Goal: Information Seeking & Learning: Learn about a topic

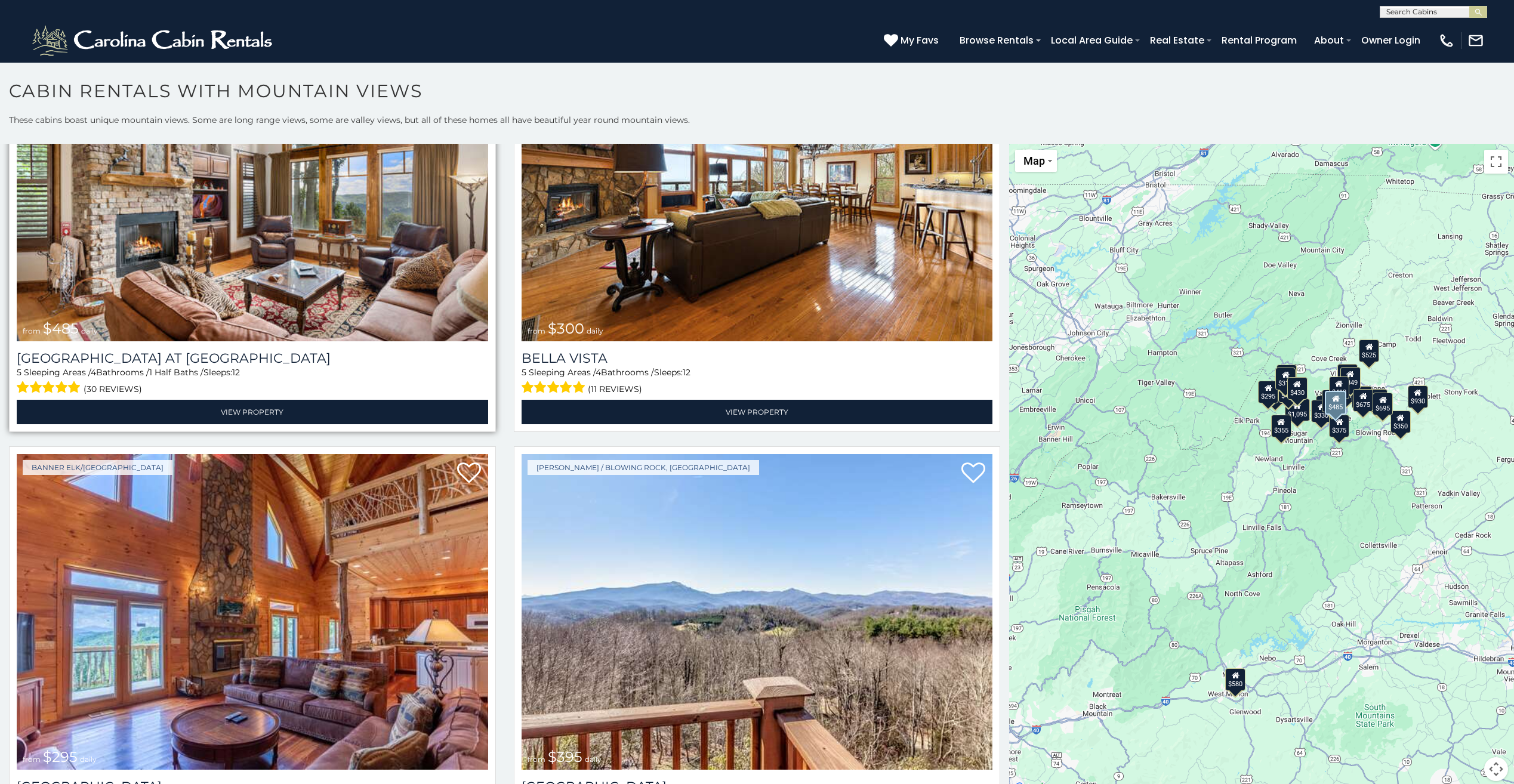
scroll to position [5311, 0]
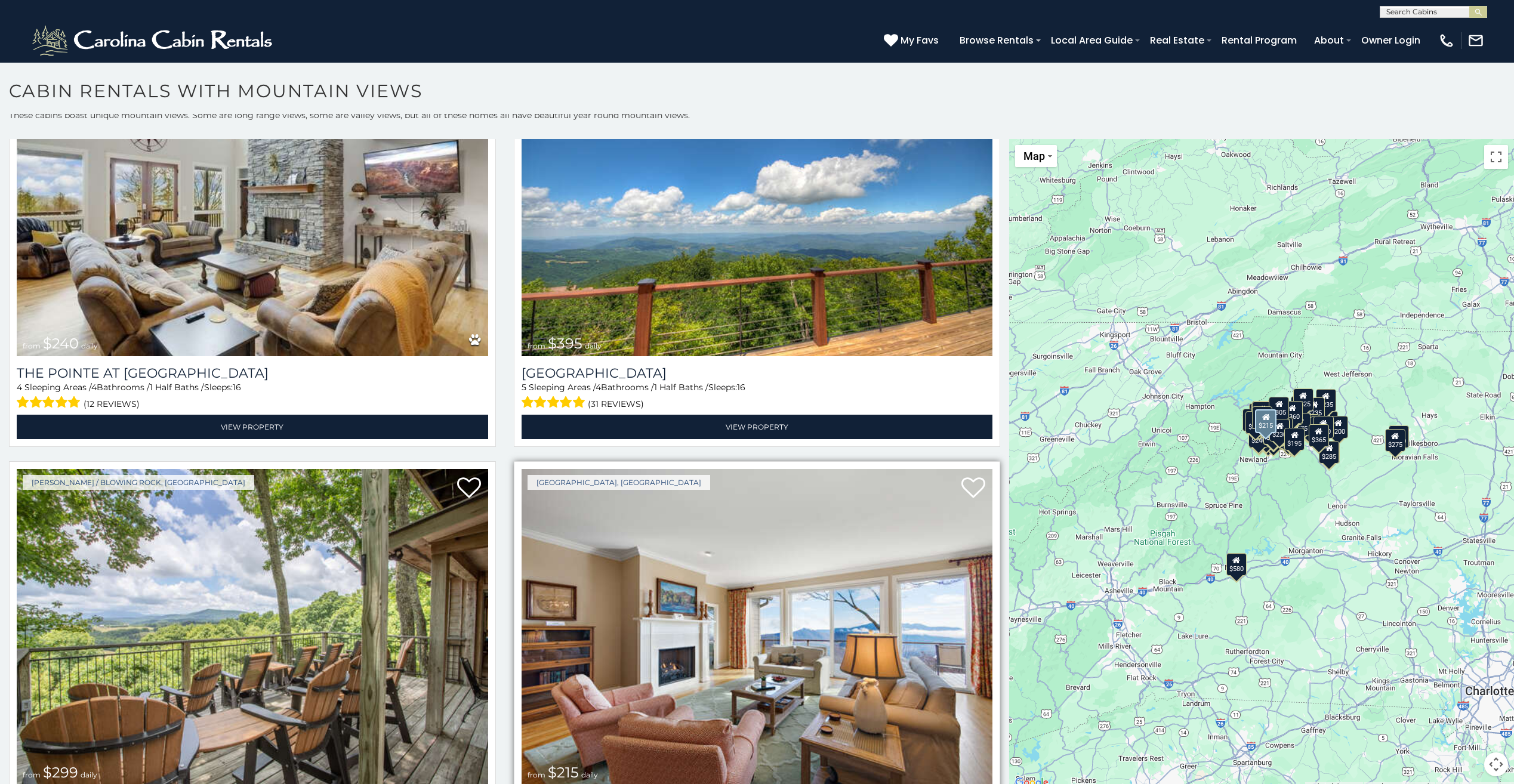
scroll to position [16370, 0]
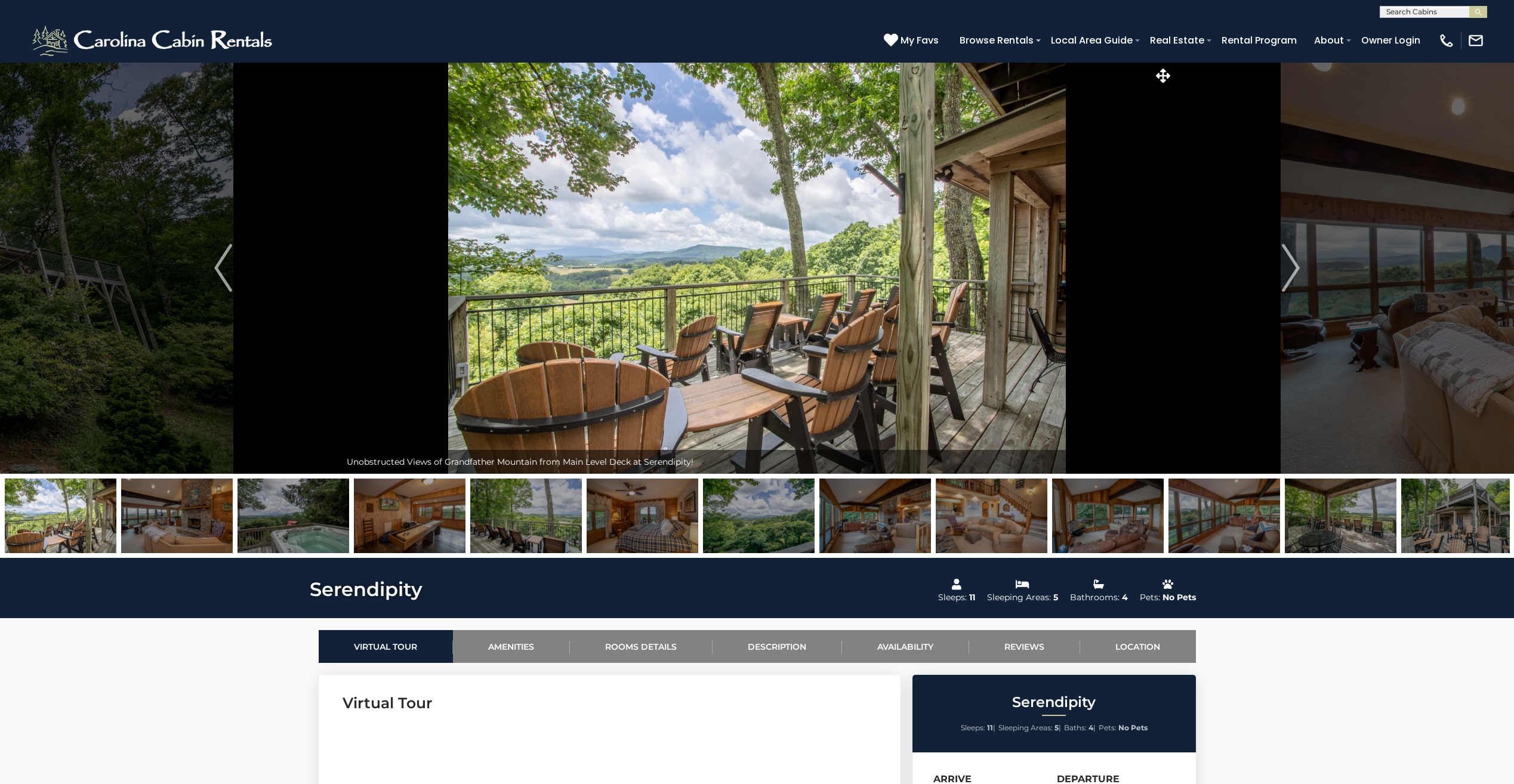
click at [622, 525] on img at bounding box center [642, 516] width 112 height 75
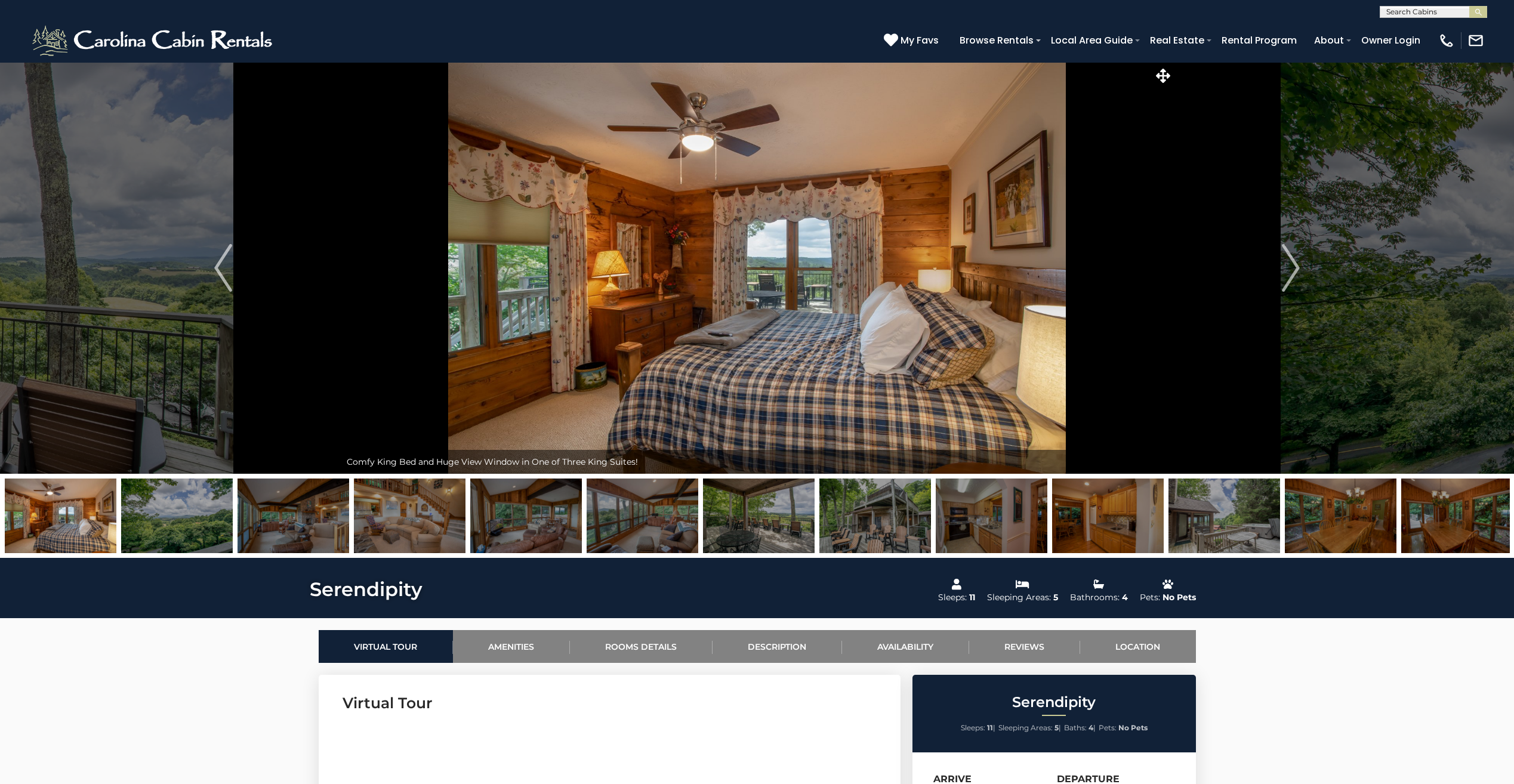
click at [627, 527] on img at bounding box center [642, 516] width 112 height 75
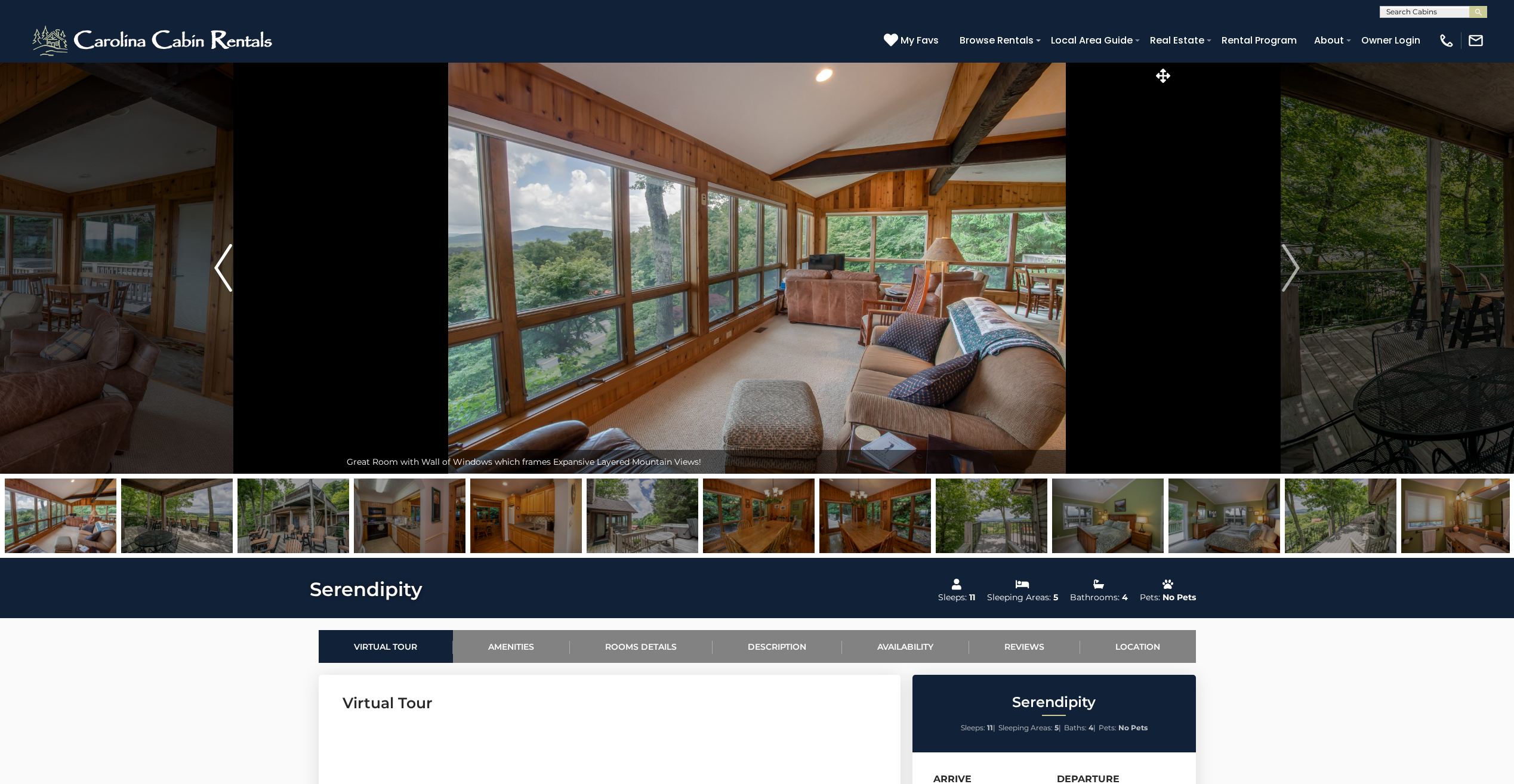
click at [222, 268] on img "Previous" at bounding box center [223, 268] width 18 height 48
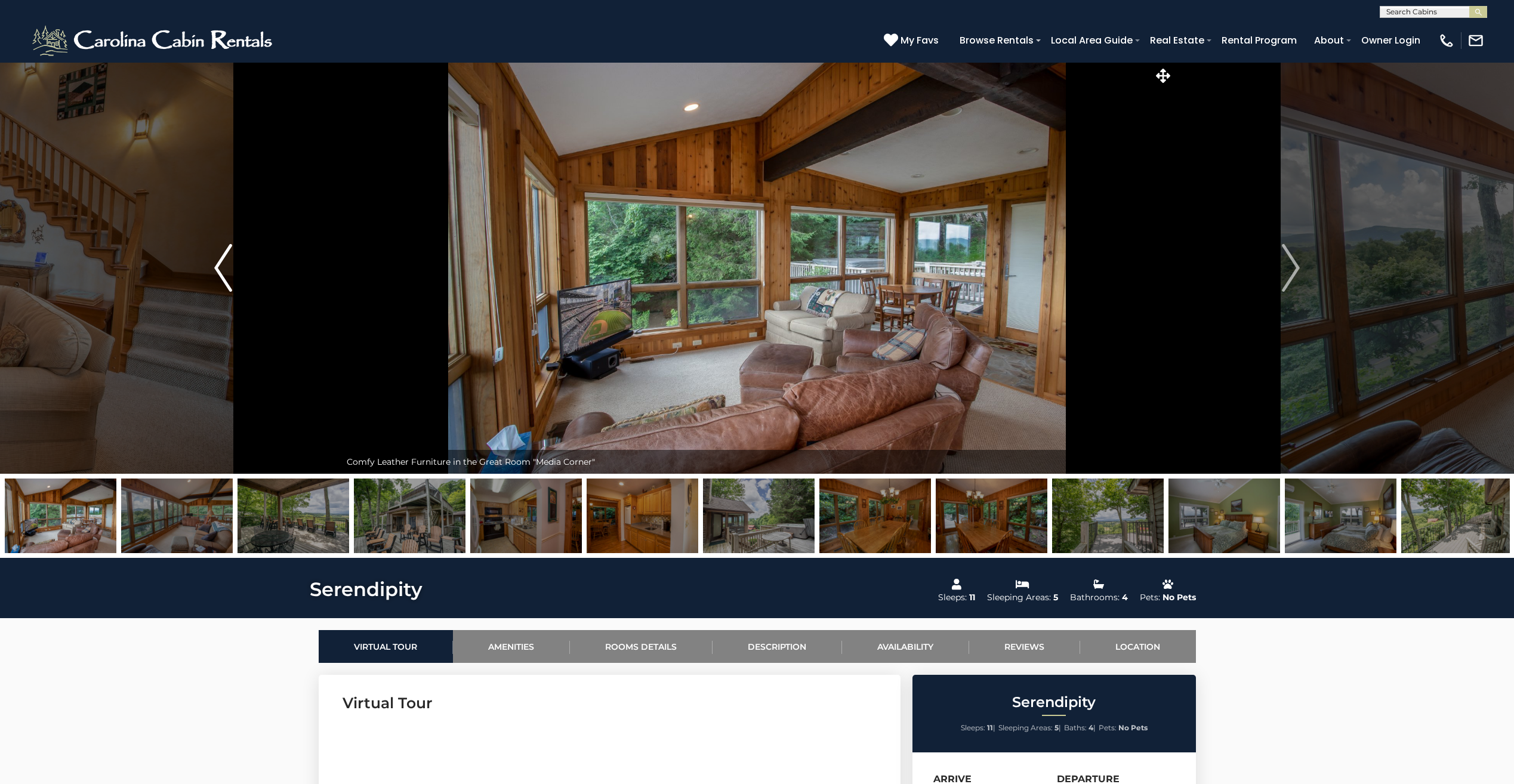
click at [221, 261] on img "Previous" at bounding box center [223, 268] width 18 height 48
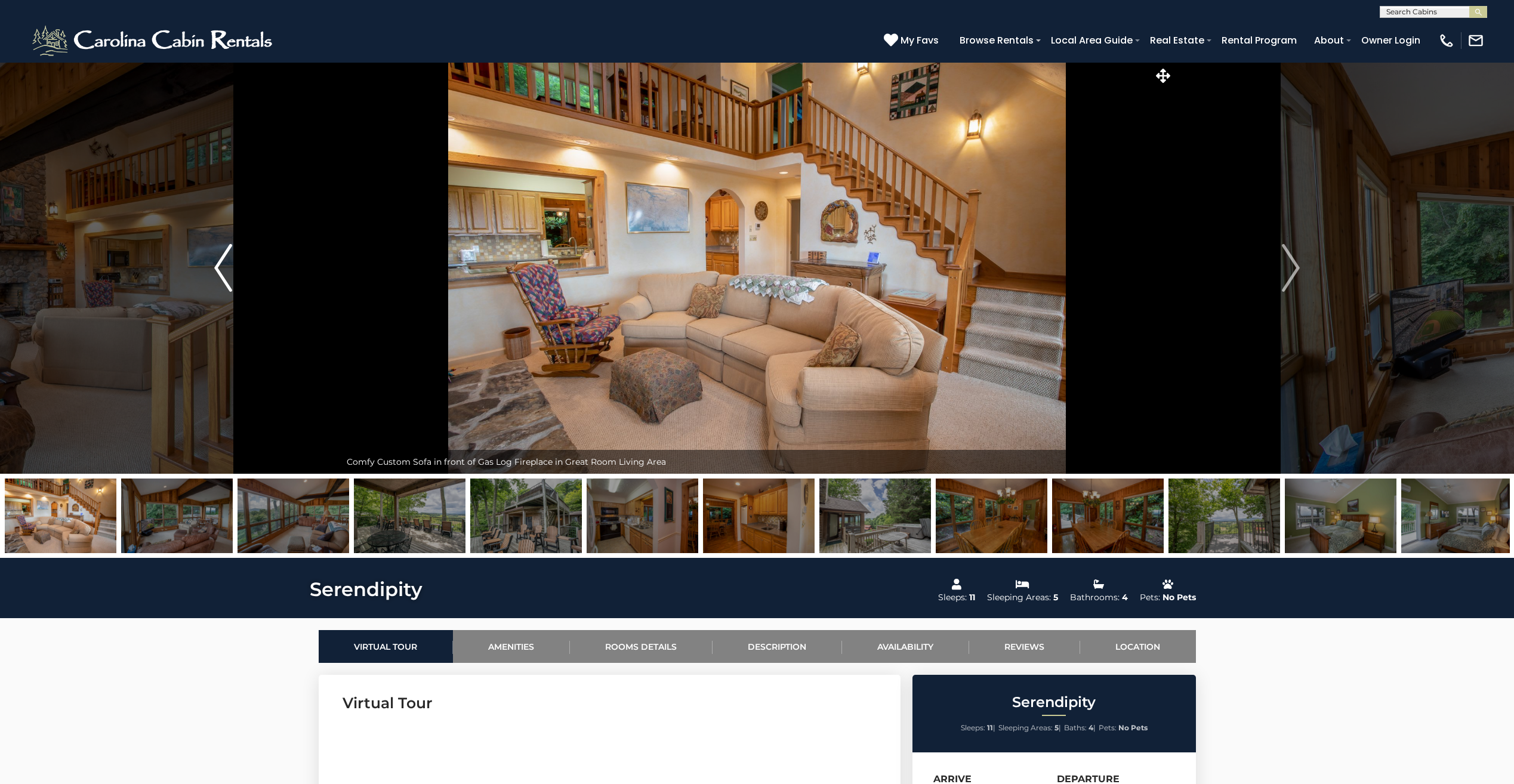
click at [217, 264] on img "Previous" at bounding box center [223, 268] width 18 height 48
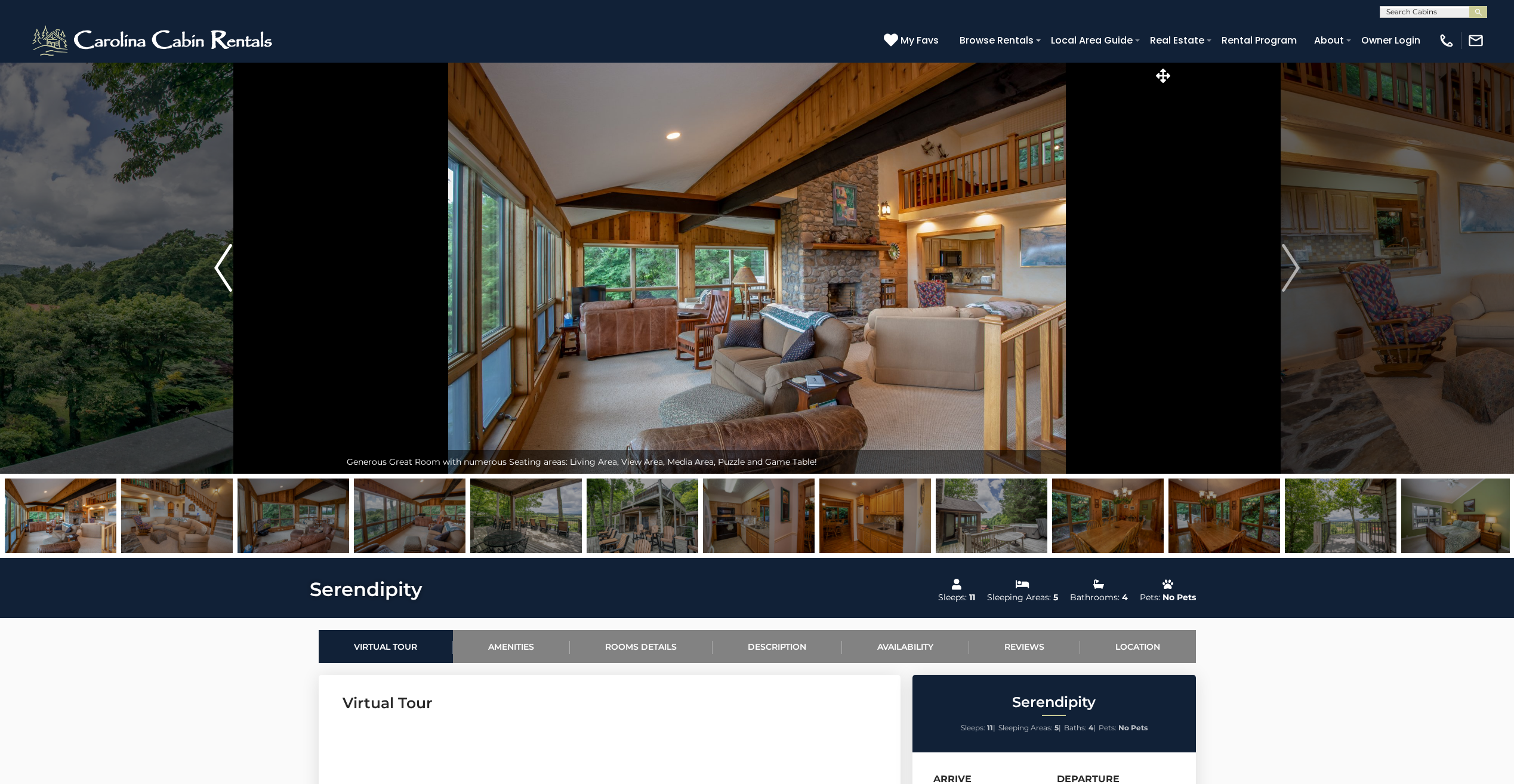
click at [219, 264] on img "Previous" at bounding box center [223, 268] width 18 height 48
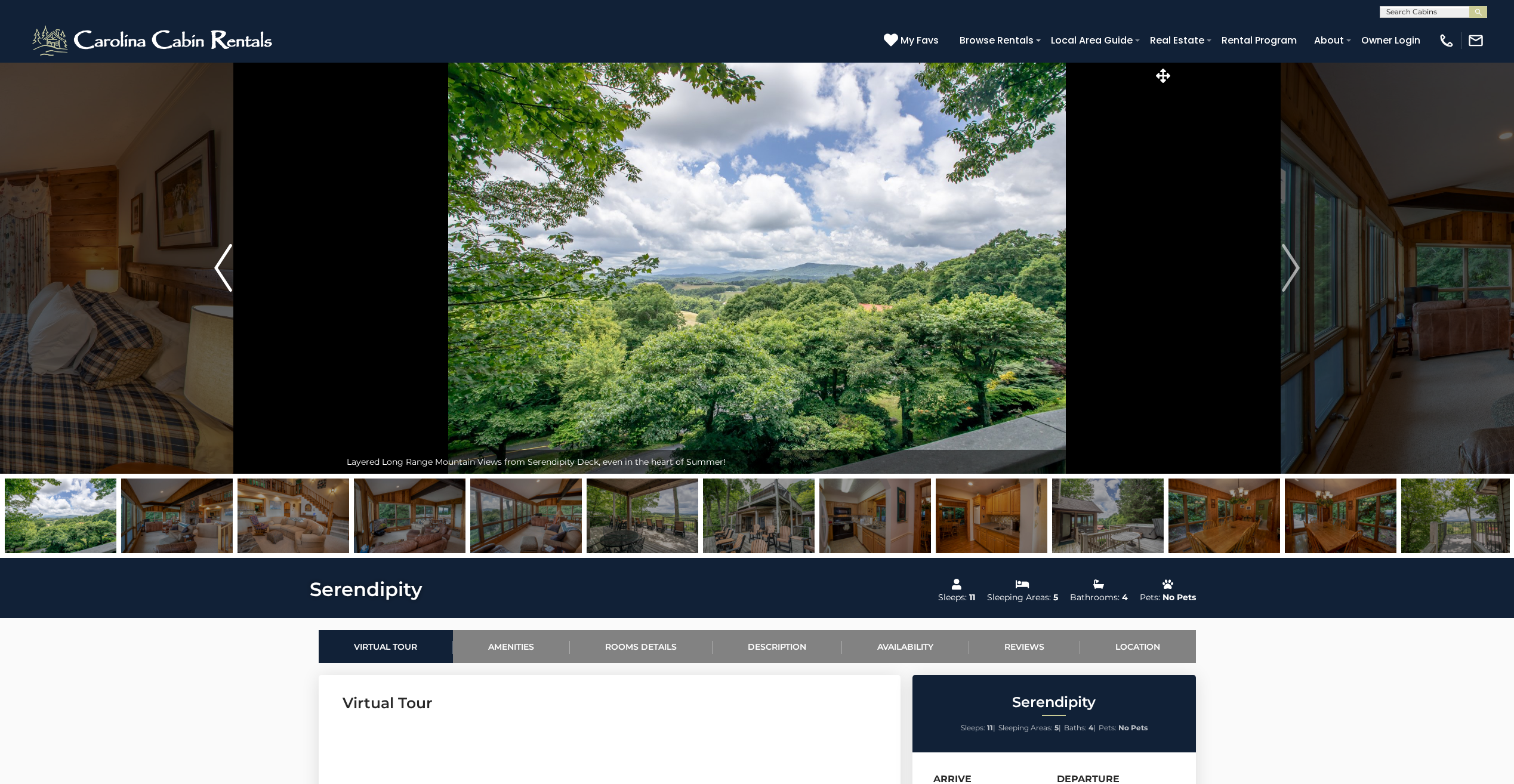
click at [219, 264] on img "Previous" at bounding box center [223, 268] width 18 height 48
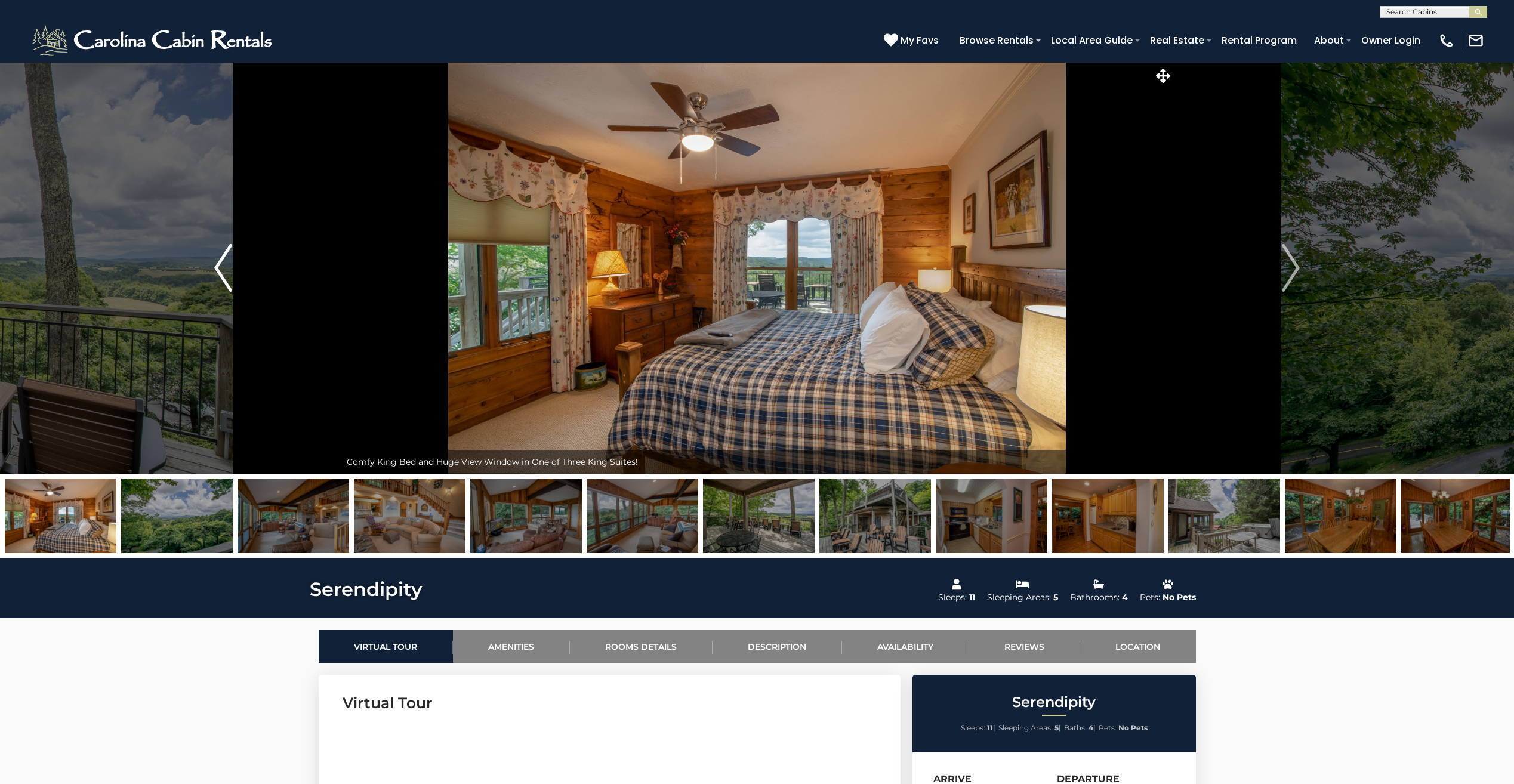
click at [221, 264] on img "Previous" at bounding box center [223, 268] width 18 height 48
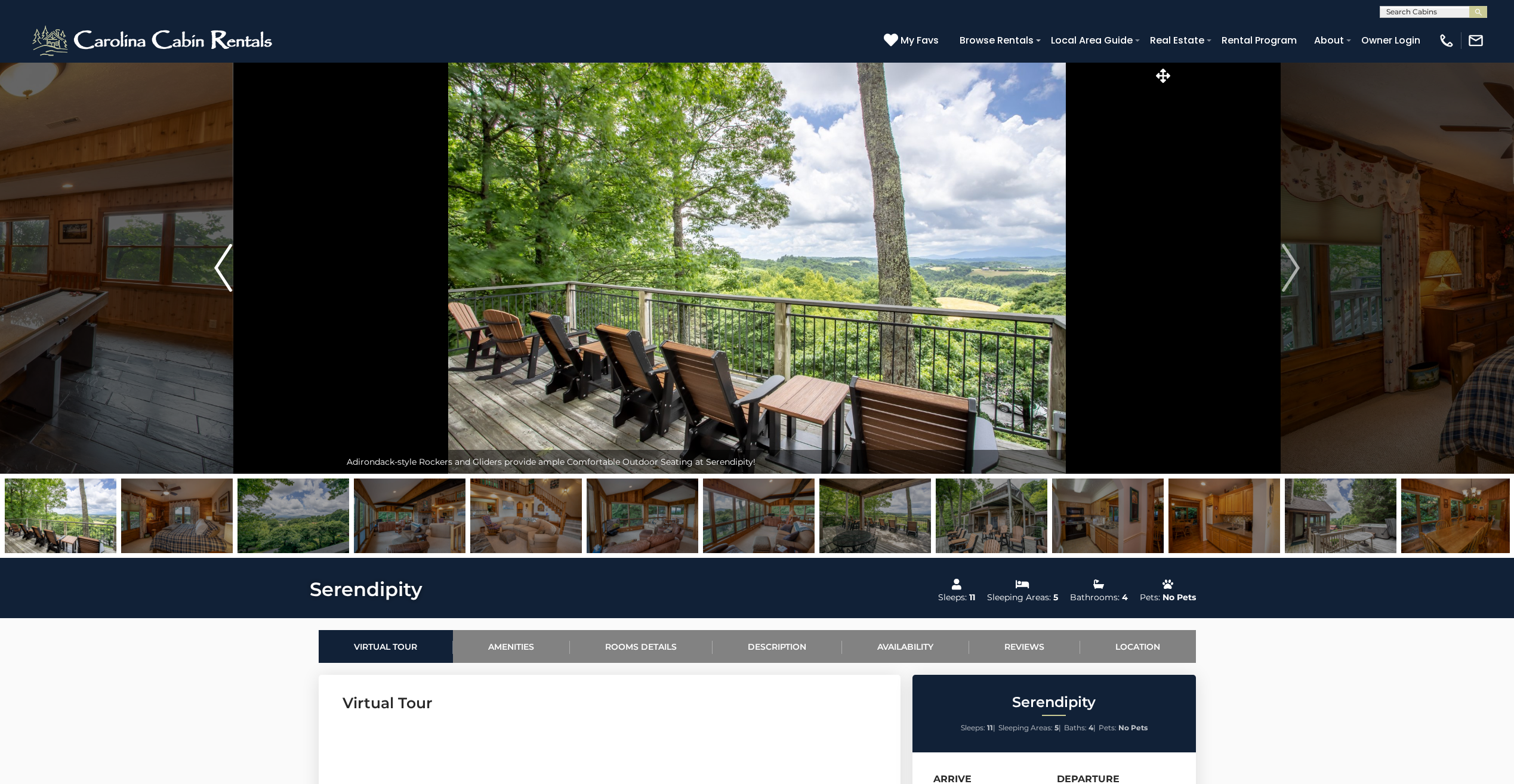
click at [221, 265] on img "Previous" at bounding box center [223, 268] width 18 height 48
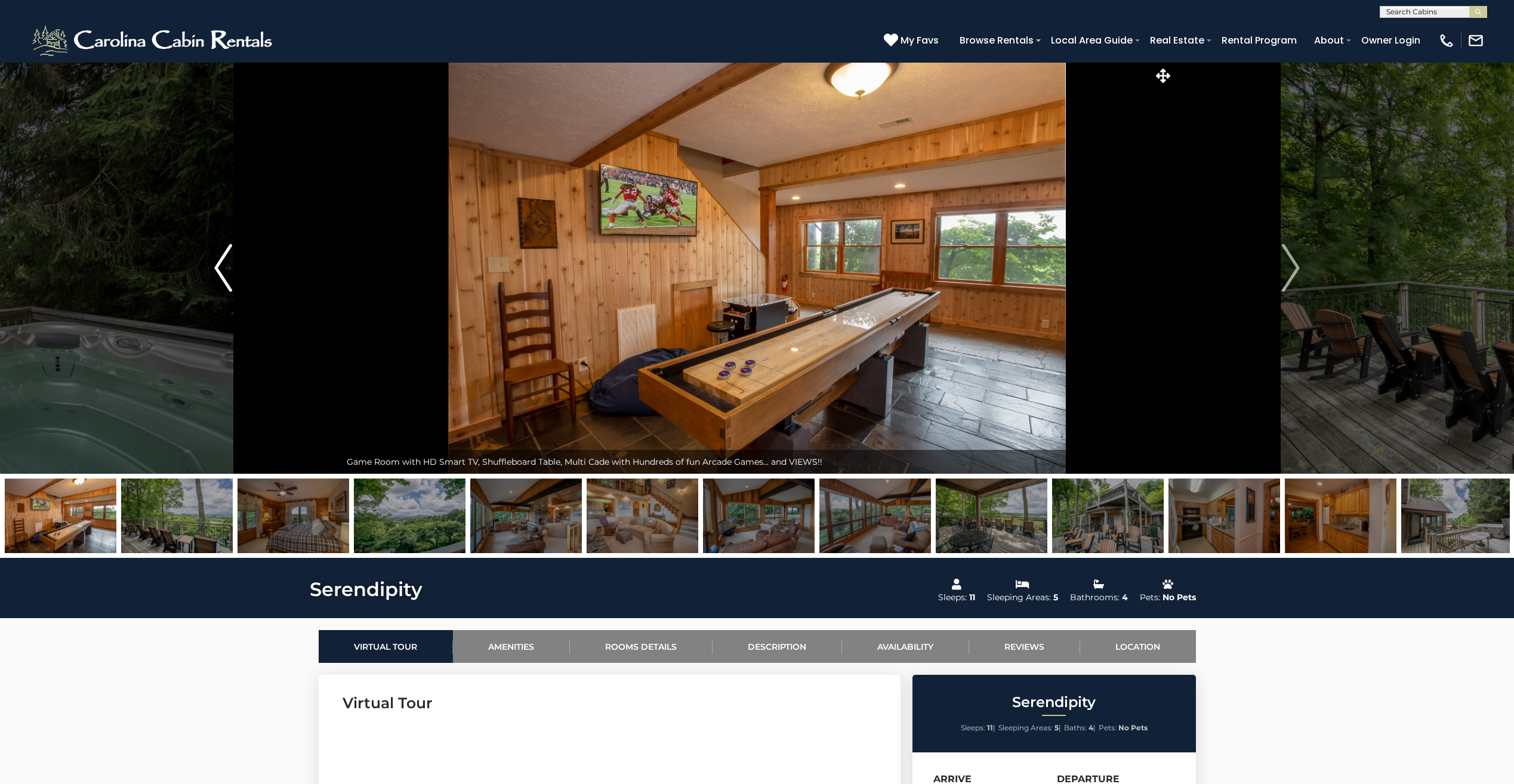
click at [221, 265] on img "Previous" at bounding box center [223, 268] width 18 height 48
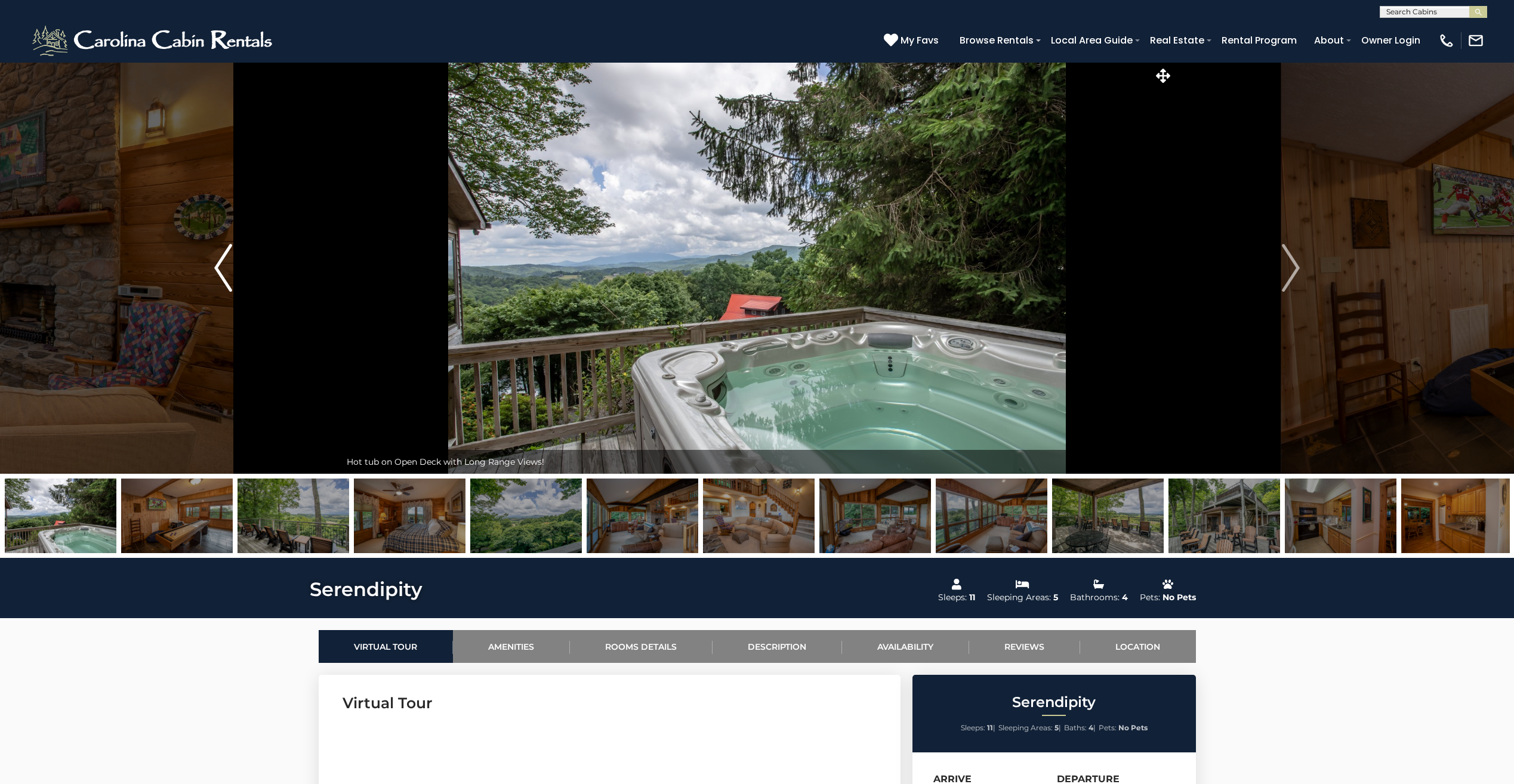
click at [224, 268] on img "Previous" at bounding box center [223, 268] width 18 height 48
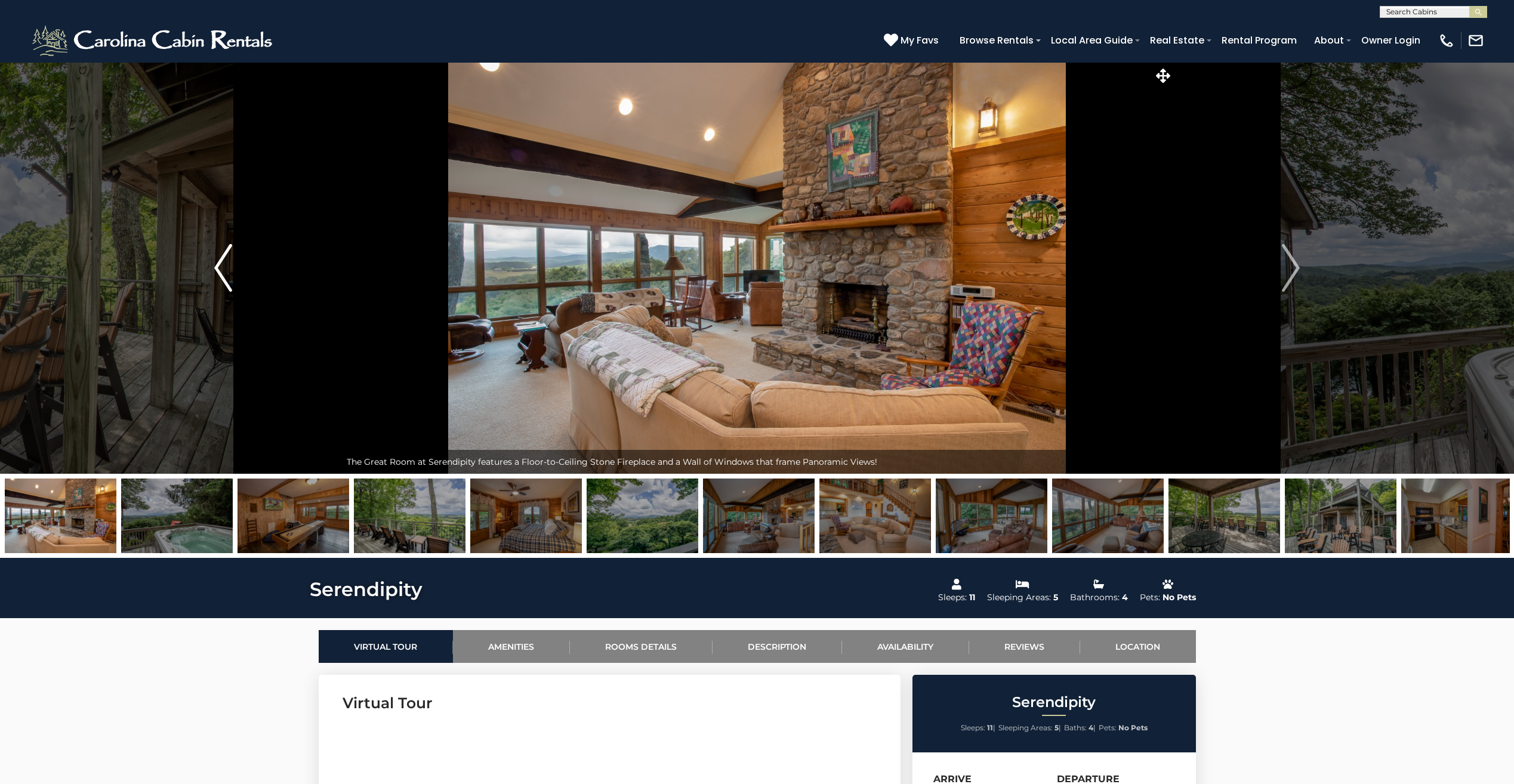
click at [225, 260] on img "Previous" at bounding box center [223, 268] width 18 height 48
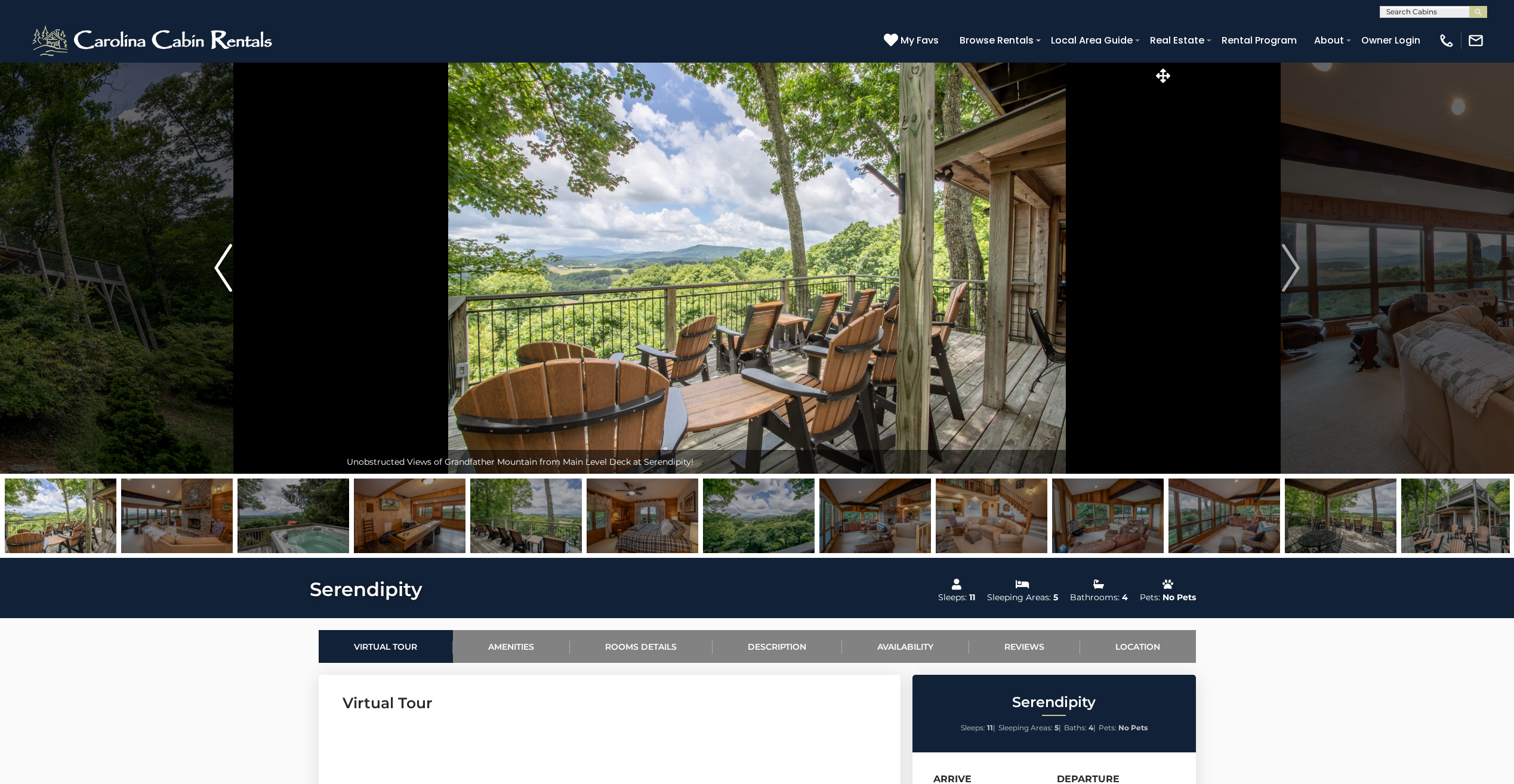
click at [220, 264] on img "Previous" at bounding box center [223, 268] width 18 height 48
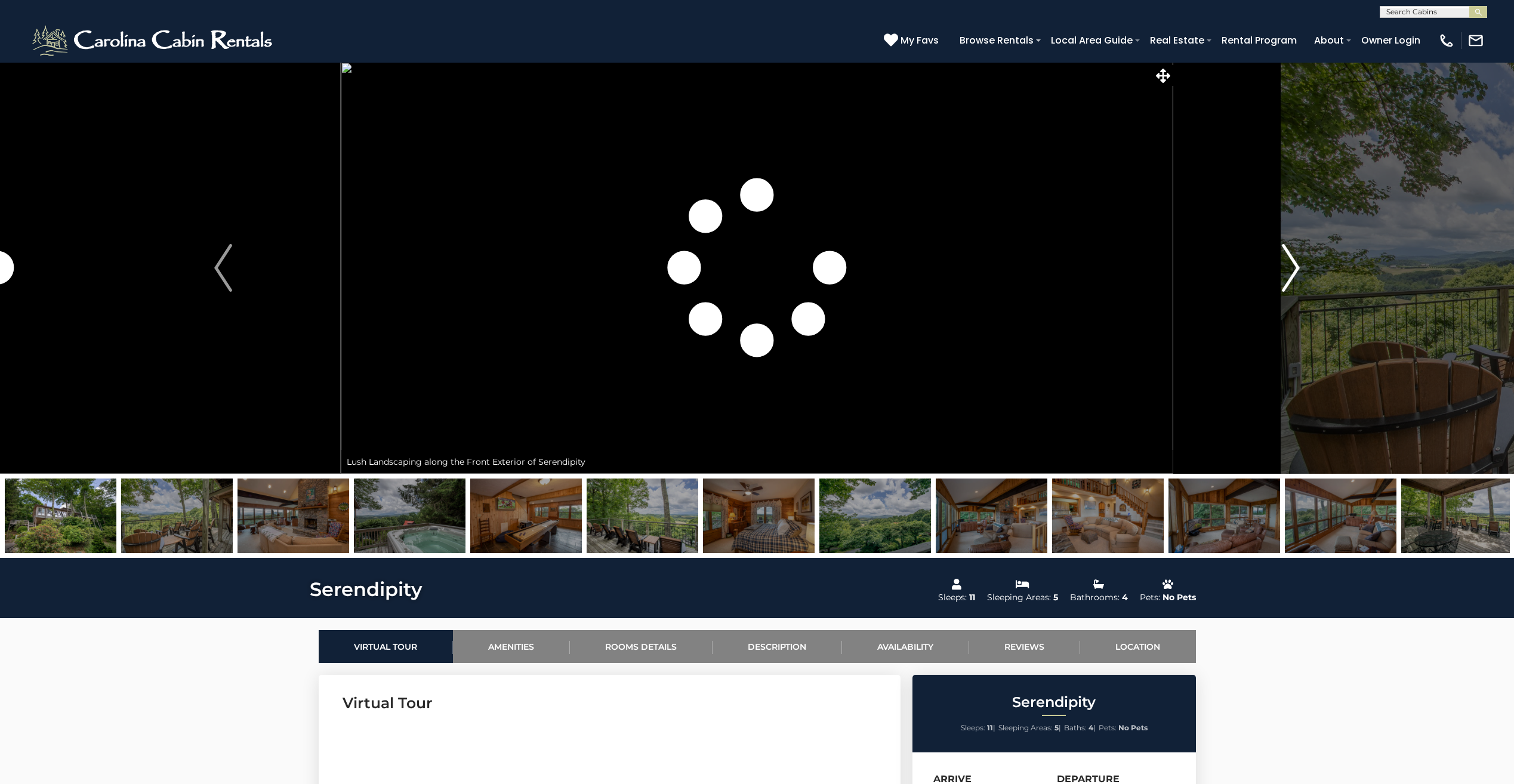
click at [1297, 268] on img "Next" at bounding box center [1291, 268] width 18 height 48
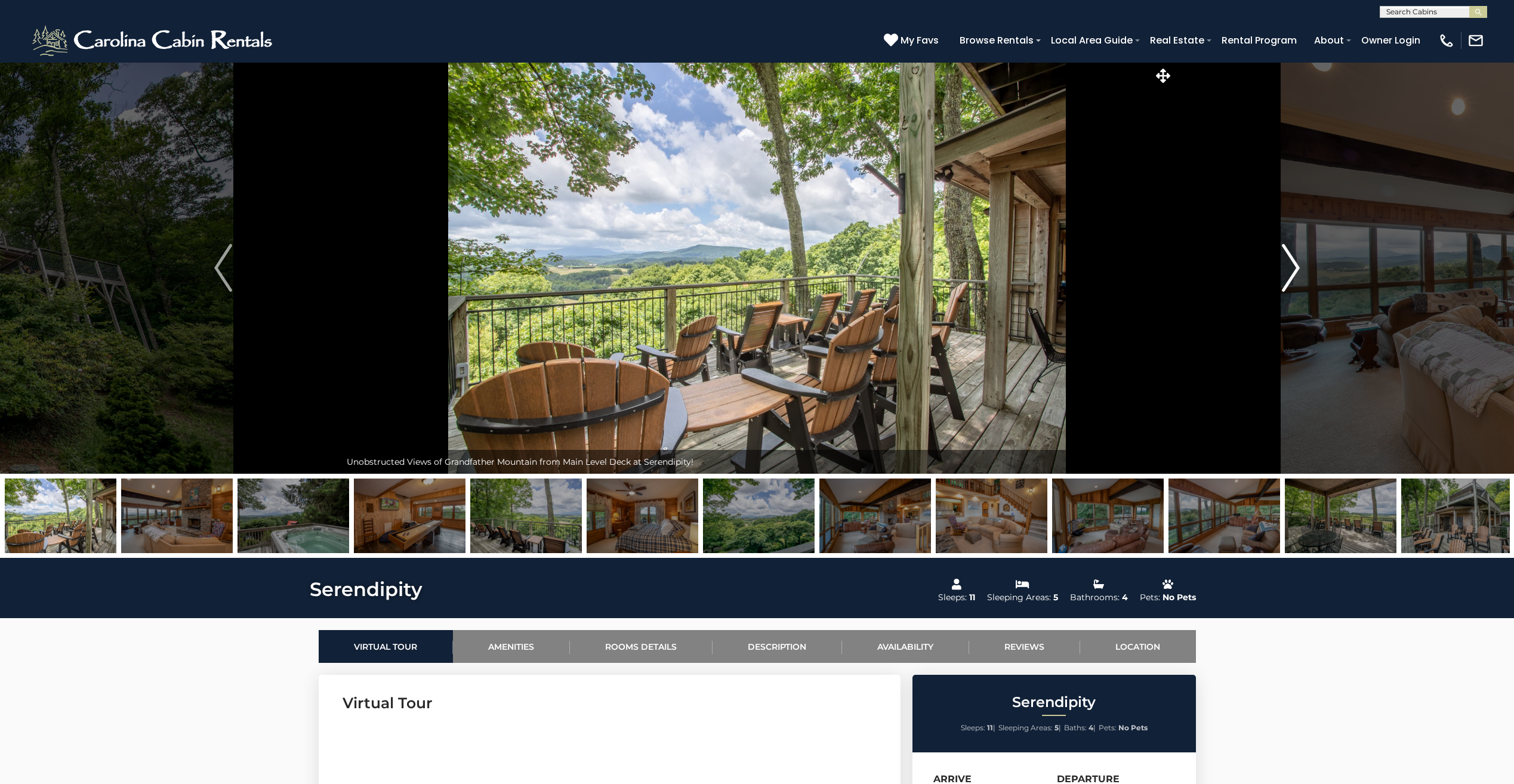
click at [1297, 268] on img "Next" at bounding box center [1291, 268] width 18 height 48
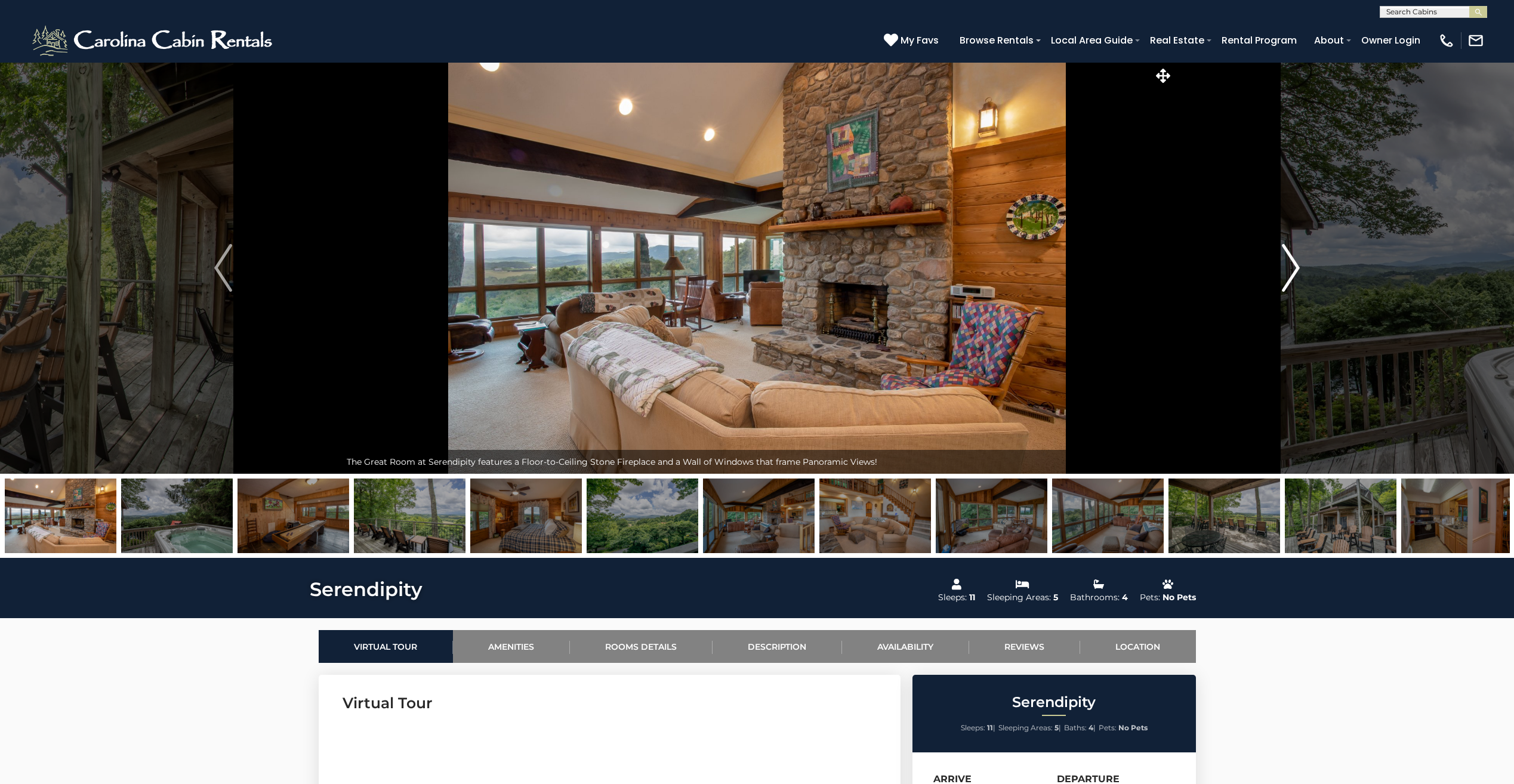
click at [1297, 268] on img "Next" at bounding box center [1291, 268] width 18 height 48
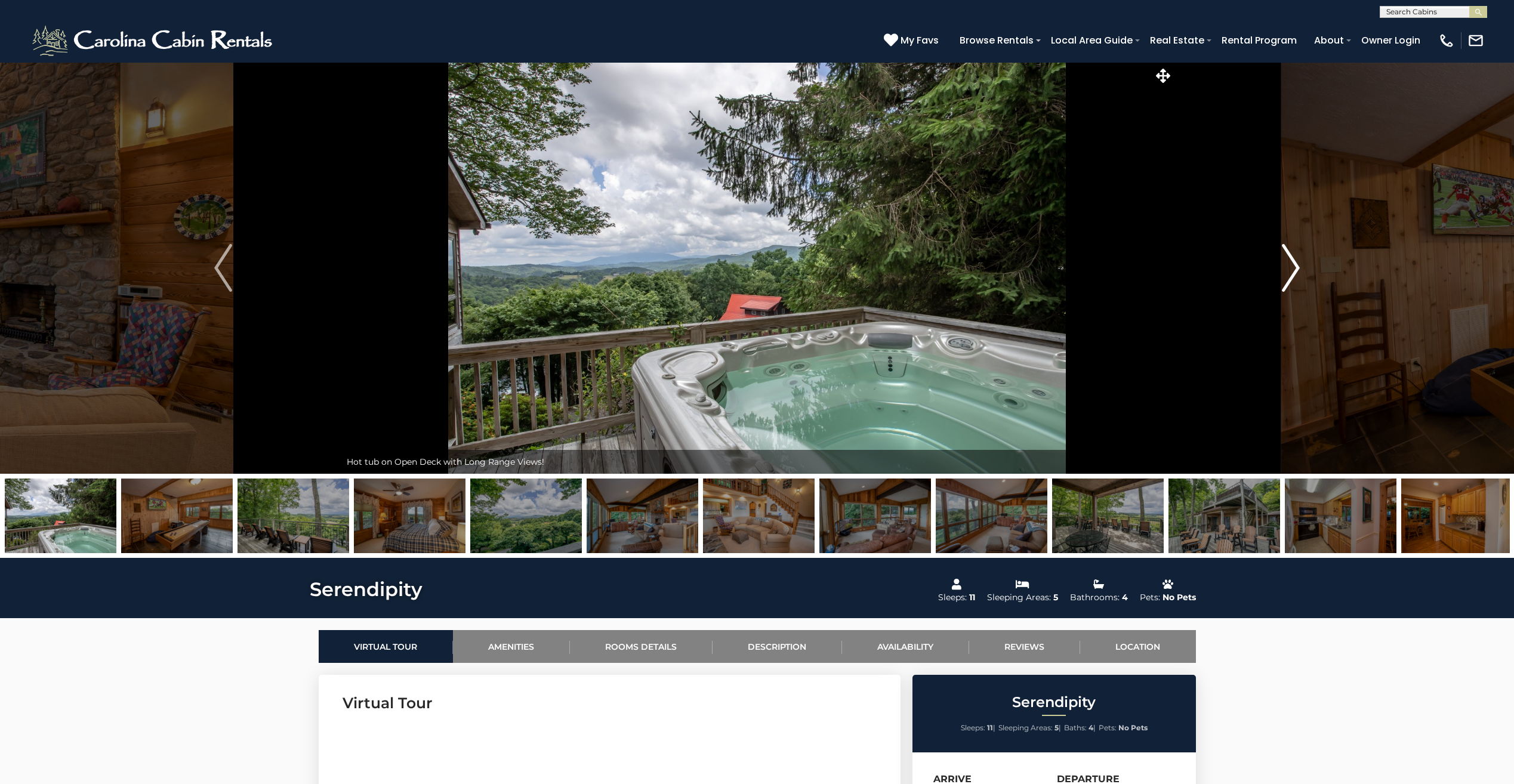
click at [1296, 262] on img "Next" at bounding box center [1291, 268] width 18 height 48
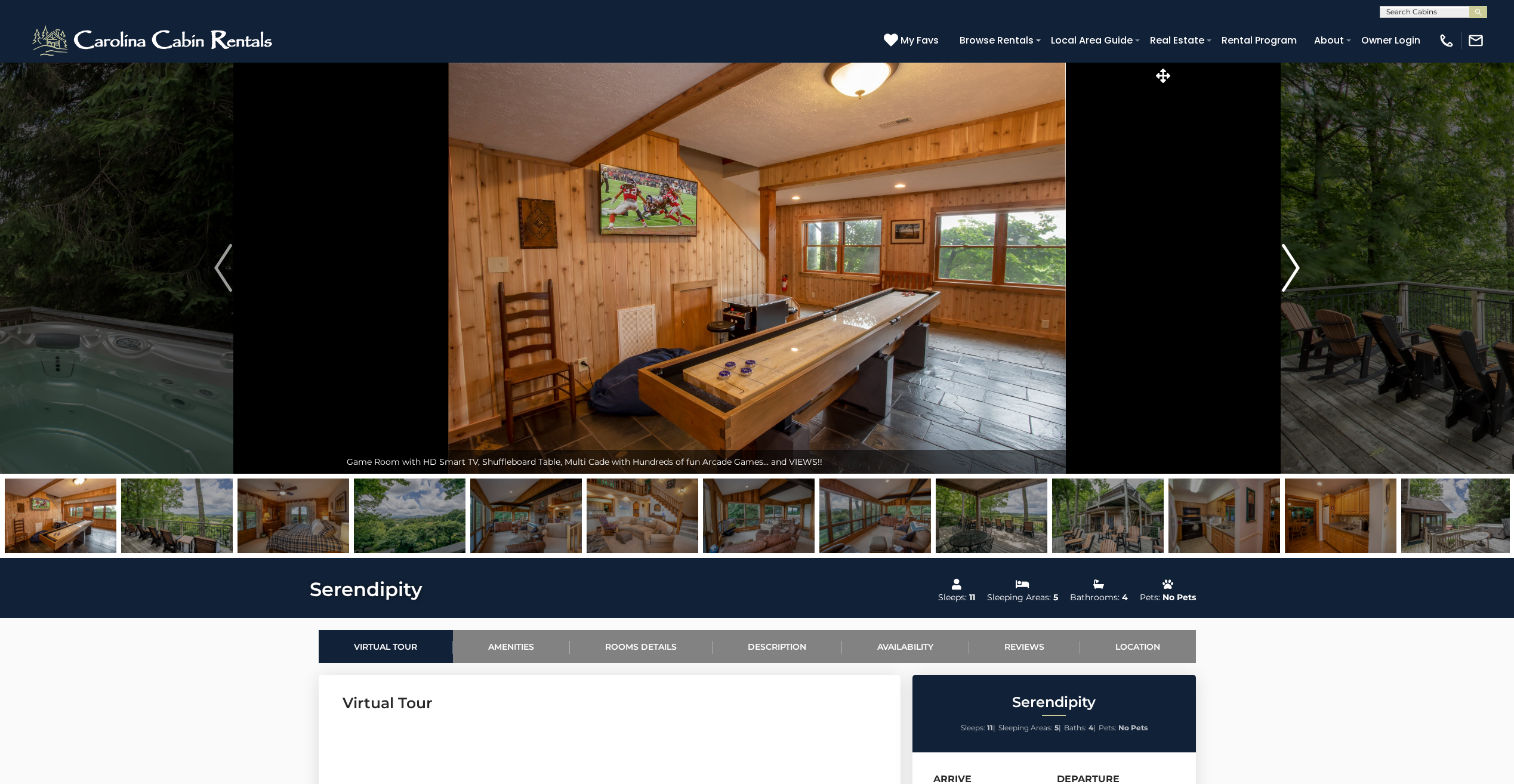
click at [1296, 262] on img "Next" at bounding box center [1291, 268] width 18 height 48
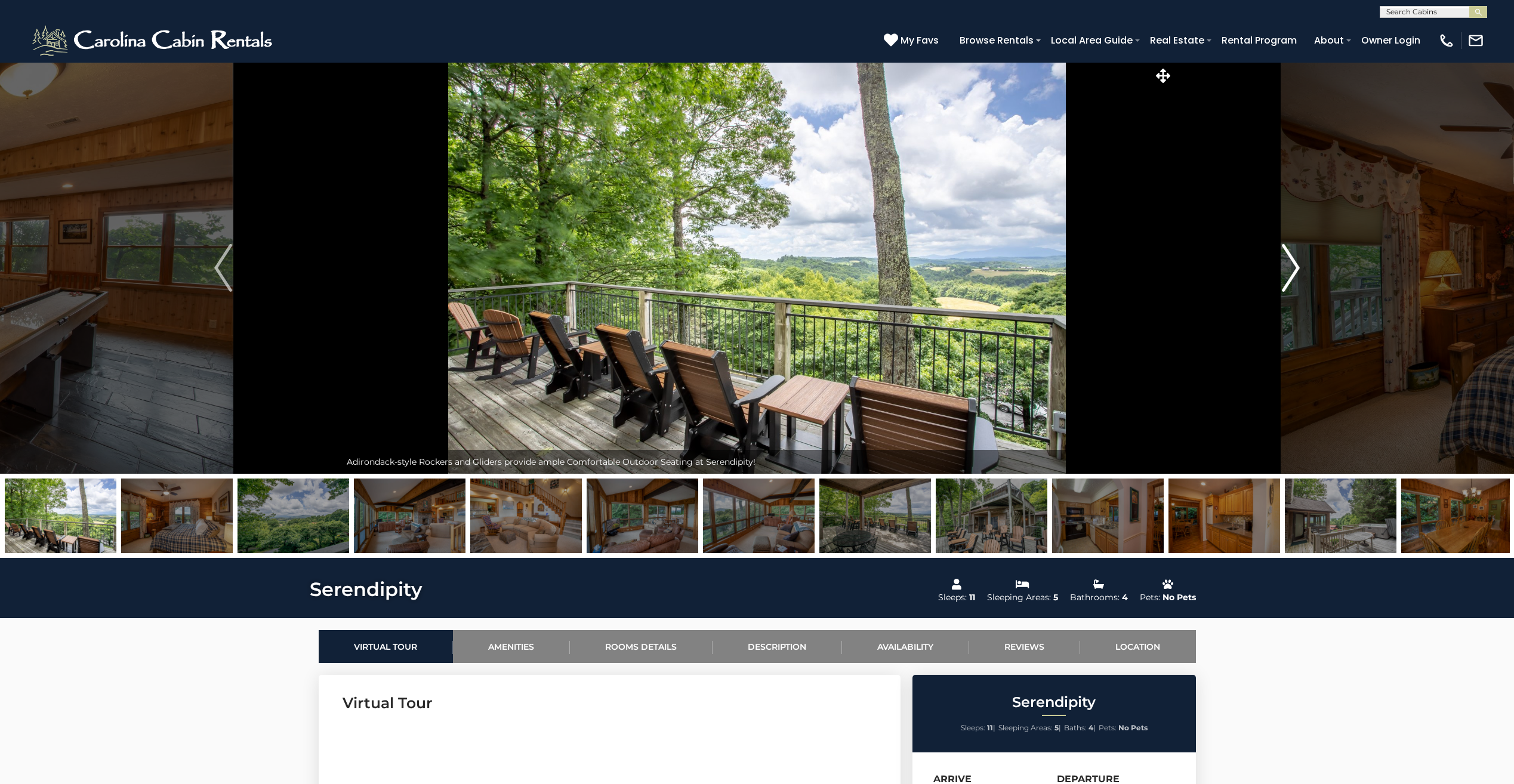
click at [1292, 262] on img "Next" at bounding box center [1291, 268] width 18 height 48
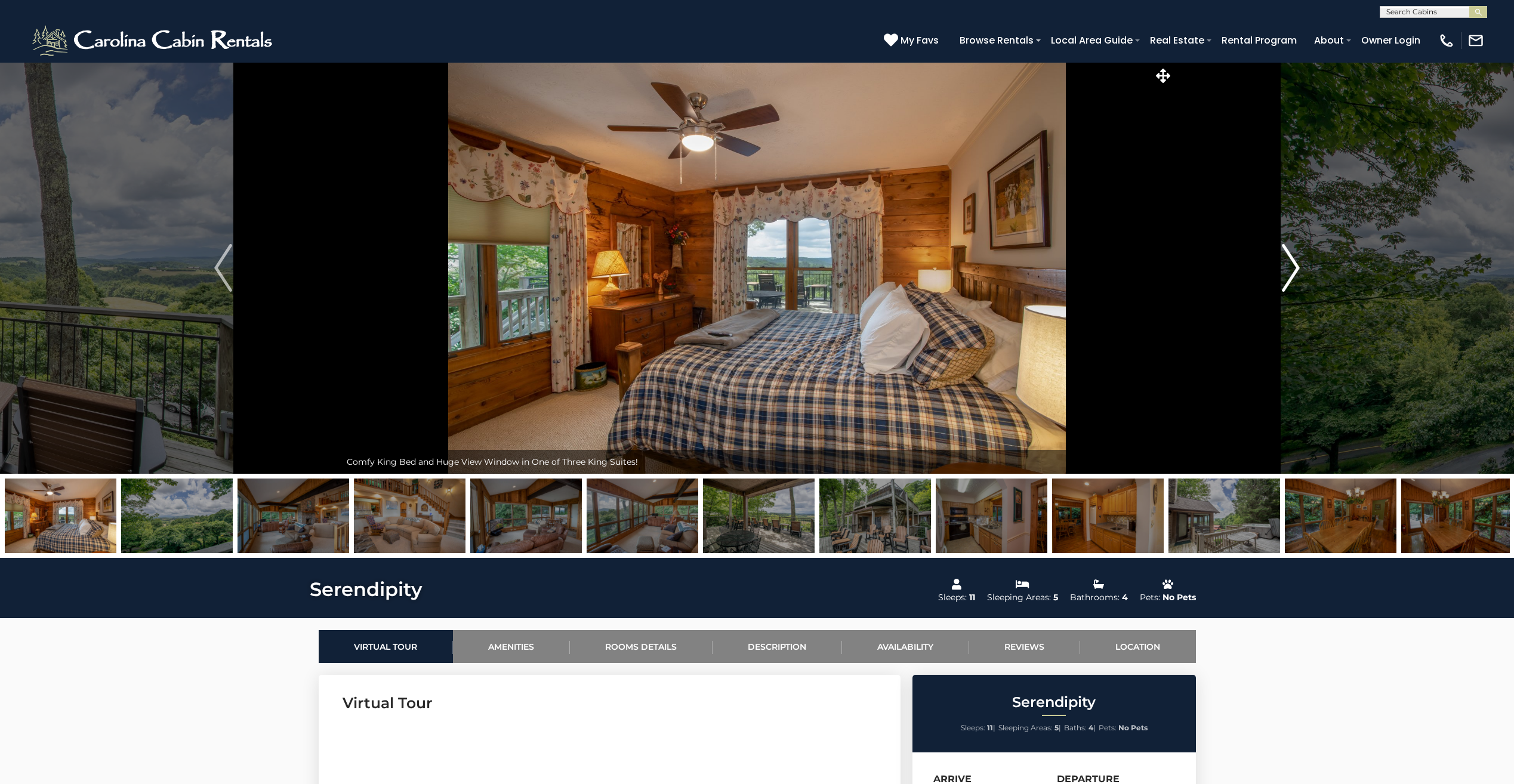
click at [1292, 262] on img "Next" at bounding box center [1291, 268] width 18 height 48
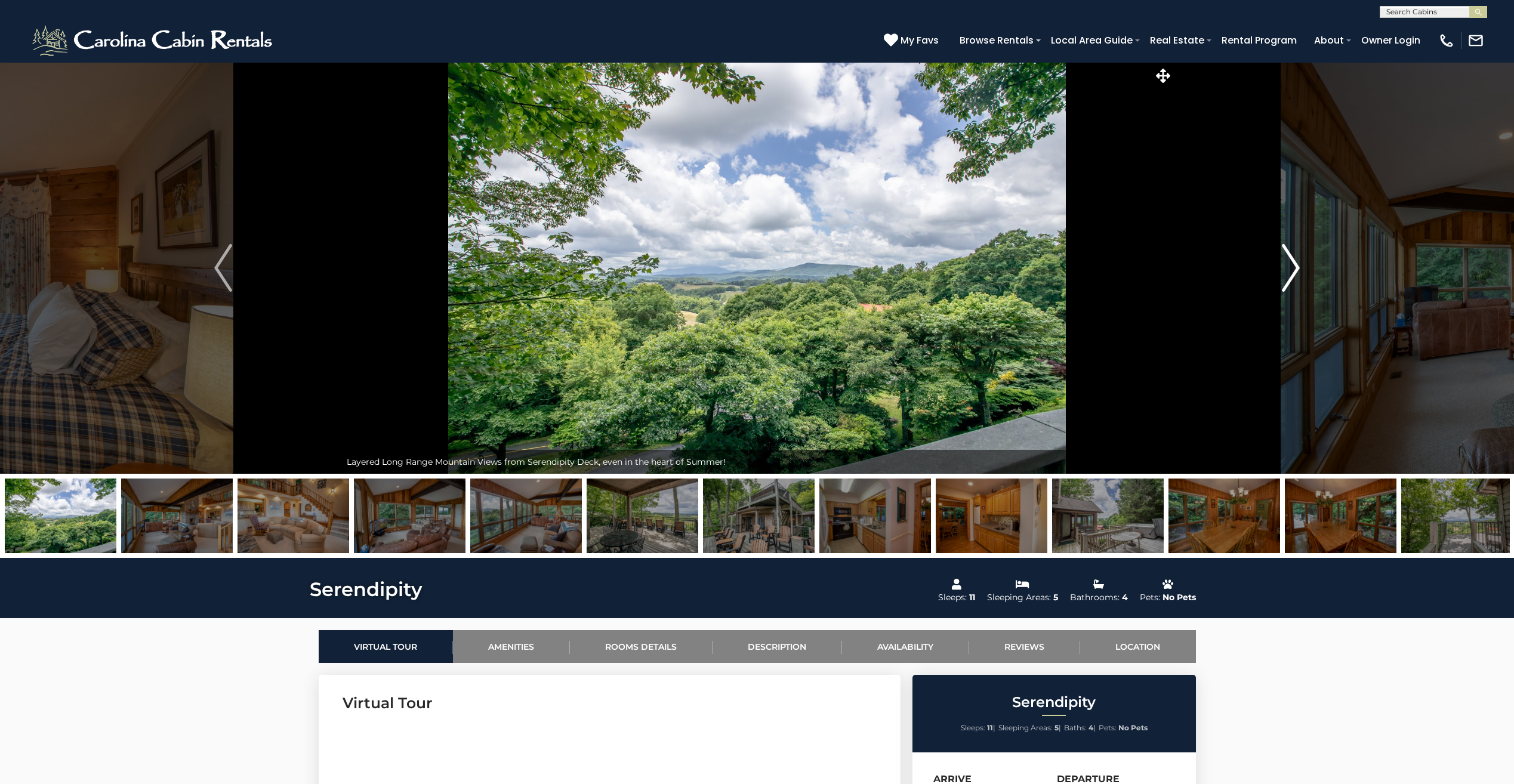
click at [1292, 262] on img "Next" at bounding box center [1291, 268] width 18 height 48
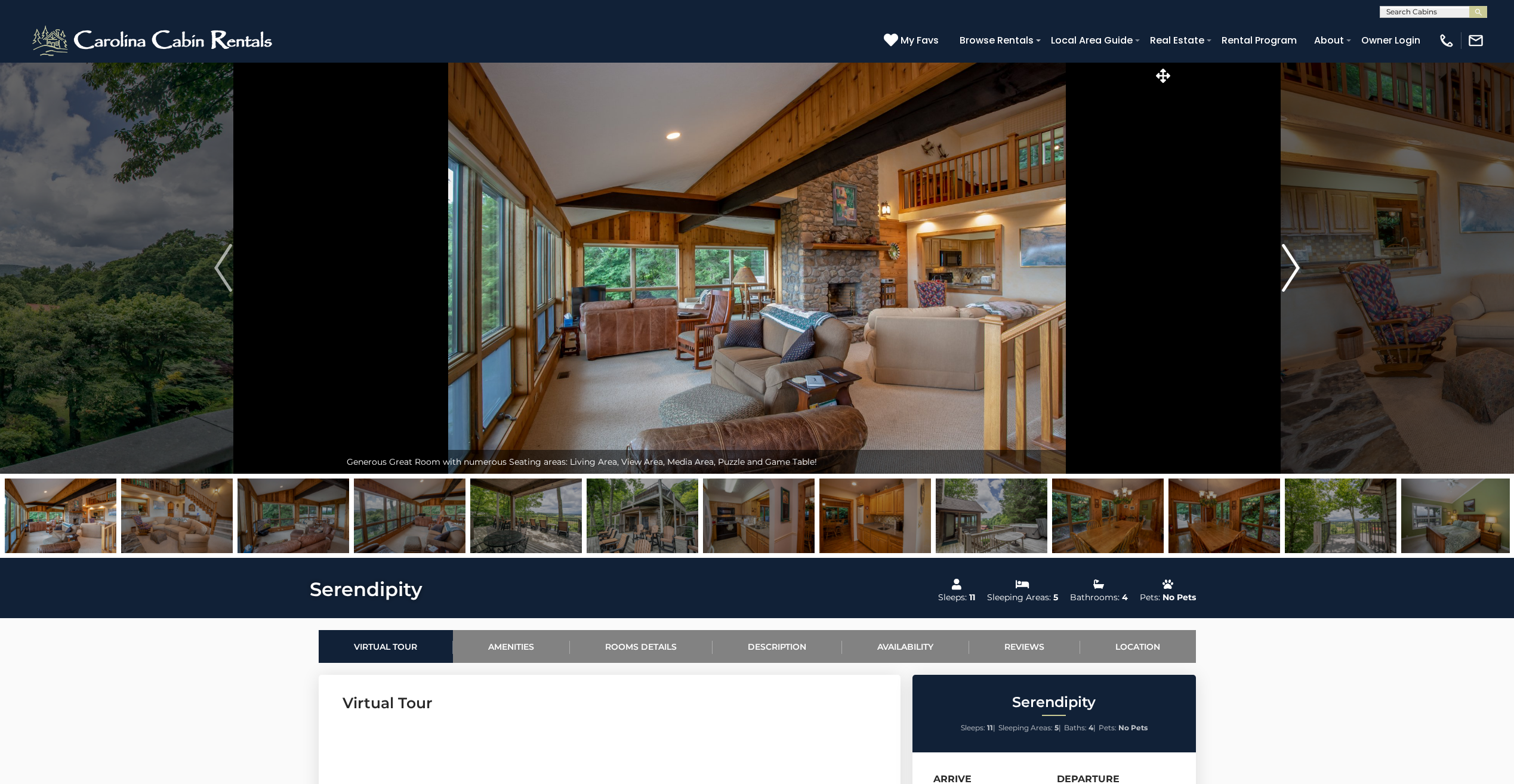
click at [1292, 262] on img "Next" at bounding box center [1291, 268] width 18 height 48
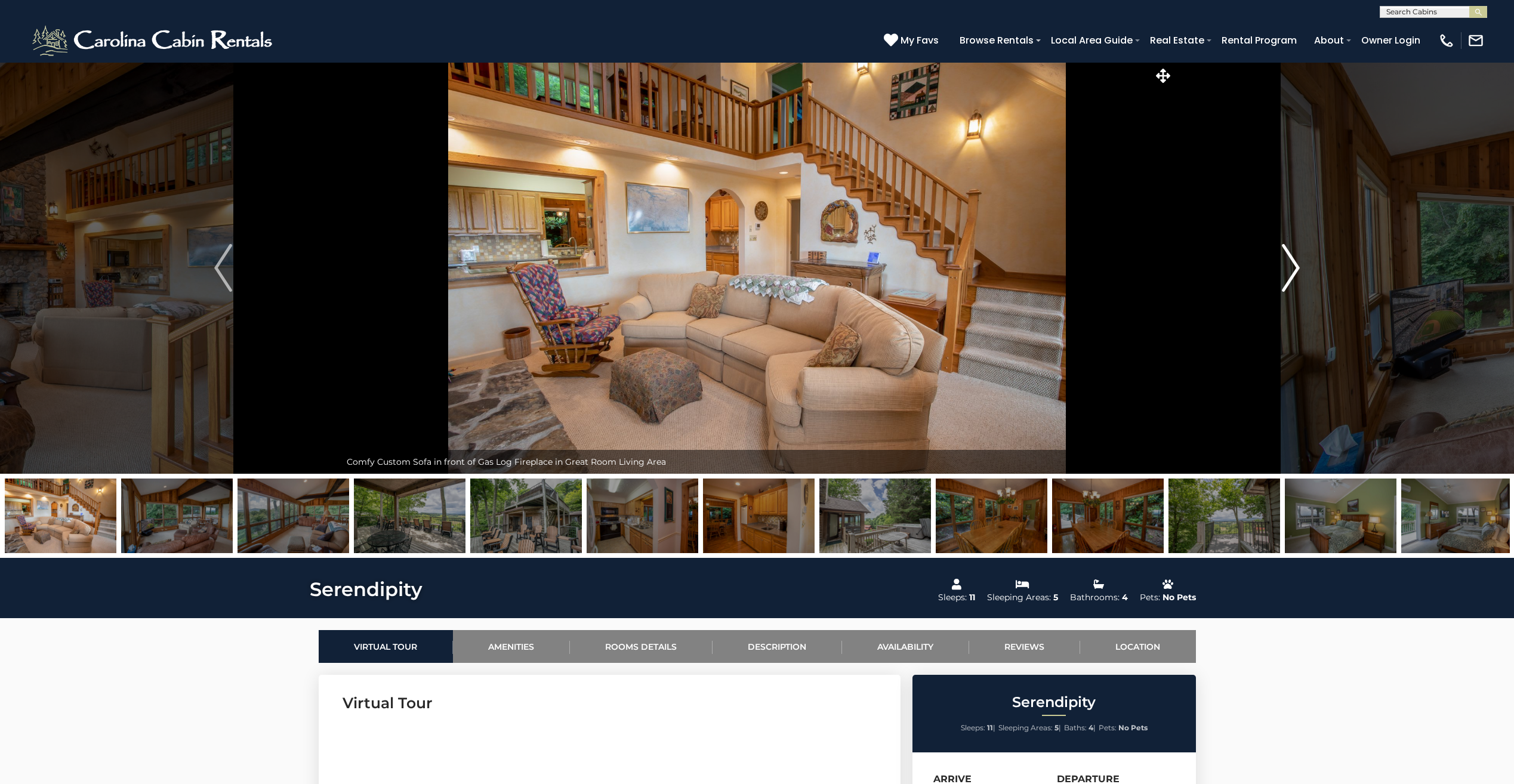
click at [1292, 262] on img "Next" at bounding box center [1291, 268] width 18 height 48
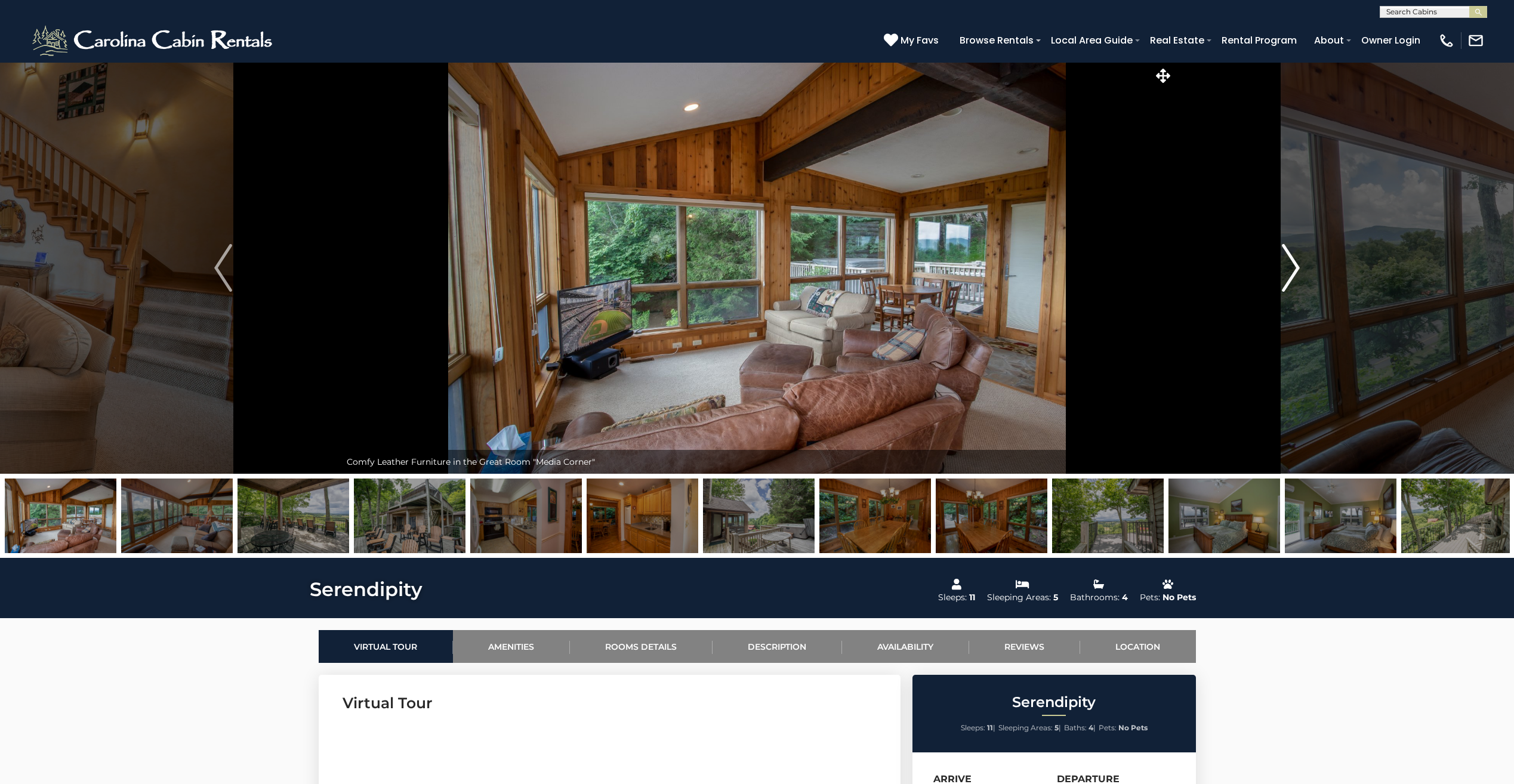
click at [1292, 262] on img "Next" at bounding box center [1291, 268] width 18 height 48
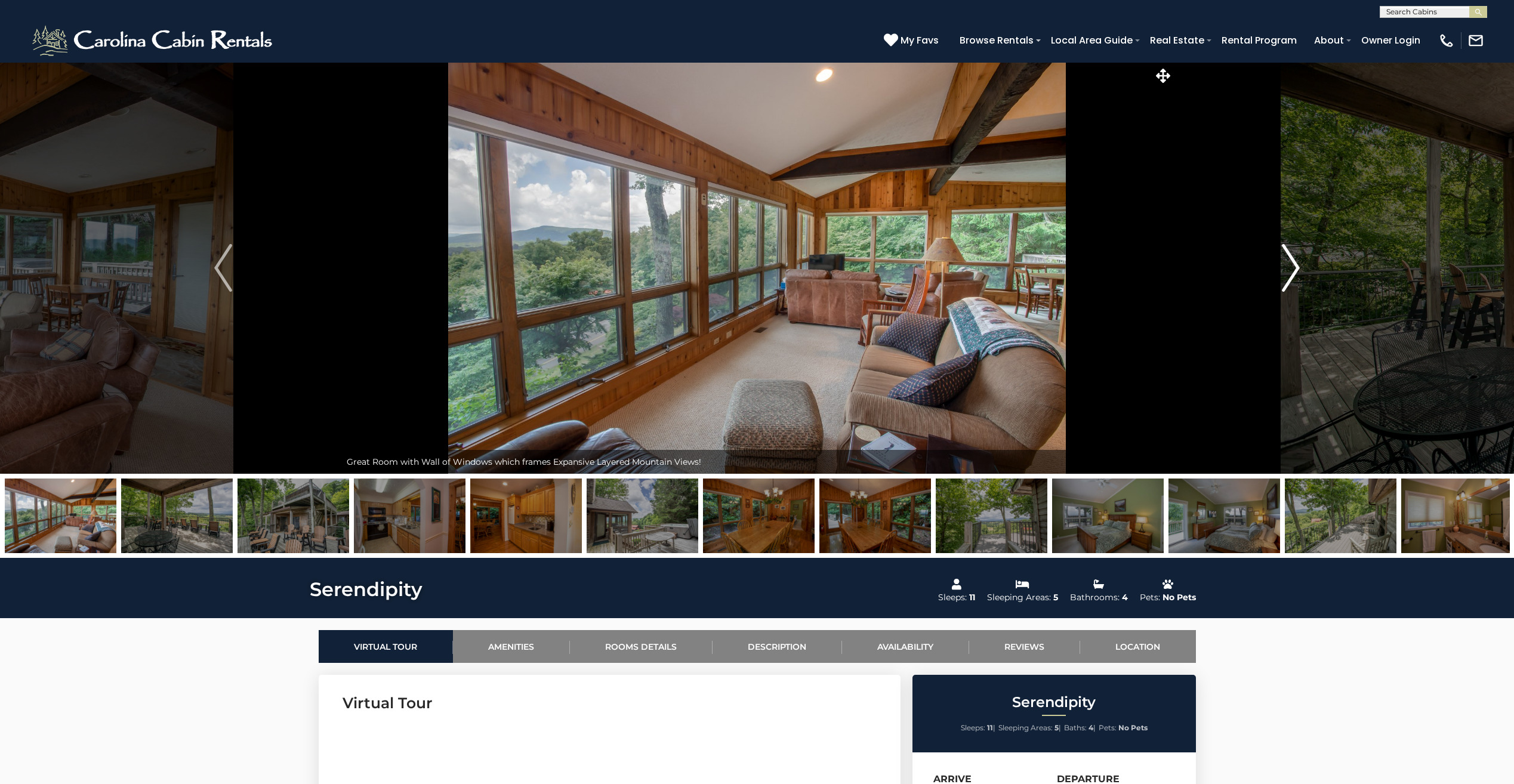
click at [1293, 262] on img "Next" at bounding box center [1291, 268] width 18 height 48
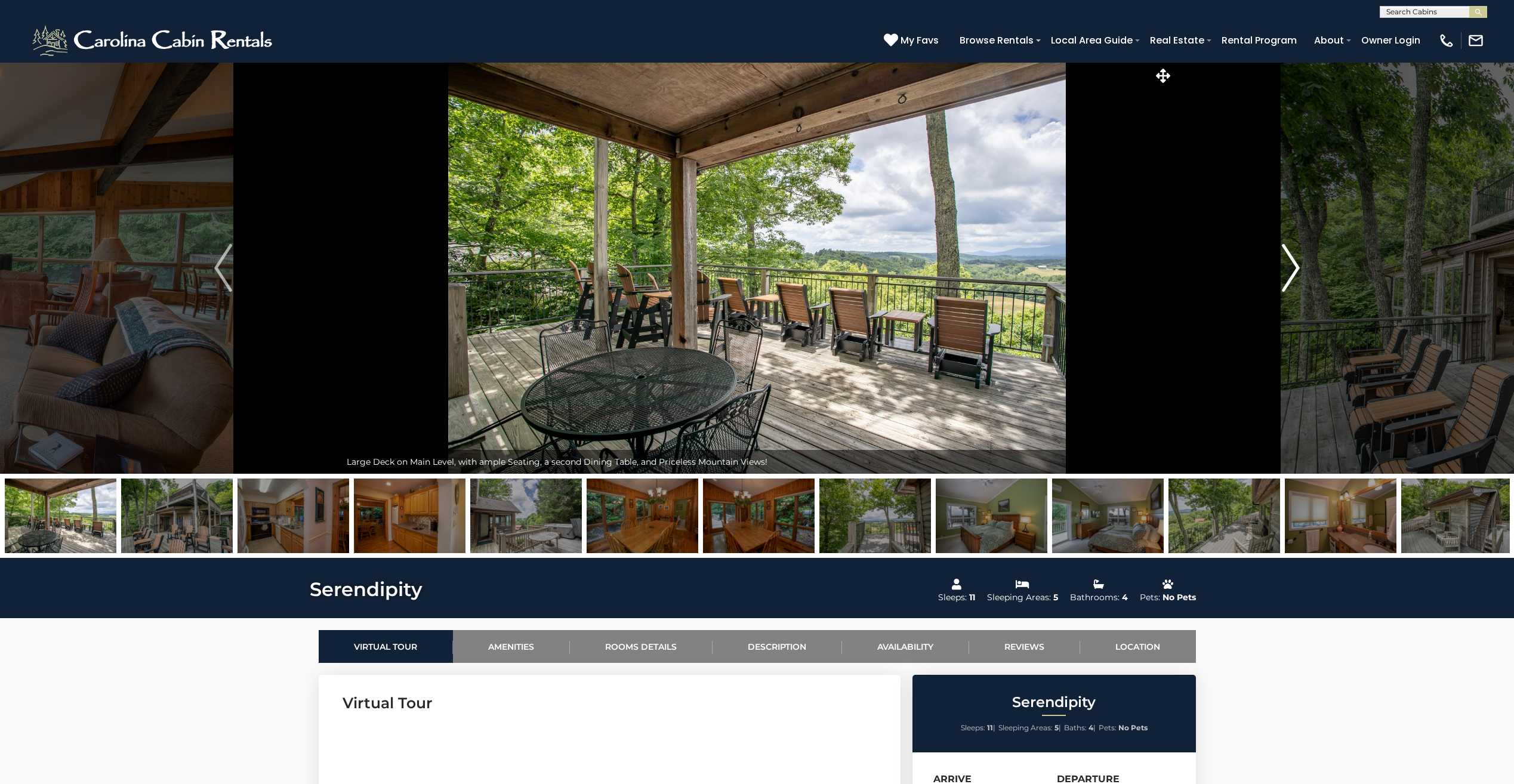
click at [1294, 262] on img "Next" at bounding box center [1291, 268] width 18 height 48
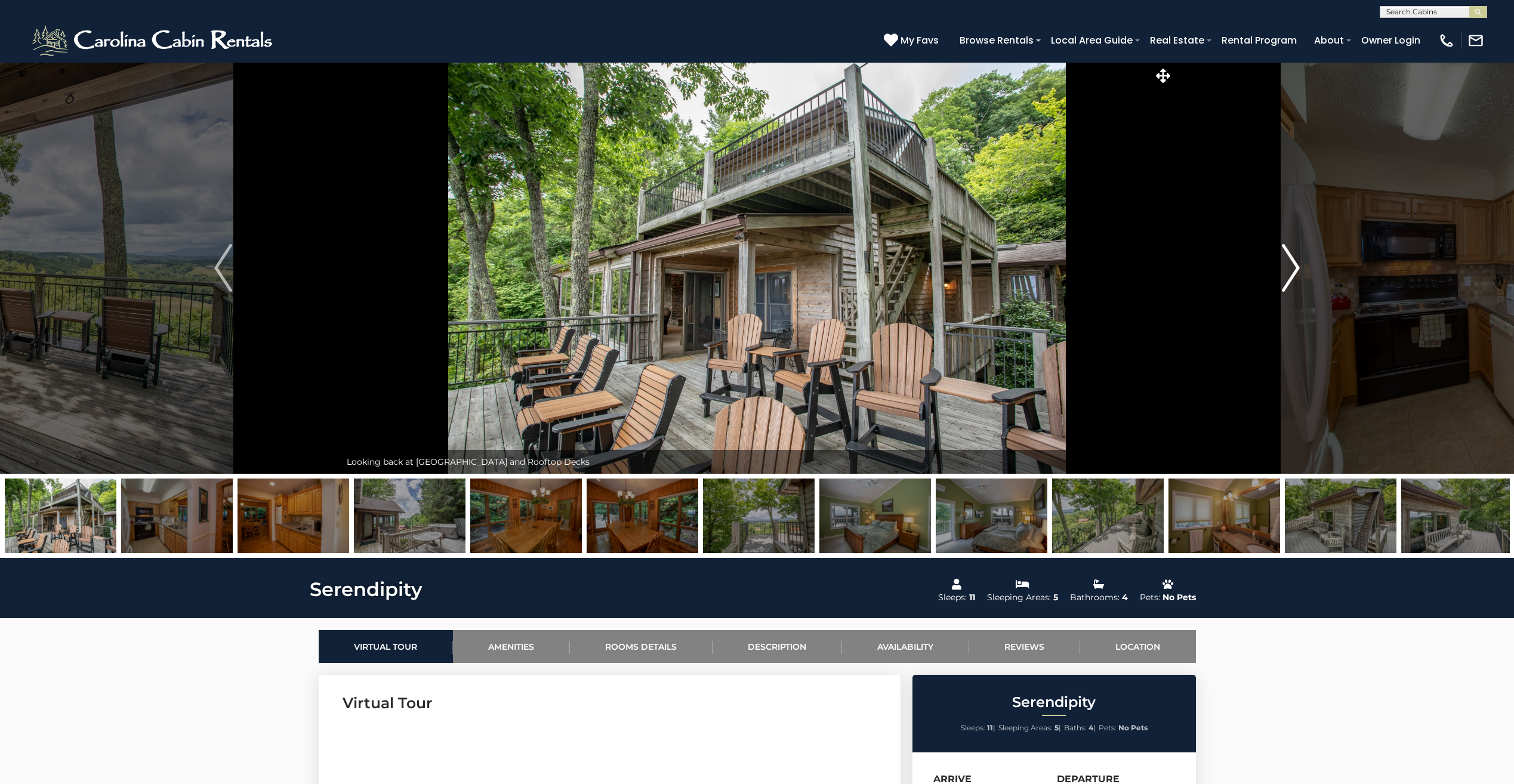
click at [1300, 264] on img "Next" at bounding box center [1291, 268] width 18 height 48
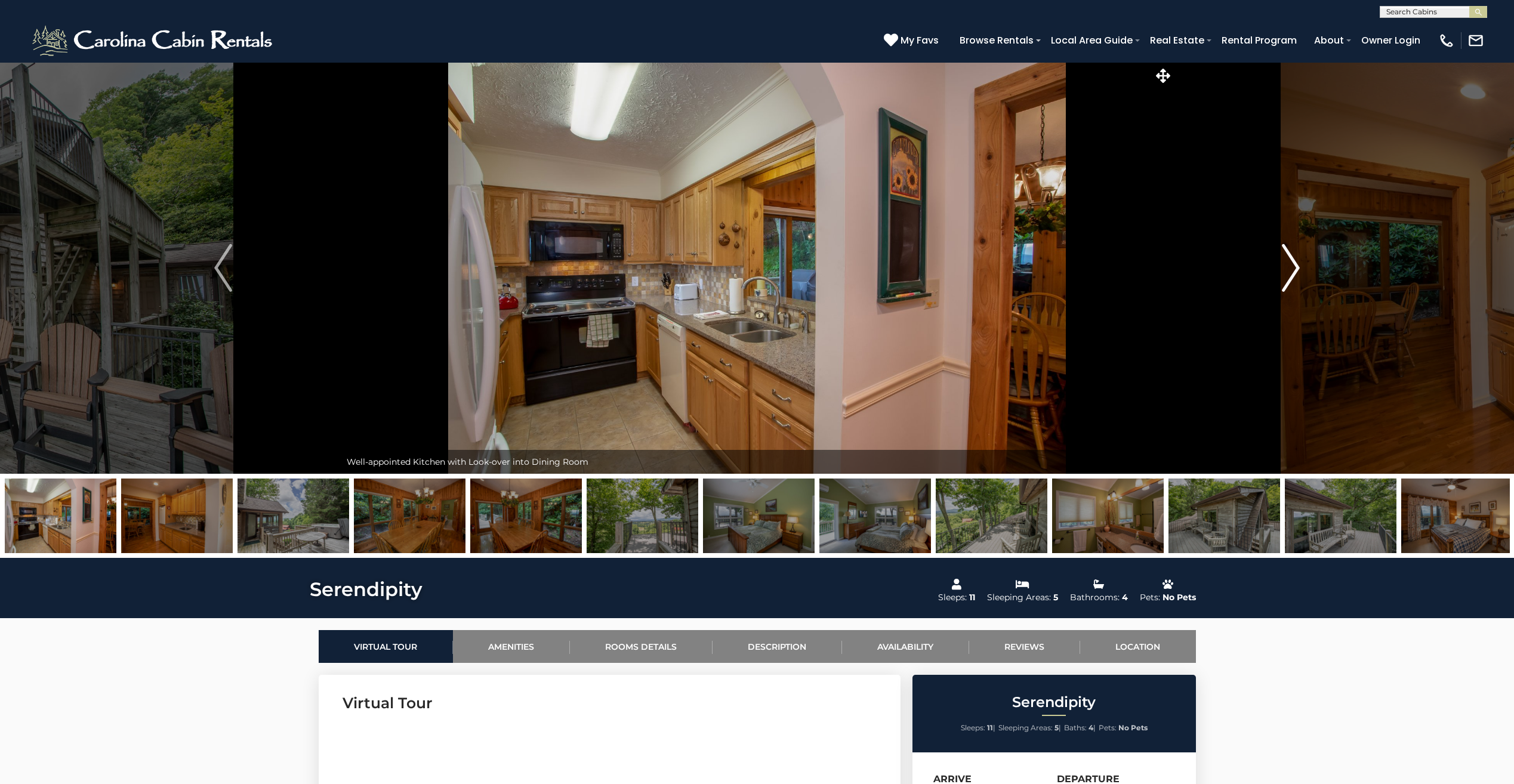
click at [1300, 264] on img "Next" at bounding box center [1291, 268] width 18 height 48
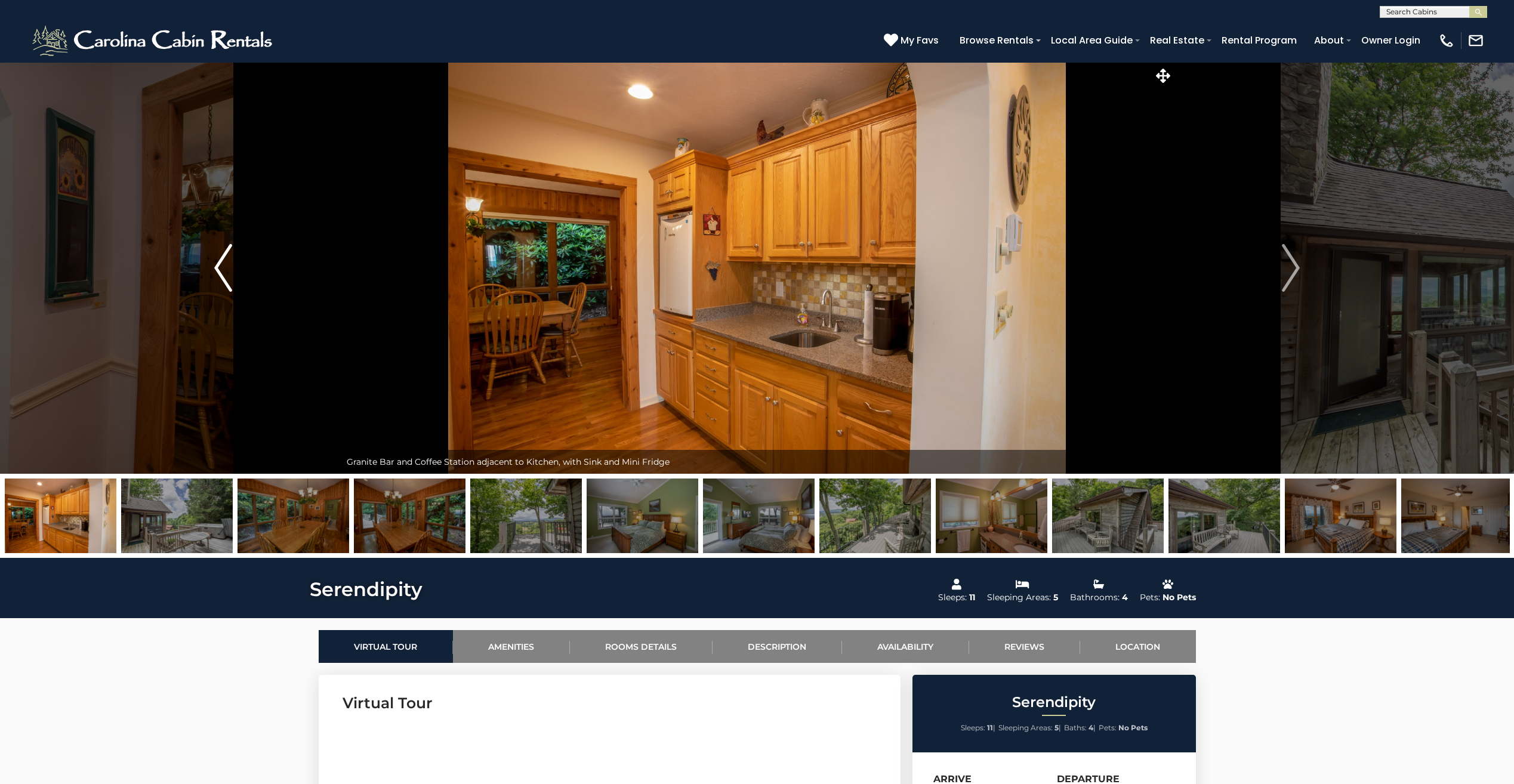
click at [217, 258] on img "Previous" at bounding box center [223, 268] width 18 height 48
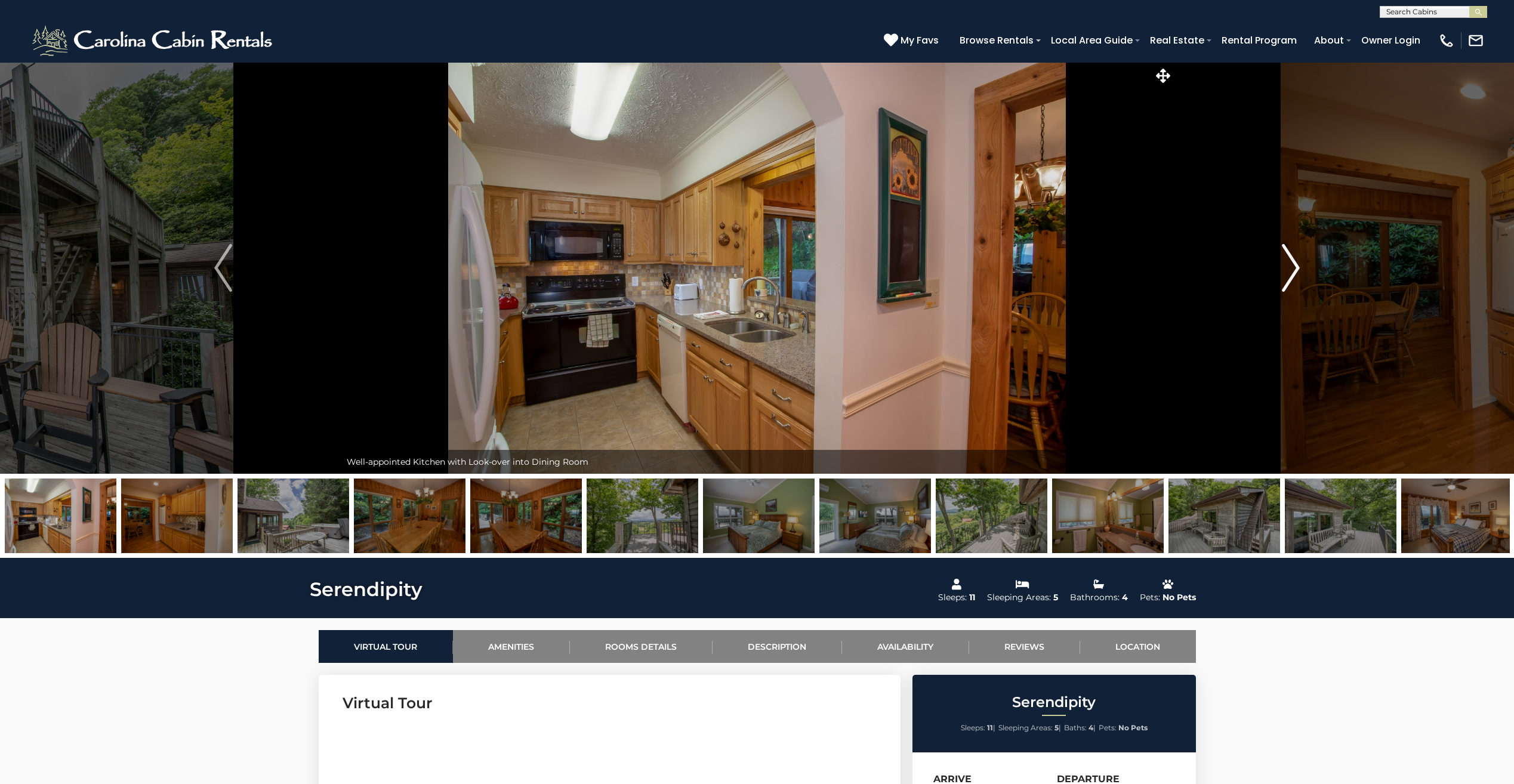
click at [1293, 268] on img "Next" at bounding box center [1291, 268] width 18 height 48
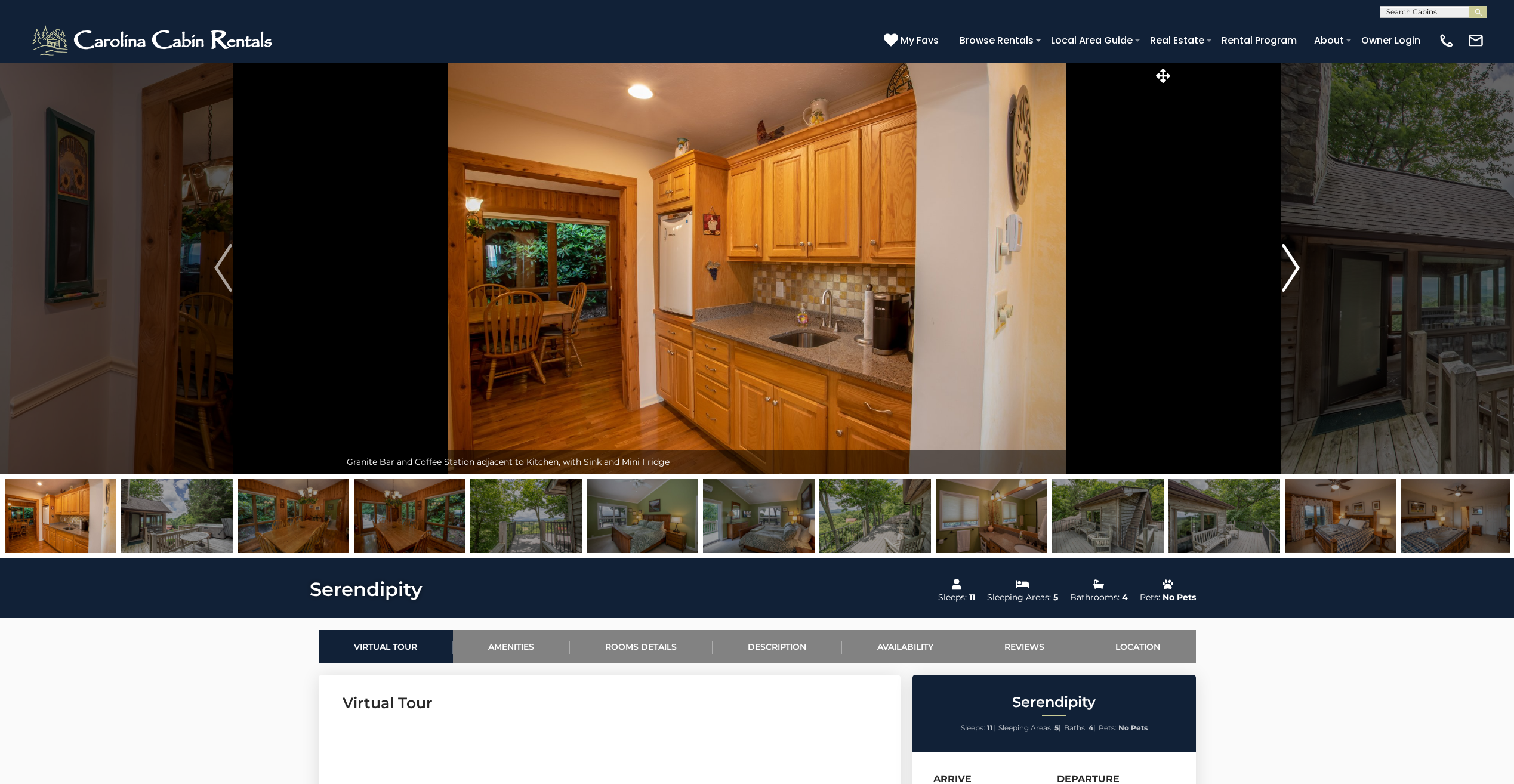
click at [1293, 268] on img "Next" at bounding box center [1291, 268] width 18 height 48
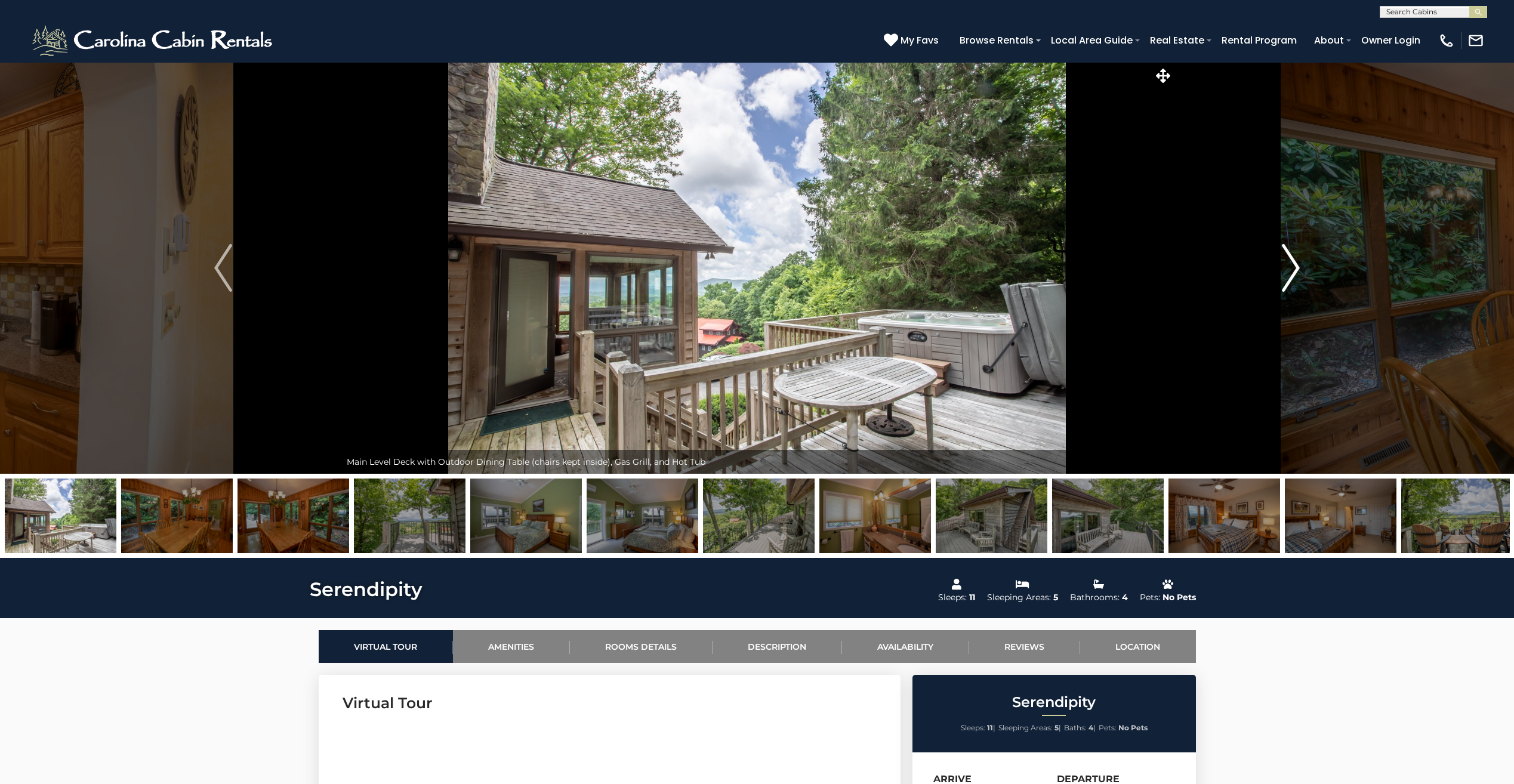
click at [1292, 268] on img "Next" at bounding box center [1291, 268] width 18 height 48
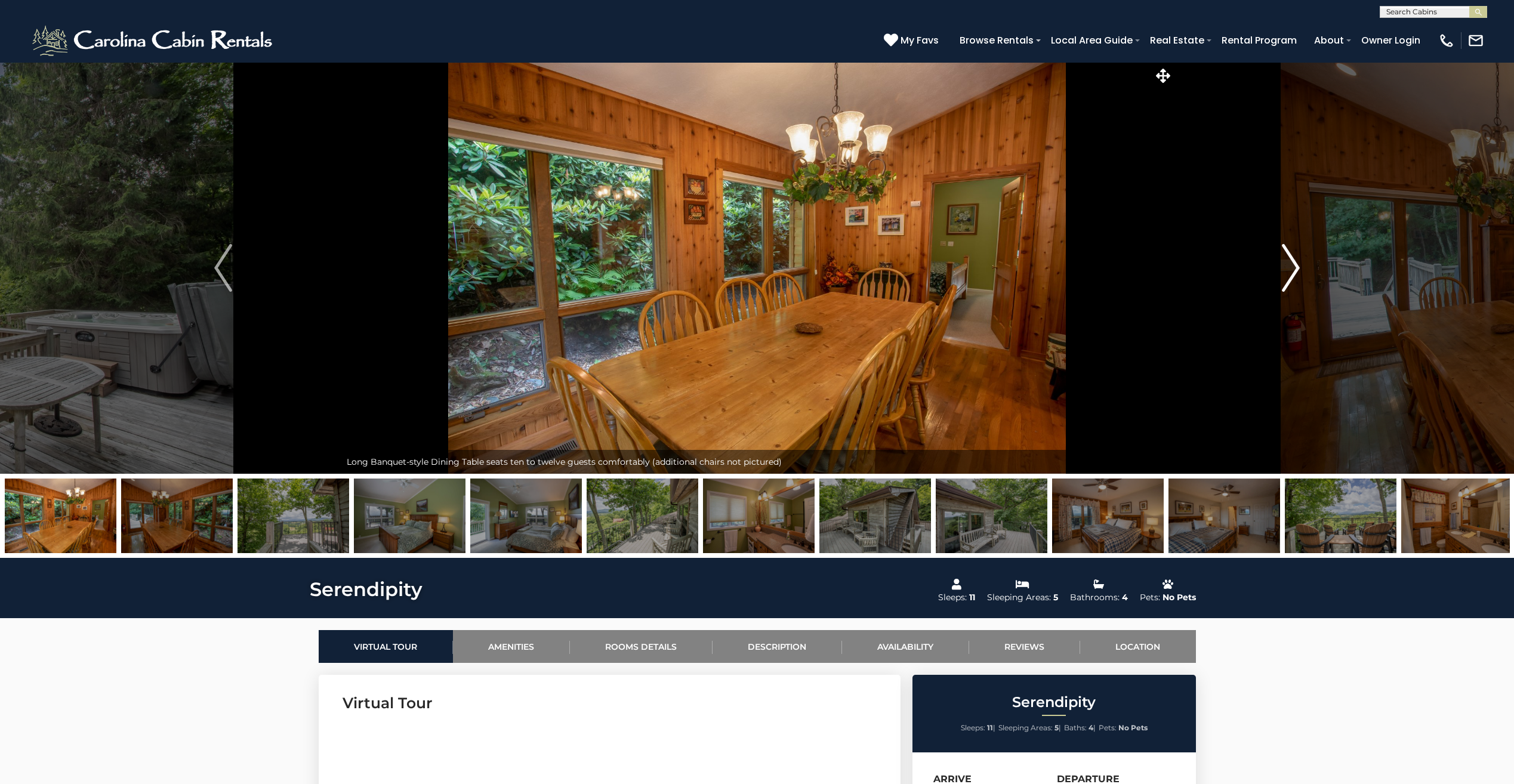
click at [1292, 269] on img "Next" at bounding box center [1291, 268] width 18 height 48
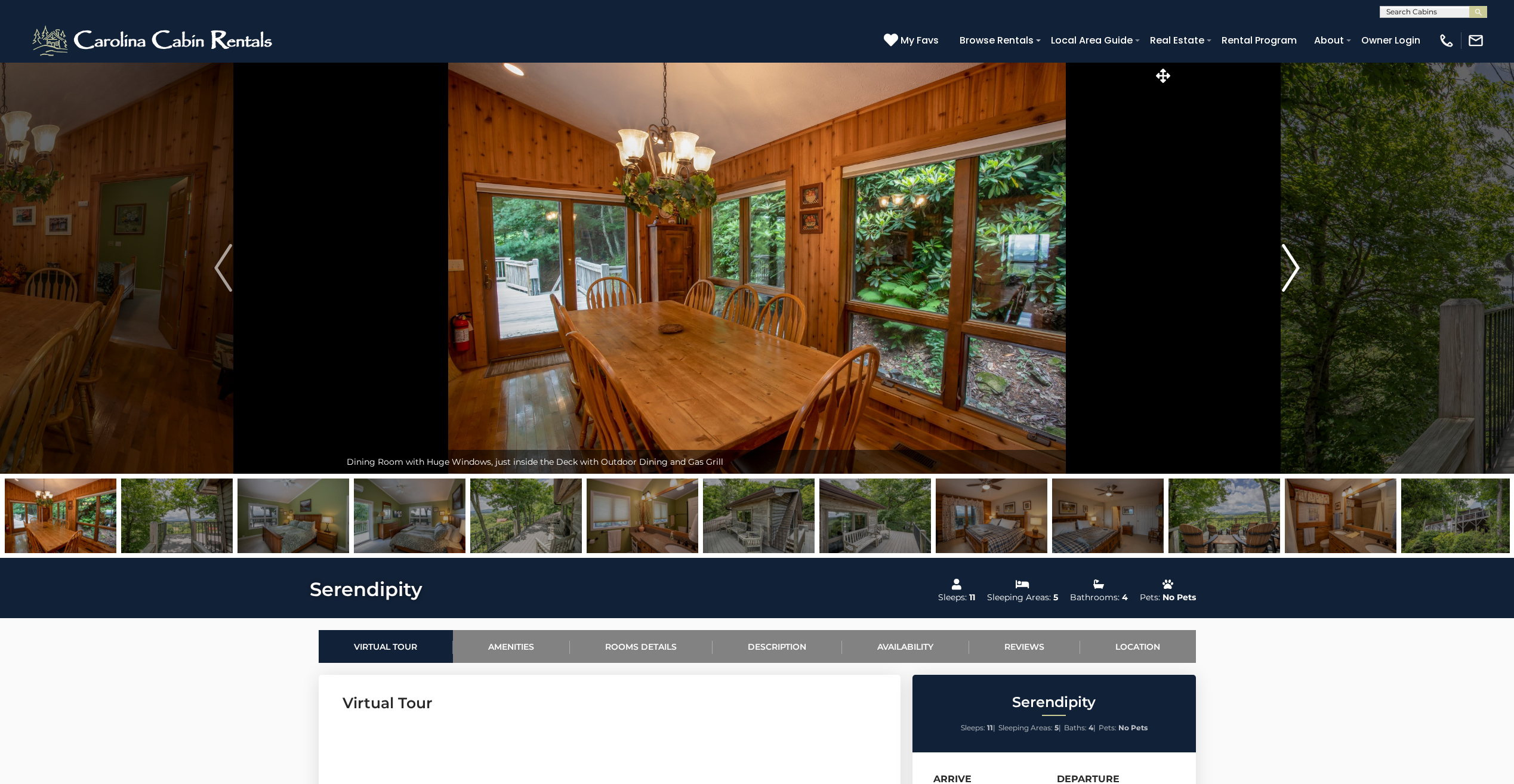
click at [1292, 269] on img "Next" at bounding box center [1291, 268] width 18 height 48
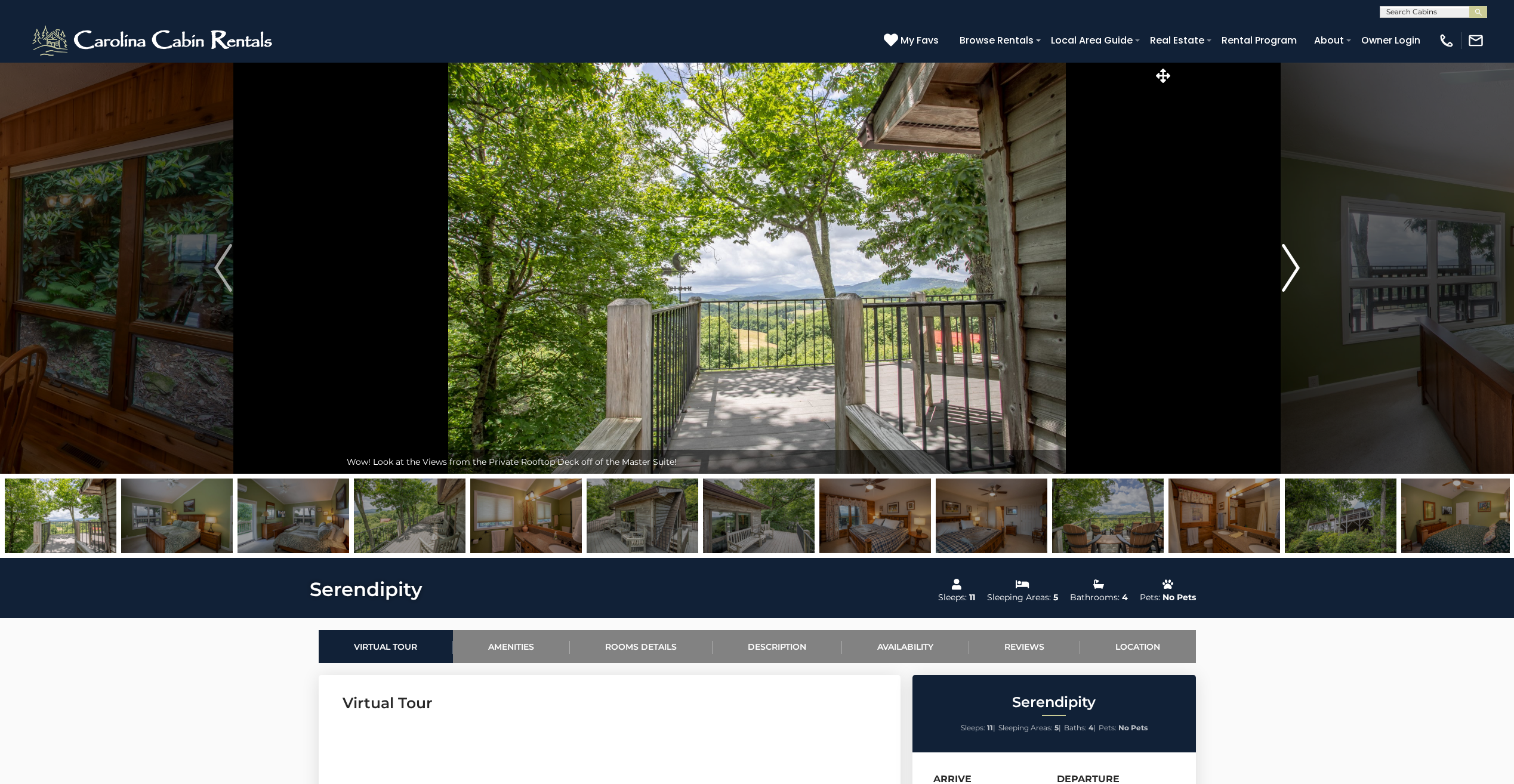
click at [1292, 269] on img "Next" at bounding box center [1291, 268] width 18 height 48
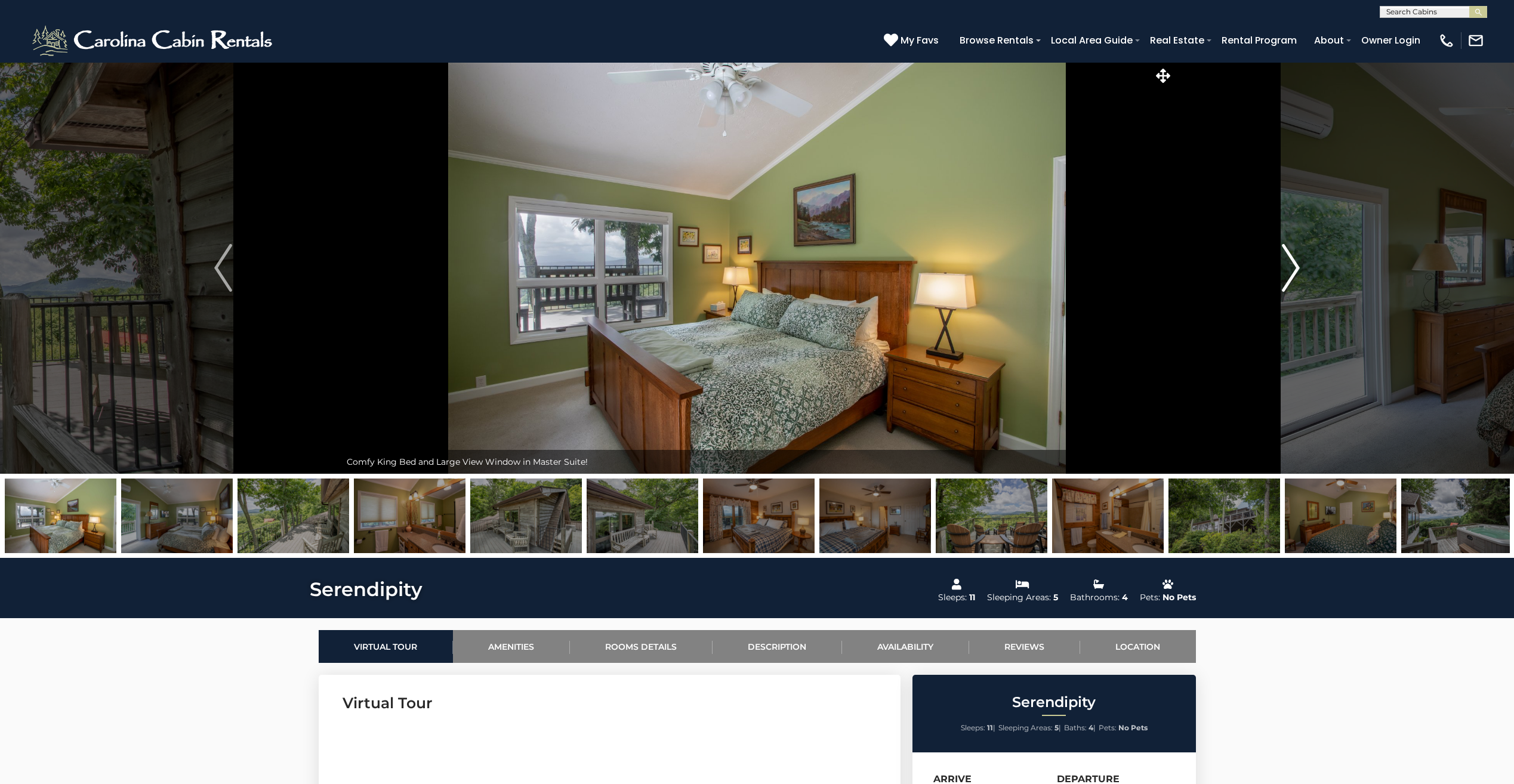
click at [1292, 269] on img "Next" at bounding box center [1291, 268] width 18 height 48
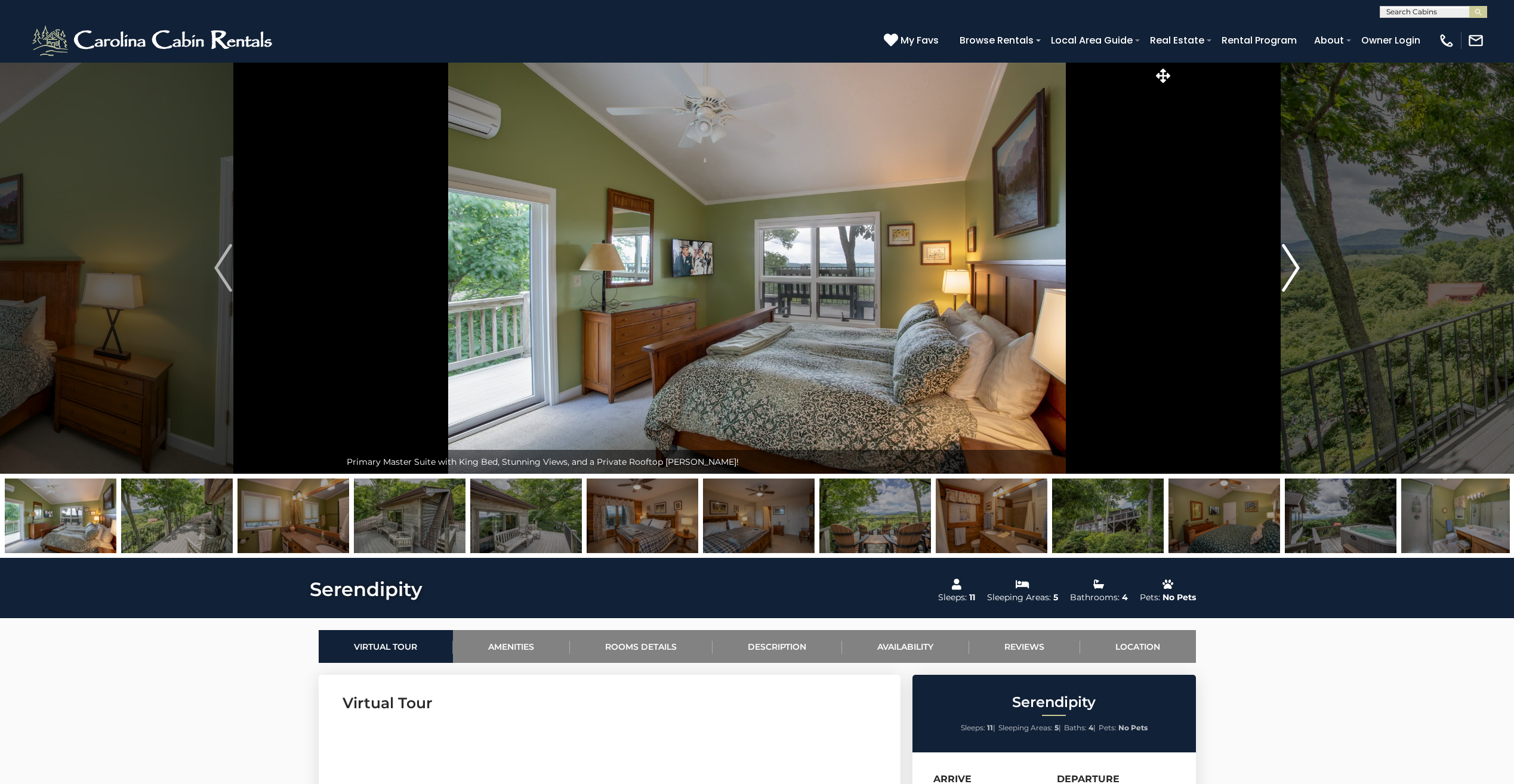
click at [1292, 269] on img "Next" at bounding box center [1291, 268] width 18 height 48
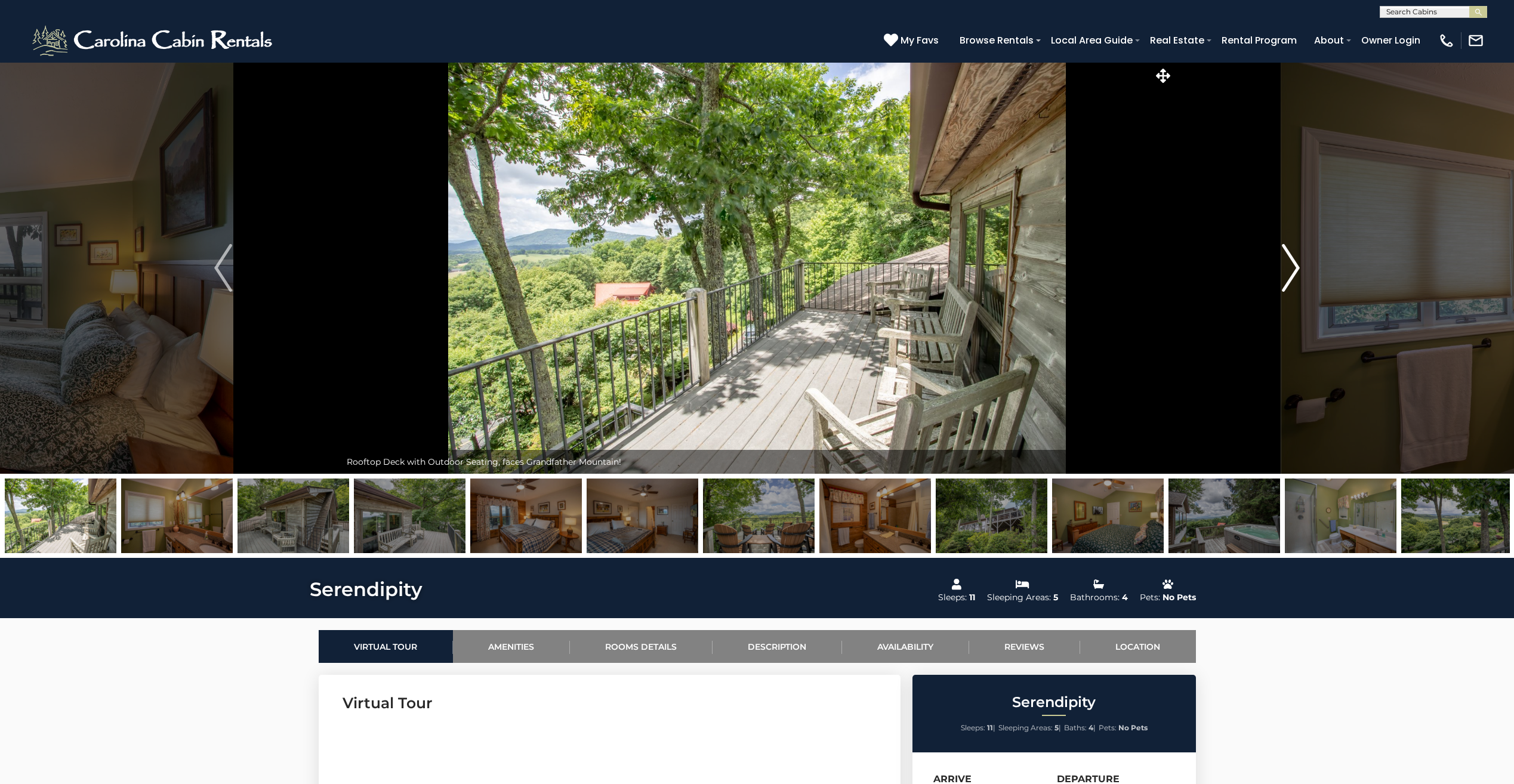
click at [1292, 269] on img "Next" at bounding box center [1291, 268] width 18 height 48
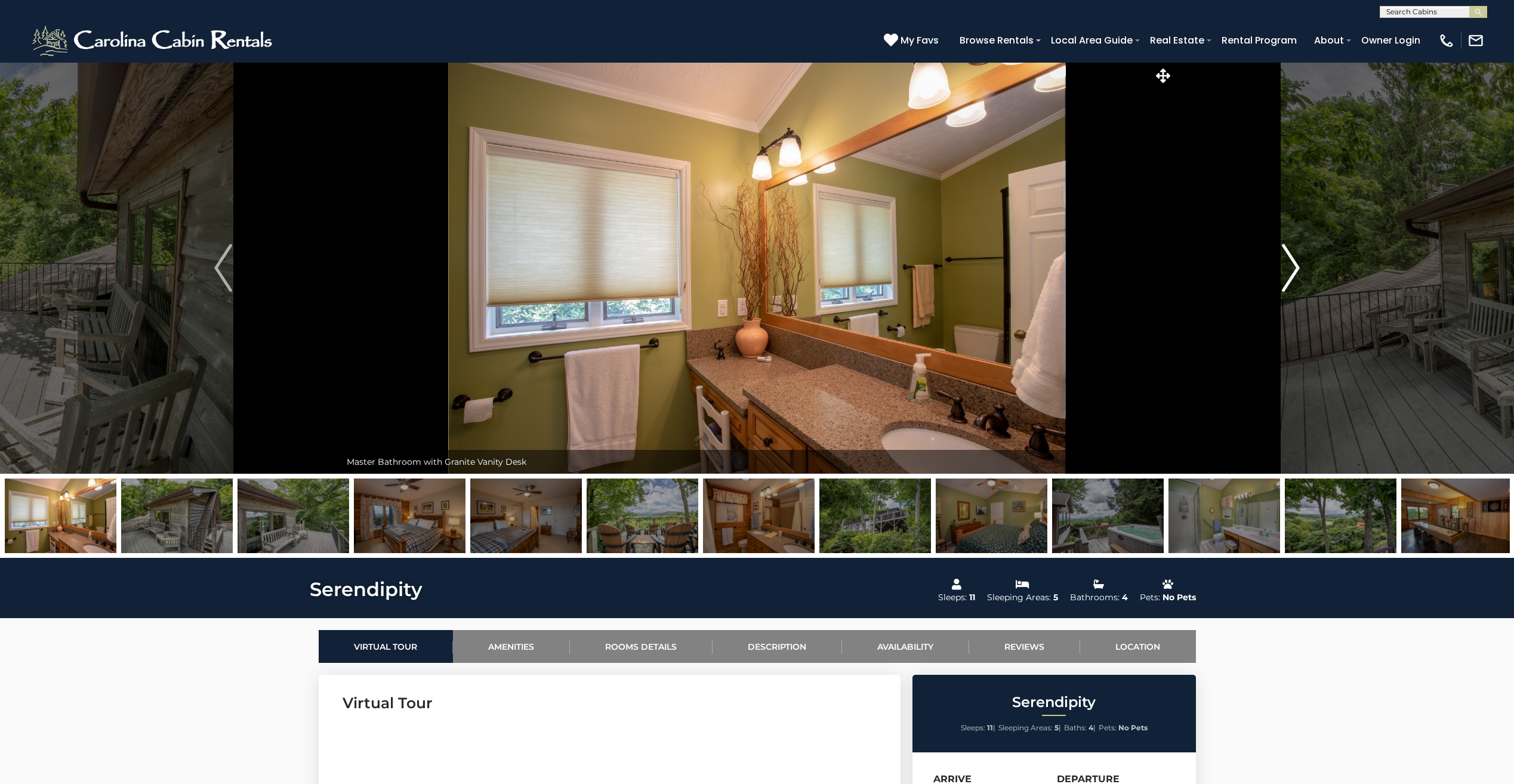
click at [1292, 269] on img "Next" at bounding box center [1291, 268] width 18 height 48
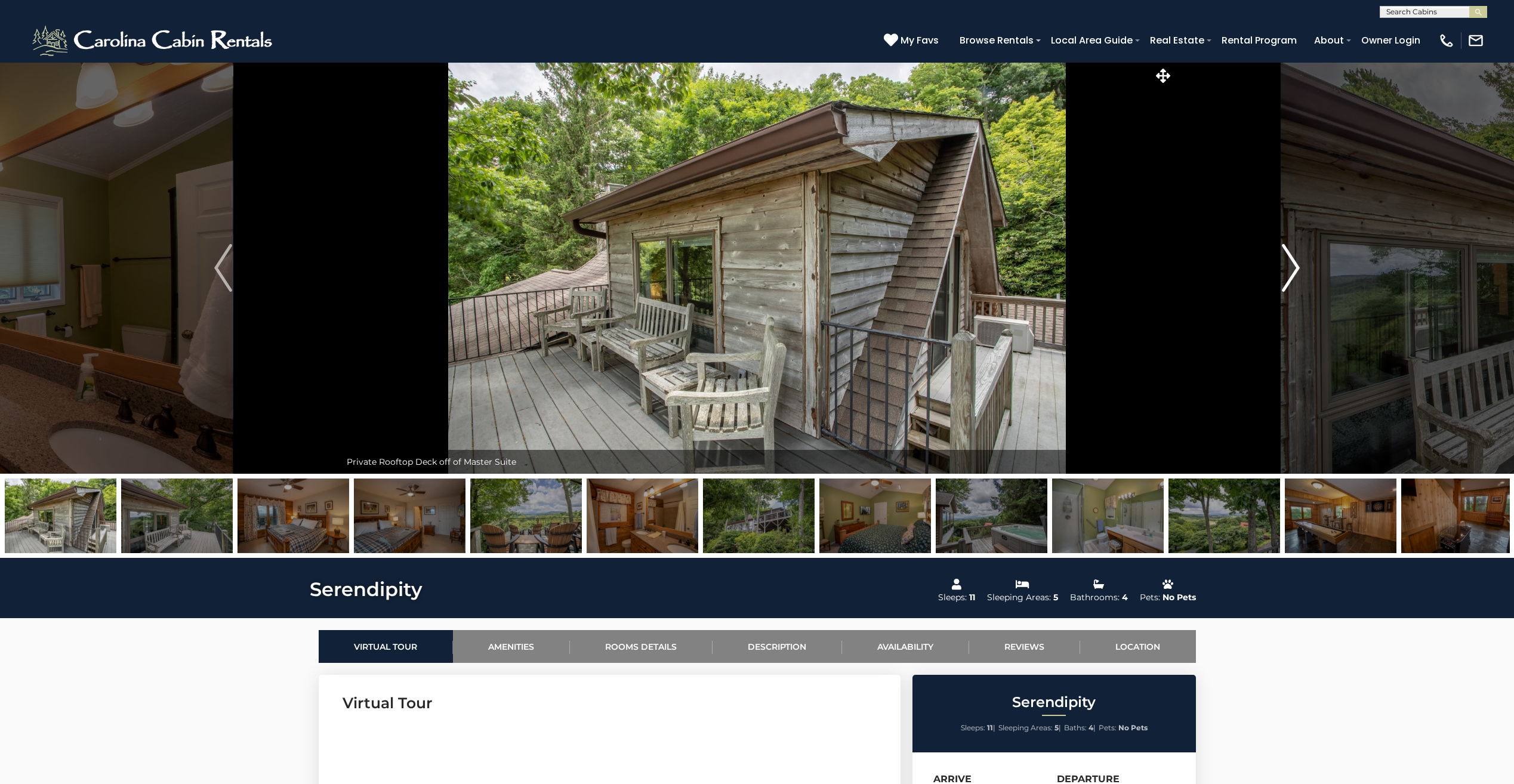
click at [1288, 270] on img "Next" at bounding box center [1291, 268] width 18 height 48
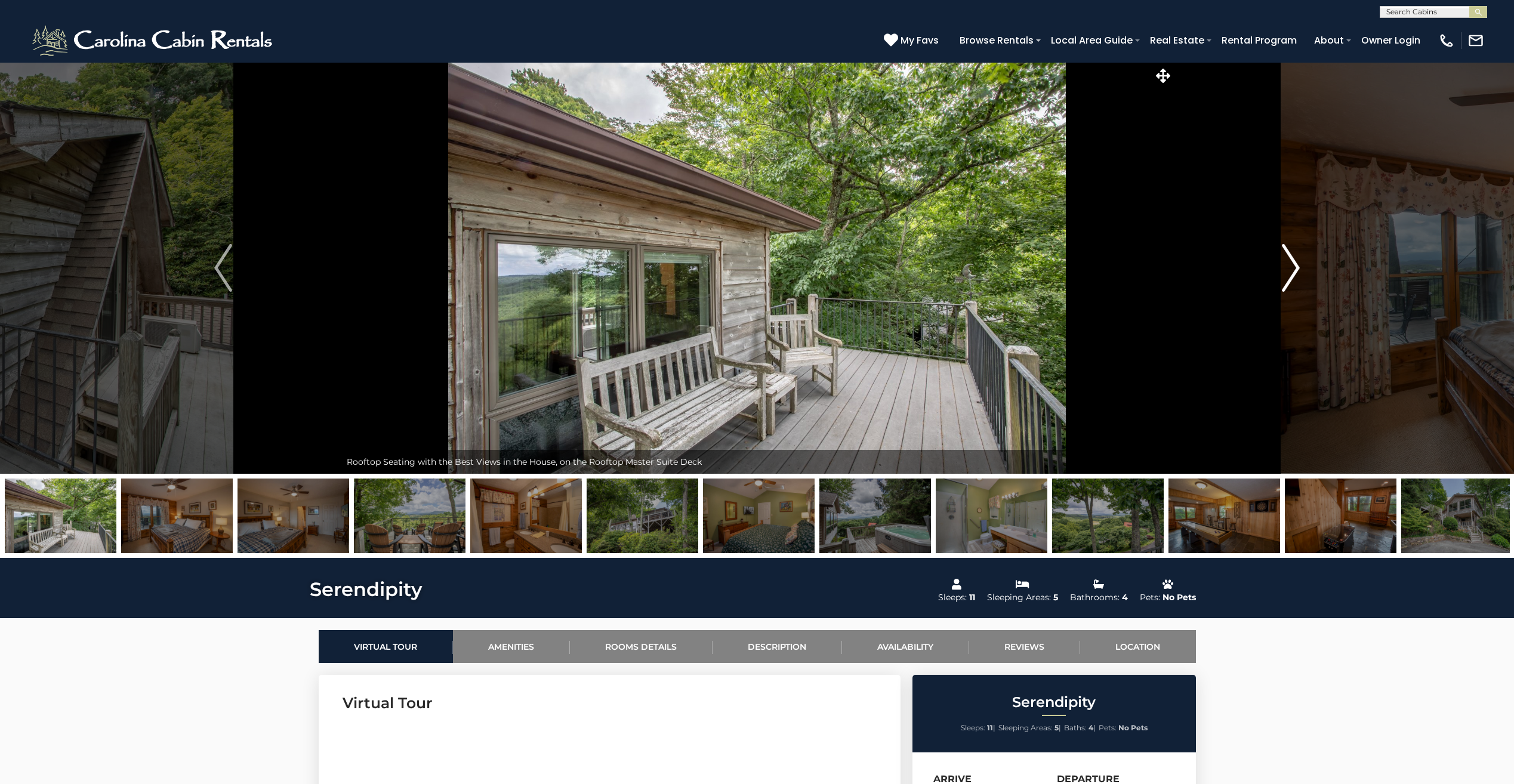
click at [1288, 270] on img "Next" at bounding box center [1291, 268] width 18 height 48
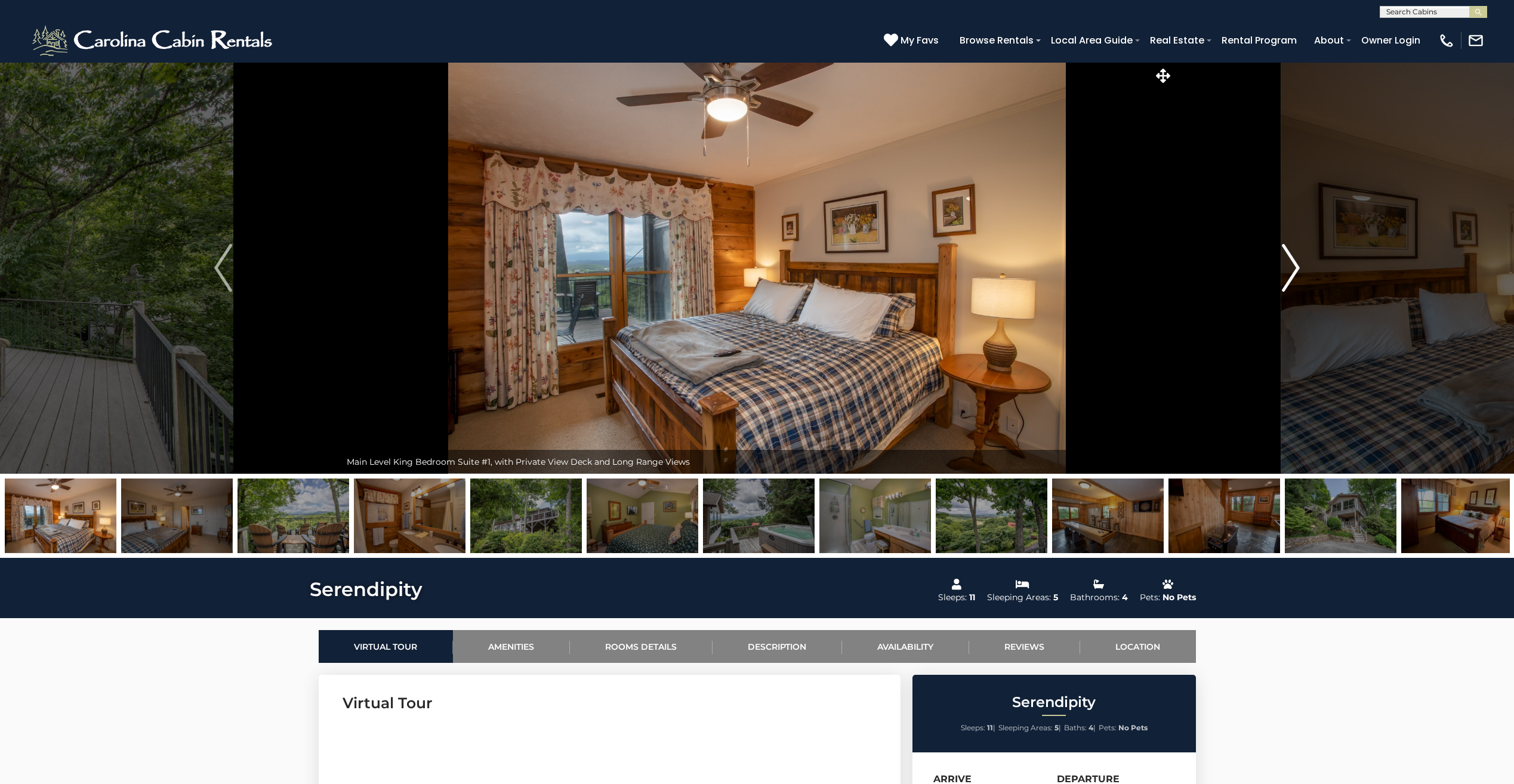
click at [1288, 270] on img "Next" at bounding box center [1291, 268] width 18 height 48
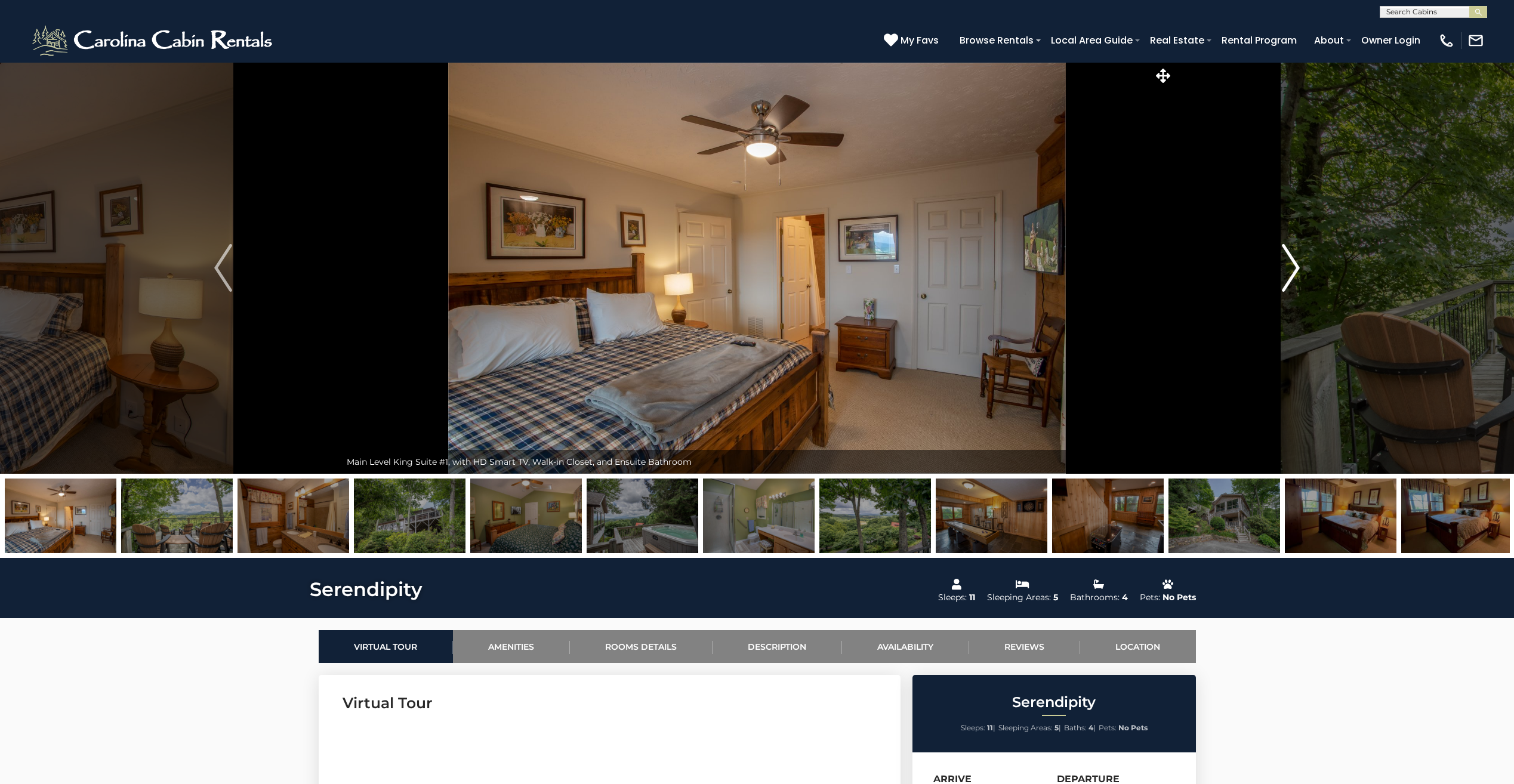
click at [1293, 270] on img "Next" at bounding box center [1291, 268] width 18 height 48
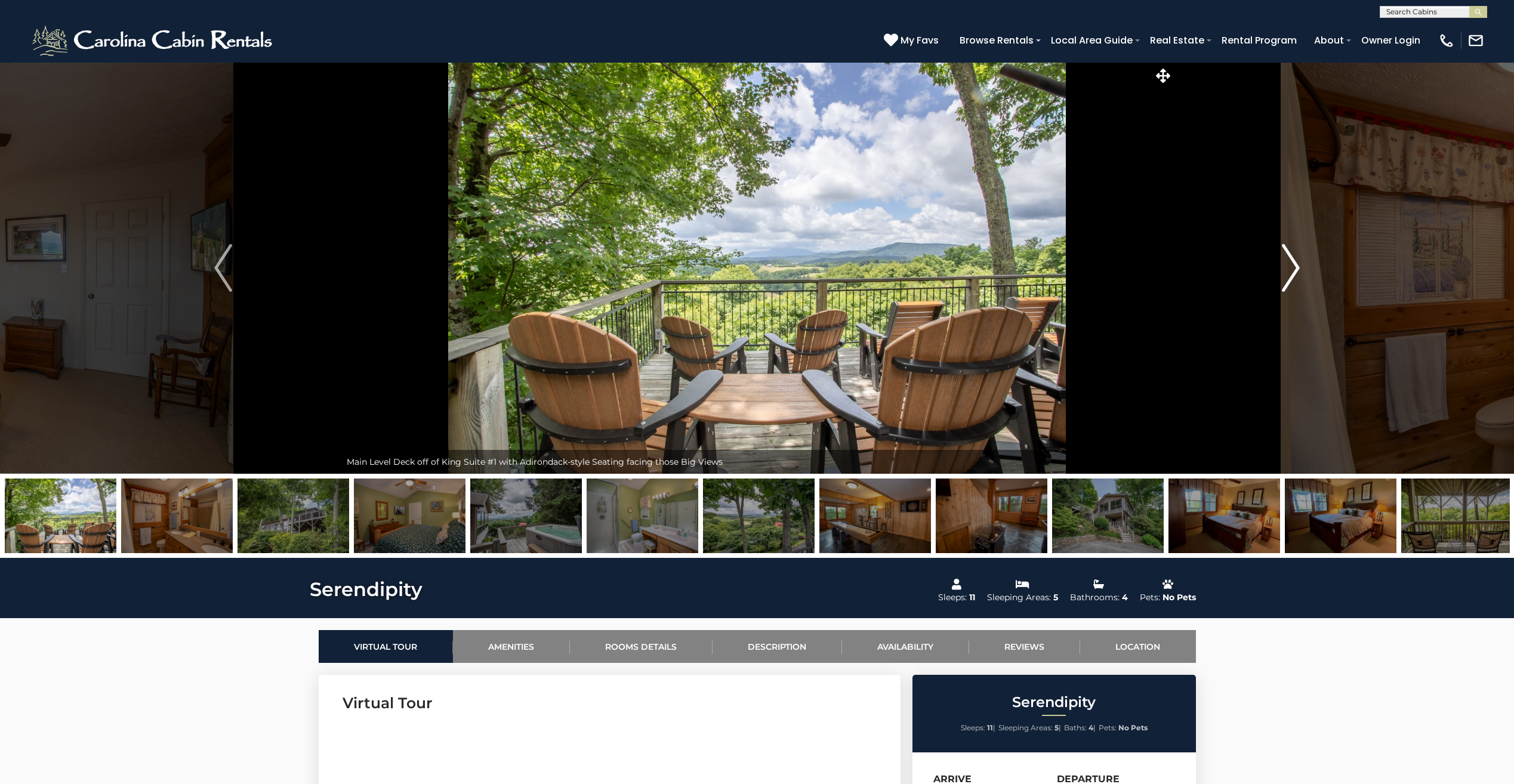
click at [1293, 270] on img "Next" at bounding box center [1291, 268] width 18 height 48
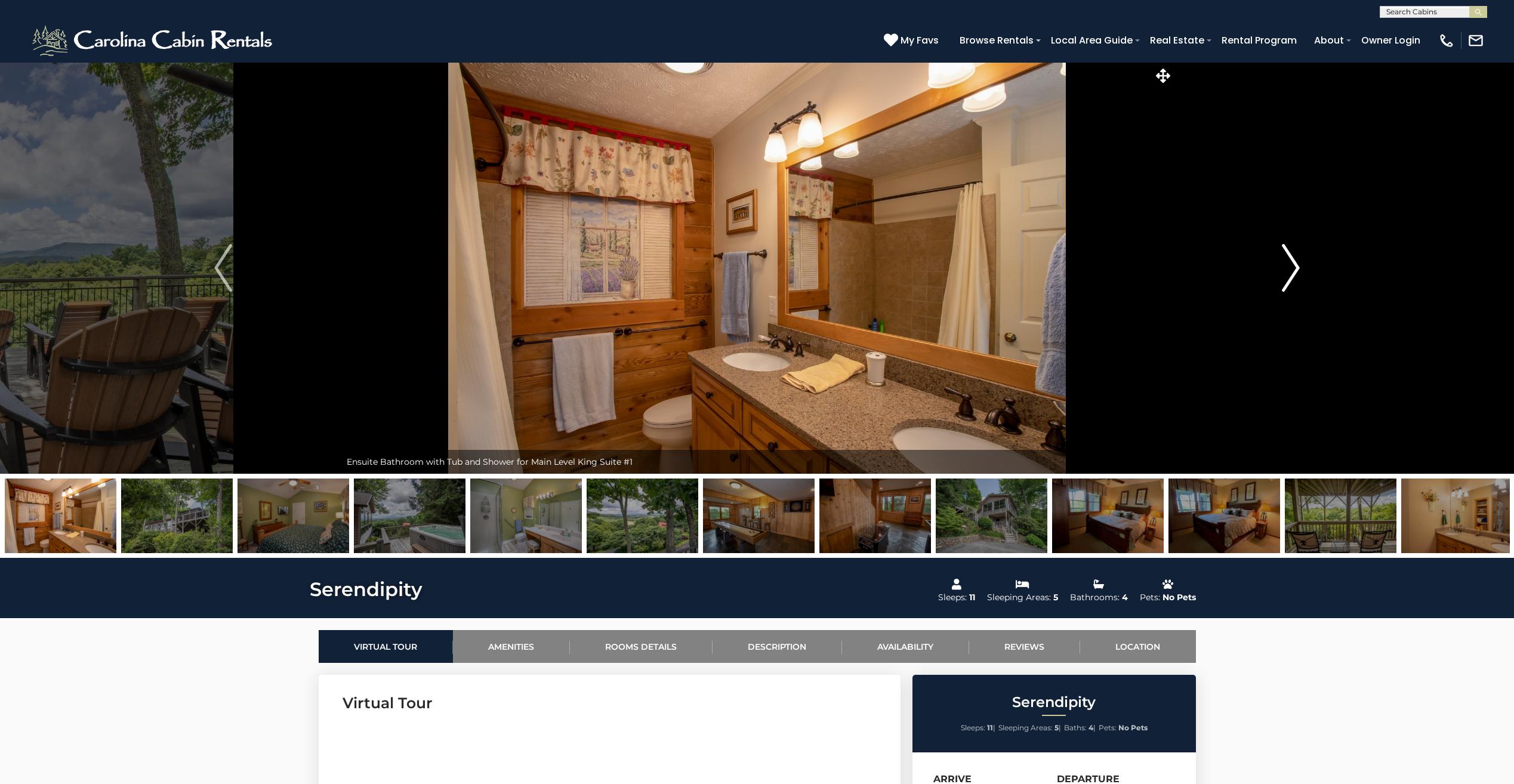
click at [1293, 270] on img "Next" at bounding box center [1291, 268] width 18 height 48
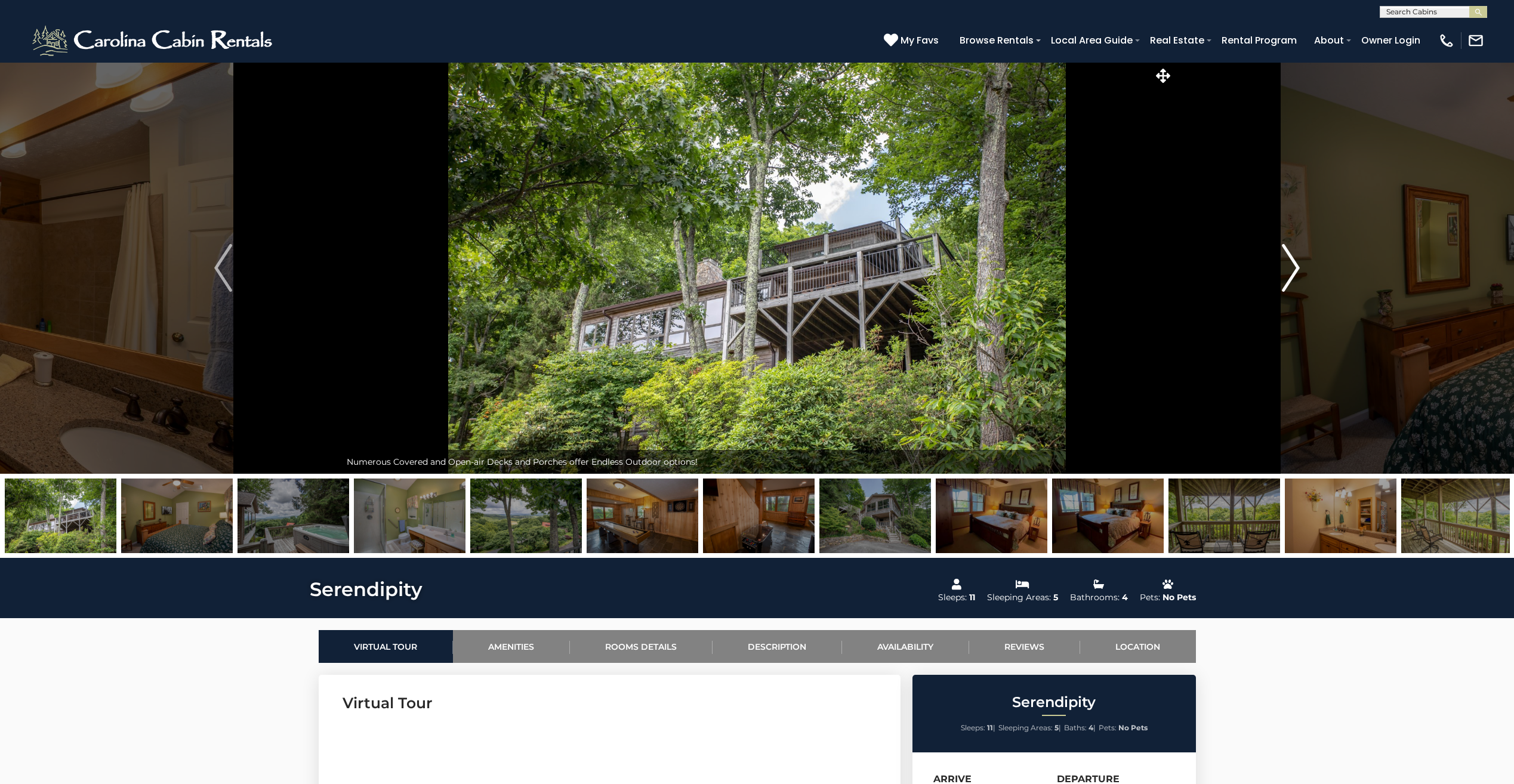
click at [1293, 270] on img "Next" at bounding box center [1291, 268] width 18 height 48
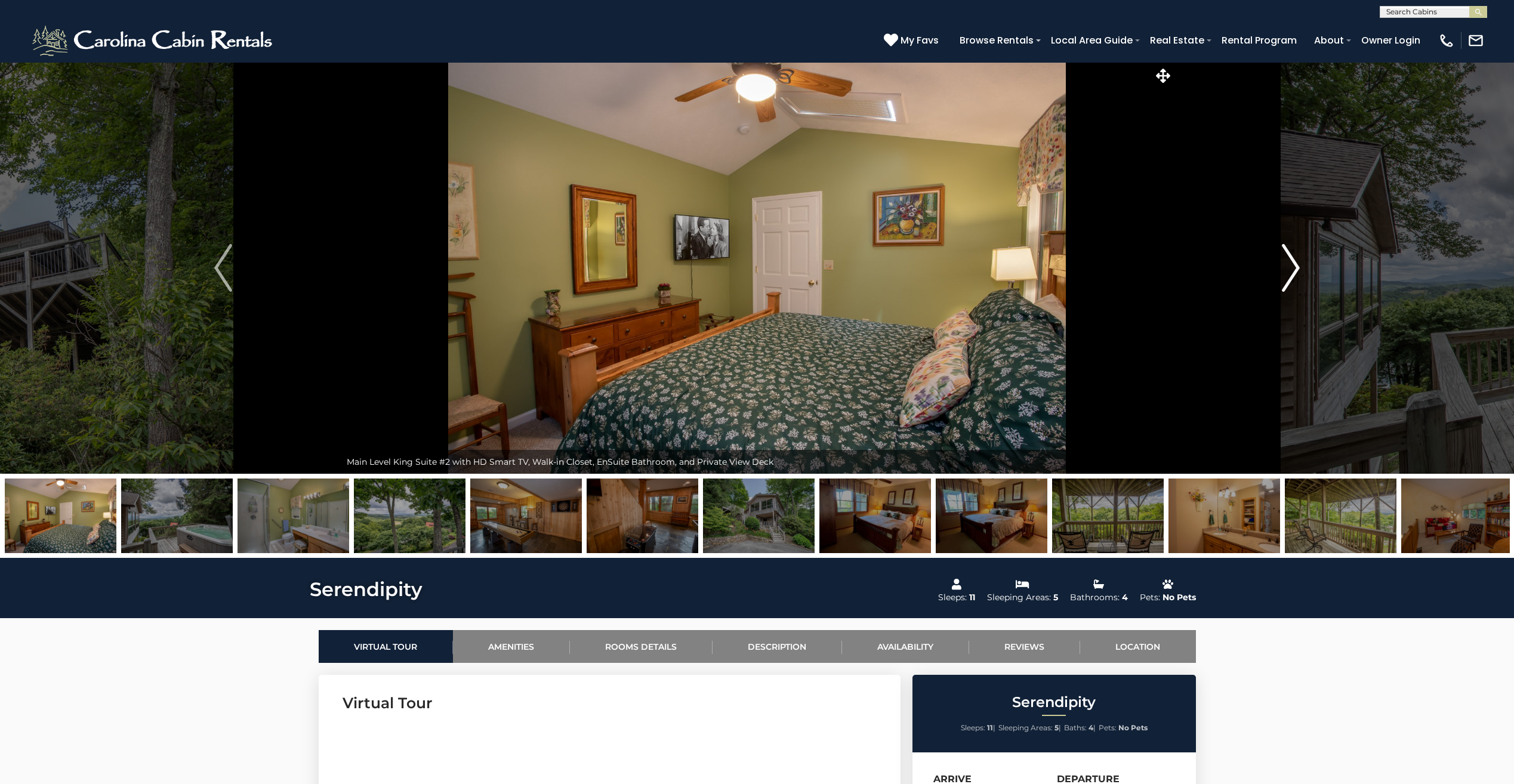
click at [1293, 270] on img "Next" at bounding box center [1291, 268] width 18 height 48
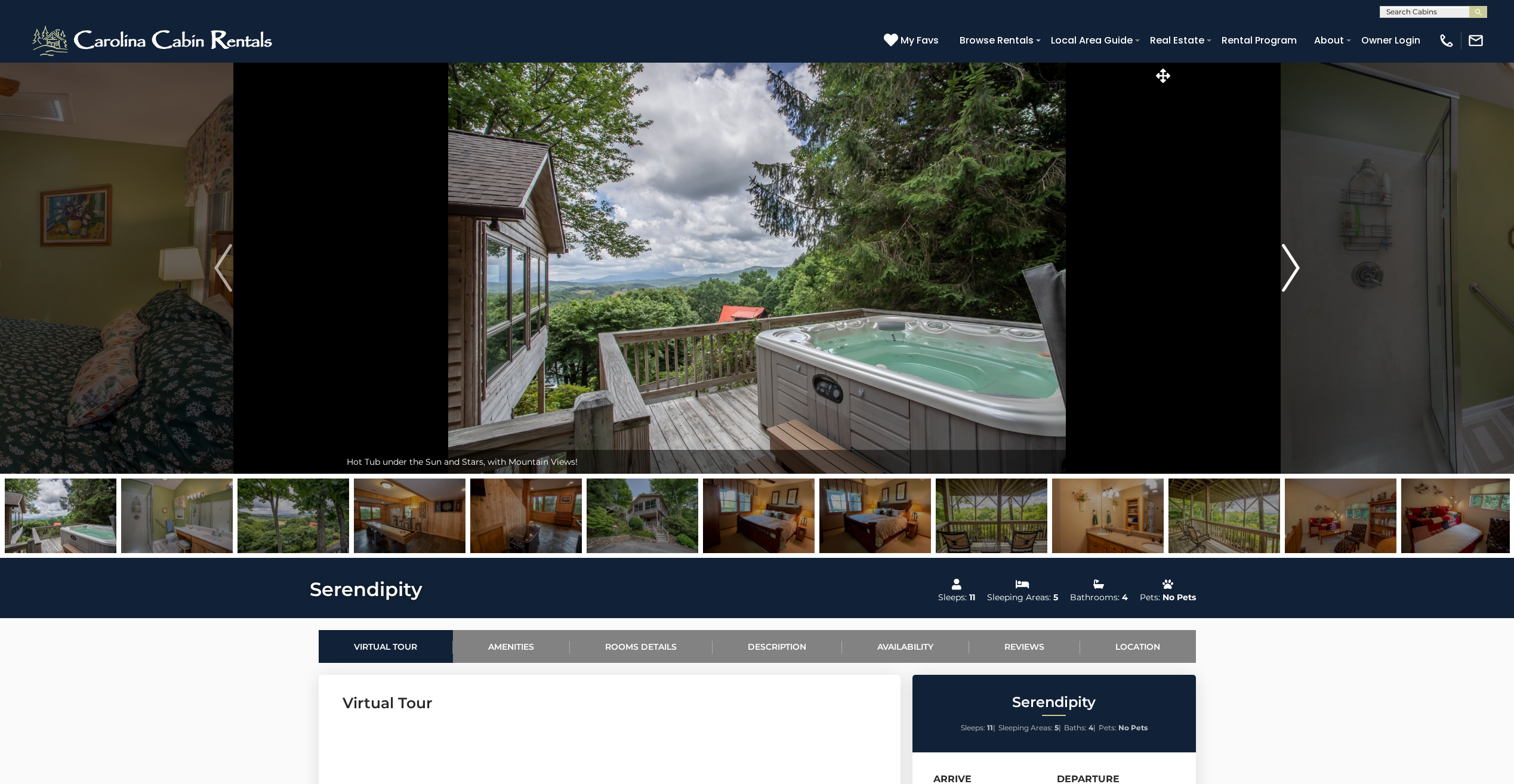
click at [1293, 270] on img "Next" at bounding box center [1291, 268] width 18 height 48
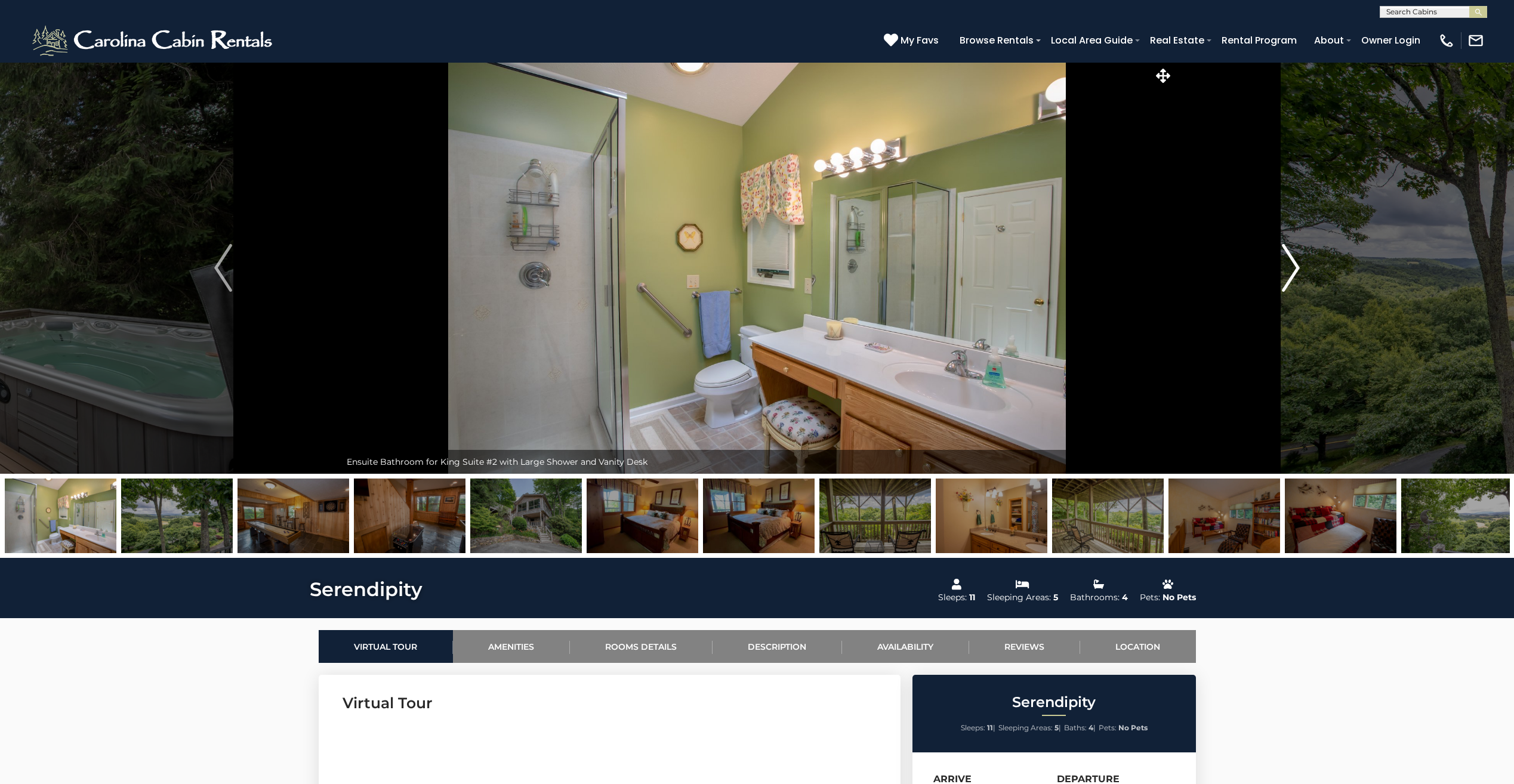
click at [1293, 270] on img "Next" at bounding box center [1291, 268] width 18 height 48
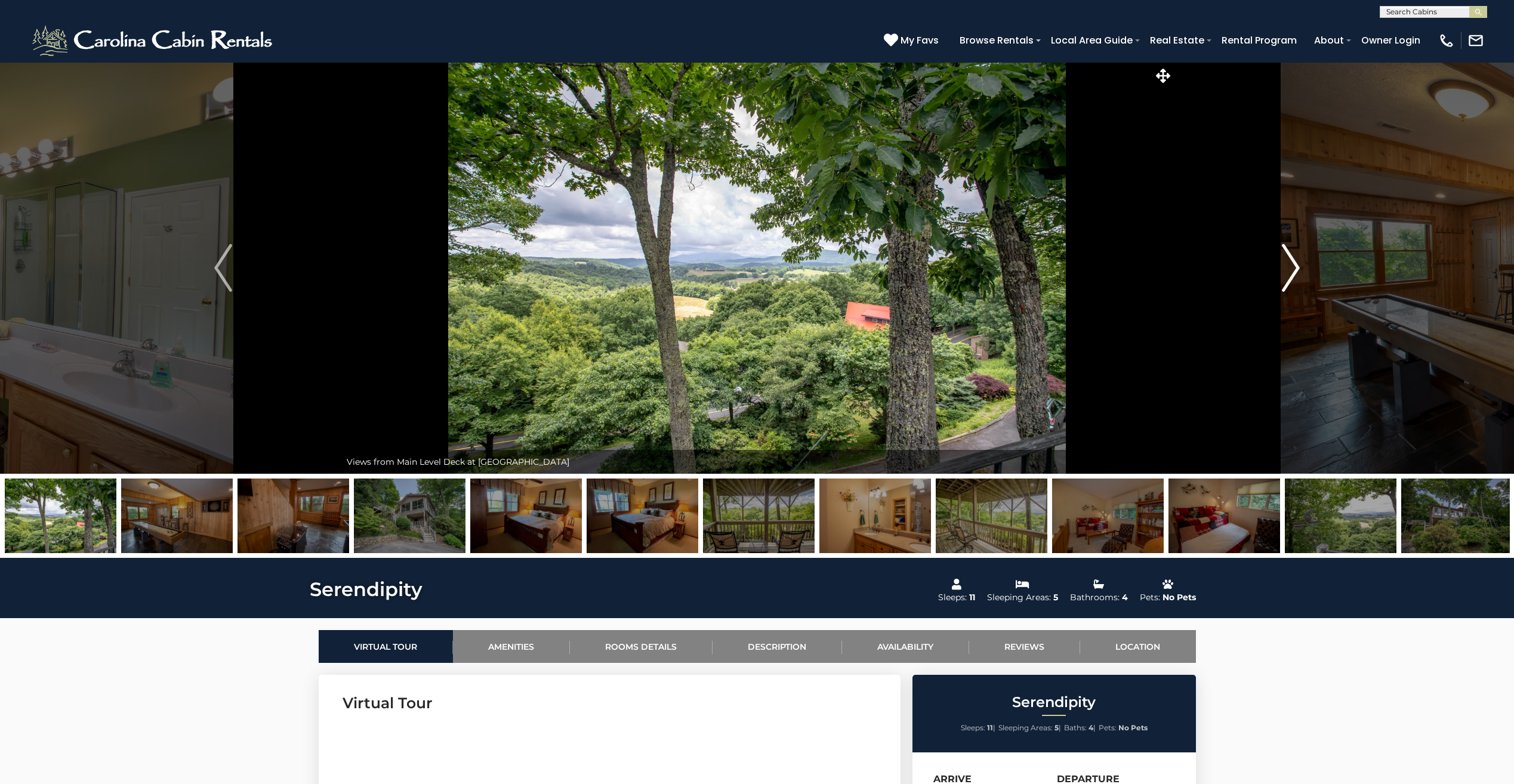
click at [1293, 270] on img "Next" at bounding box center [1291, 268] width 18 height 48
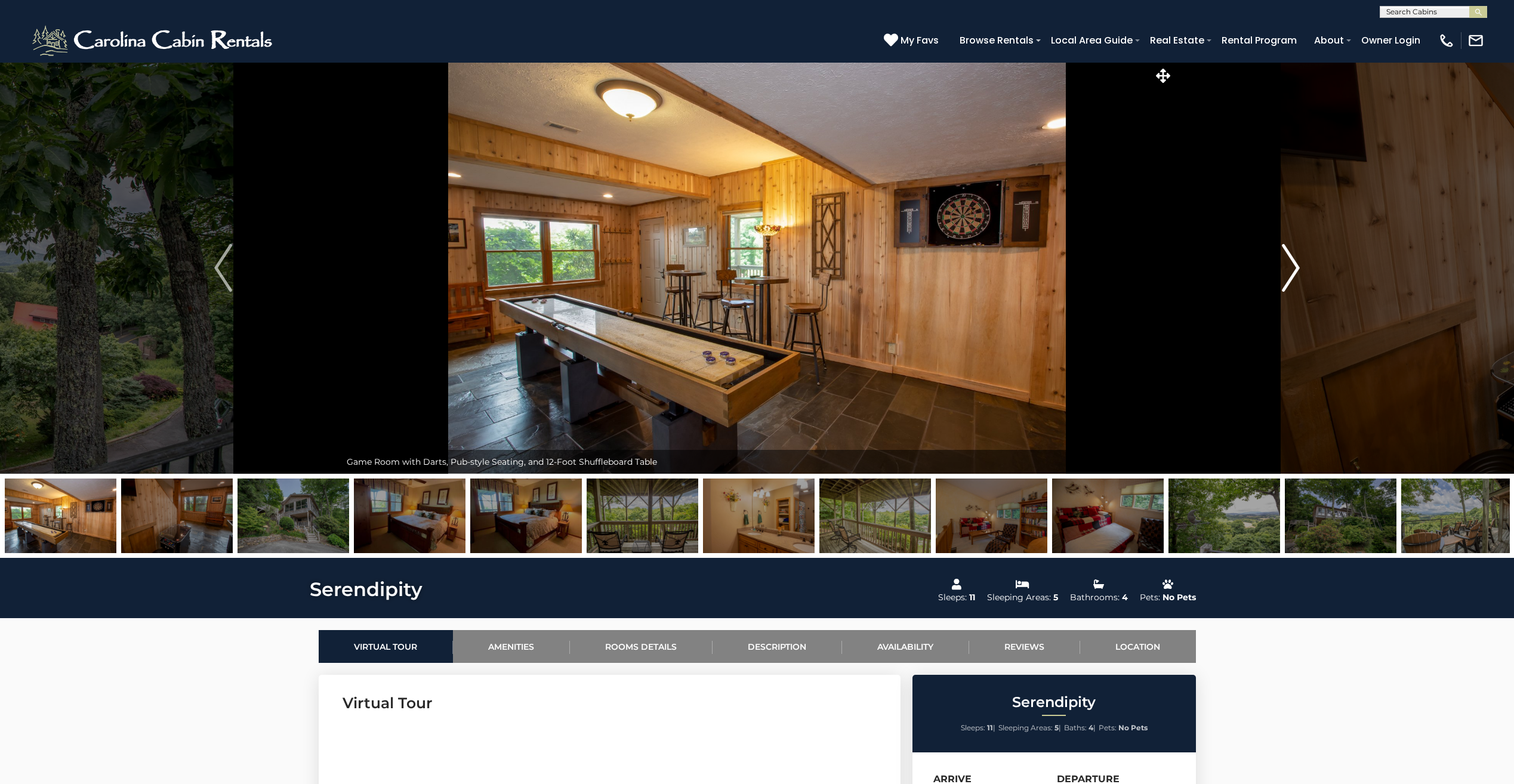
click at [1293, 270] on img "Next" at bounding box center [1291, 268] width 18 height 48
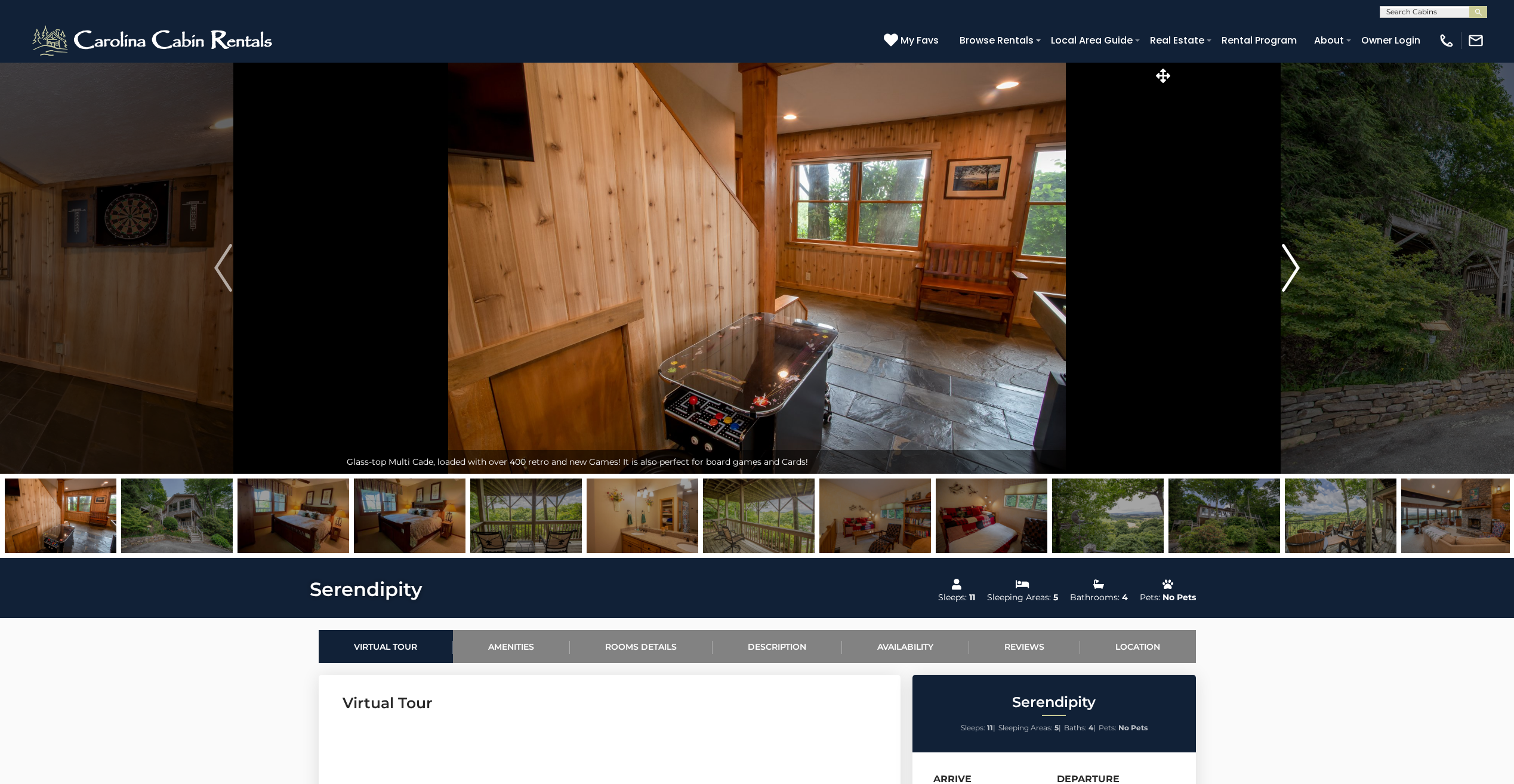
click at [1286, 270] on img "Next" at bounding box center [1291, 268] width 18 height 48
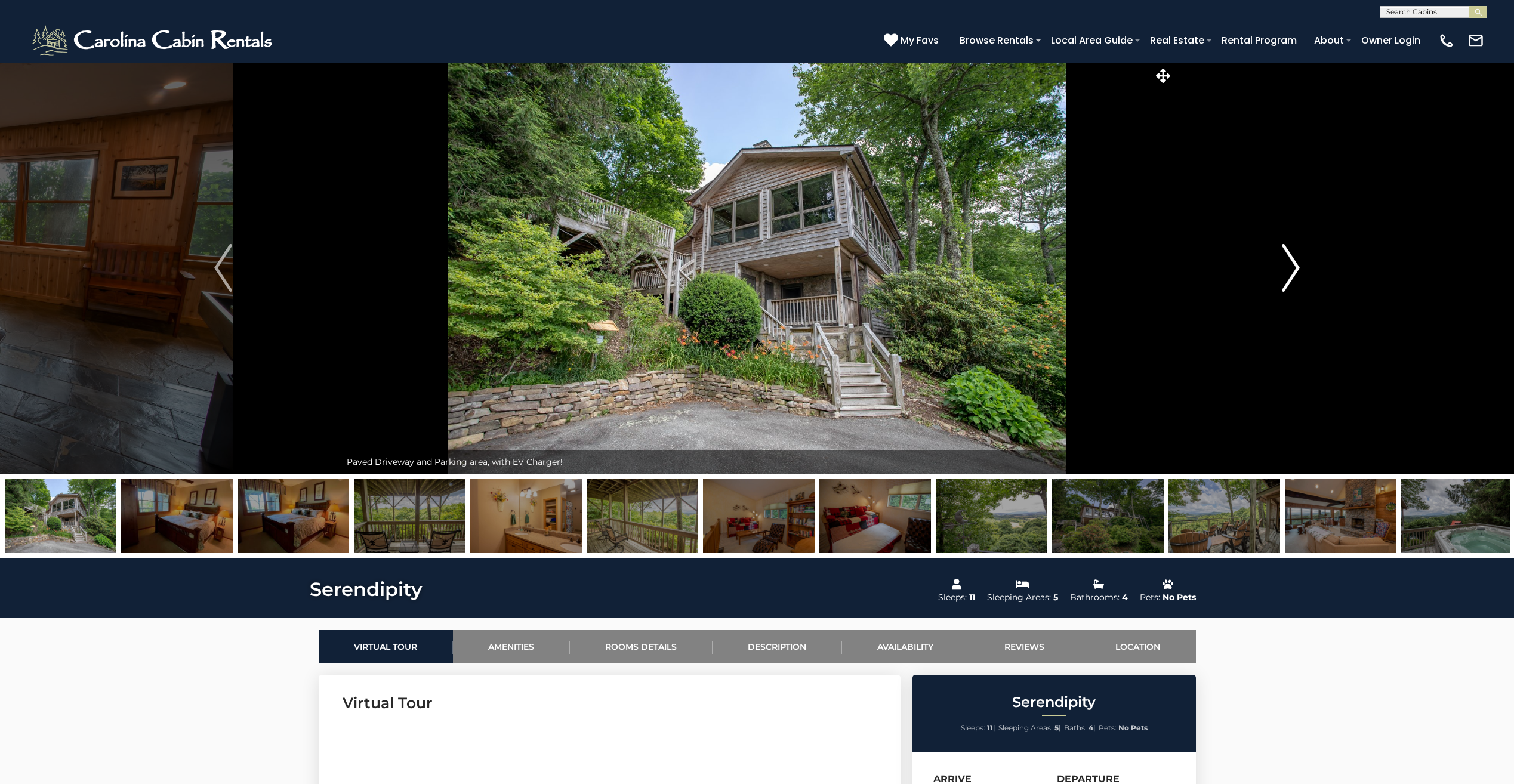
click at [1286, 270] on img "Next" at bounding box center [1291, 268] width 18 height 48
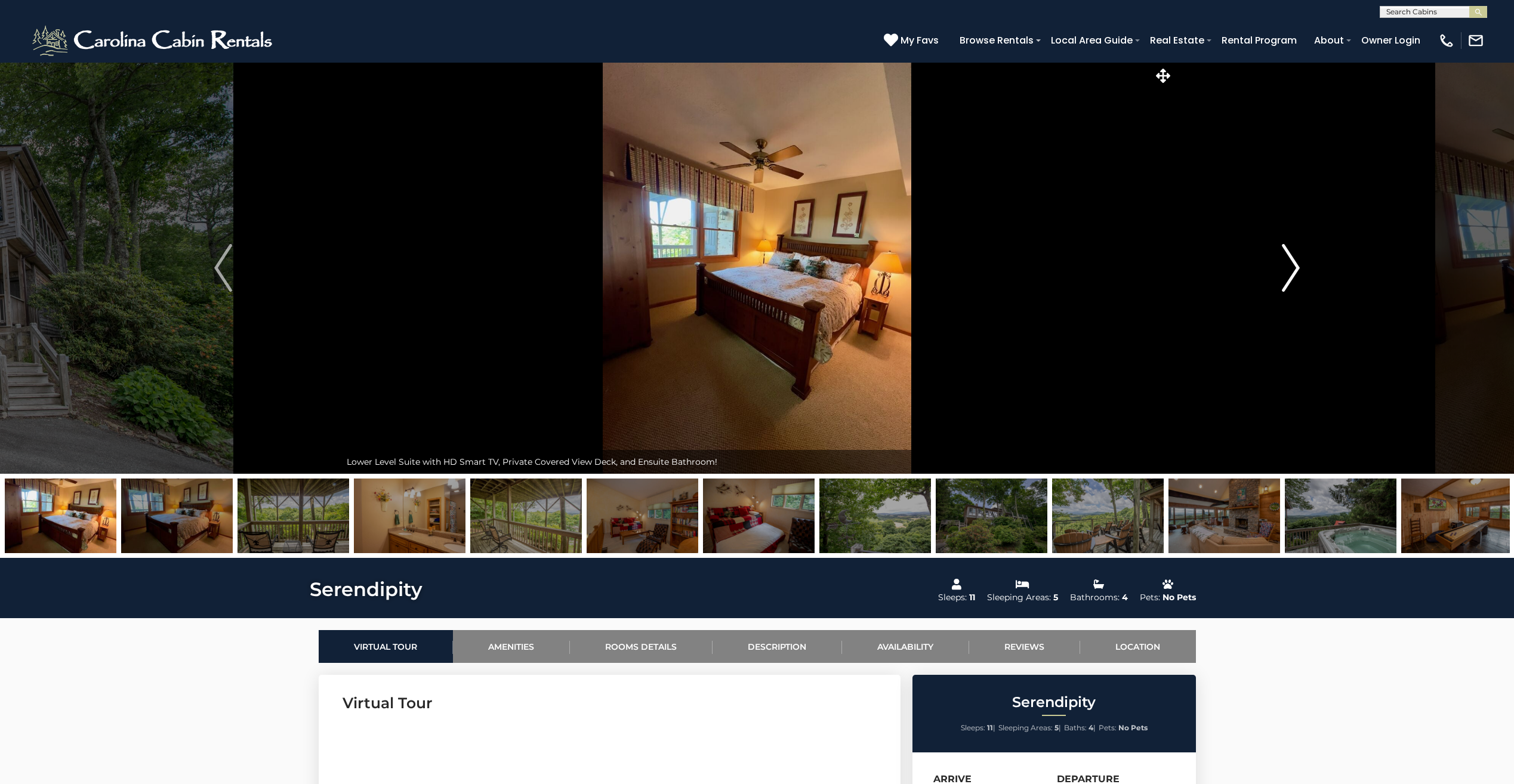
click at [1286, 270] on img "Next" at bounding box center [1291, 268] width 18 height 48
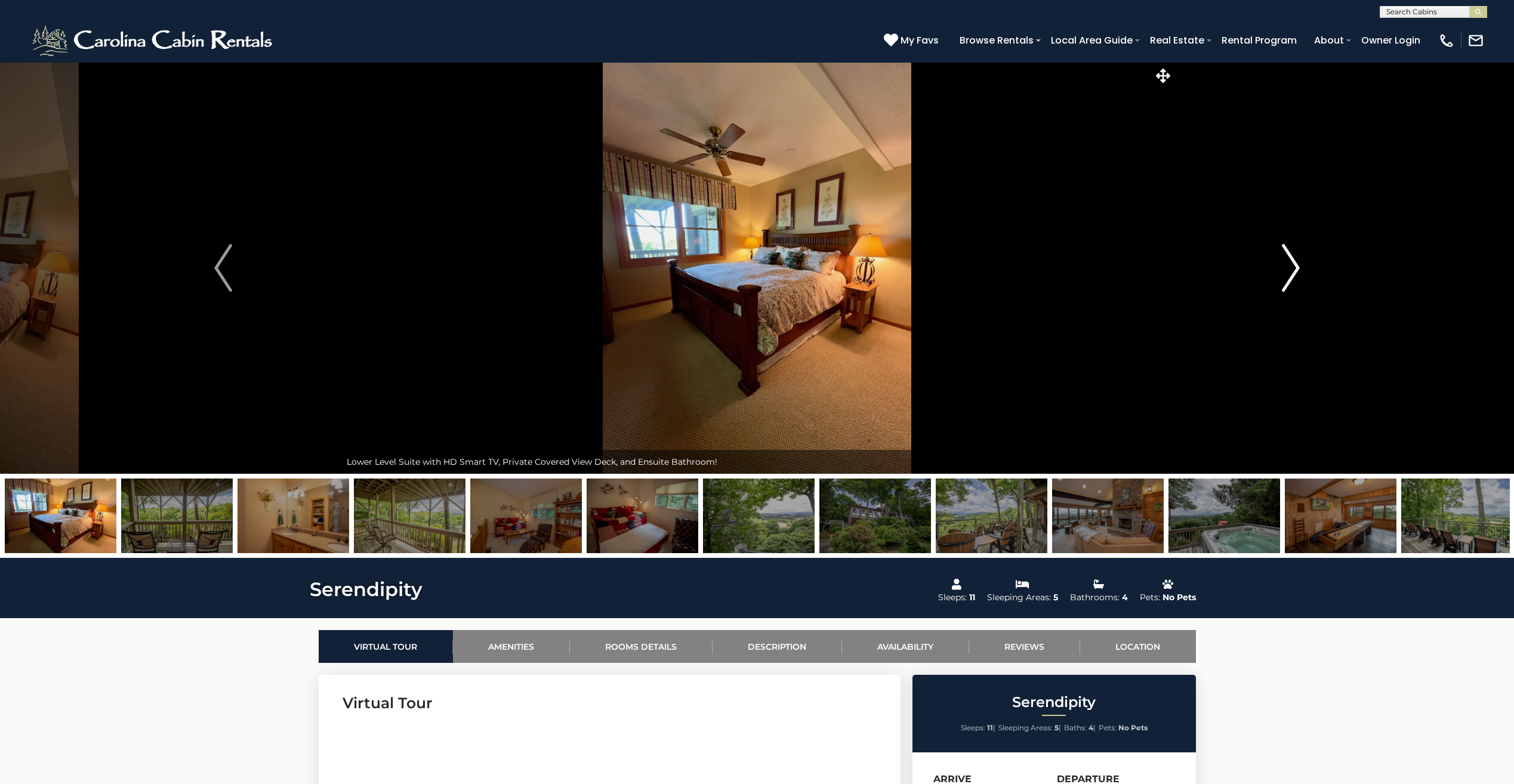
click at [1286, 270] on img "Next" at bounding box center [1291, 268] width 18 height 48
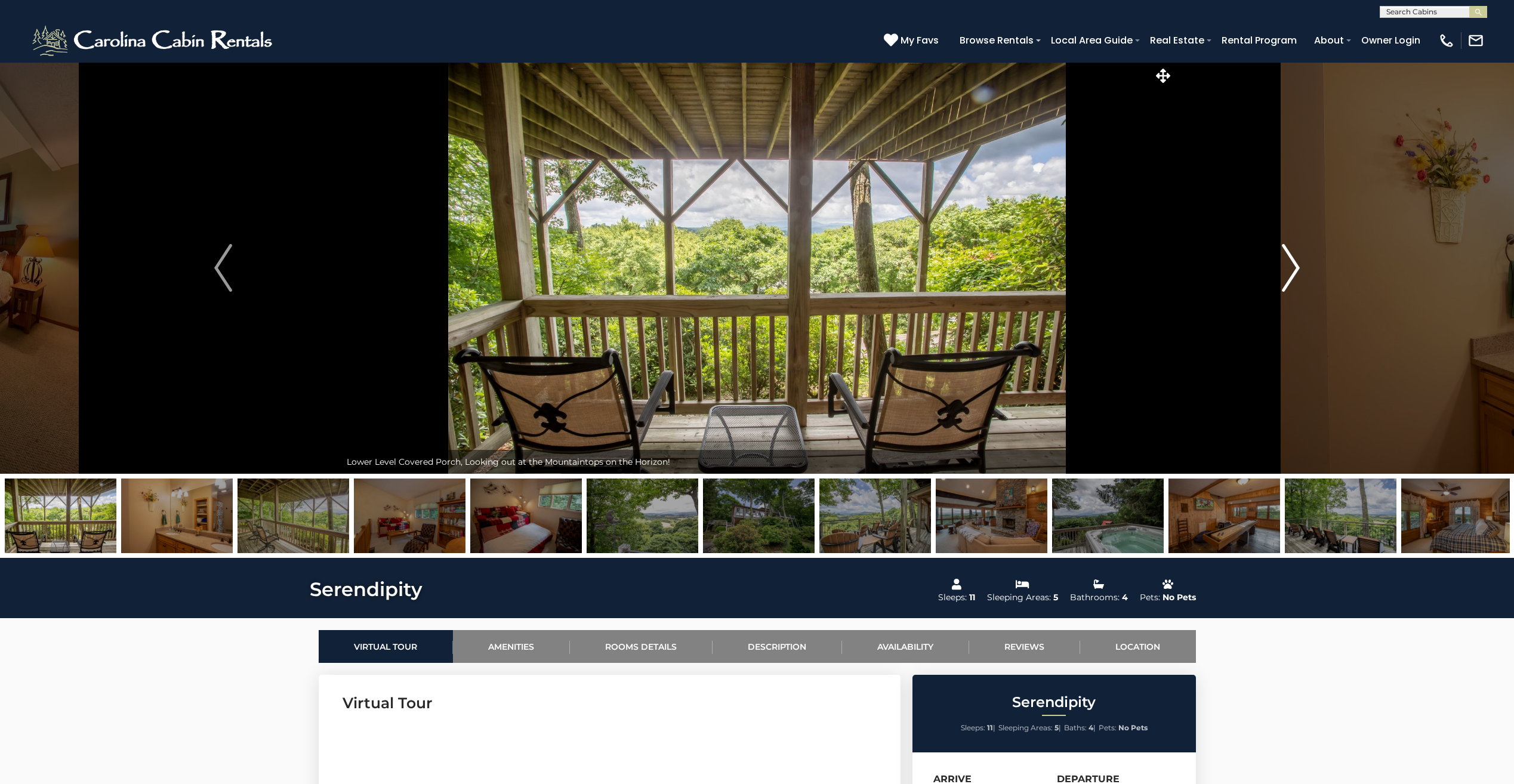
click at [1286, 270] on img "Next" at bounding box center [1291, 268] width 18 height 48
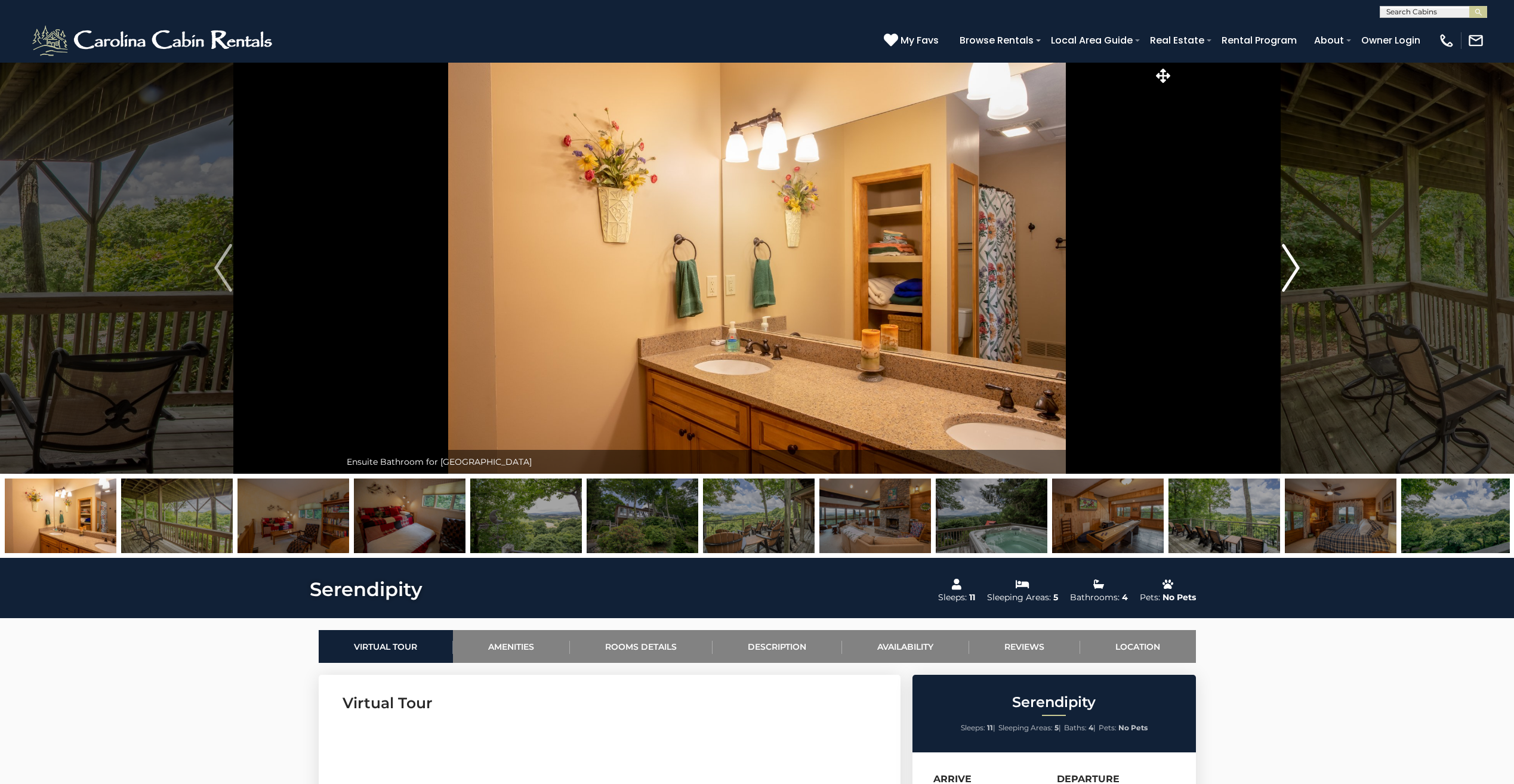
click at [1286, 270] on img "Next" at bounding box center [1291, 268] width 18 height 48
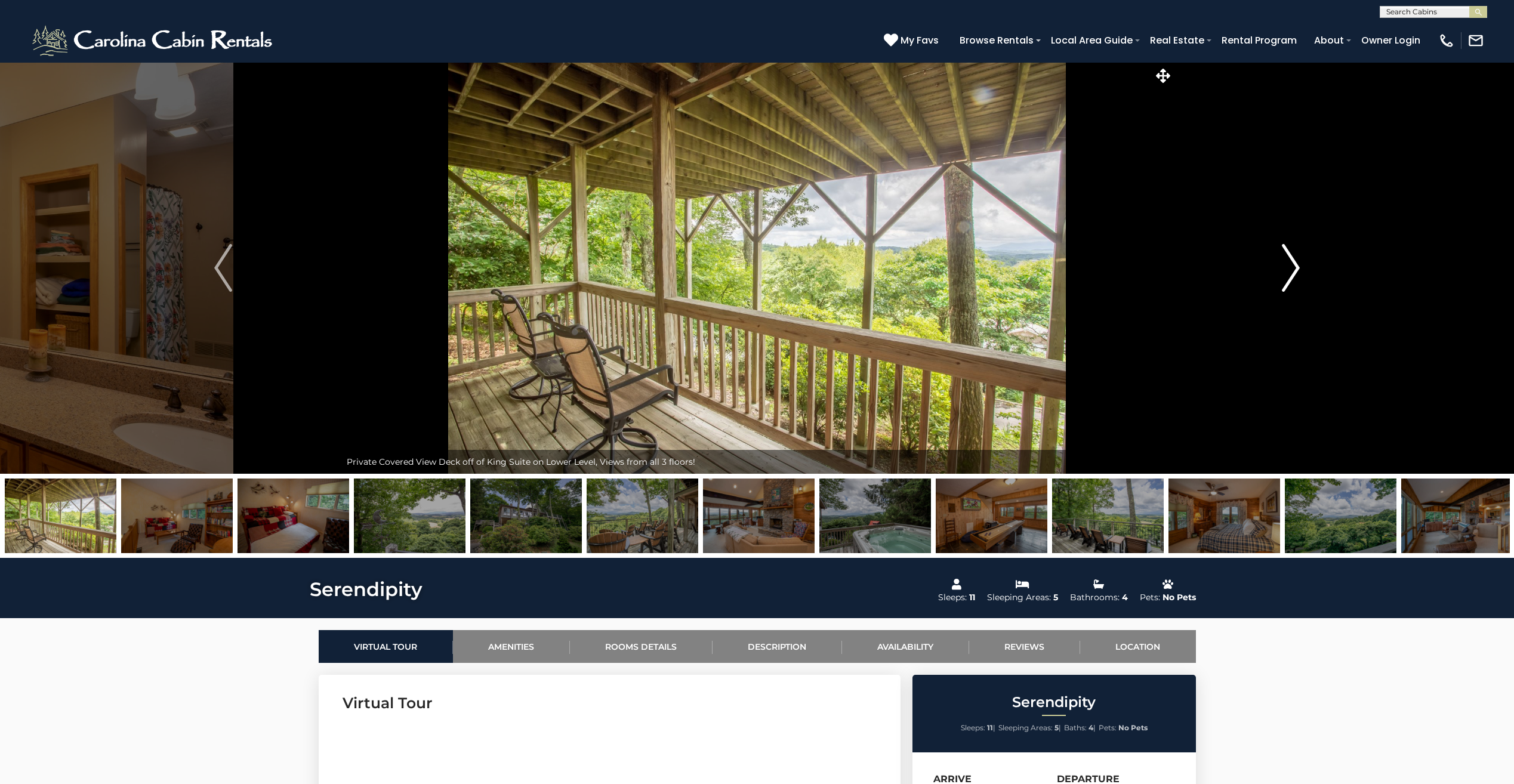
click at [1286, 270] on img "Next" at bounding box center [1291, 268] width 18 height 48
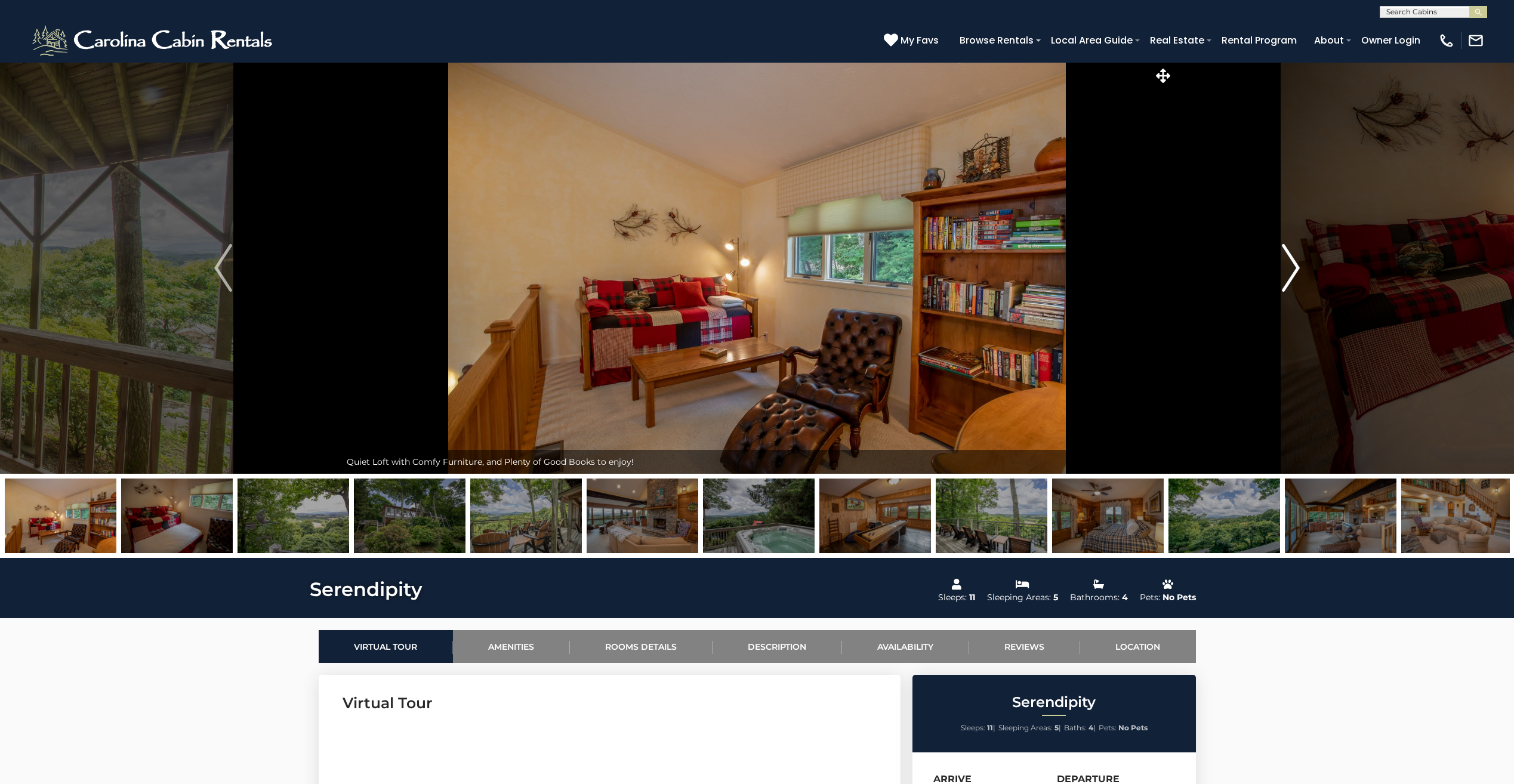
click at [1292, 271] on img "Next" at bounding box center [1291, 268] width 18 height 48
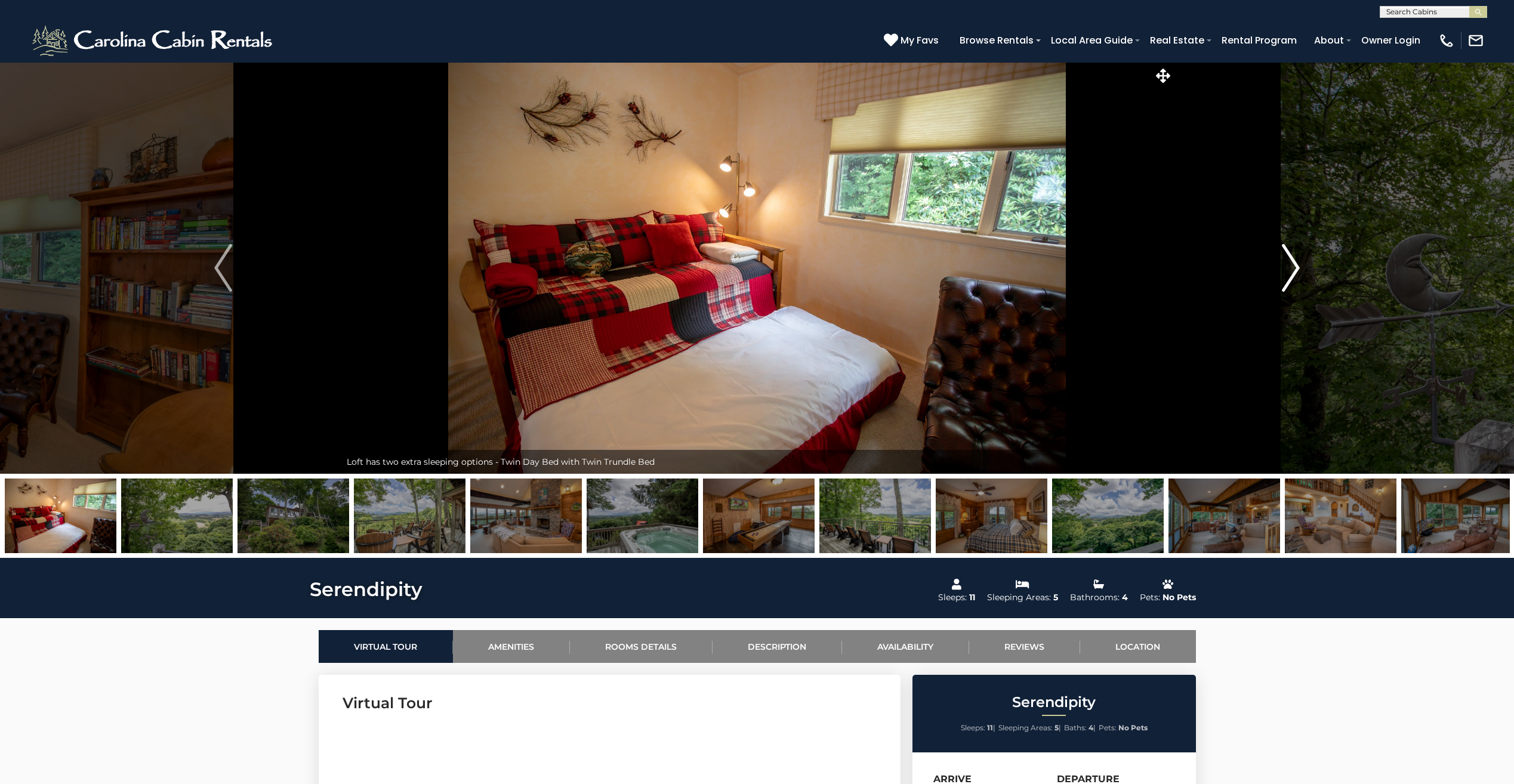
click at [1292, 271] on img "Next" at bounding box center [1291, 268] width 18 height 48
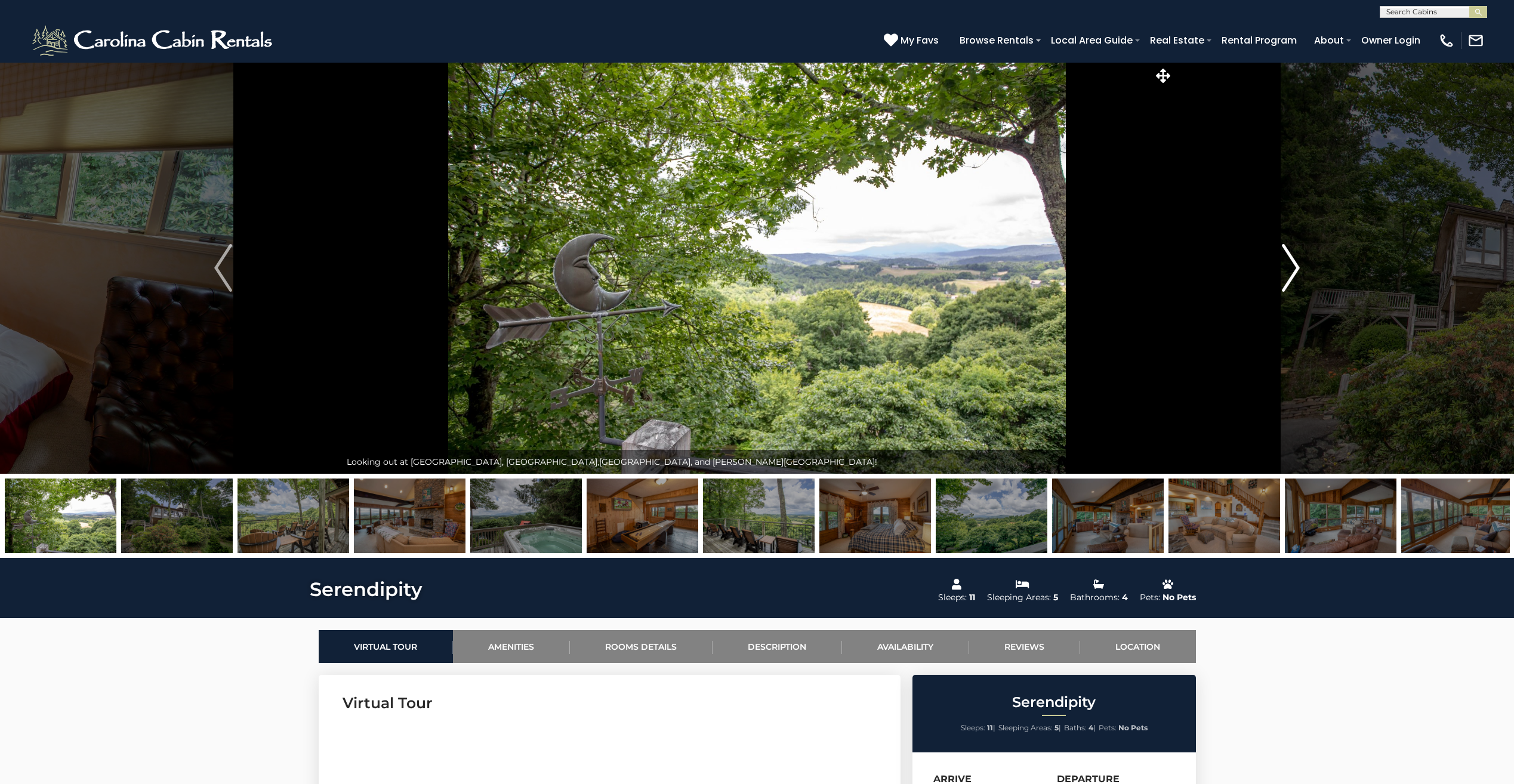
click at [1292, 271] on img "Next" at bounding box center [1291, 268] width 18 height 48
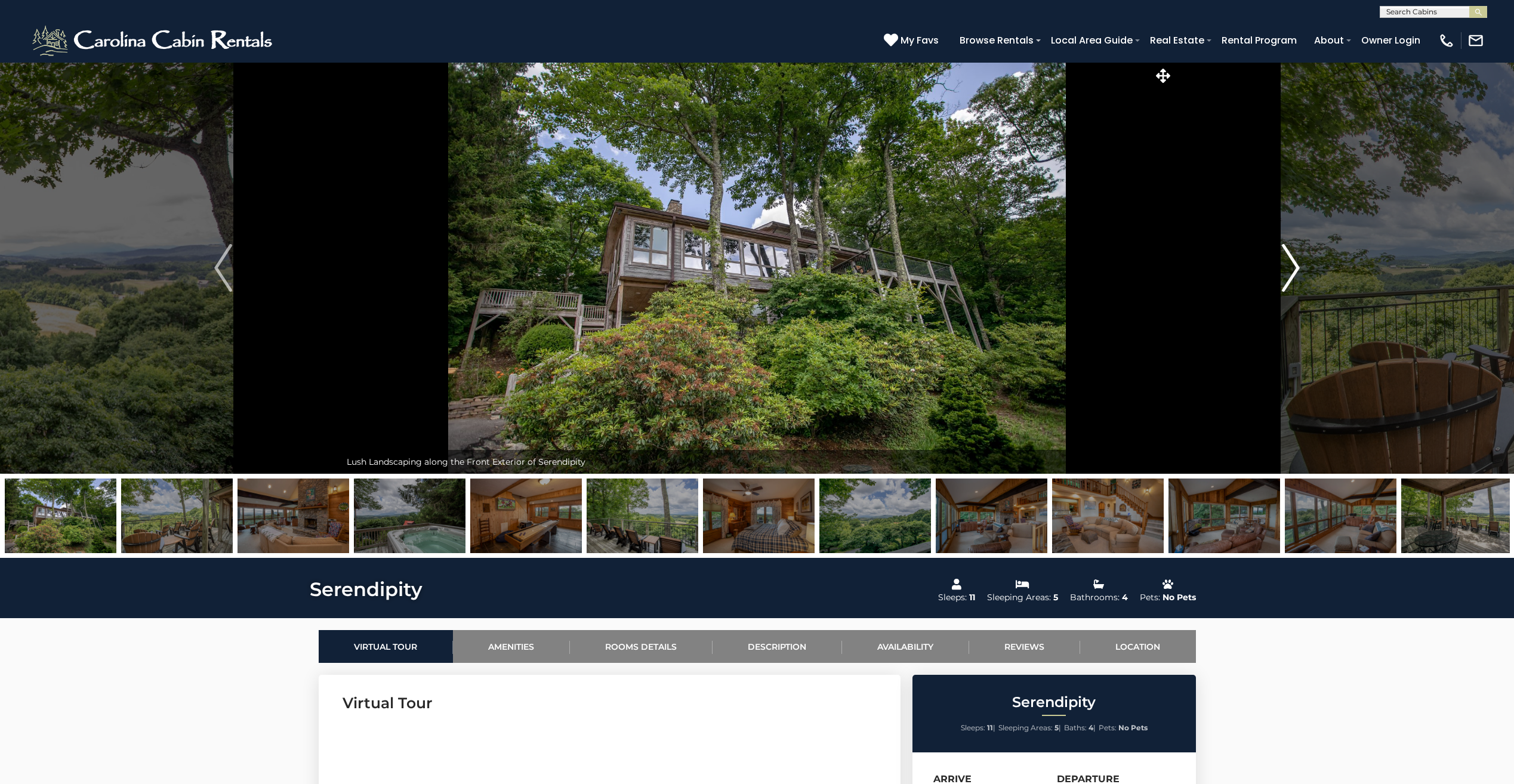
click at [1292, 271] on img "Next" at bounding box center [1291, 268] width 18 height 48
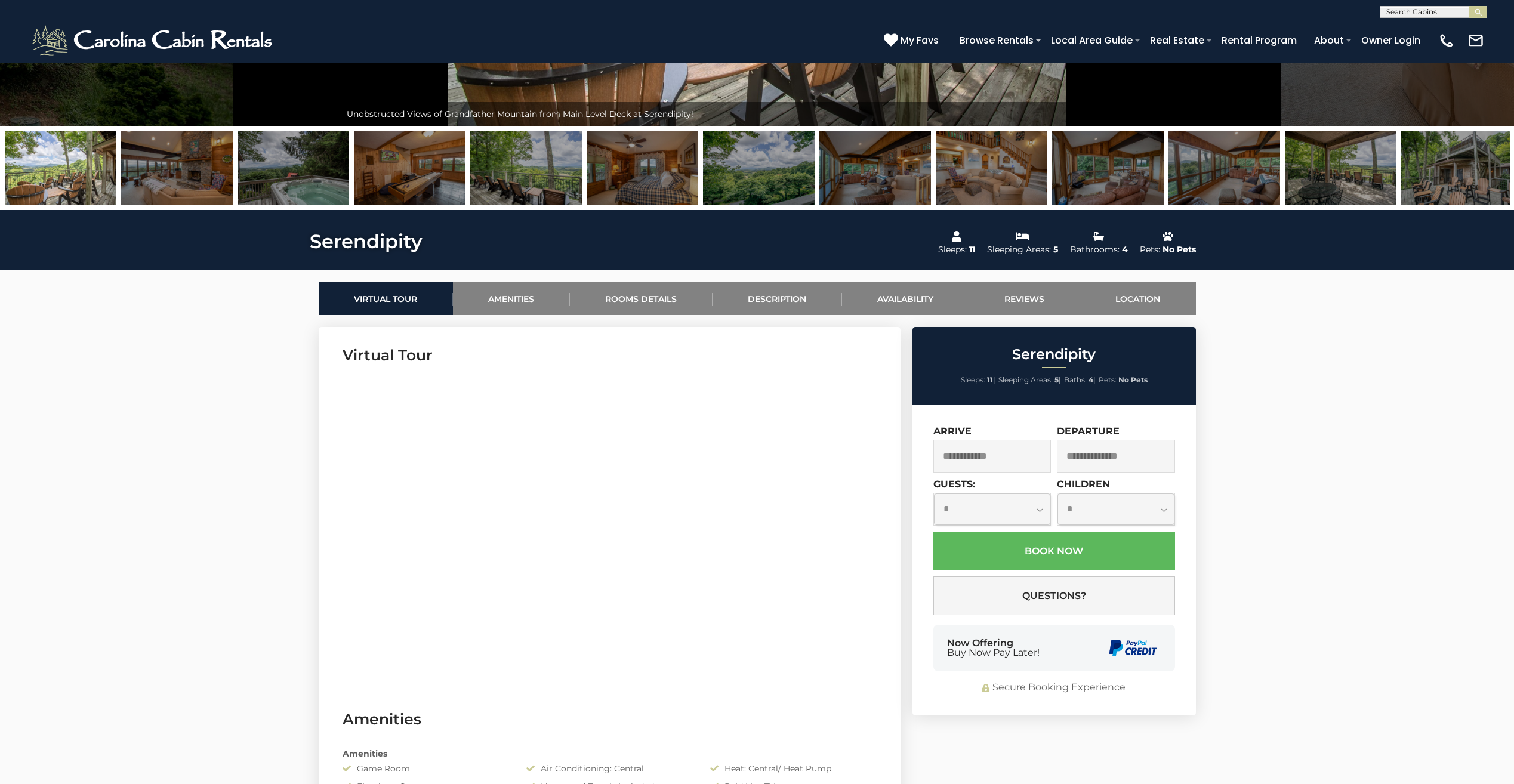
scroll to position [299, 0]
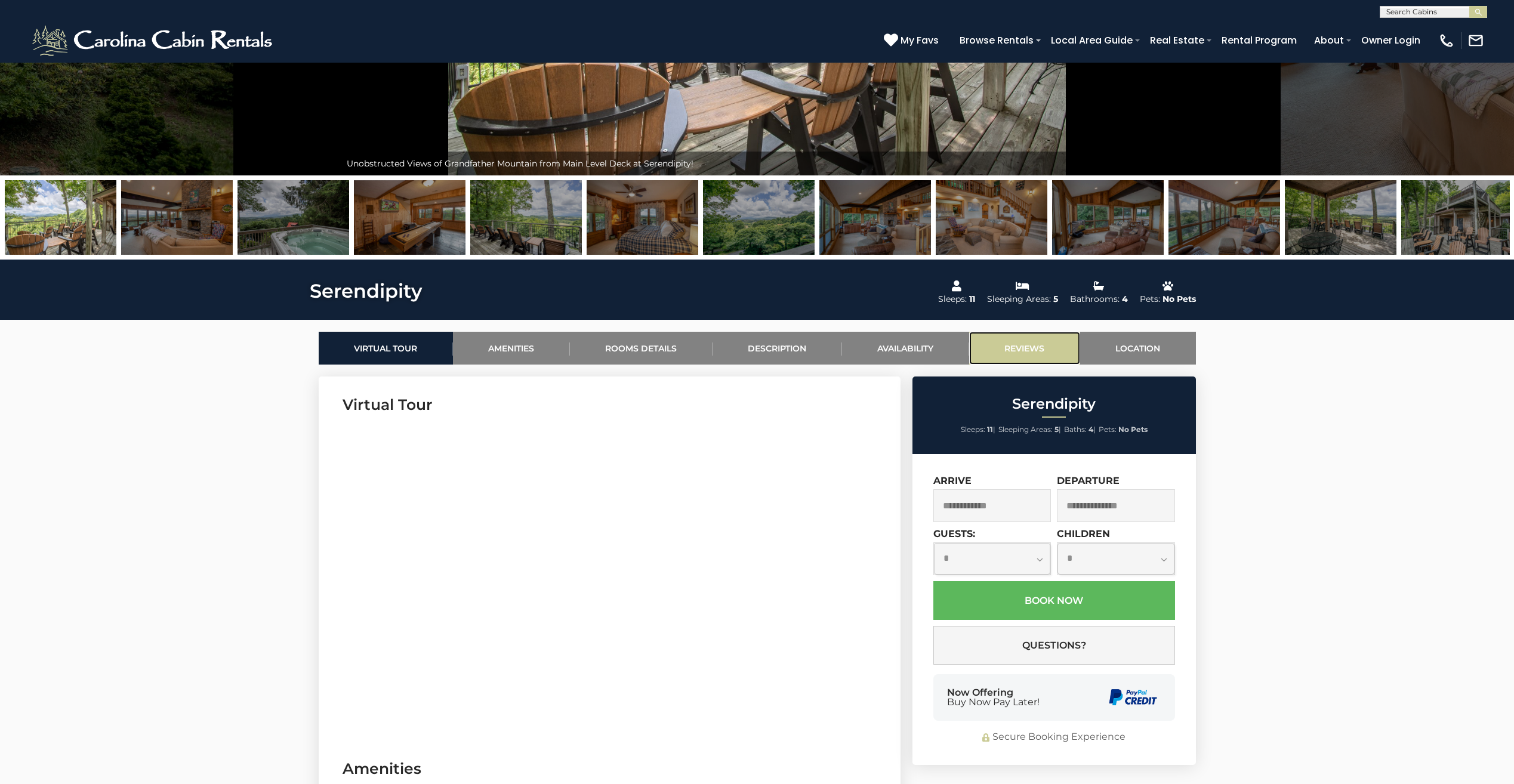
click at [1025, 344] on link "Reviews" at bounding box center [1025, 348] width 111 height 33
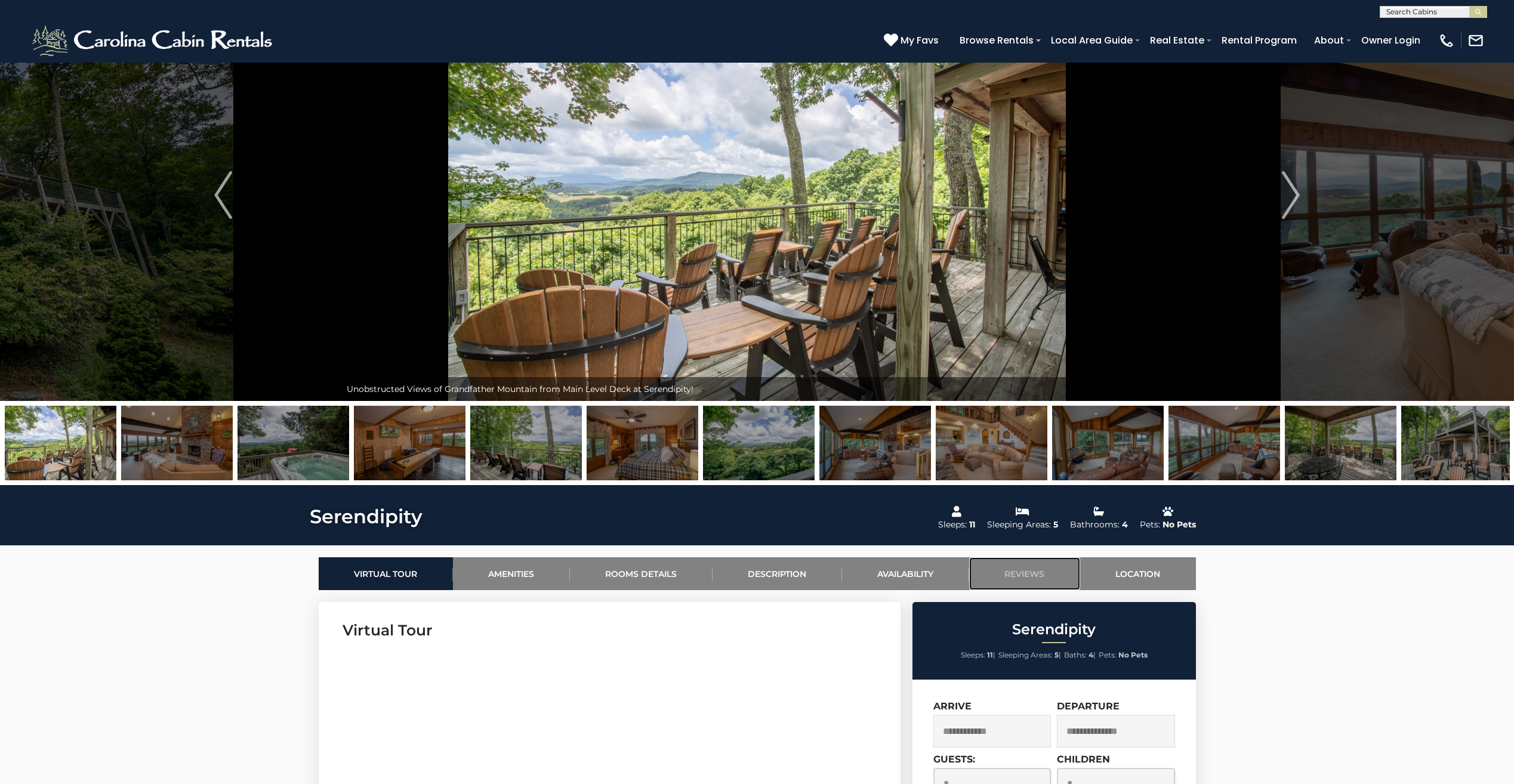
scroll to position [0, 0]
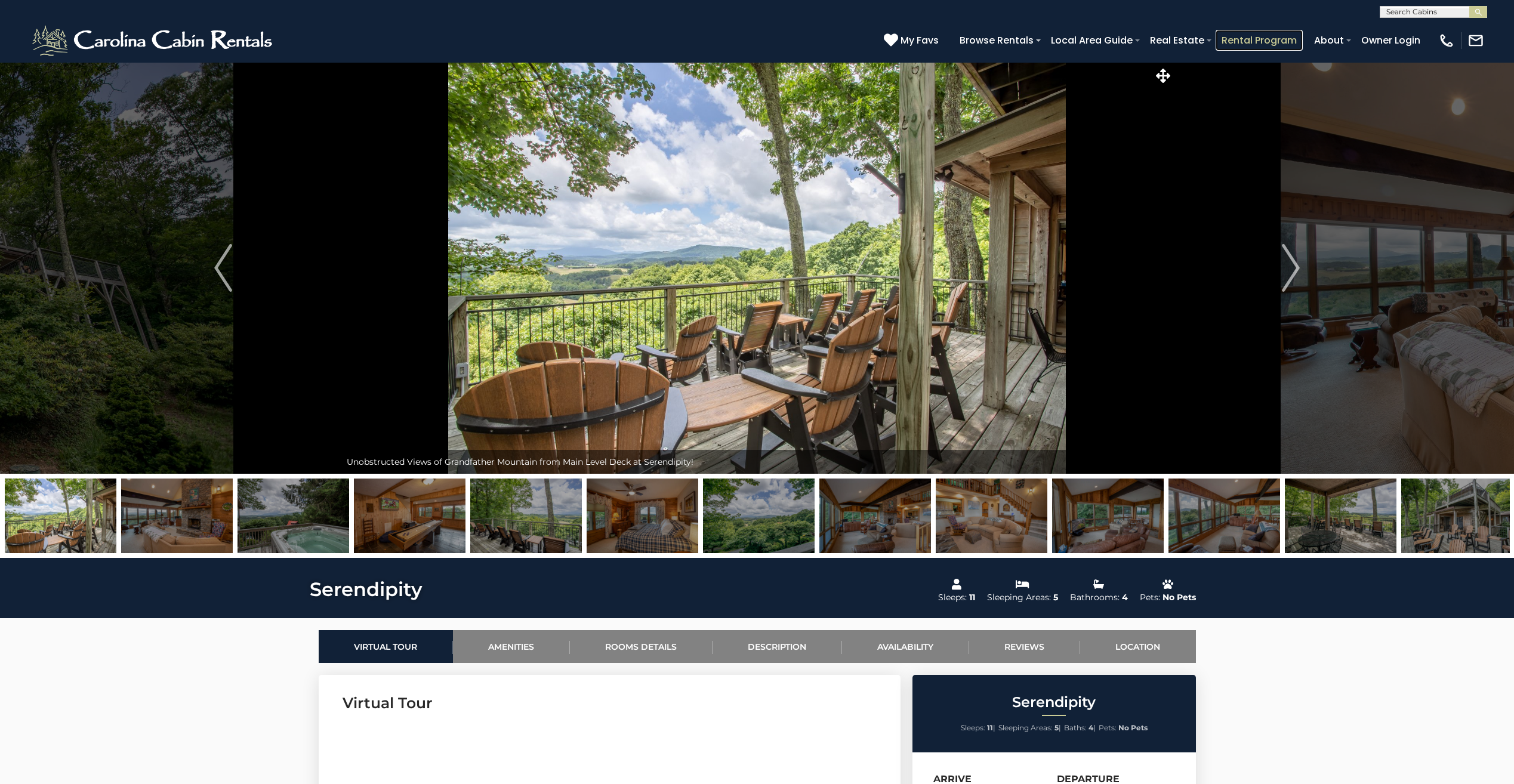
click at [1246, 34] on link "Rental Program" at bounding box center [1259, 40] width 87 height 21
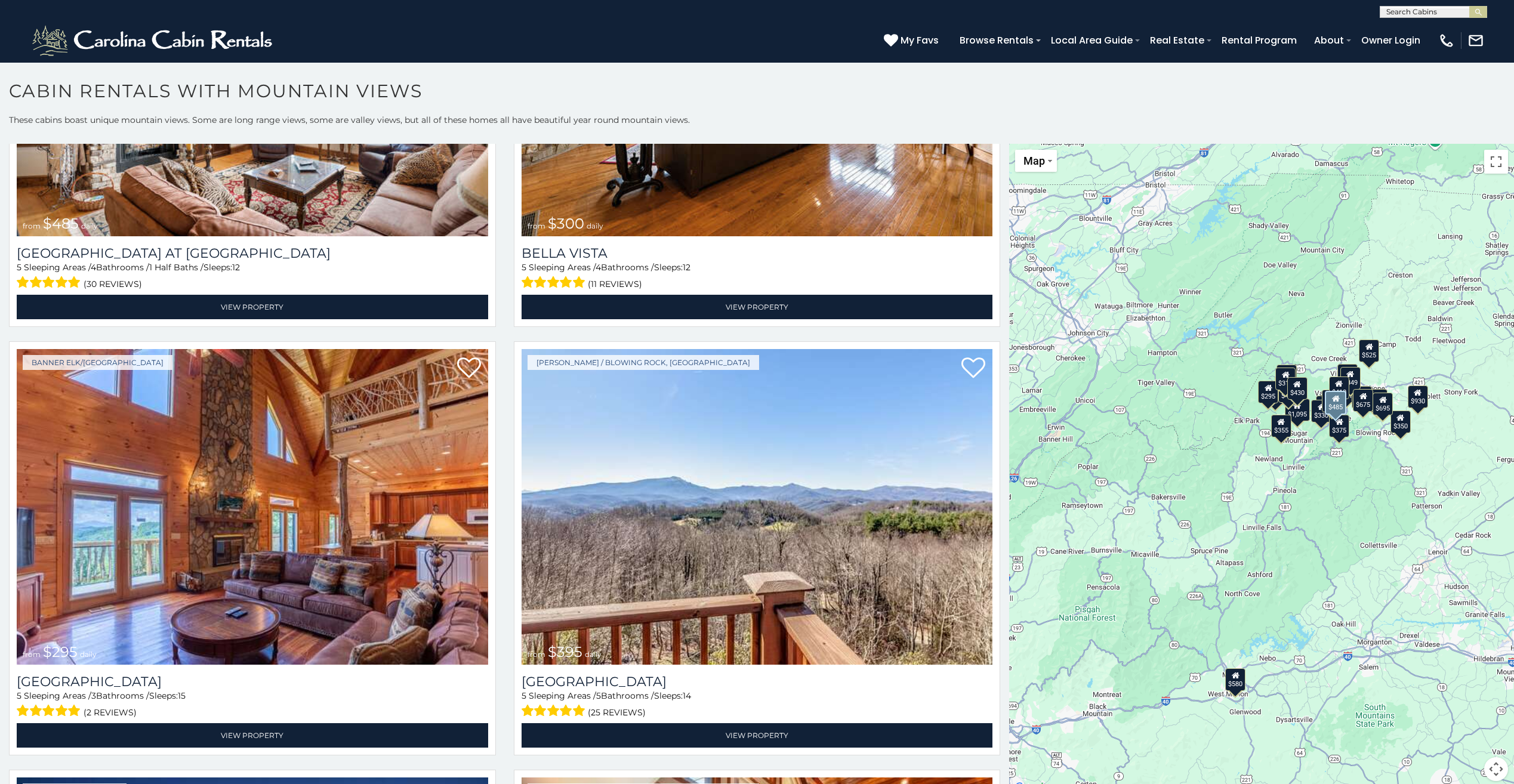
scroll to position [5669, 0]
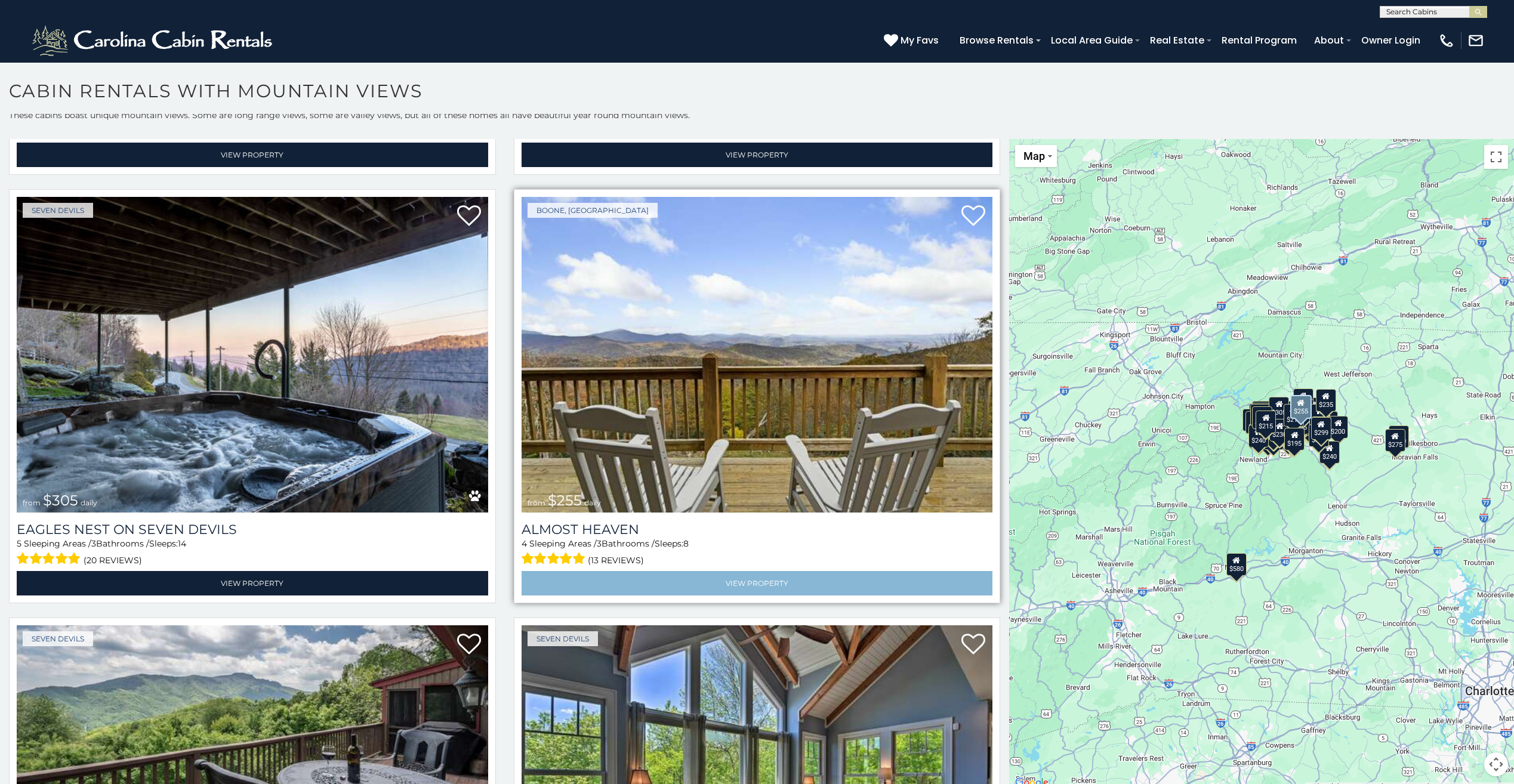
scroll to position [11118, 0]
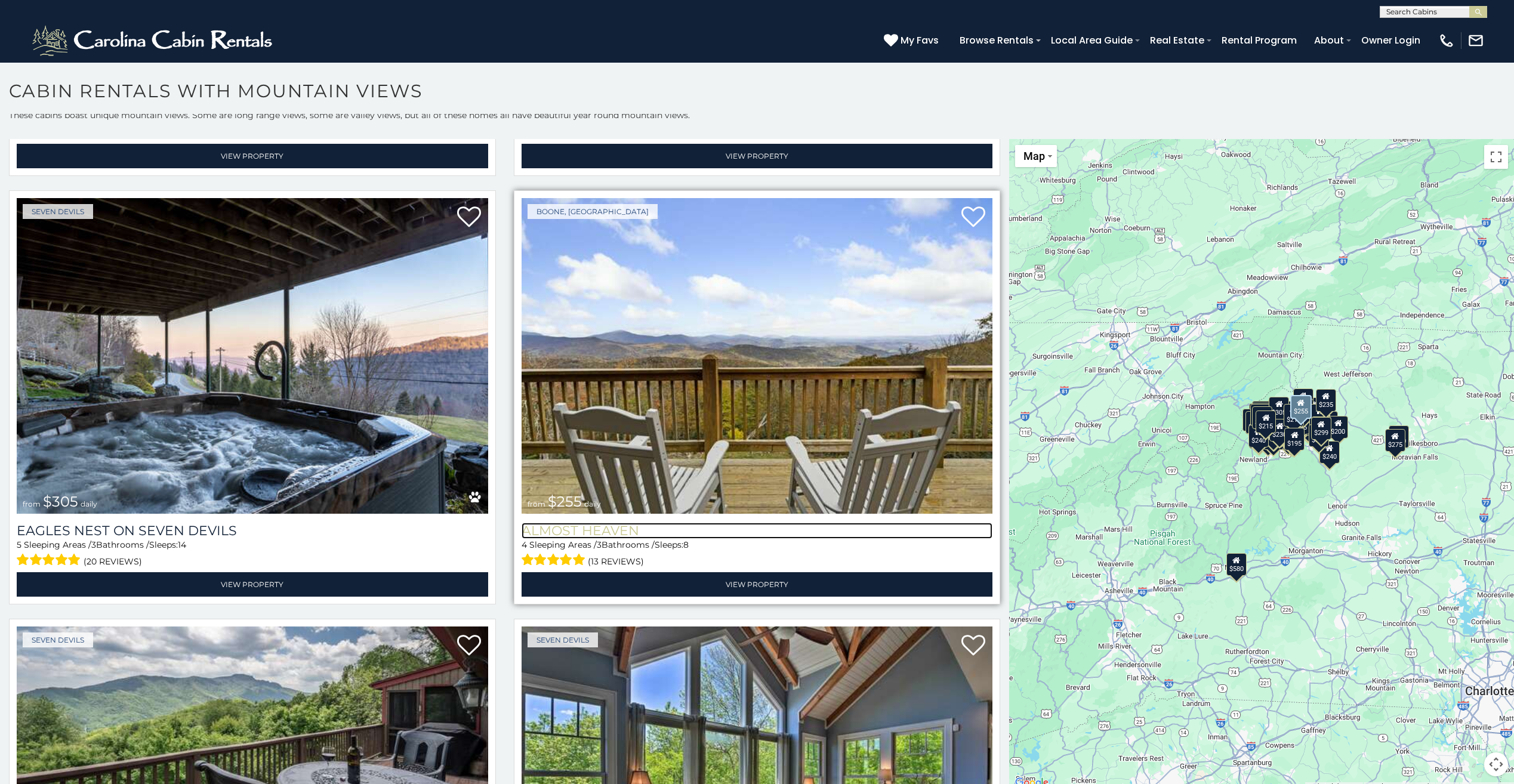
click at [590, 523] on h3 "Almost Heaven" at bounding box center [757, 531] width 471 height 16
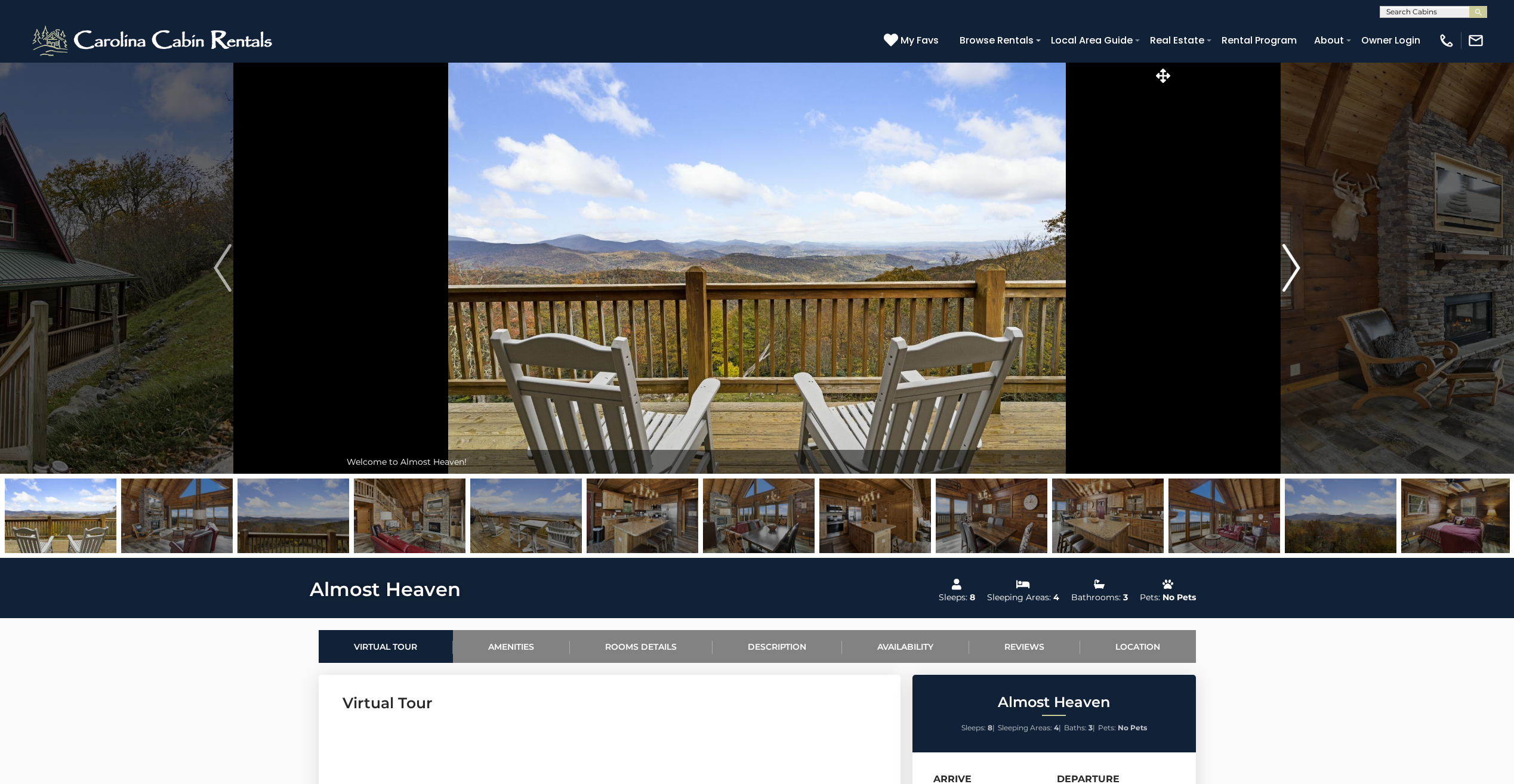
click at [1298, 262] on img "Next" at bounding box center [1292, 268] width 18 height 48
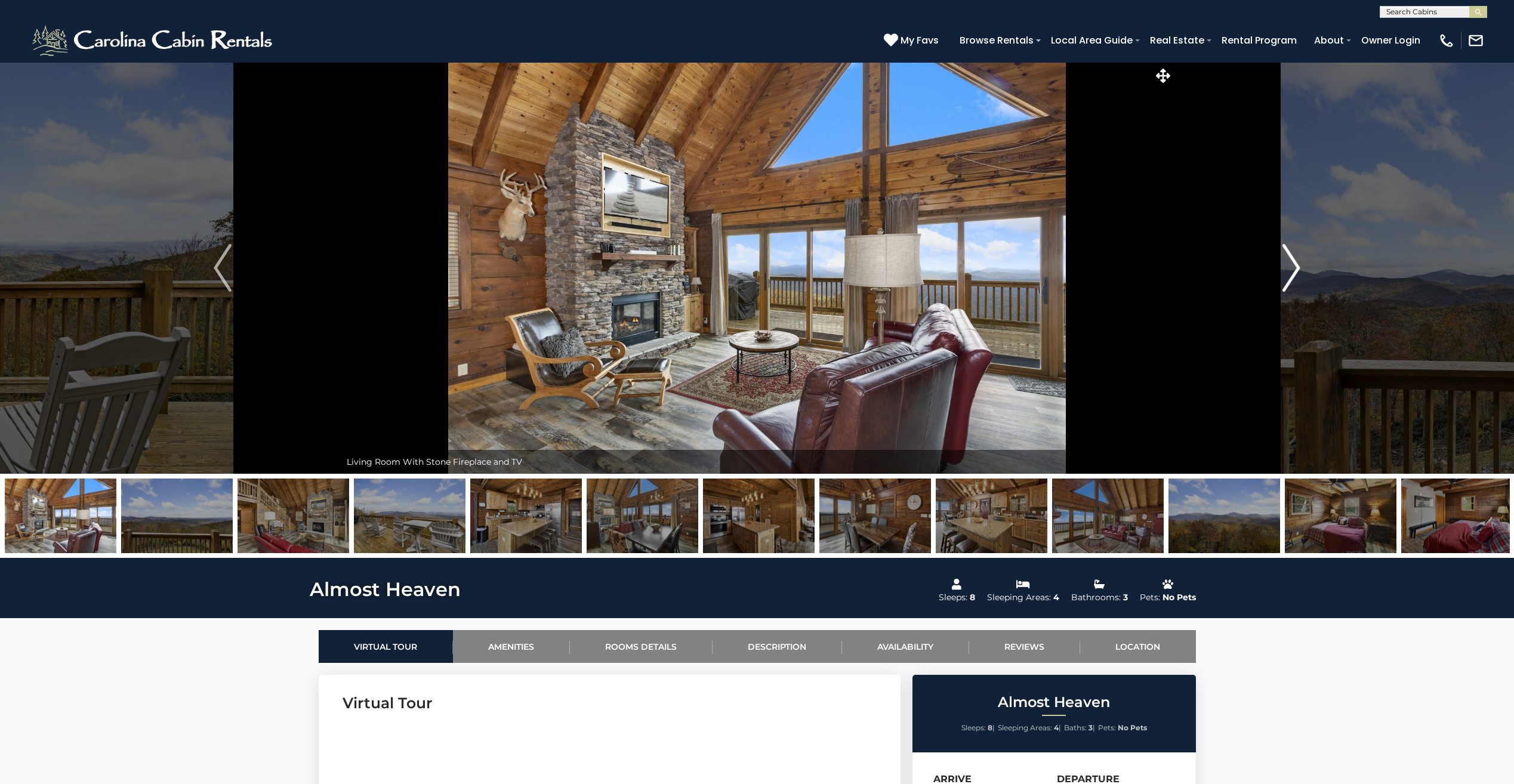
click at [1299, 262] on img "Next" at bounding box center [1292, 268] width 18 height 48
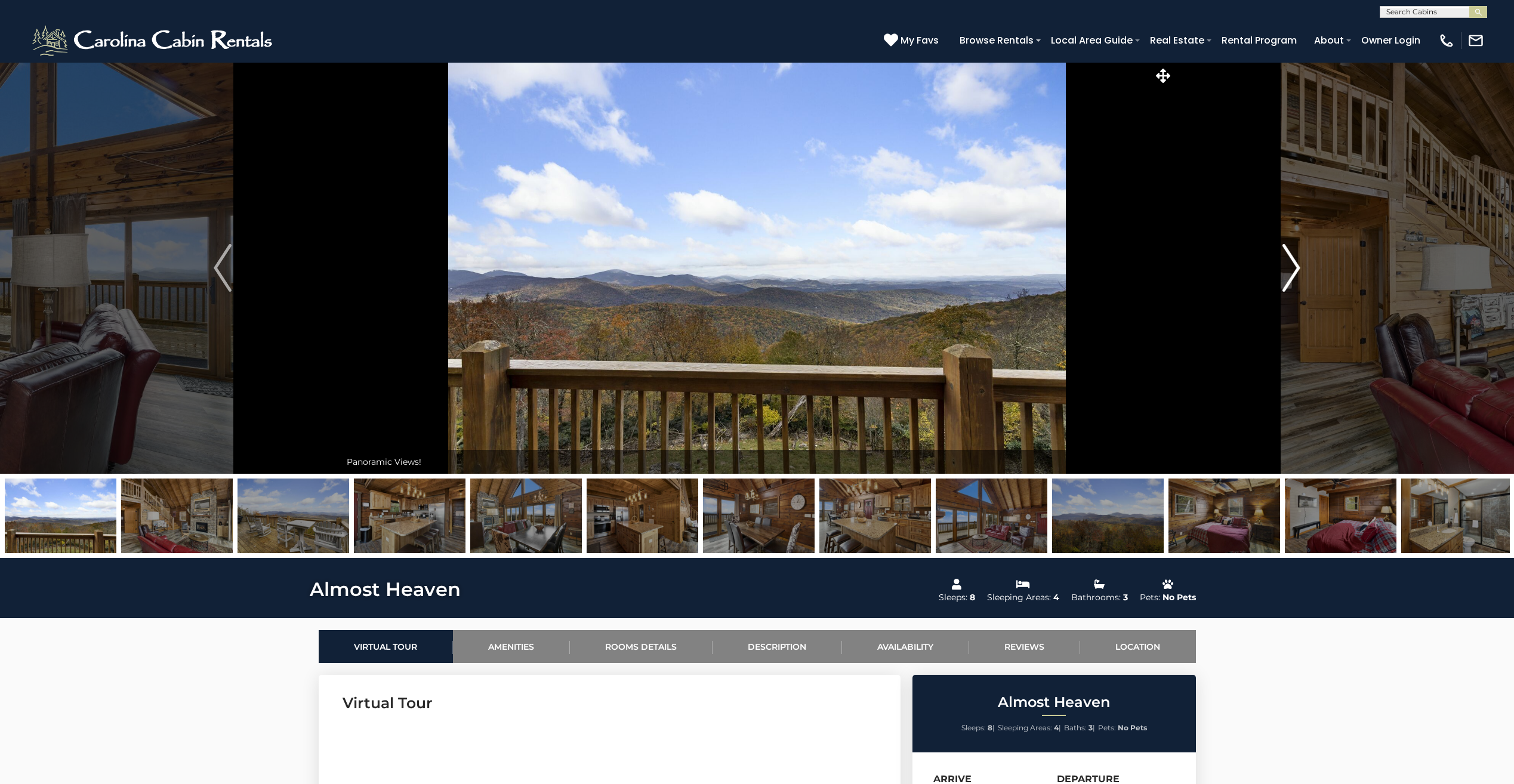
click at [1299, 262] on img "Next" at bounding box center [1292, 268] width 18 height 48
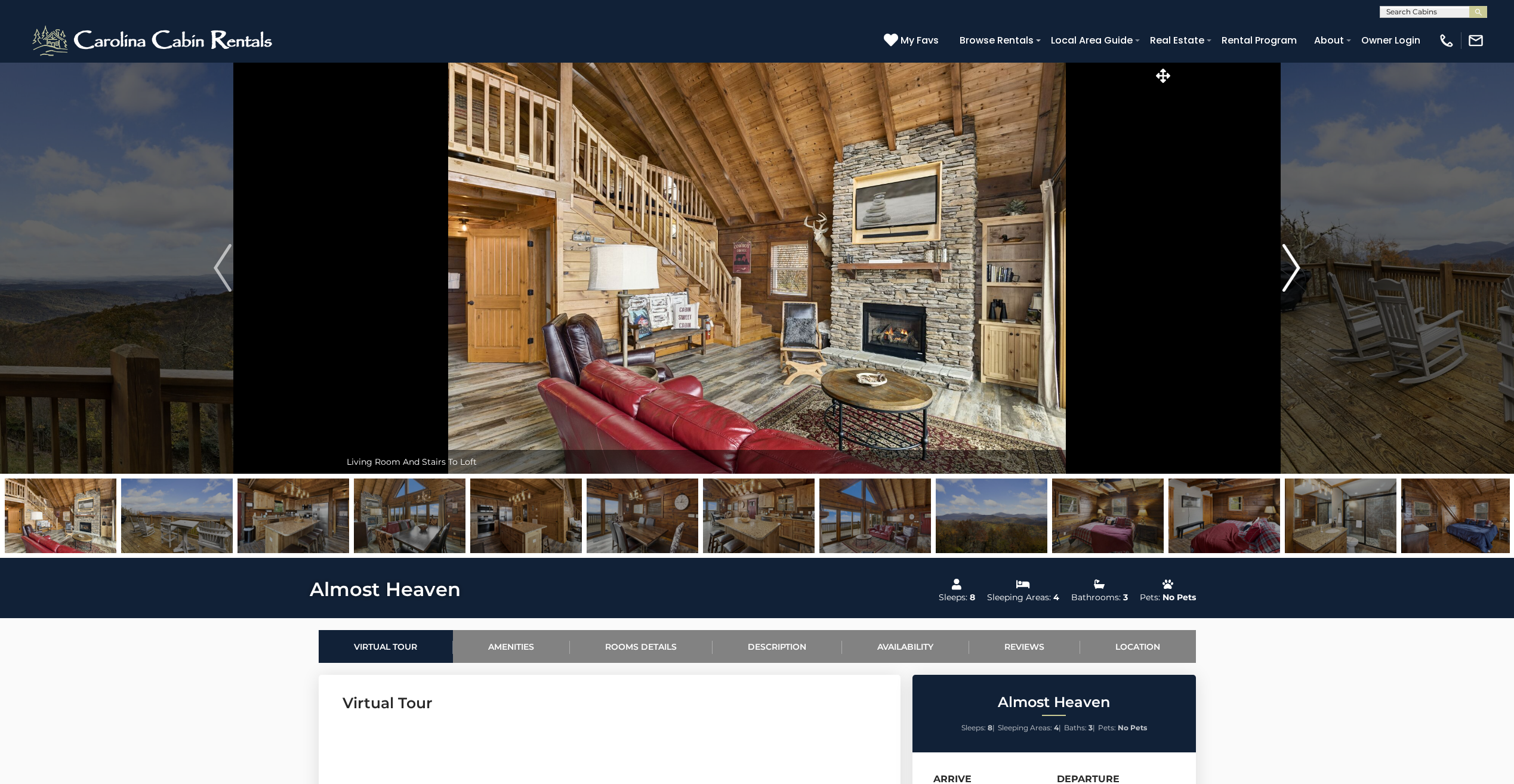
click at [1295, 266] on img "Next" at bounding box center [1292, 268] width 18 height 48
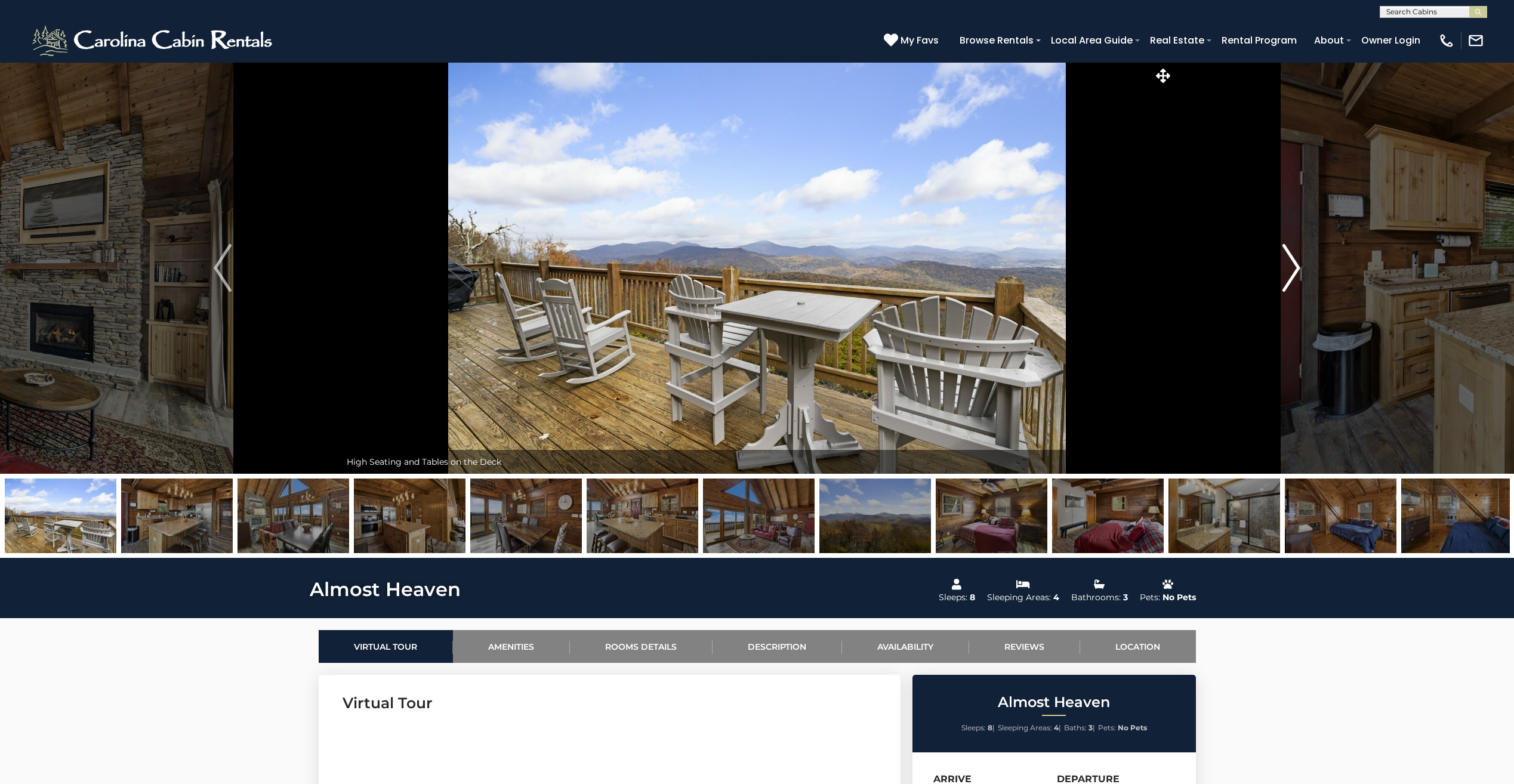
click at [1295, 266] on img "Next" at bounding box center [1292, 268] width 18 height 48
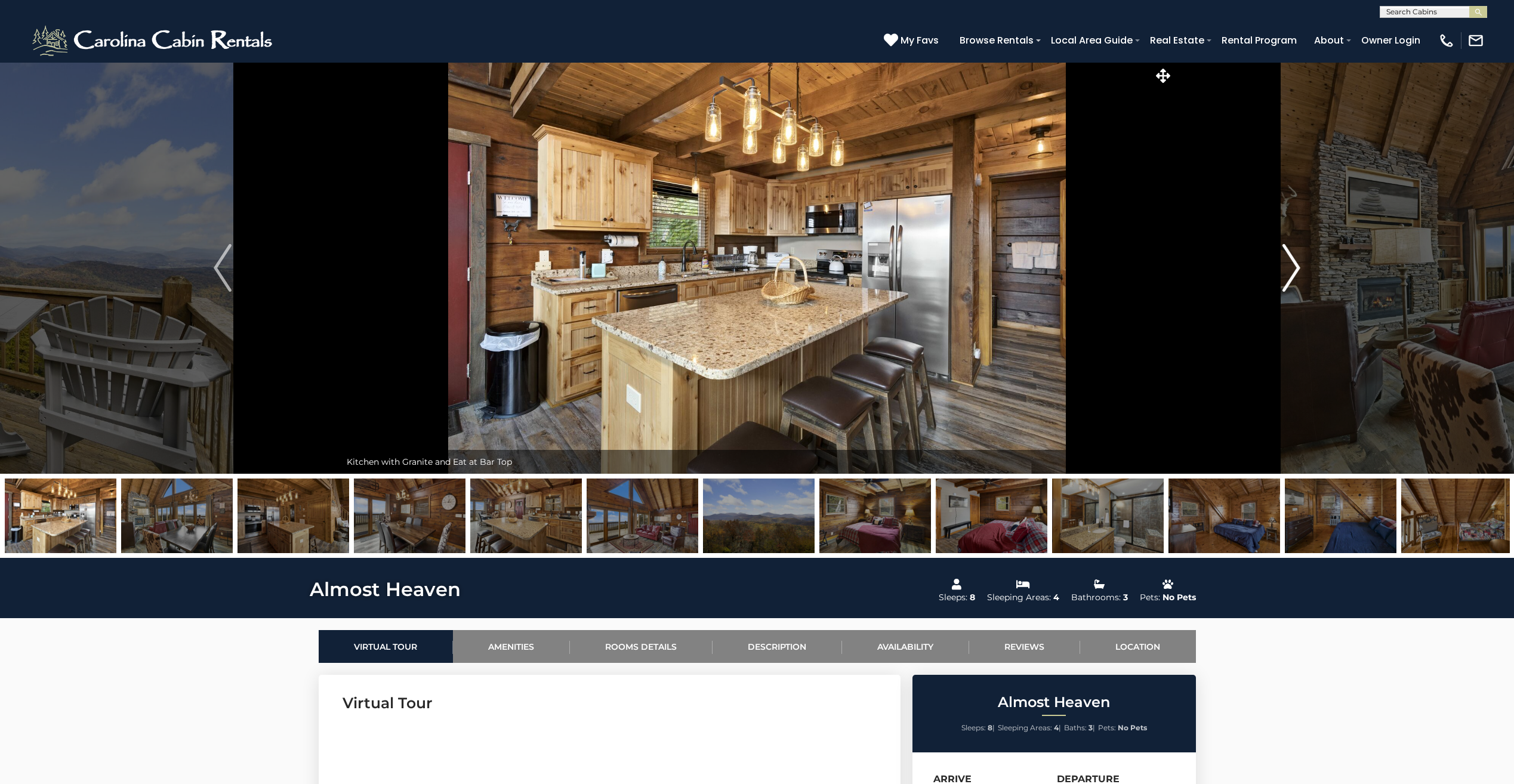
click at [1295, 266] on img "Next" at bounding box center [1292, 268] width 18 height 48
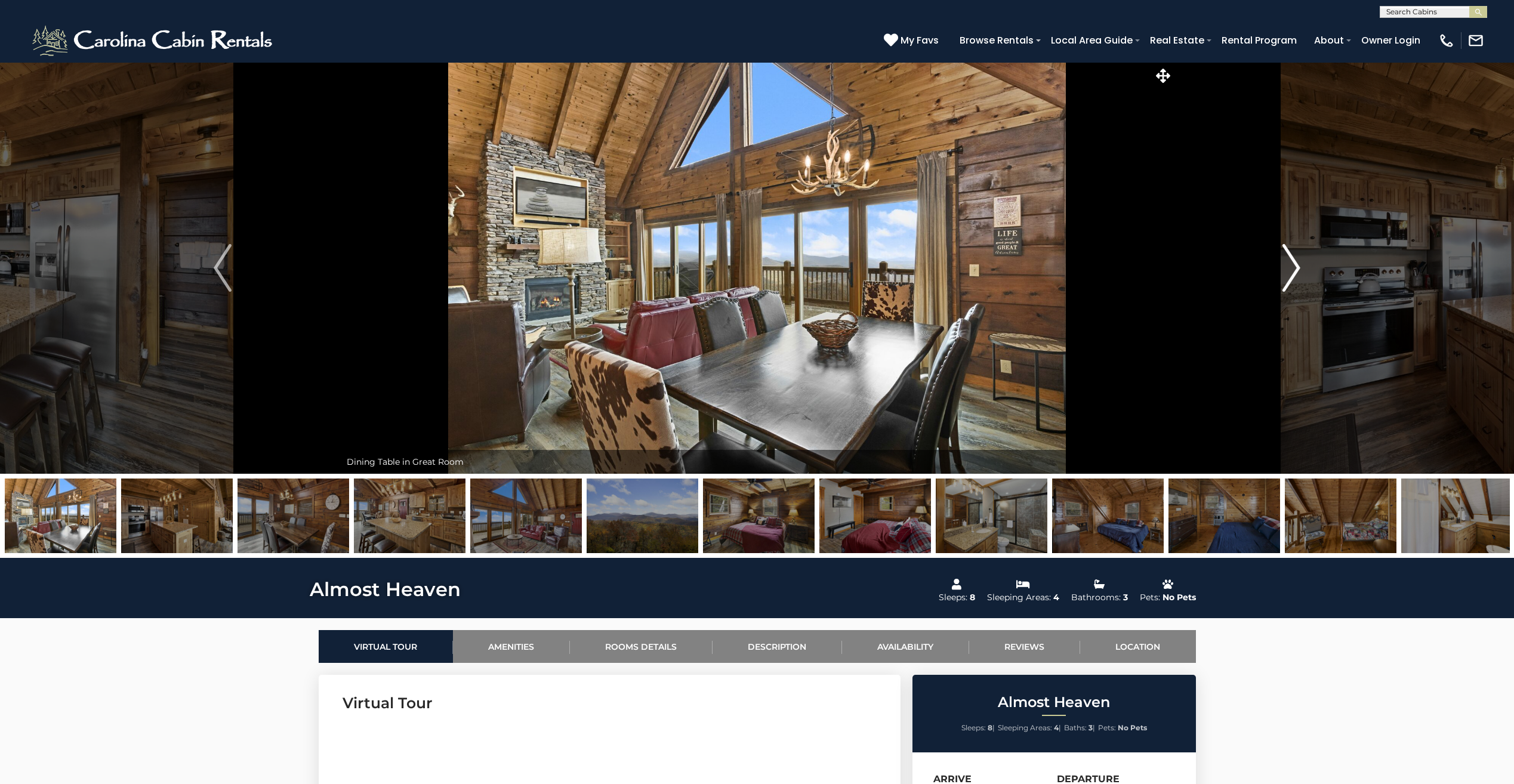
click at [1295, 266] on img "Next" at bounding box center [1292, 268] width 18 height 48
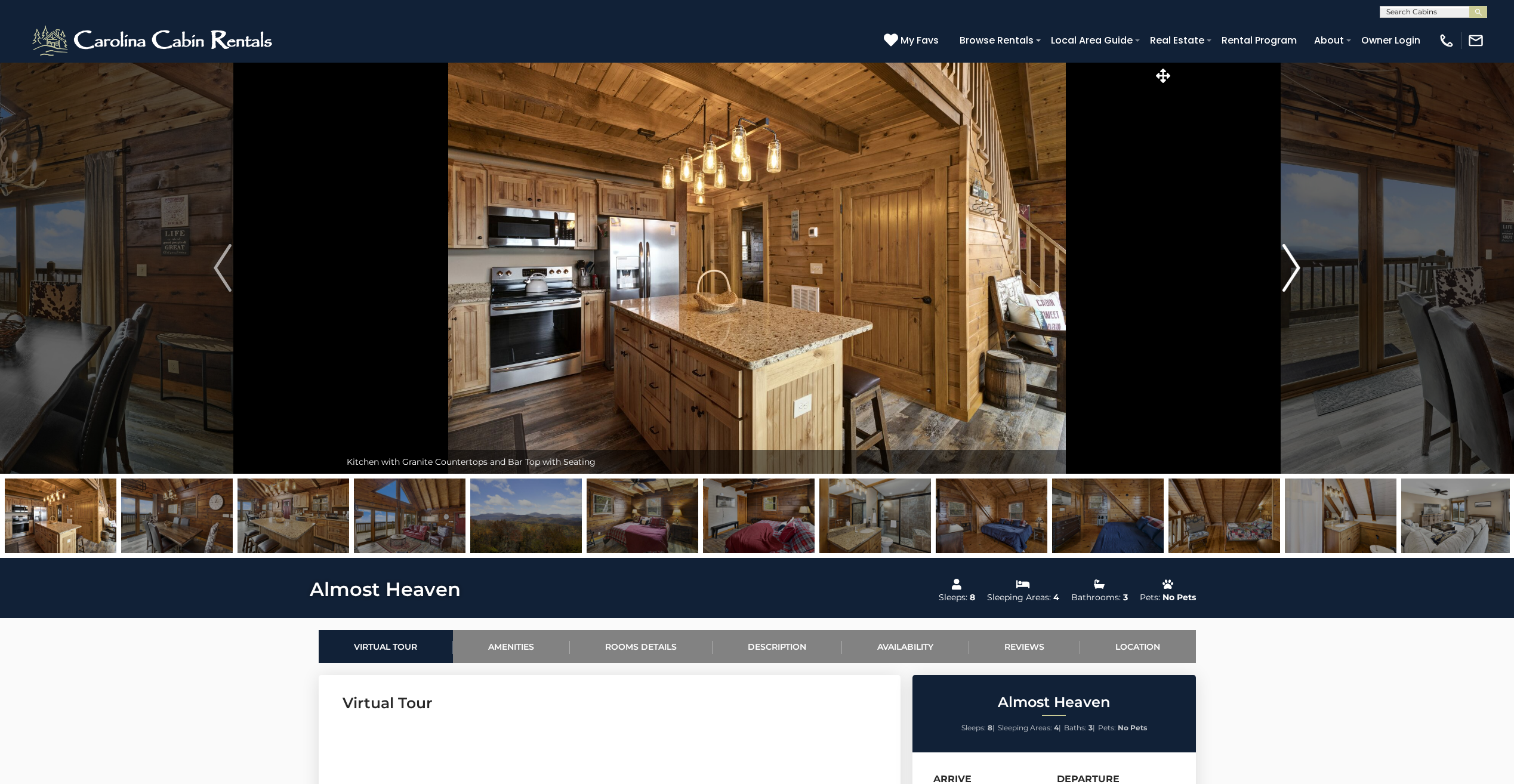
click at [1295, 266] on img "Next" at bounding box center [1292, 268] width 18 height 48
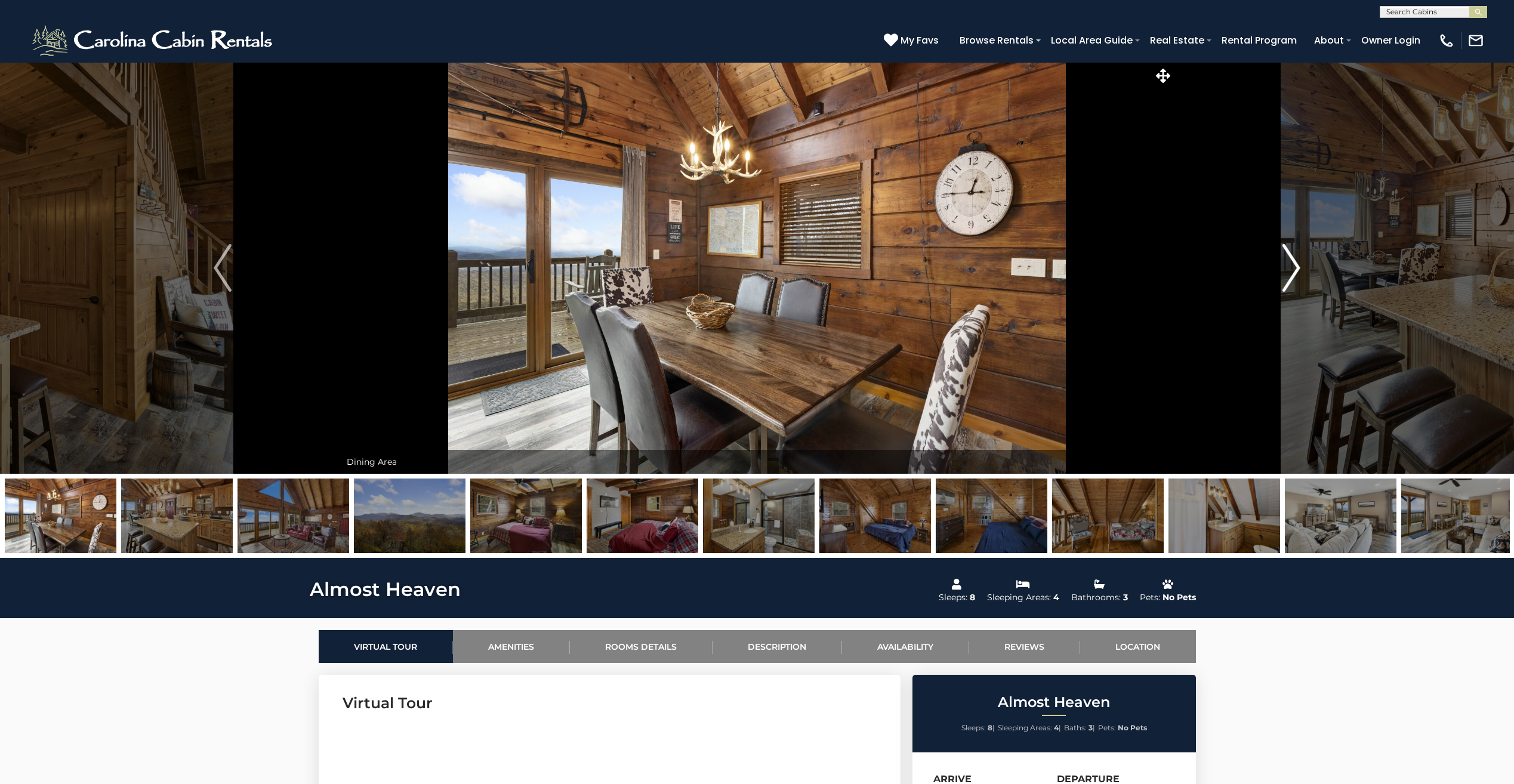
click at [1295, 266] on img "Next" at bounding box center [1292, 268] width 18 height 48
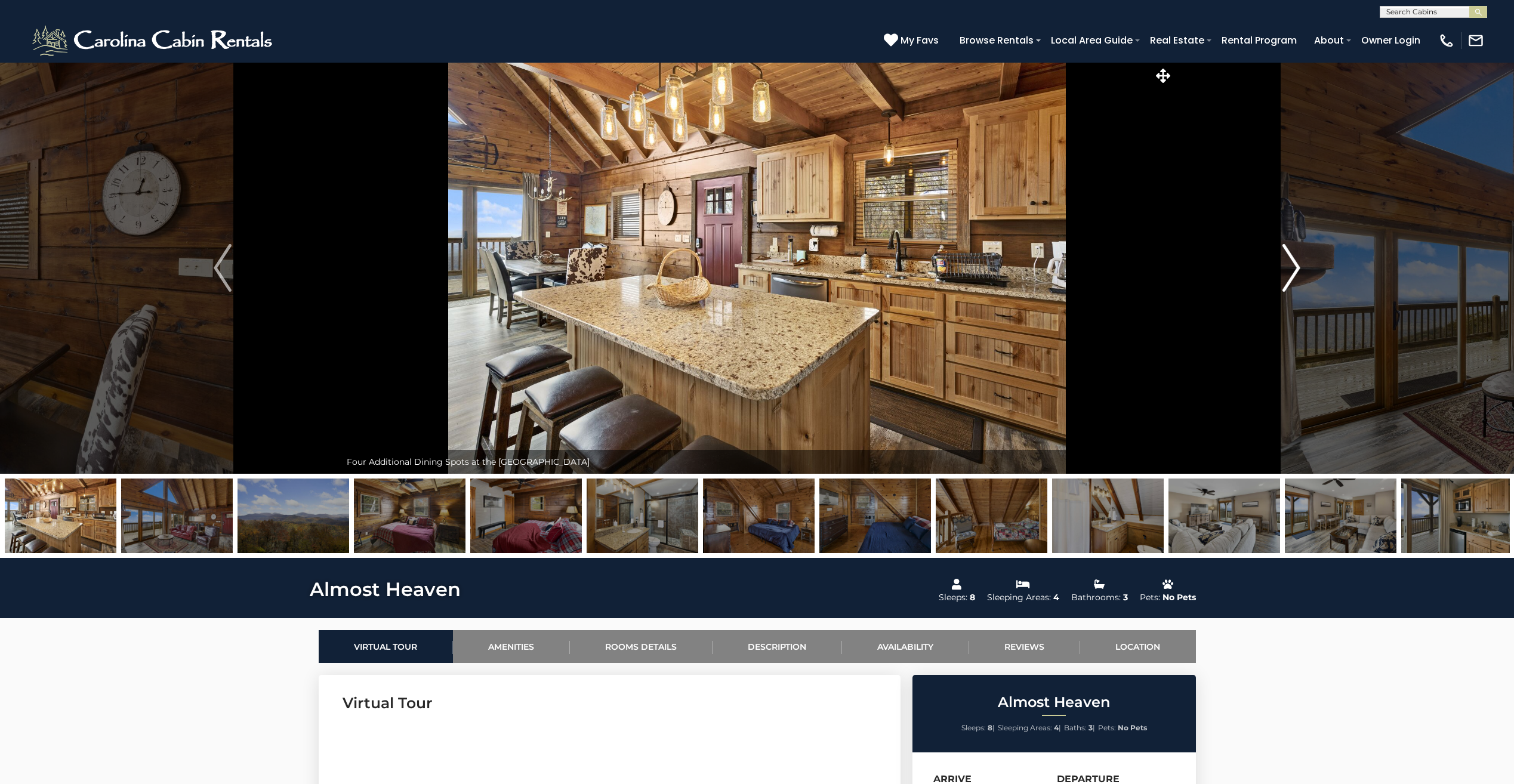
click at [1295, 266] on img "Next" at bounding box center [1292, 268] width 18 height 48
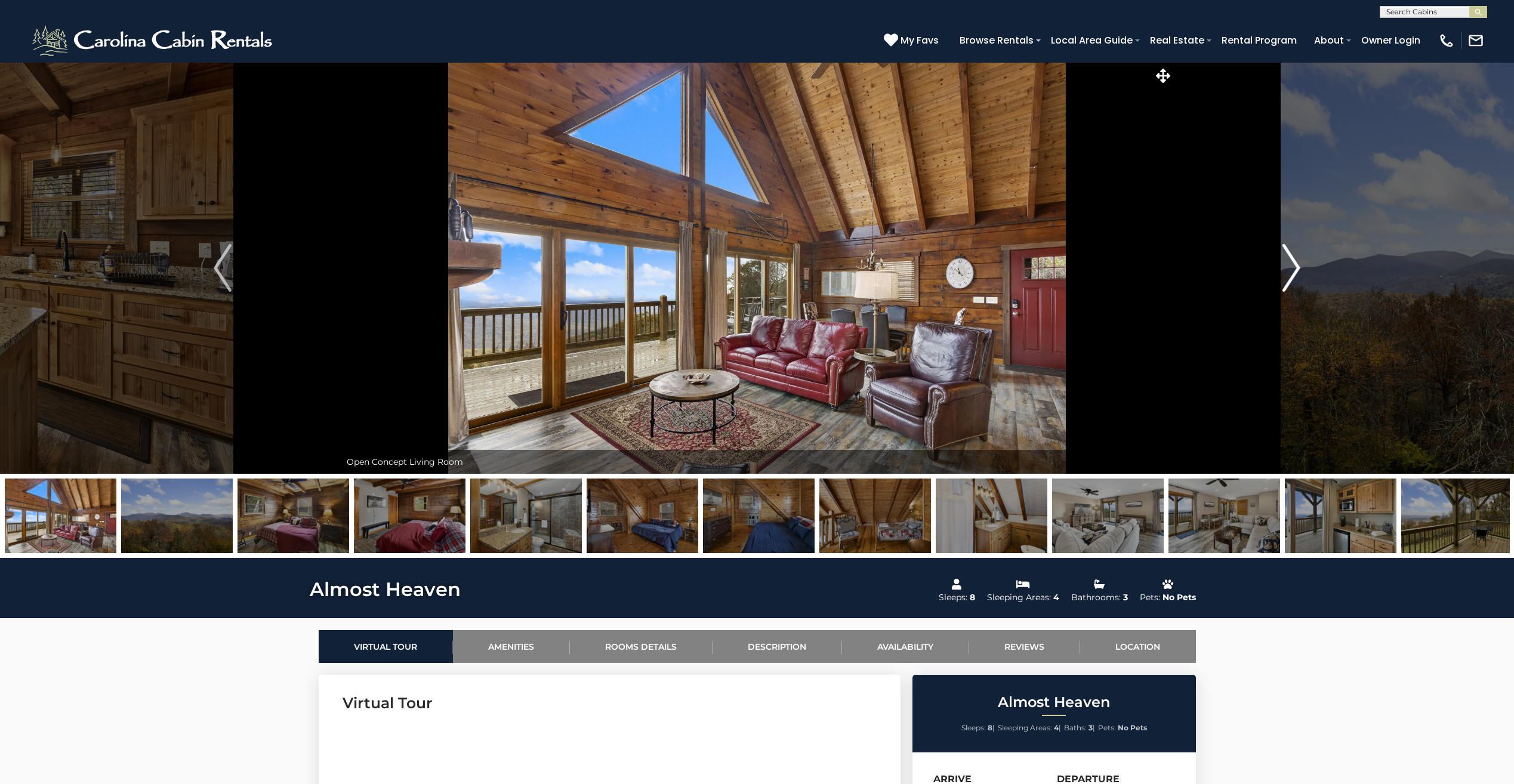
click at [1295, 266] on img "Next" at bounding box center [1292, 268] width 18 height 48
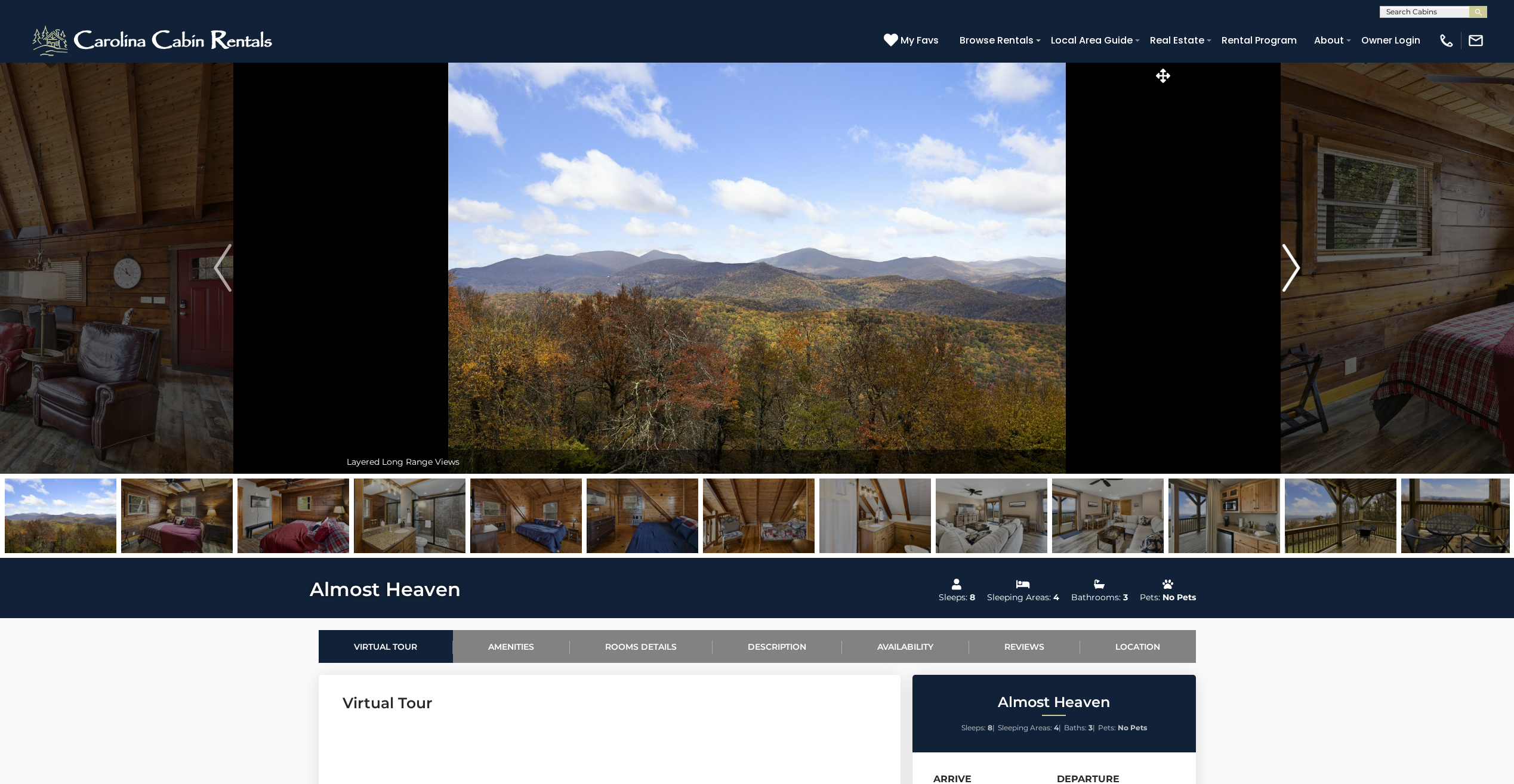
click at [1295, 266] on img "Next" at bounding box center [1292, 268] width 18 height 48
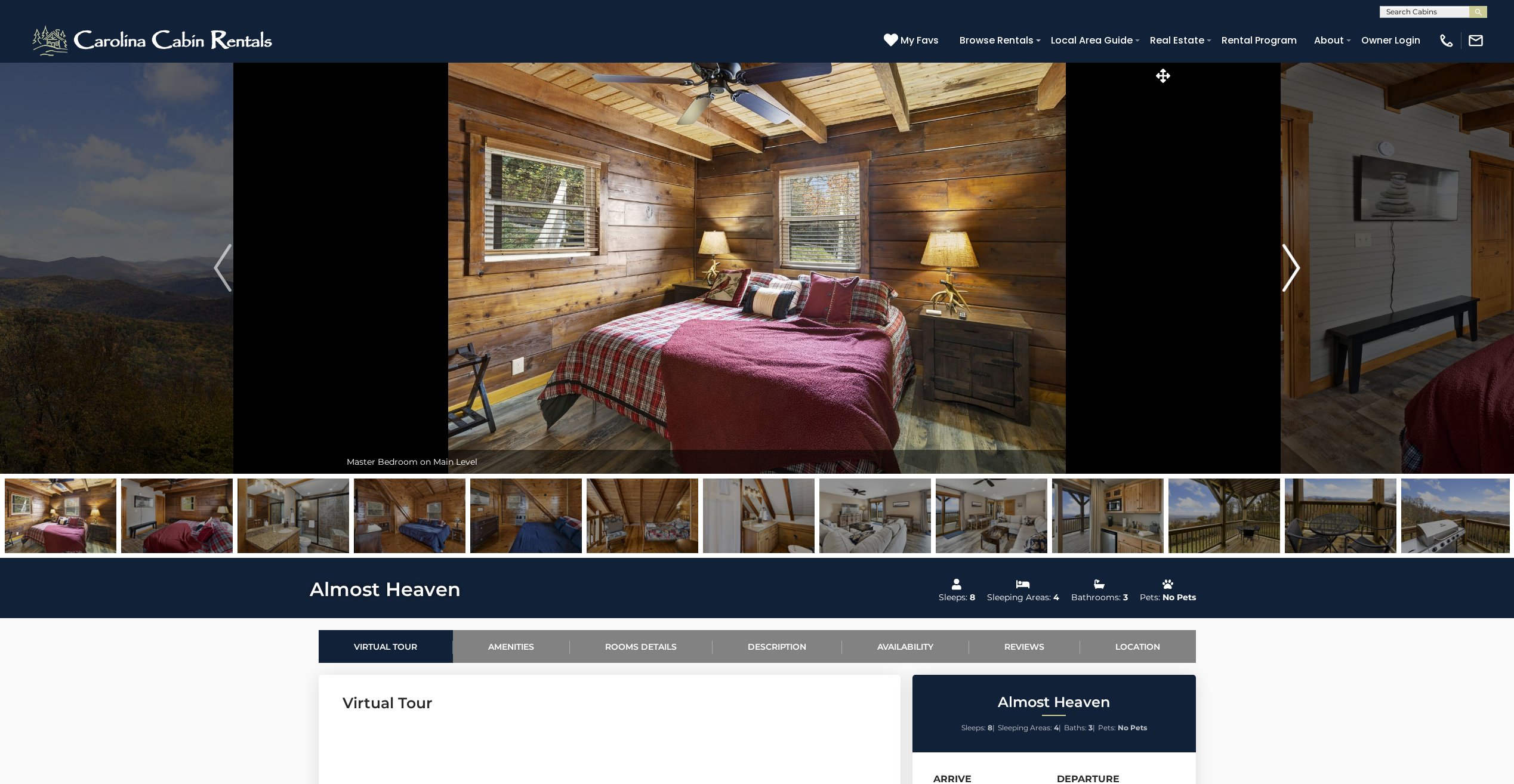
click at [1295, 266] on img "Next" at bounding box center [1292, 268] width 18 height 48
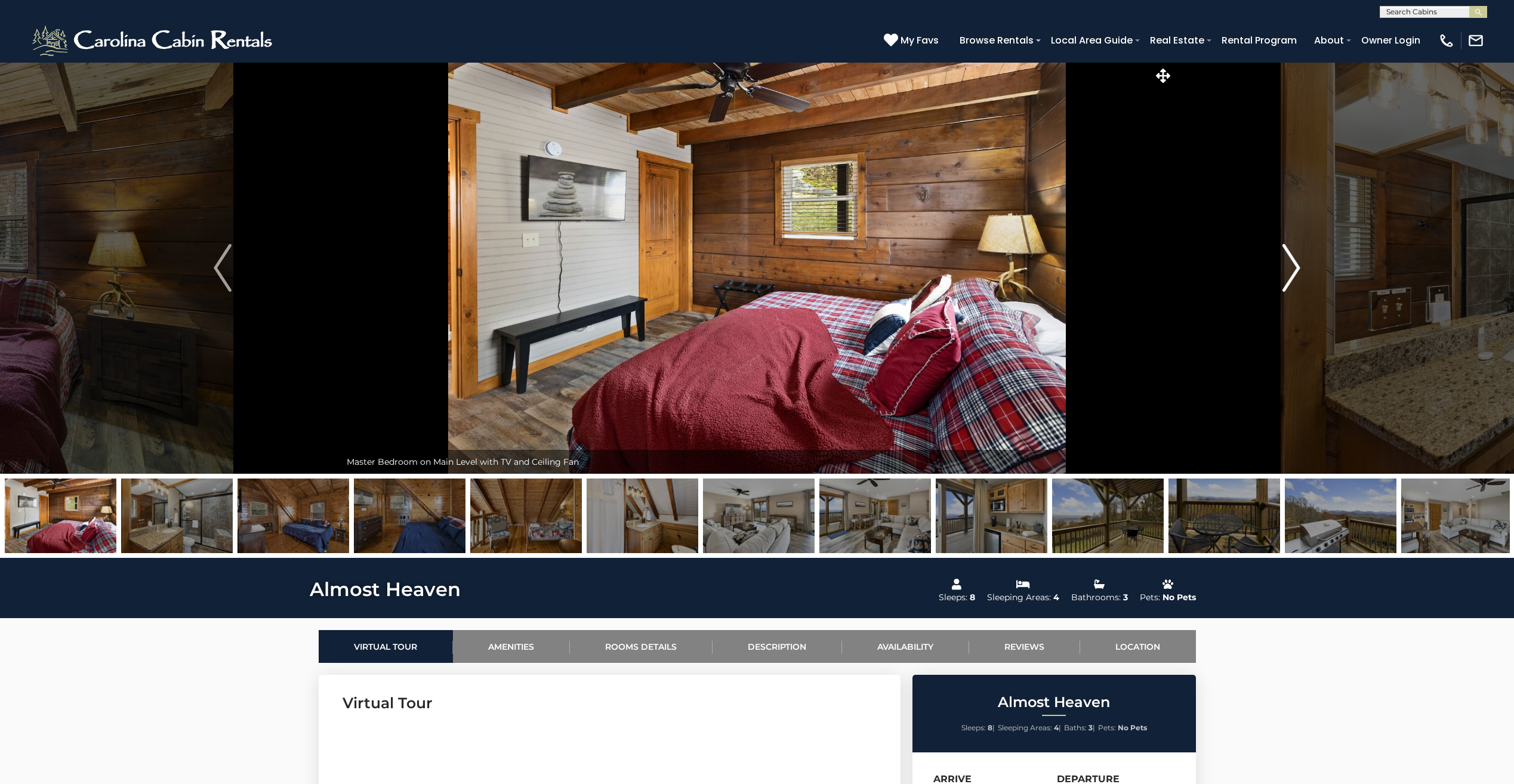
click at [1295, 266] on img "Next" at bounding box center [1292, 268] width 18 height 48
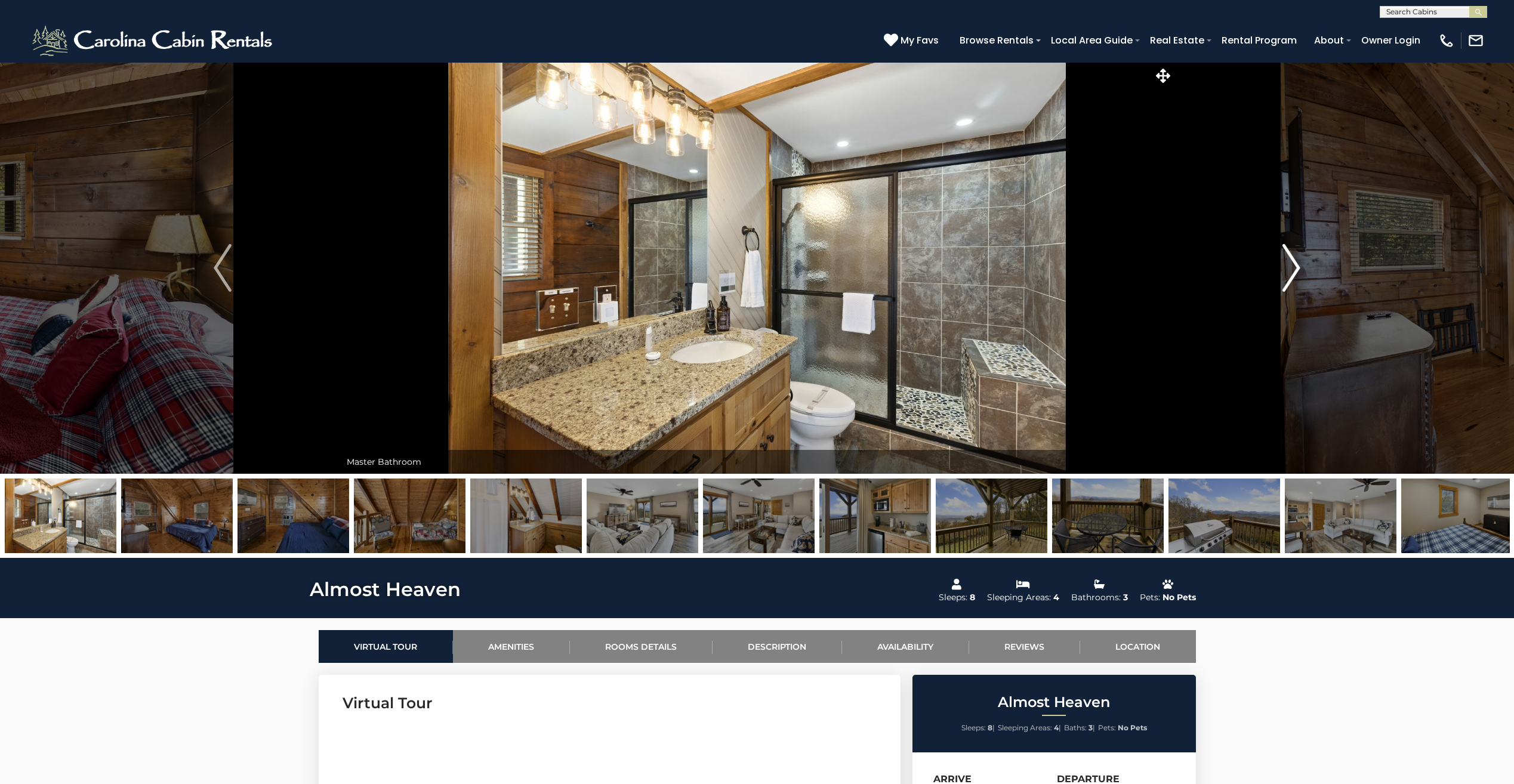
click at [1295, 266] on img "Next" at bounding box center [1292, 268] width 18 height 48
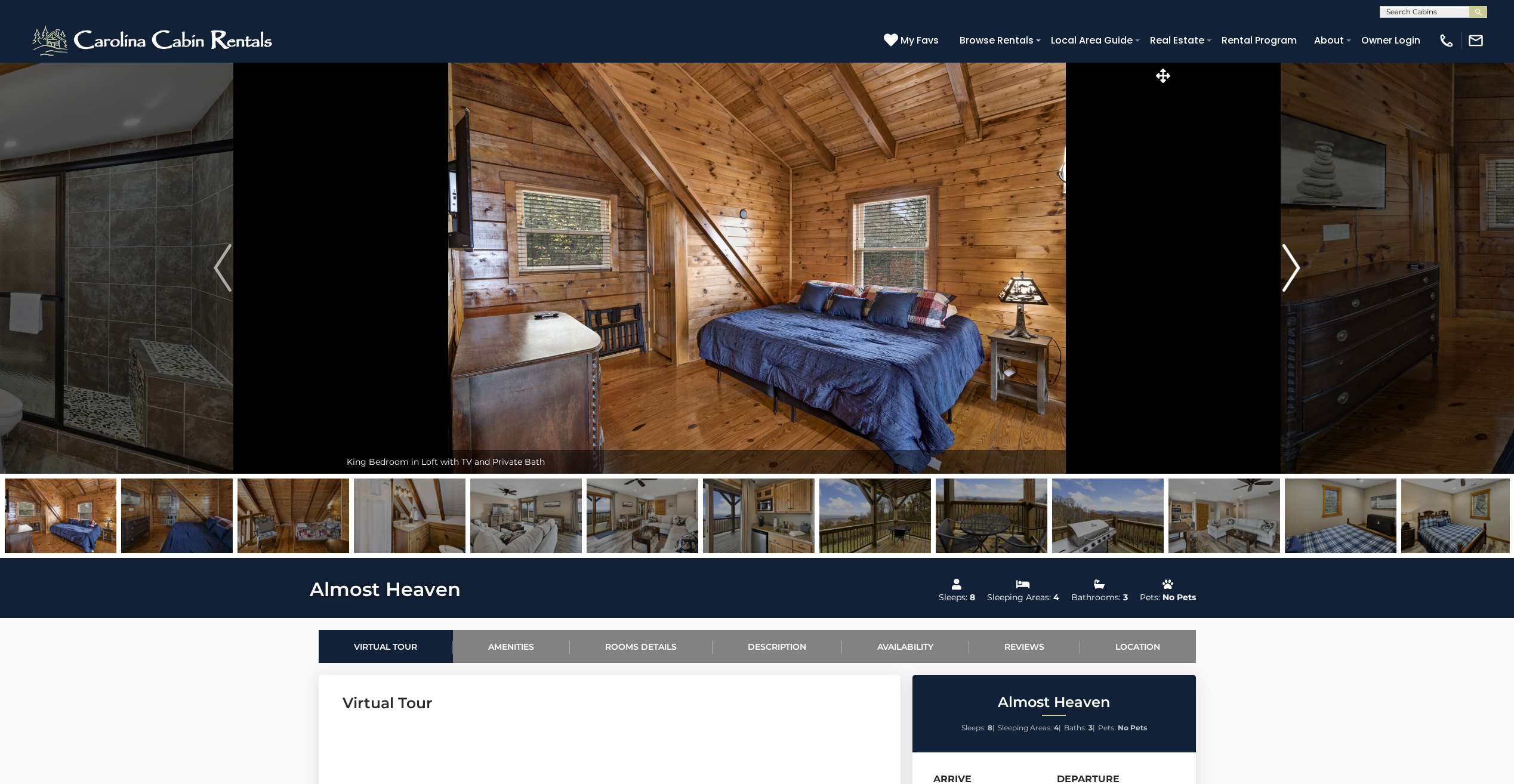
click at [1295, 266] on img "Next" at bounding box center [1292, 268] width 18 height 48
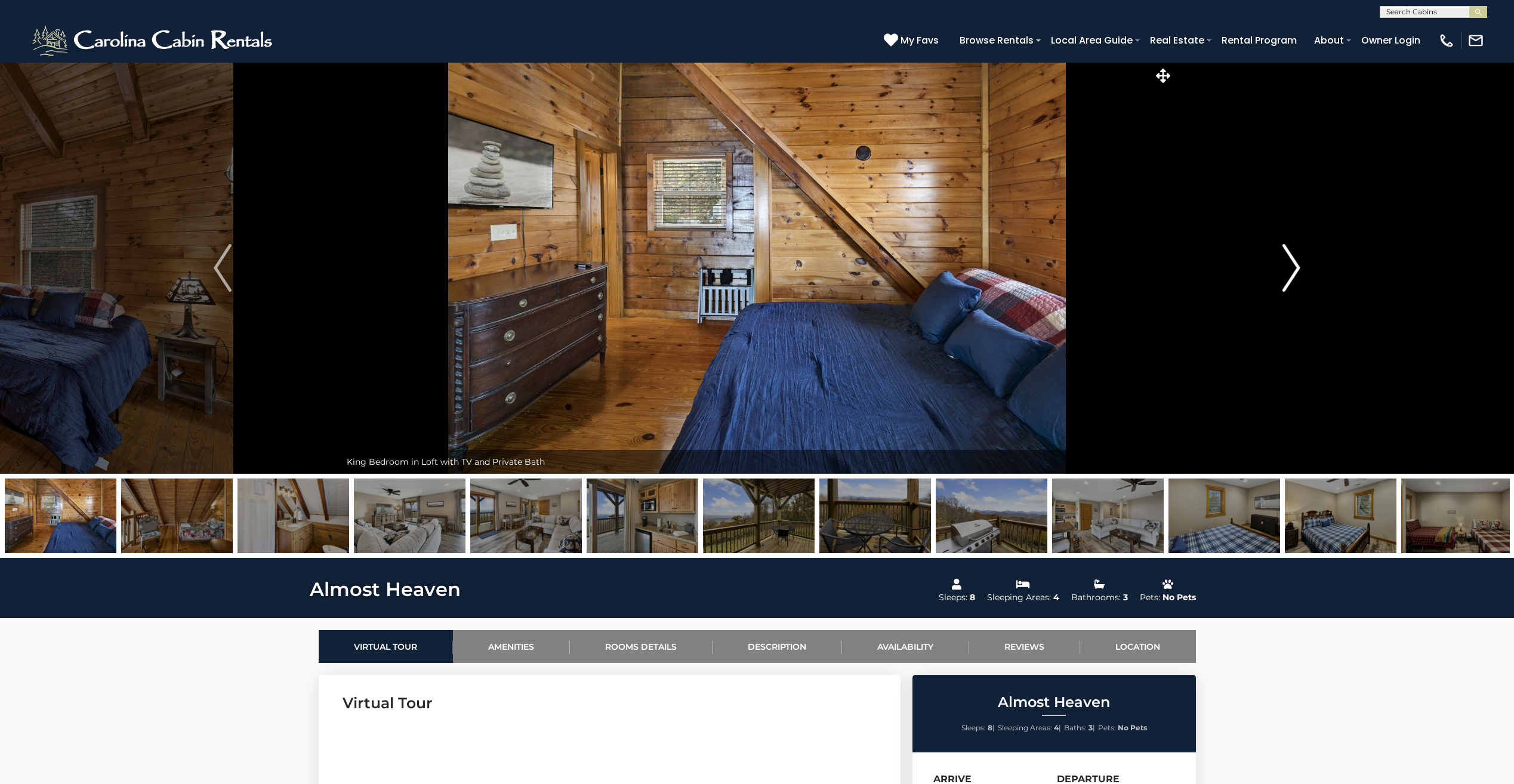
click at [1295, 266] on img "Next" at bounding box center [1292, 268] width 18 height 48
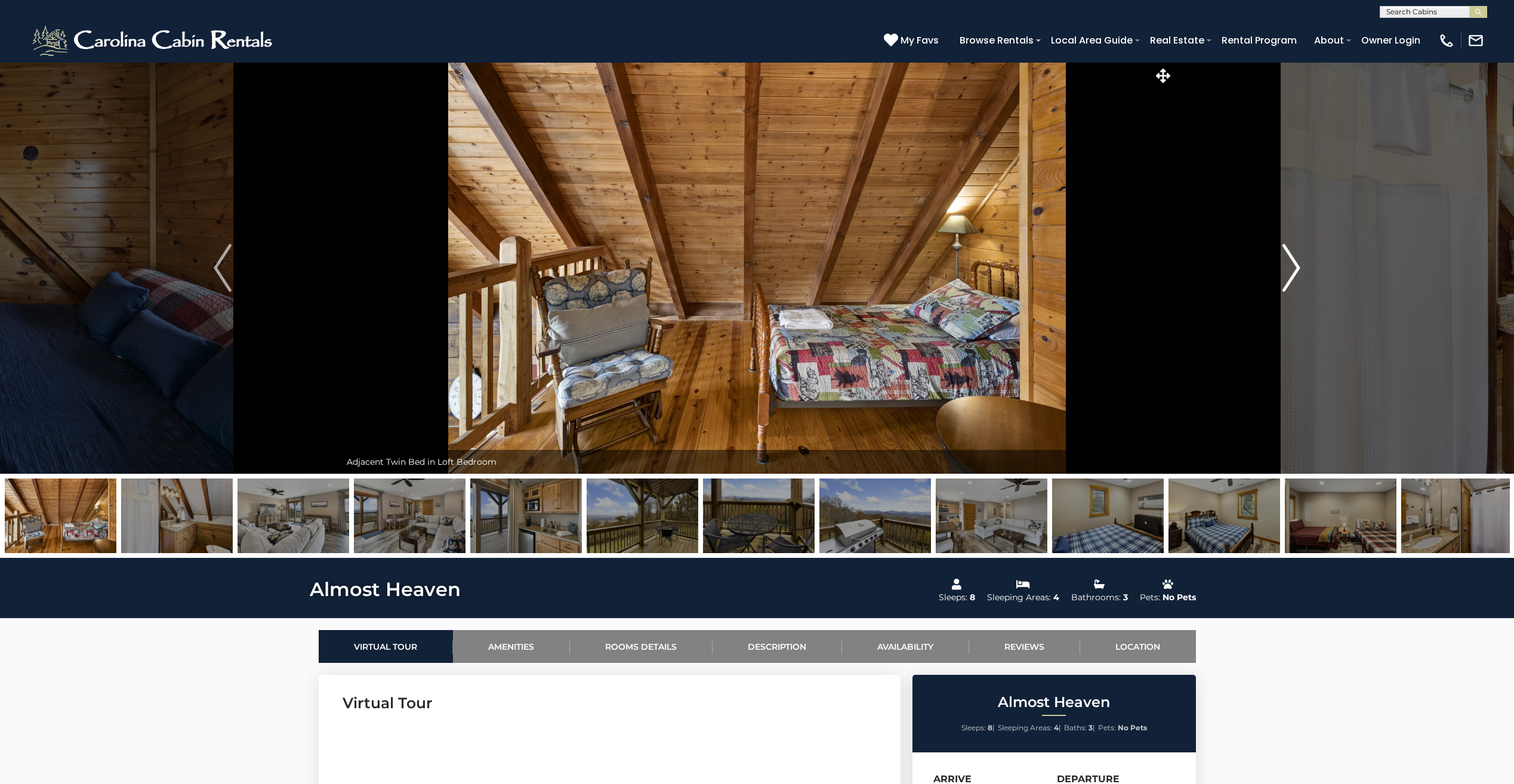
click at [1295, 266] on img "Next" at bounding box center [1292, 268] width 18 height 48
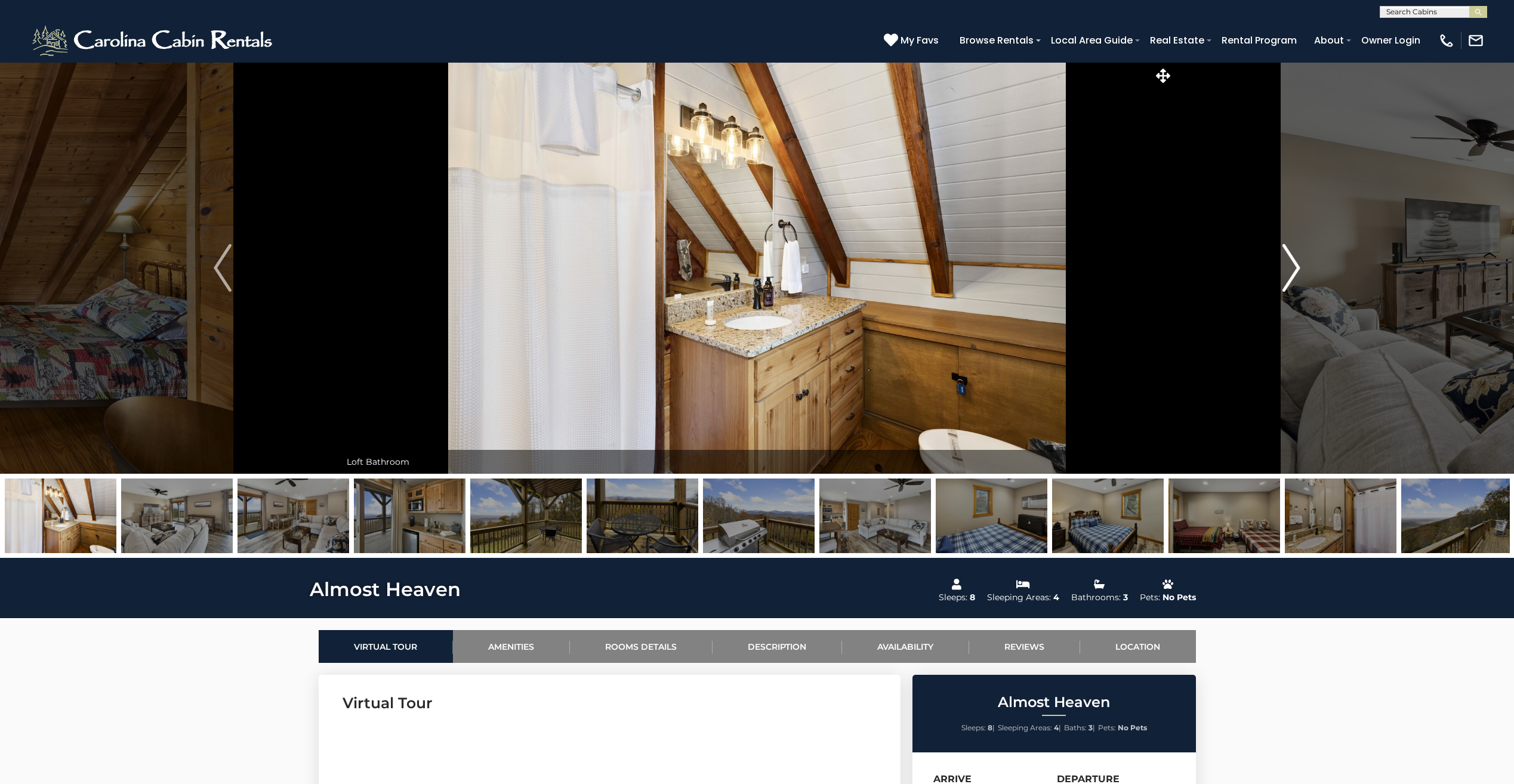
click at [1295, 266] on img "Next" at bounding box center [1292, 268] width 18 height 48
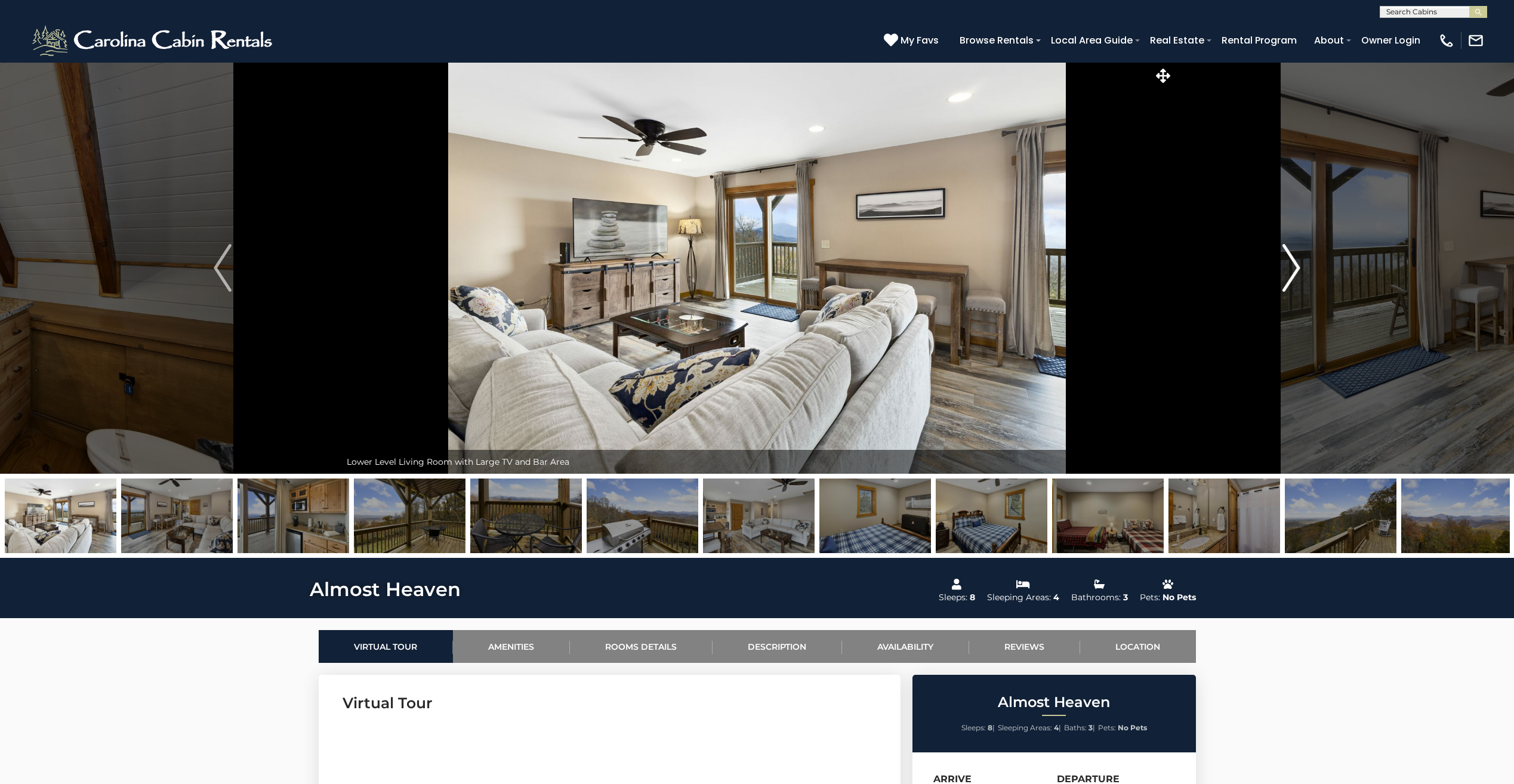
click at [1295, 266] on img "Next" at bounding box center [1292, 268] width 18 height 48
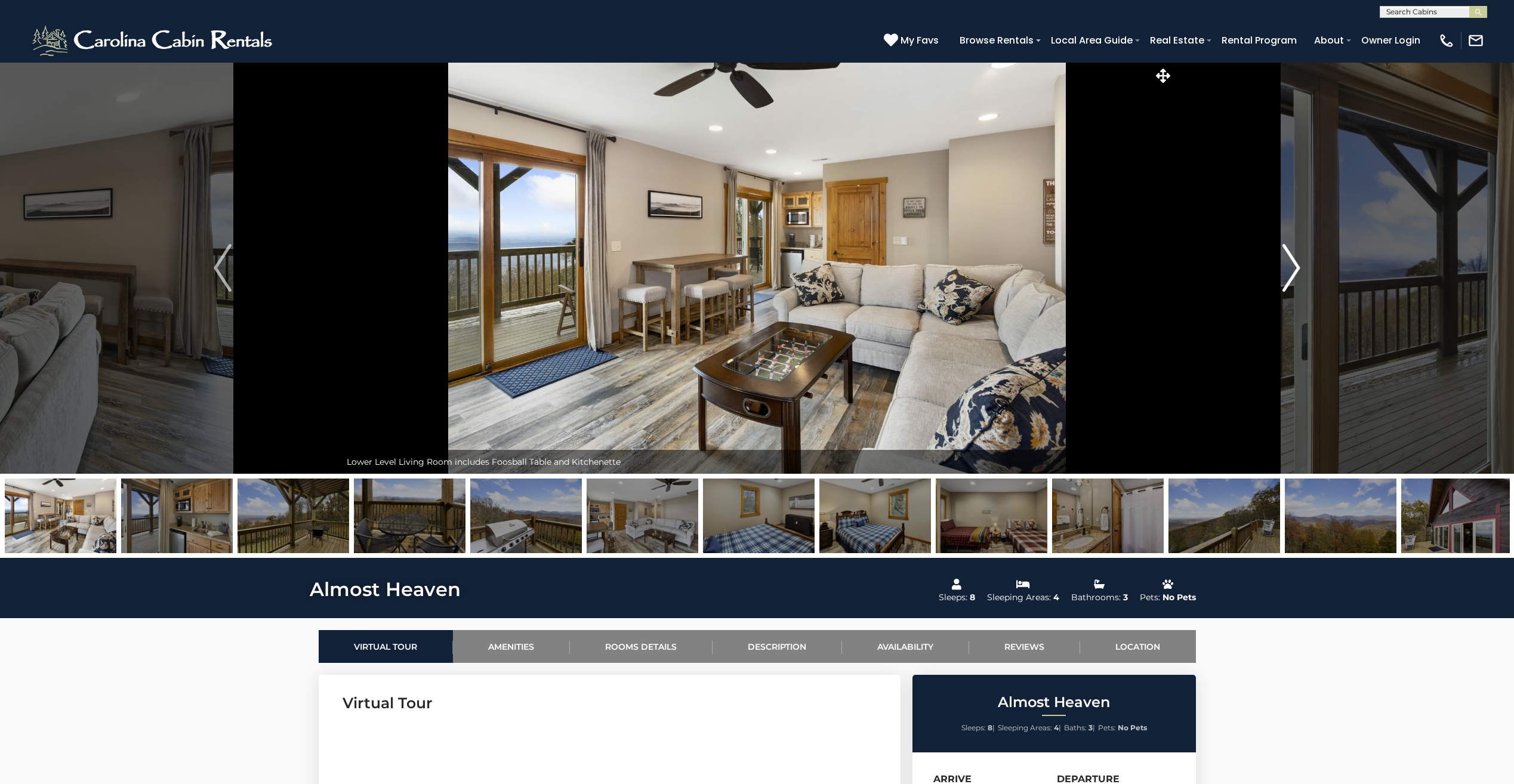
click at [1295, 266] on img "Next" at bounding box center [1292, 268] width 18 height 48
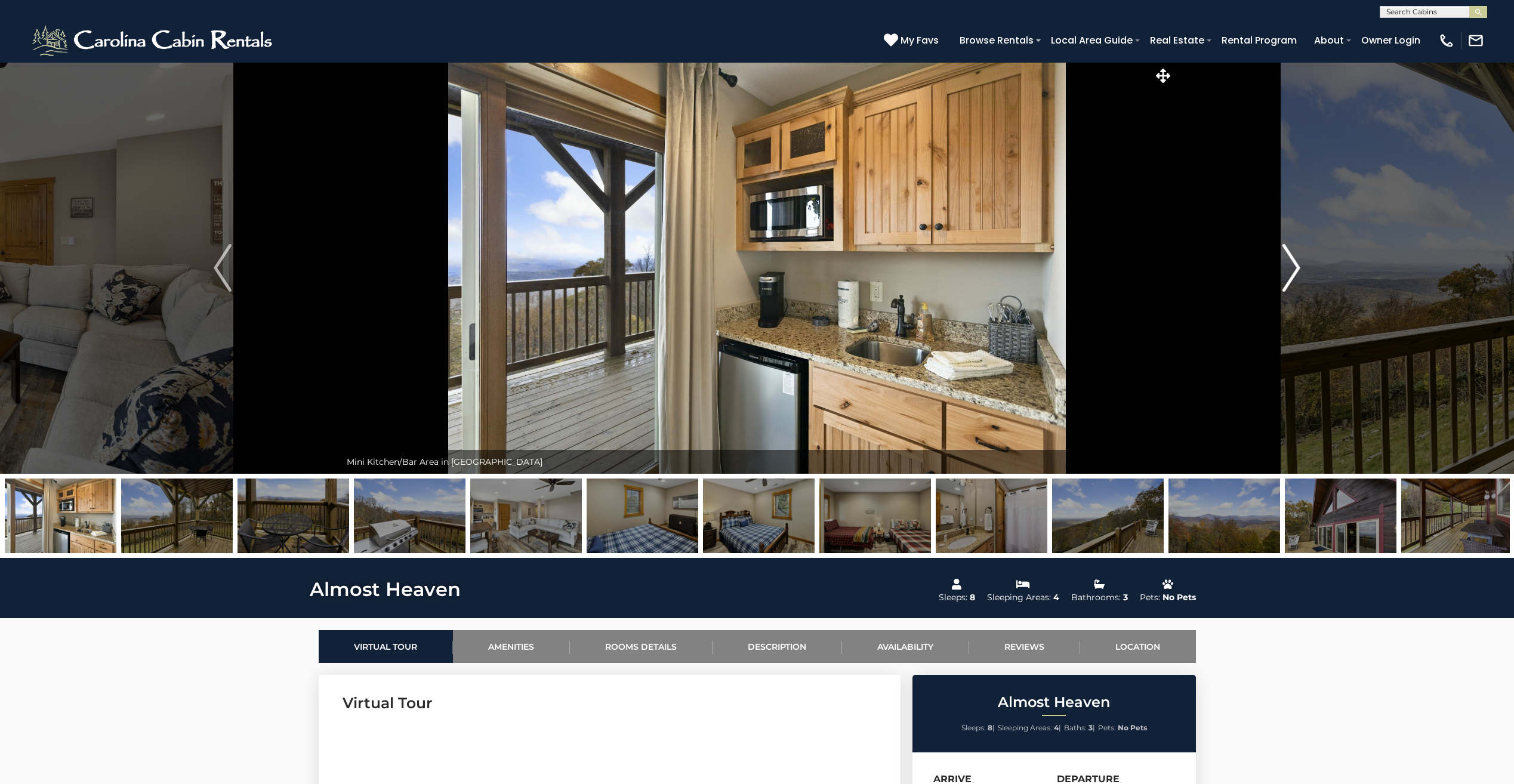
click at [1295, 266] on img "Next" at bounding box center [1292, 268] width 18 height 48
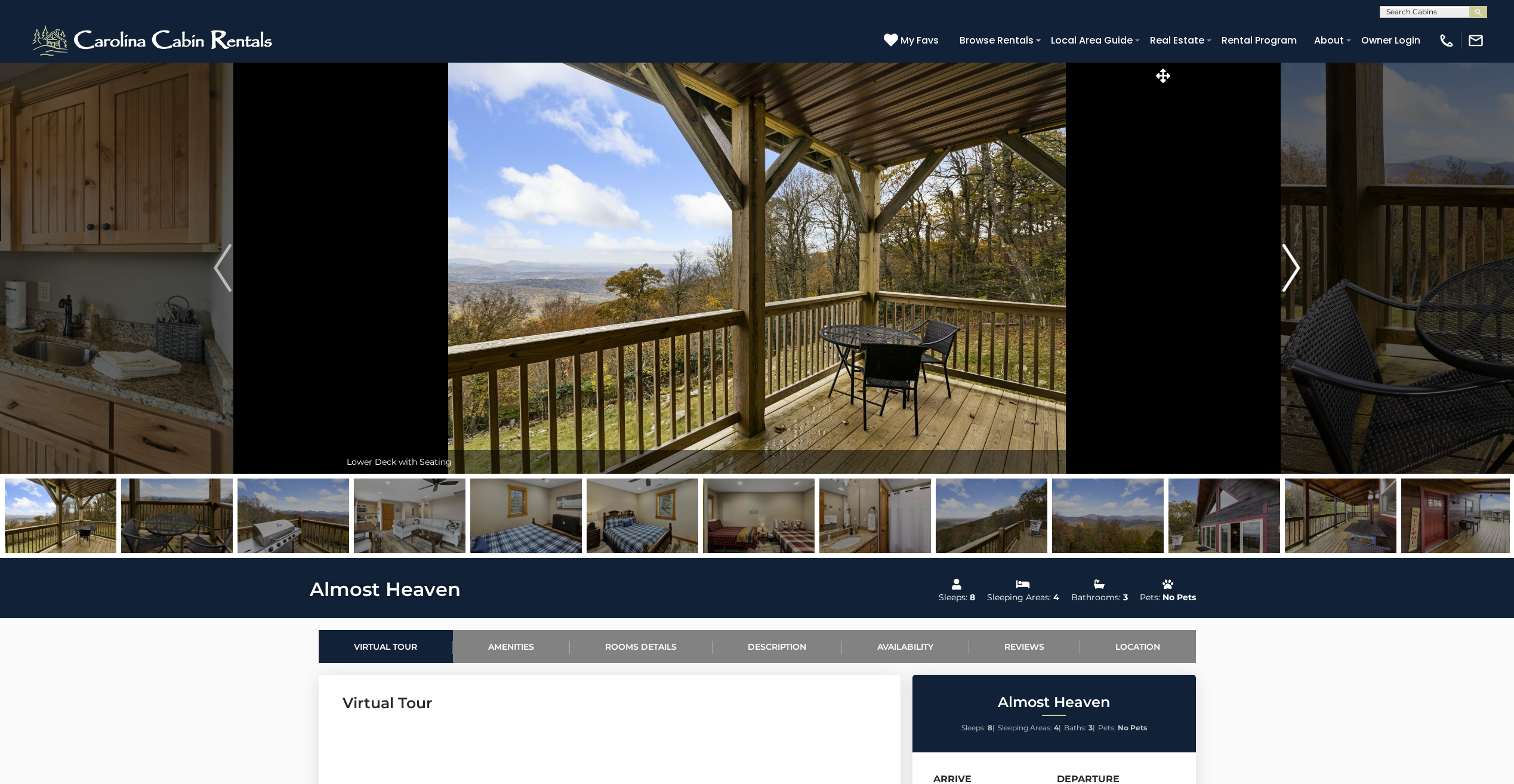
click at [1295, 266] on img "Next" at bounding box center [1292, 268] width 18 height 48
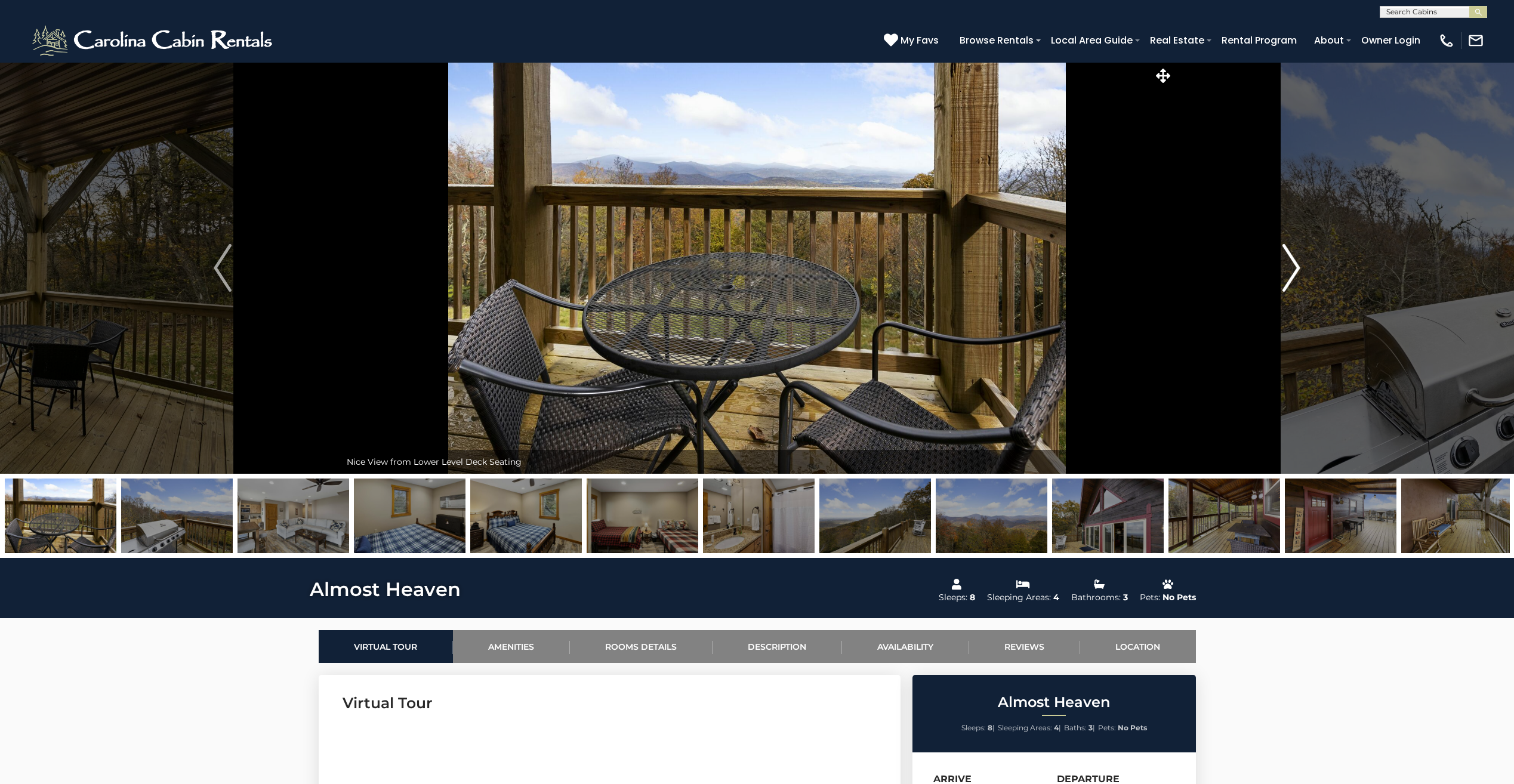
click at [1295, 266] on img "Next" at bounding box center [1292, 268] width 18 height 48
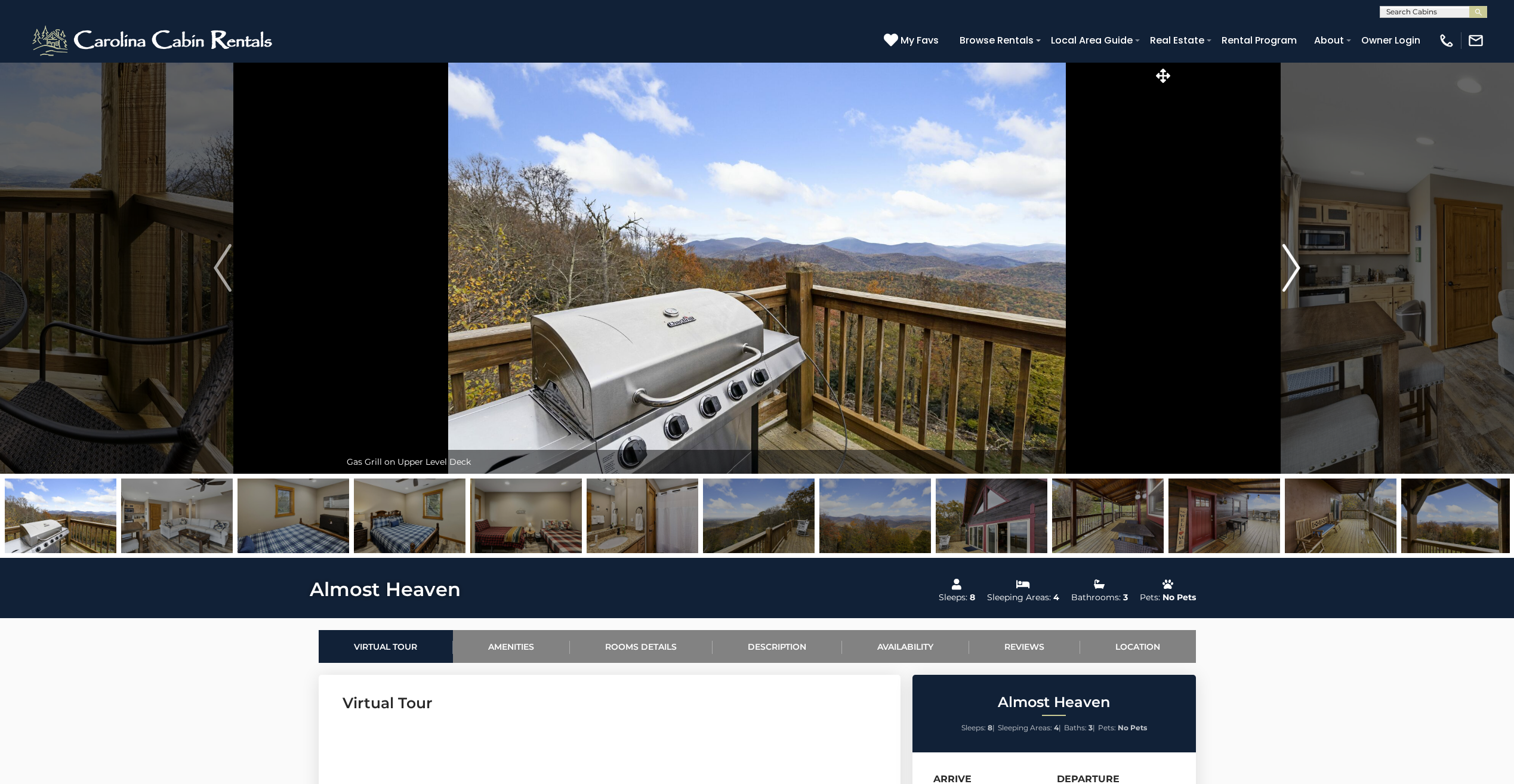
click at [1295, 266] on img "Next" at bounding box center [1292, 268] width 18 height 48
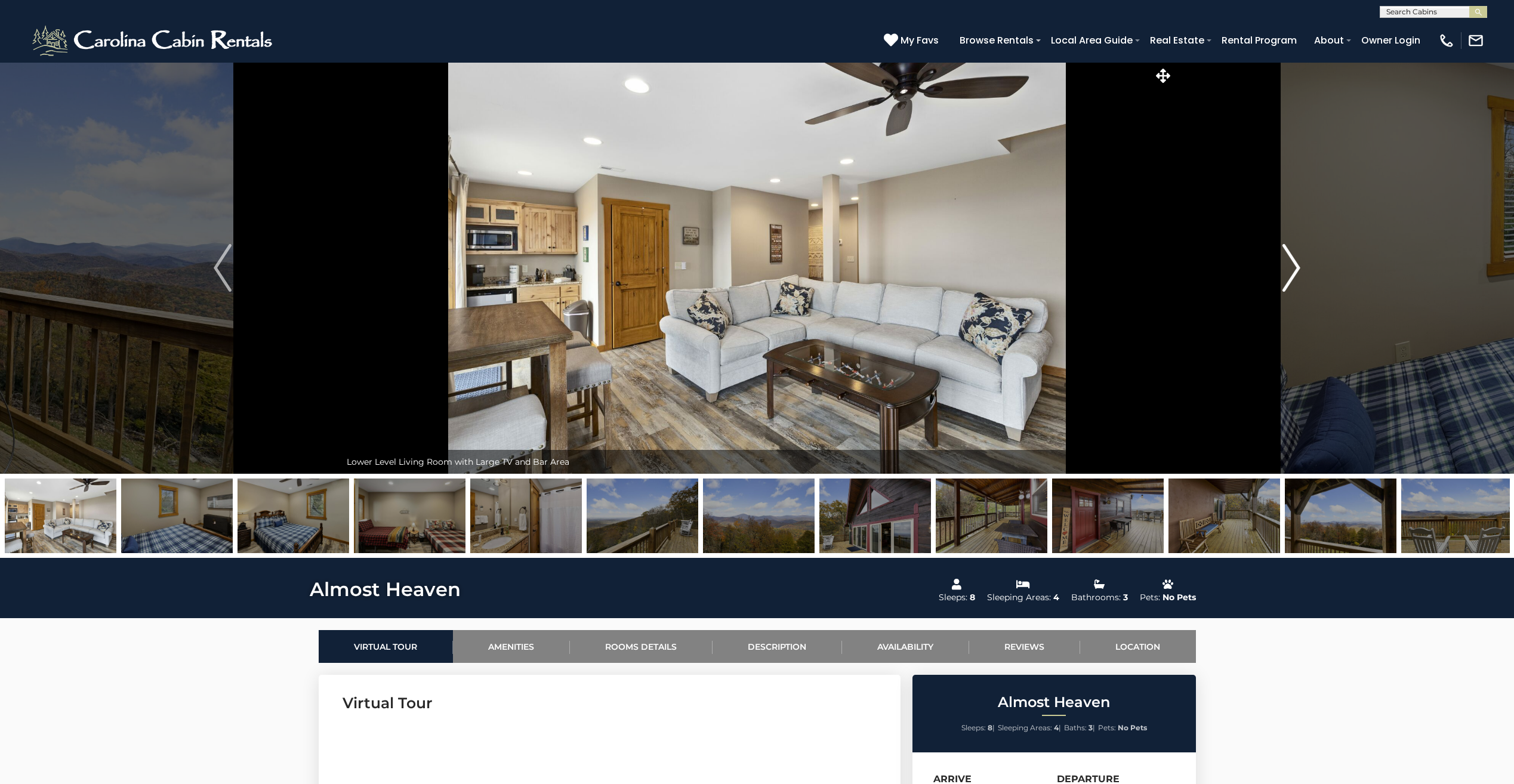
click at [1295, 266] on img "Next" at bounding box center [1292, 268] width 18 height 48
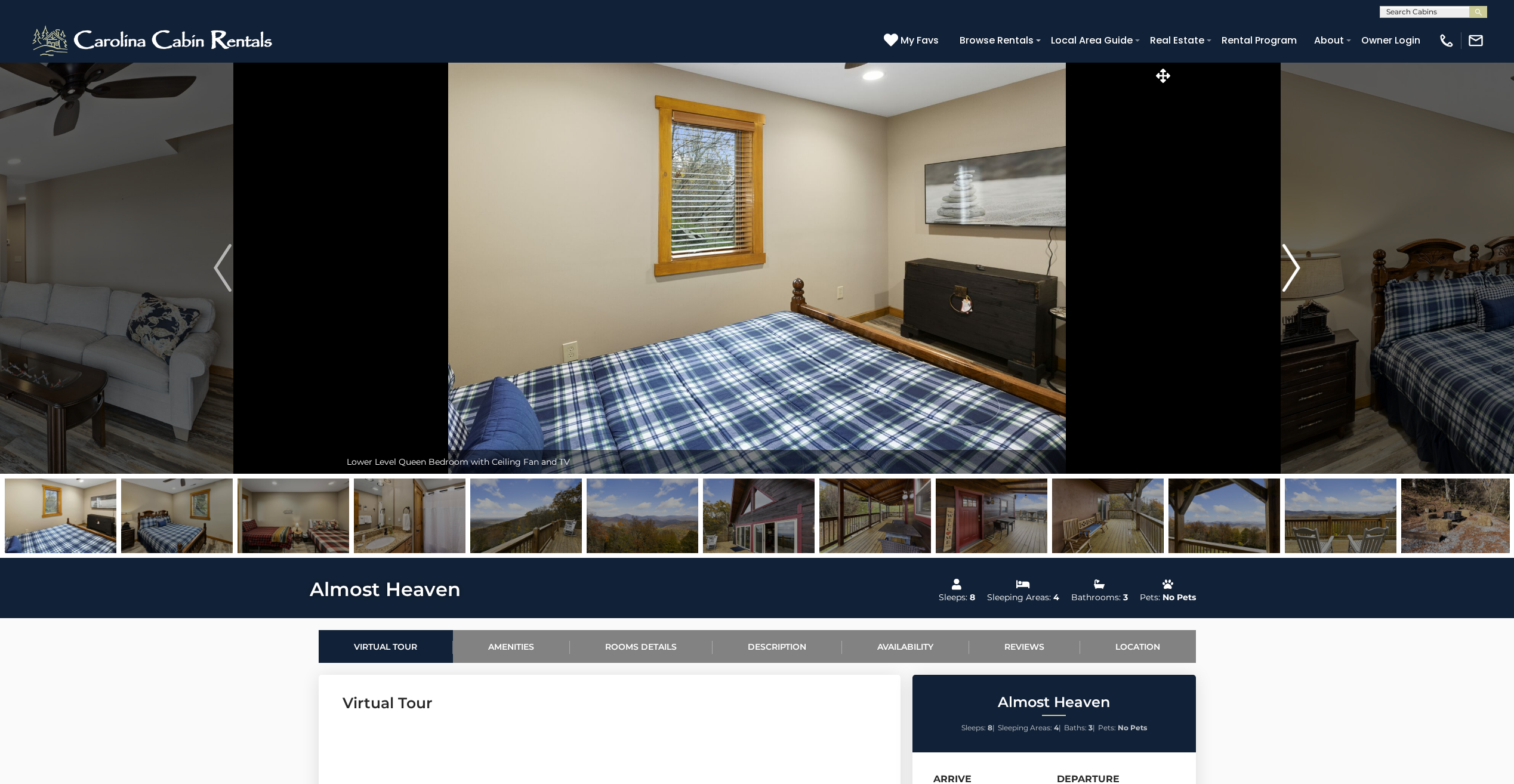
click at [1295, 266] on img "Next" at bounding box center [1292, 268] width 18 height 48
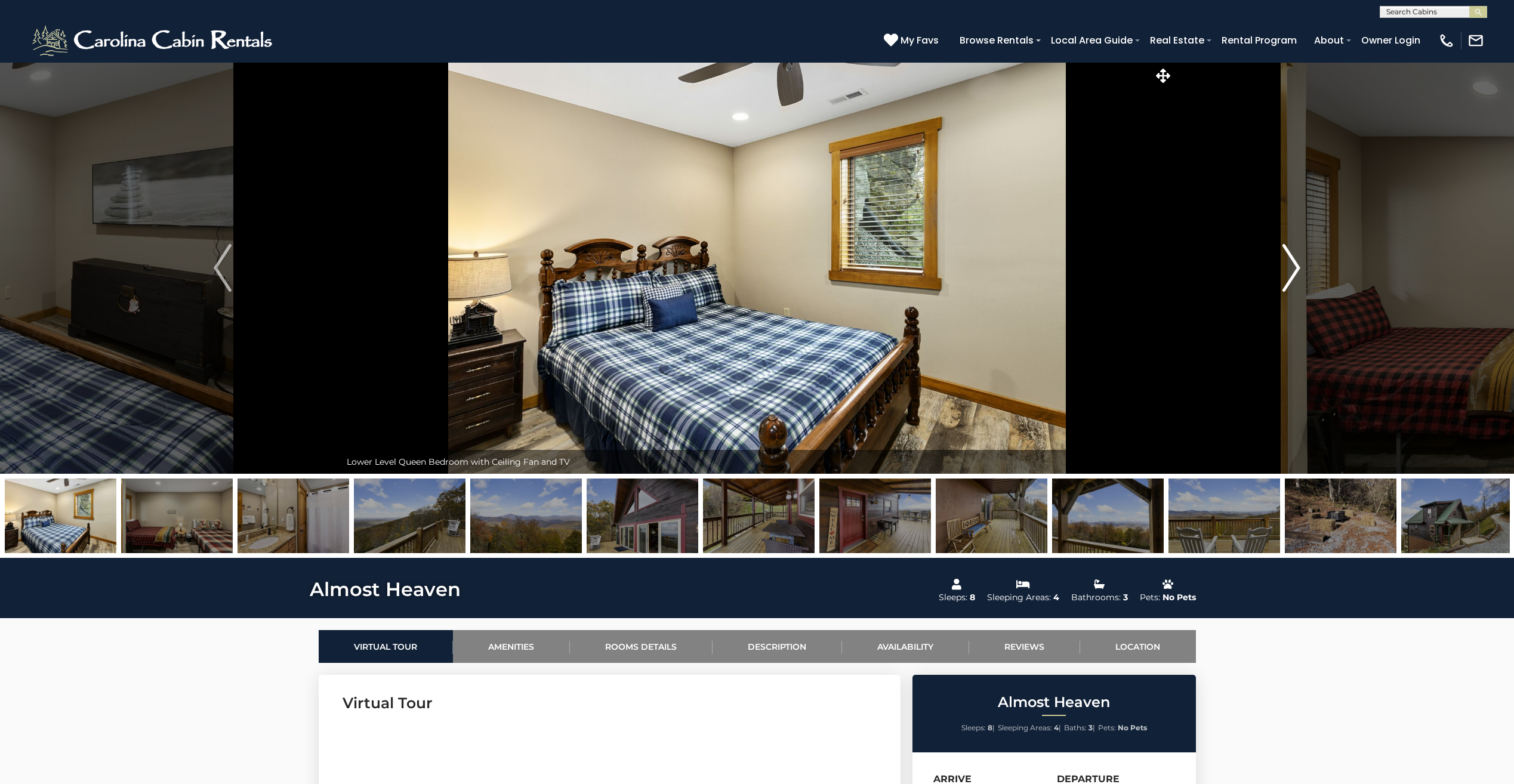
click at [1295, 266] on img "Next" at bounding box center [1292, 268] width 18 height 48
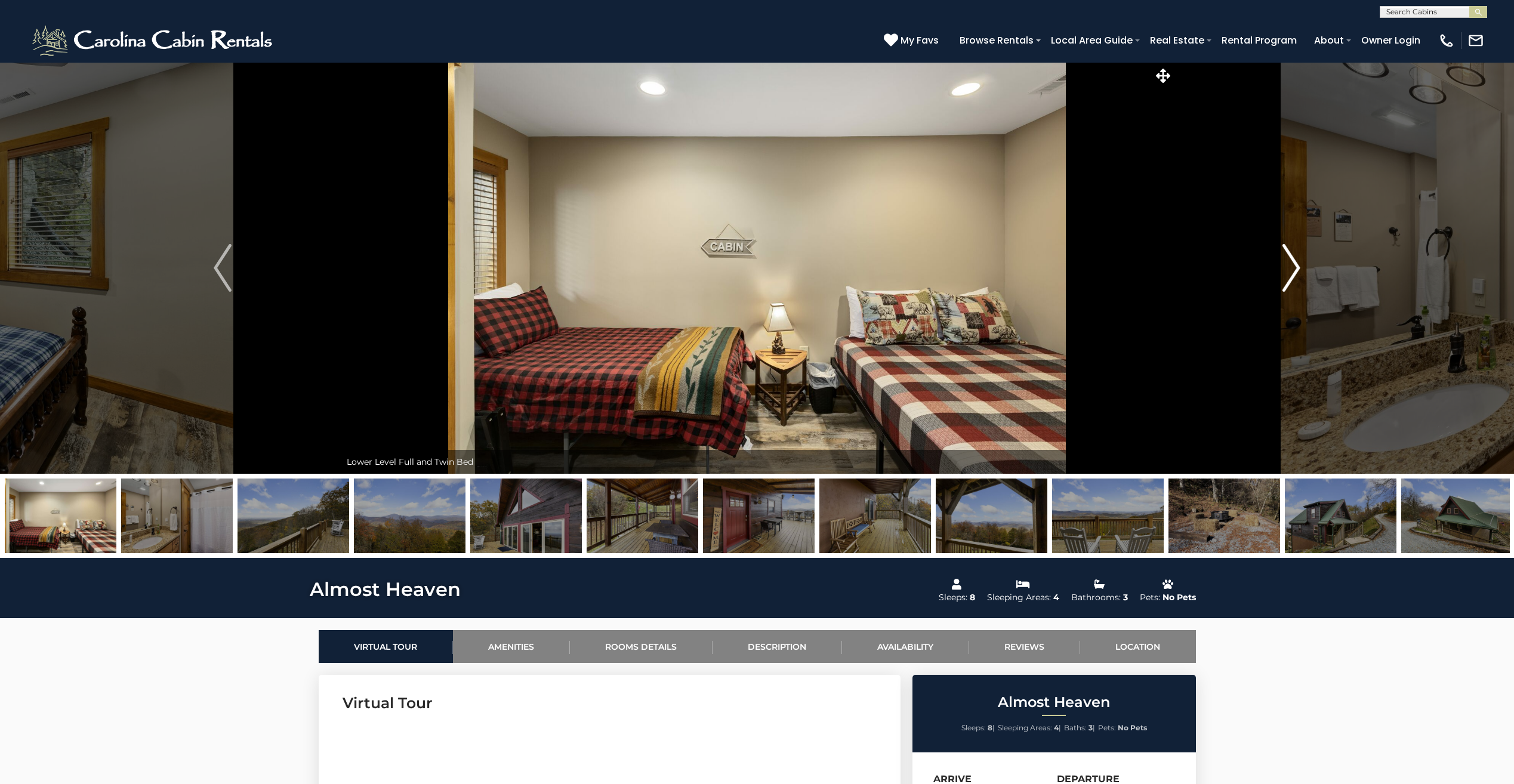
click at [1295, 266] on img "Next" at bounding box center [1292, 268] width 18 height 48
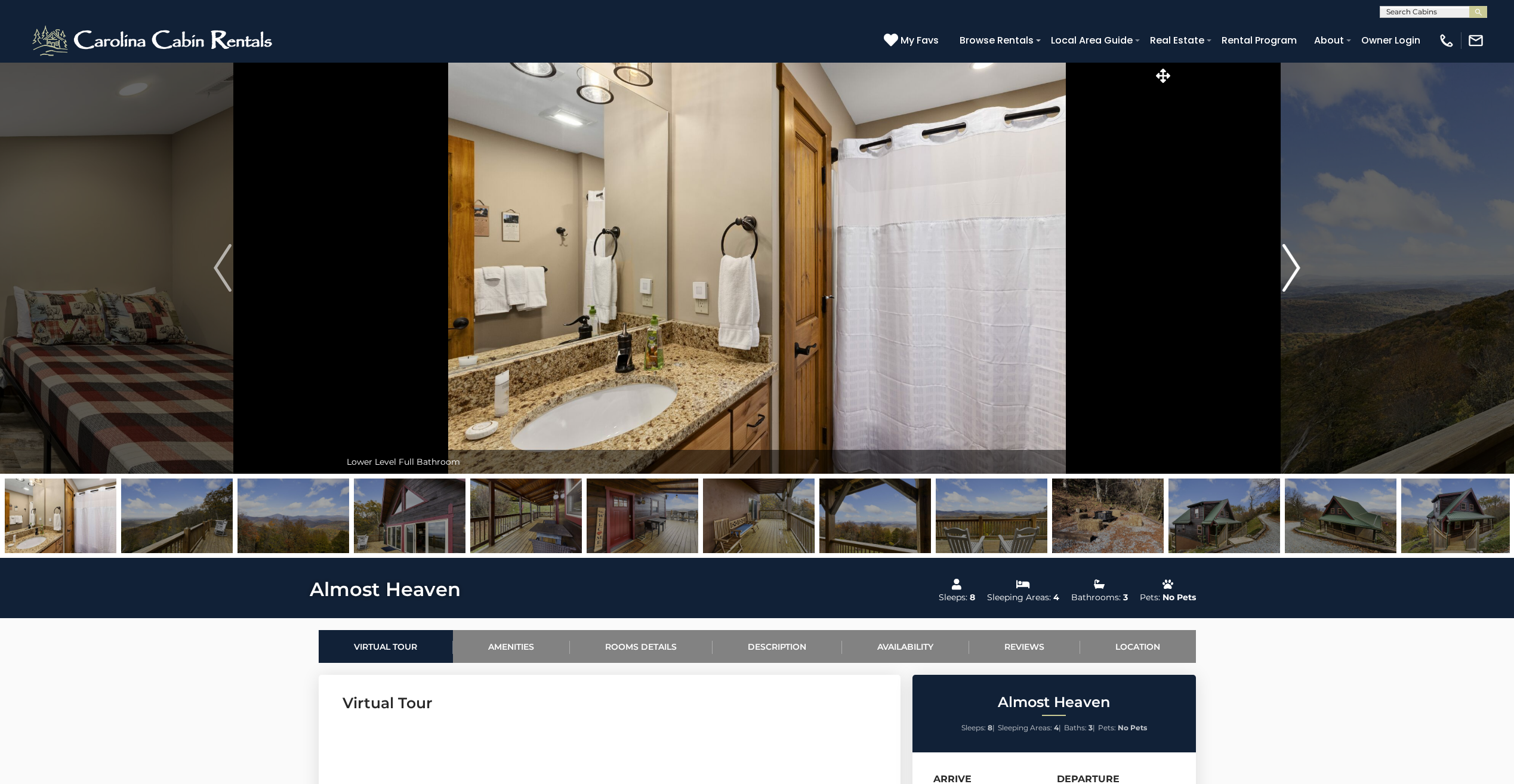
click at [1295, 266] on img "Next" at bounding box center [1292, 268] width 18 height 48
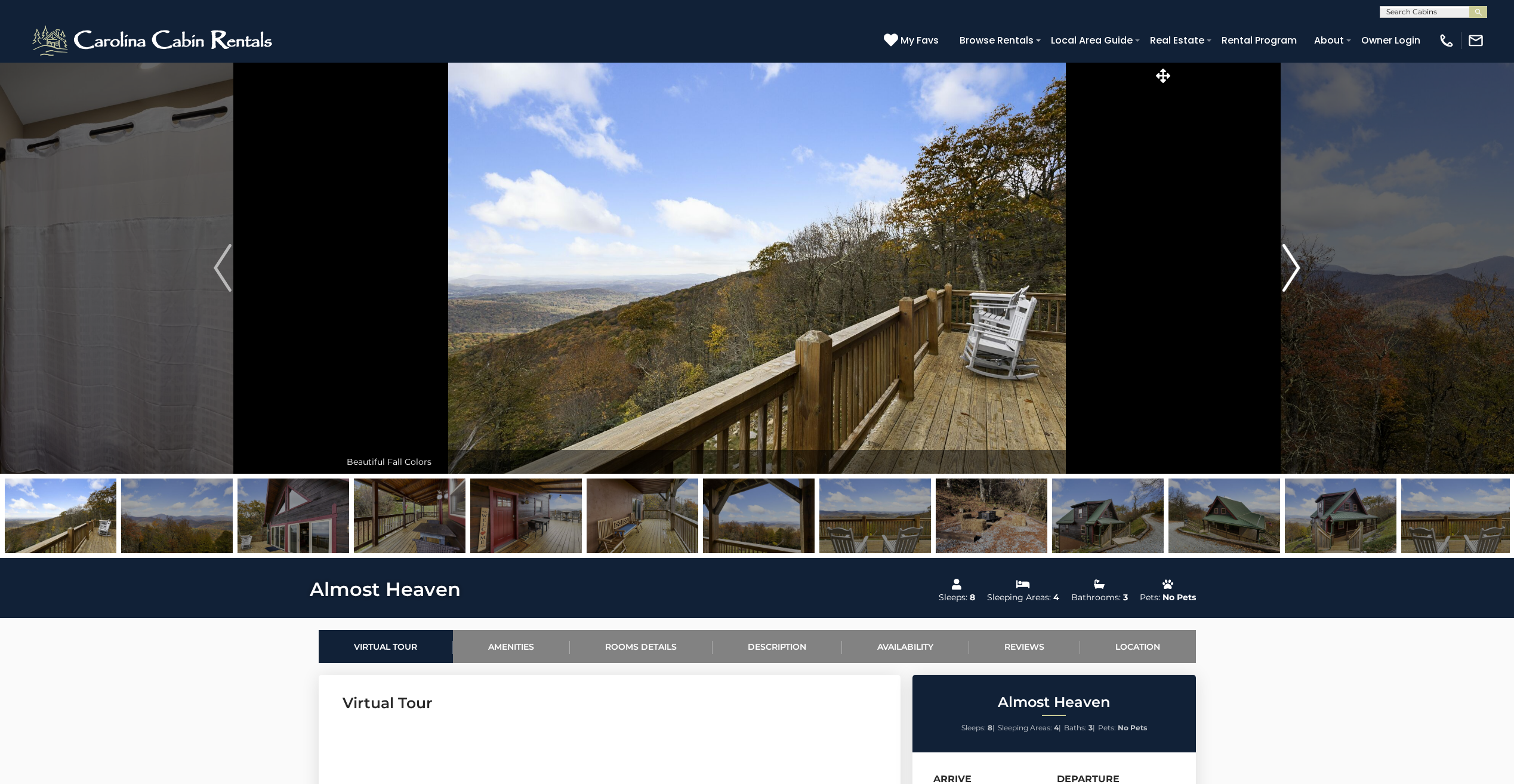
click at [1295, 266] on img "Next" at bounding box center [1292, 268] width 18 height 48
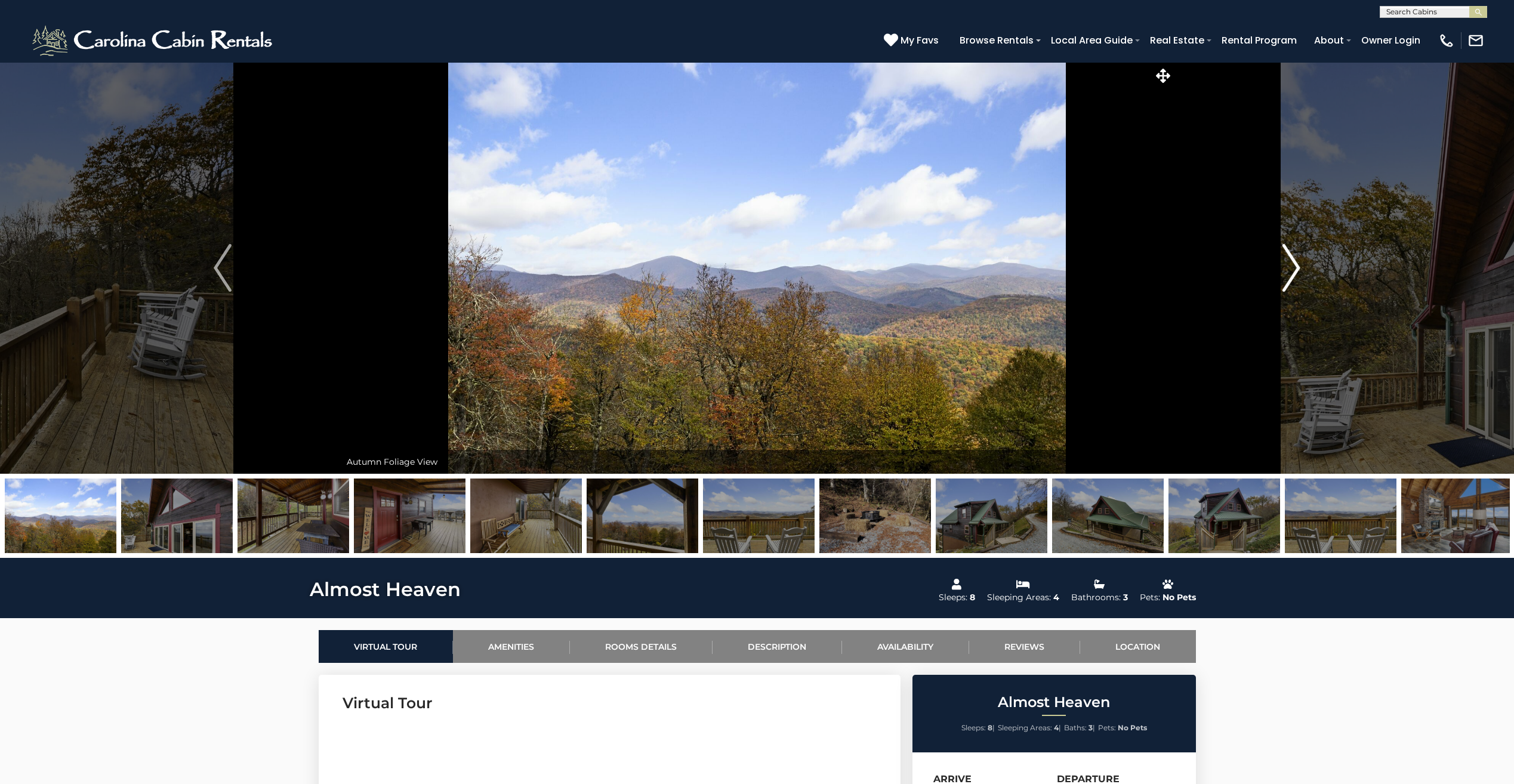
click at [1295, 266] on img "Next" at bounding box center [1292, 268] width 18 height 48
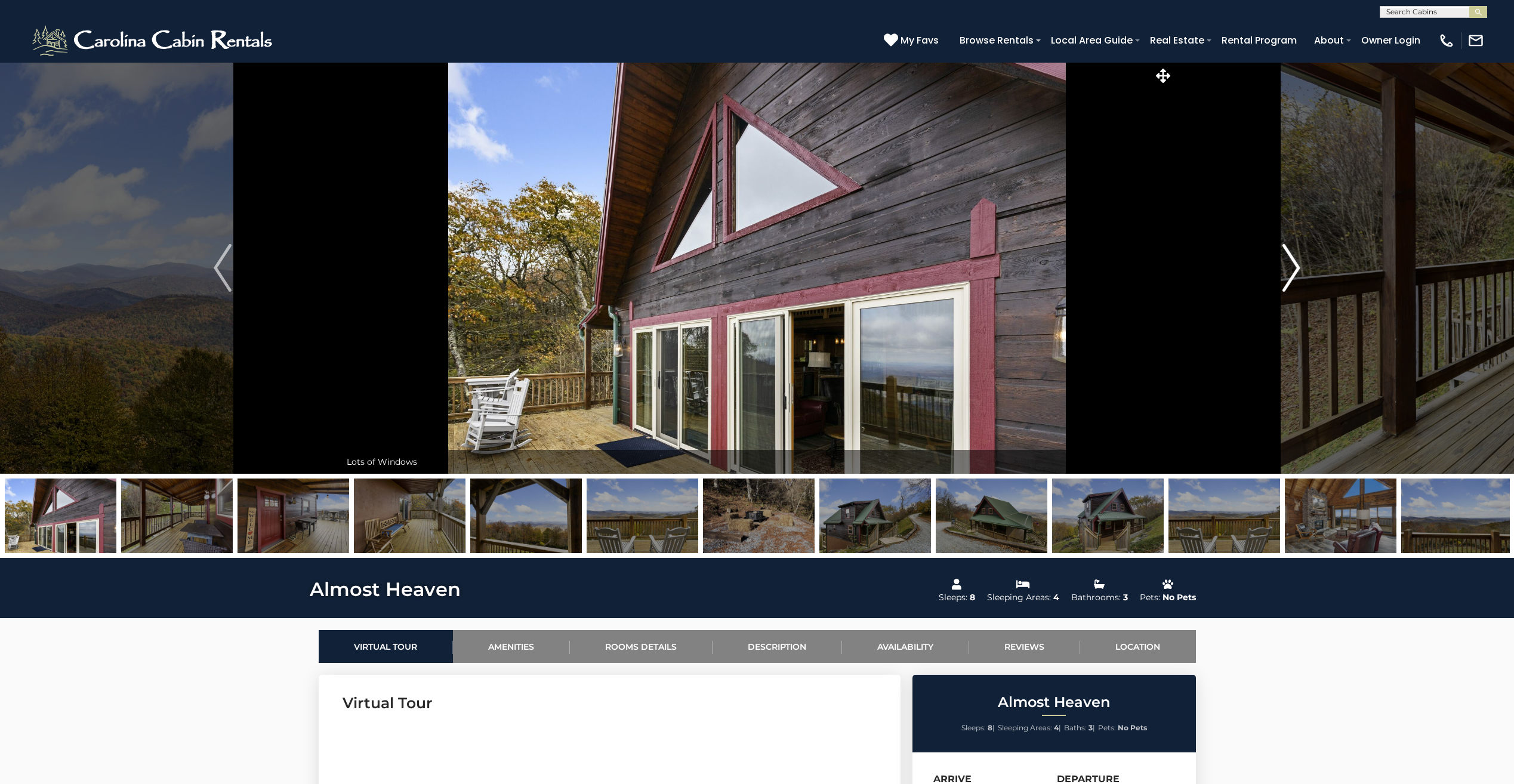
click at [1295, 266] on img "Next" at bounding box center [1292, 268] width 18 height 48
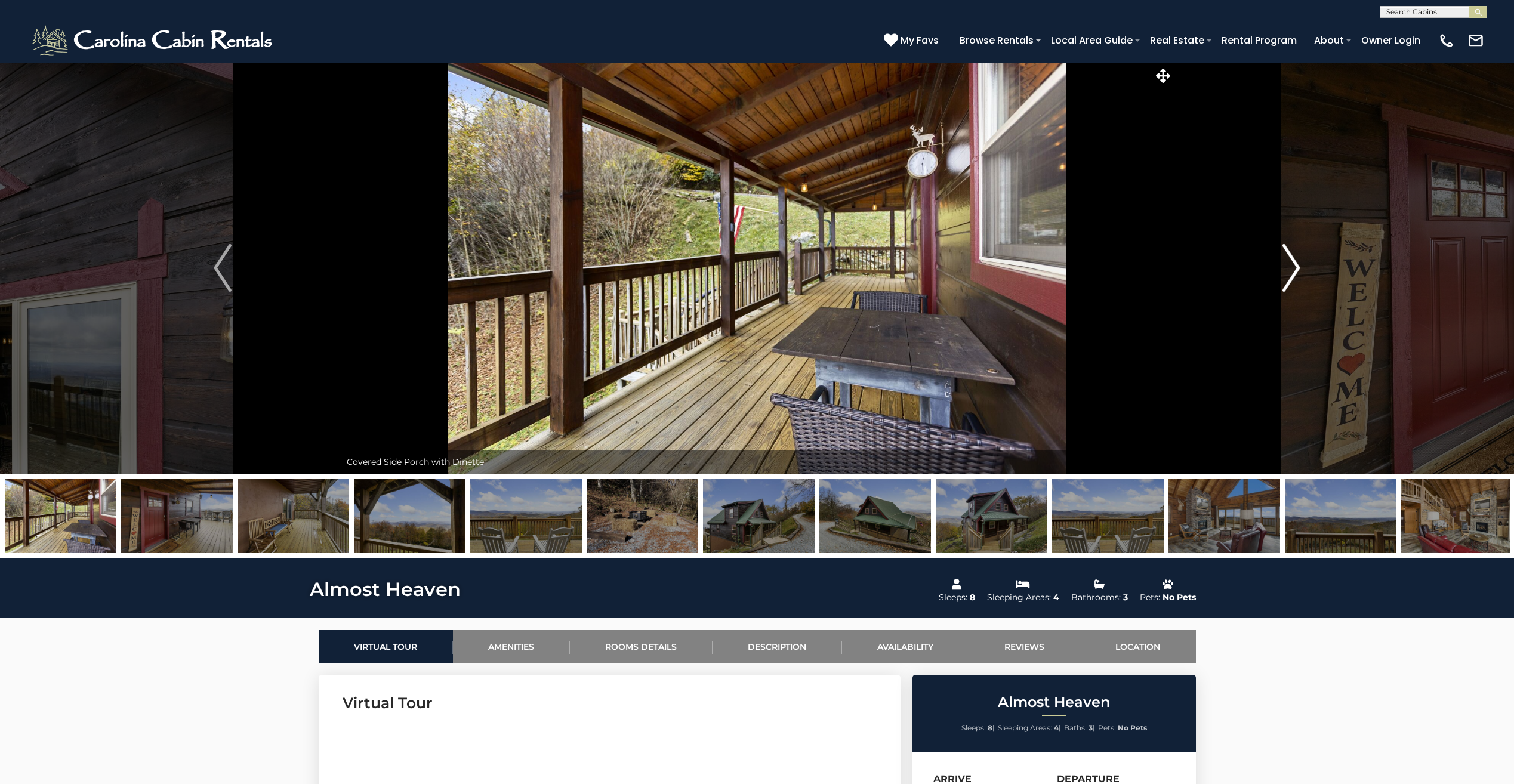
click at [1295, 266] on img "Next" at bounding box center [1292, 268] width 18 height 48
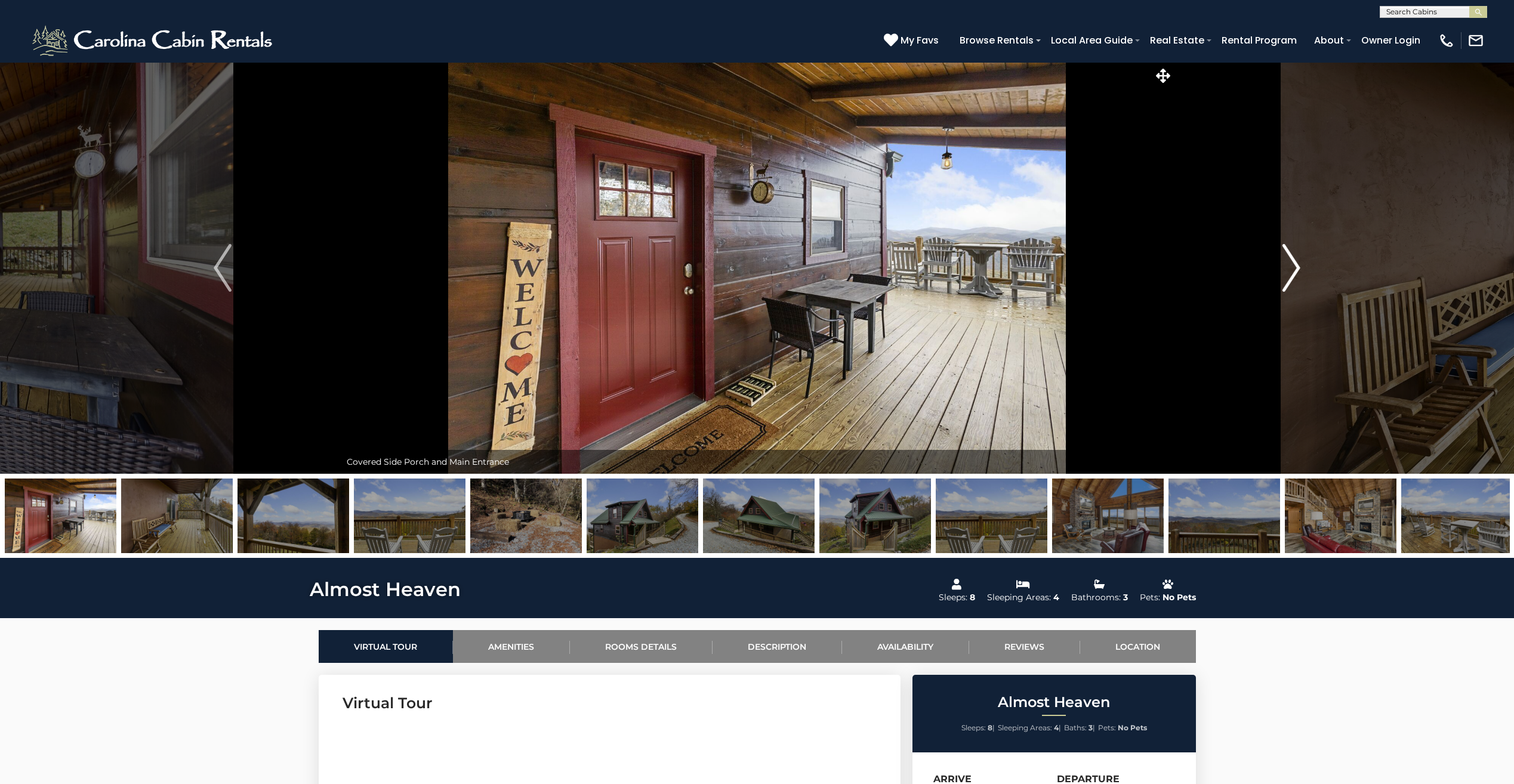
click at [1295, 266] on img "Next" at bounding box center [1292, 268] width 18 height 48
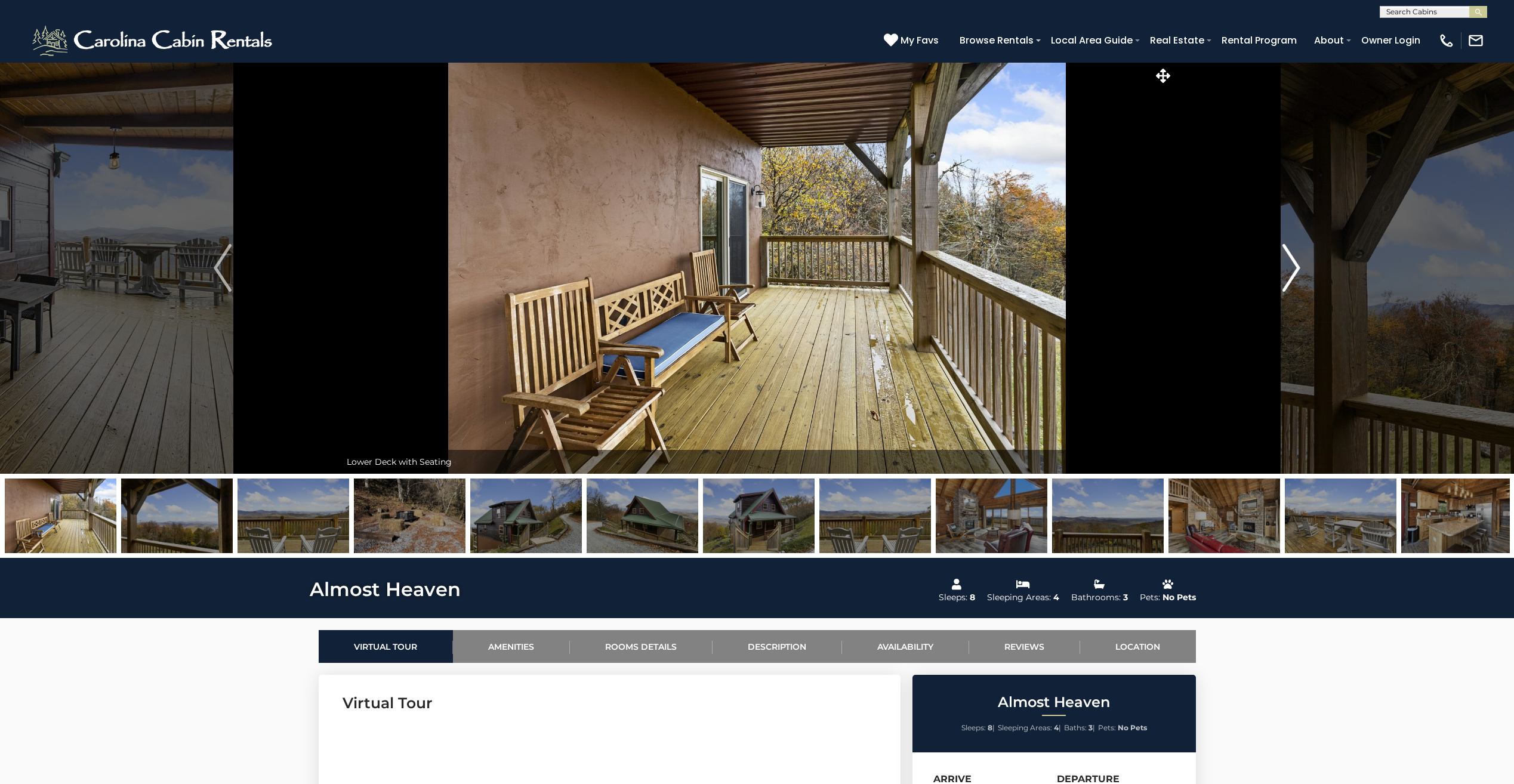
click at [1295, 266] on img "Next" at bounding box center [1292, 268] width 18 height 48
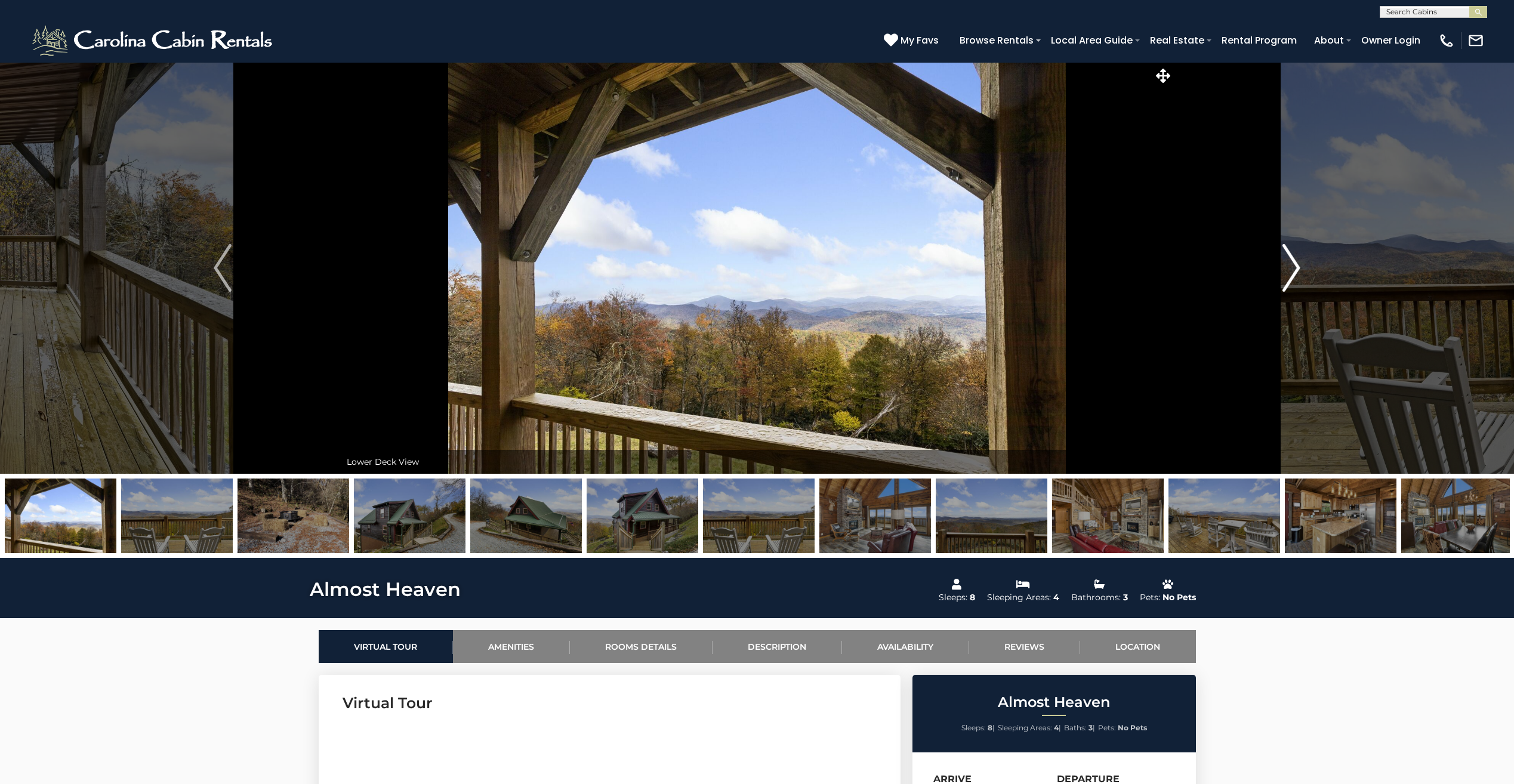
click at [1295, 266] on img "Next" at bounding box center [1292, 268] width 18 height 48
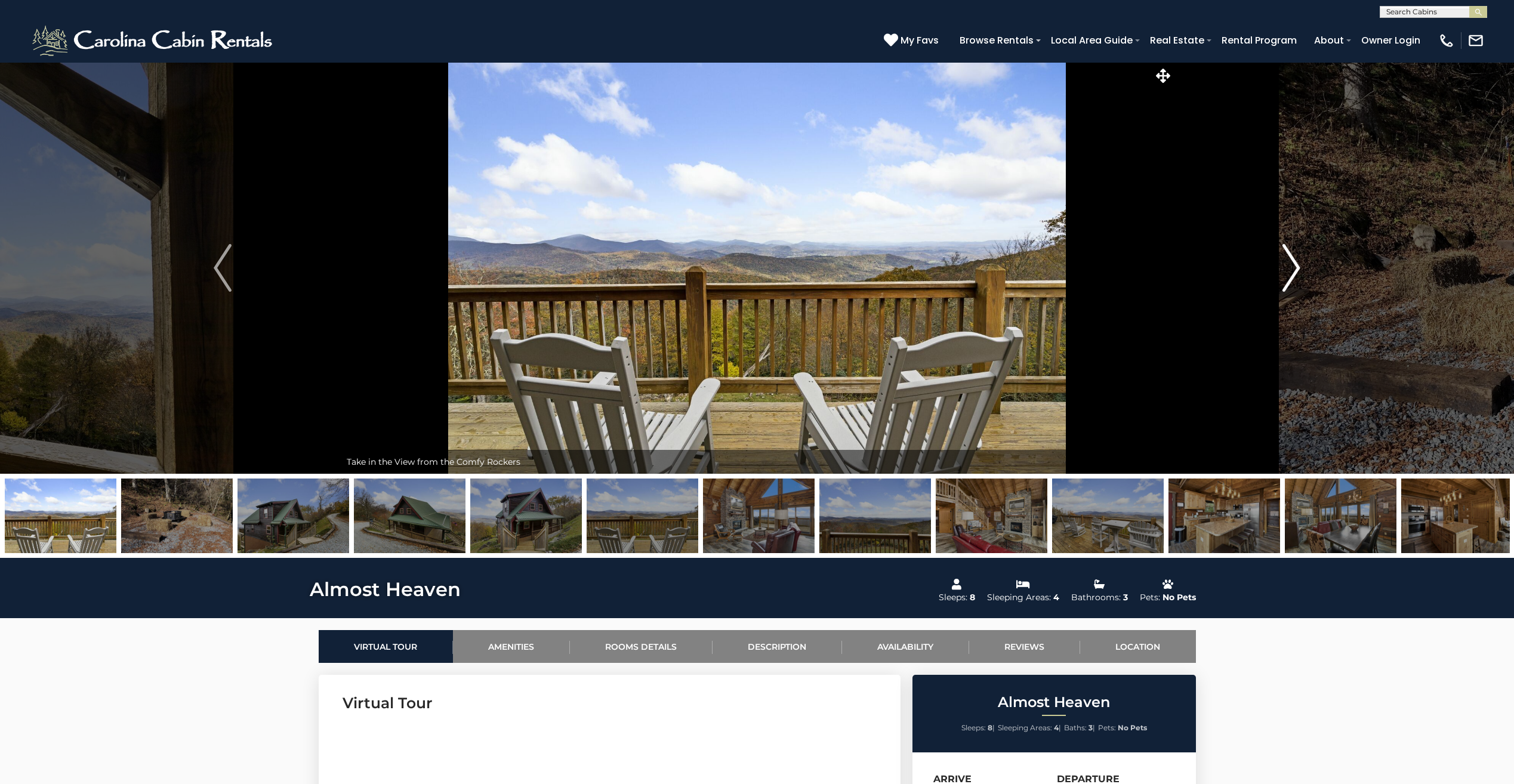
click at [1295, 266] on img "Next" at bounding box center [1292, 268] width 18 height 48
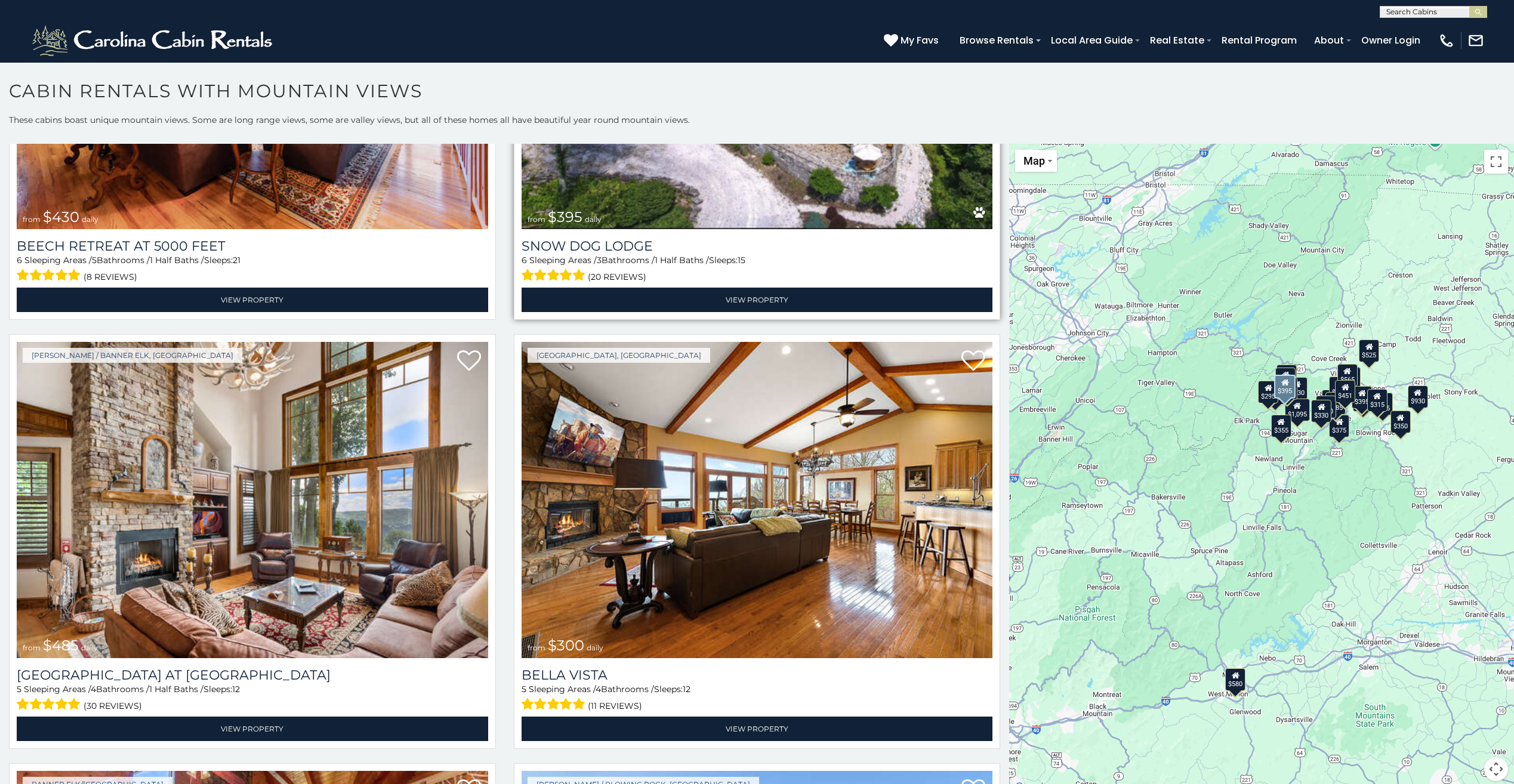
scroll to position [5013, 0]
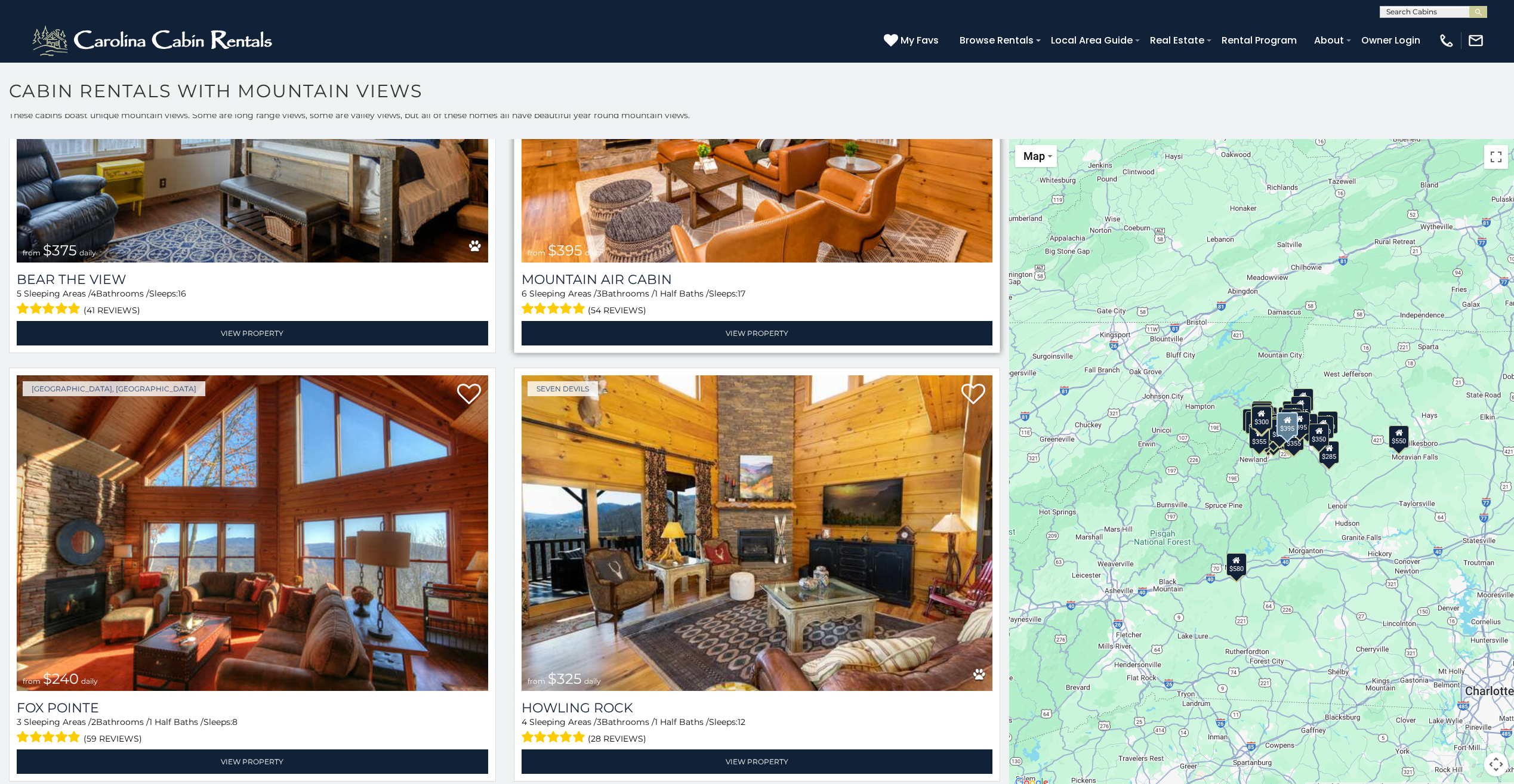
scroll to position [6708, 0]
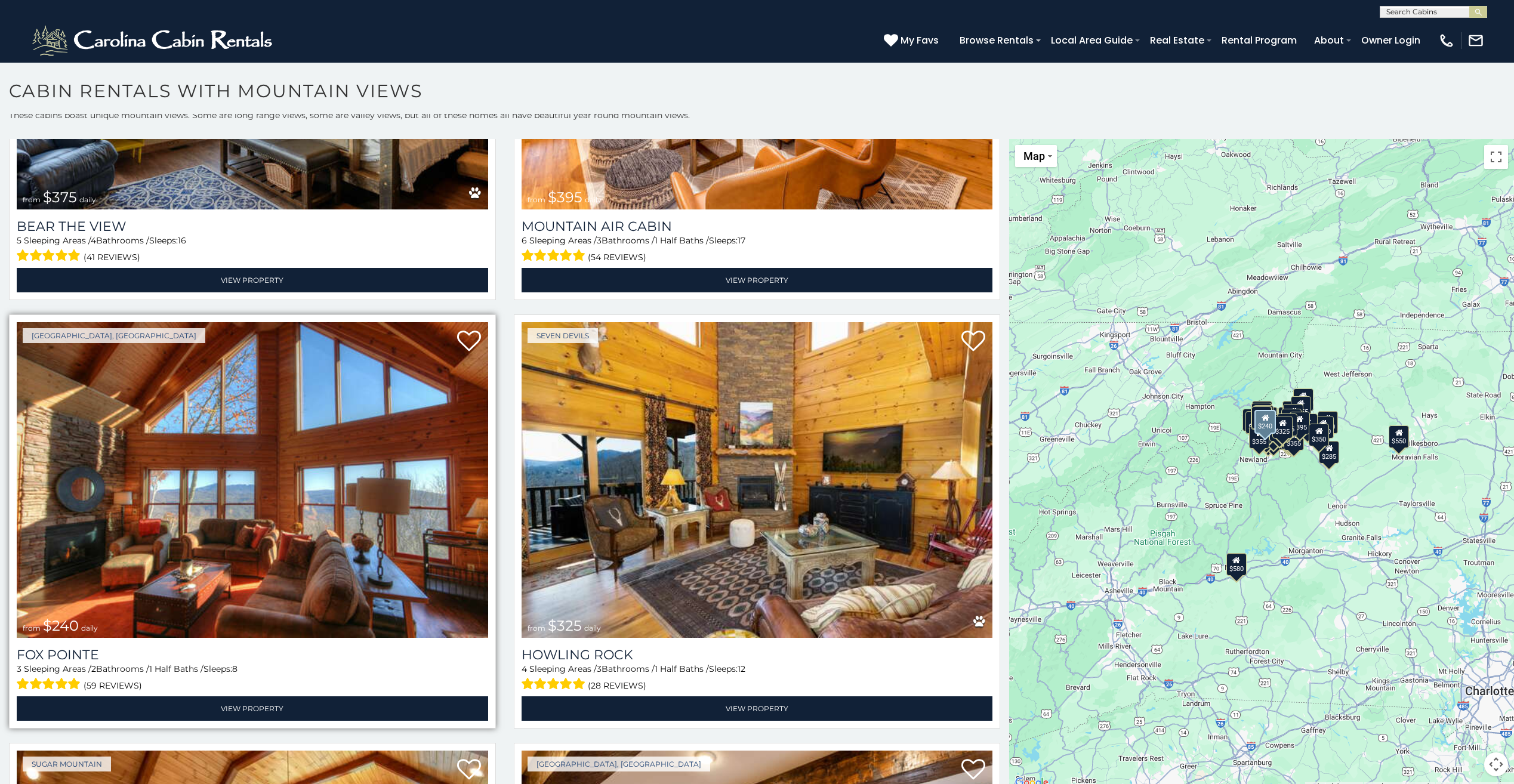
click at [113, 522] on img at bounding box center [252, 480] width 471 height 316
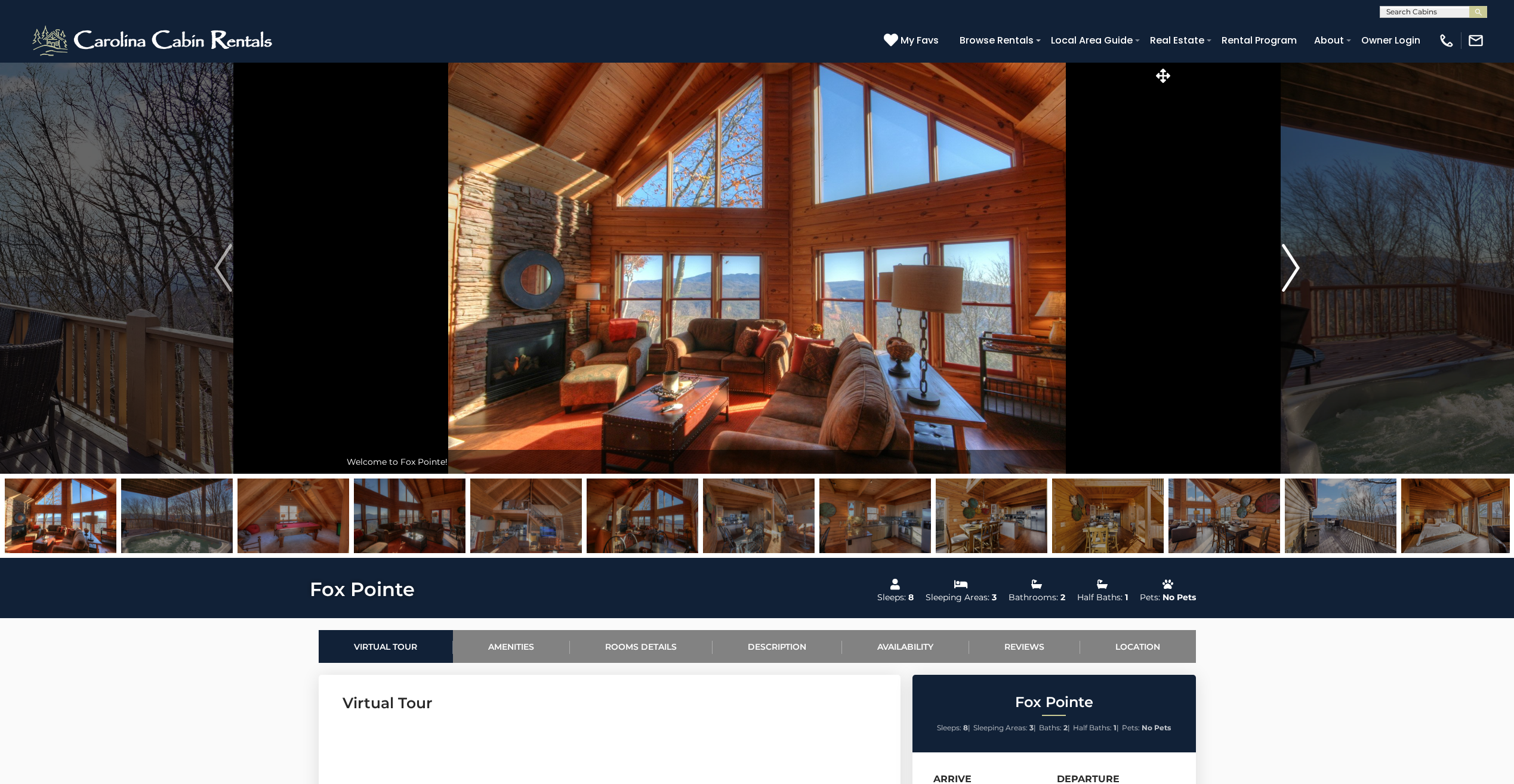
click at [1295, 262] on img "Next" at bounding box center [1291, 268] width 18 height 48
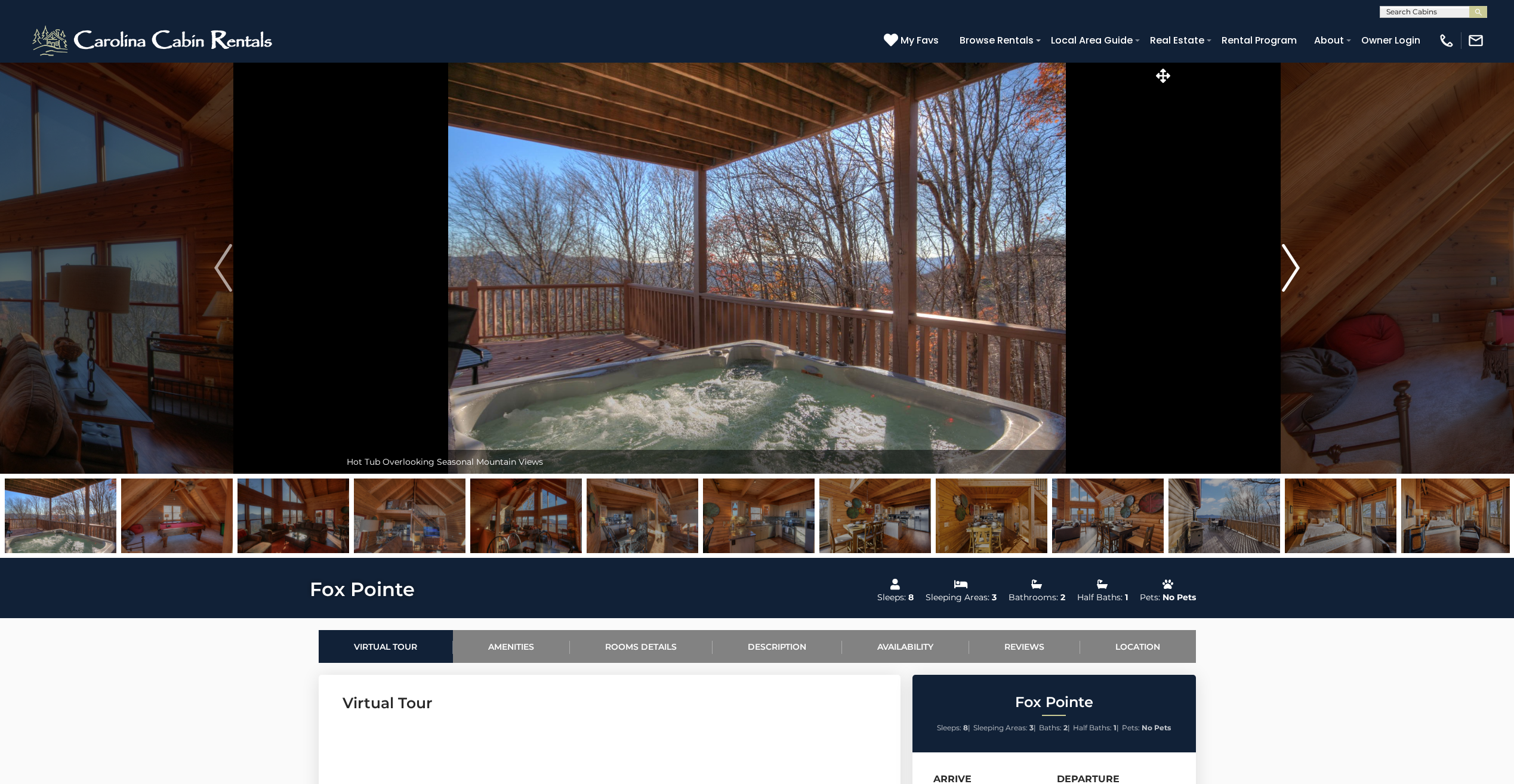
click at [1291, 262] on img "Next" at bounding box center [1291, 268] width 18 height 48
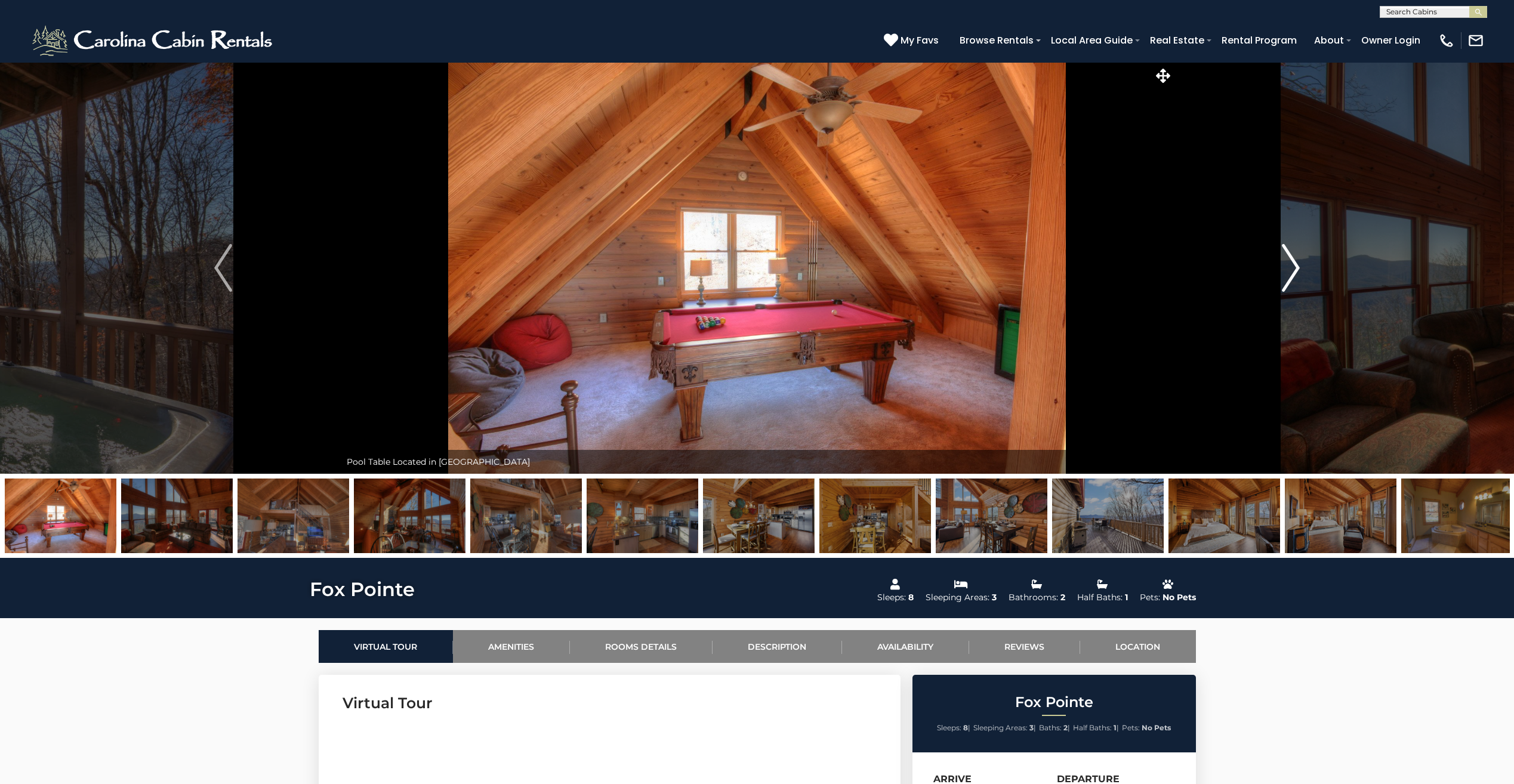
click at [1291, 262] on img "Next" at bounding box center [1291, 268] width 18 height 48
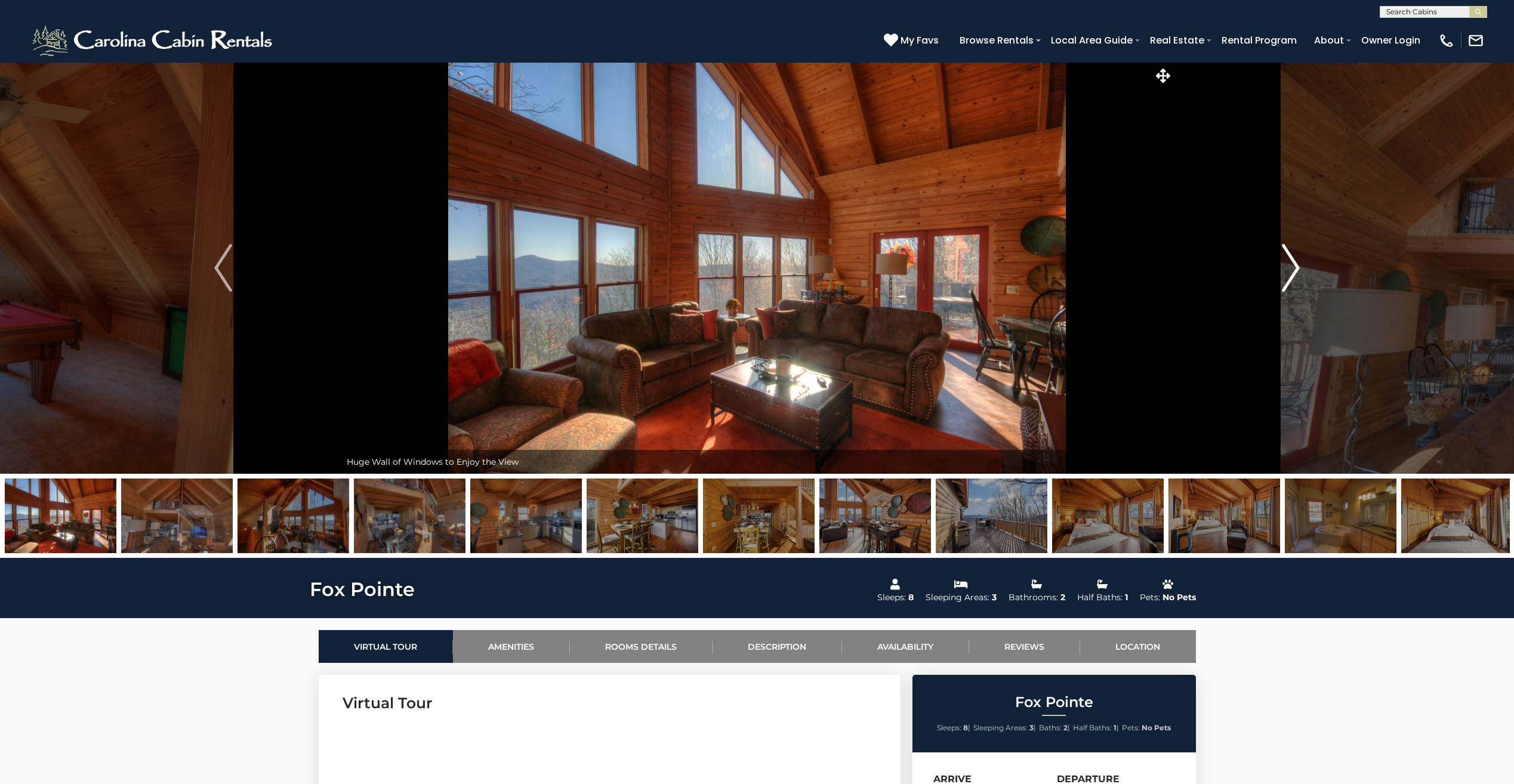
click at [1291, 262] on img "Next" at bounding box center [1291, 268] width 18 height 48
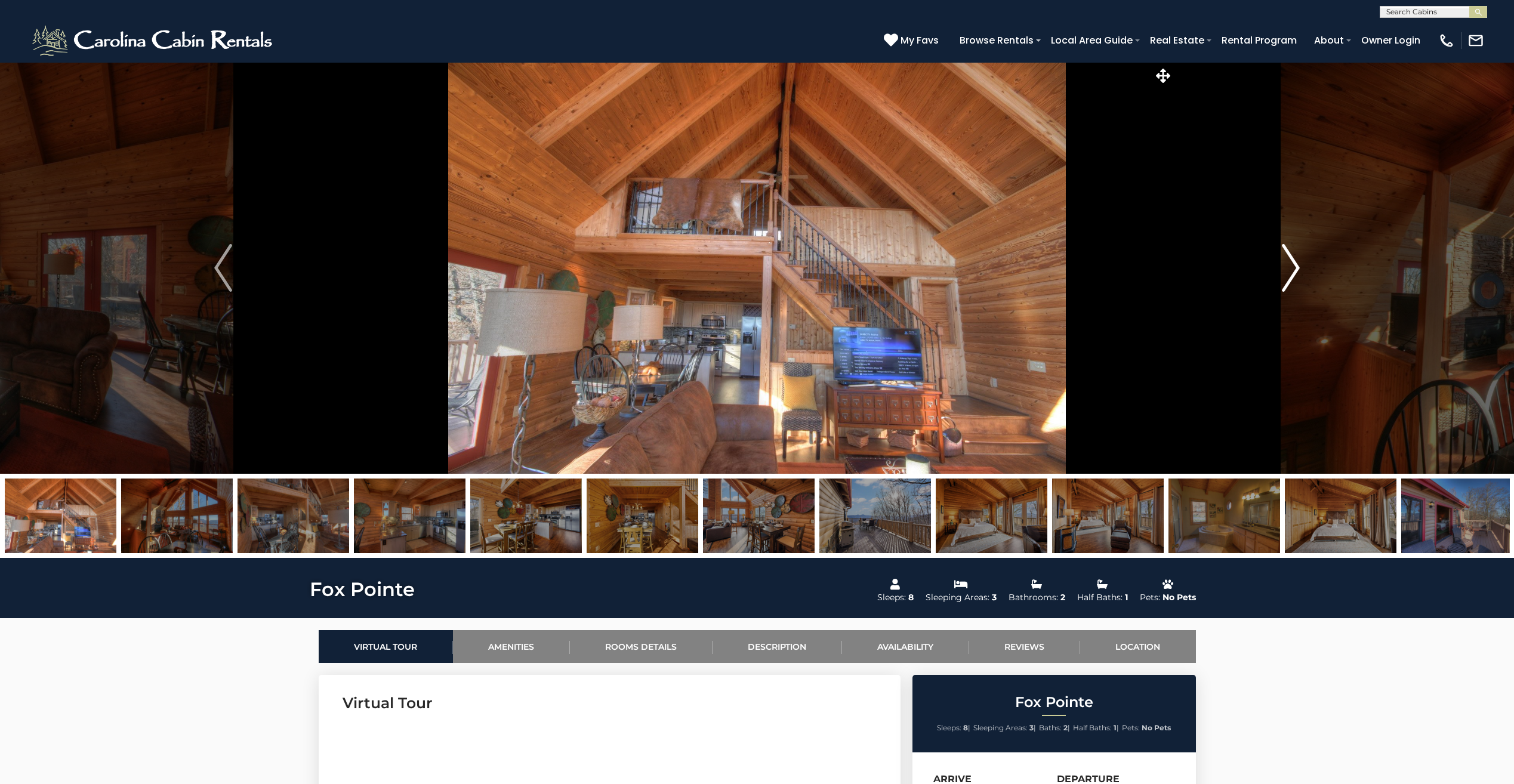
click at [1293, 261] on img "Next" at bounding box center [1291, 268] width 18 height 48
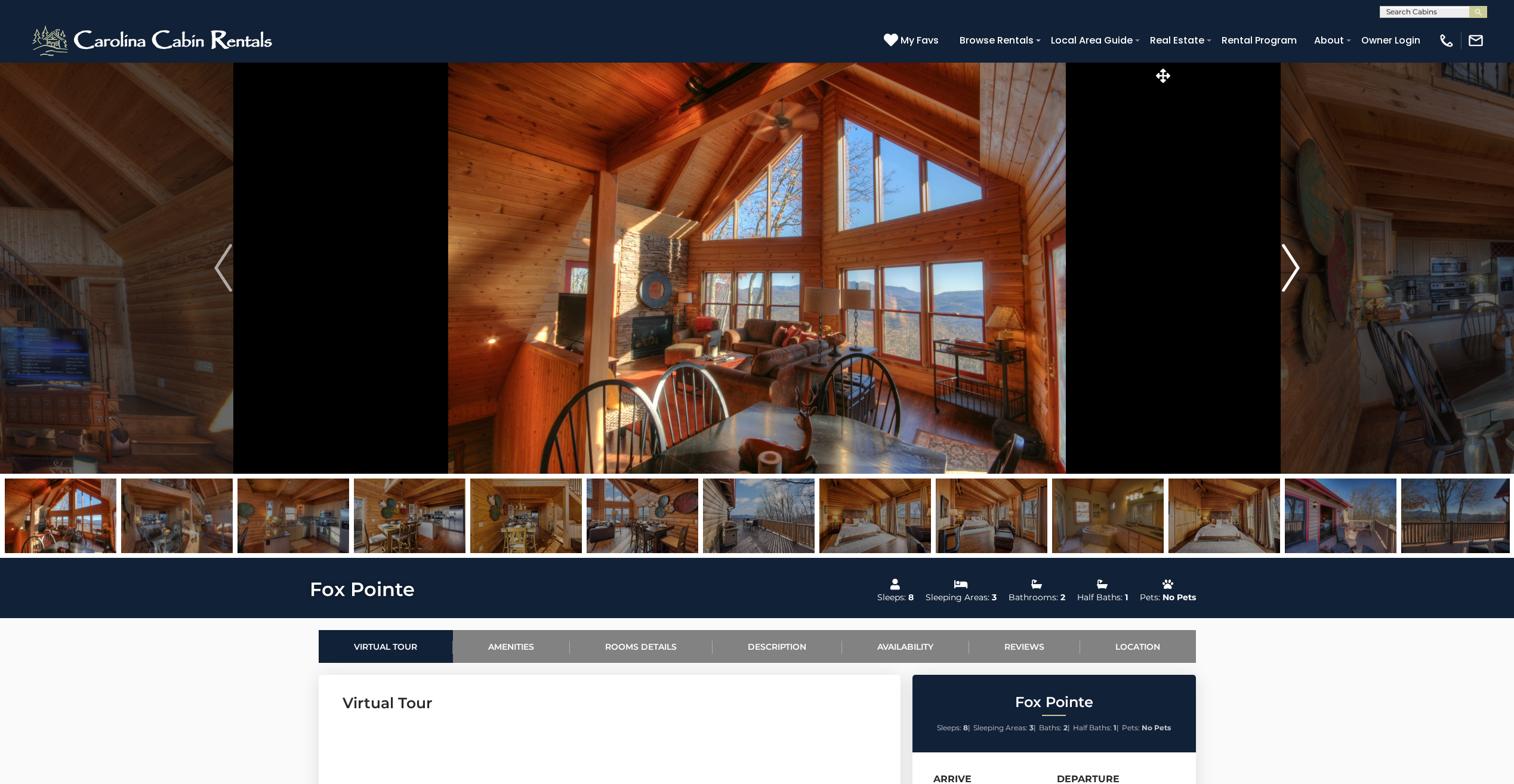
click at [1293, 260] on img "Next" at bounding box center [1291, 268] width 18 height 48
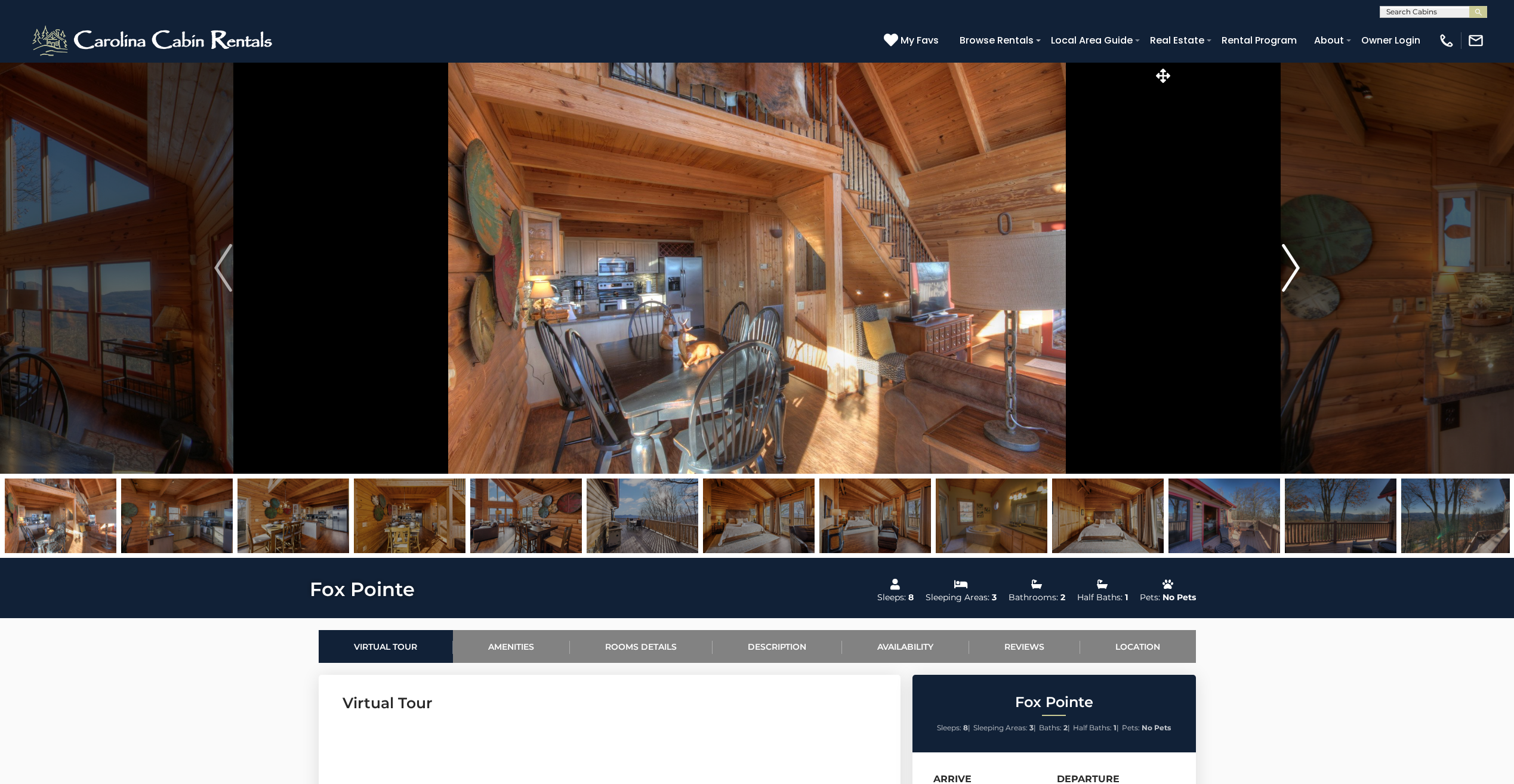
click at [1293, 260] on img "Next" at bounding box center [1291, 268] width 18 height 48
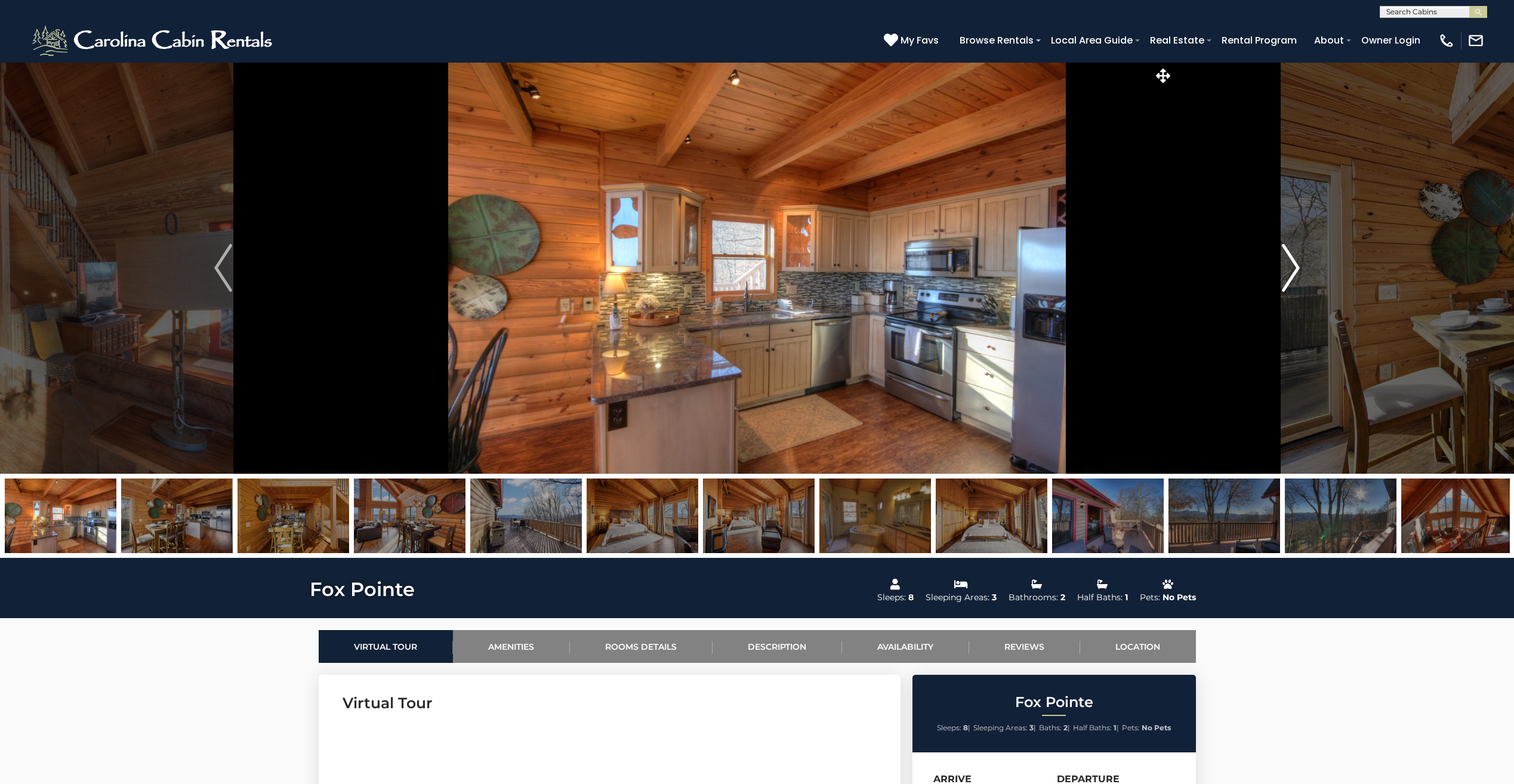
click at [1293, 260] on img "Next" at bounding box center [1291, 268] width 18 height 48
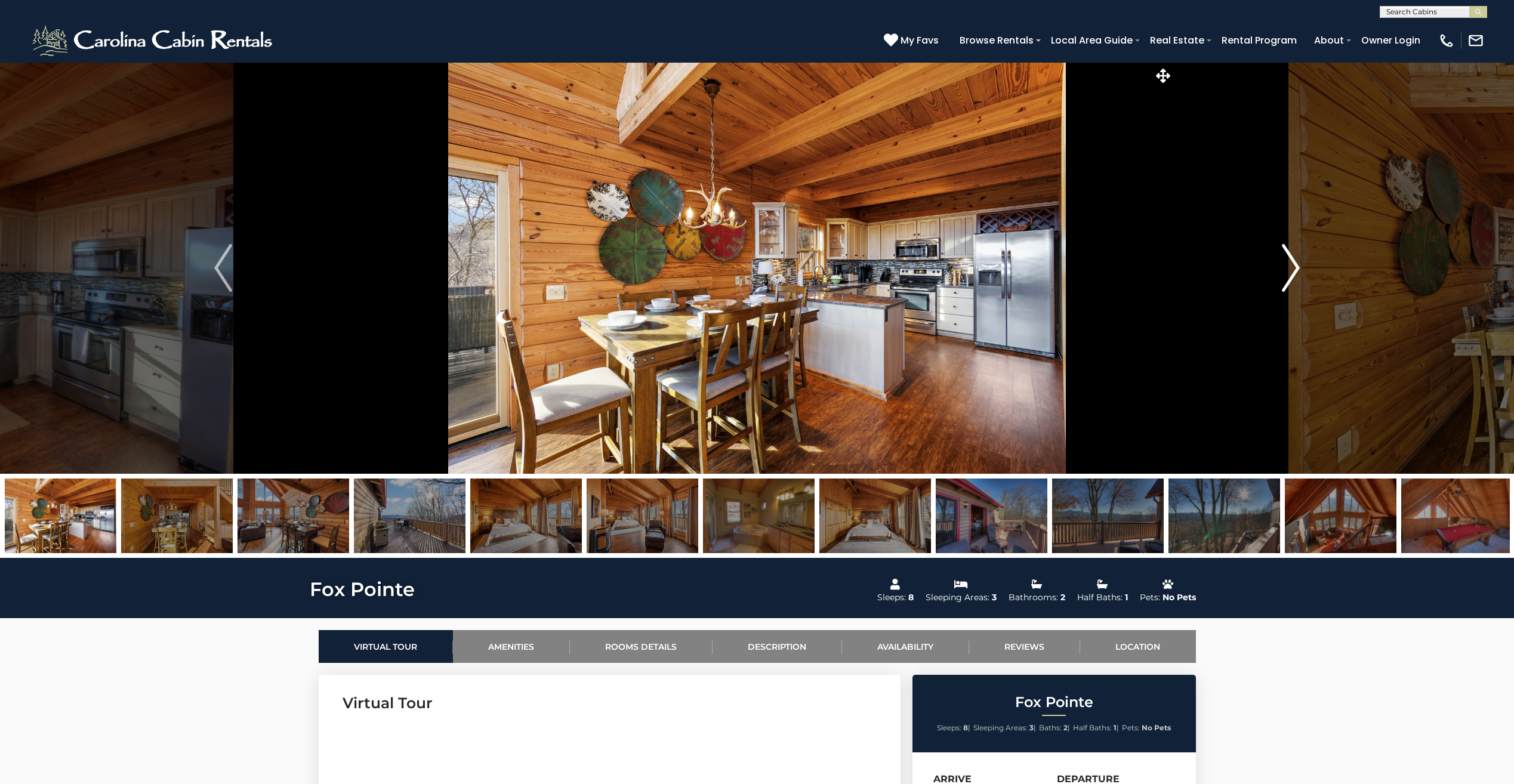
click at [1293, 260] on img "Next" at bounding box center [1291, 268] width 18 height 48
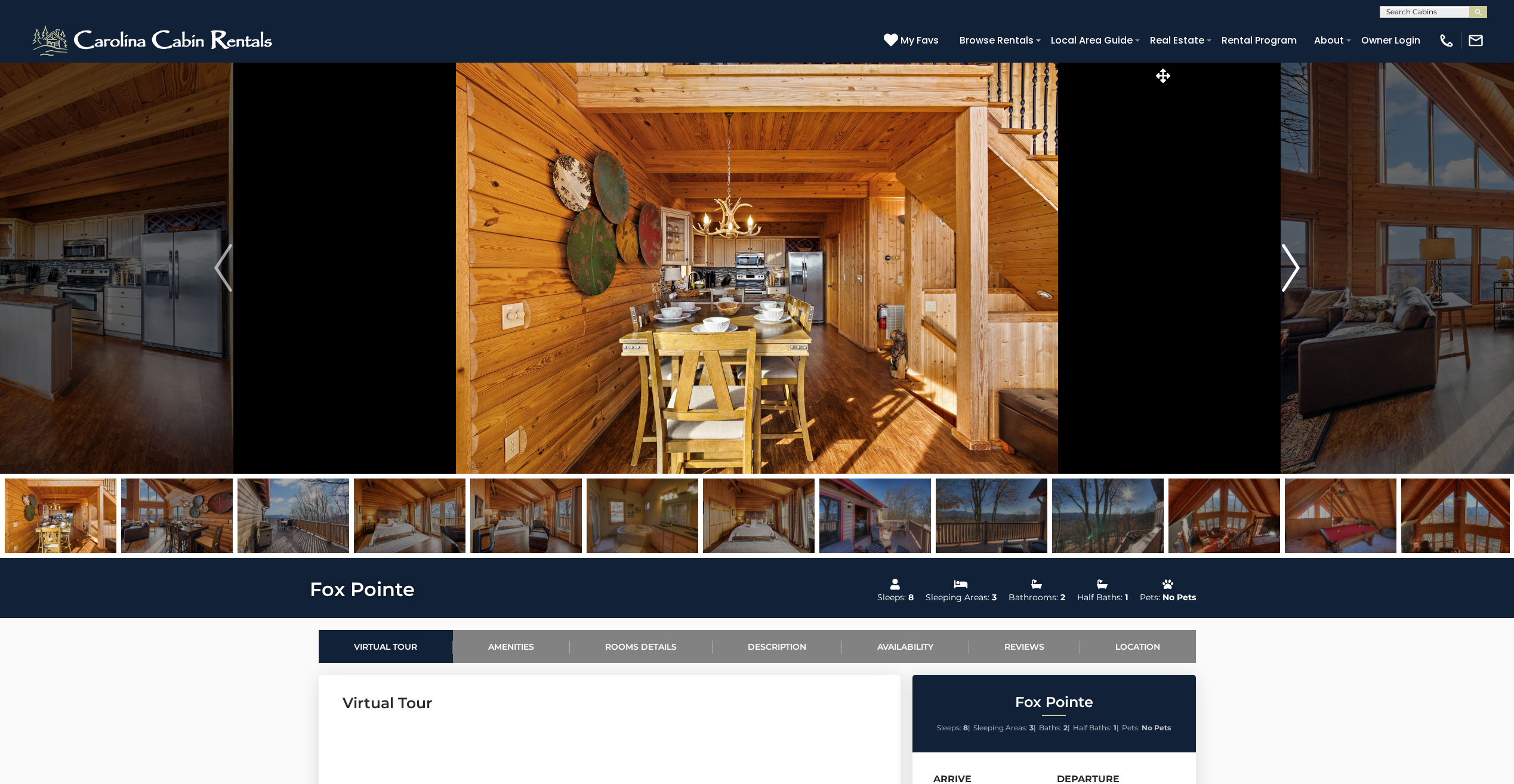
click at [1293, 260] on img "Next" at bounding box center [1291, 268] width 18 height 48
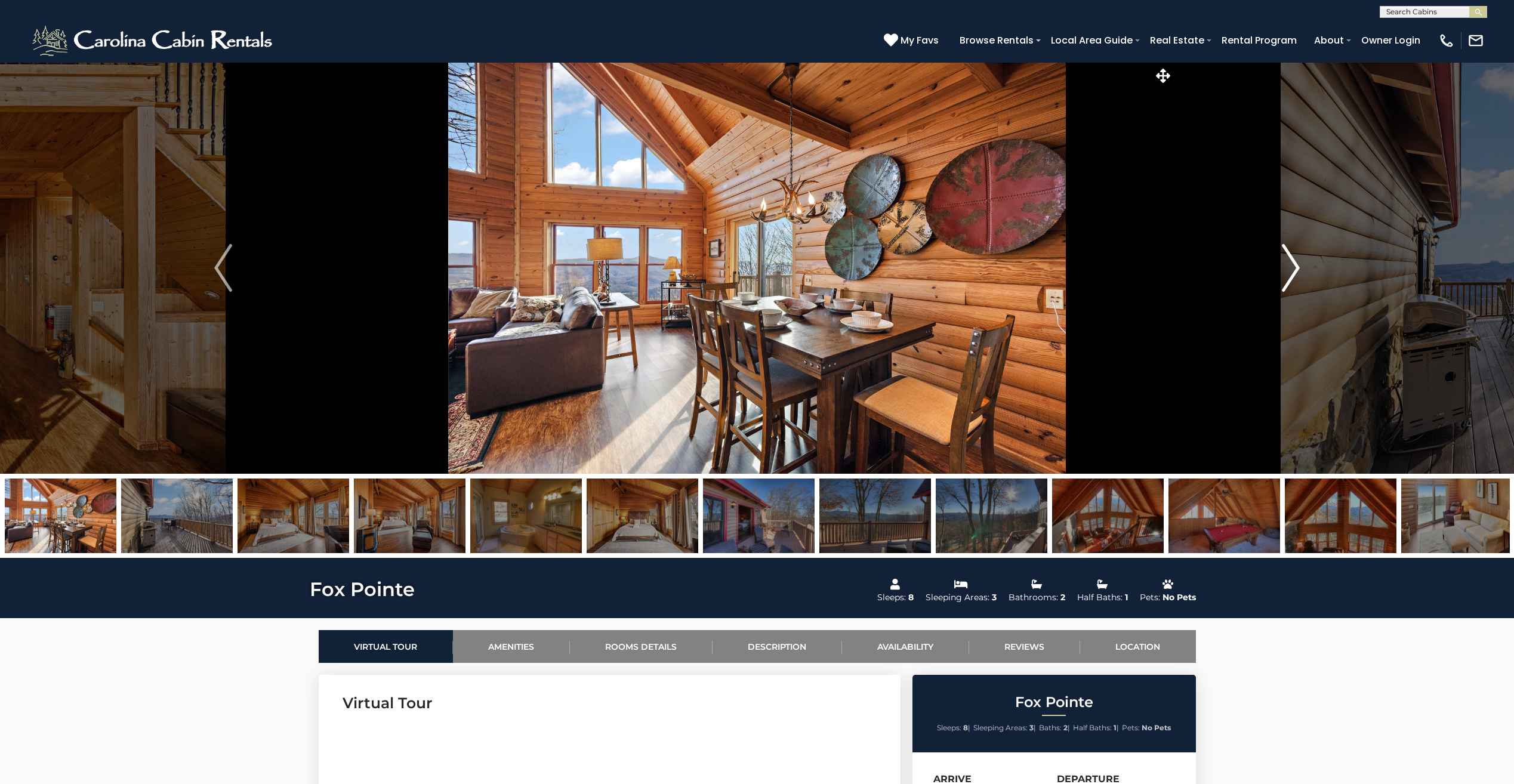
click at [1293, 260] on img "Next" at bounding box center [1291, 268] width 18 height 48
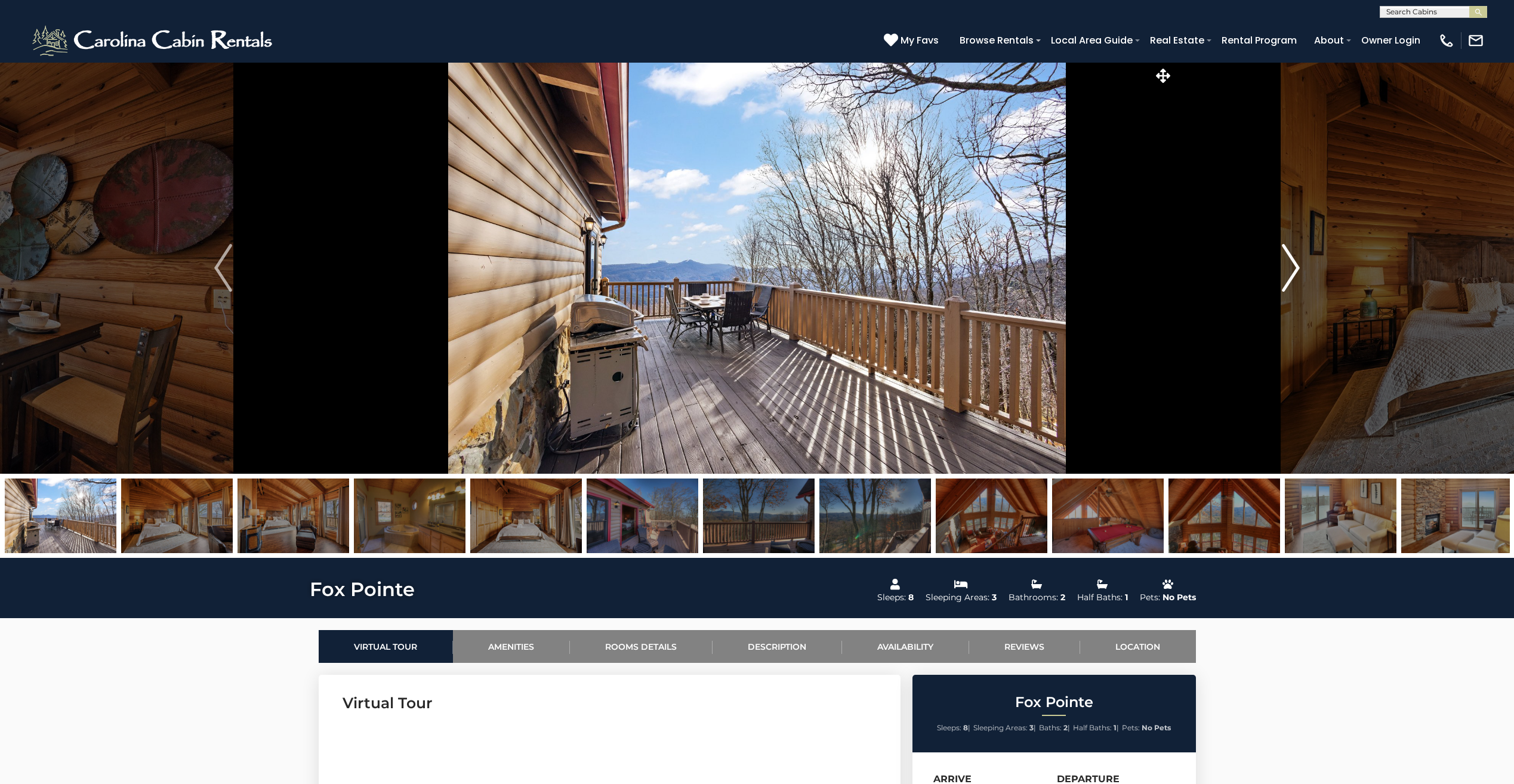
click at [1293, 260] on img "Next" at bounding box center [1291, 268] width 18 height 48
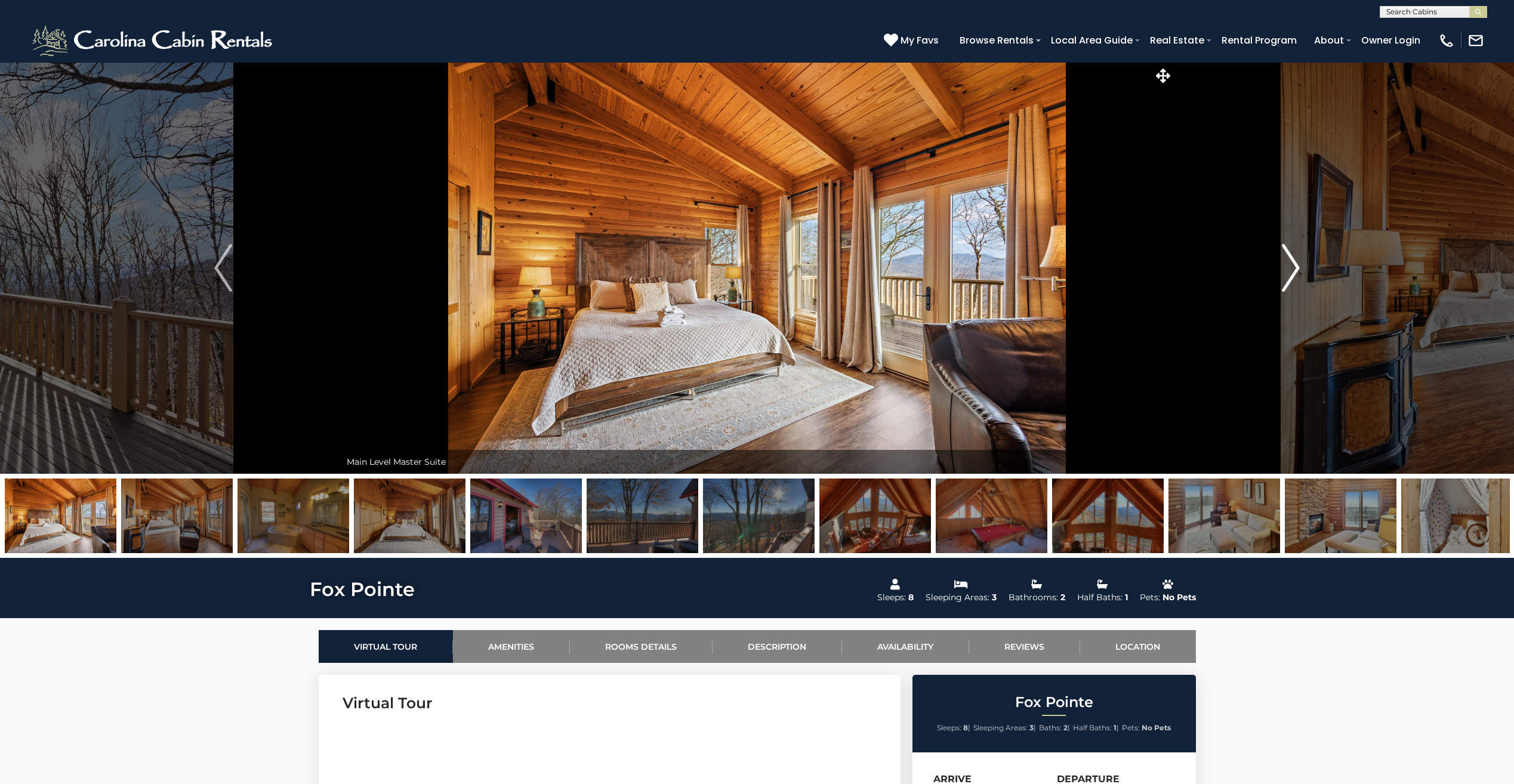
click at [1293, 260] on img "Next" at bounding box center [1291, 268] width 18 height 48
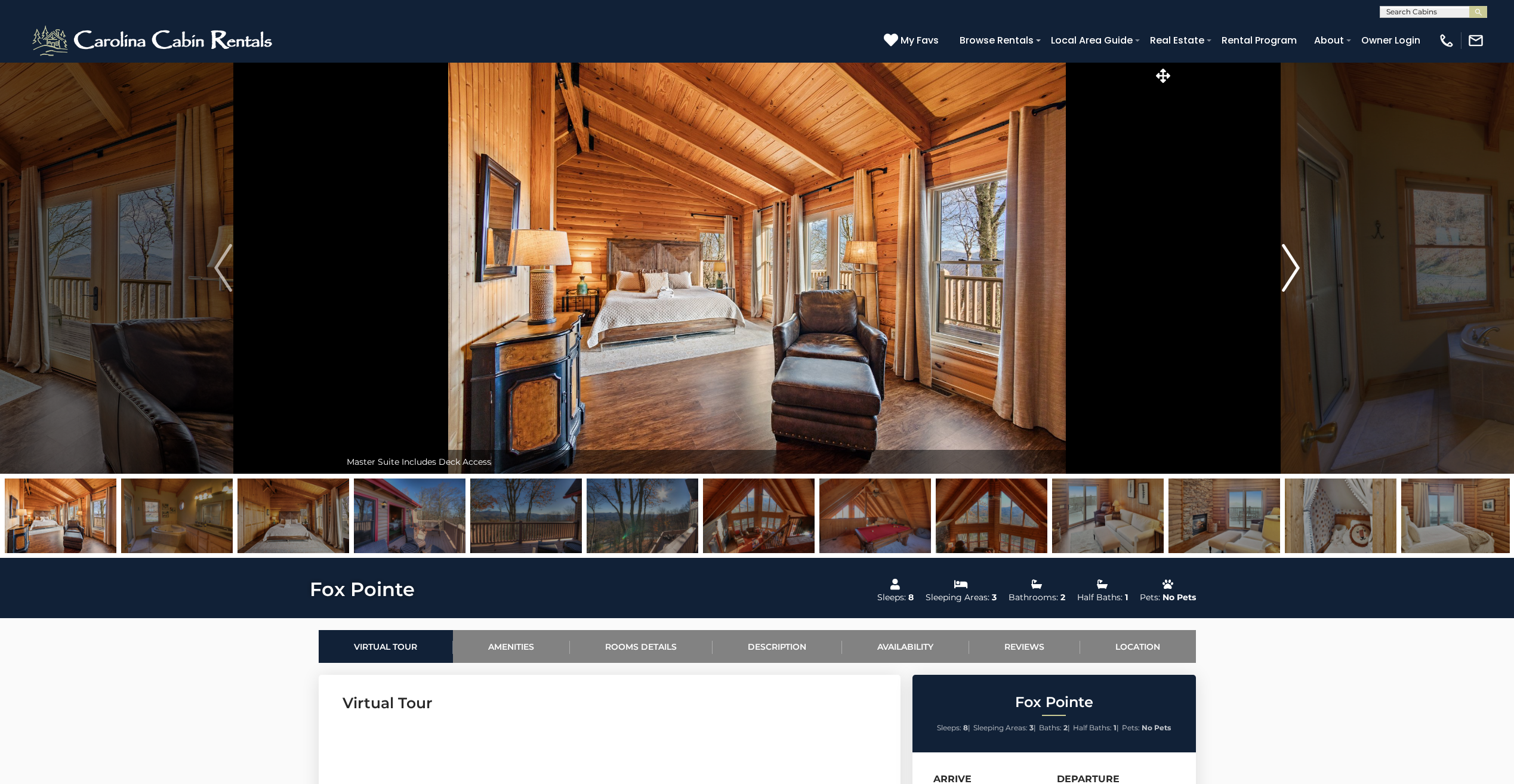
click at [1293, 260] on img "Next" at bounding box center [1291, 268] width 18 height 48
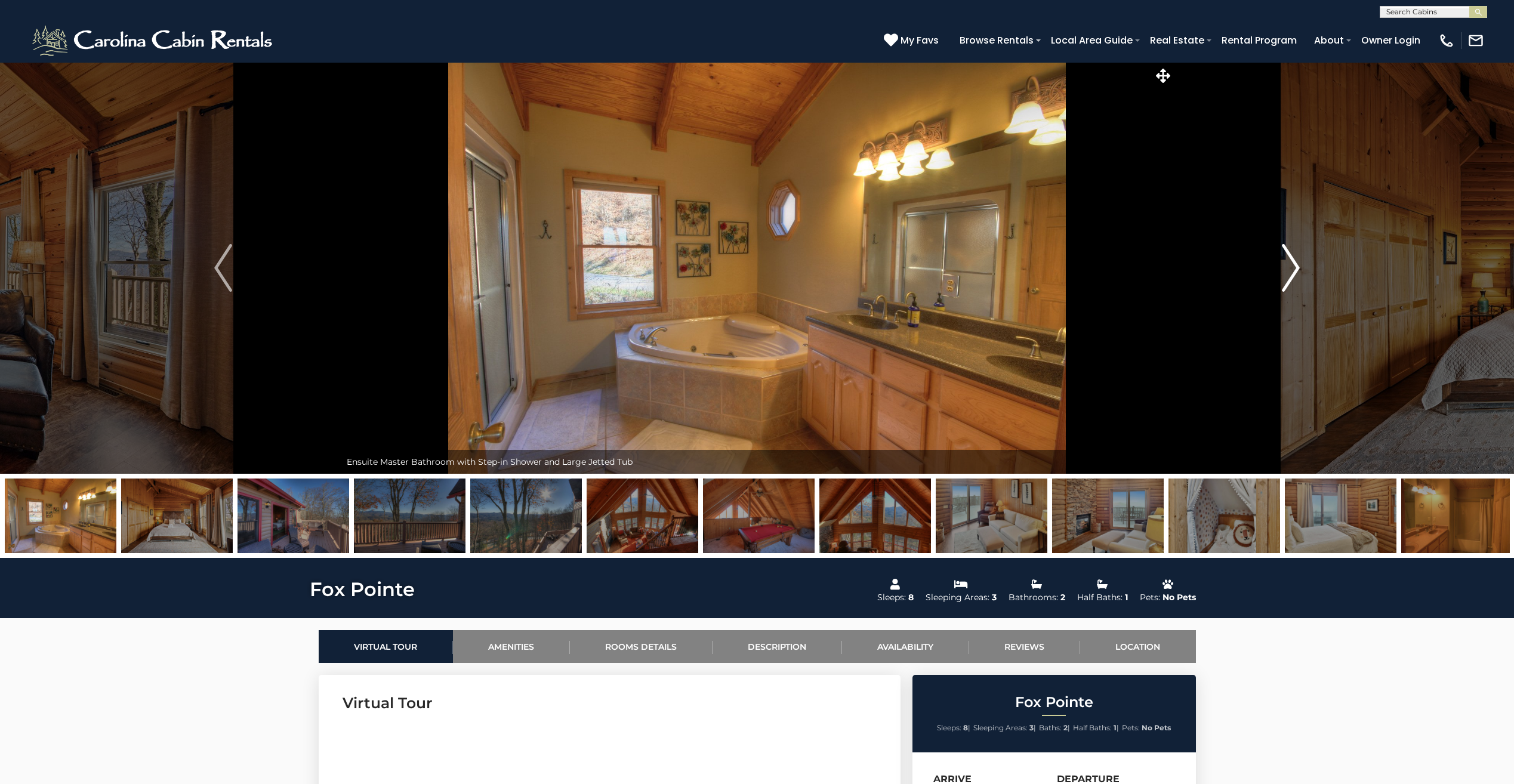
click at [1292, 262] on img "Next" at bounding box center [1291, 268] width 18 height 48
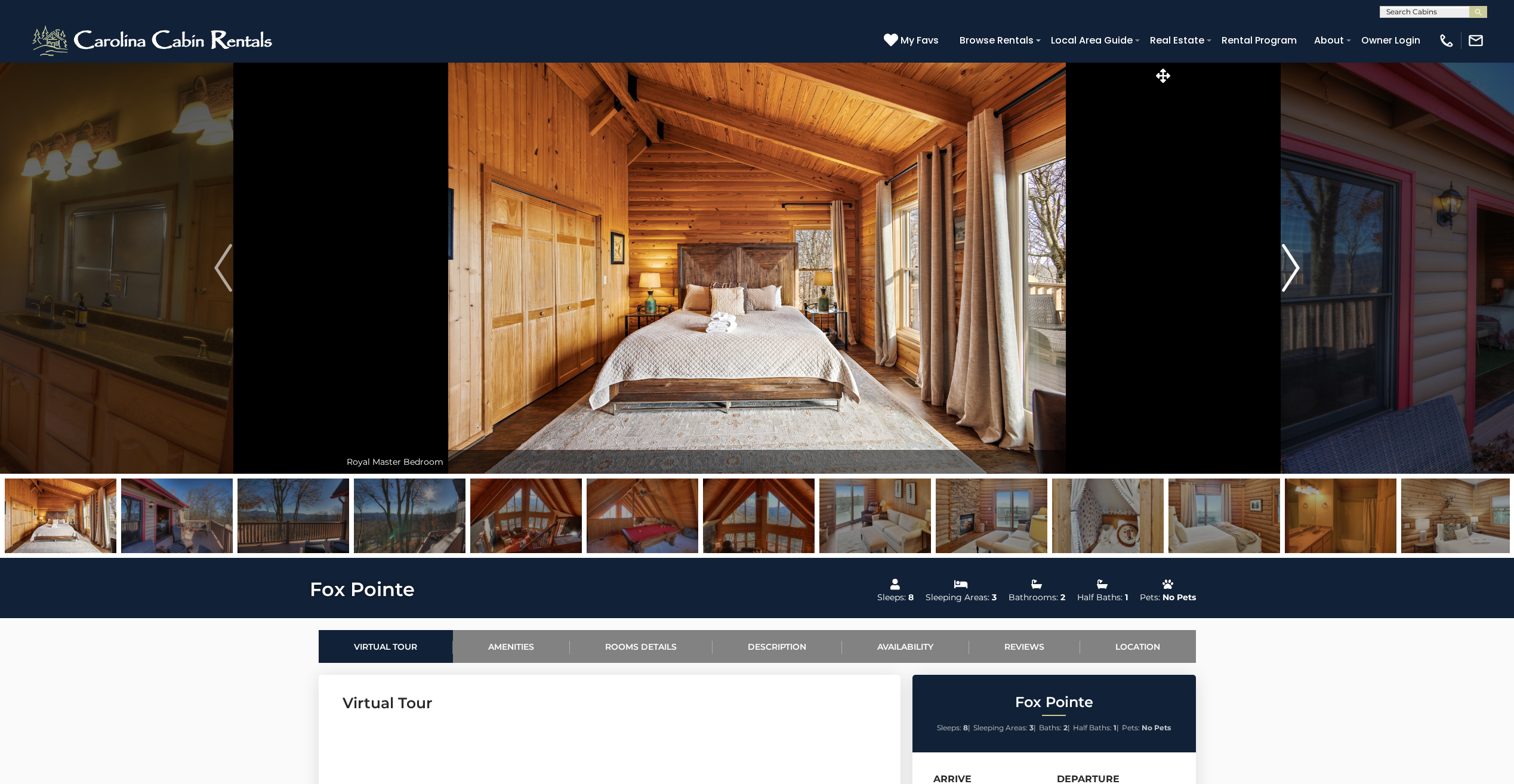
click at [1292, 262] on img "Next" at bounding box center [1291, 268] width 18 height 48
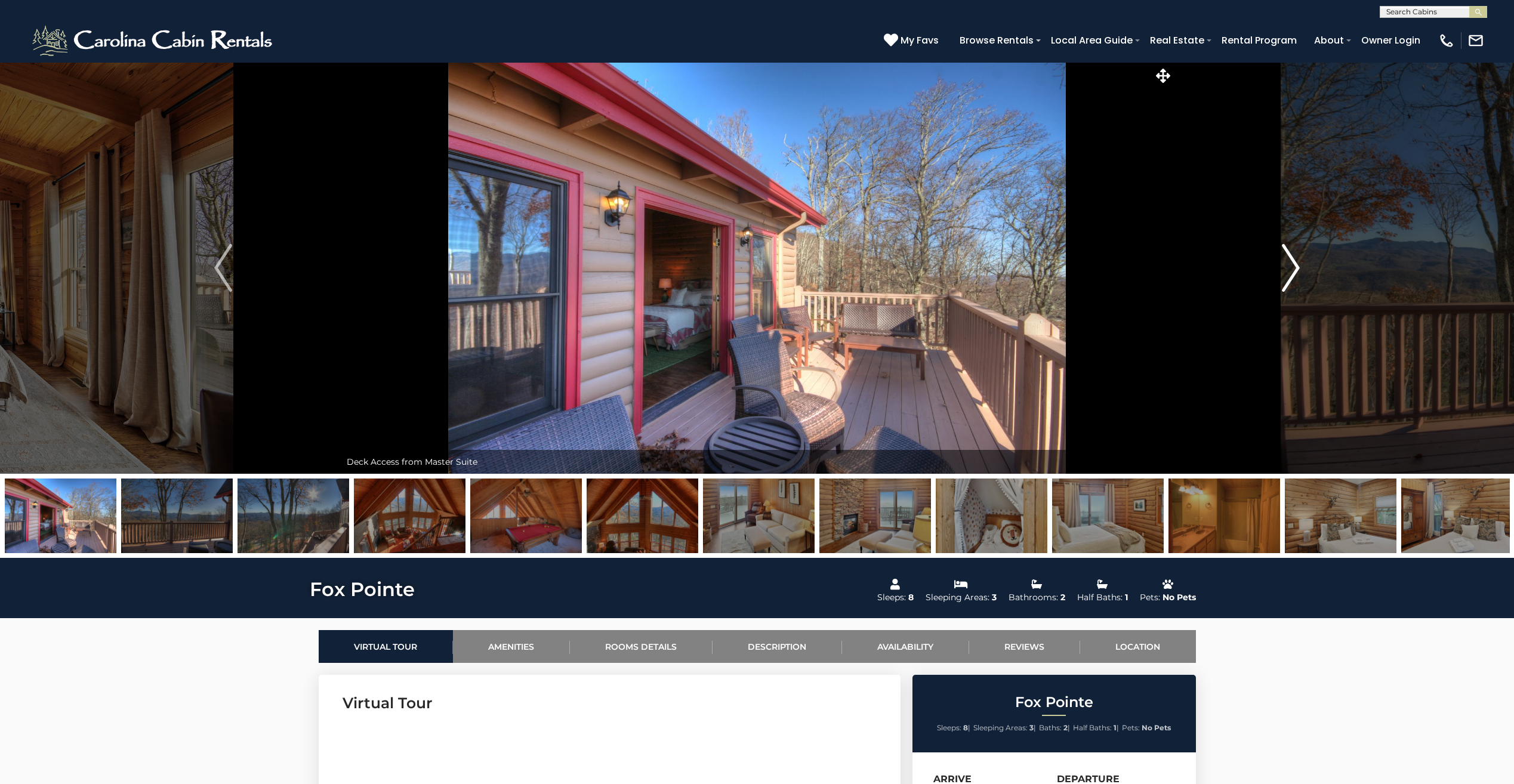
click at [1292, 262] on img "Next" at bounding box center [1291, 268] width 18 height 48
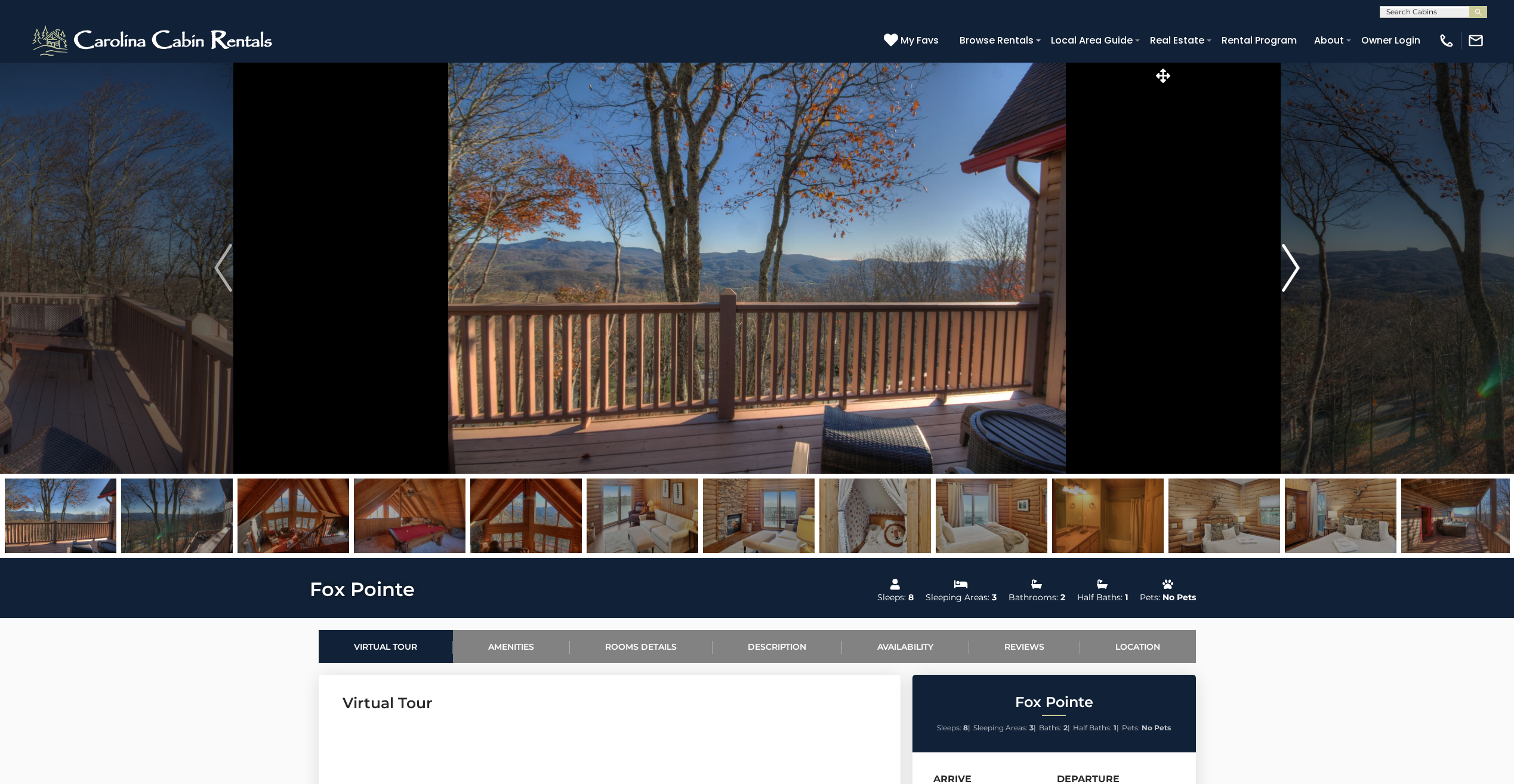
click at [1292, 262] on img "Next" at bounding box center [1291, 268] width 18 height 48
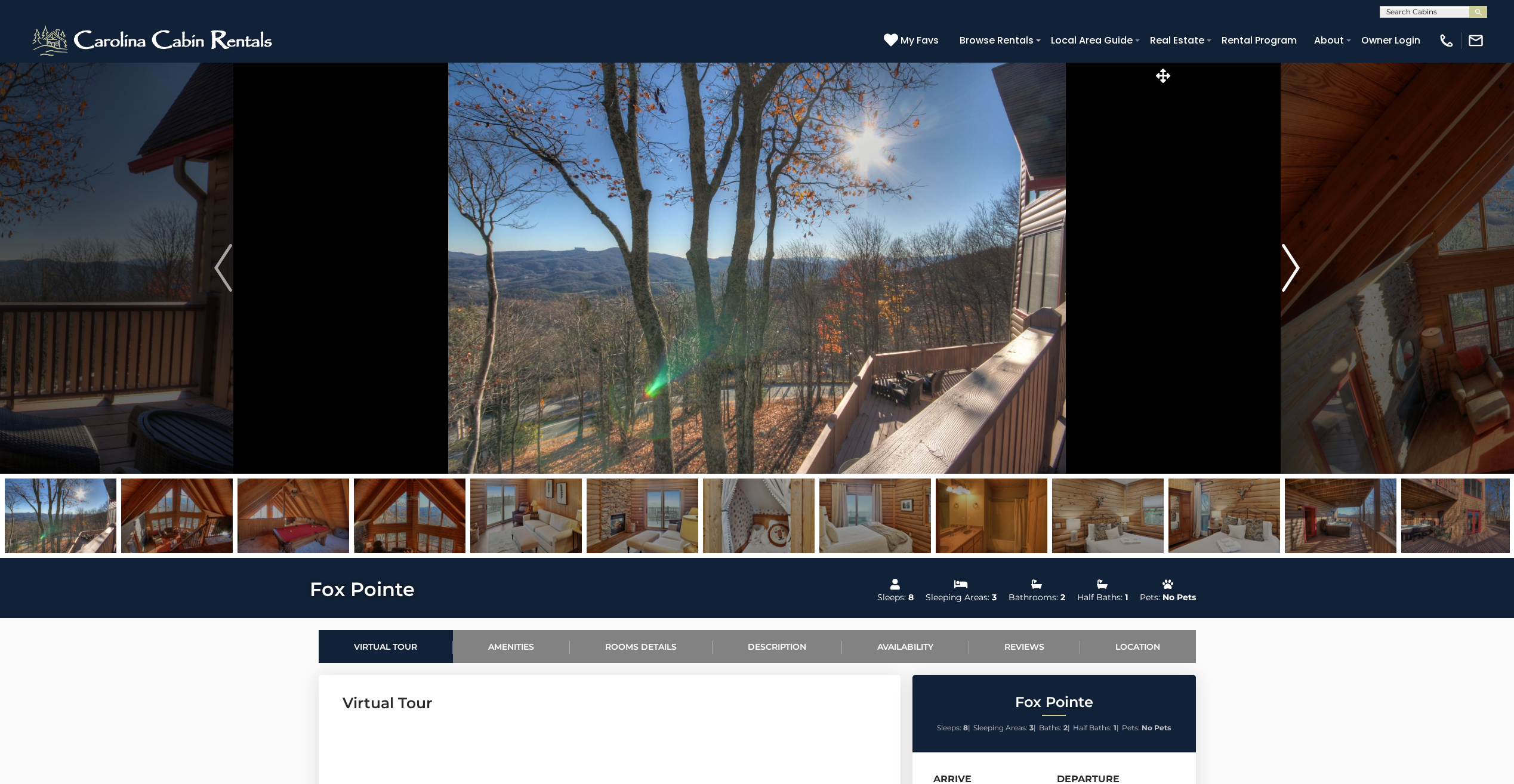
click at [1292, 262] on img "Next" at bounding box center [1291, 268] width 18 height 48
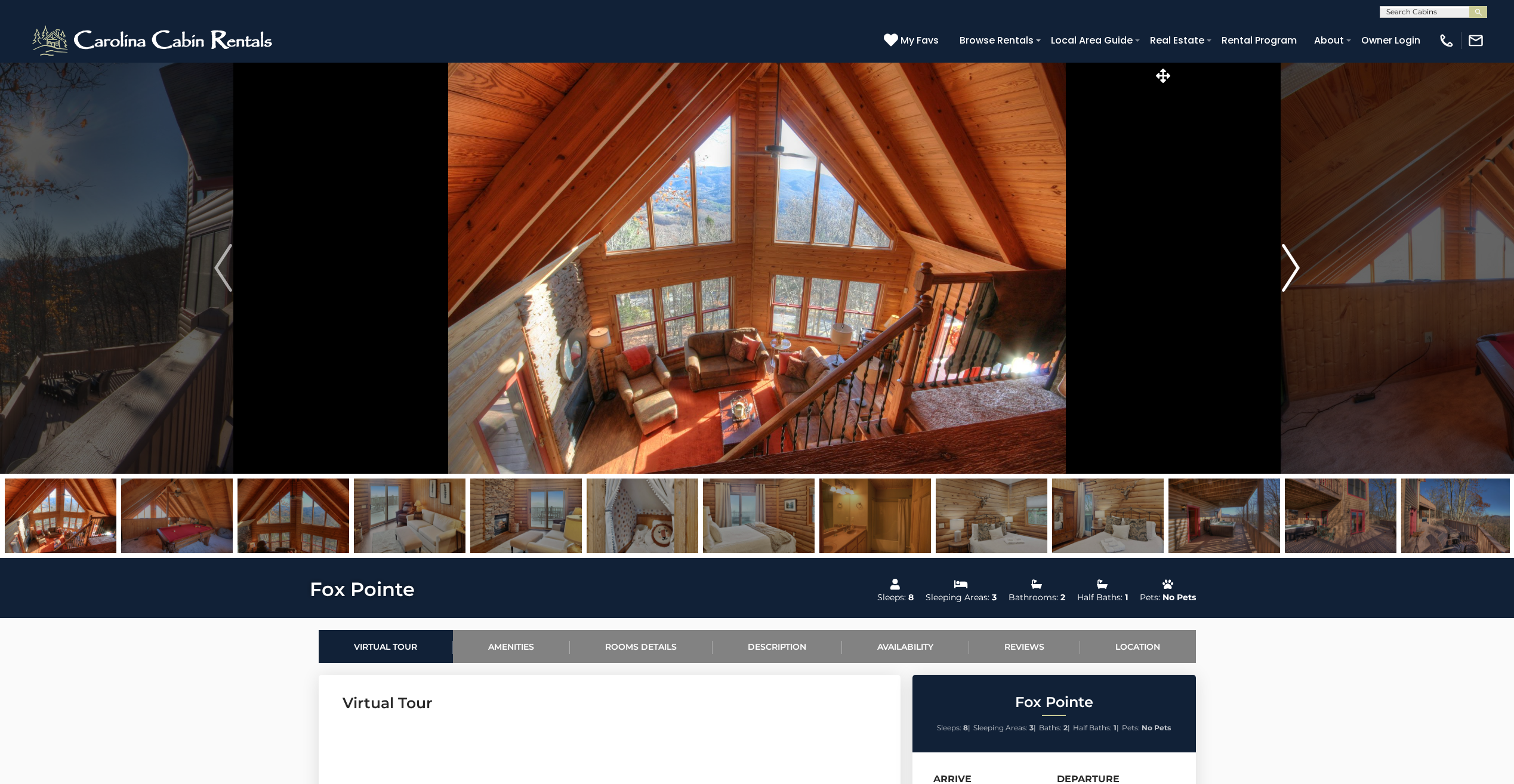
click at [1295, 266] on img "Next" at bounding box center [1291, 268] width 18 height 48
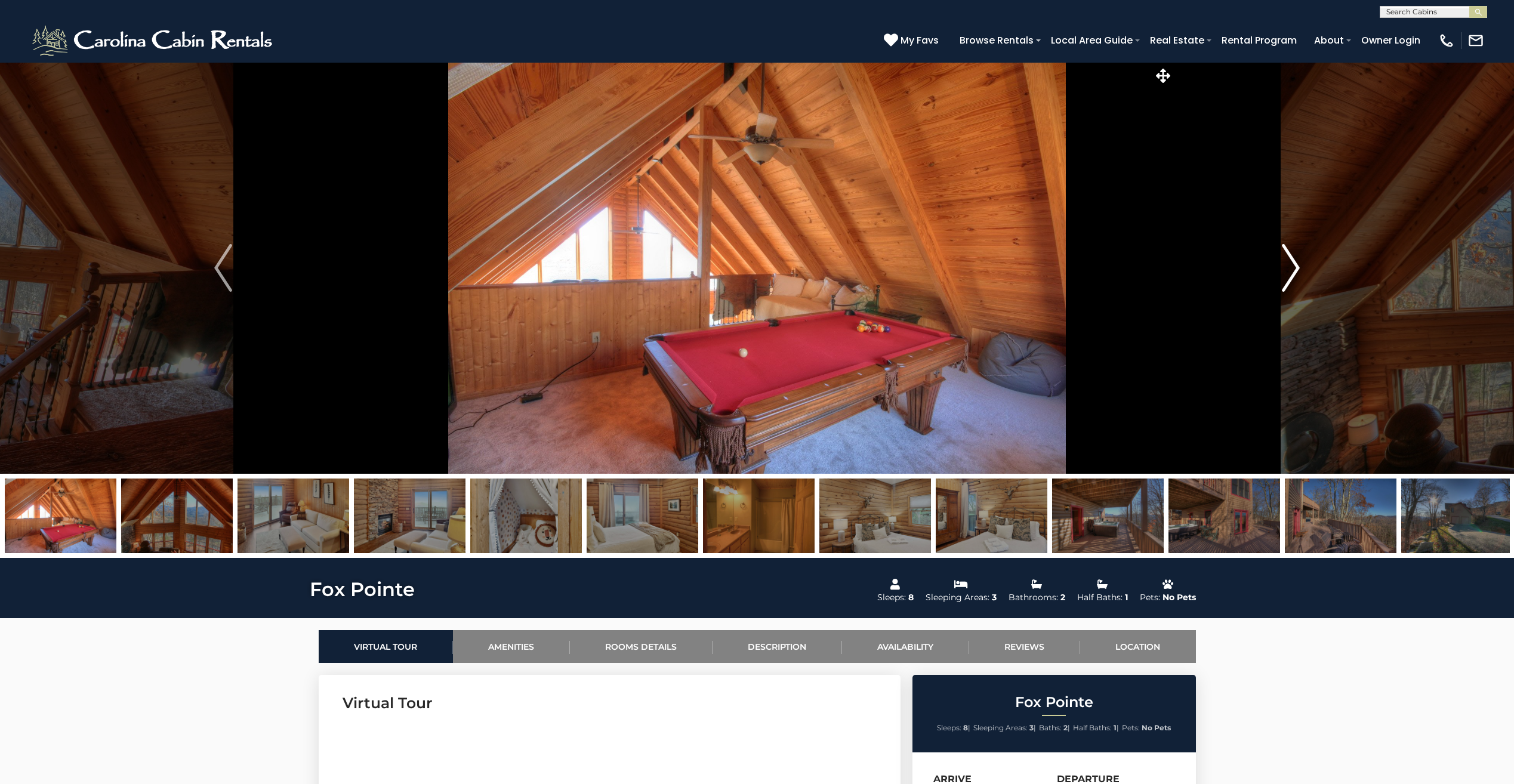
click at [1295, 271] on img "Next" at bounding box center [1291, 268] width 18 height 48
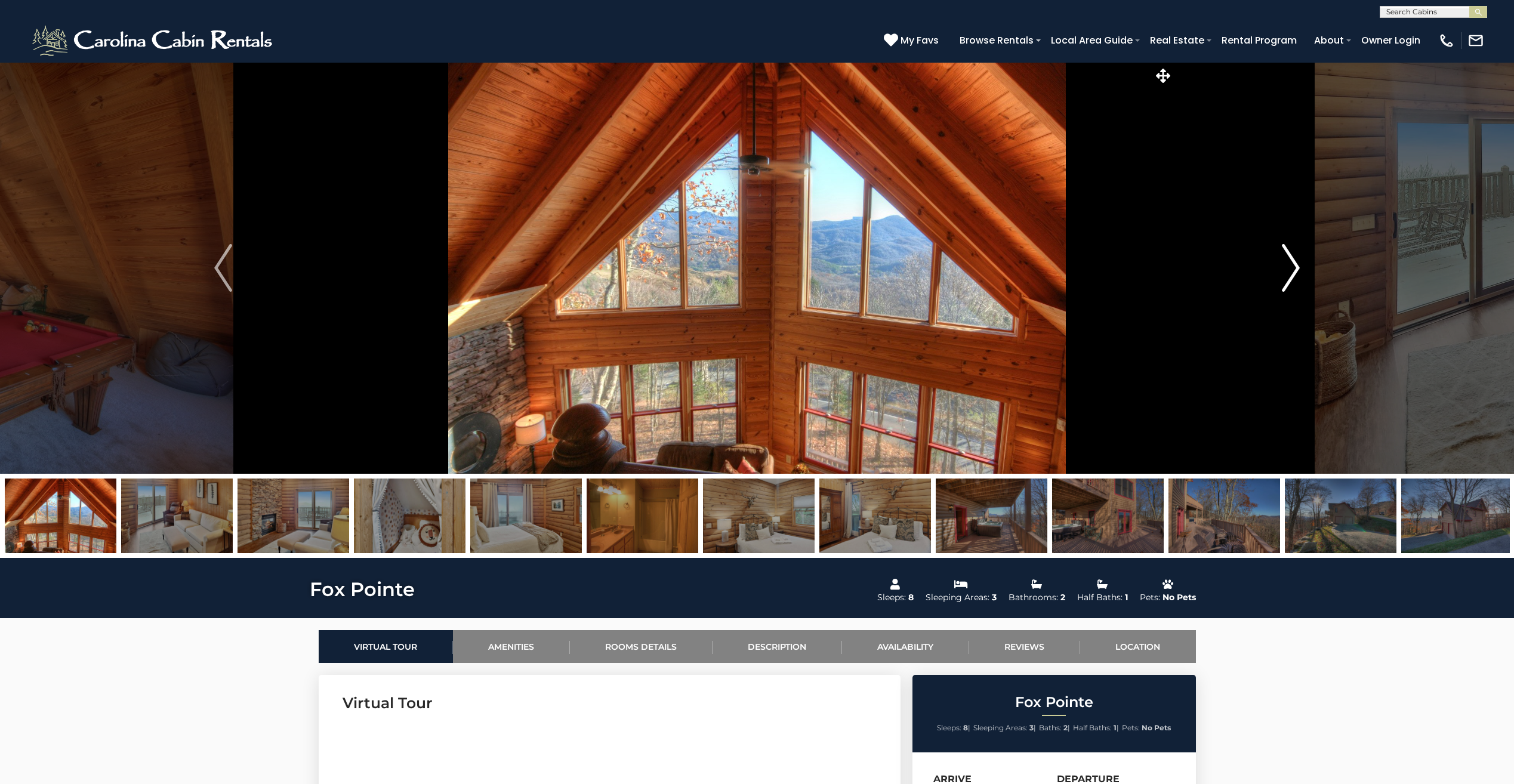
click at [1298, 271] on img "Next" at bounding box center [1291, 268] width 18 height 48
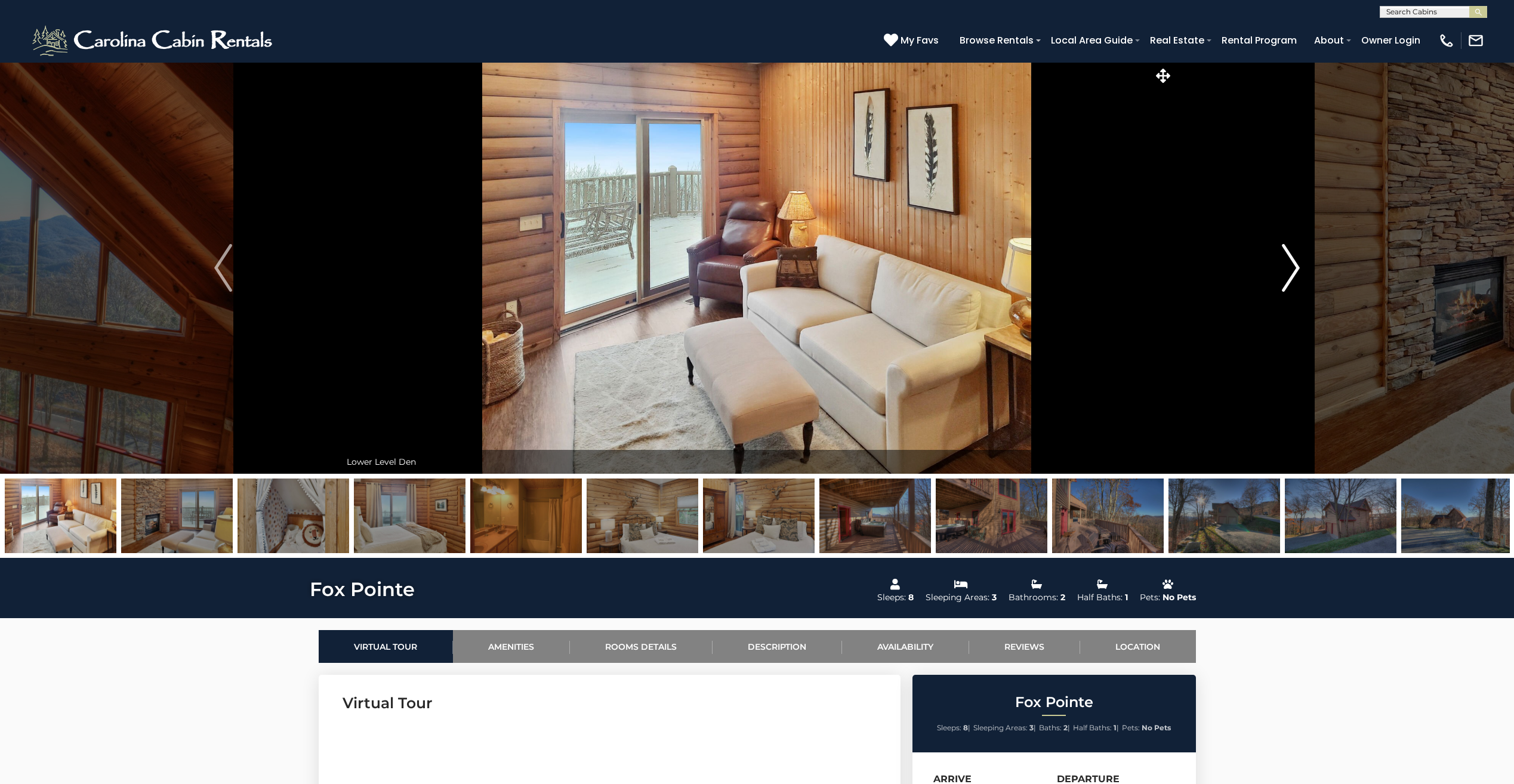
click at [1298, 271] on img "Next" at bounding box center [1291, 268] width 18 height 48
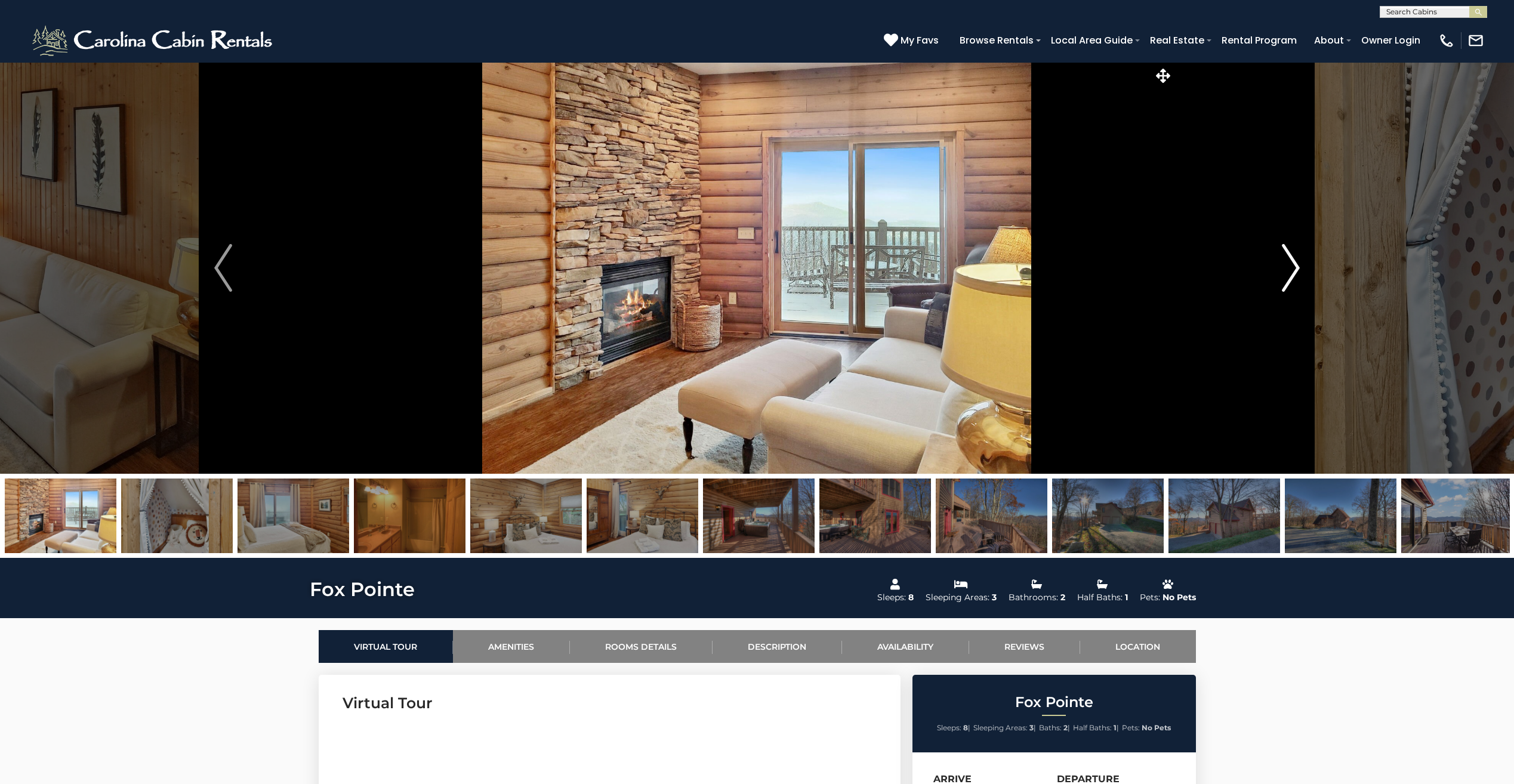
click at [1298, 271] on img "Next" at bounding box center [1291, 268] width 18 height 48
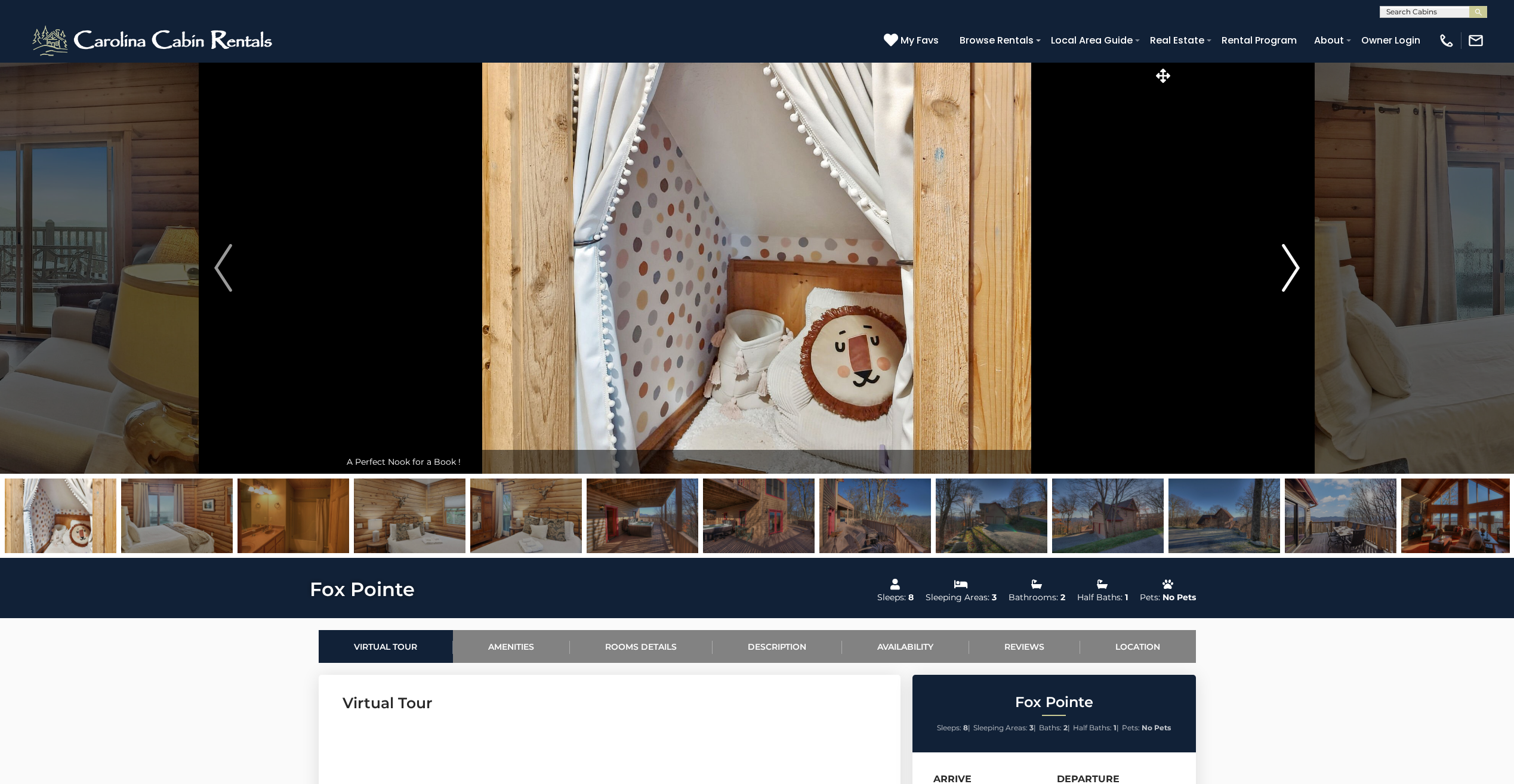
click at [1298, 271] on img "Next" at bounding box center [1291, 268] width 18 height 48
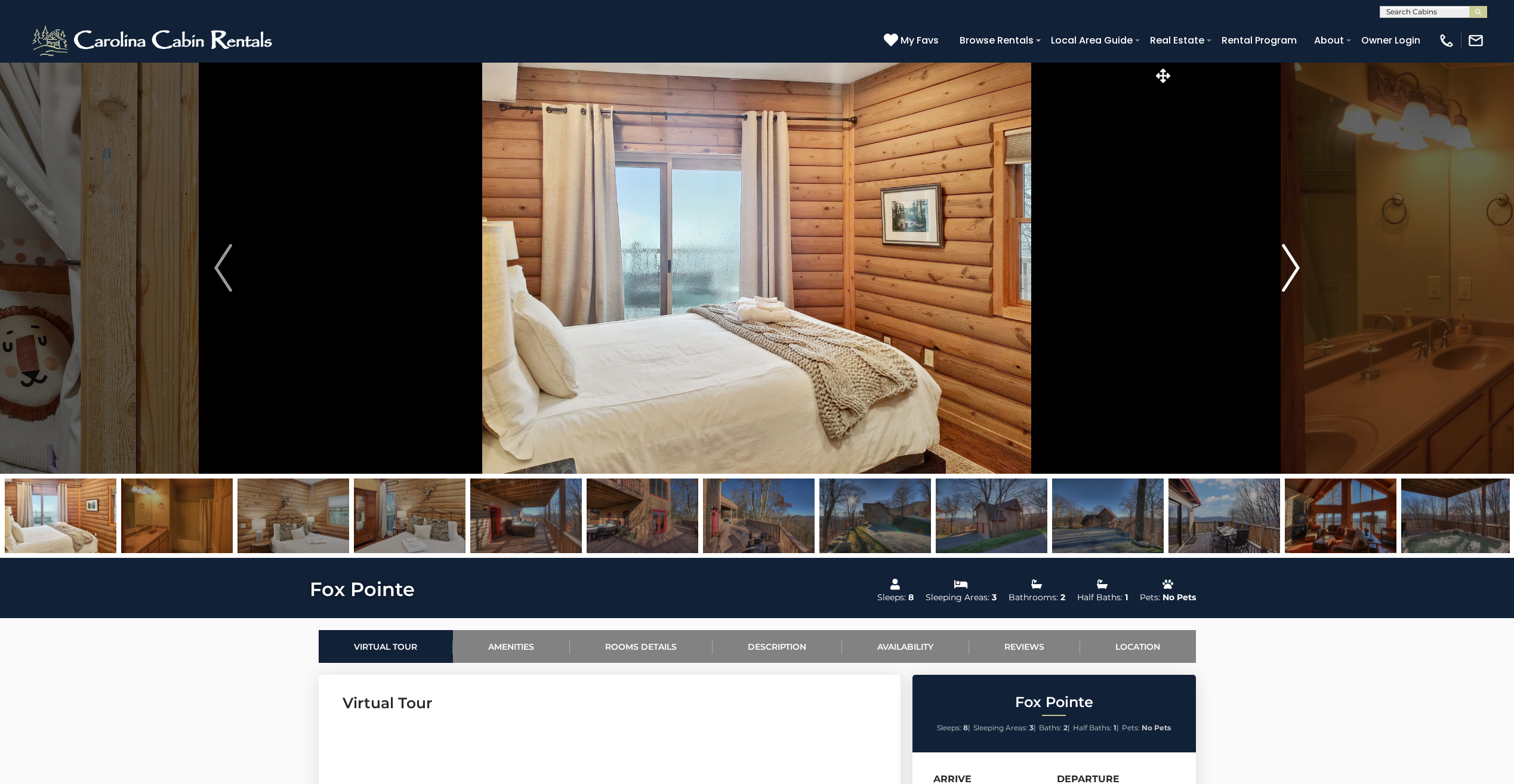
click at [1298, 271] on img "Next" at bounding box center [1291, 268] width 18 height 48
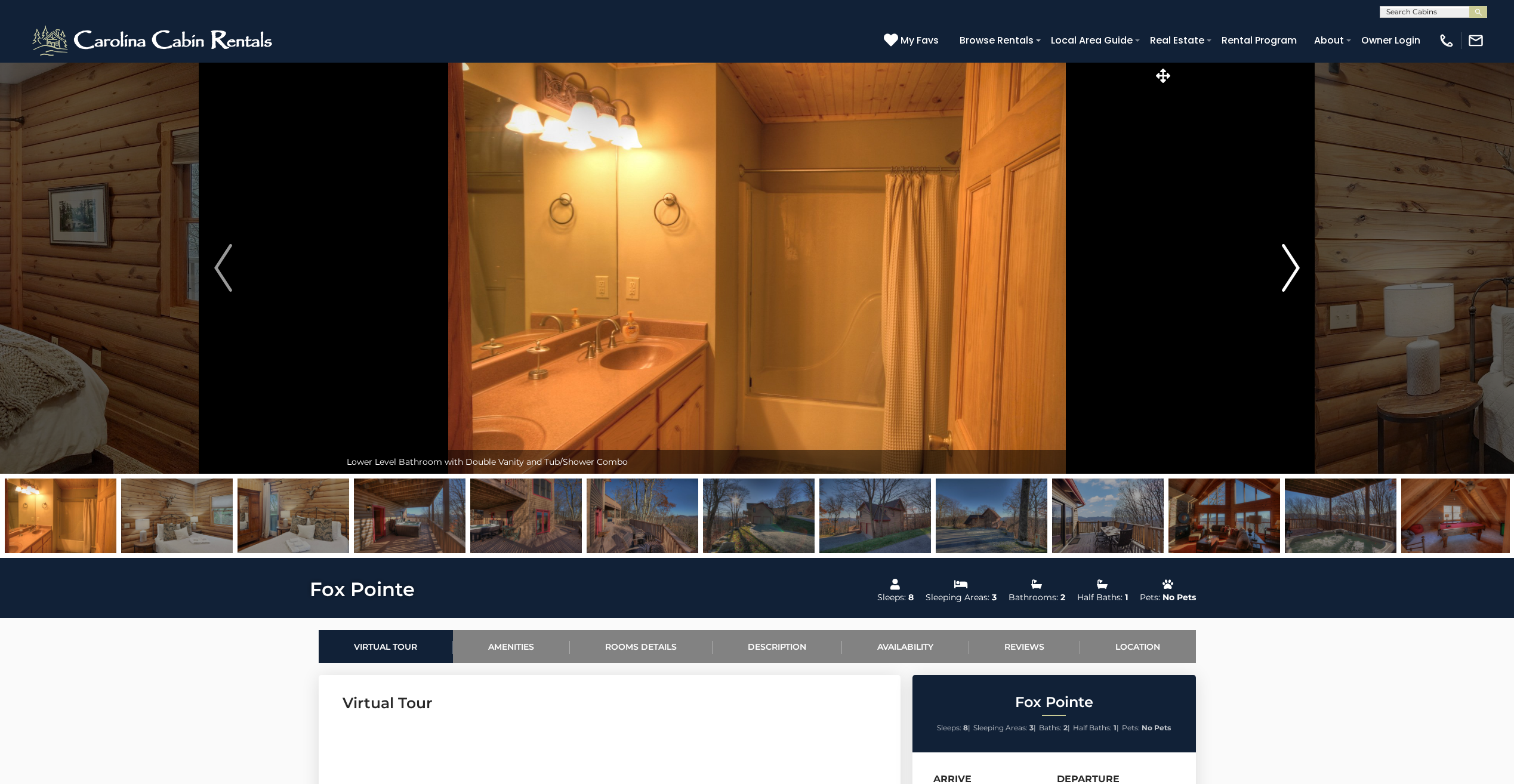
click at [1299, 272] on img "Next" at bounding box center [1291, 268] width 18 height 48
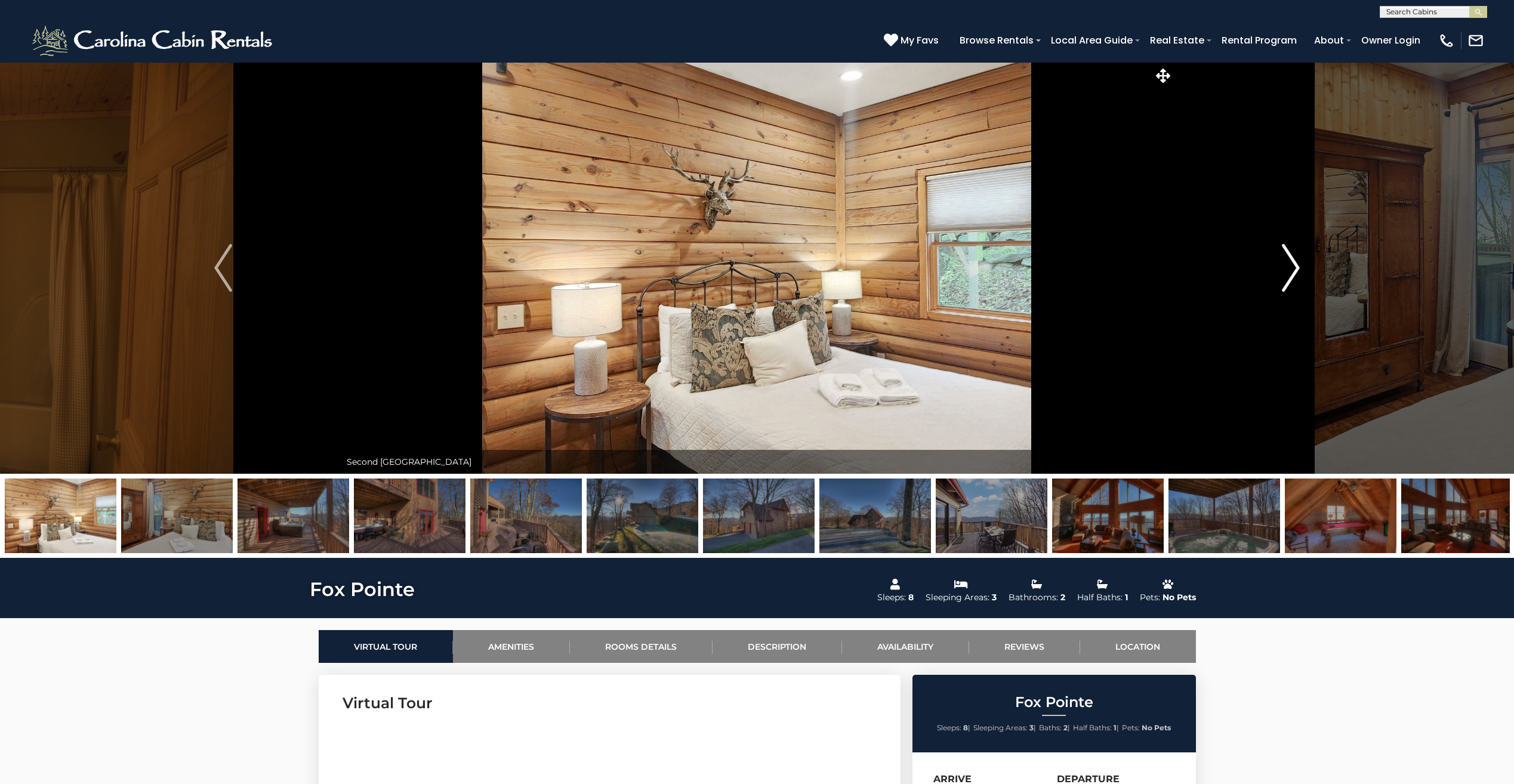
click at [1287, 270] on img "Next" at bounding box center [1291, 268] width 18 height 48
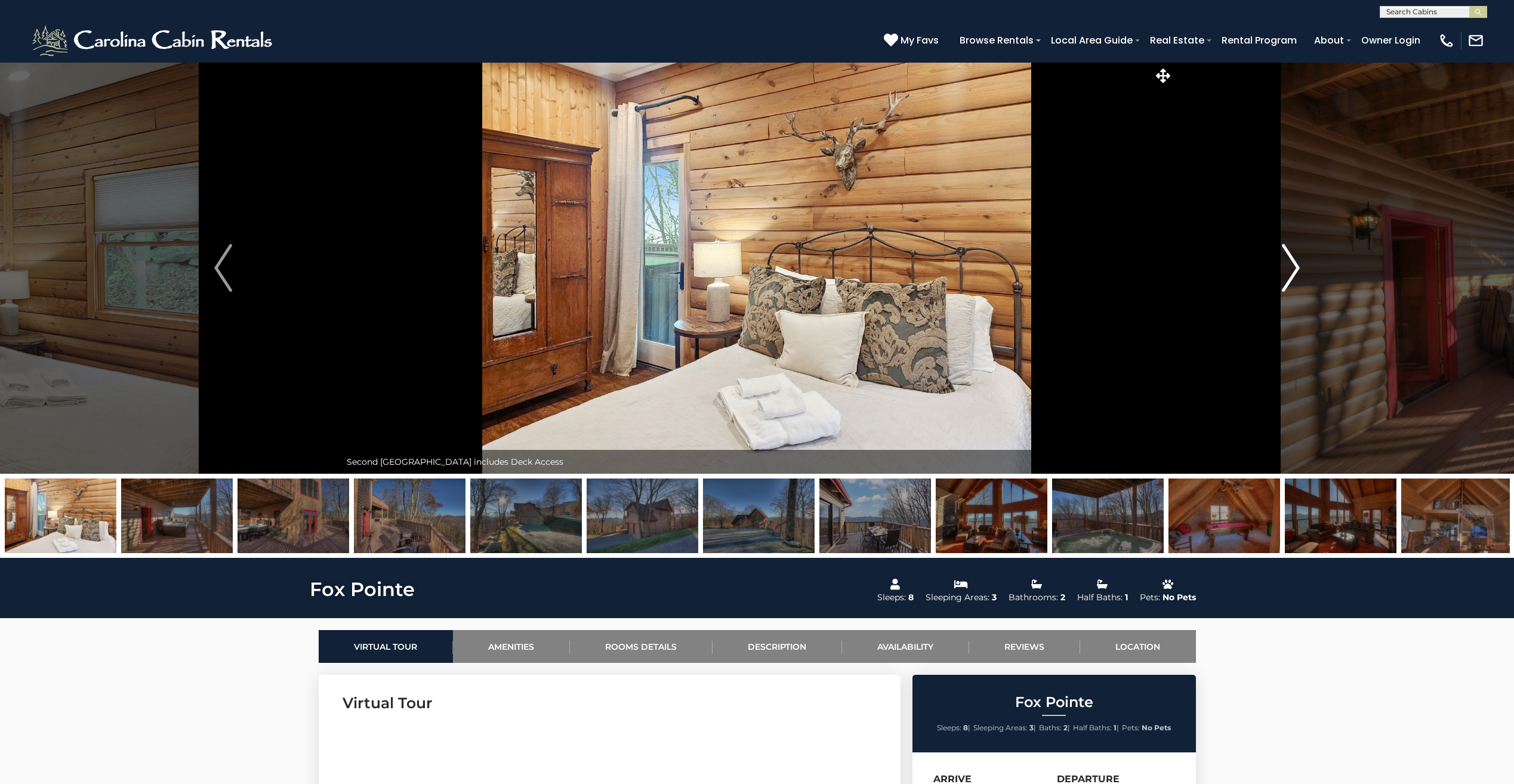
click at [1287, 271] on img "Next" at bounding box center [1291, 268] width 18 height 48
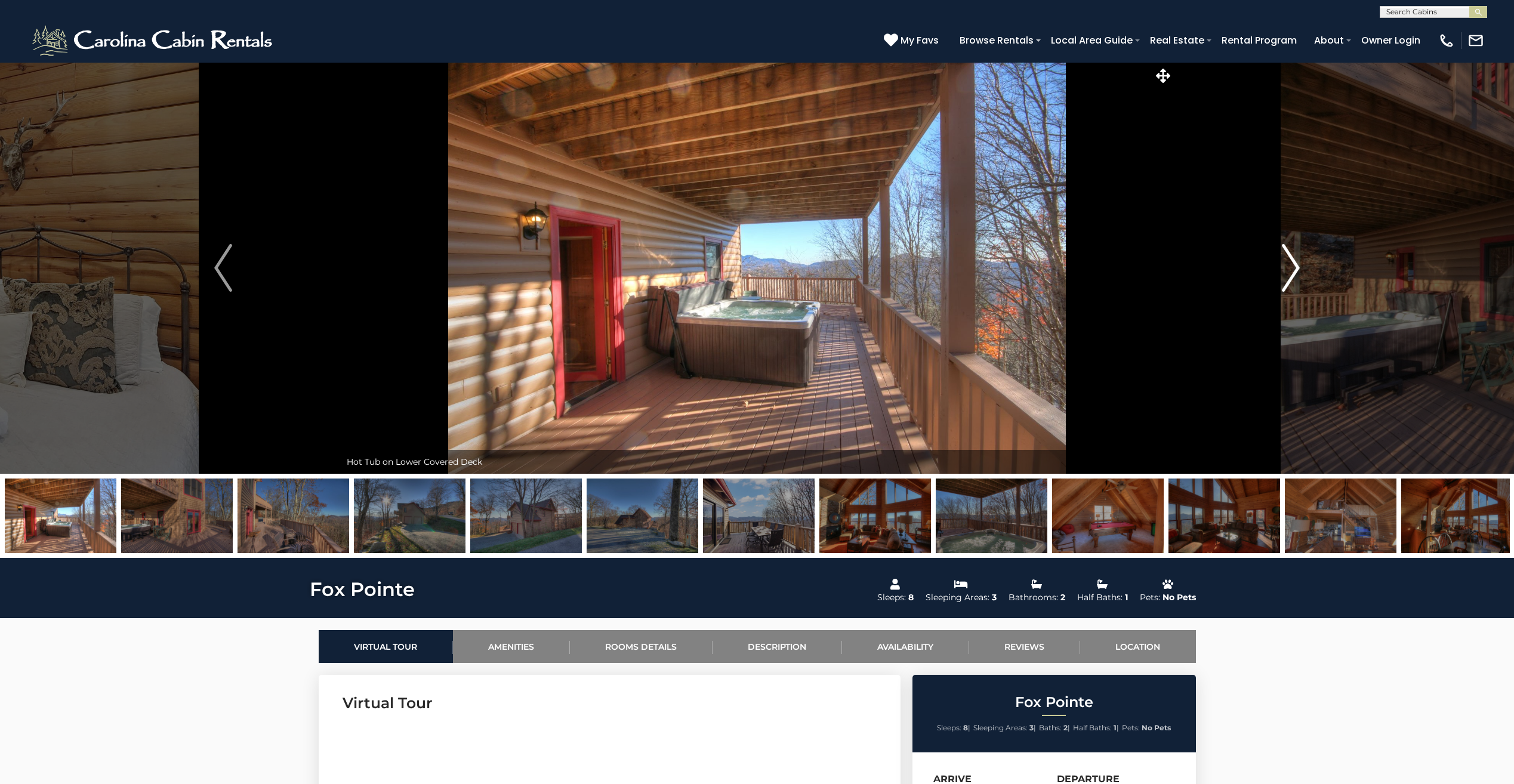
click at [1287, 273] on img "Next" at bounding box center [1291, 268] width 18 height 48
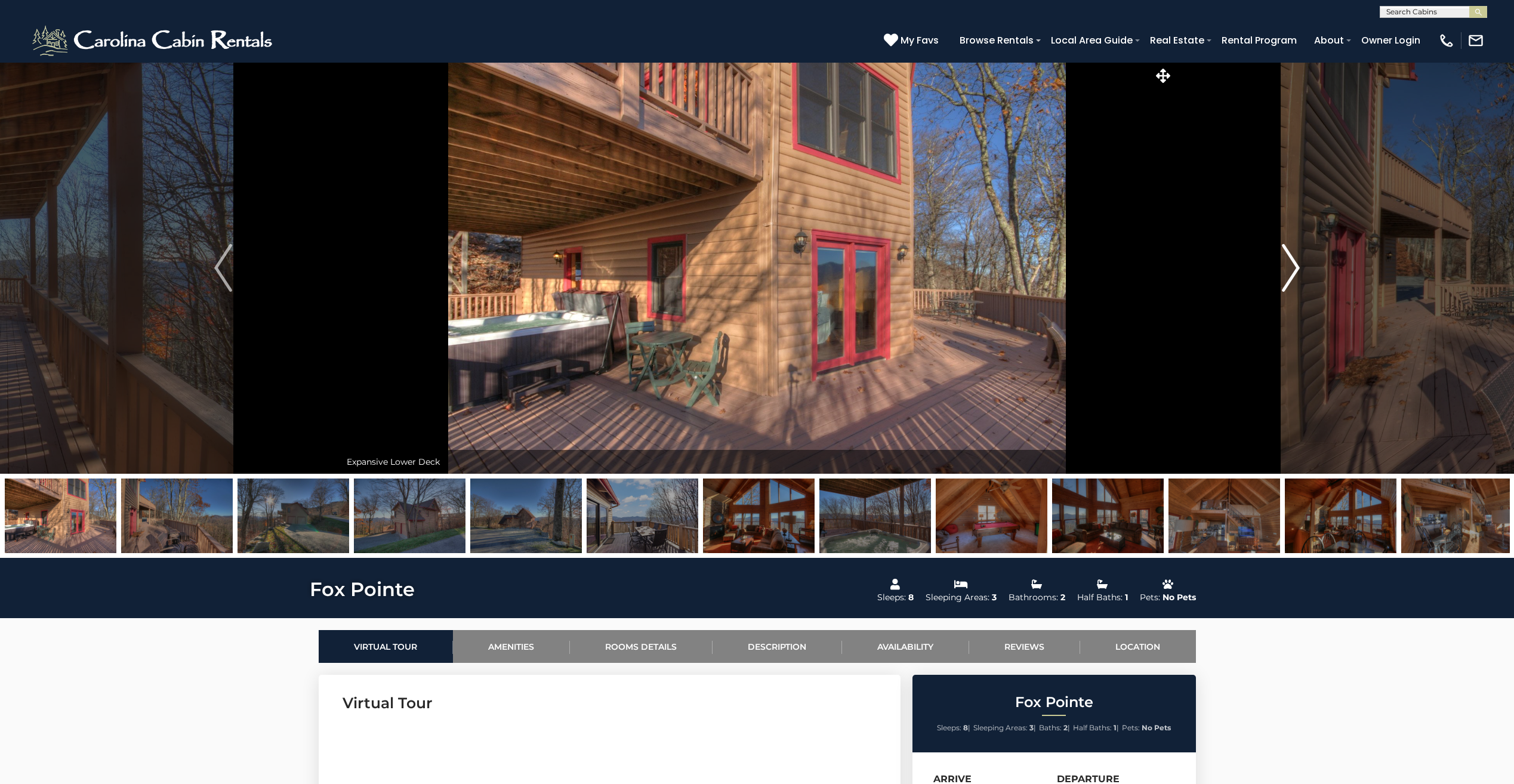
click at [1287, 273] on img "Next" at bounding box center [1291, 268] width 18 height 48
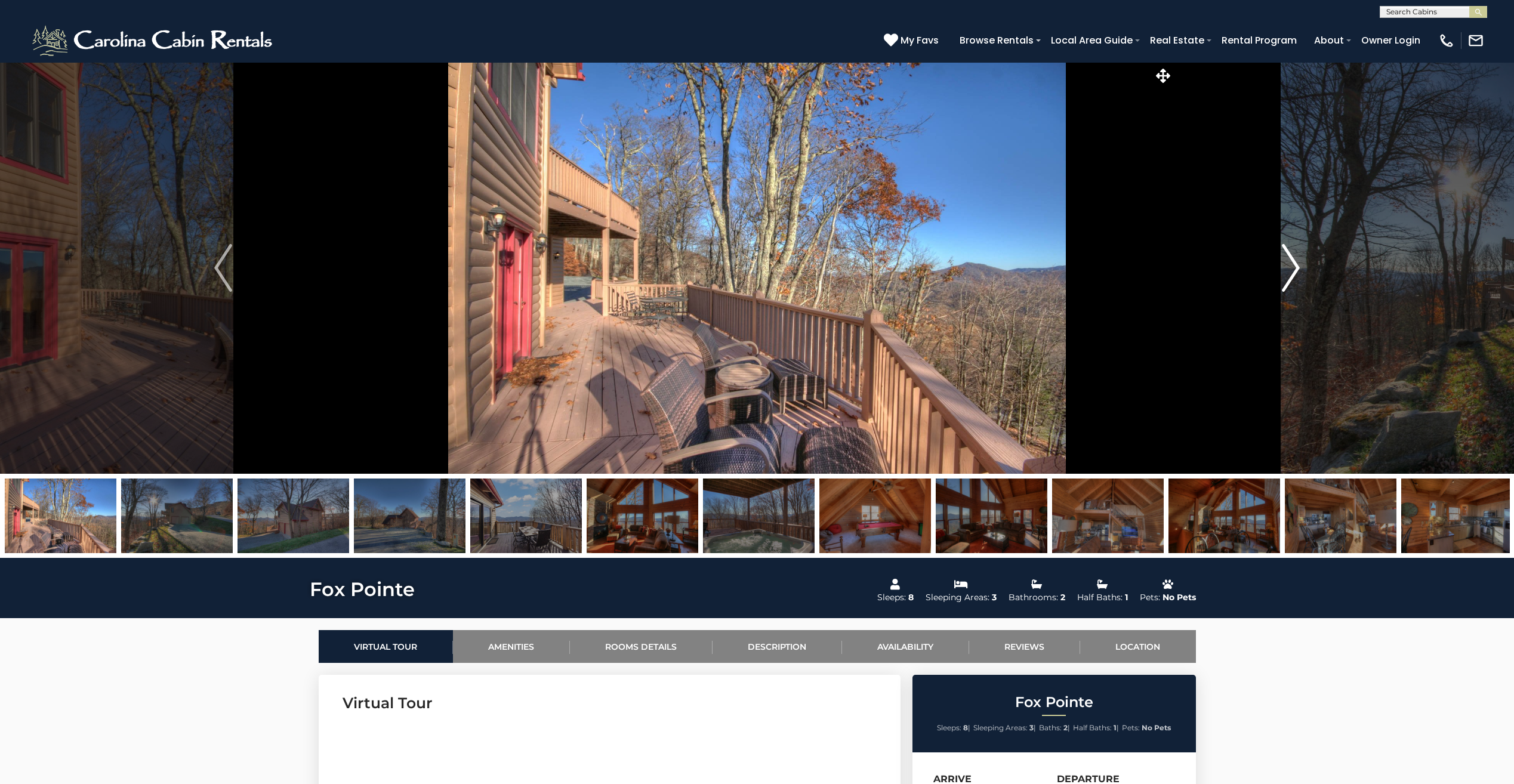
click at [1287, 273] on img "Next" at bounding box center [1291, 268] width 18 height 48
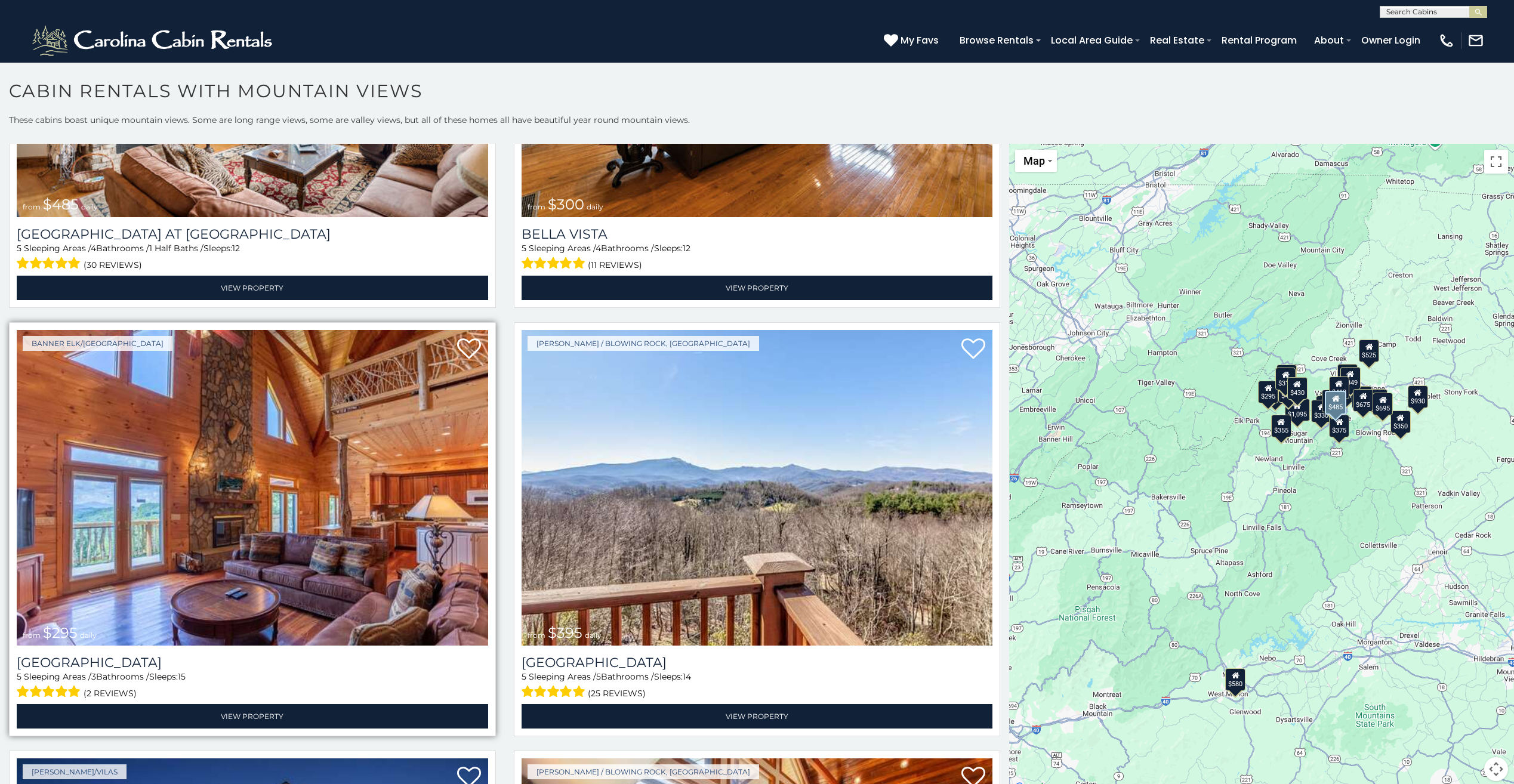
scroll to position [5431, 0]
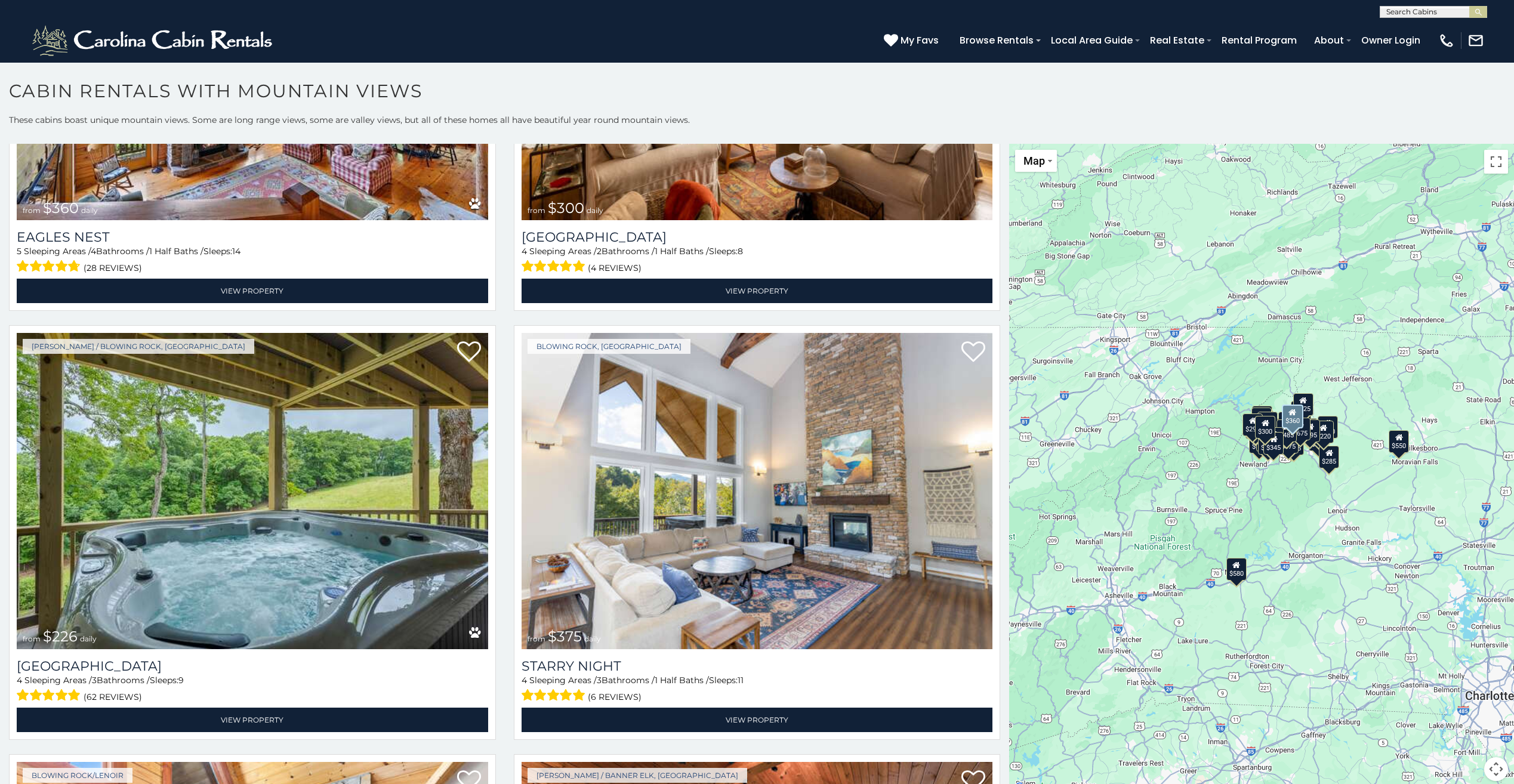
scroll to position [9275, 0]
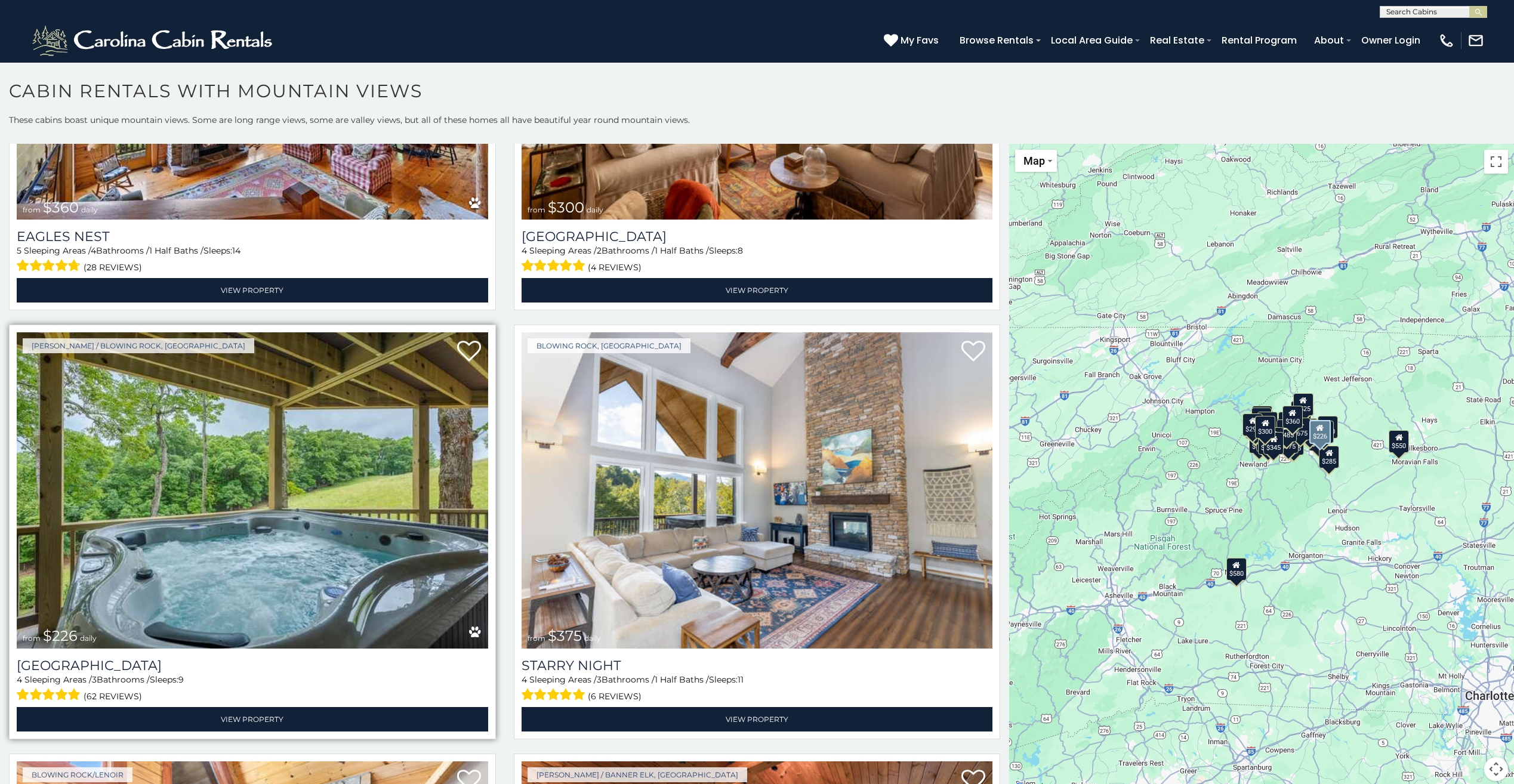
click at [77, 629] on div "from $226 daily" at bounding box center [59, 636] width 74 height 15
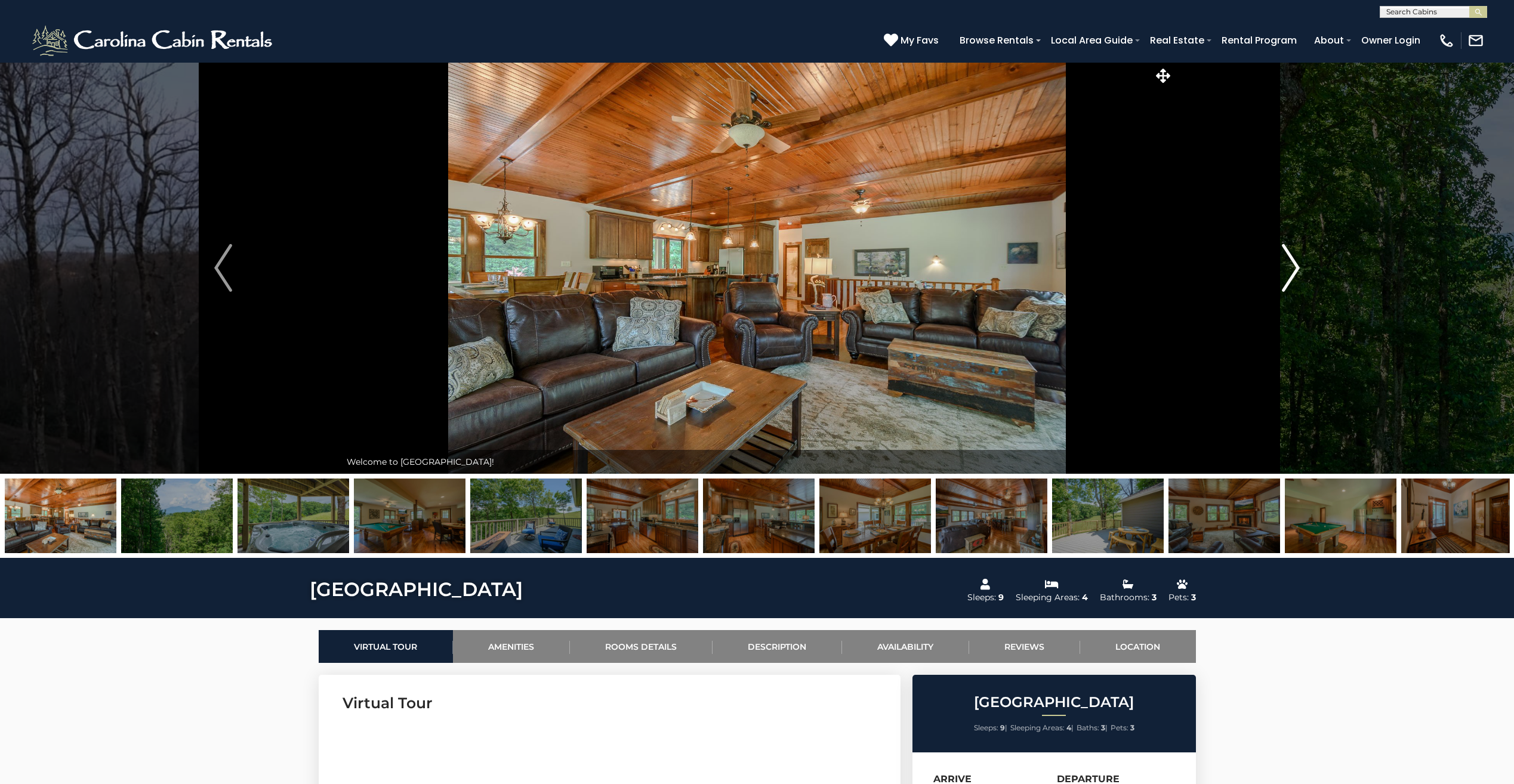
click at [1290, 259] on img "Next" at bounding box center [1291, 268] width 18 height 48
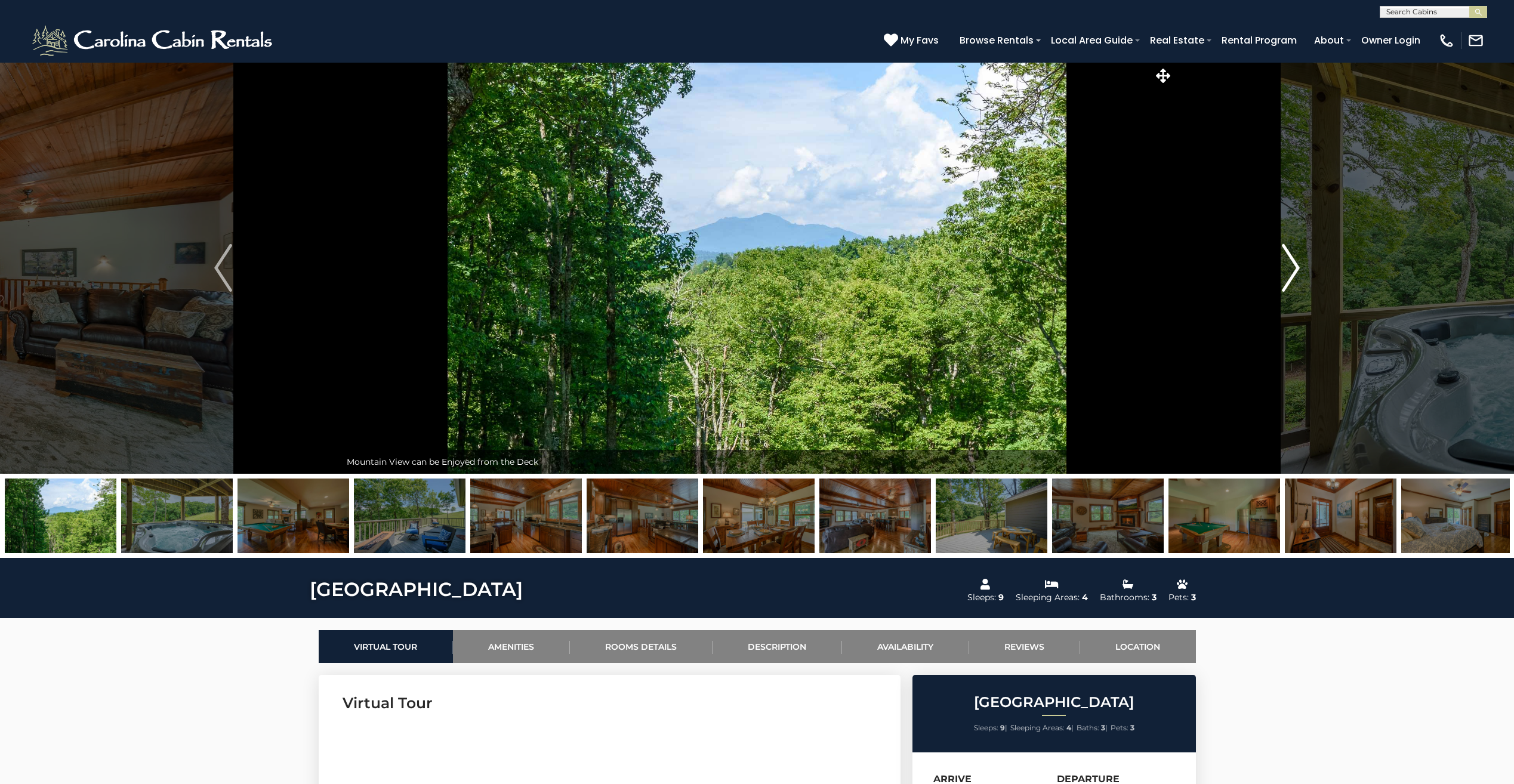
click at [1290, 259] on img "Next" at bounding box center [1291, 268] width 18 height 48
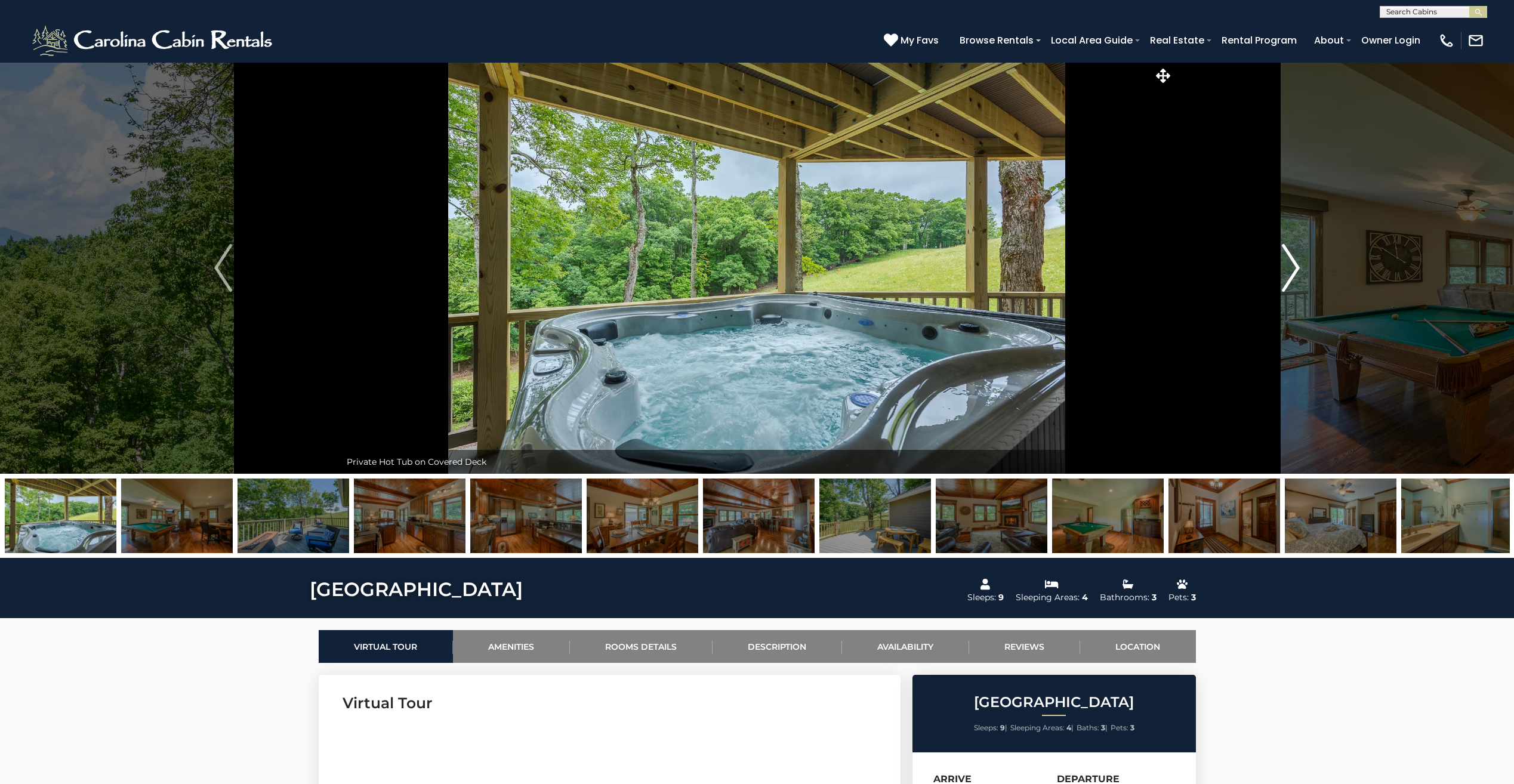
click at [1290, 259] on img "Next" at bounding box center [1291, 268] width 18 height 48
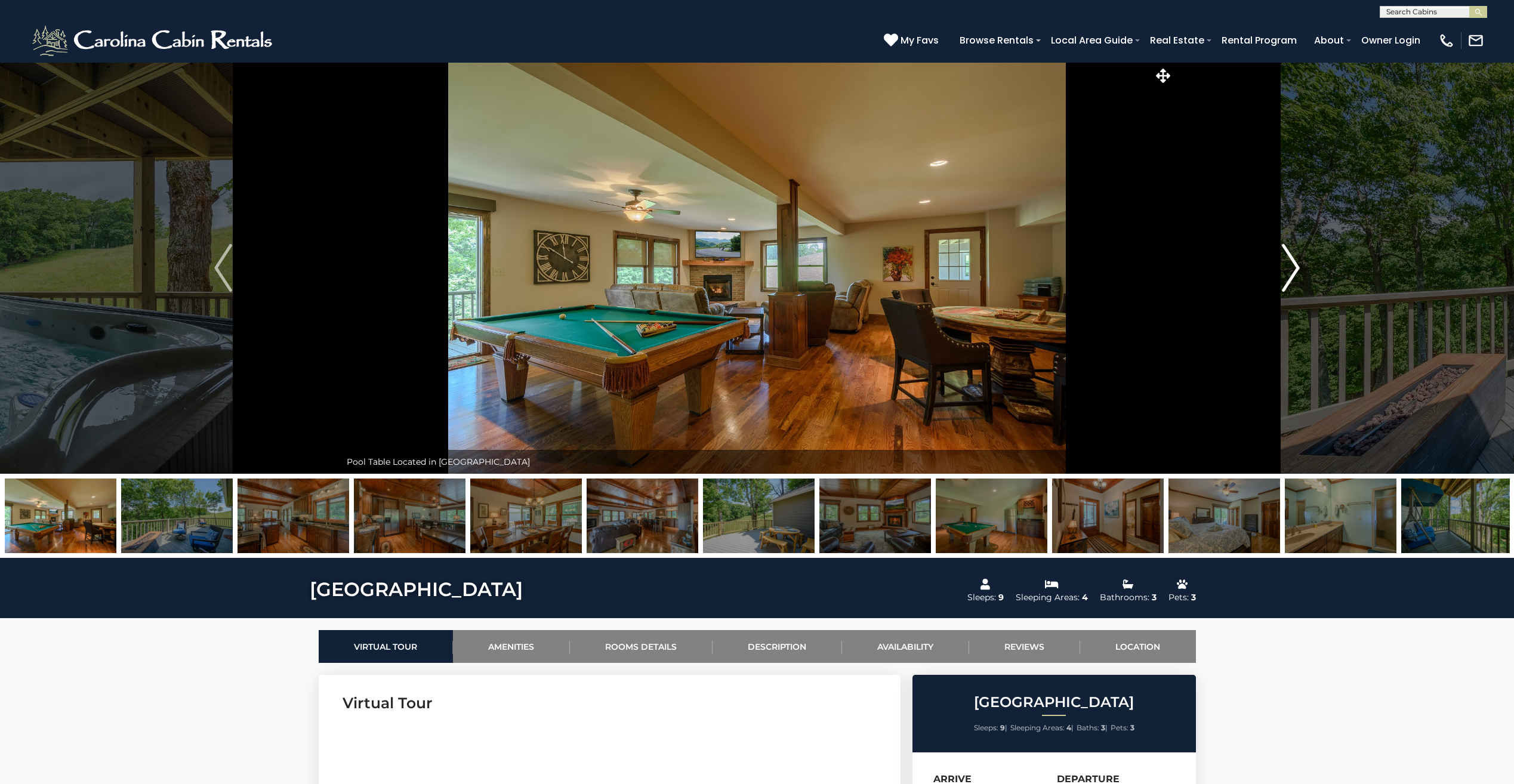
click at [1290, 260] on img "Next" at bounding box center [1291, 268] width 18 height 48
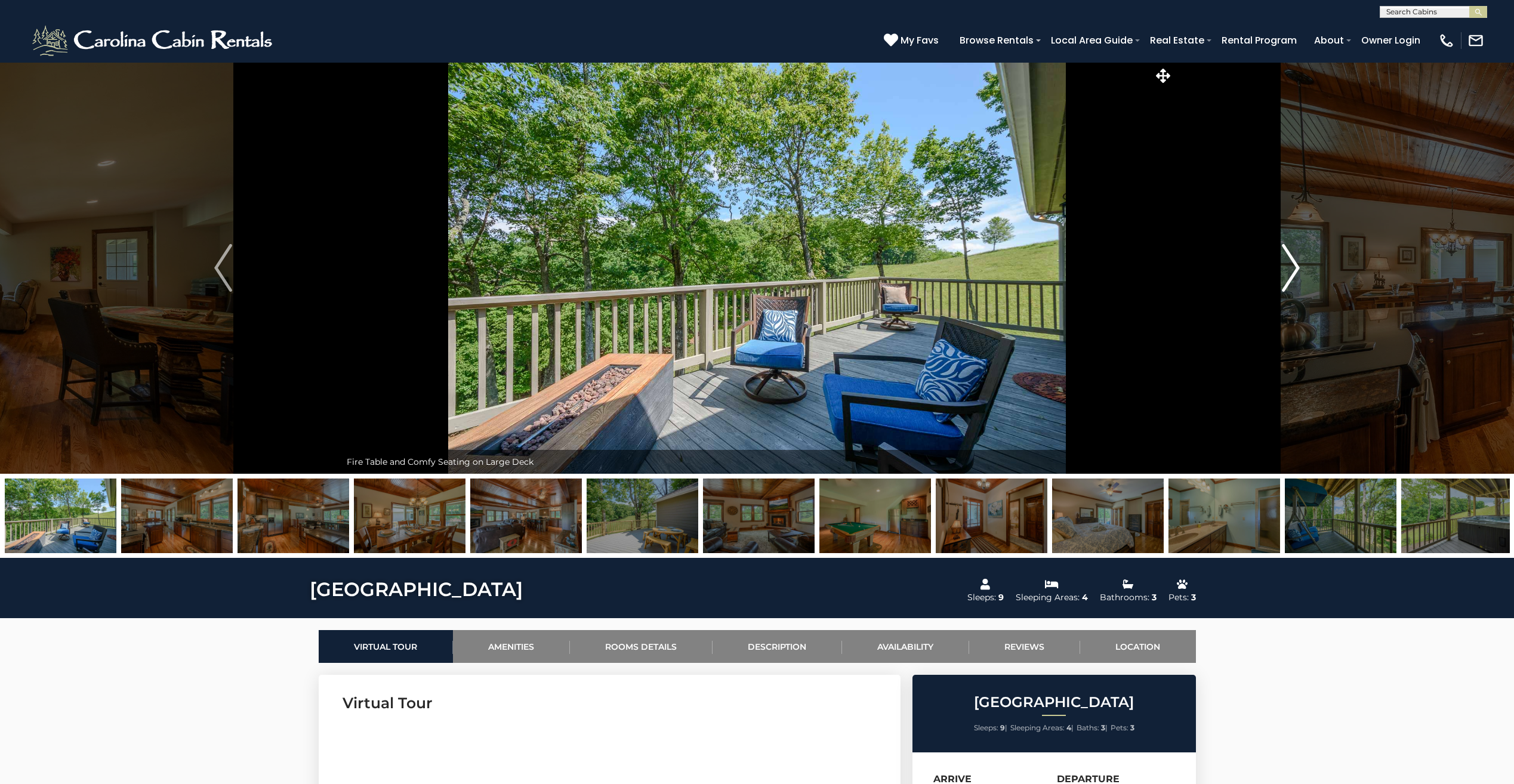
click at [1290, 260] on img "Next" at bounding box center [1291, 268] width 18 height 48
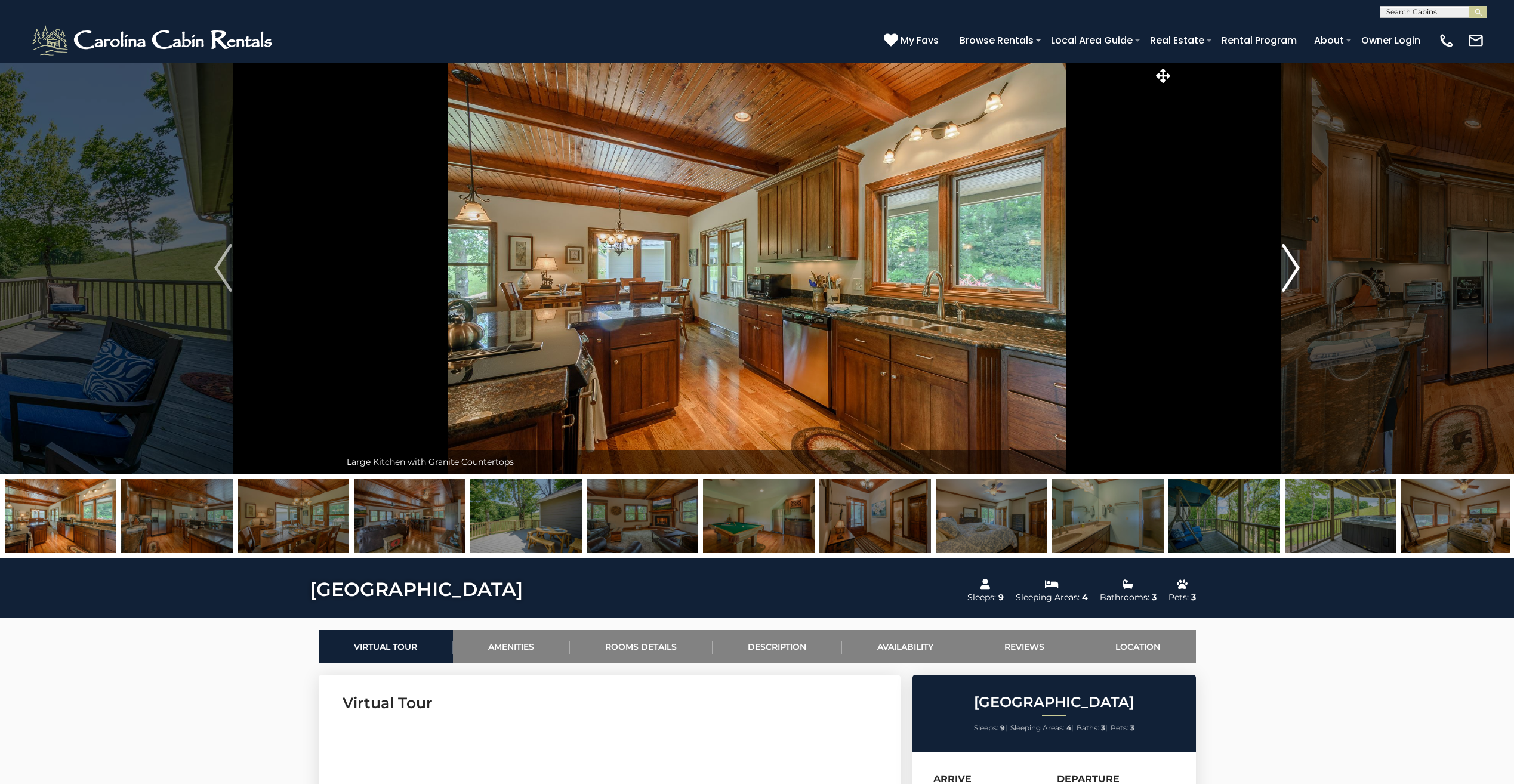
click at [1293, 263] on img "Next" at bounding box center [1291, 268] width 18 height 48
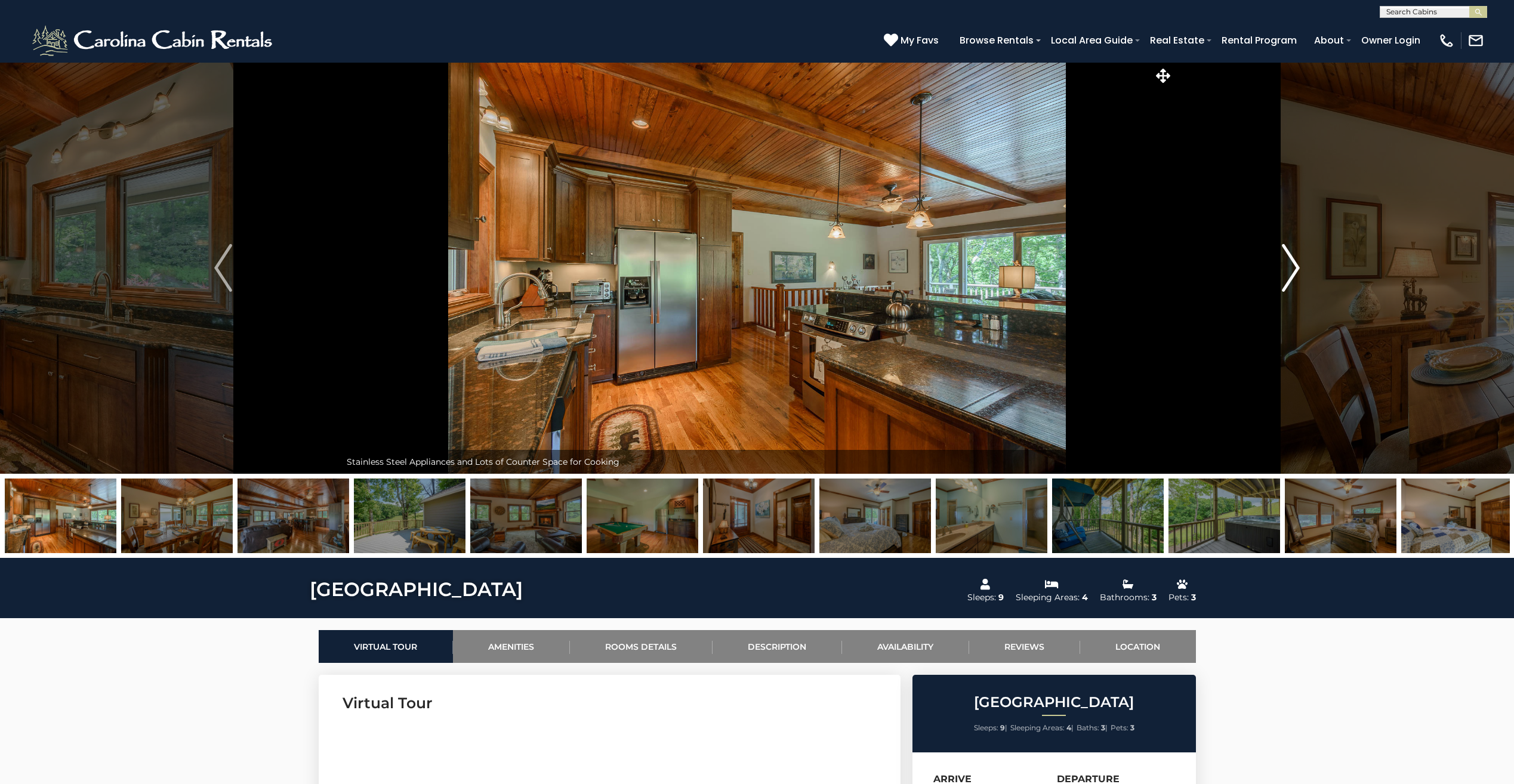
click at [1293, 264] on img "Next" at bounding box center [1291, 268] width 18 height 48
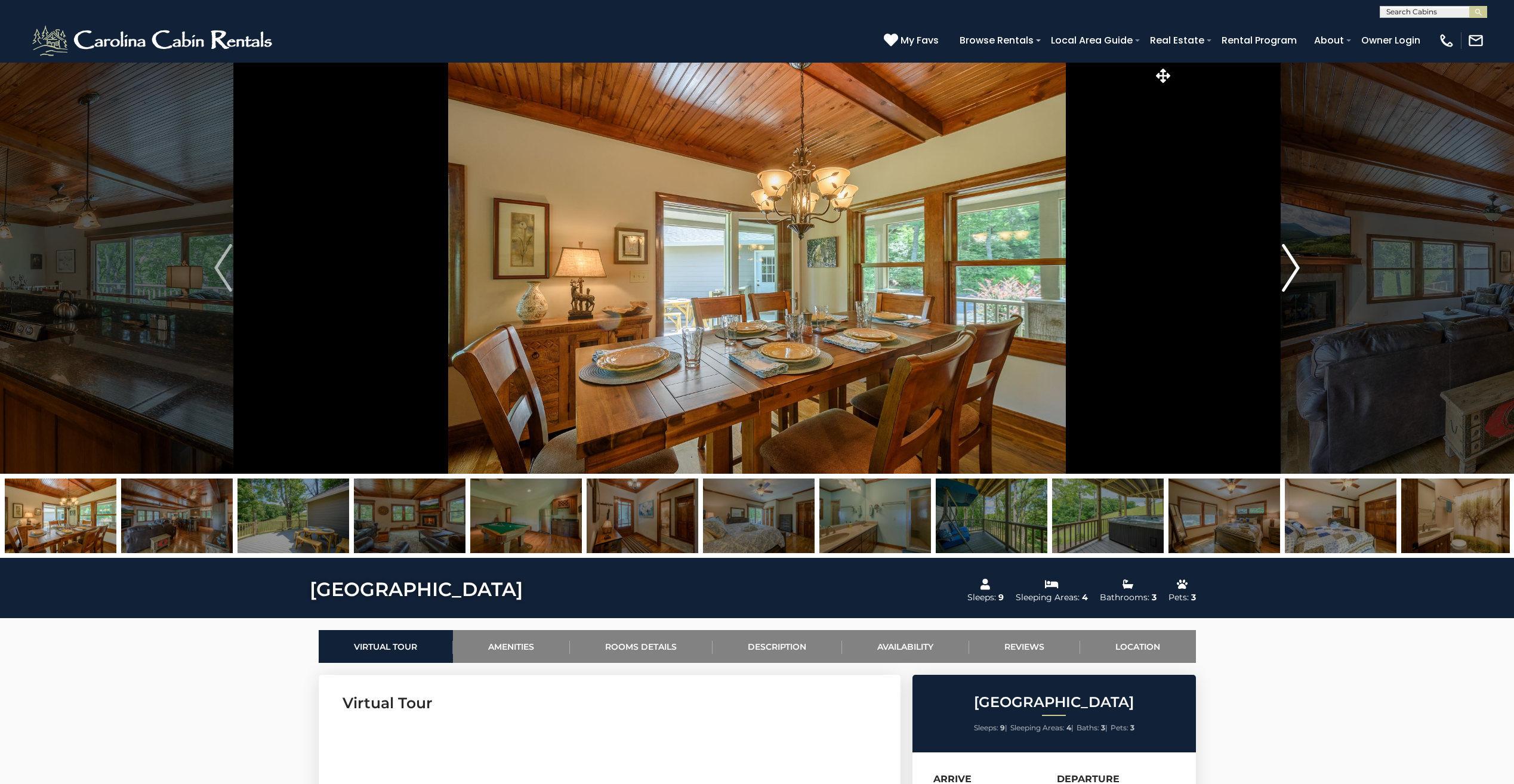
click at [1295, 266] on img "Next" at bounding box center [1291, 268] width 18 height 48
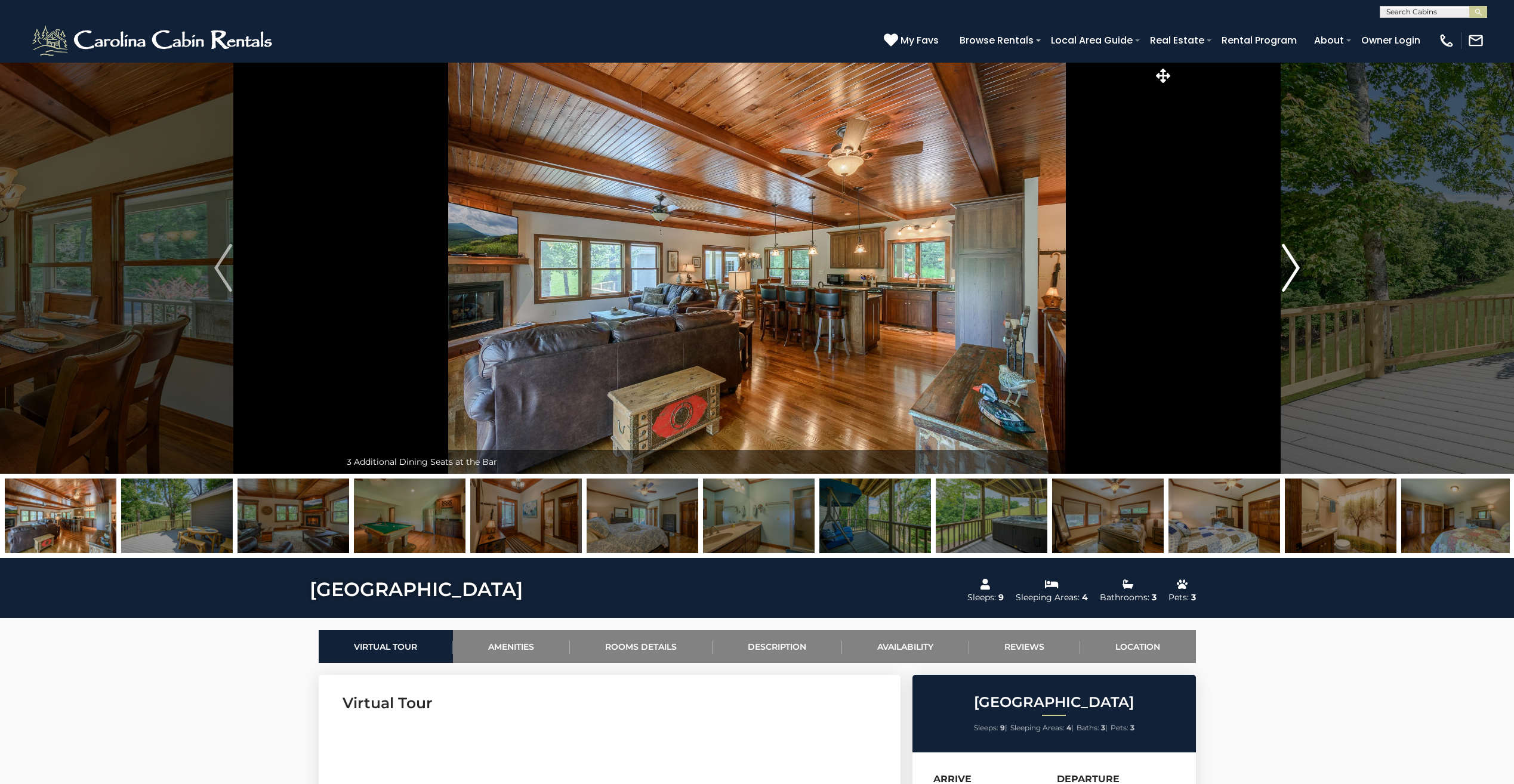
click at [1295, 266] on img "Next" at bounding box center [1291, 268] width 18 height 48
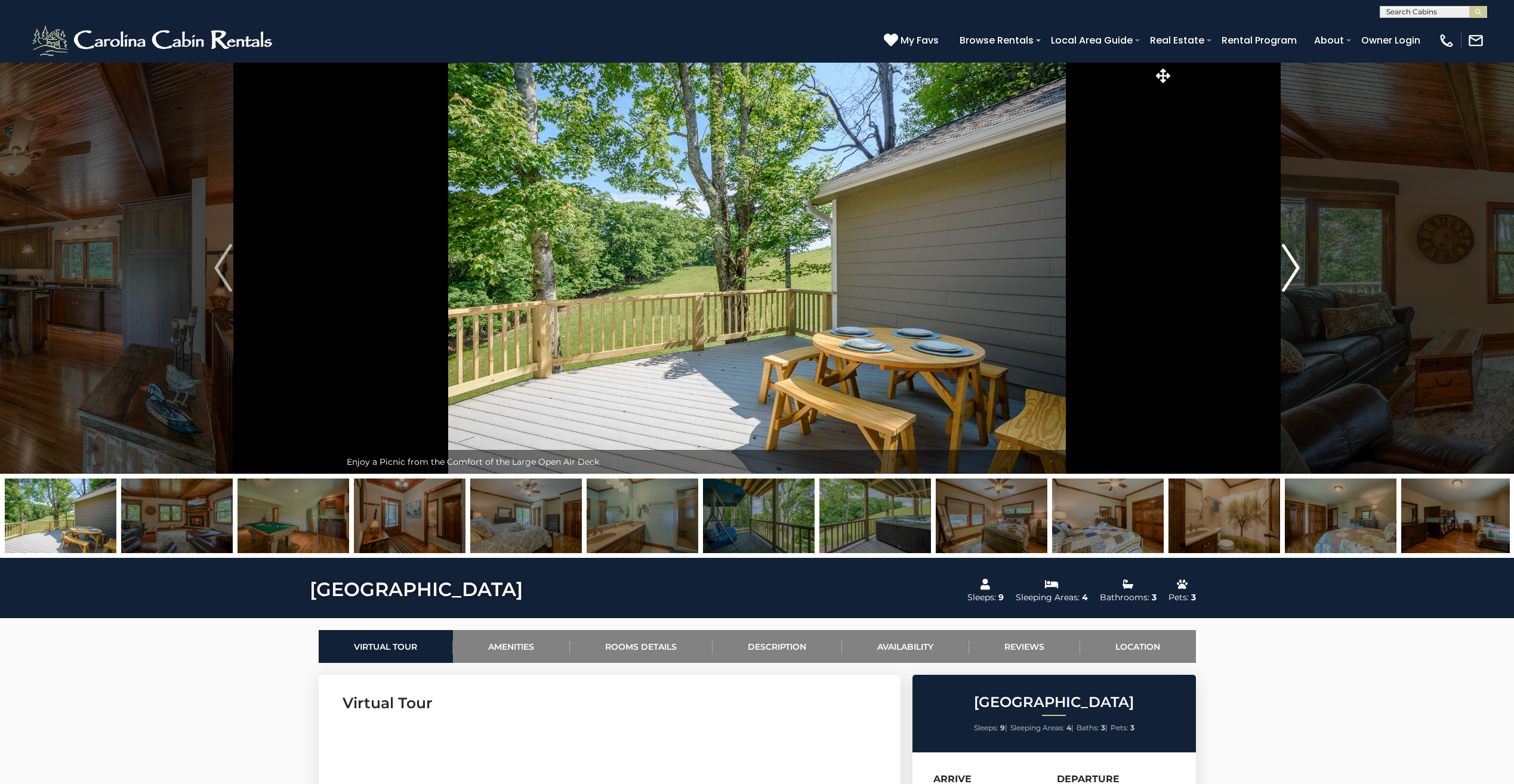
click at [1295, 266] on img "Next" at bounding box center [1291, 268] width 18 height 48
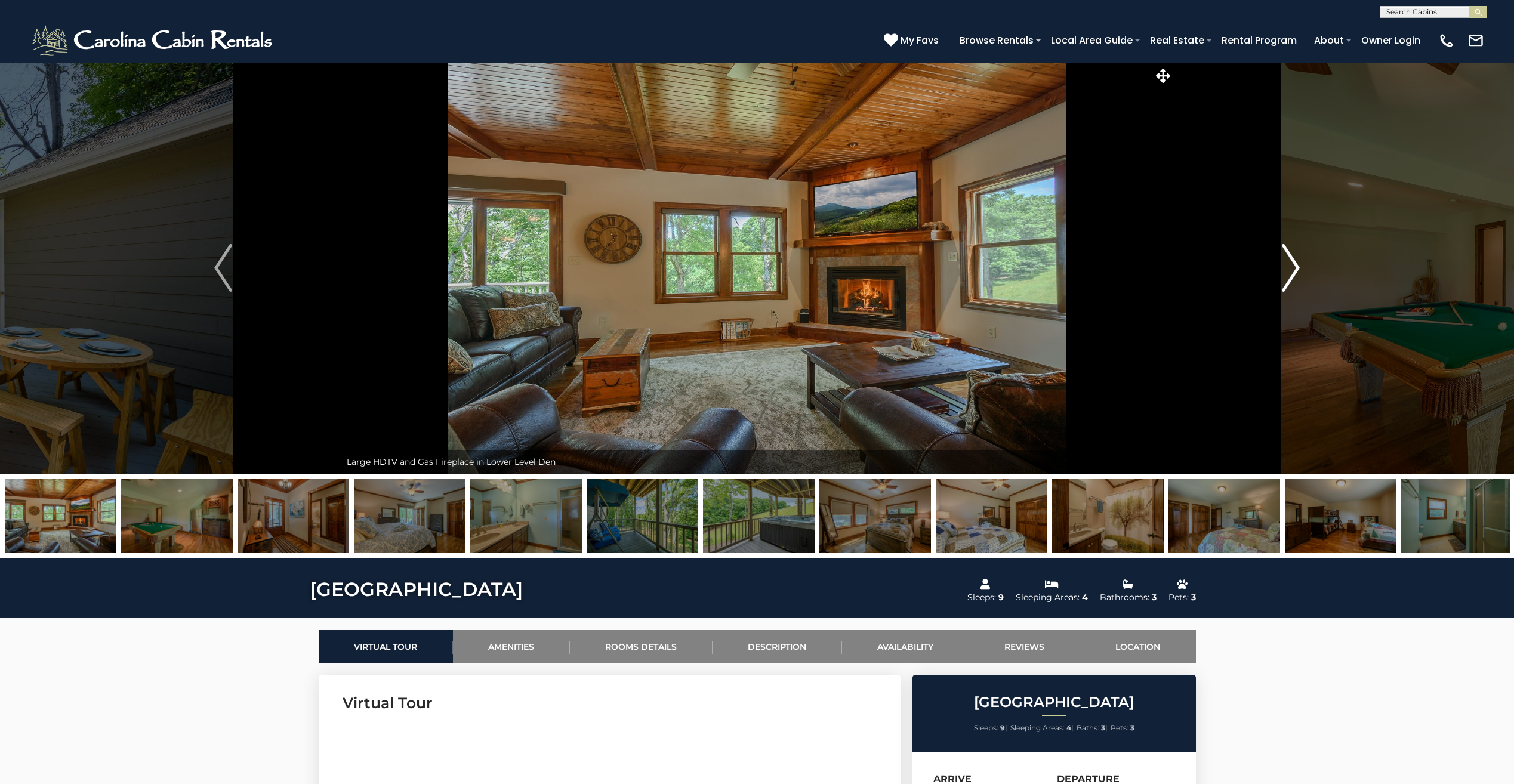
click at [1295, 266] on img "Next" at bounding box center [1291, 268] width 18 height 48
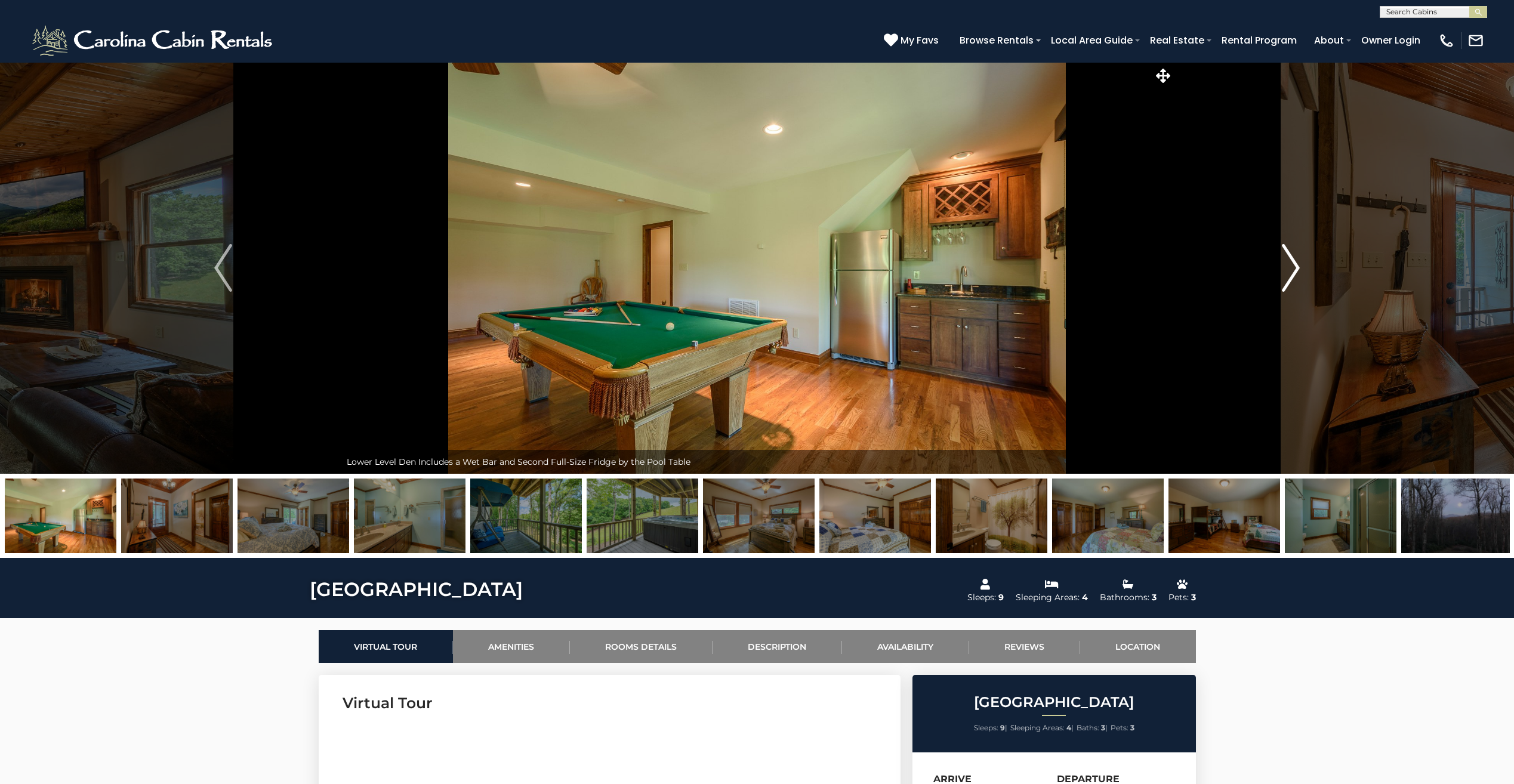
click at [1284, 266] on img "Next" at bounding box center [1291, 268] width 18 height 48
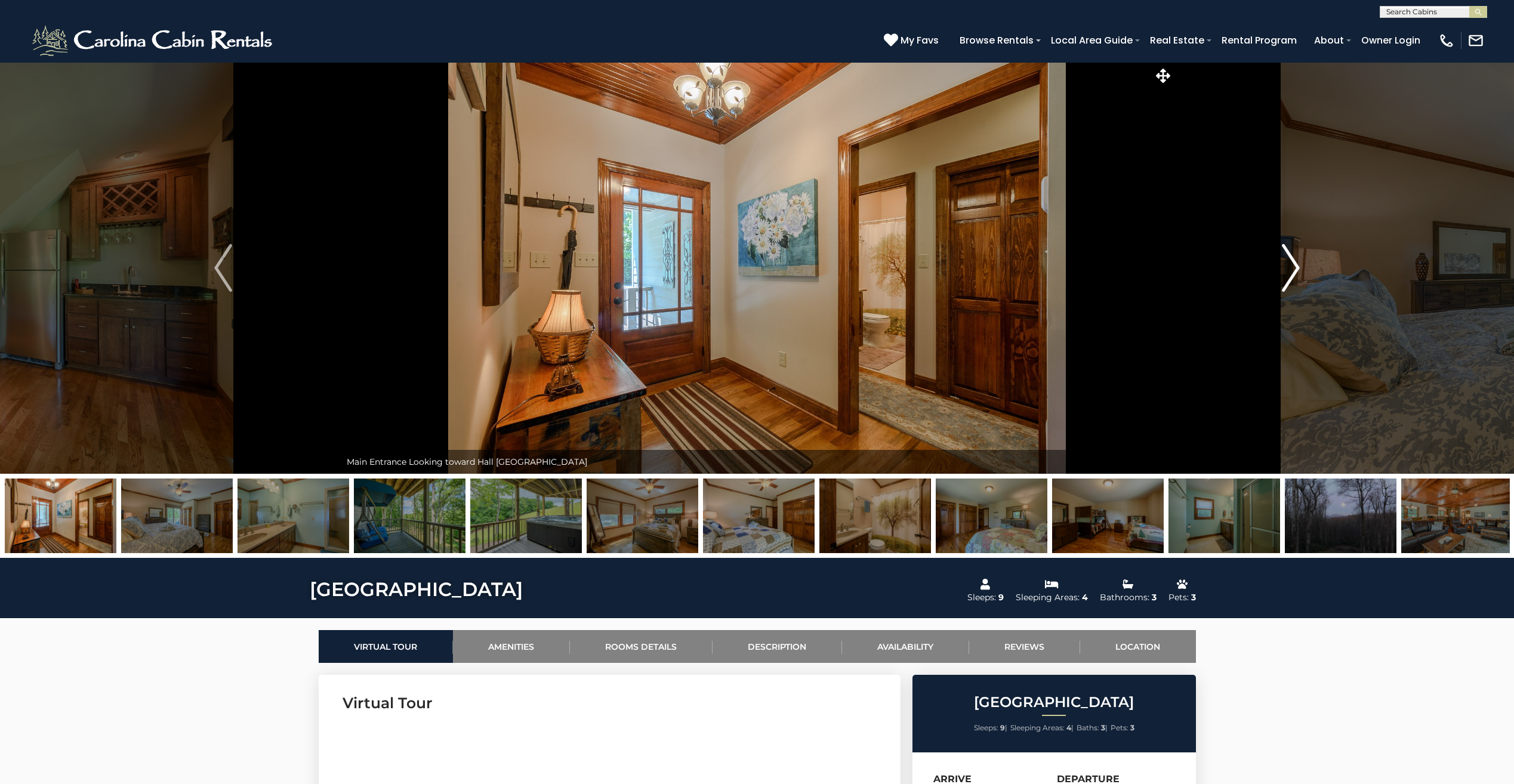
click at [1285, 265] on img "Next" at bounding box center [1291, 268] width 18 height 48
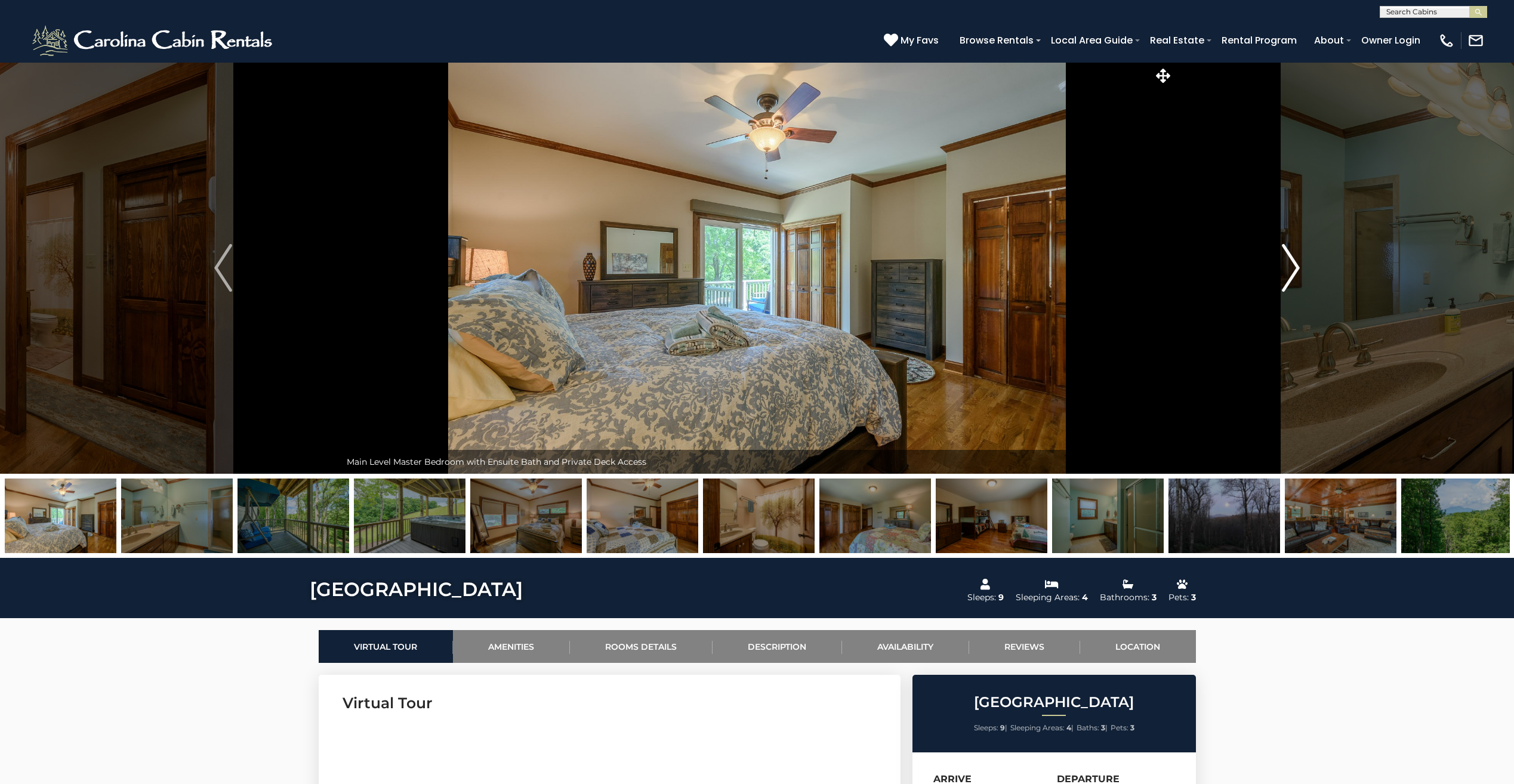
click at [1285, 265] on img "Next" at bounding box center [1291, 268] width 18 height 48
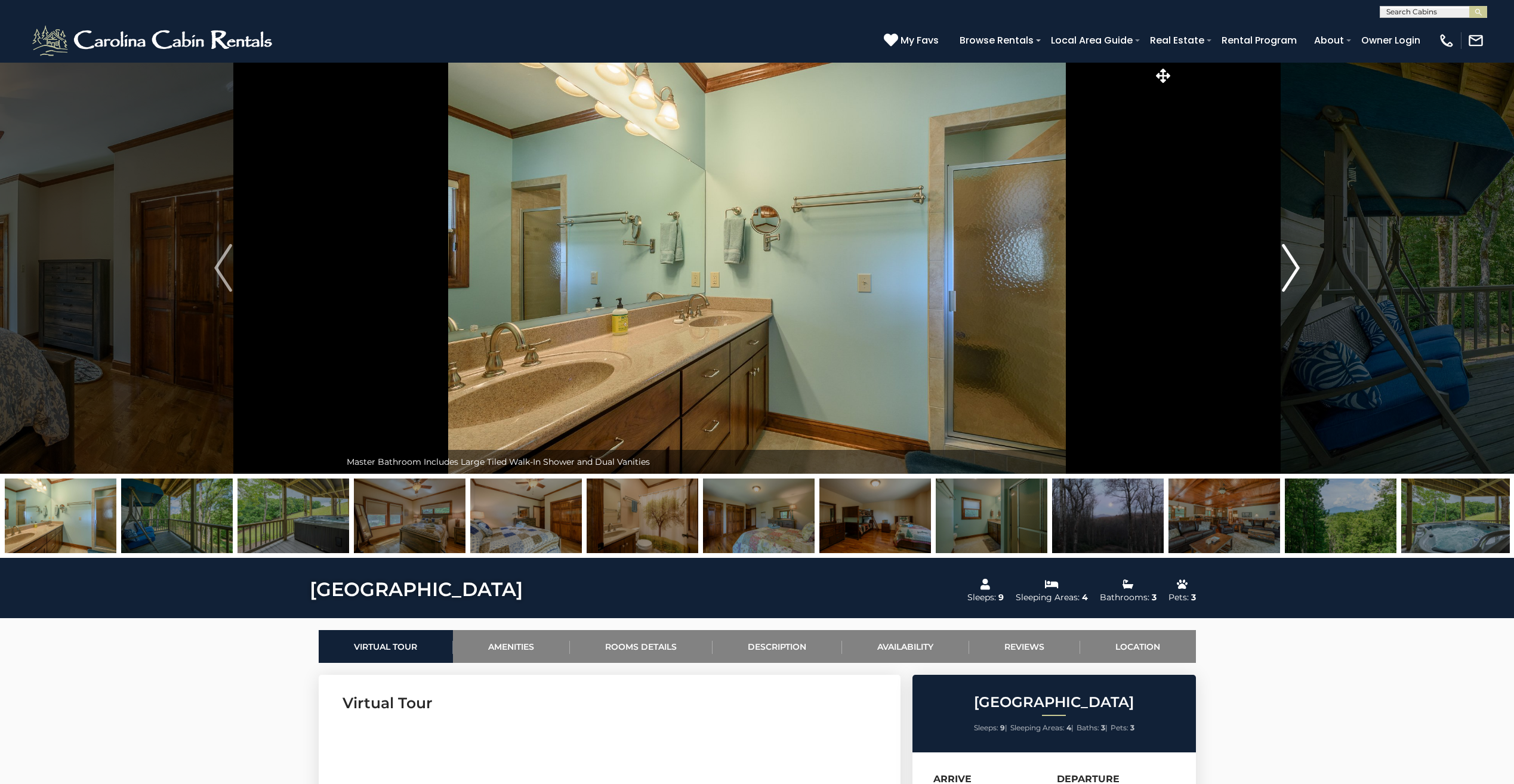
click at [1285, 266] on img "Next" at bounding box center [1291, 268] width 18 height 48
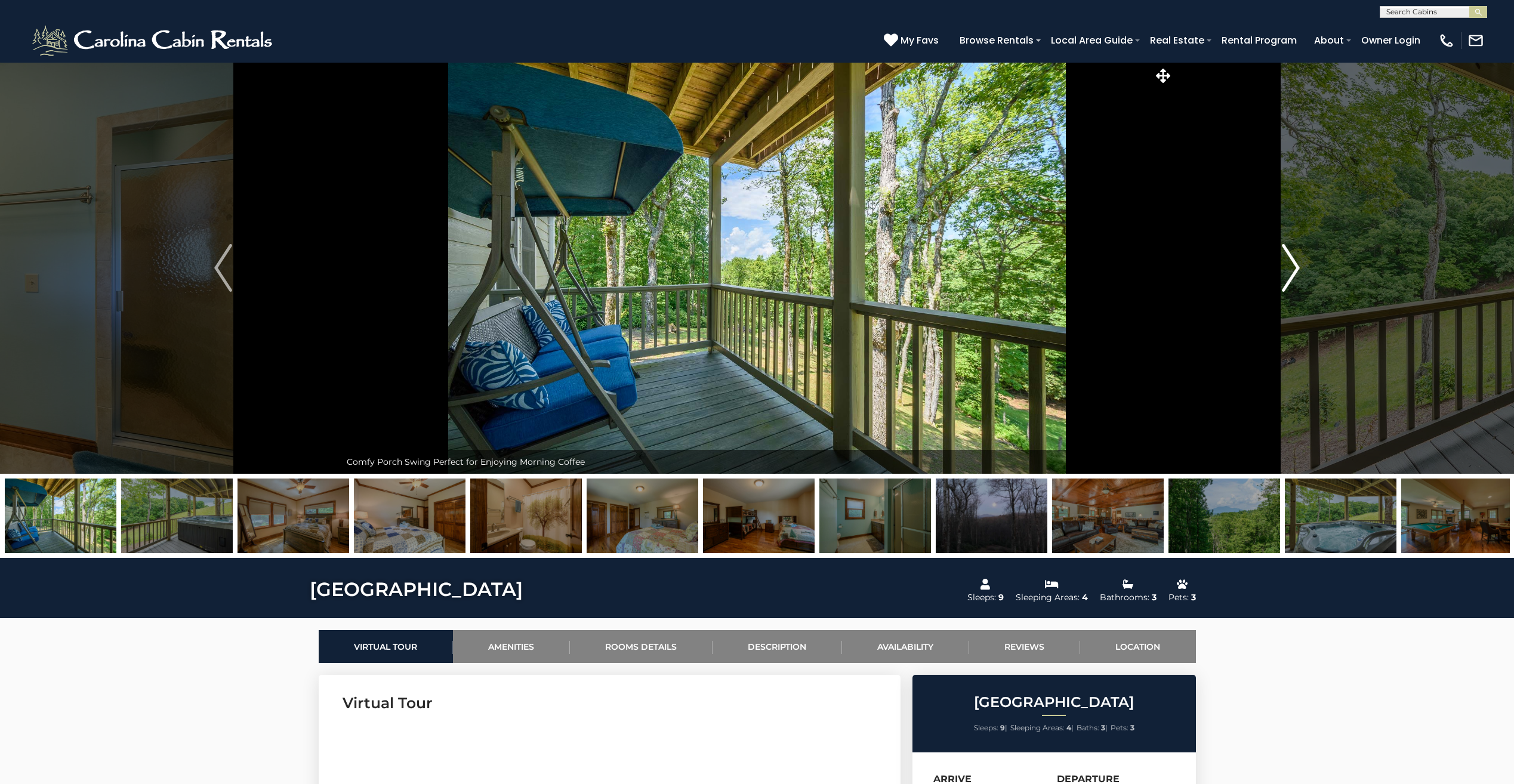
click at [1285, 266] on img "Next" at bounding box center [1291, 268] width 18 height 48
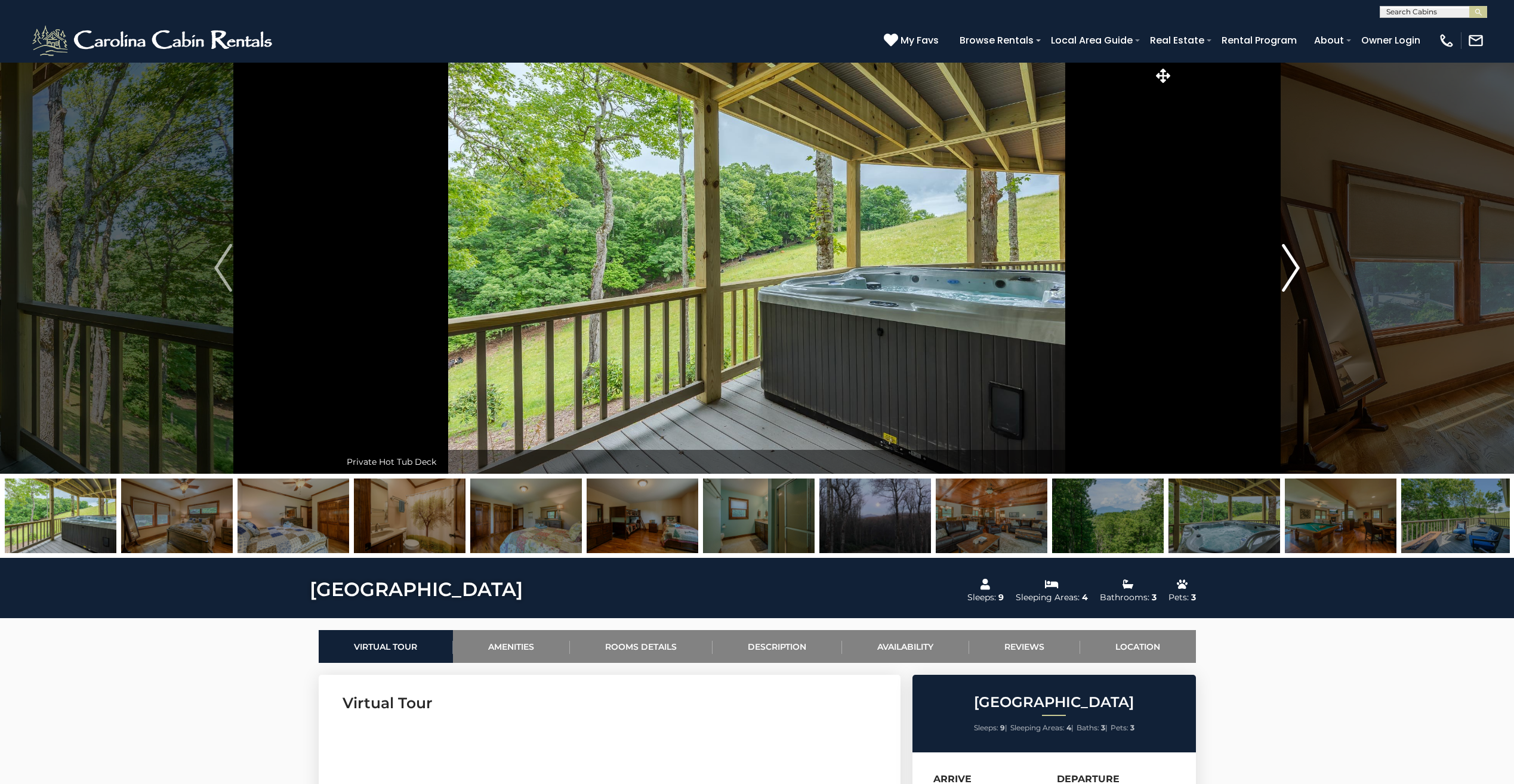
click at [1285, 266] on img "Next" at bounding box center [1291, 268] width 18 height 48
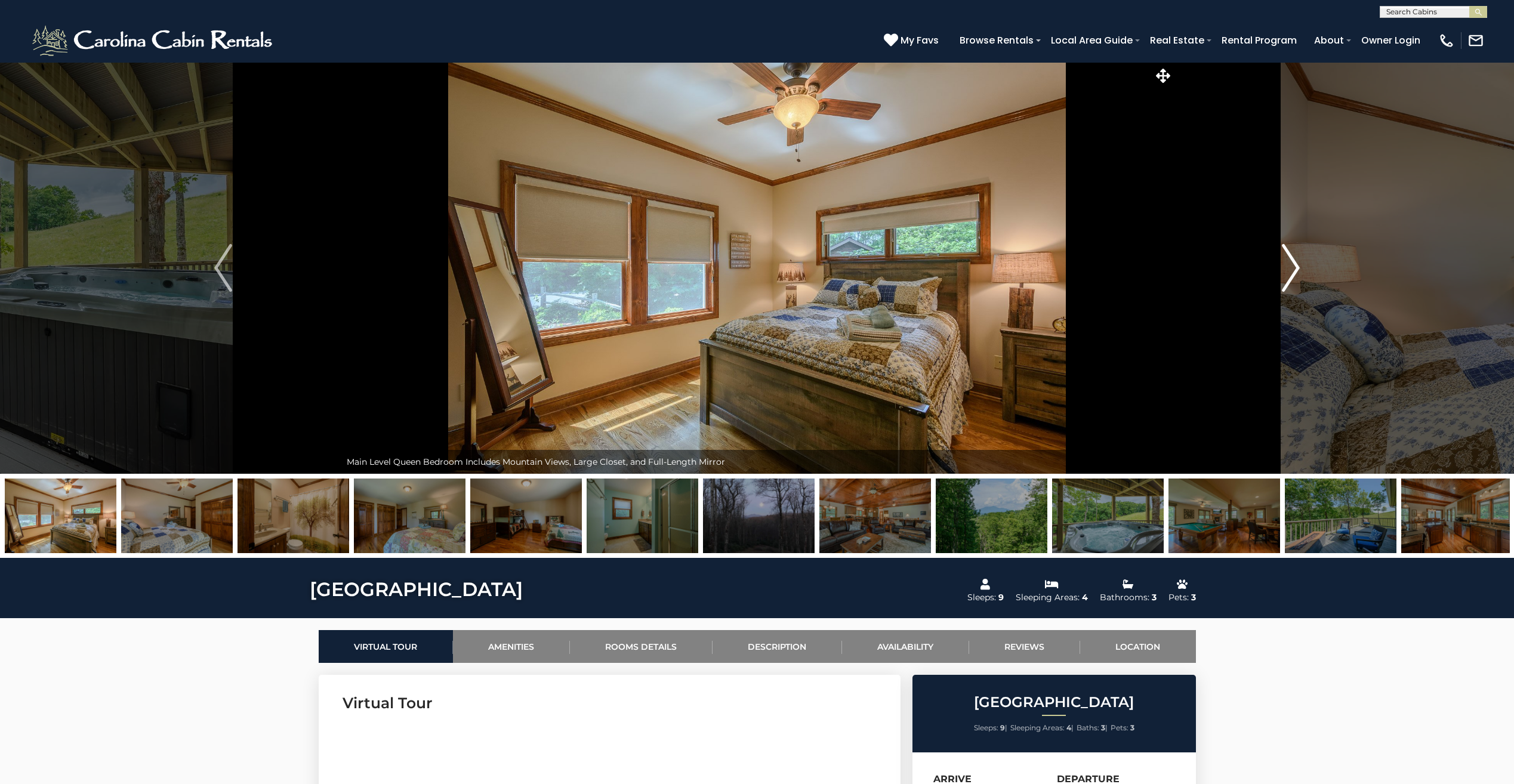
click at [1285, 266] on img "Next" at bounding box center [1291, 268] width 18 height 48
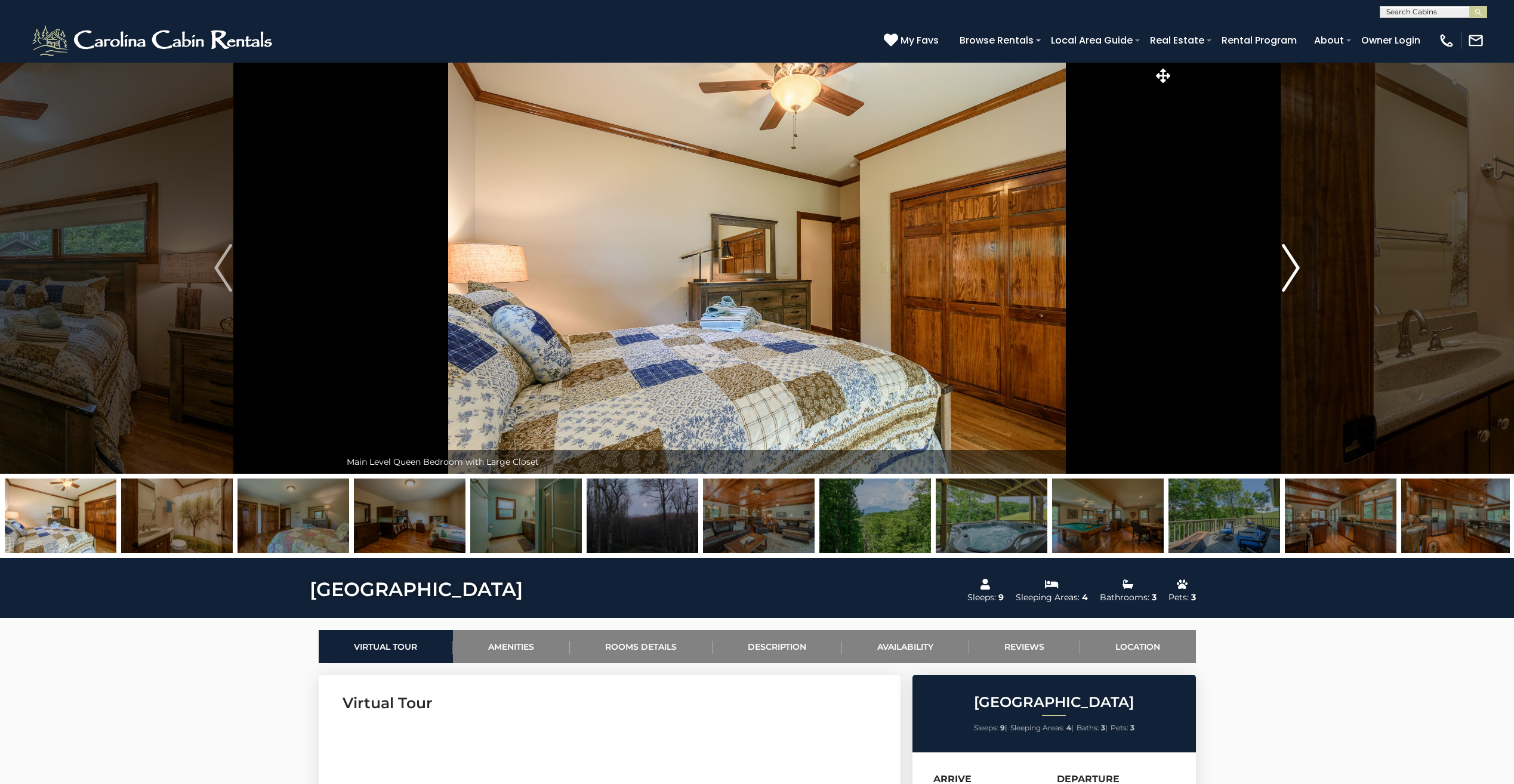
click at [1285, 266] on img "Next" at bounding box center [1291, 268] width 18 height 48
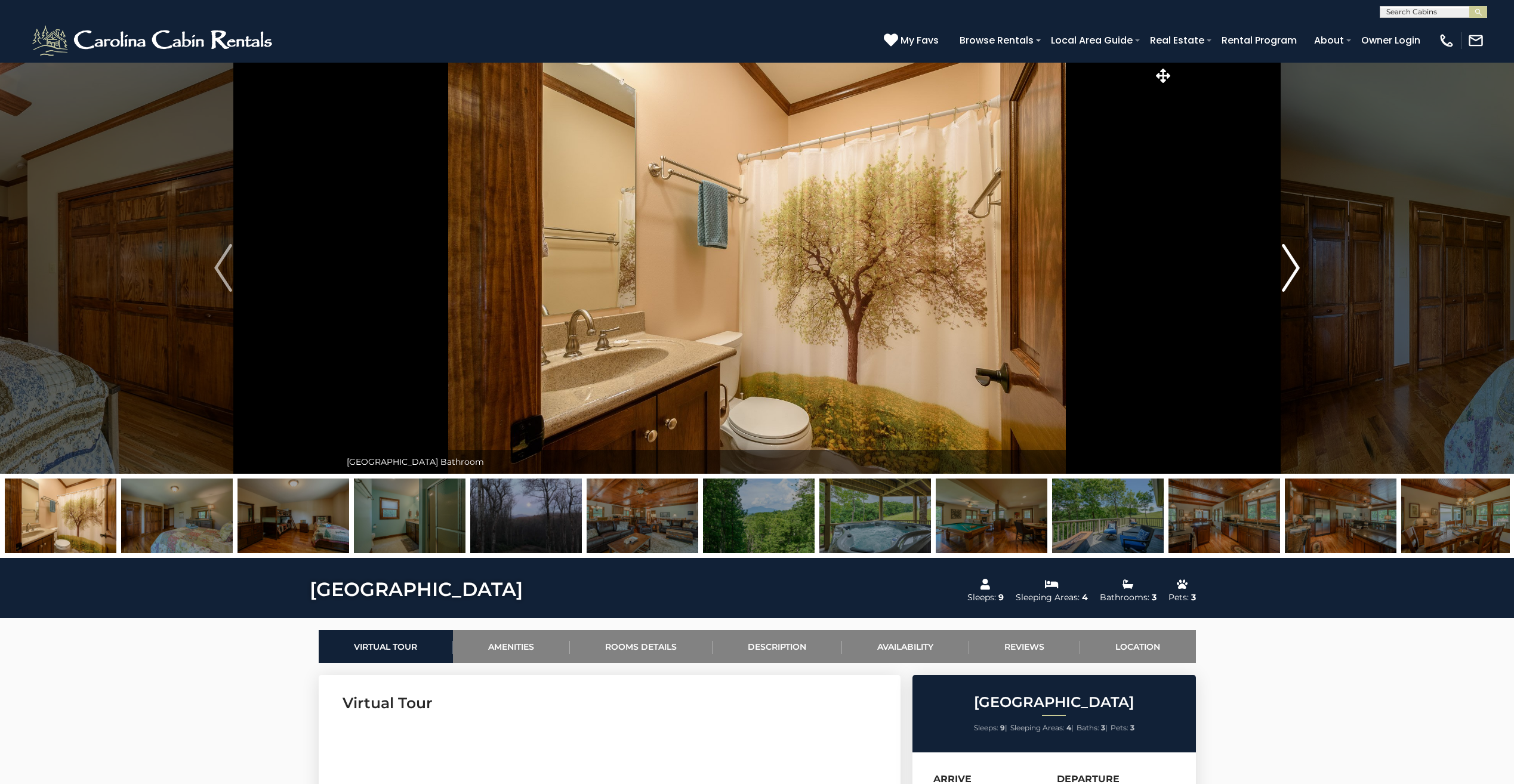
click at [1285, 266] on img "Next" at bounding box center [1291, 268] width 18 height 48
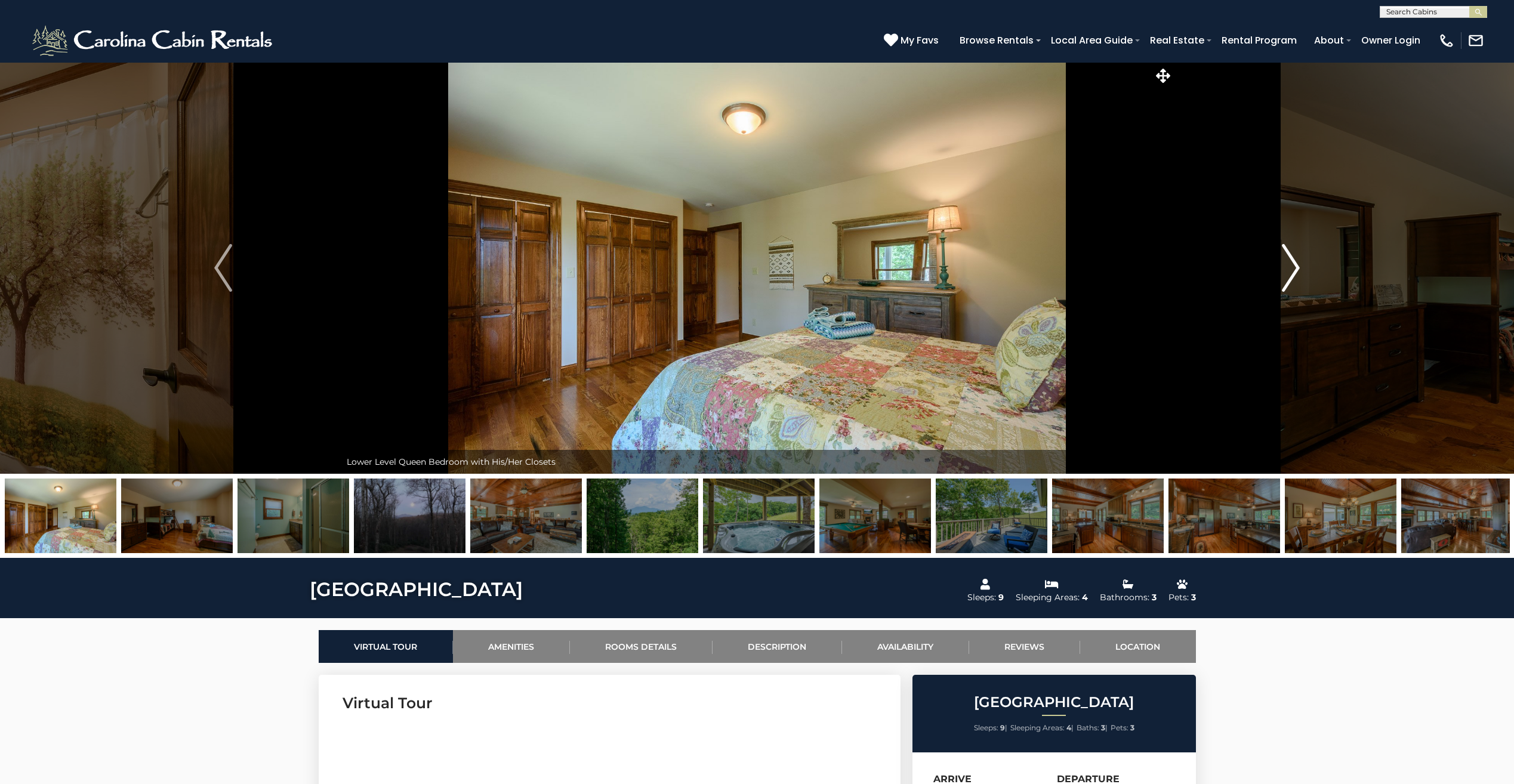
click at [1285, 266] on img "Next" at bounding box center [1291, 268] width 18 height 48
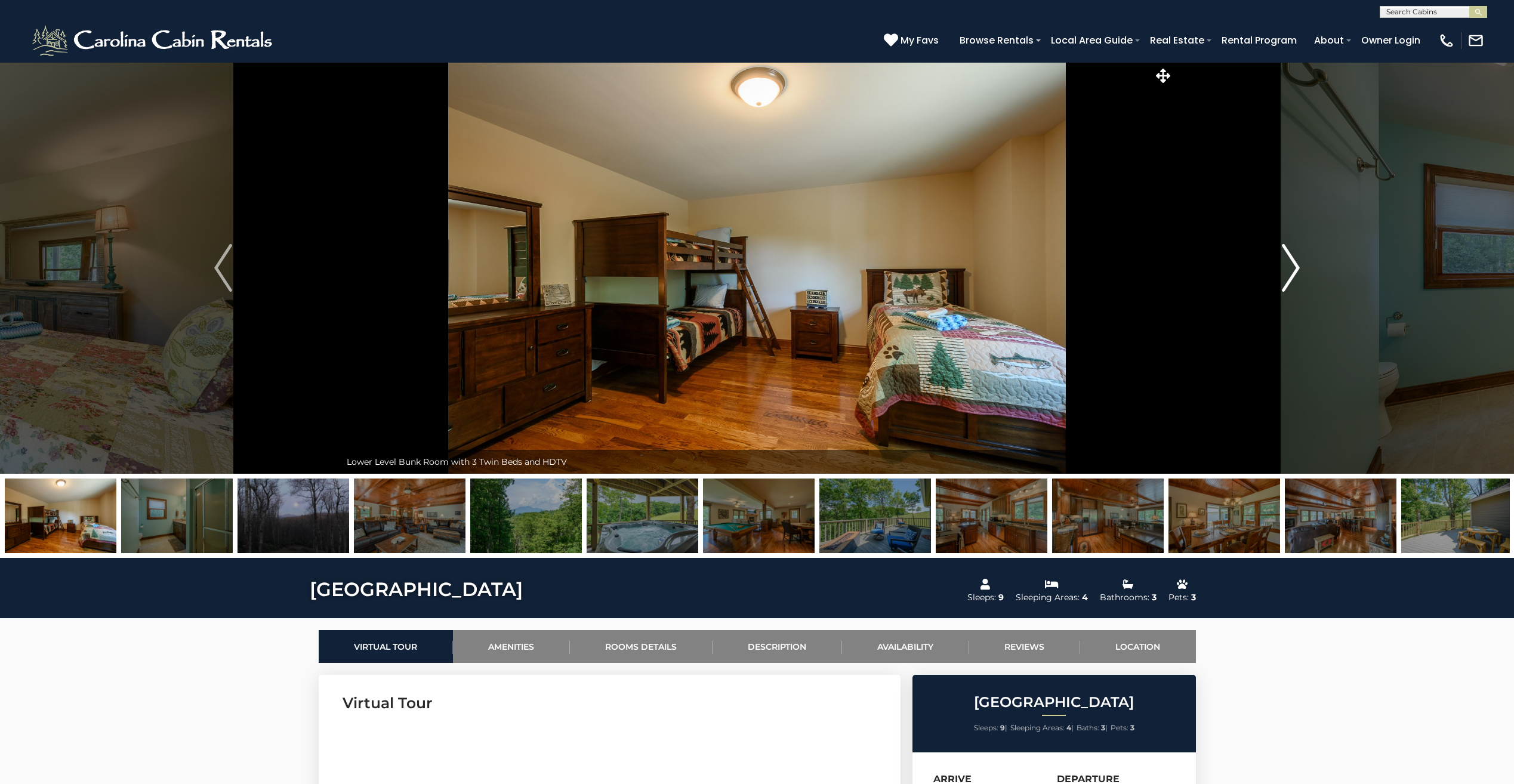
click at [1285, 266] on img "Next" at bounding box center [1291, 268] width 18 height 48
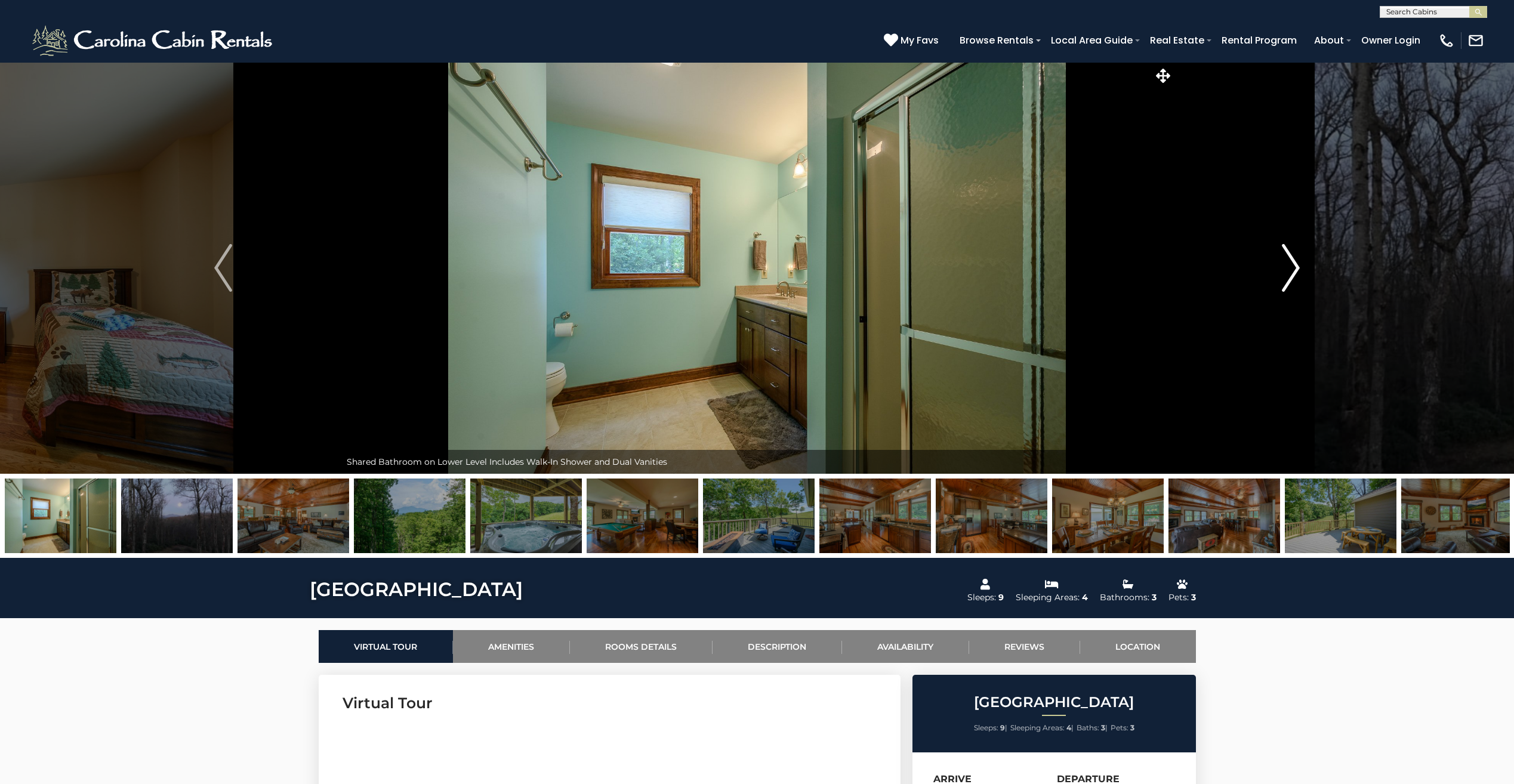
click at [1285, 266] on img "Next" at bounding box center [1291, 268] width 18 height 48
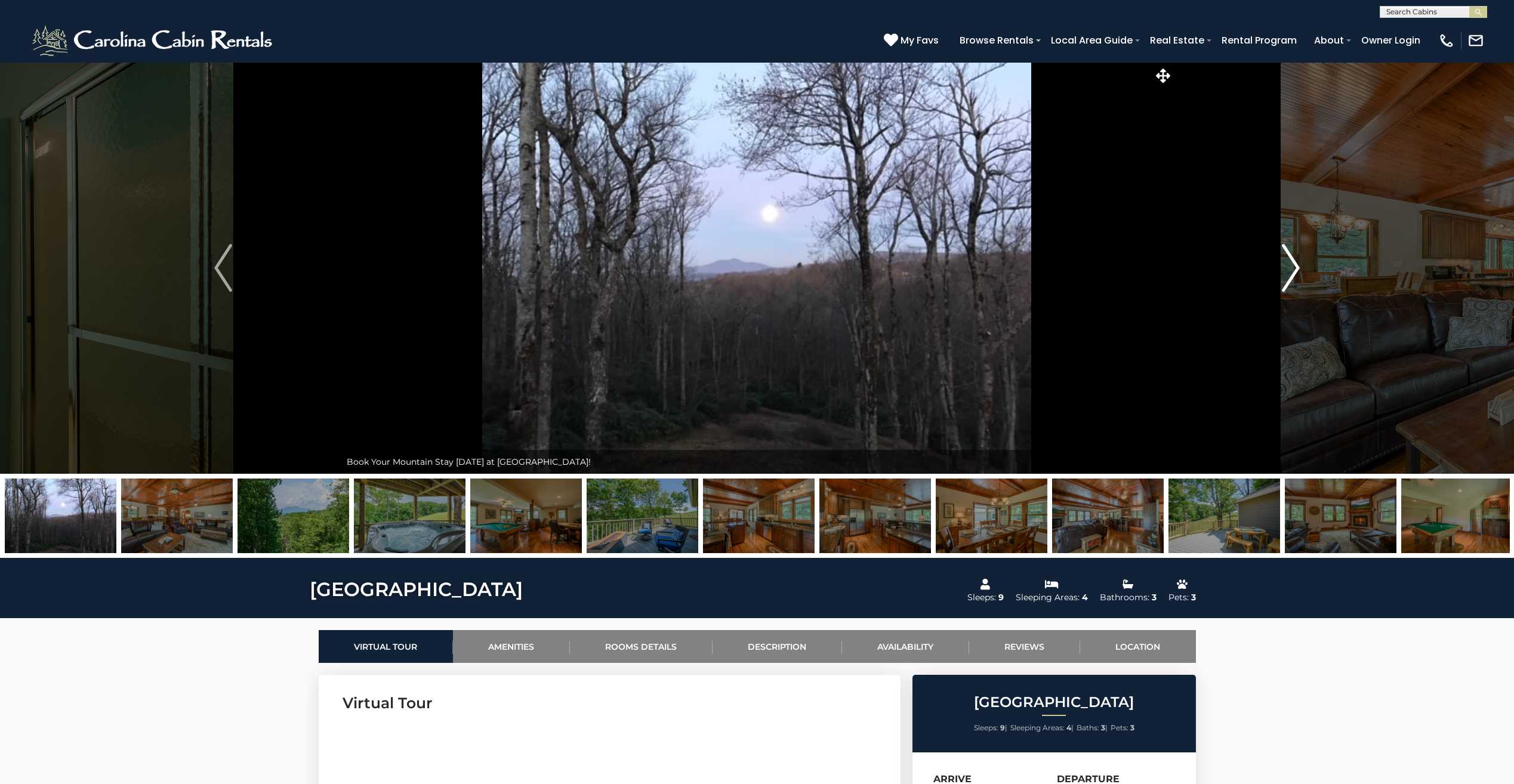
click at [1286, 267] on img "Next" at bounding box center [1291, 268] width 18 height 48
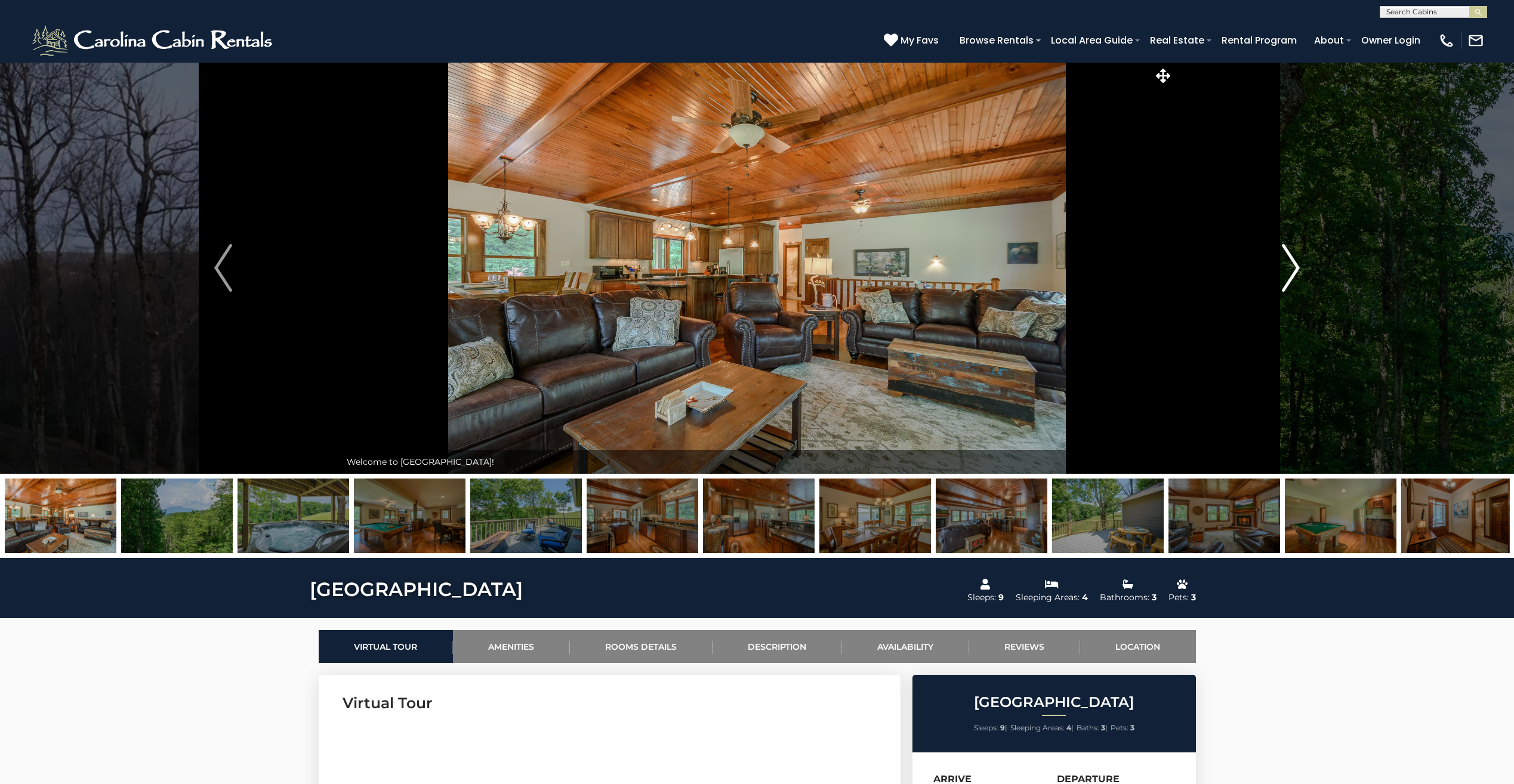
click at [1295, 270] on img "Next" at bounding box center [1291, 268] width 18 height 48
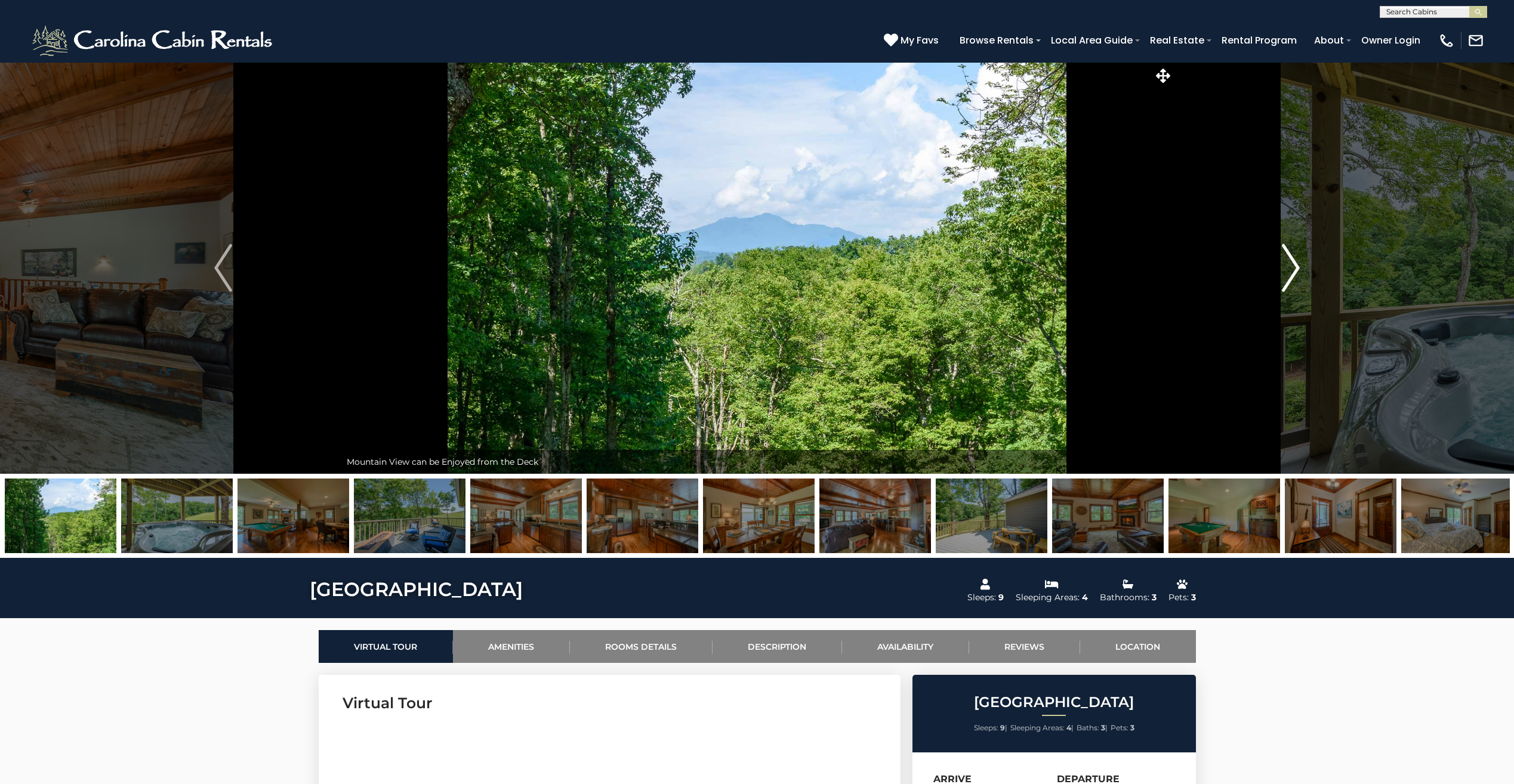
click at [1295, 270] on img "Next" at bounding box center [1291, 268] width 18 height 48
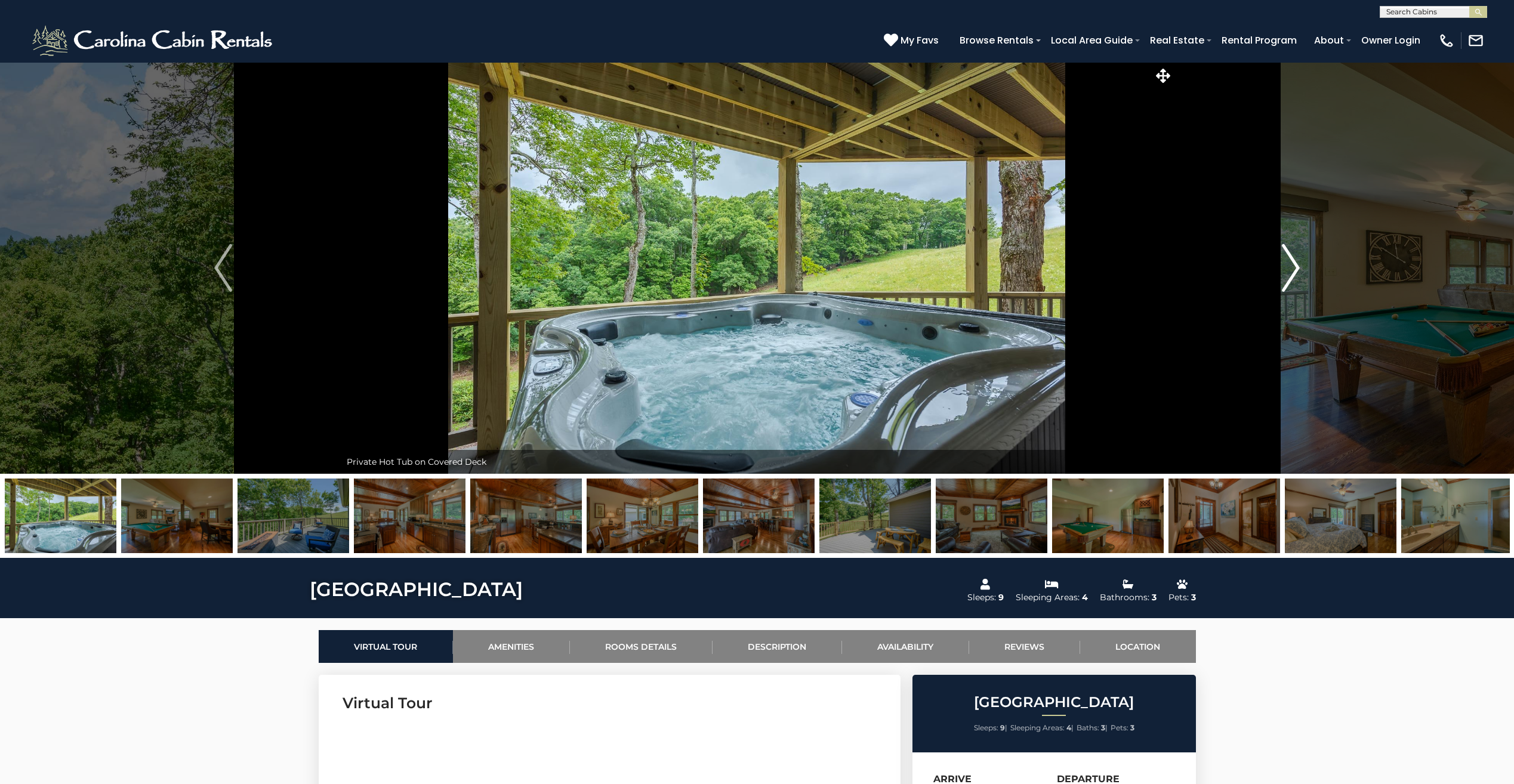
click at [1295, 270] on img "Next" at bounding box center [1291, 268] width 18 height 48
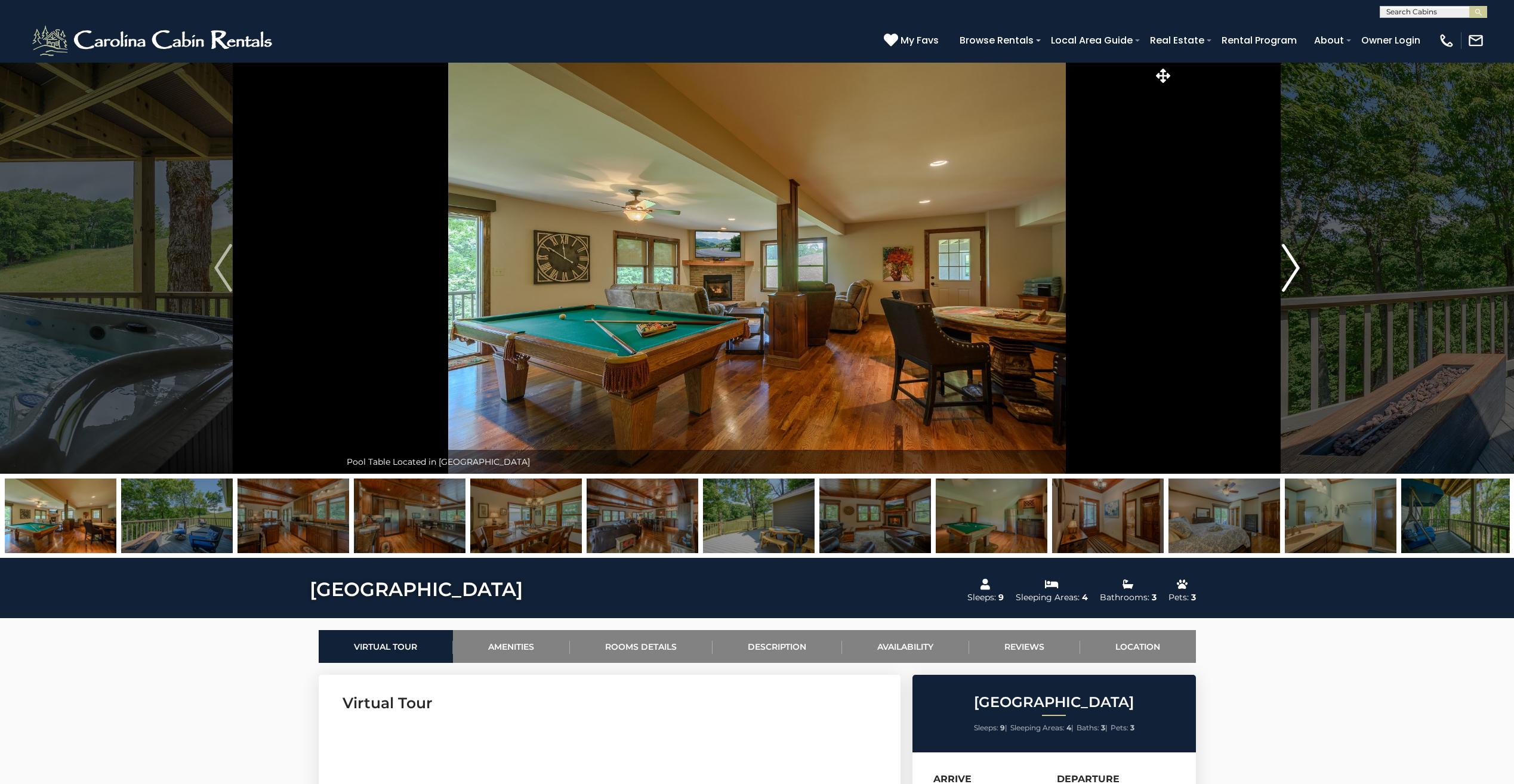
click at [1295, 270] on img "Next" at bounding box center [1291, 268] width 18 height 48
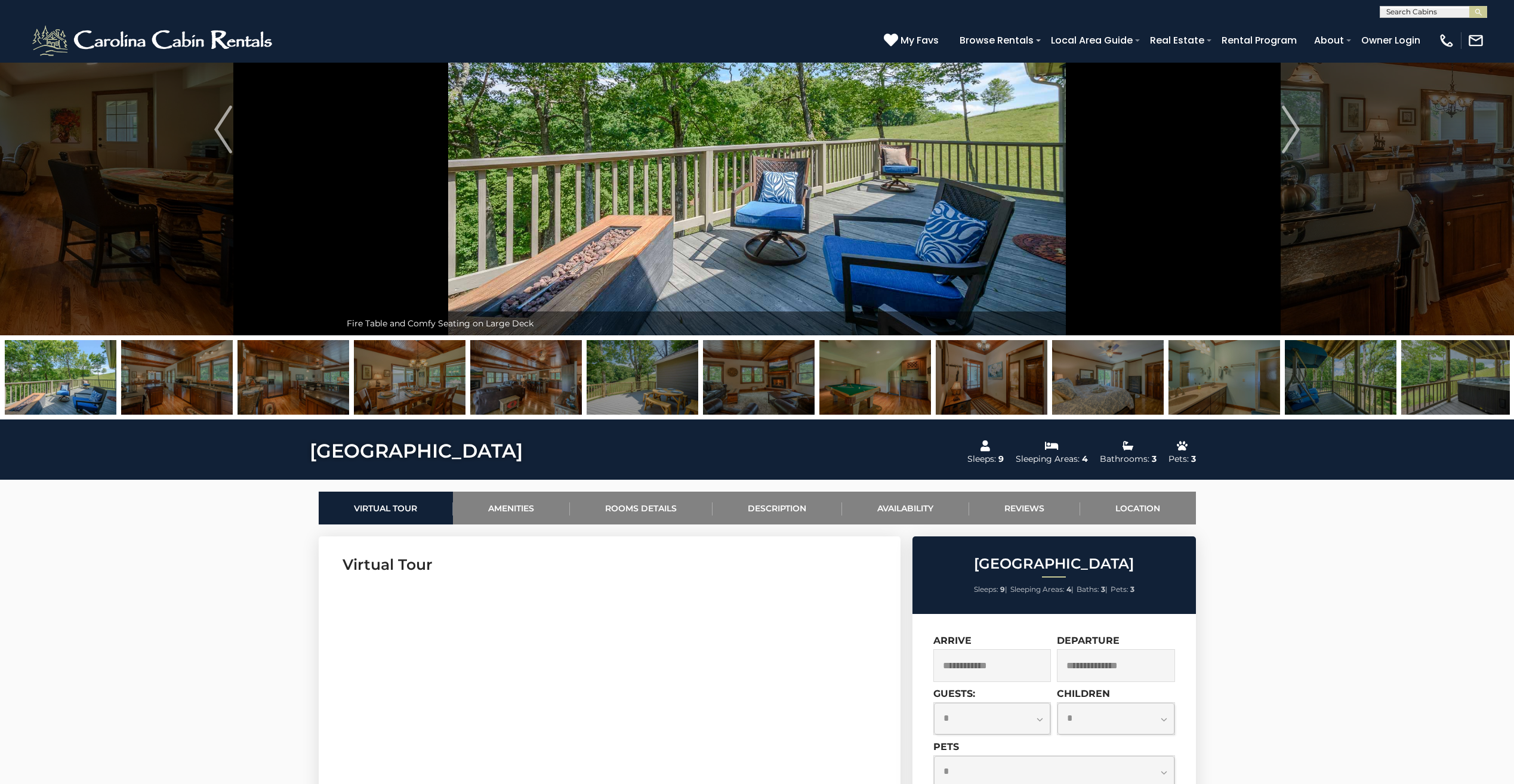
scroll to position [239, 0]
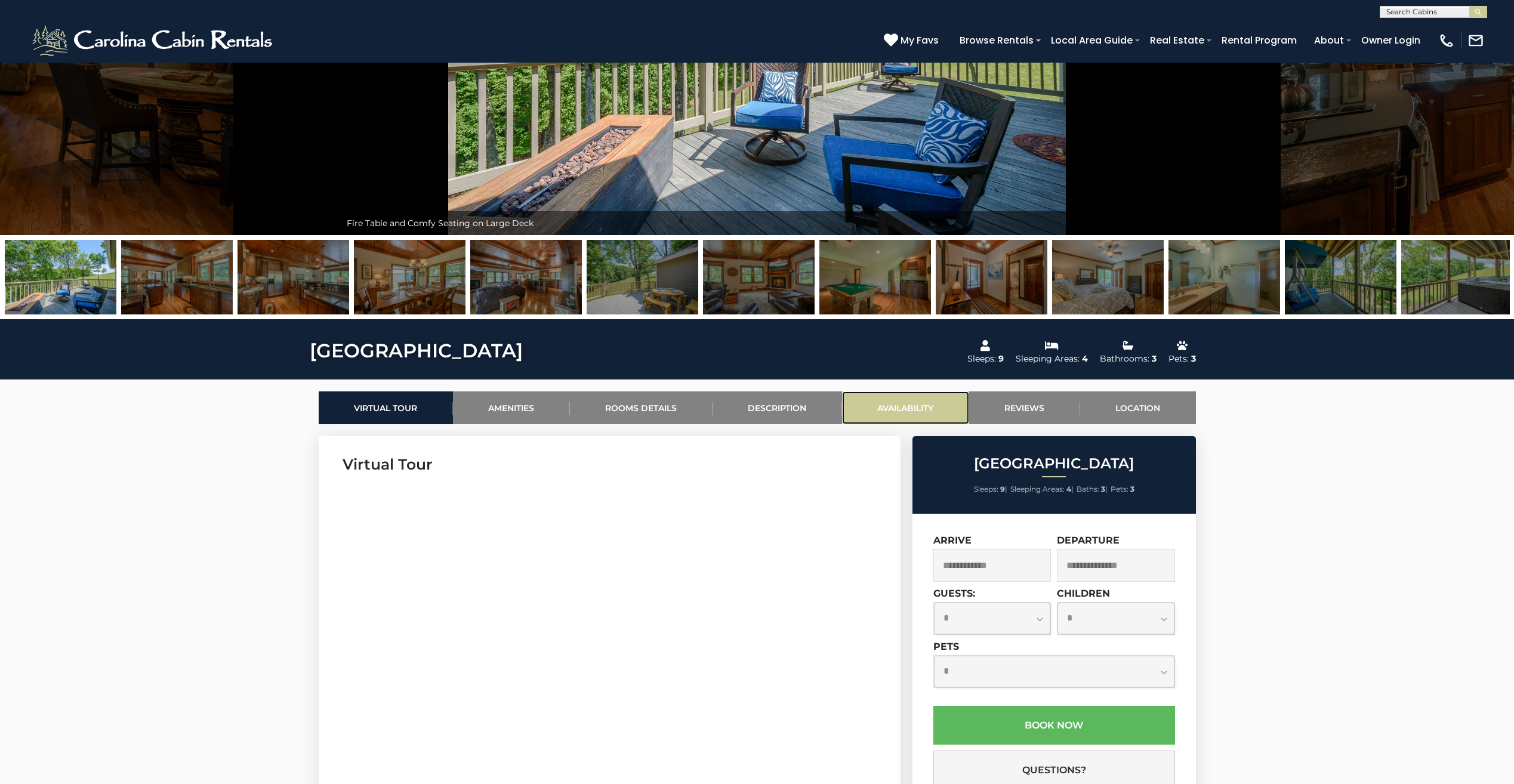
click at [909, 404] on link "Availability" at bounding box center [905, 407] width 127 height 33
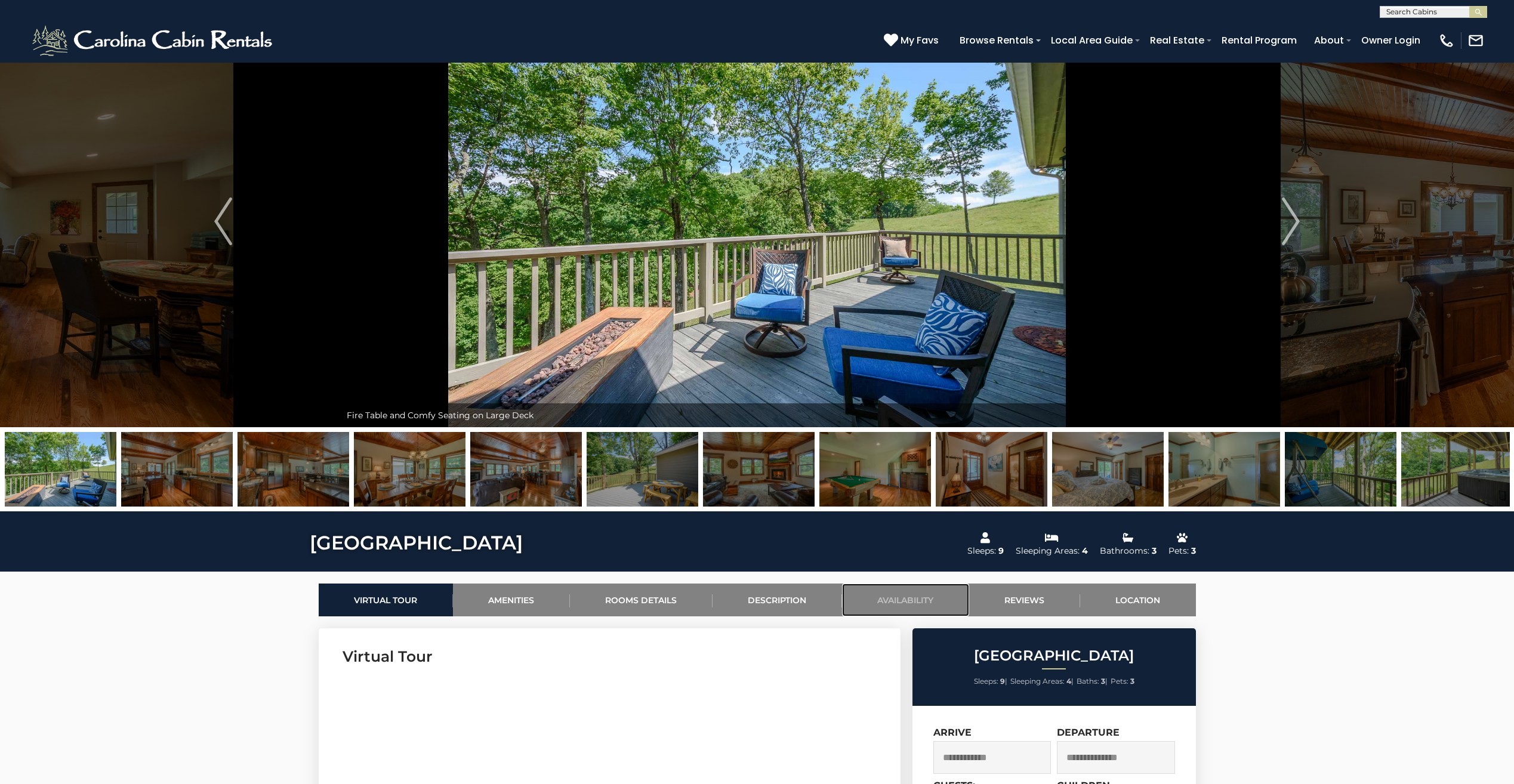
scroll to position [0, 0]
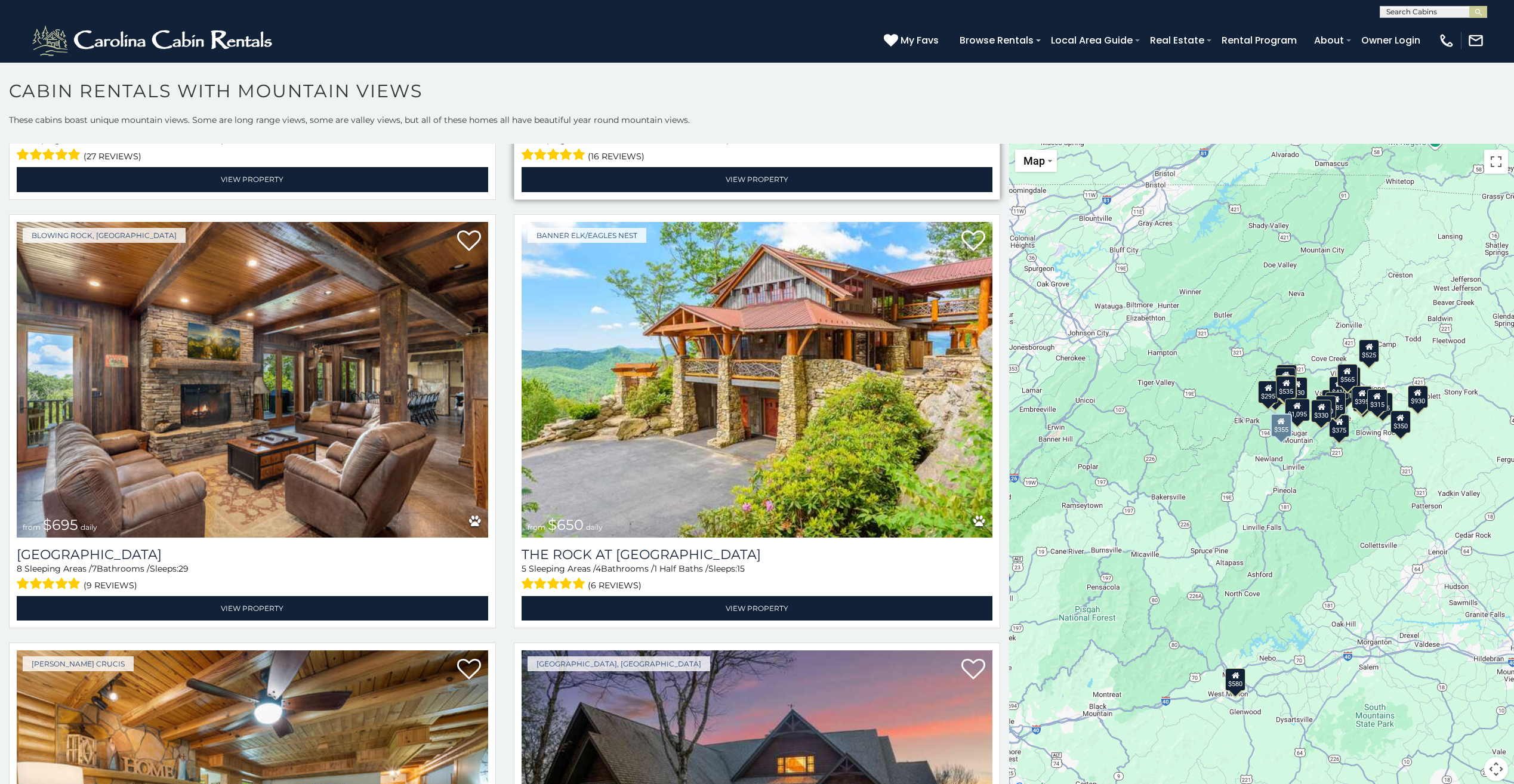
scroll to position [3402, 0]
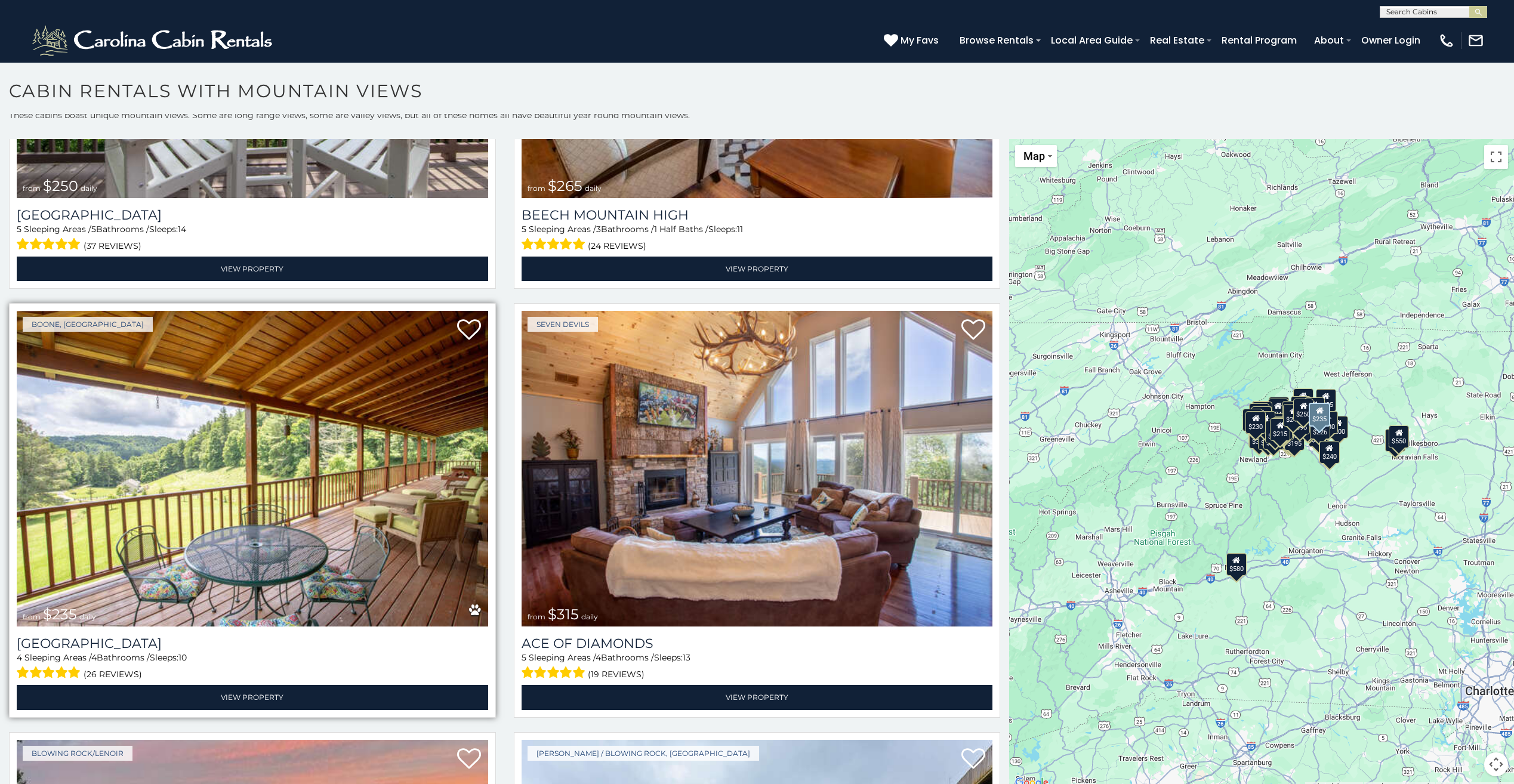
scroll to position [13147, 0]
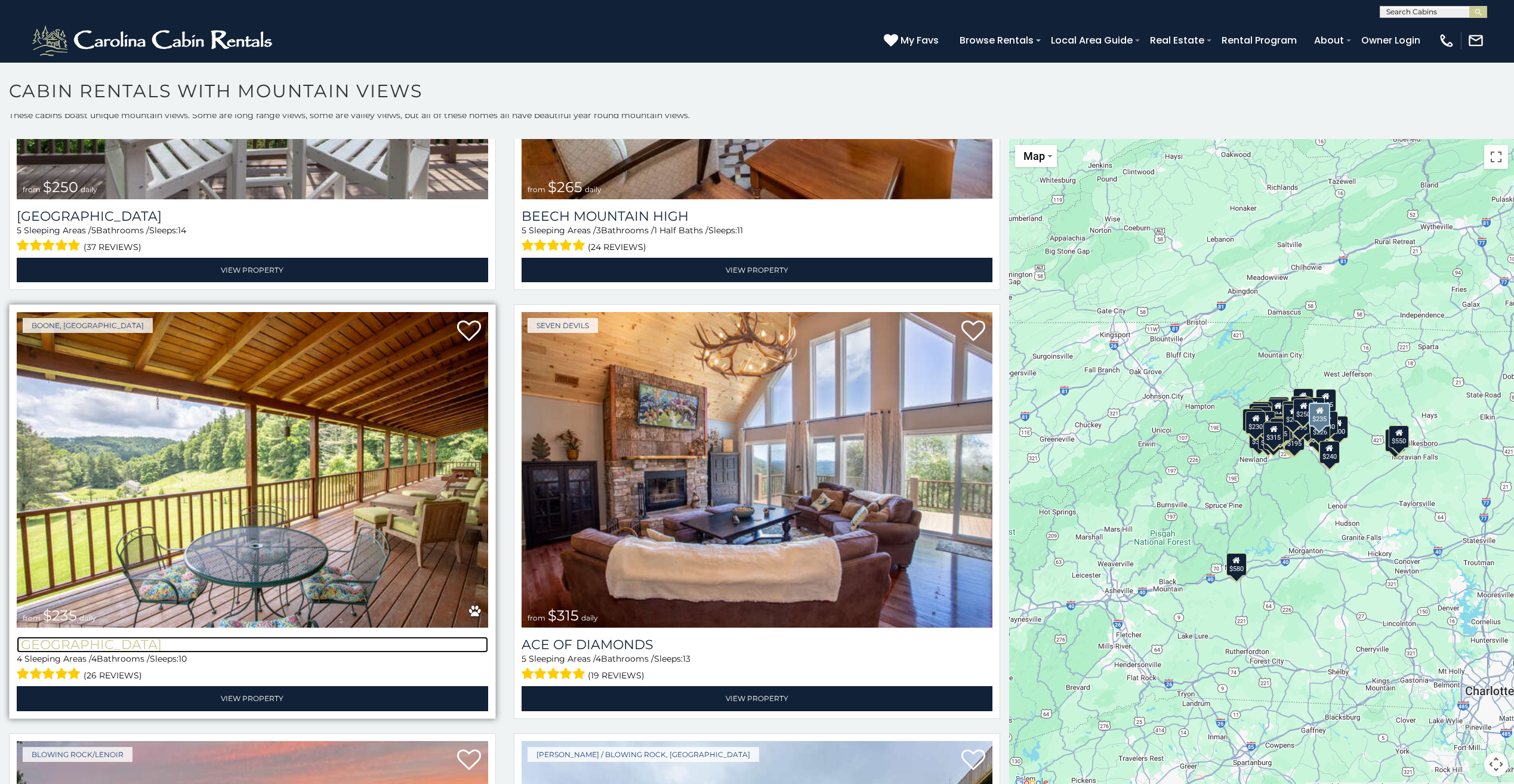
click at [100, 637] on h3 "[GEOGRAPHIC_DATA]" at bounding box center [252, 645] width 471 height 16
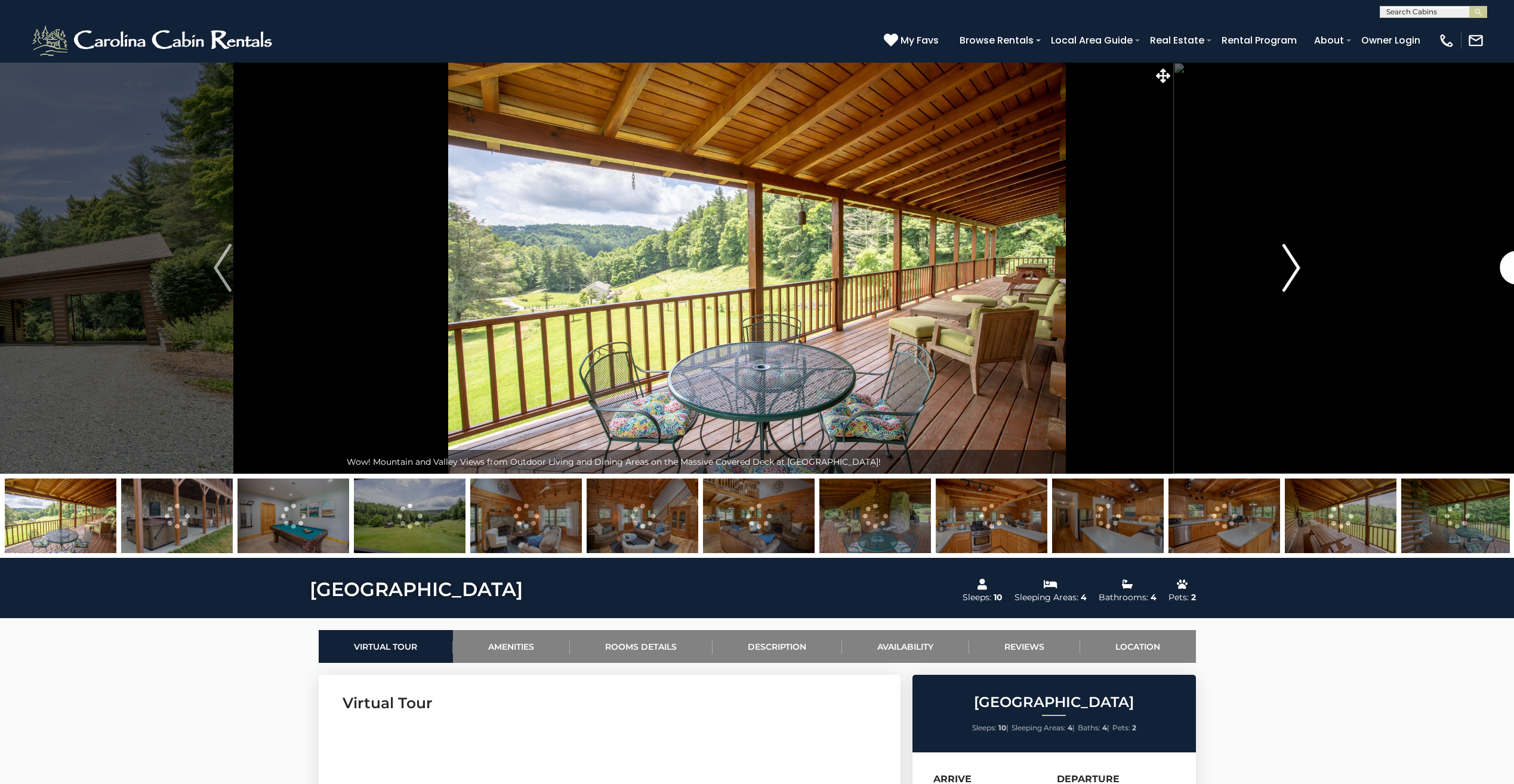
click at [1292, 261] on img "Next" at bounding box center [1292, 268] width 18 height 48
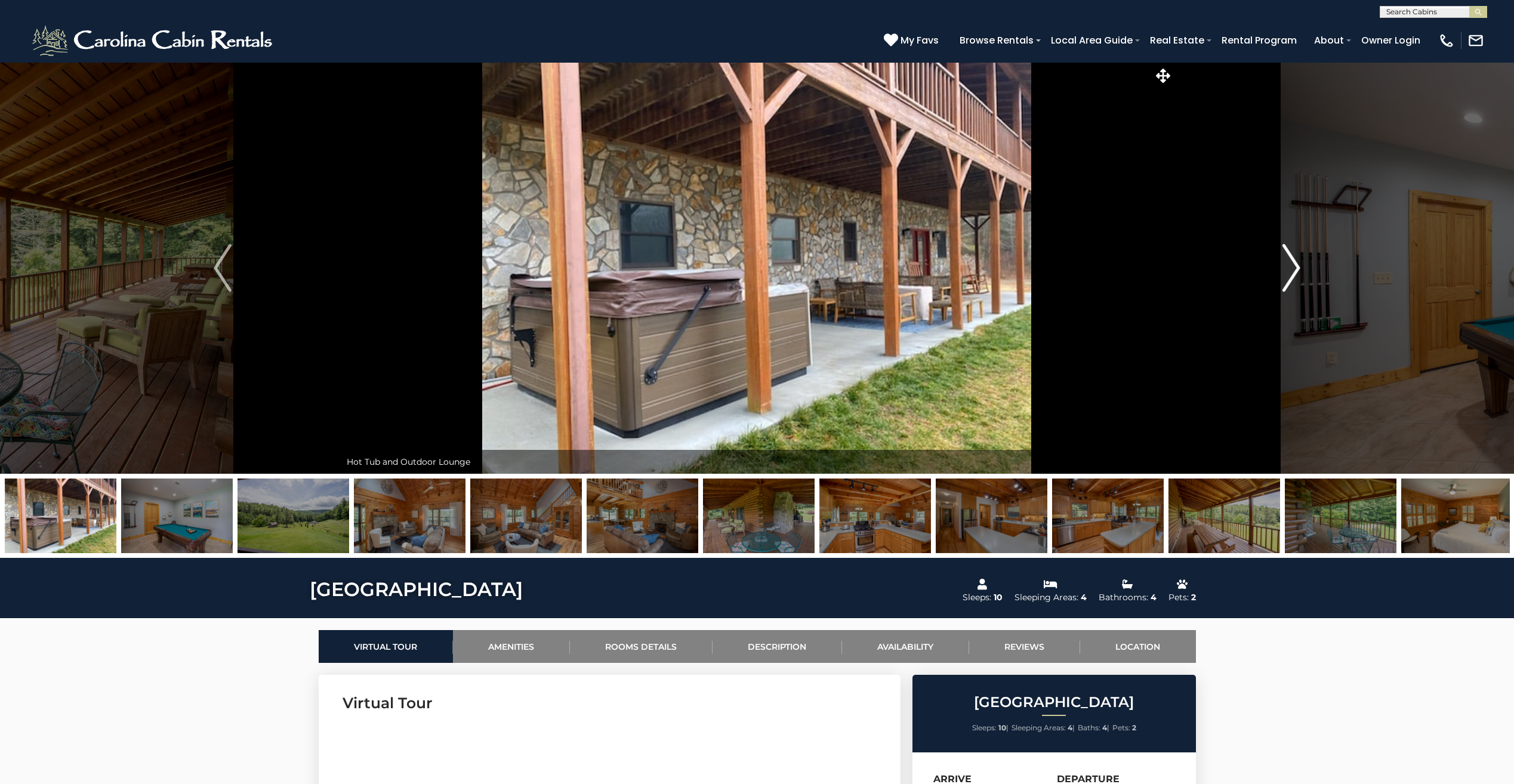
click at [1291, 261] on img "Next" at bounding box center [1292, 268] width 18 height 48
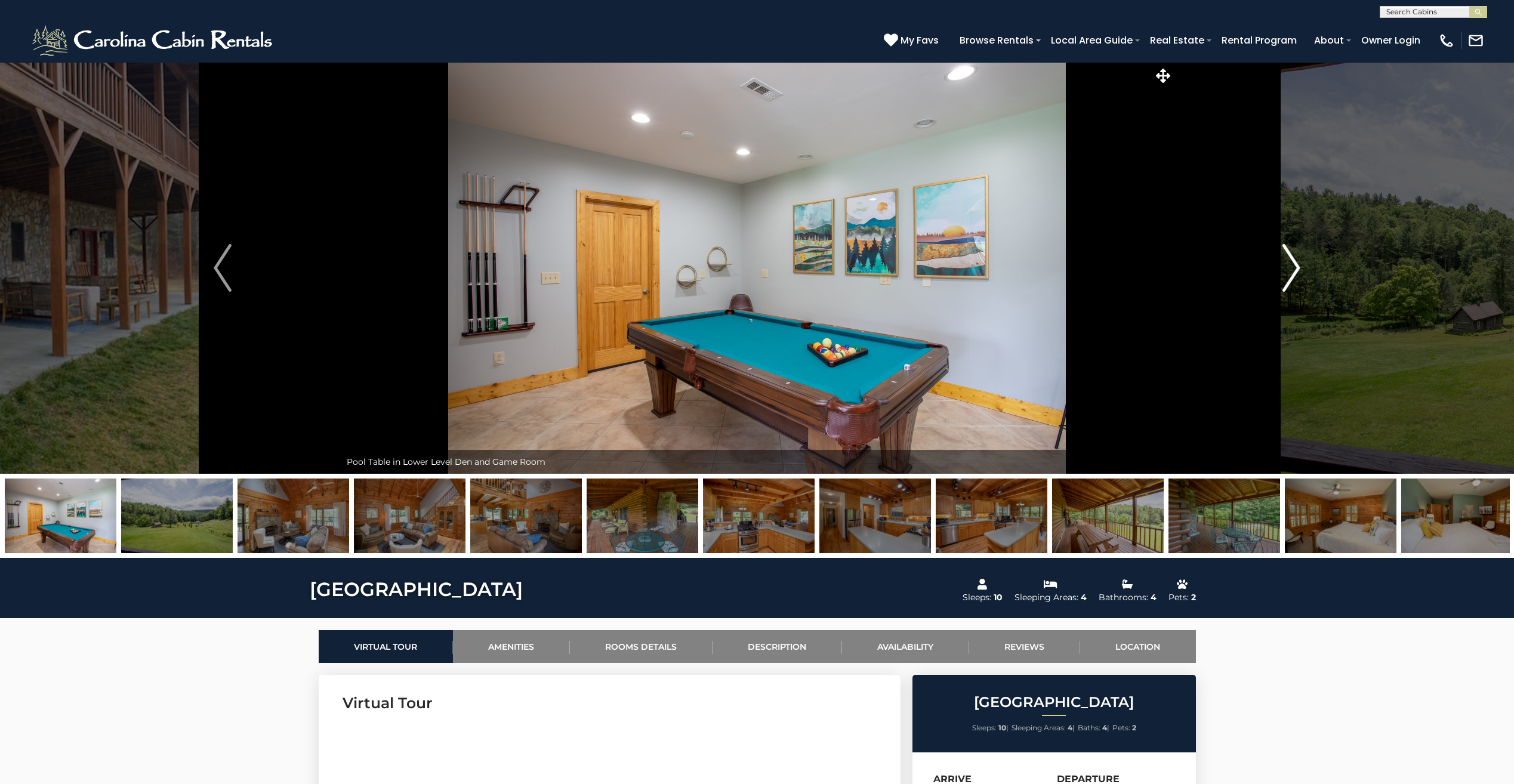
click at [1291, 261] on img "Next" at bounding box center [1292, 268] width 18 height 48
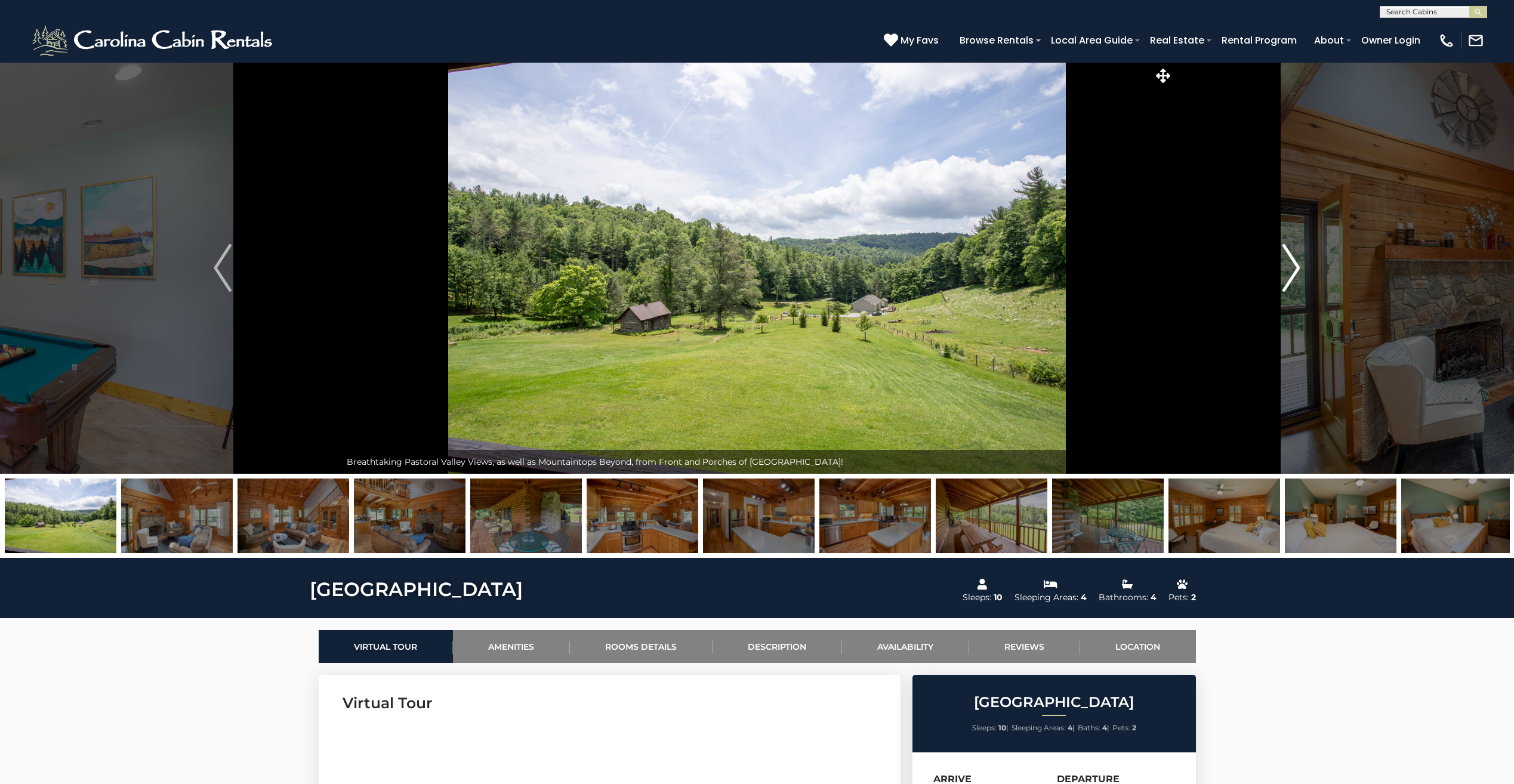
click at [1291, 261] on img "Next" at bounding box center [1292, 268] width 18 height 48
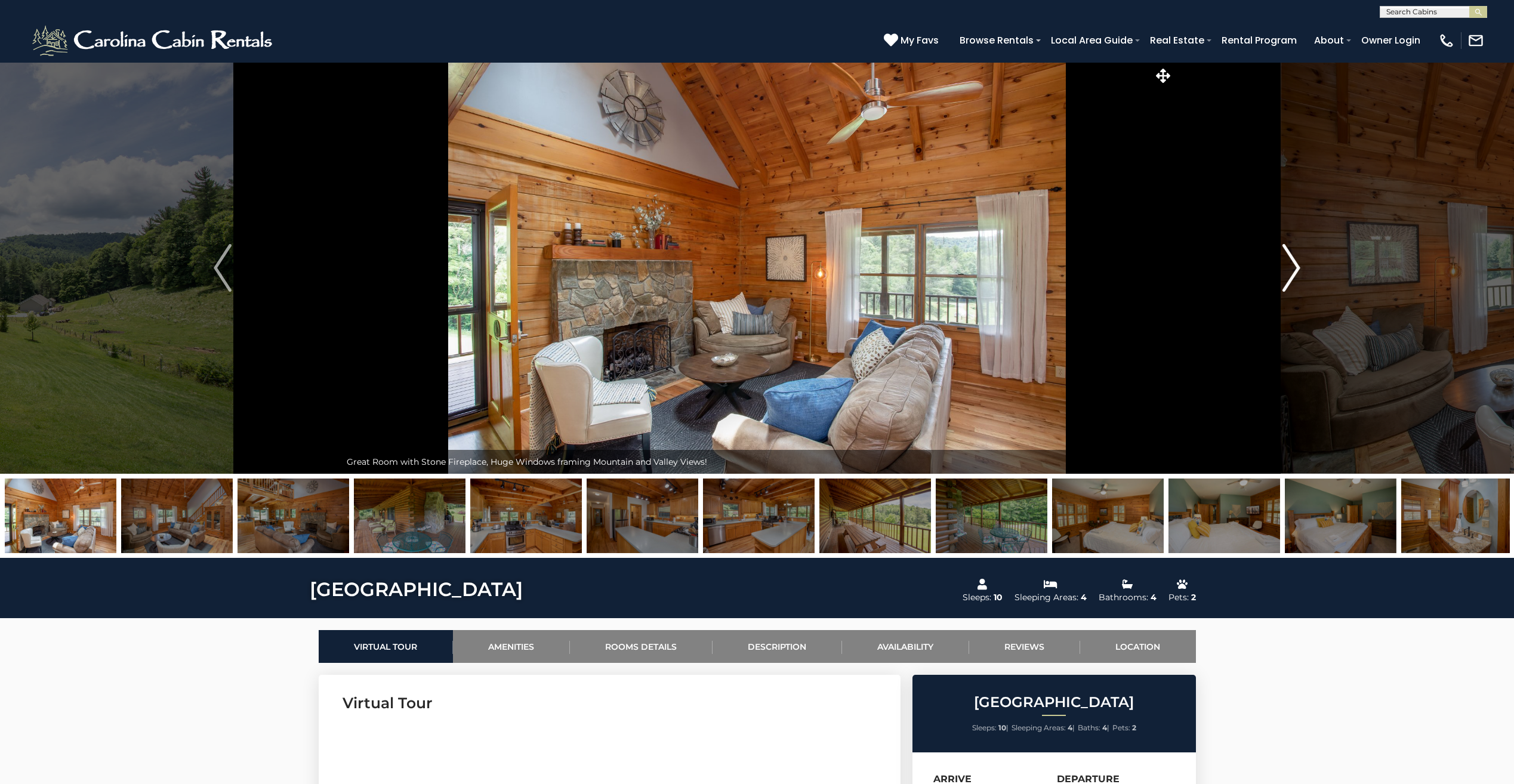
click at [1291, 261] on img "Next" at bounding box center [1292, 268] width 18 height 48
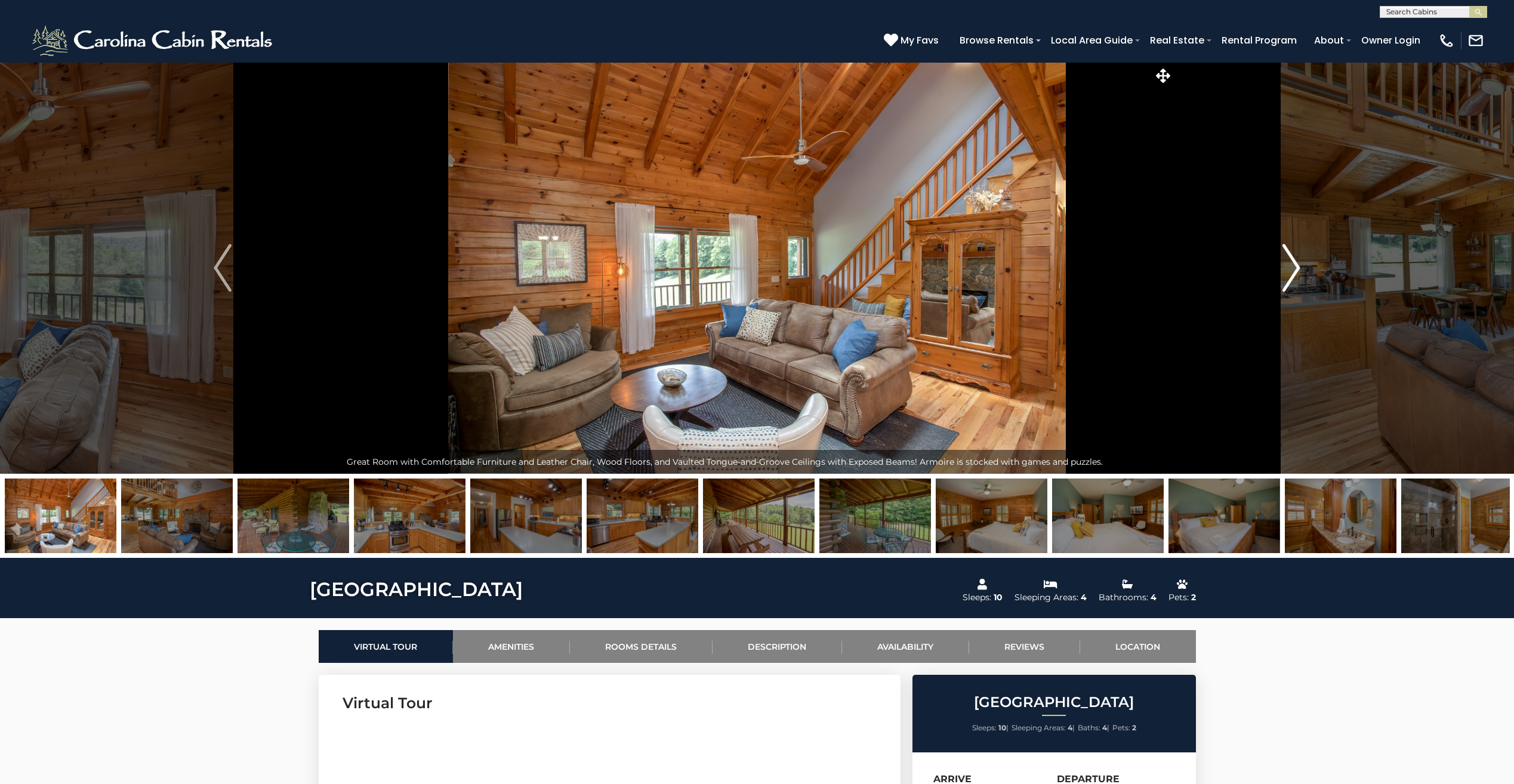
click at [1291, 261] on img "Next" at bounding box center [1292, 268] width 18 height 48
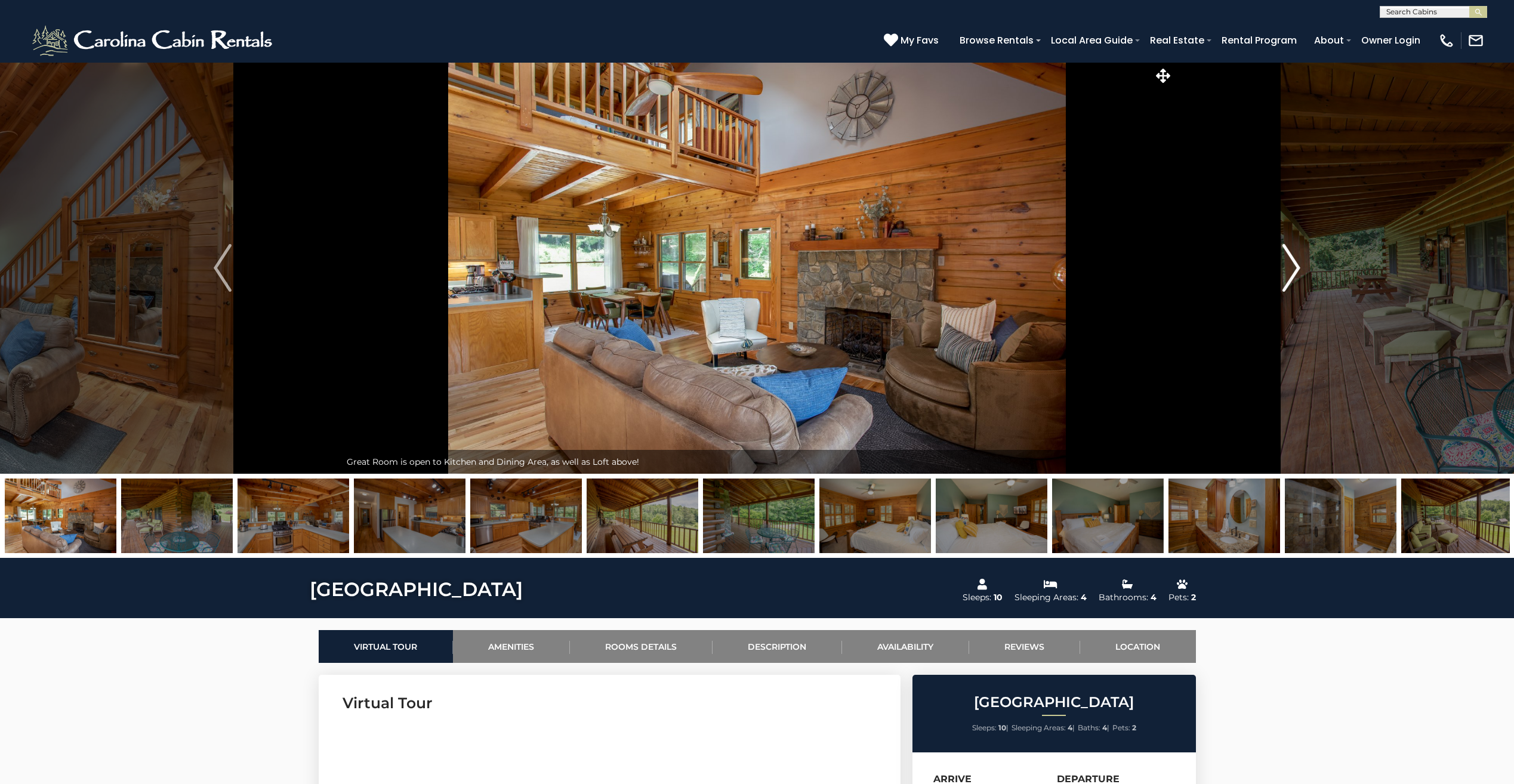
click at [1290, 260] on img "Next" at bounding box center [1292, 268] width 18 height 48
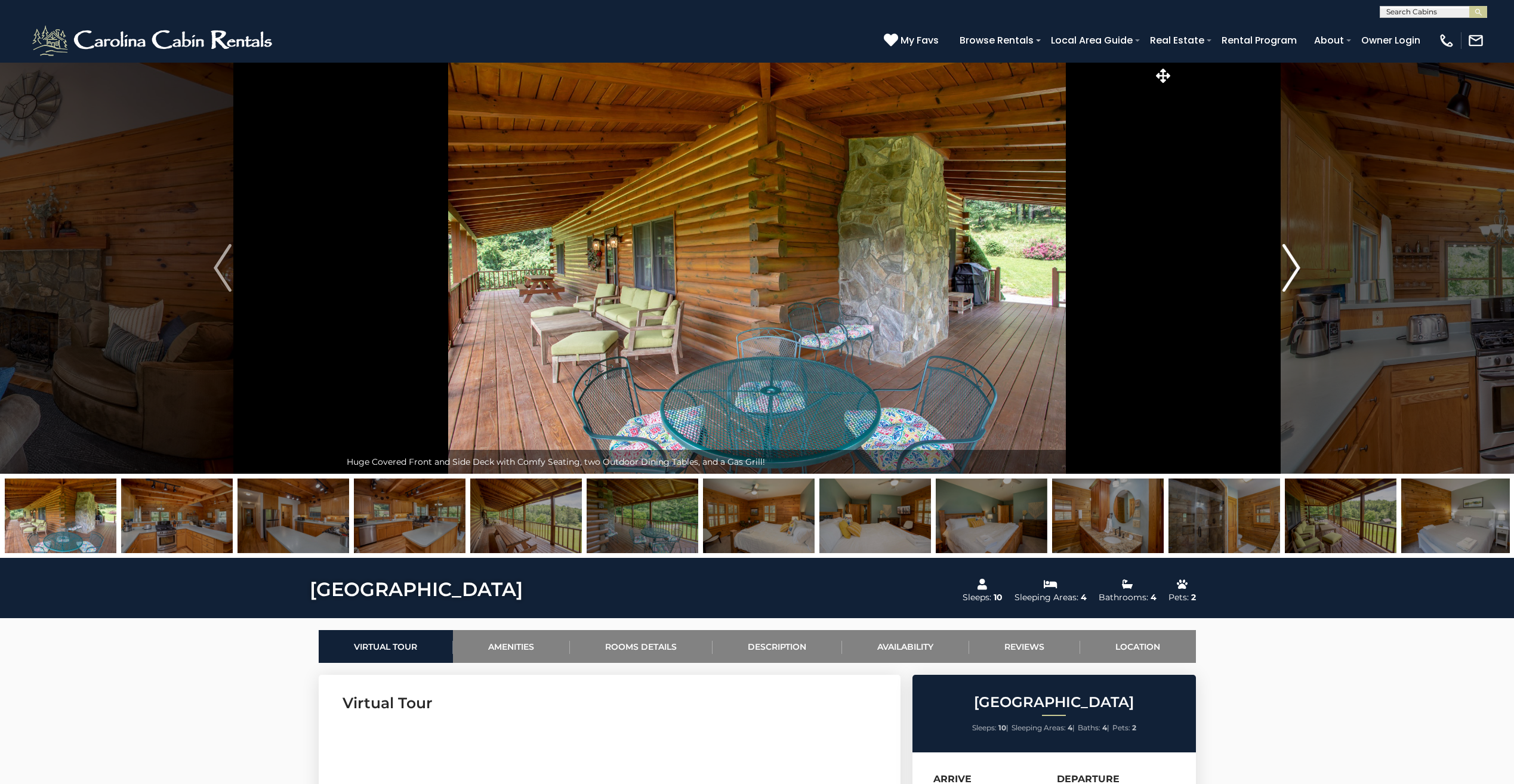
click at [1290, 260] on img "Next" at bounding box center [1292, 268] width 18 height 48
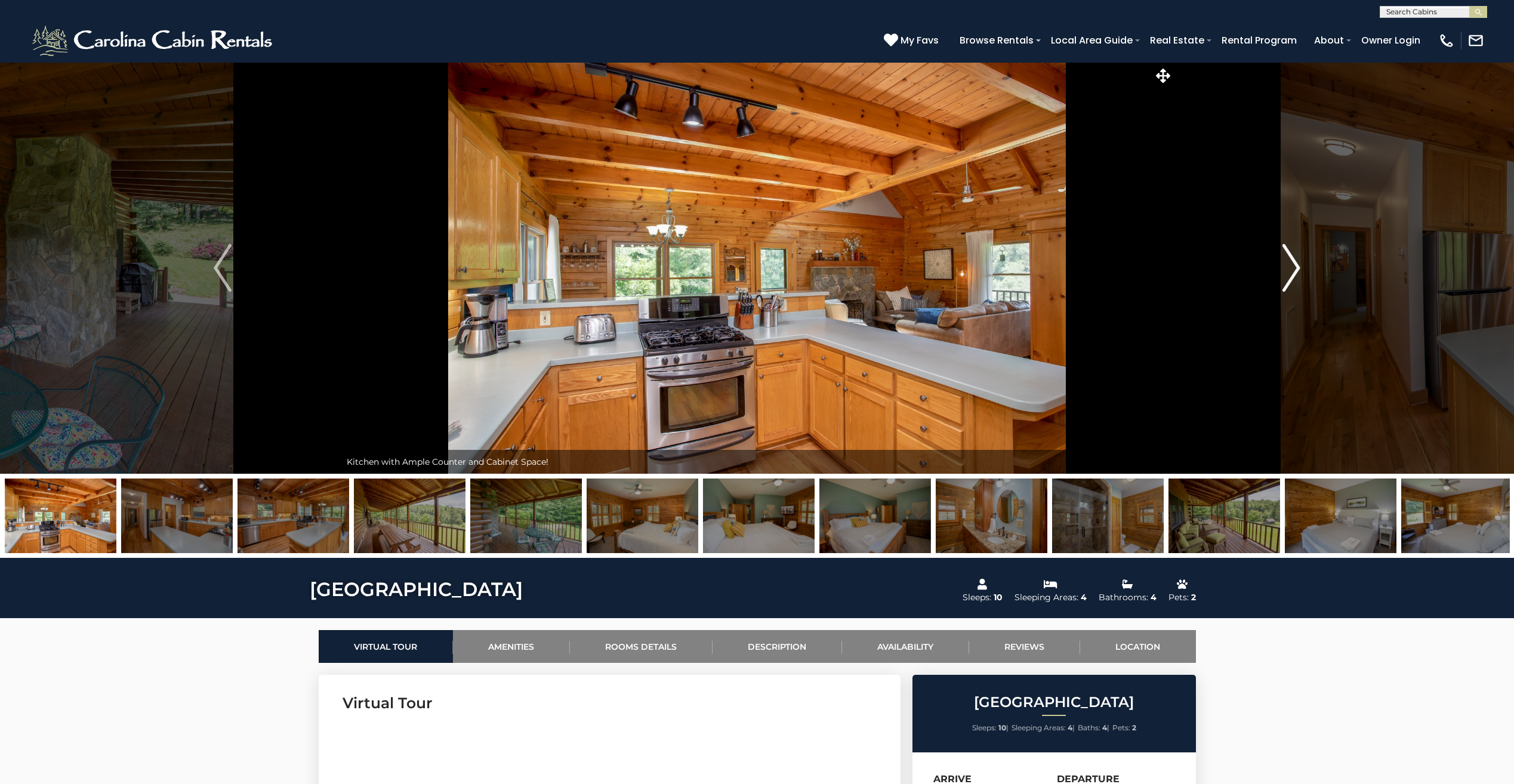
click at [1290, 260] on img "Next" at bounding box center [1292, 268] width 18 height 48
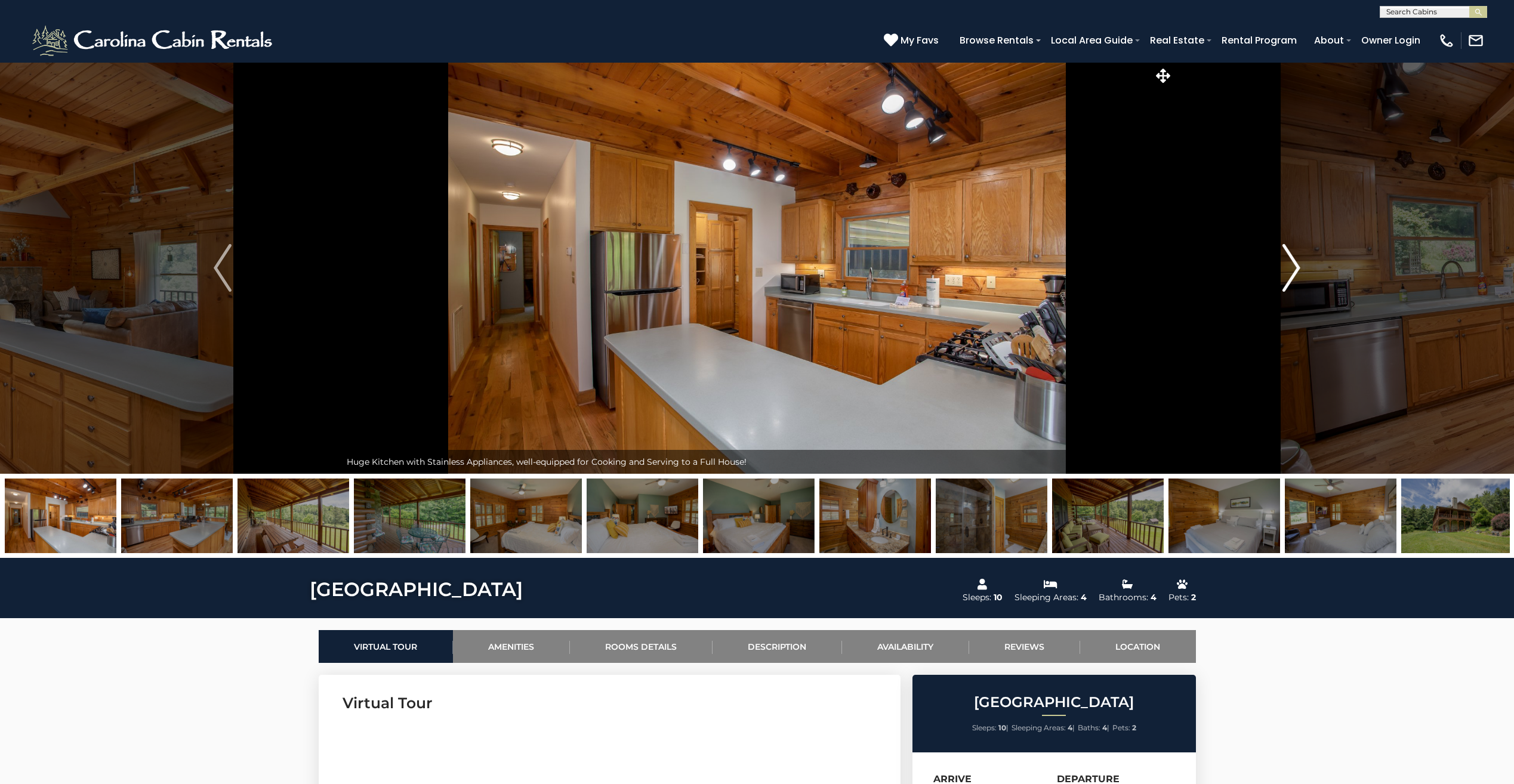
click at [1293, 260] on img "Next" at bounding box center [1292, 268] width 18 height 48
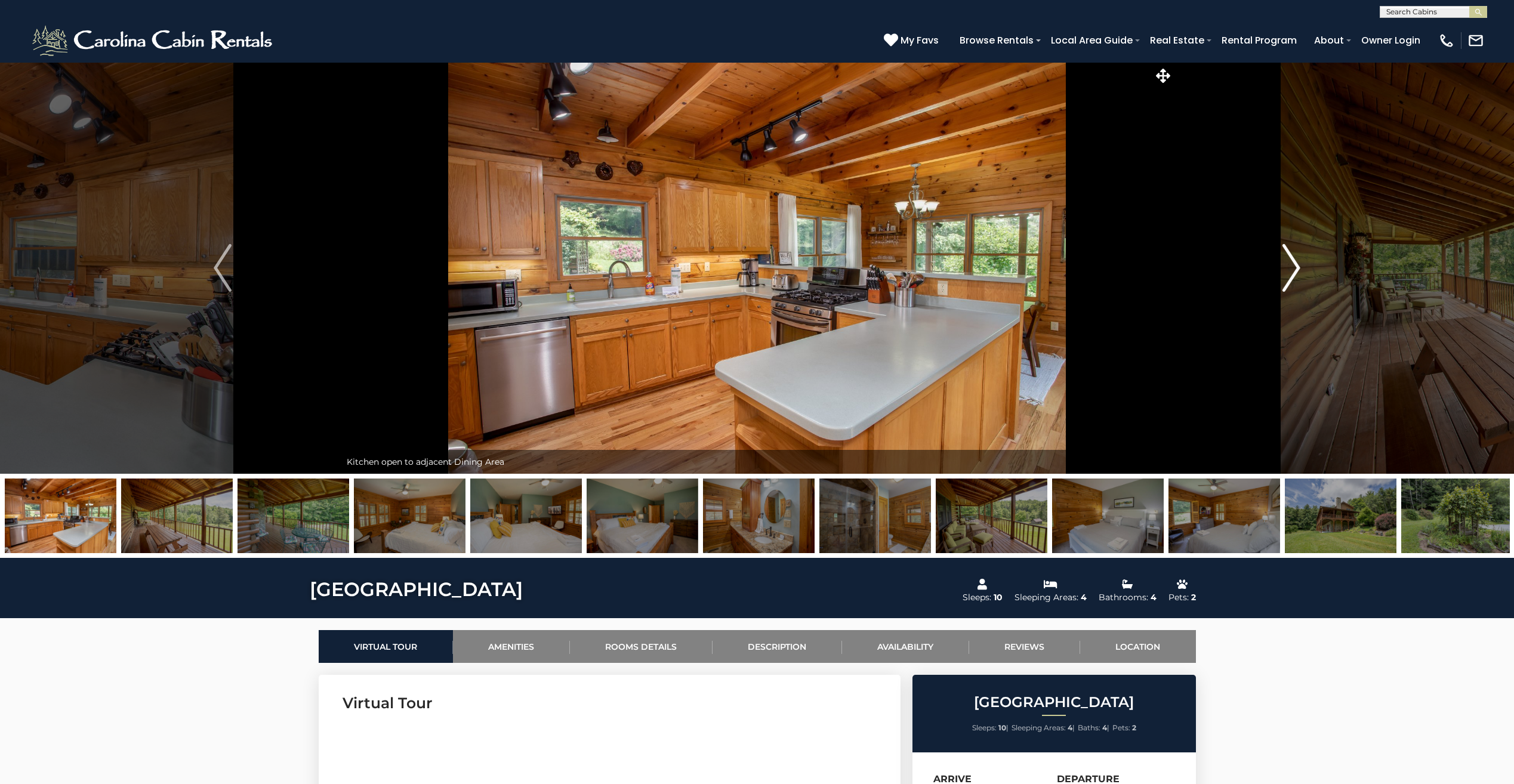
click at [1297, 269] on img "Next" at bounding box center [1292, 268] width 18 height 48
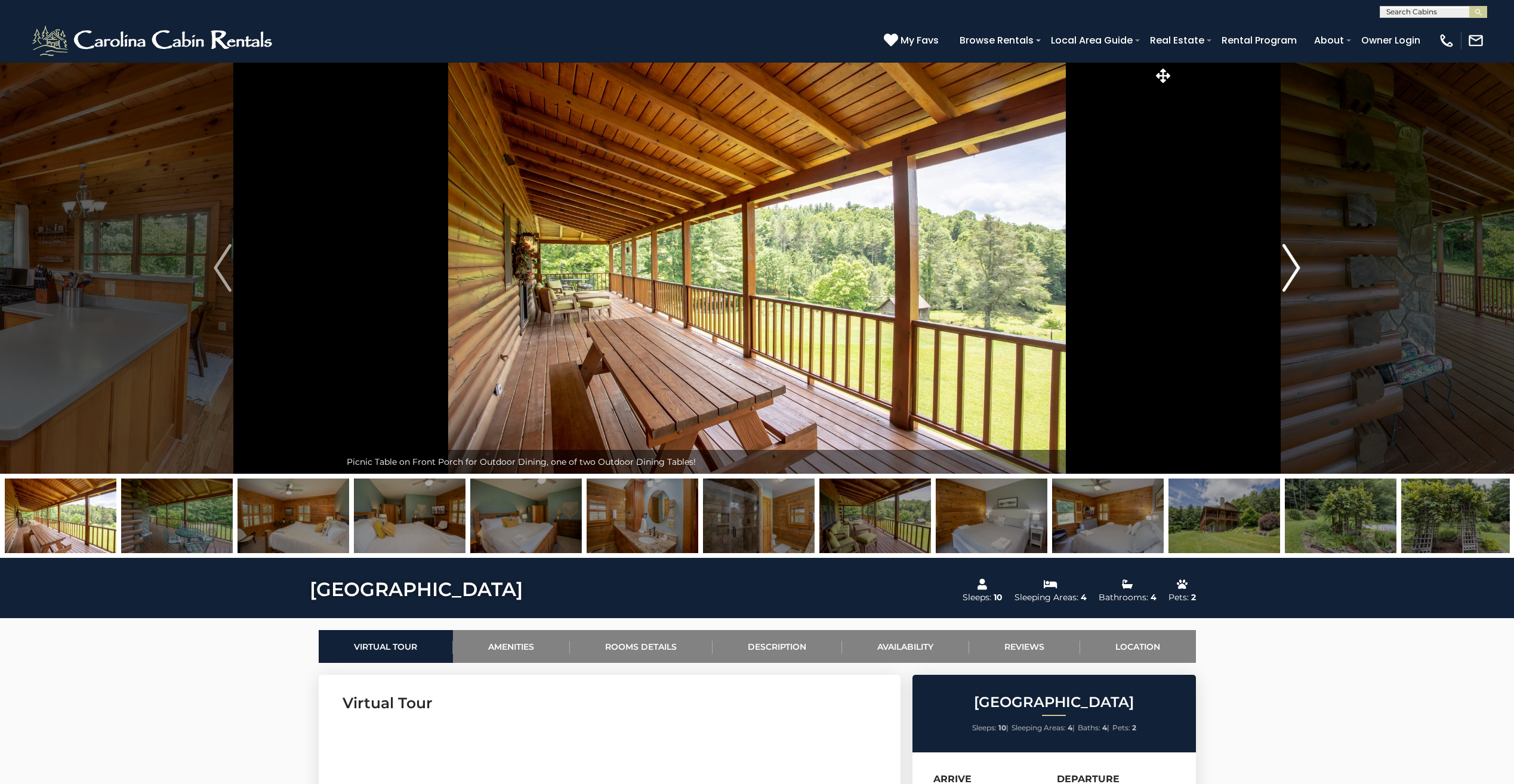
click at [1293, 269] on img "Next" at bounding box center [1292, 268] width 18 height 48
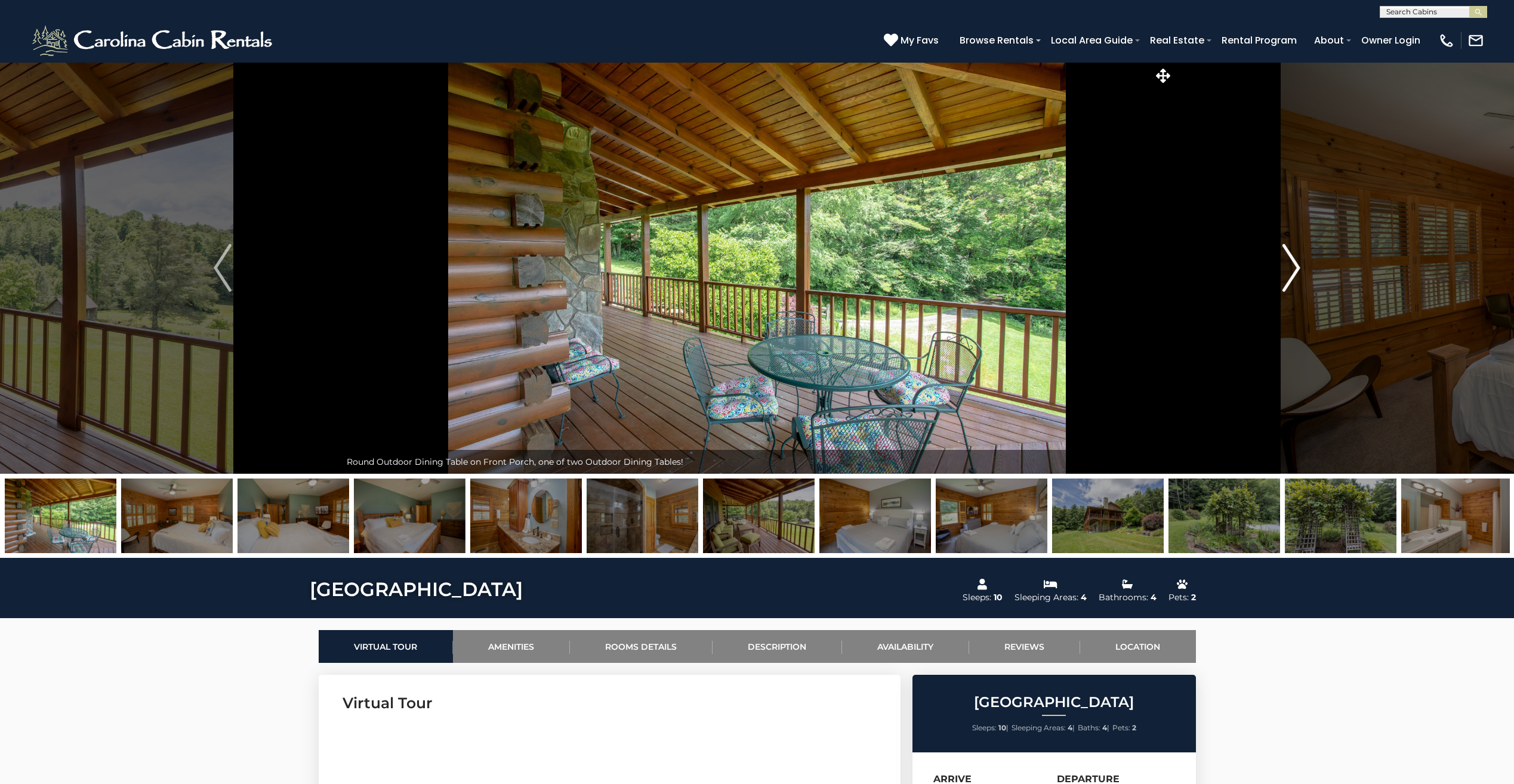
click at [1293, 269] on img "Next" at bounding box center [1292, 268] width 18 height 48
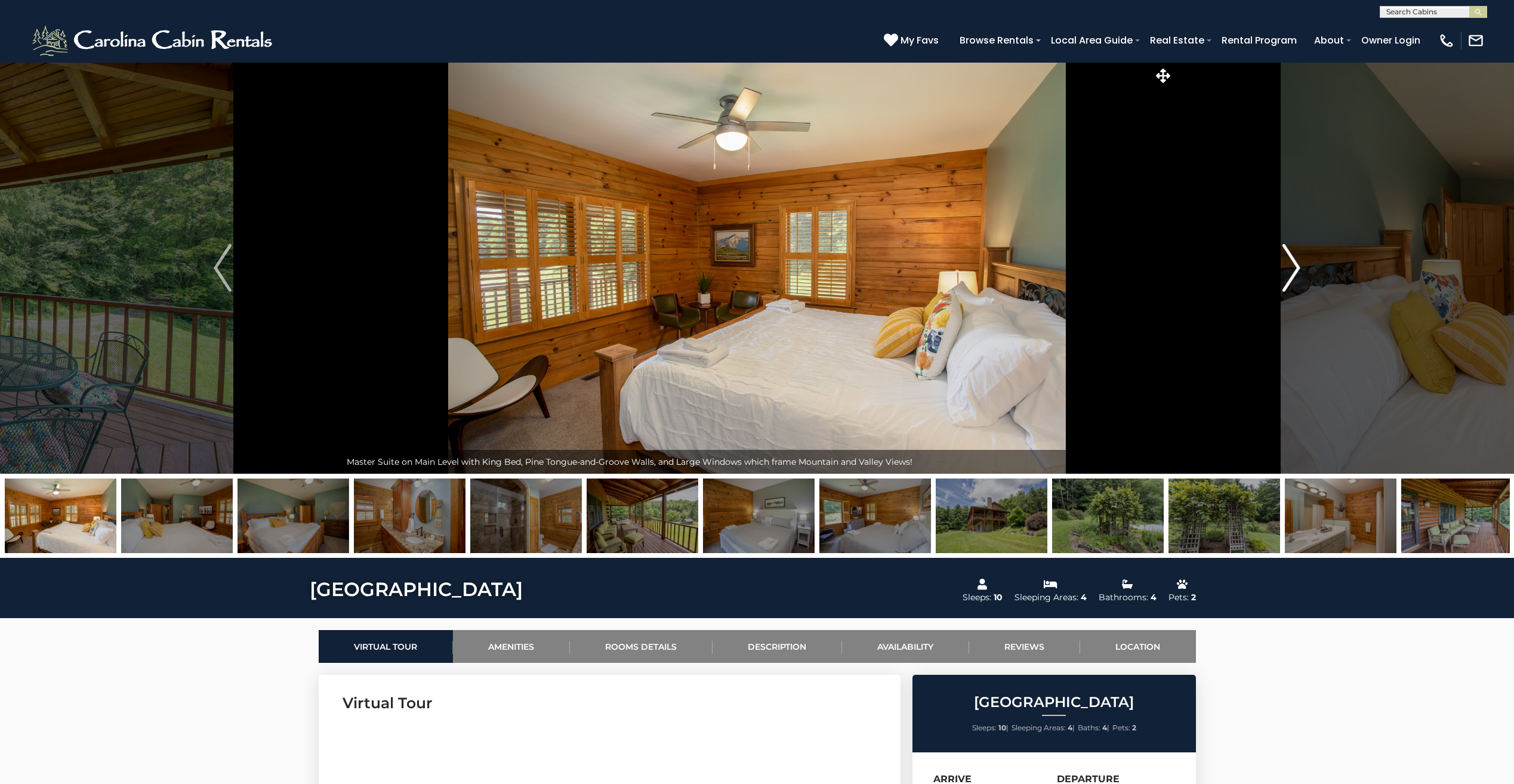
click at [1293, 269] on img "Next" at bounding box center [1292, 268] width 18 height 48
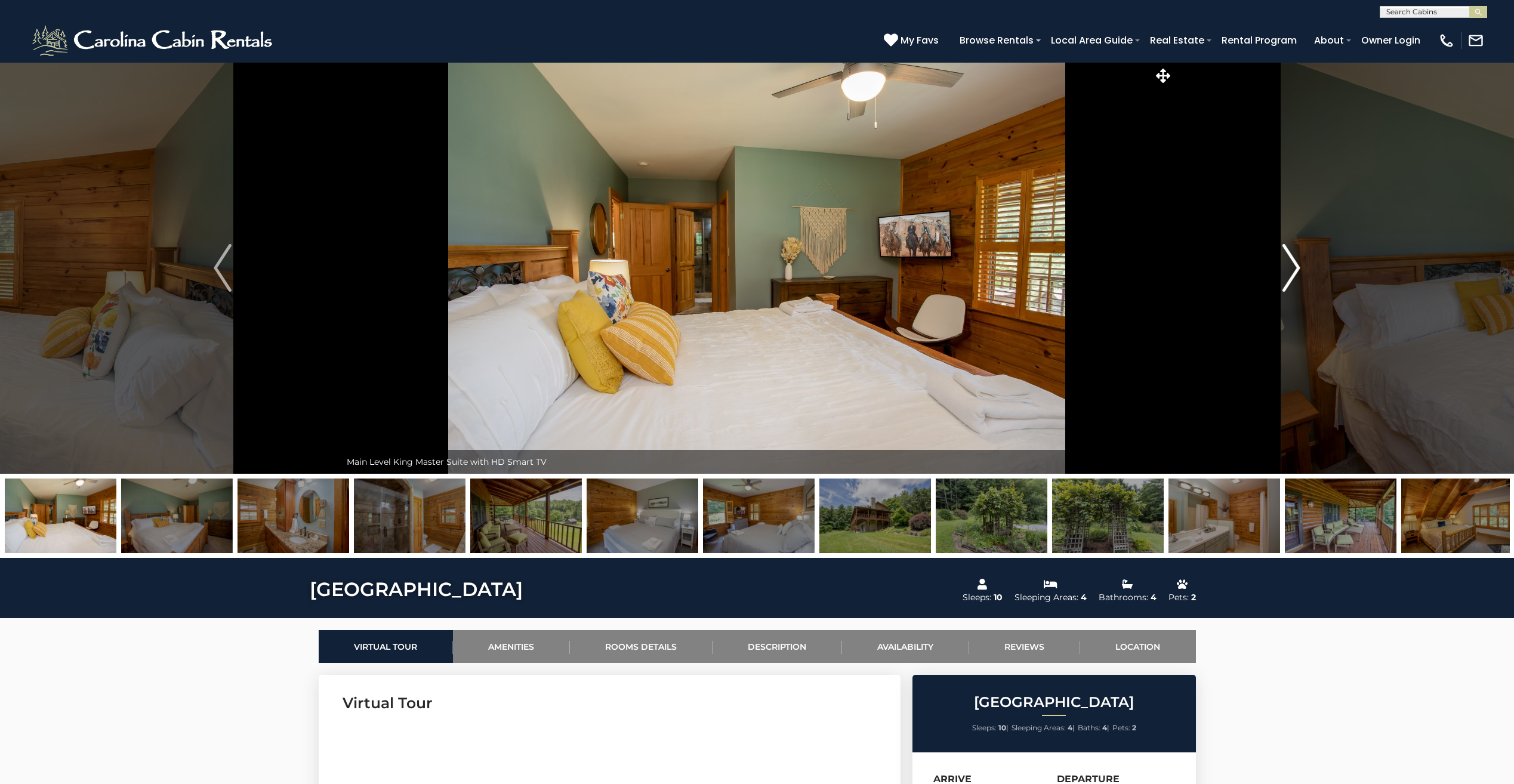
click at [1293, 269] on img "Next" at bounding box center [1292, 268] width 18 height 48
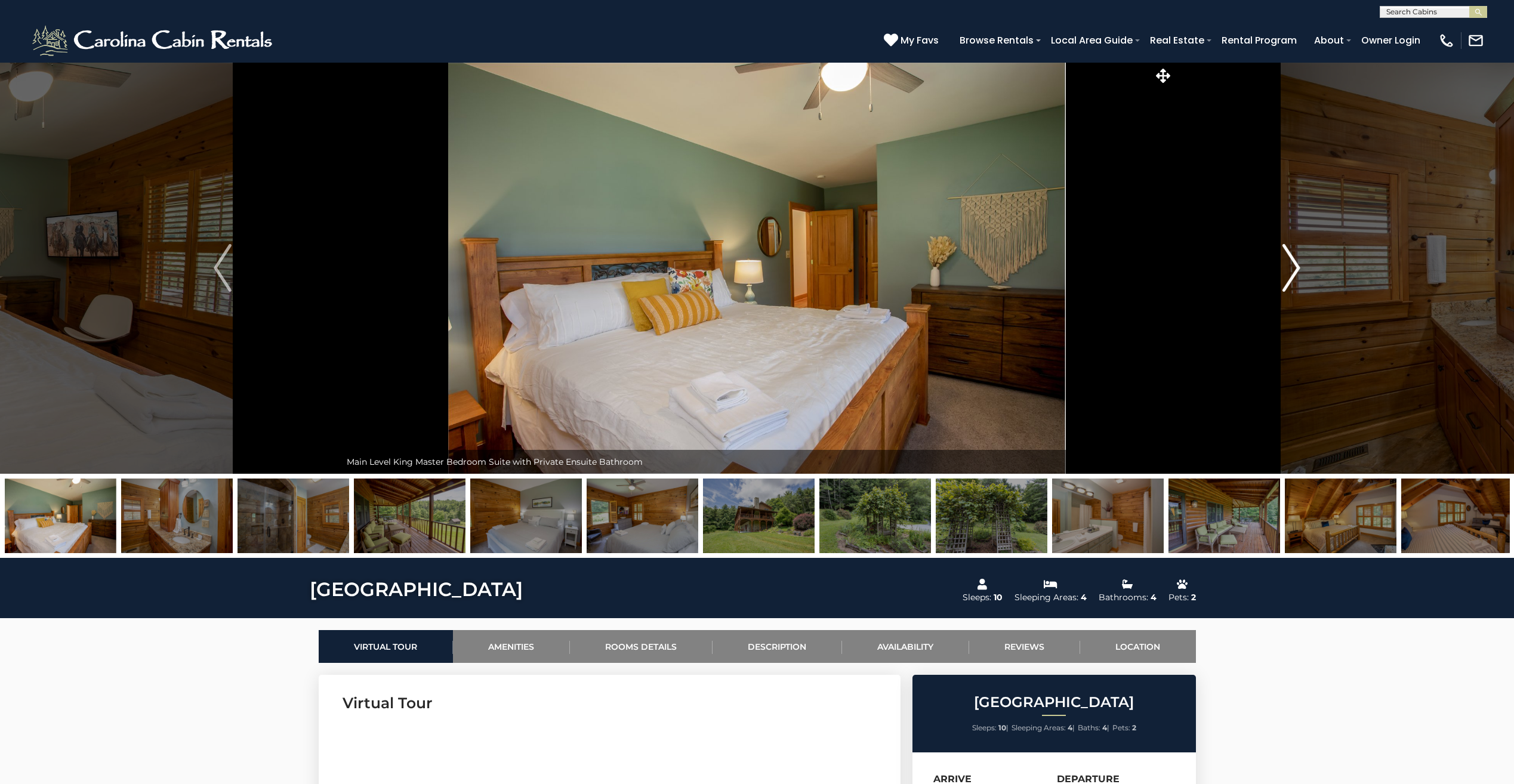
click at [1293, 269] on img "Next" at bounding box center [1292, 268] width 18 height 48
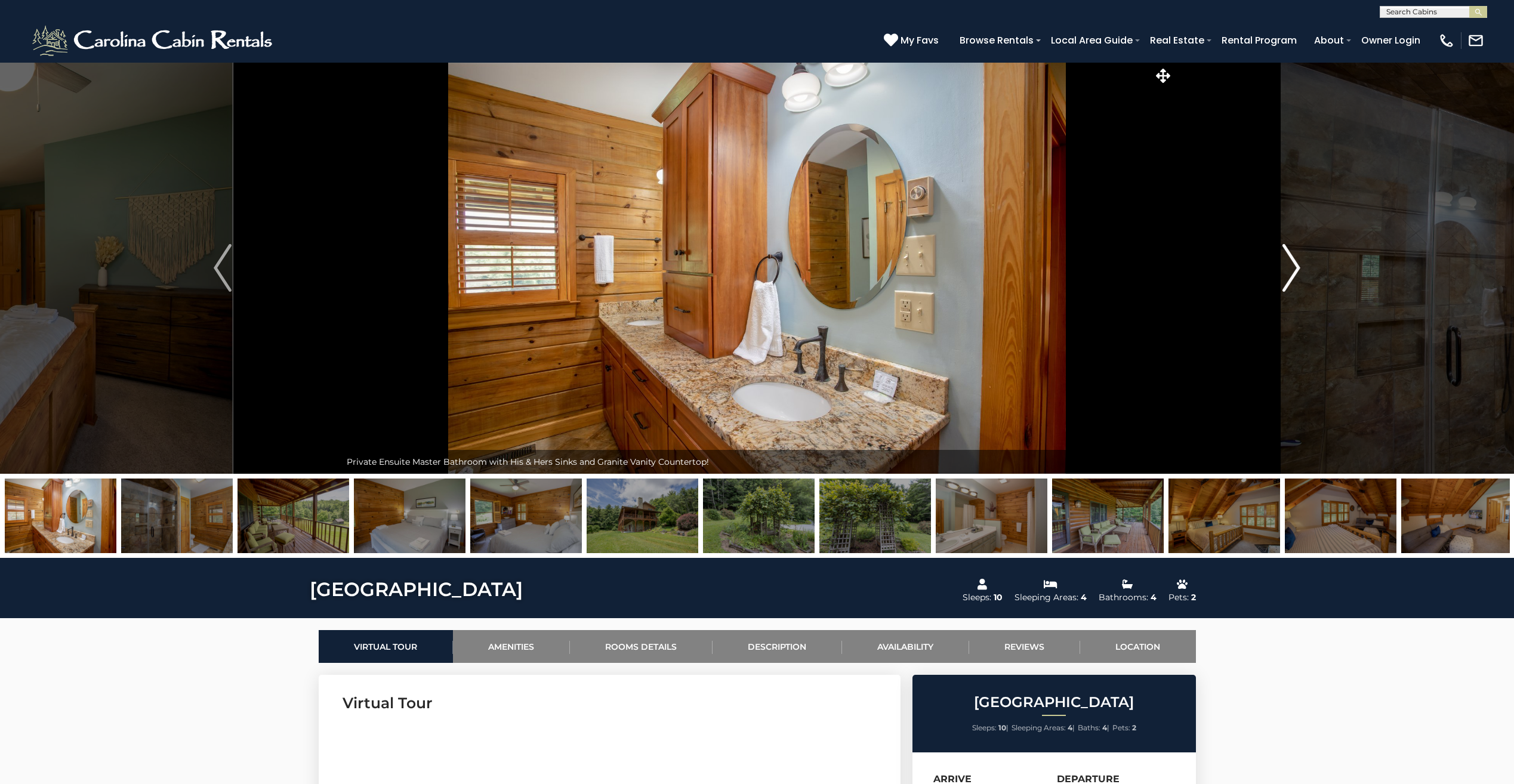
click at [1293, 269] on img "Next" at bounding box center [1292, 268] width 18 height 48
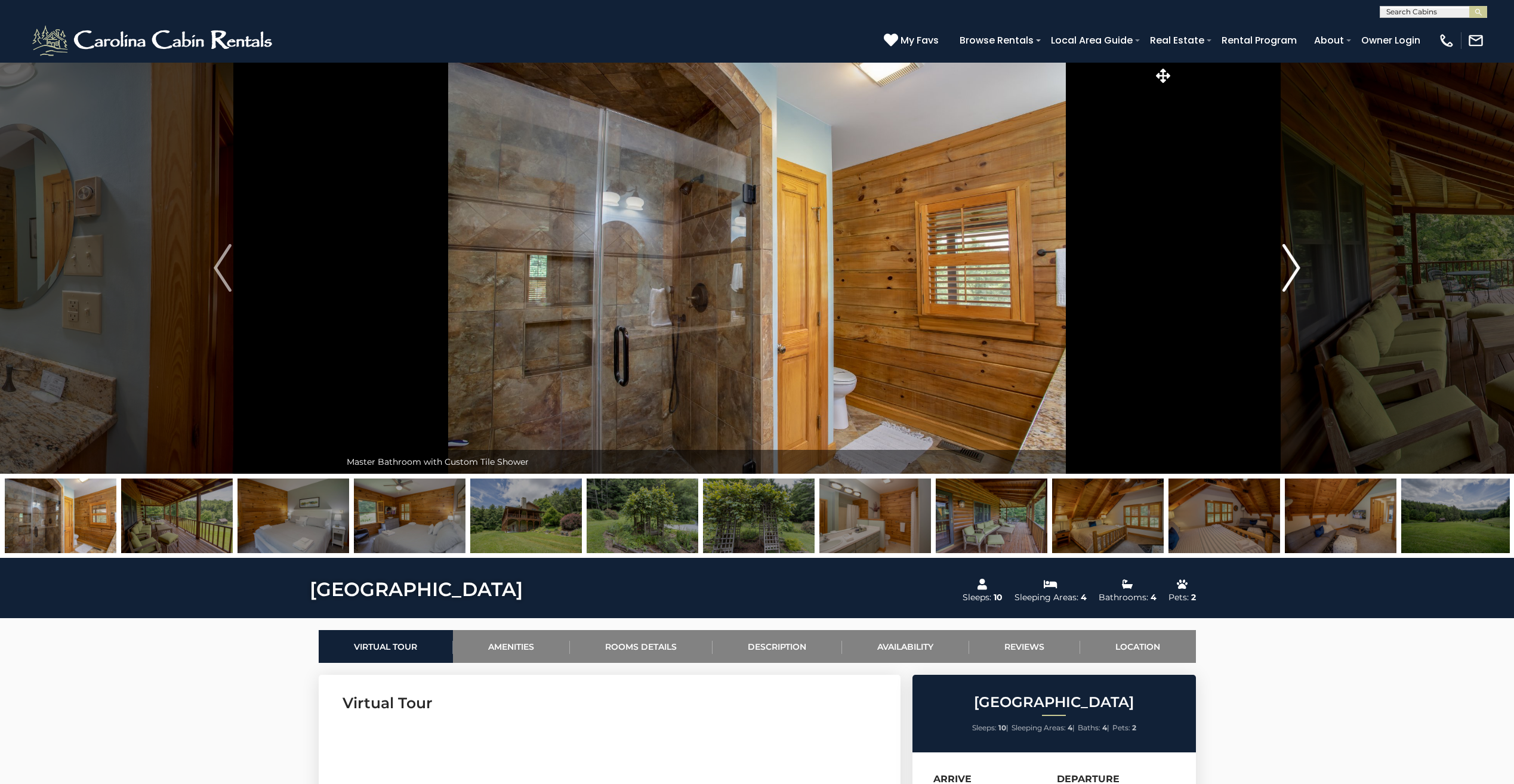
click at [1293, 269] on img "Next" at bounding box center [1292, 268] width 18 height 48
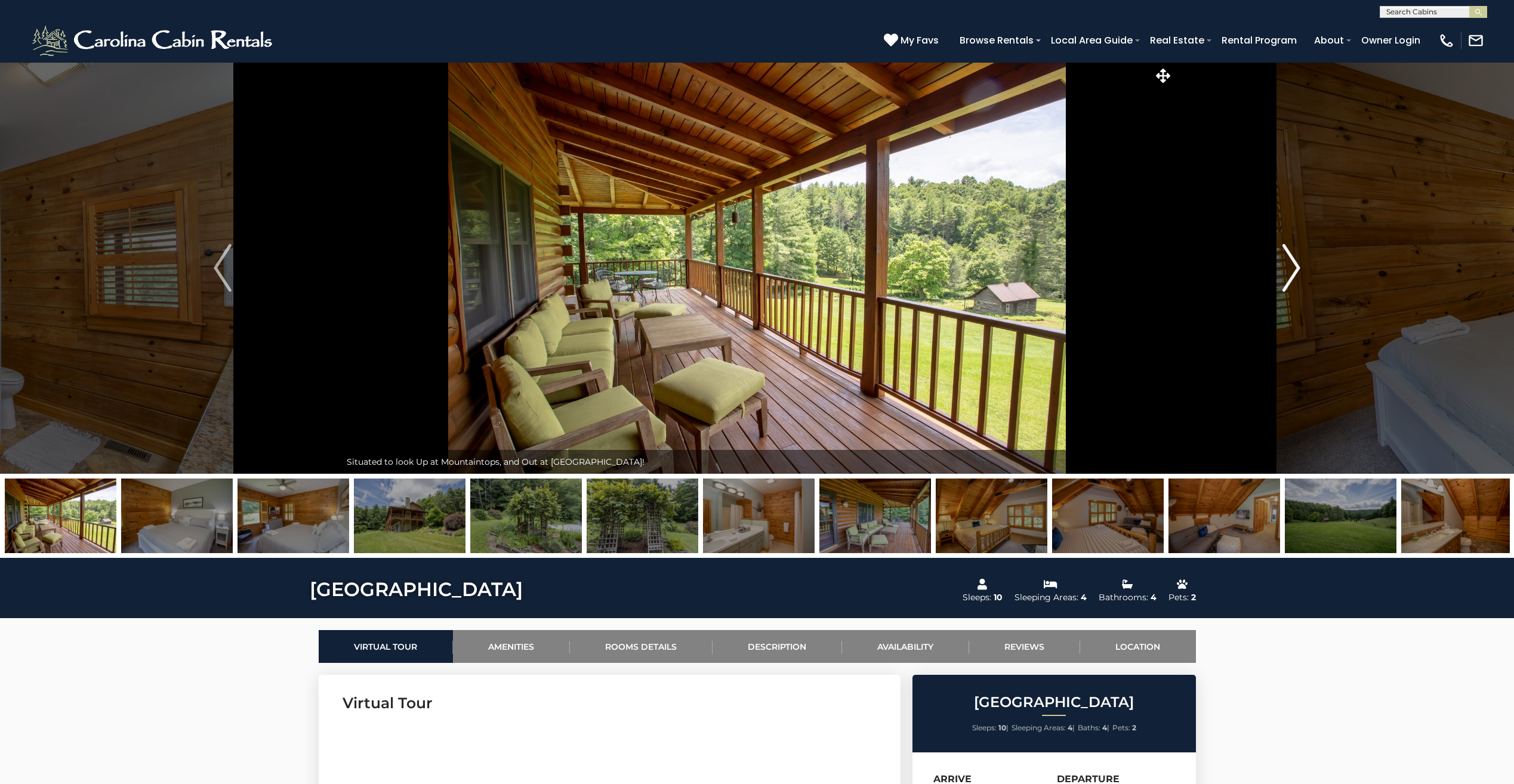
click at [1293, 269] on img "Next" at bounding box center [1292, 268] width 18 height 48
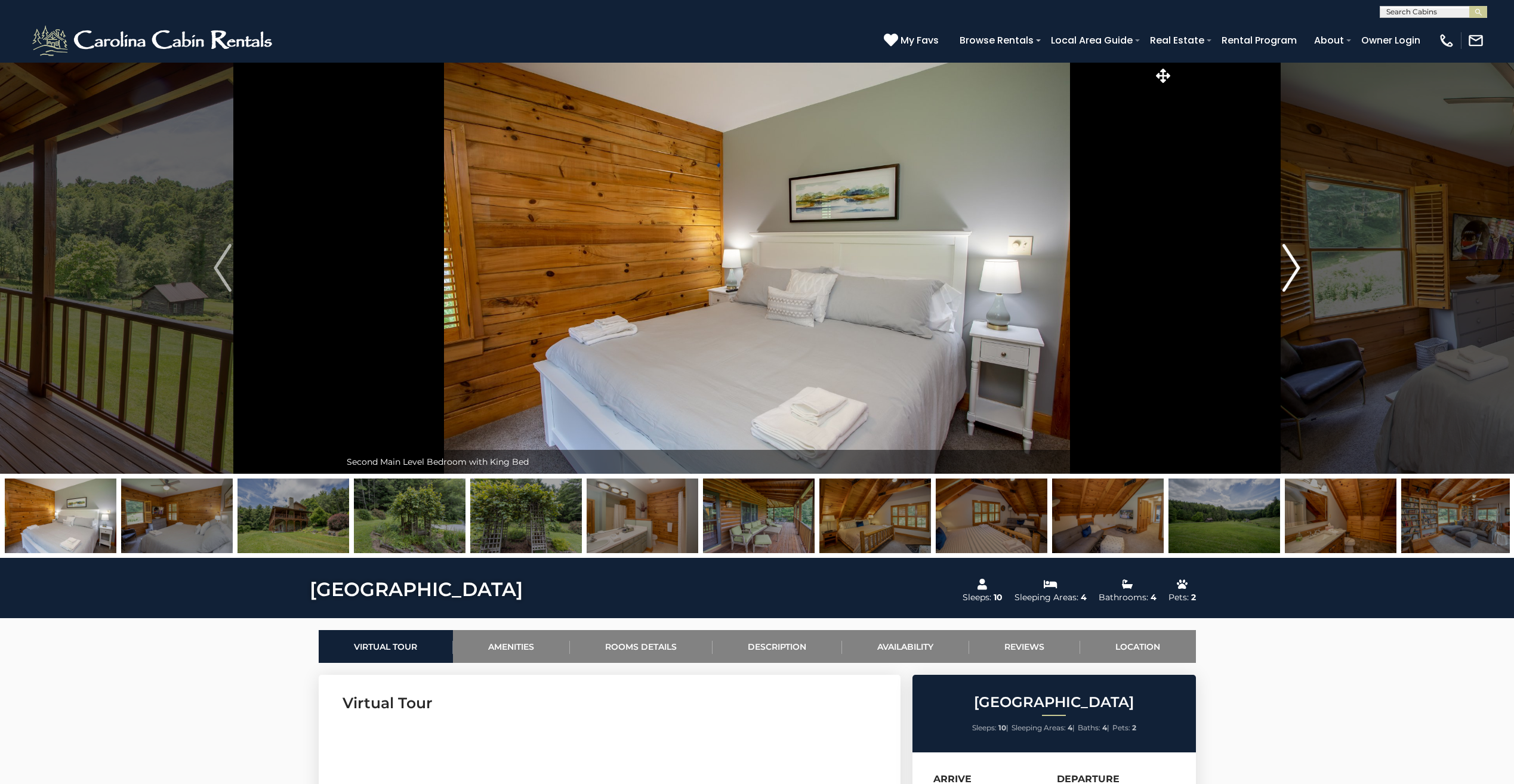
click at [1293, 269] on img "Next" at bounding box center [1292, 268] width 18 height 48
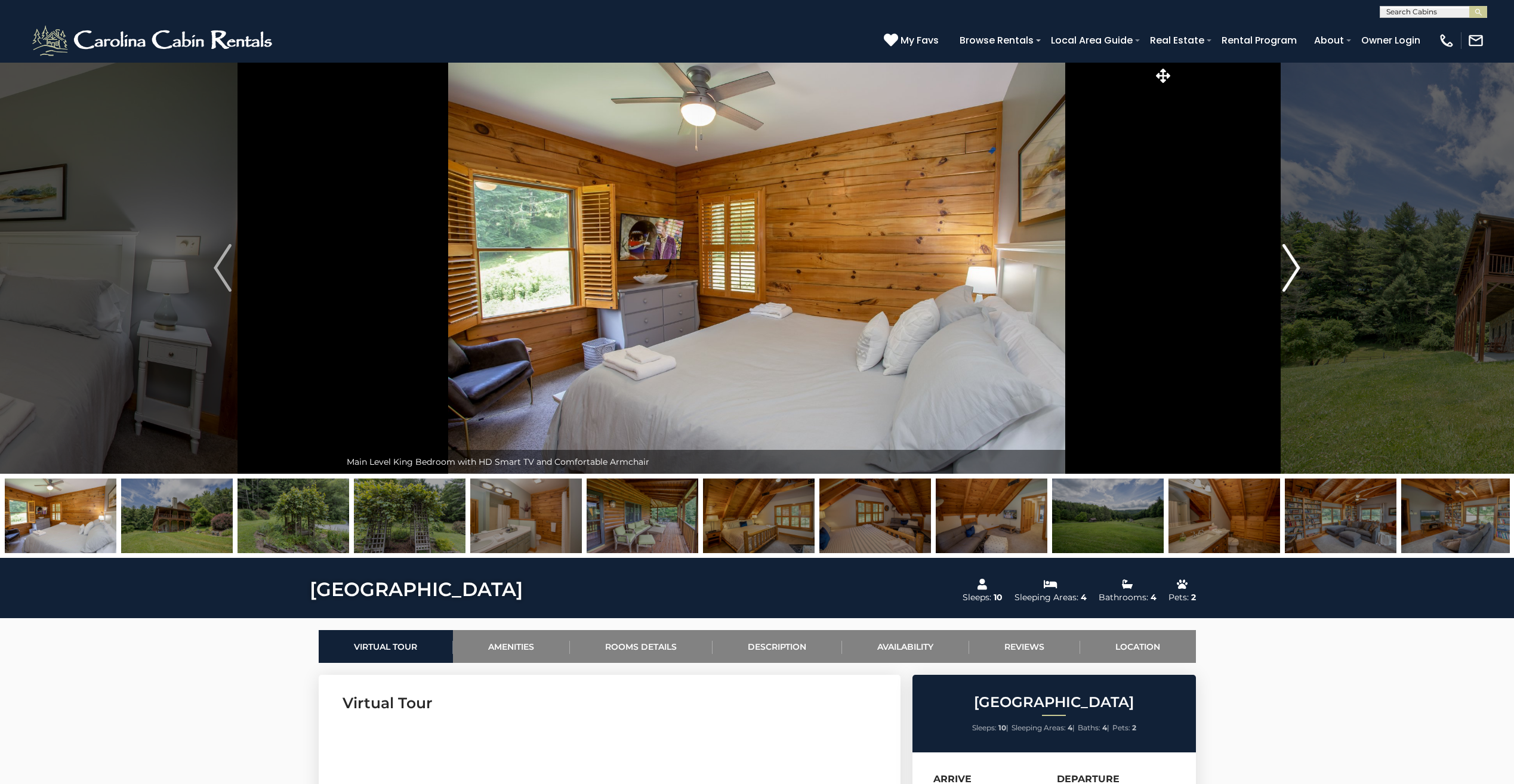
click at [1293, 269] on img "Next" at bounding box center [1292, 268] width 18 height 48
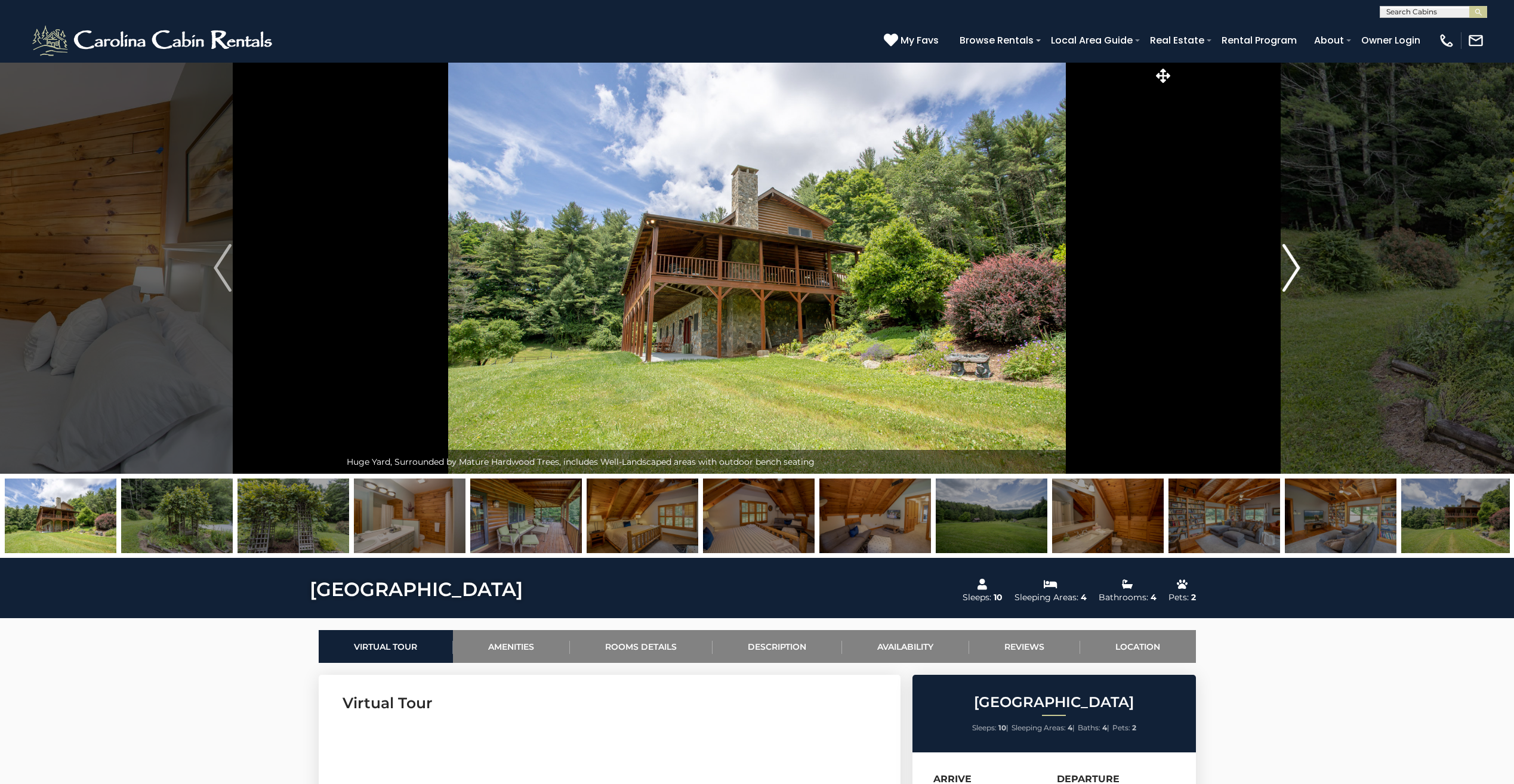
click at [1295, 269] on img "Next" at bounding box center [1292, 268] width 18 height 48
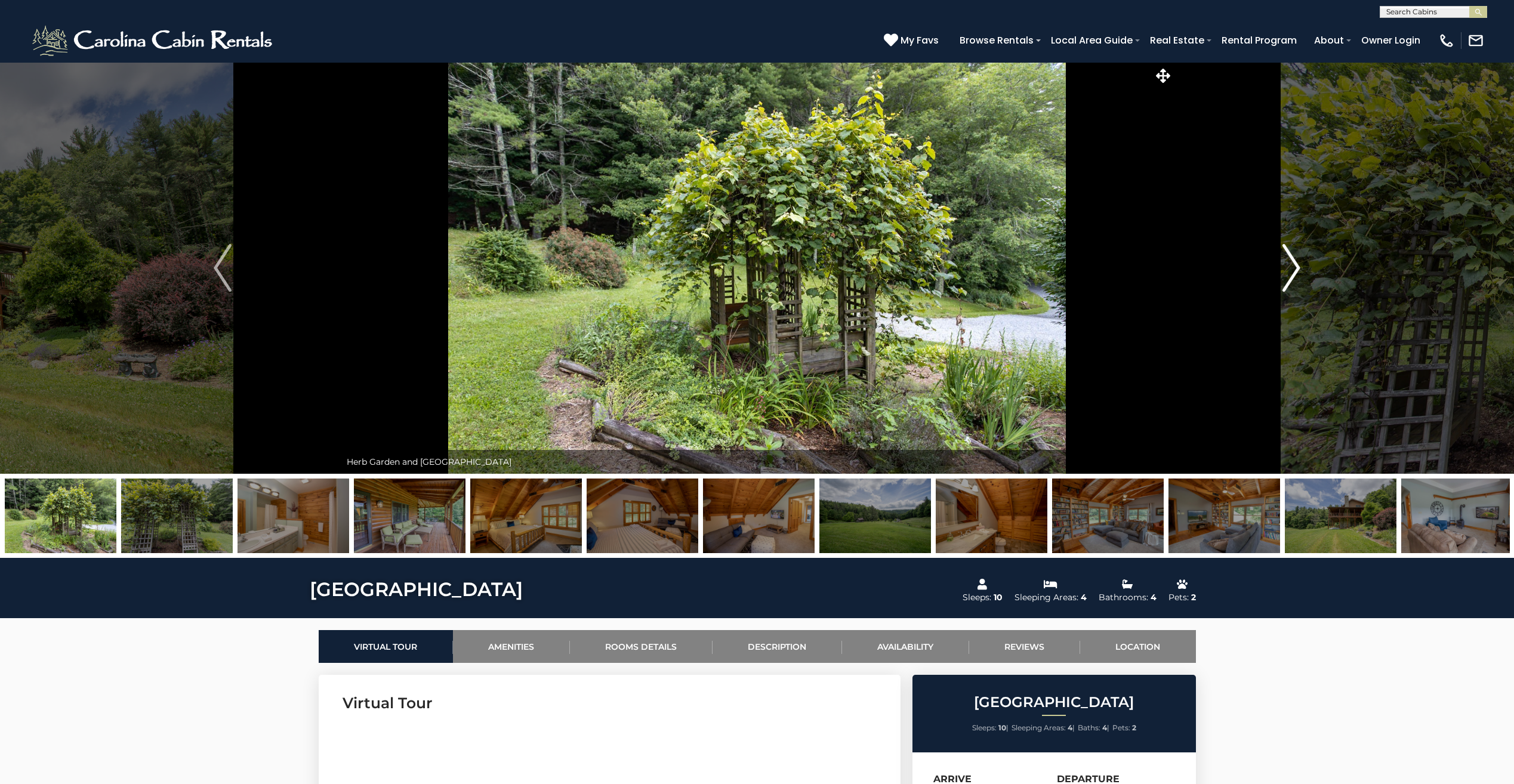
click at [1295, 269] on img "Next" at bounding box center [1292, 268] width 18 height 48
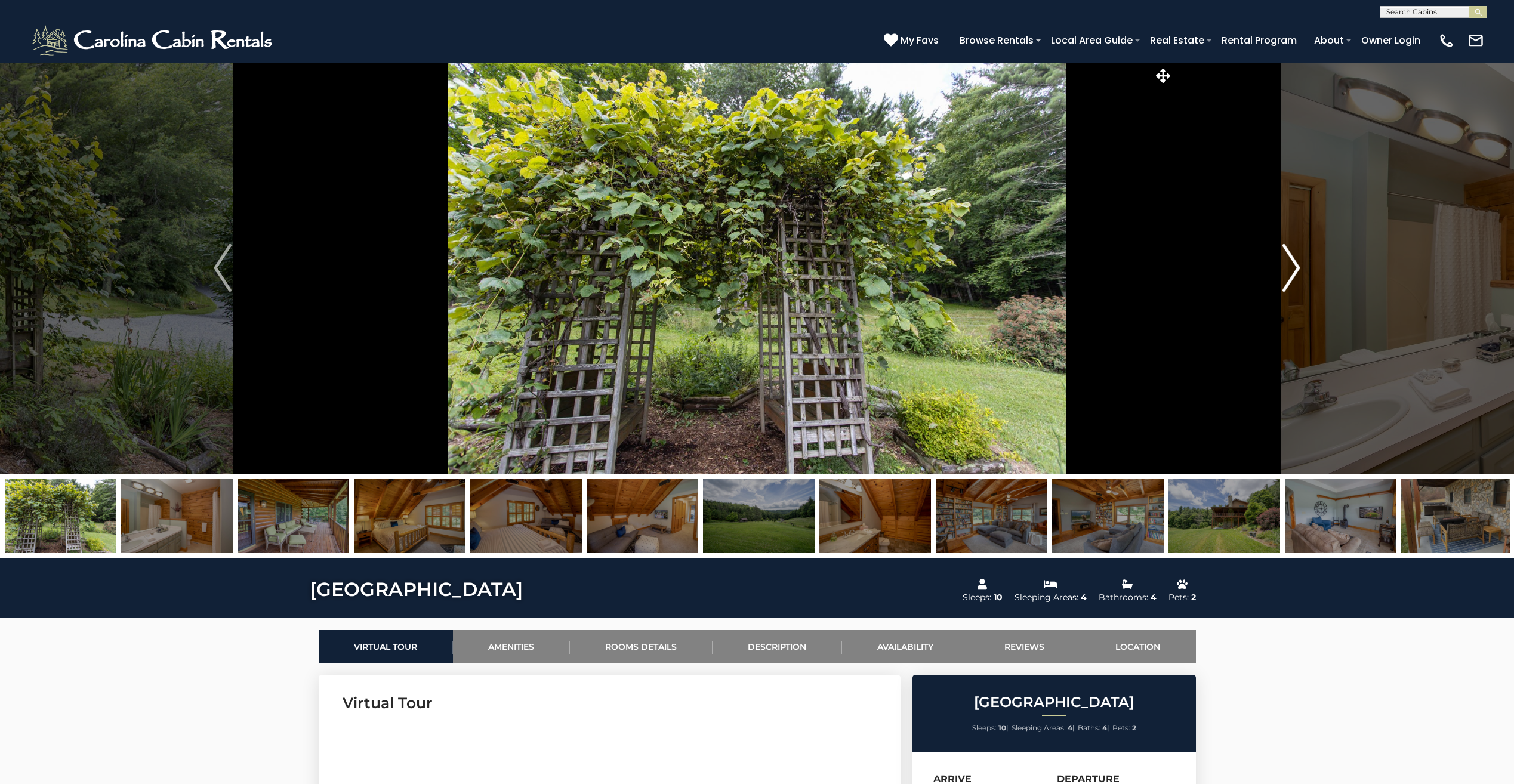
click at [1295, 271] on img "Next" at bounding box center [1292, 268] width 18 height 48
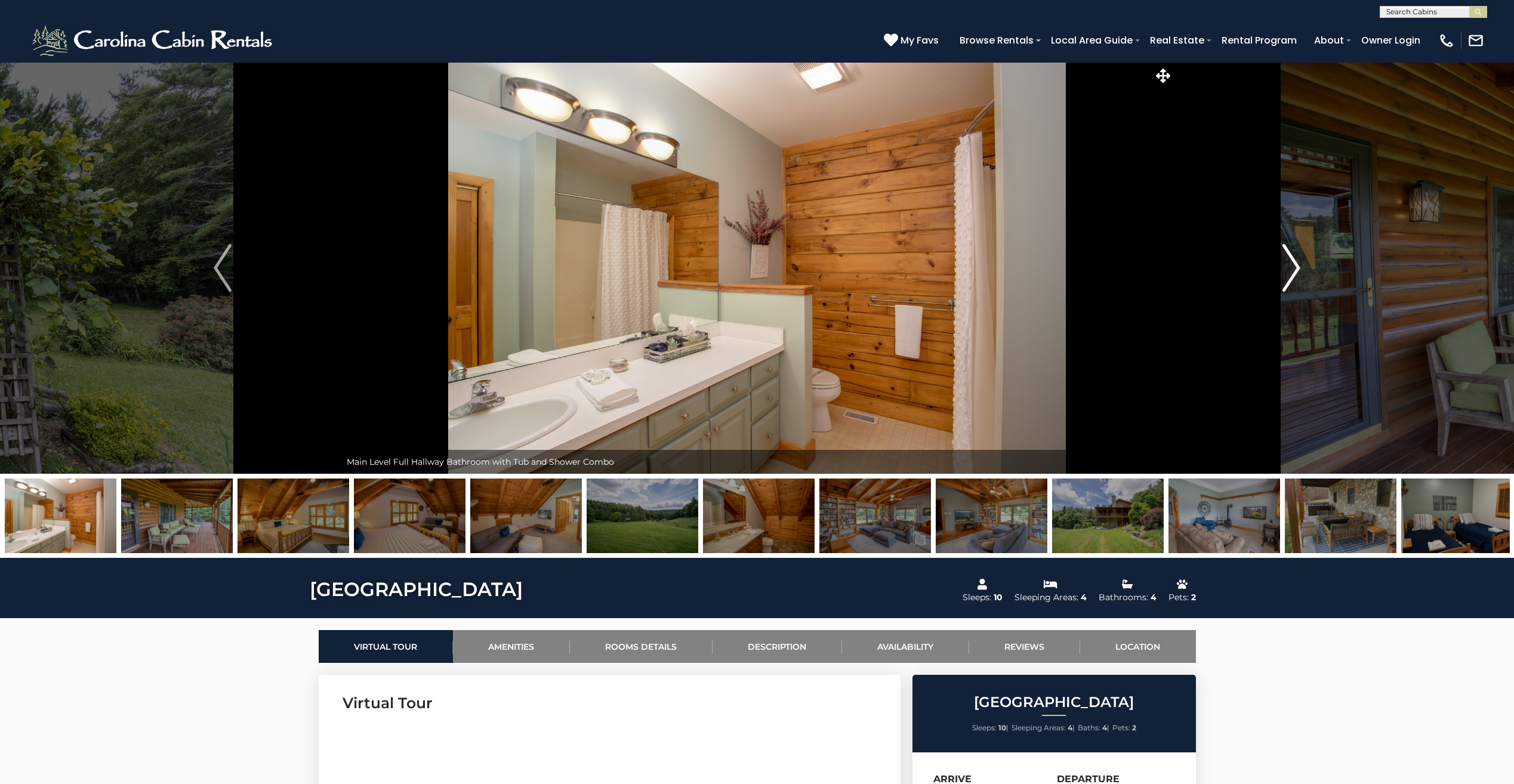
click at [1295, 271] on img "Next" at bounding box center [1292, 268] width 18 height 48
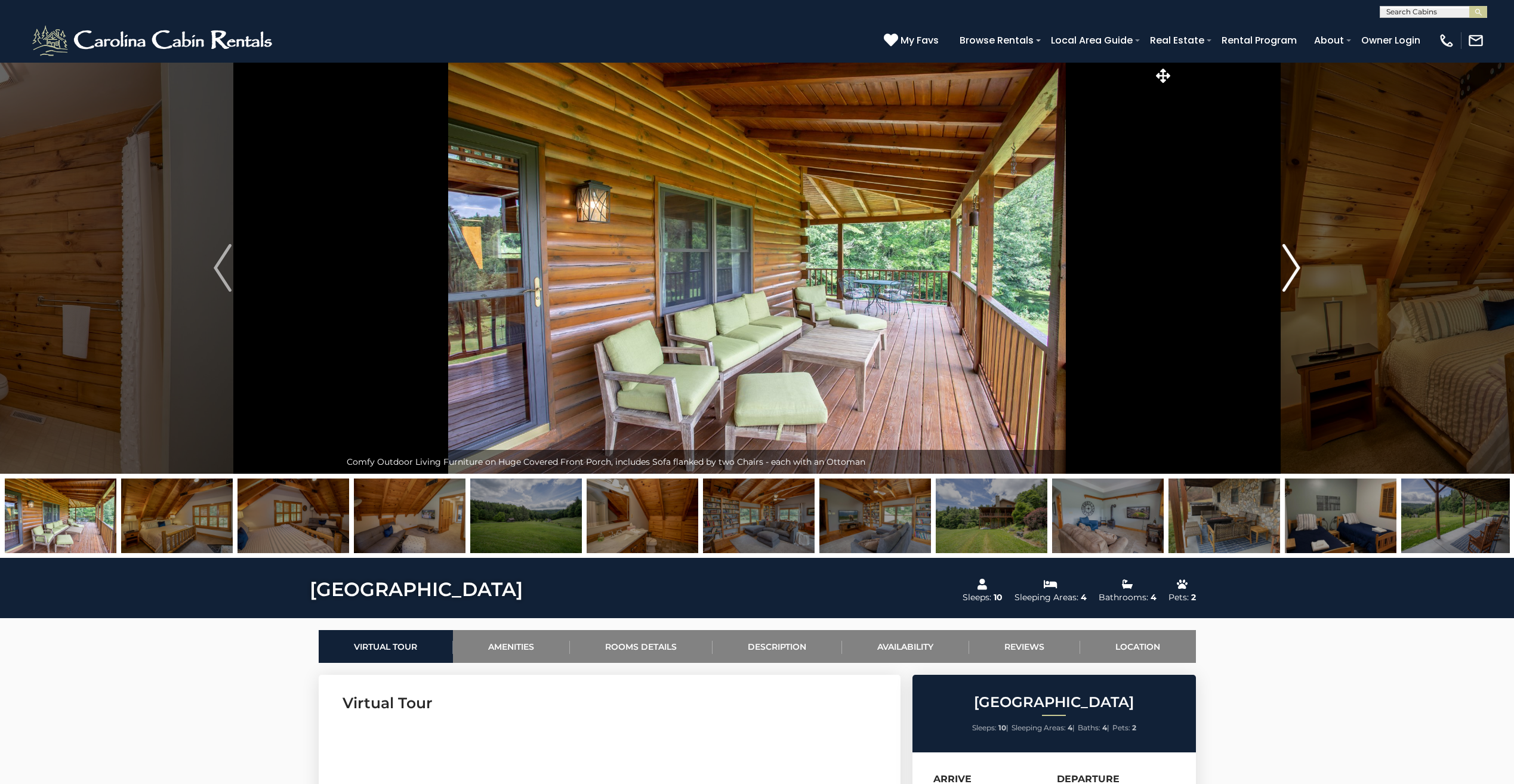
click at [1295, 271] on img "Next" at bounding box center [1292, 268] width 18 height 48
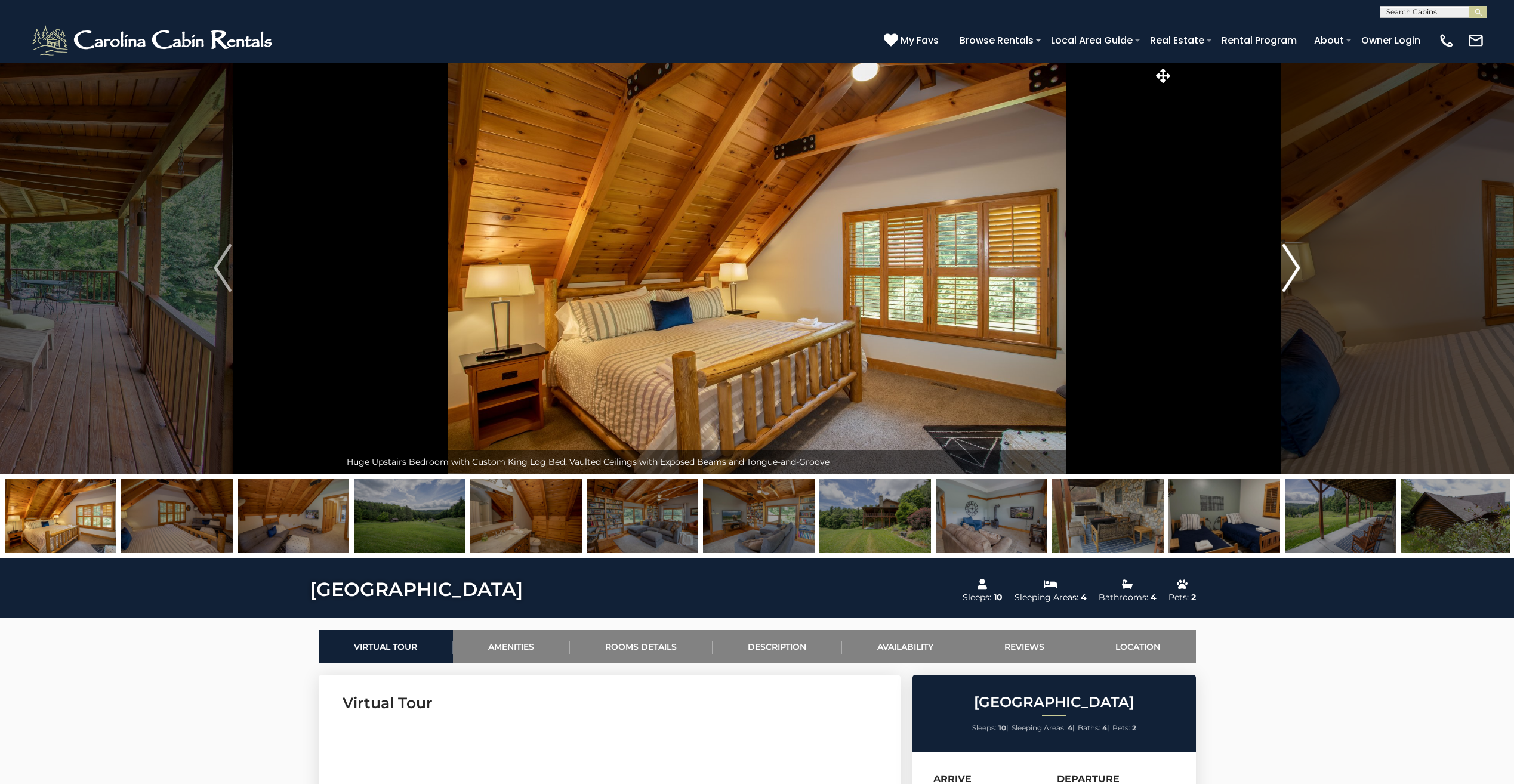
click at [1295, 269] on img "Next" at bounding box center [1292, 268] width 18 height 48
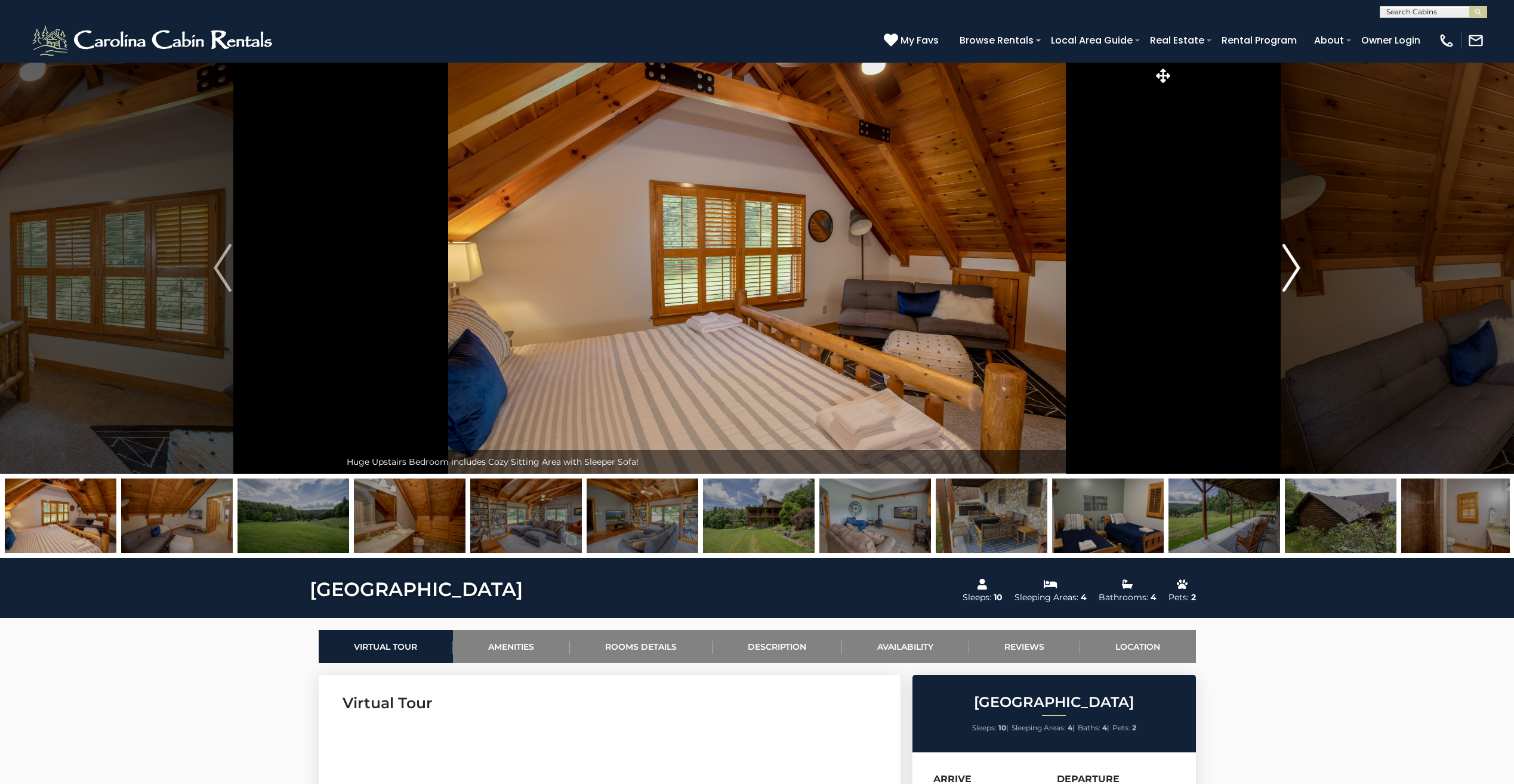
click at [1295, 269] on img "Next" at bounding box center [1292, 268] width 18 height 48
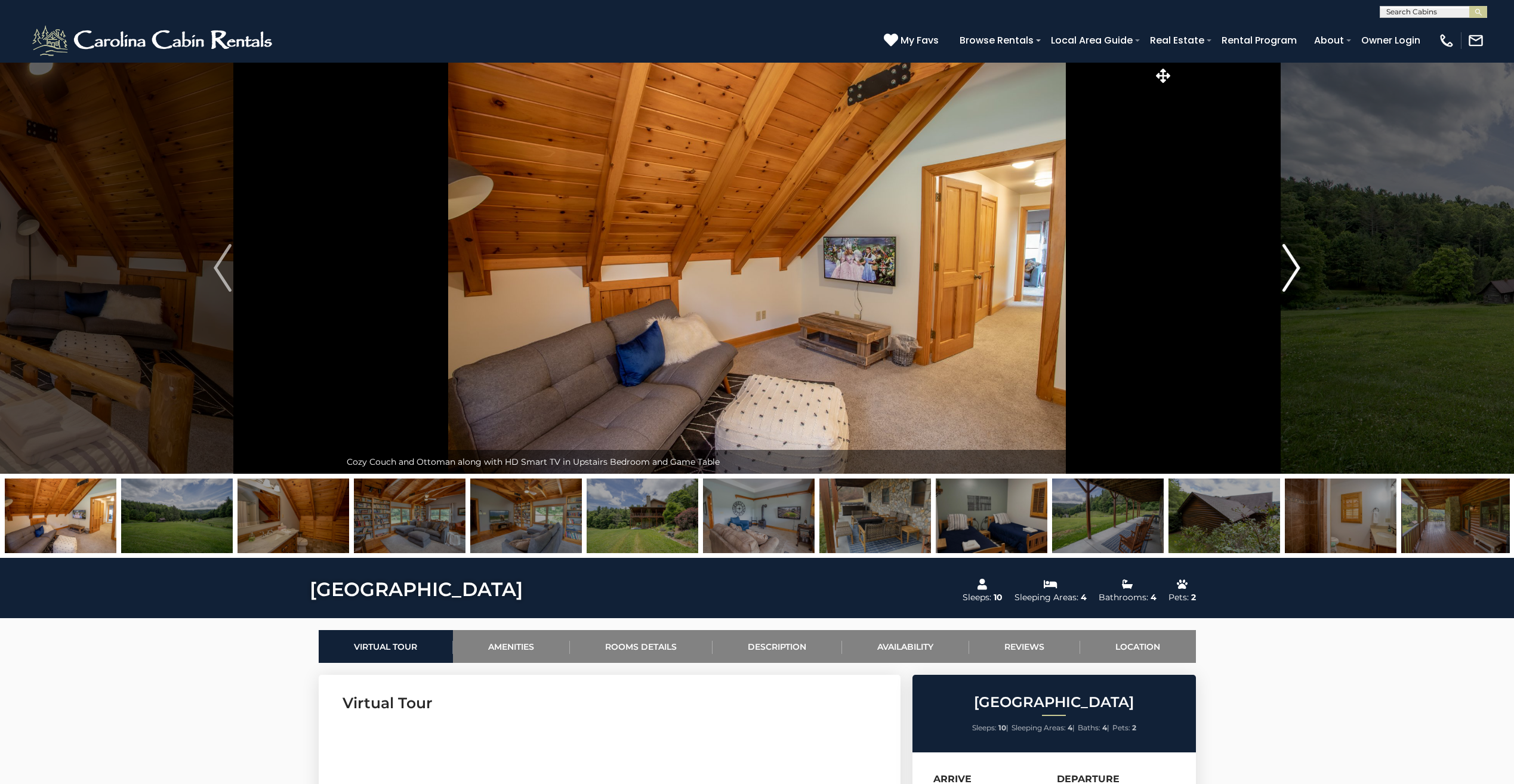
click at [1295, 269] on img "Next" at bounding box center [1292, 268] width 18 height 48
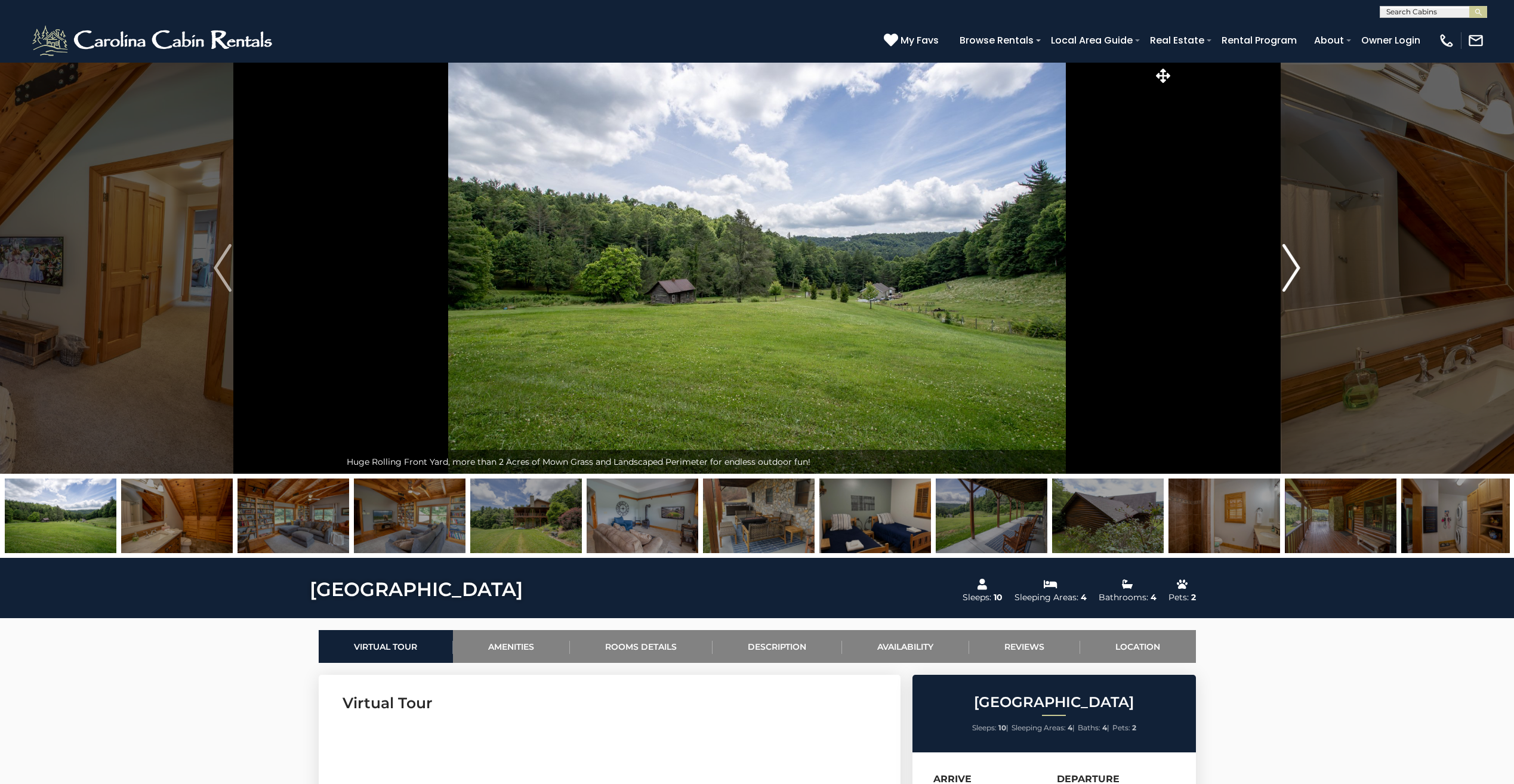
click at [1295, 269] on img "Next" at bounding box center [1292, 268] width 18 height 48
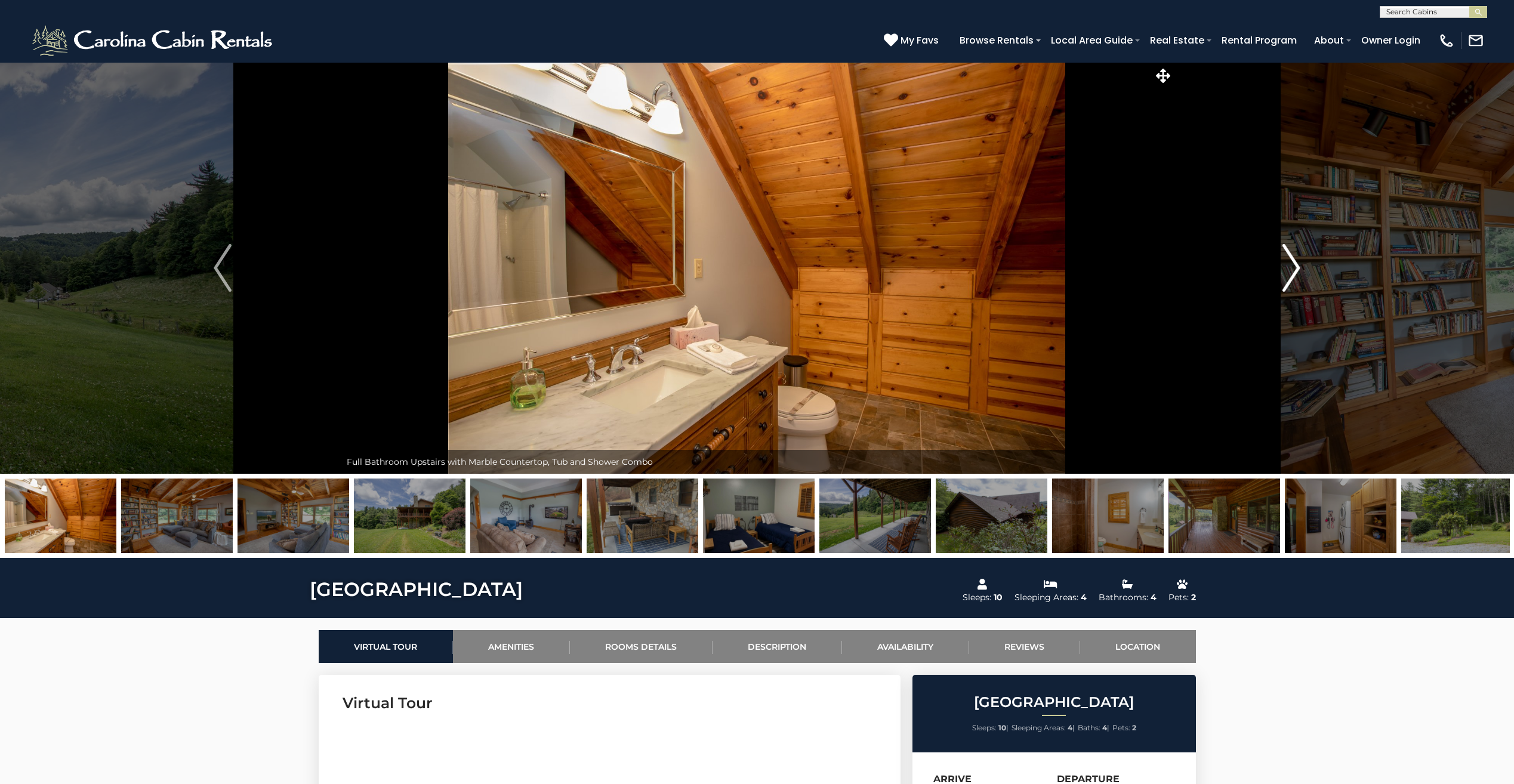
click at [1295, 269] on img "Next" at bounding box center [1292, 268] width 18 height 48
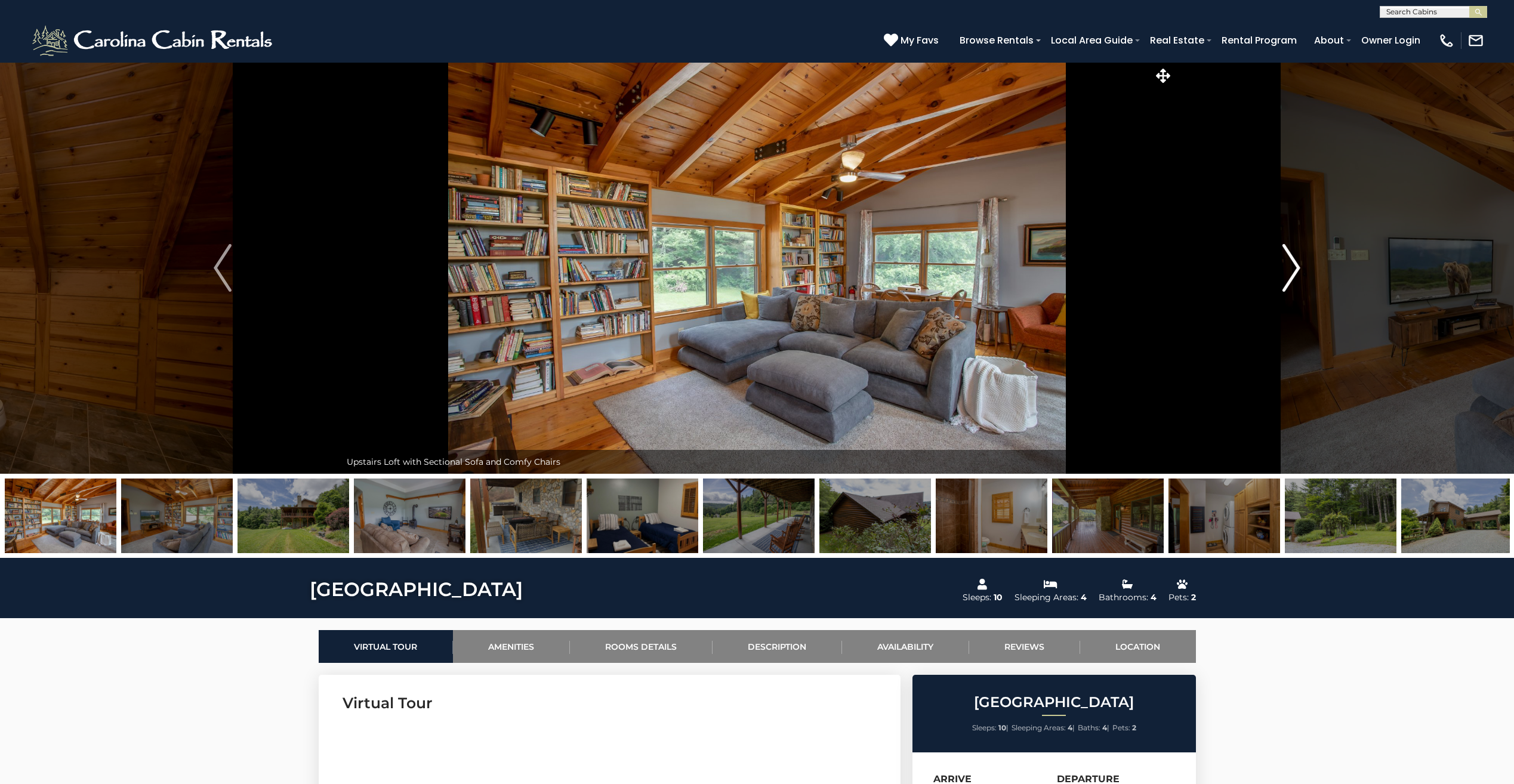
click at [1295, 269] on img "Next" at bounding box center [1292, 268] width 18 height 48
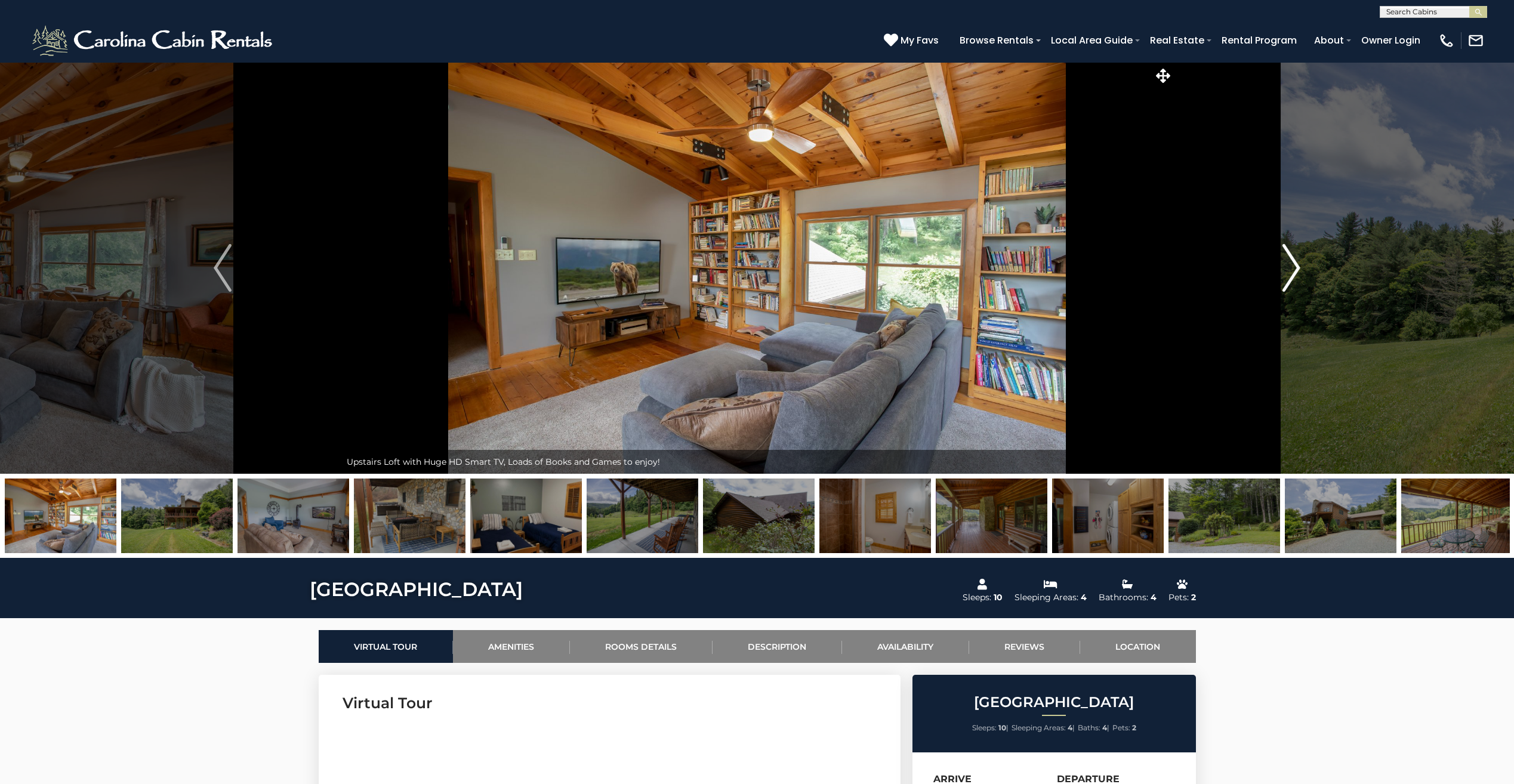
click at [1295, 269] on img "Next" at bounding box center [1292, 268] width 18 height 48
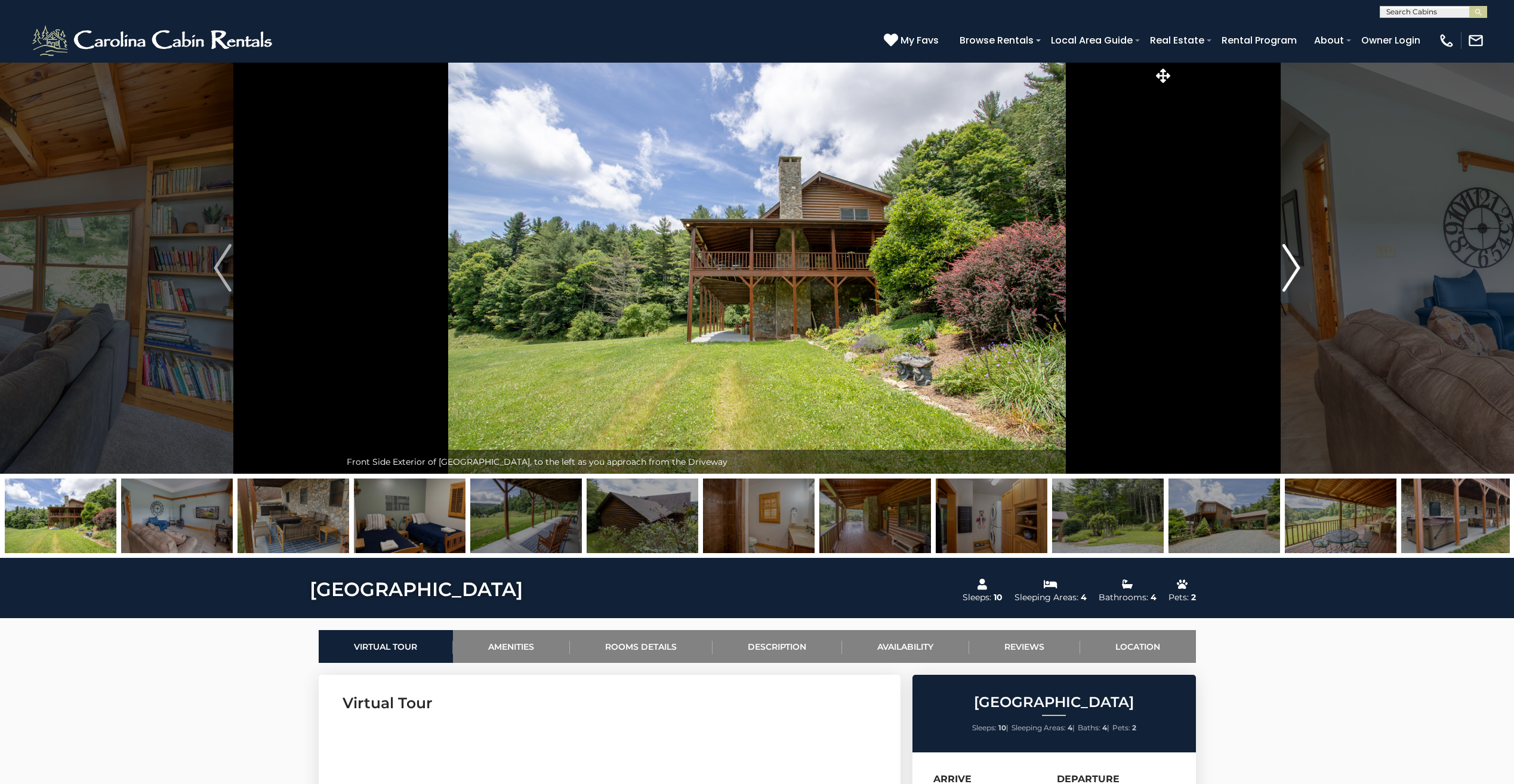
click at [1295, 269] on img "Next" at bounding box center [1292, 268] width 18 height 48
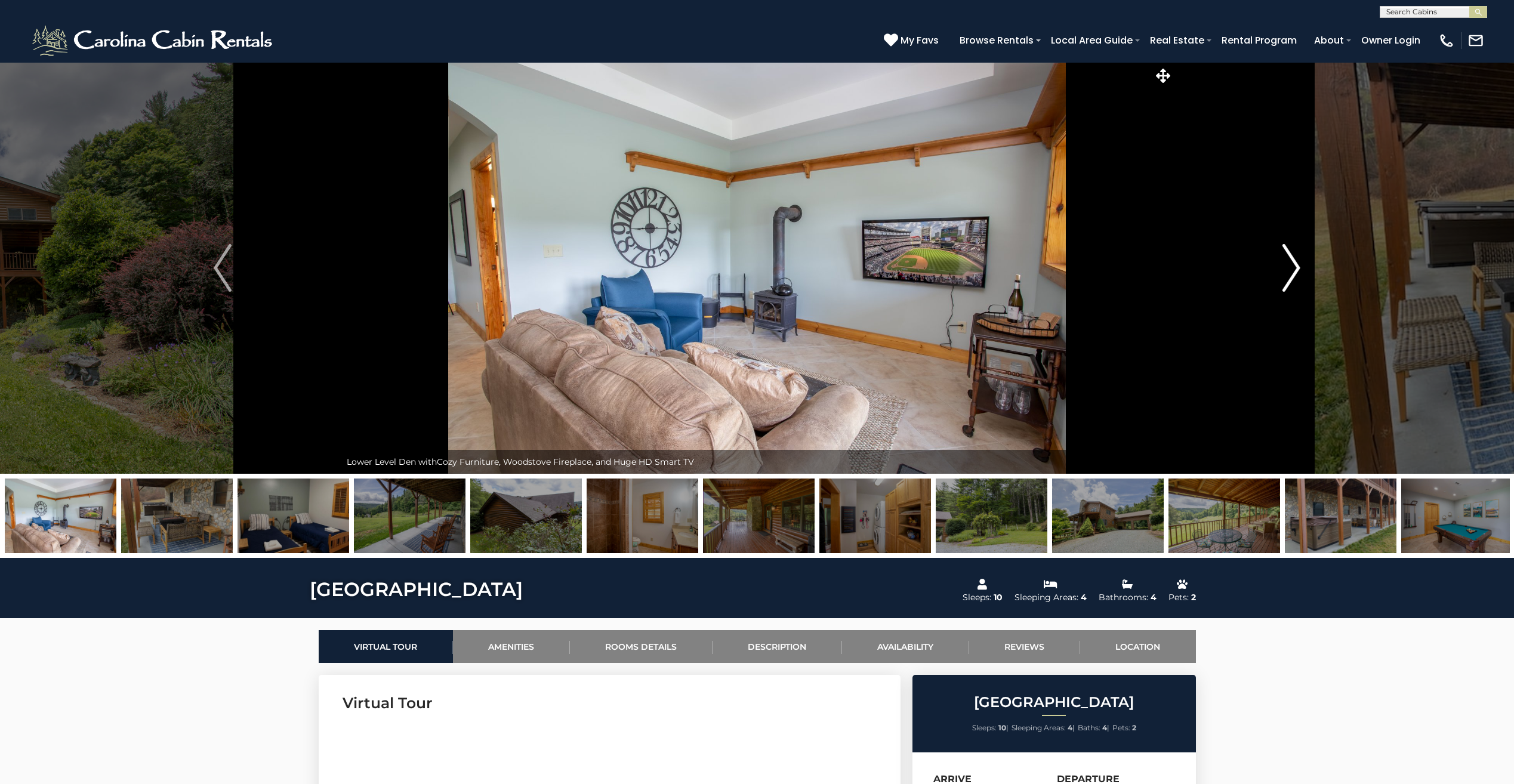
click at [1295, 269] on img "Next" at bounding box center [1292, 268] width 18 height 48
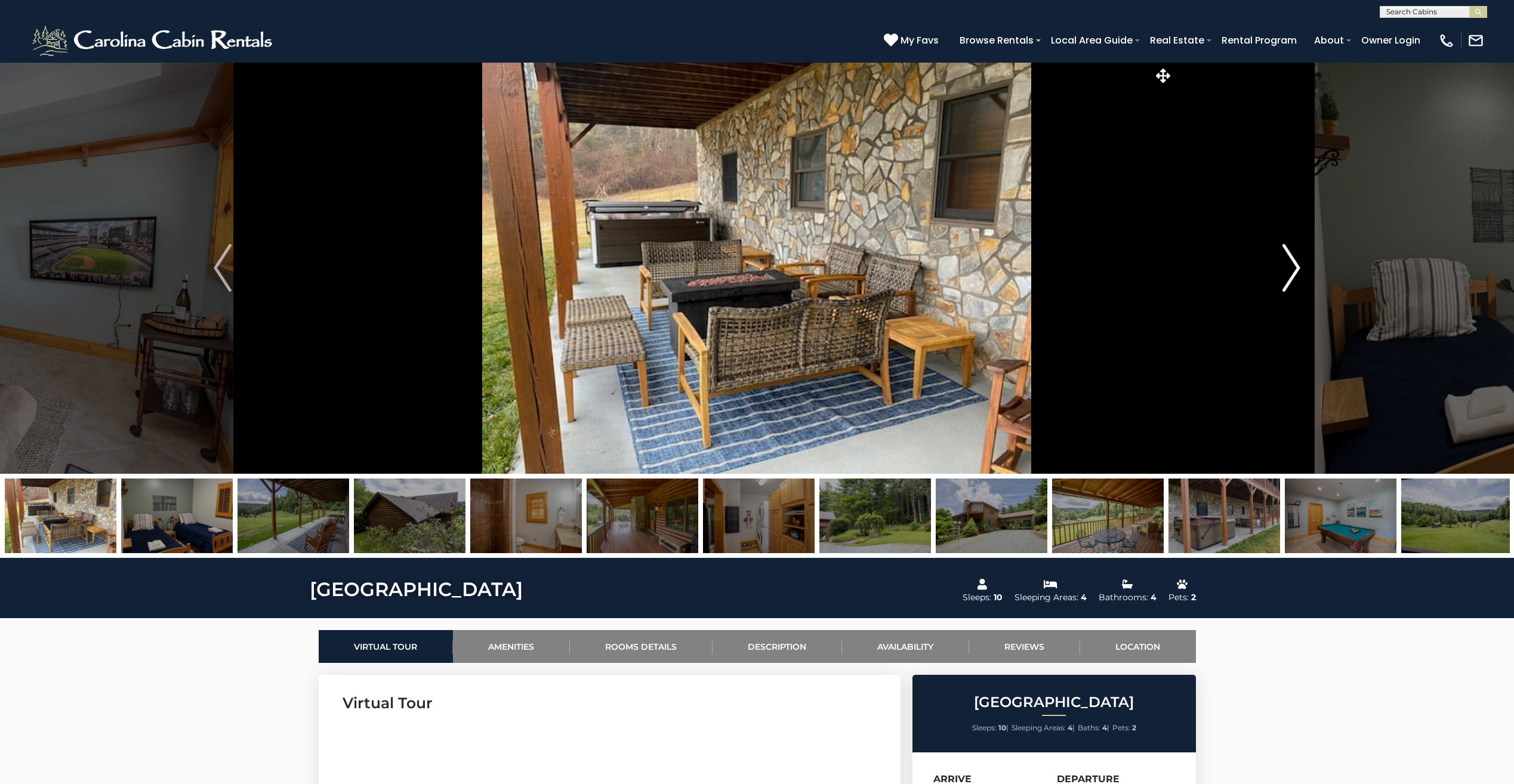
click at [1295, 269] on img "Next" at bounding box center [1292, 268] width 18 height 48
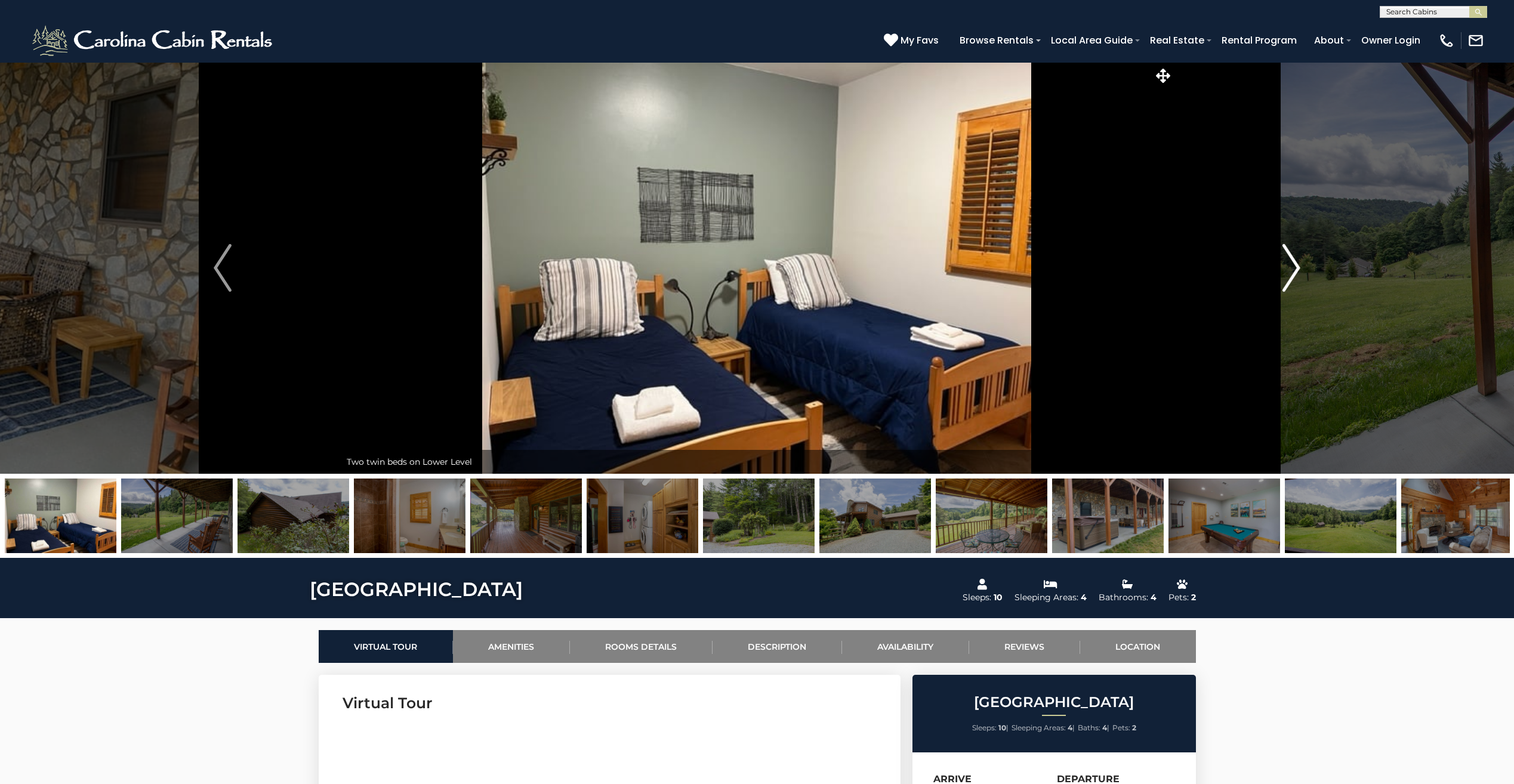
click at [1295, 269] on img "Next" at bounding box center [1292, 268] width 18 height 48
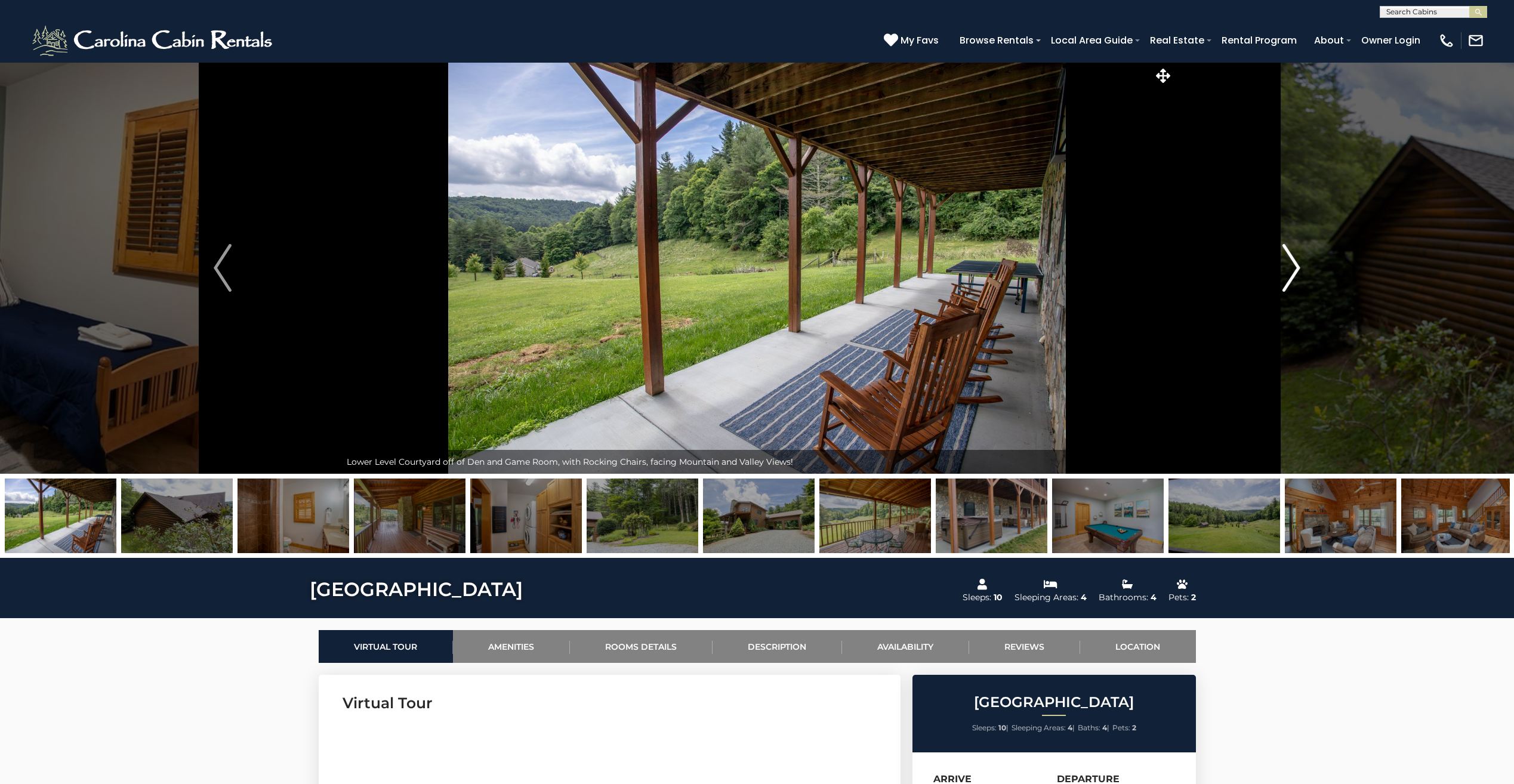
click at [1295, 269] on img "Next" at bounding box center [1292, 268] width 18 height 48
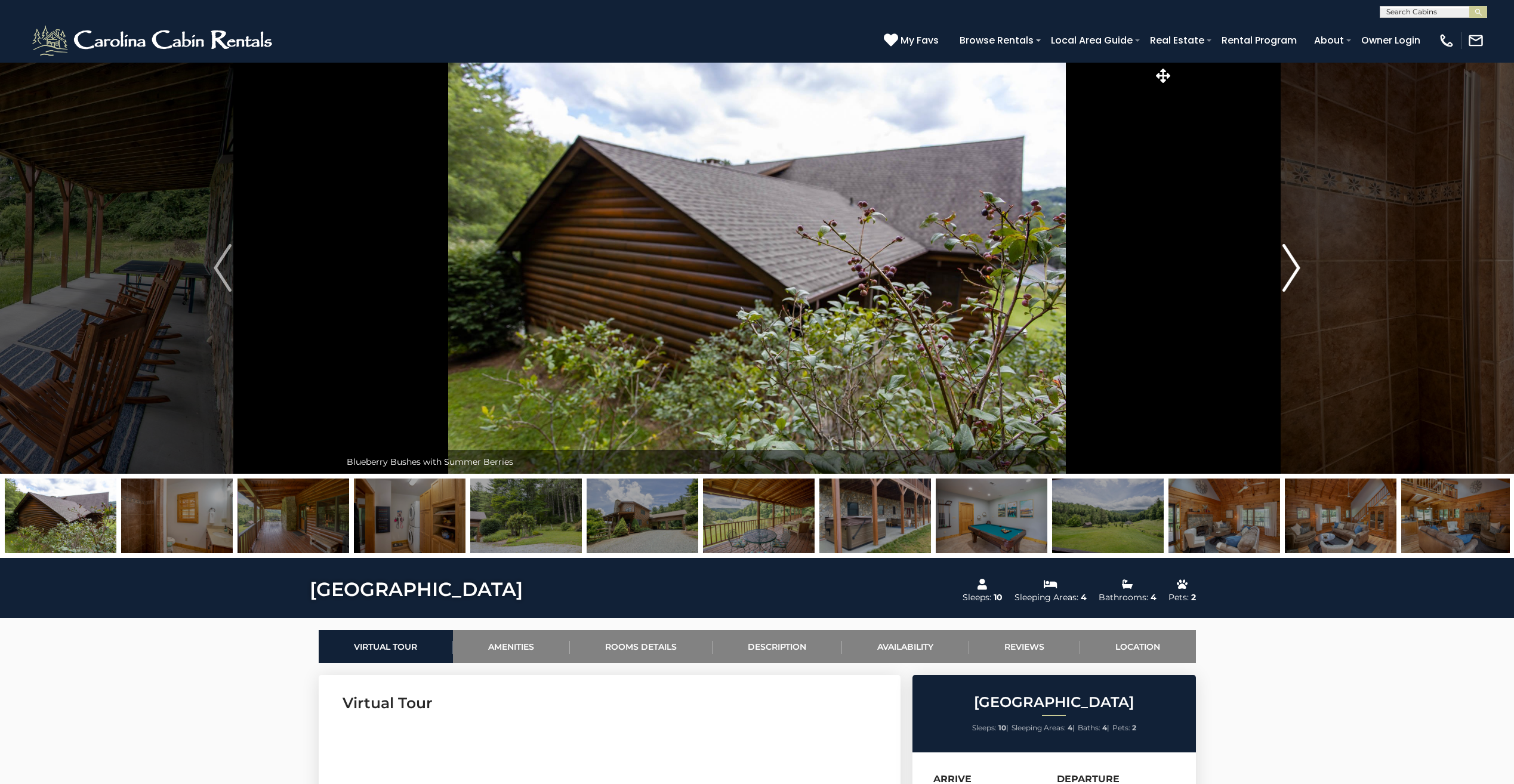
click at [1295, 269] on img "Next" at bounding box center [1292, 268] width 18 height 48
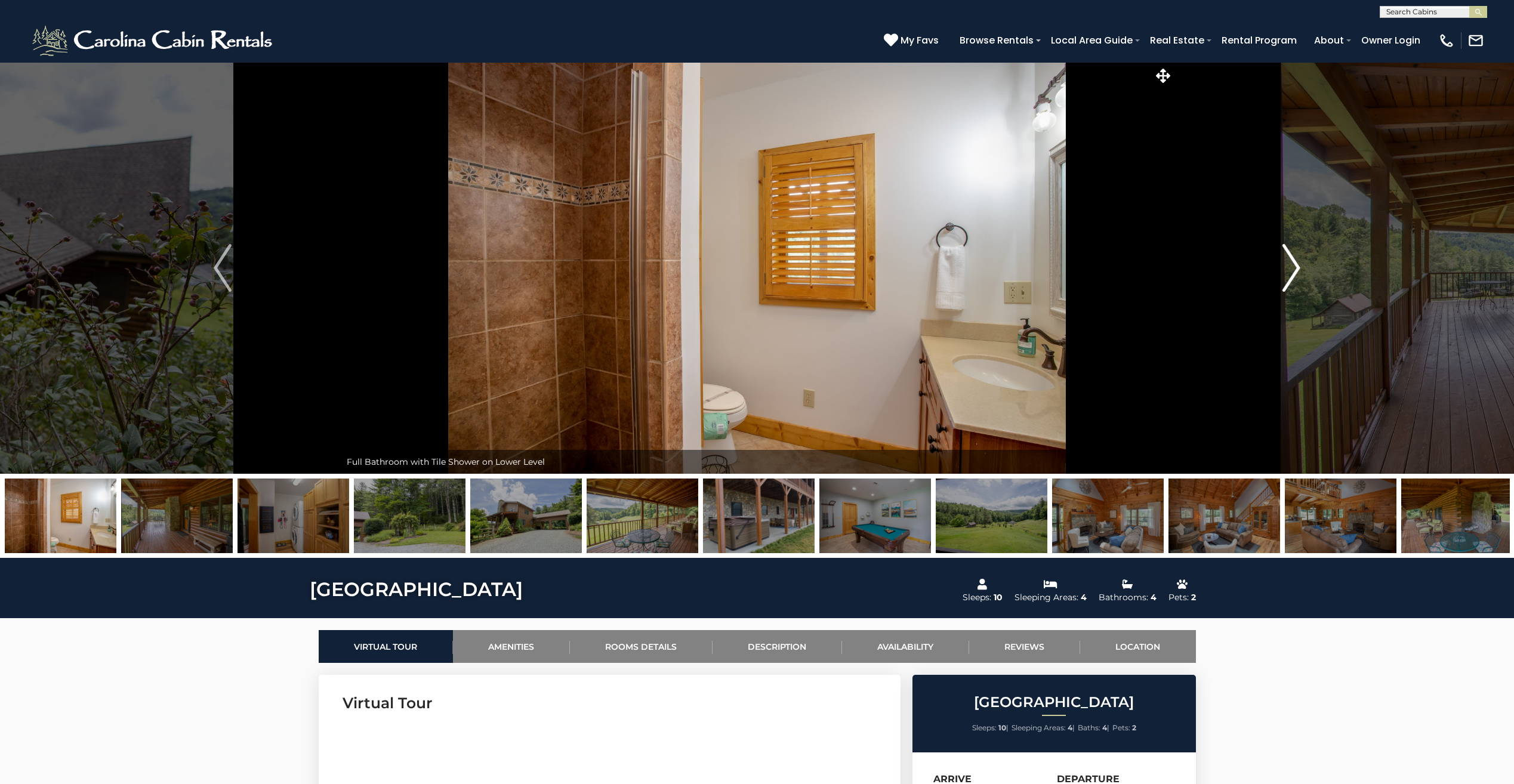
click at [1295, 269] on img "Next" at bounding box center [1292, 268] width 18 height 48
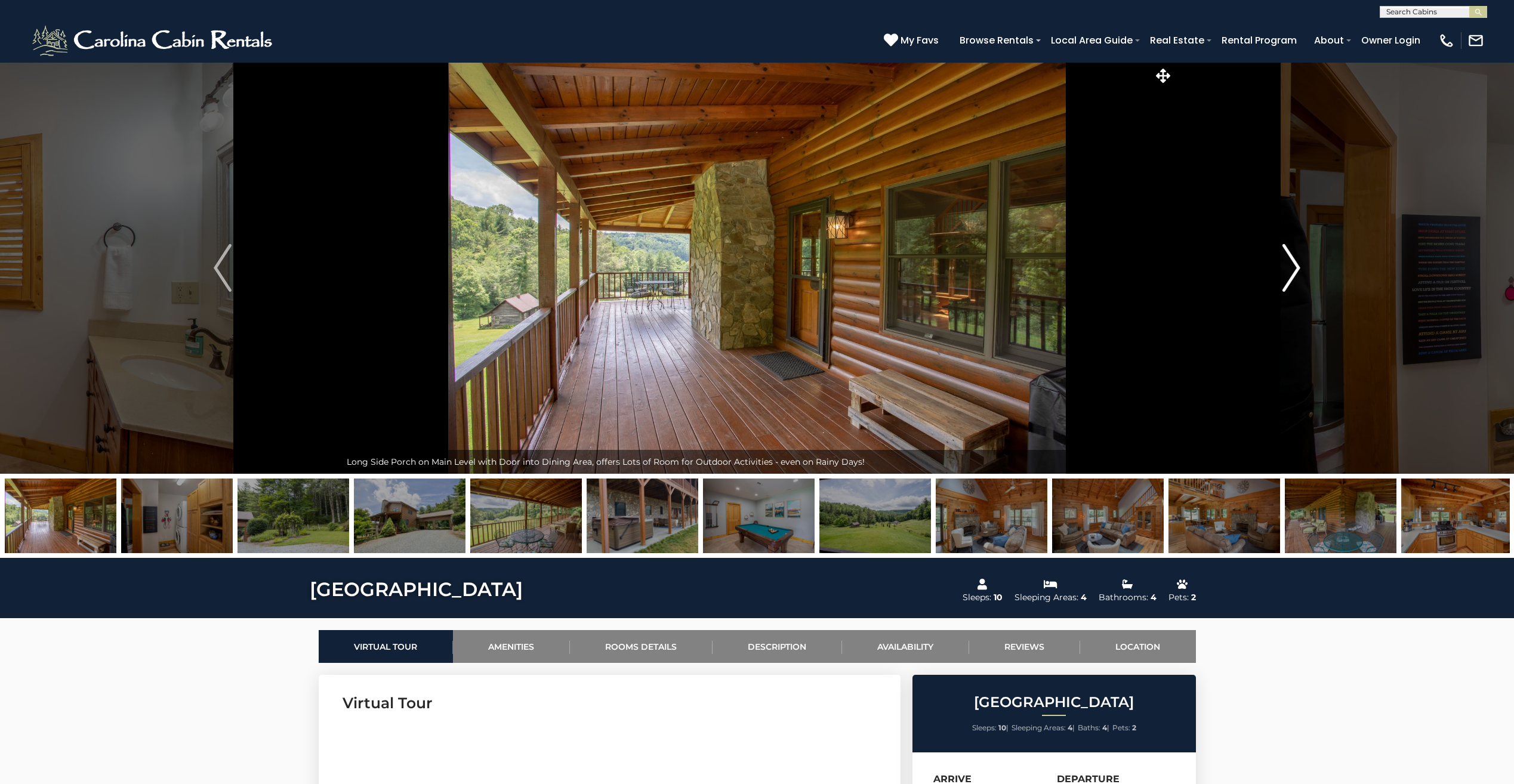
click at [1287, 268] on img "Next" at bounding box center [1292, 268] width 18 height 48
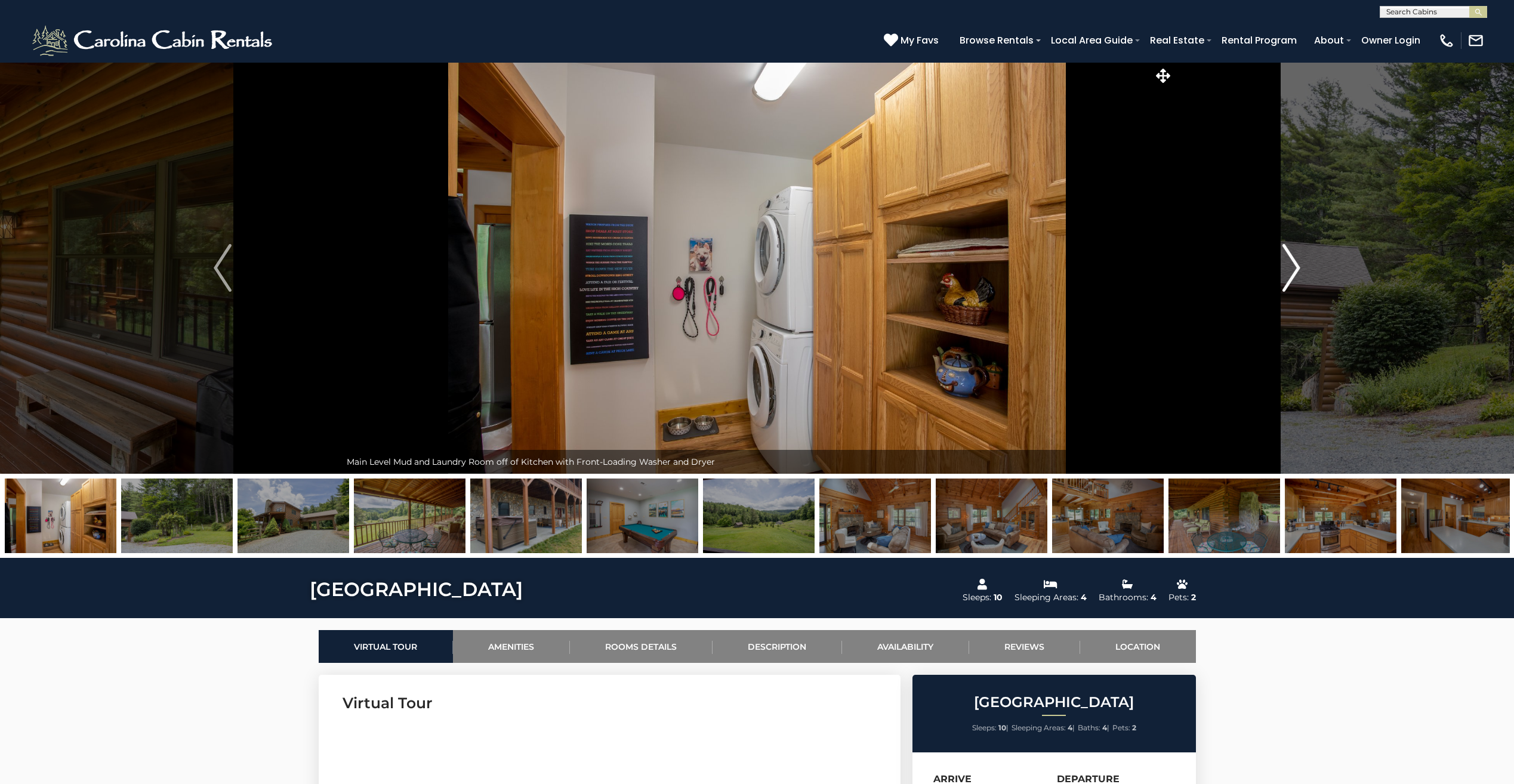
click at [1287, 268] on img "Next" at bounding box center [1292, 268] width 18 height 48
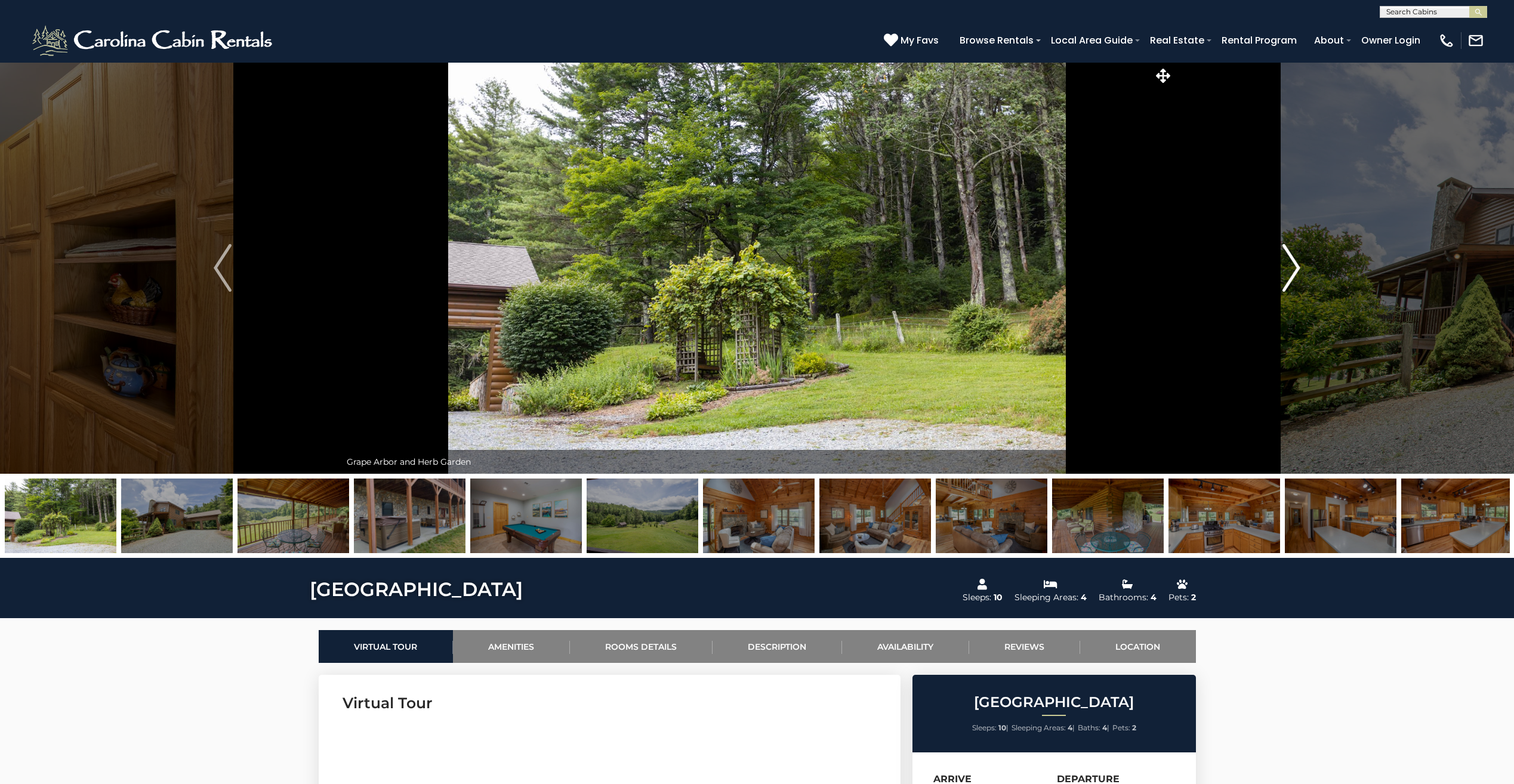
click at [1287, 268] on img "Next" at bounding box center [1292, 268] width 18 height 48
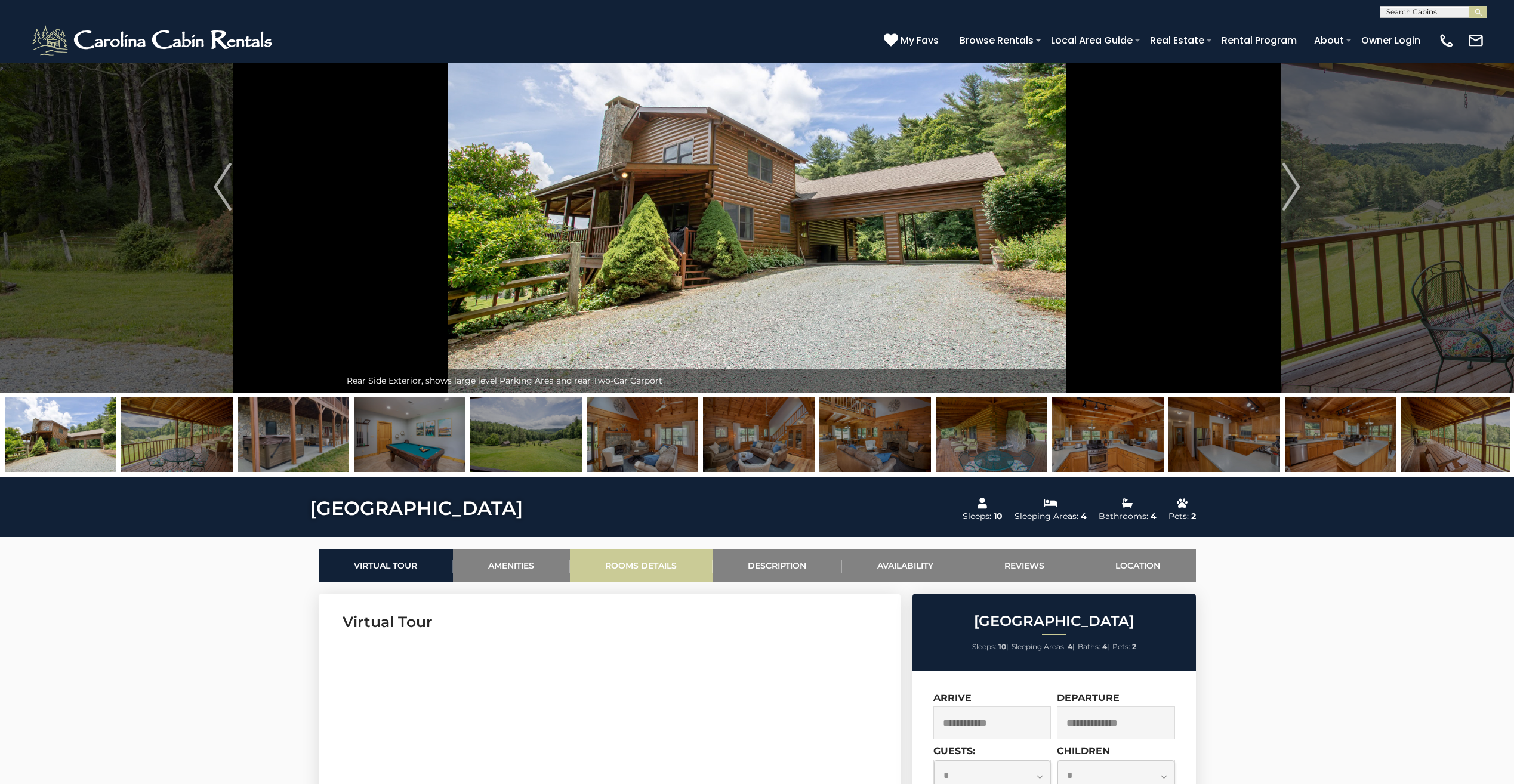
scroll to position [119, 0]
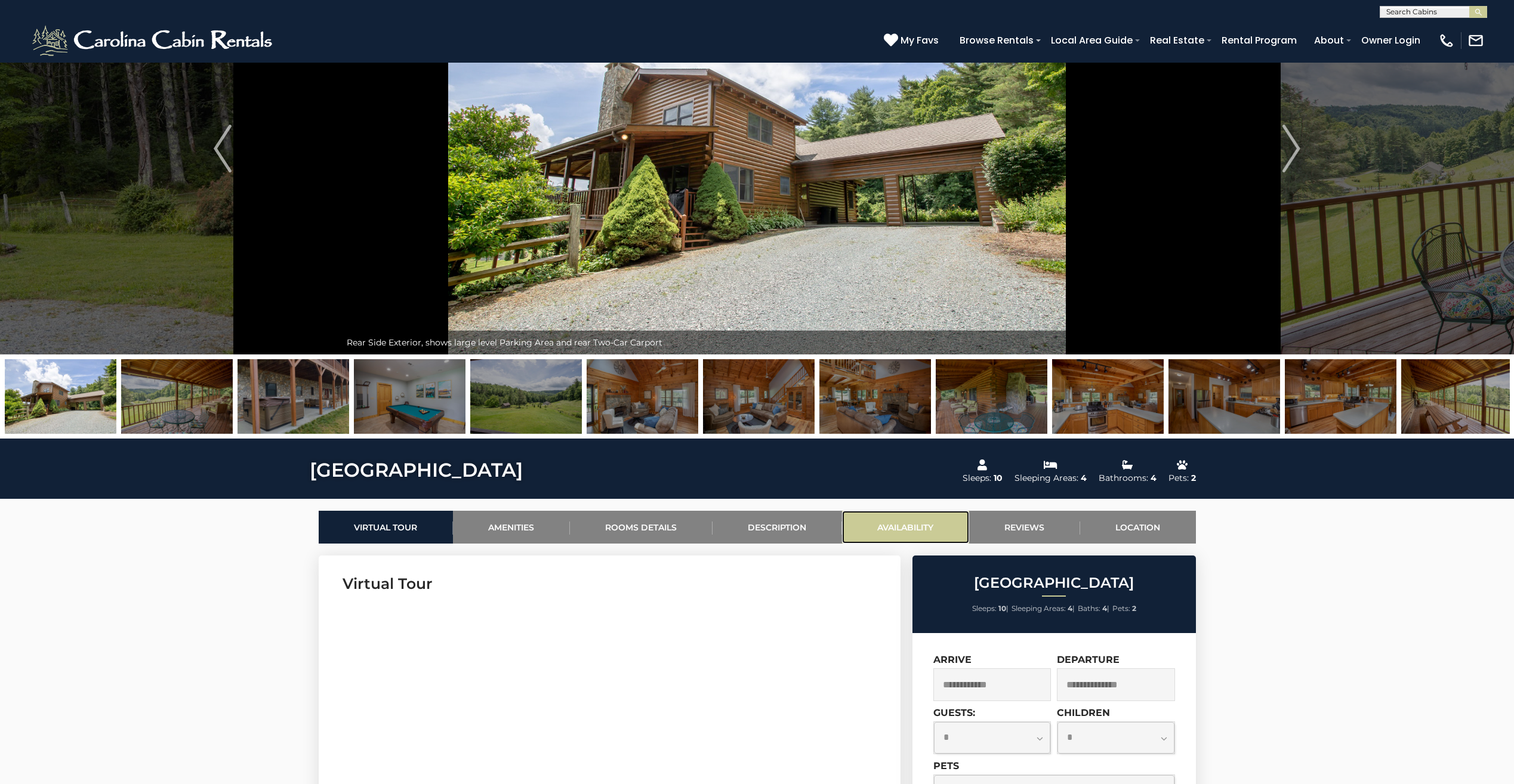
click at [901, 523] on link "Availability" at bounding box center [905, 527] width 127 height 33
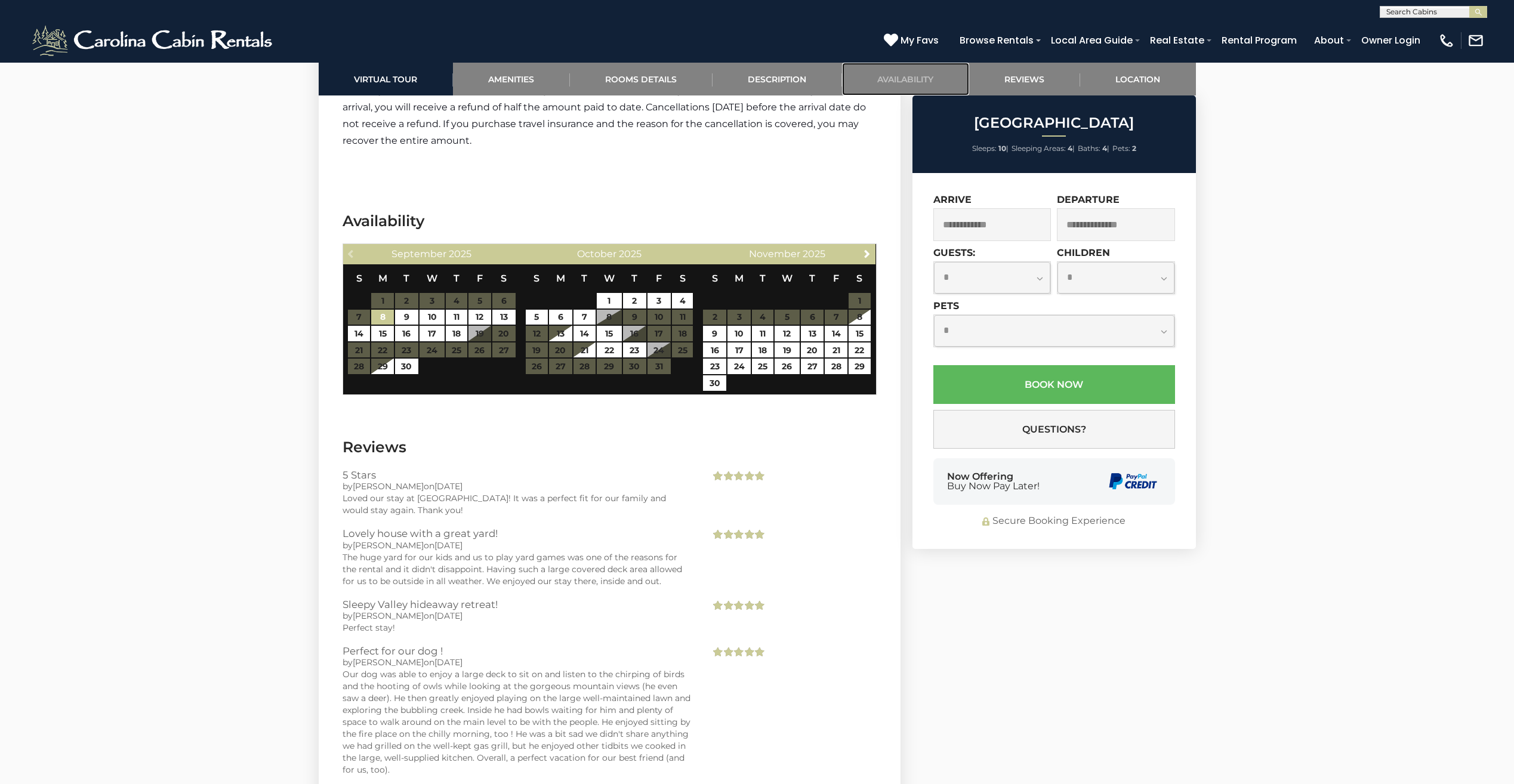
scroll to position [3480, 0]
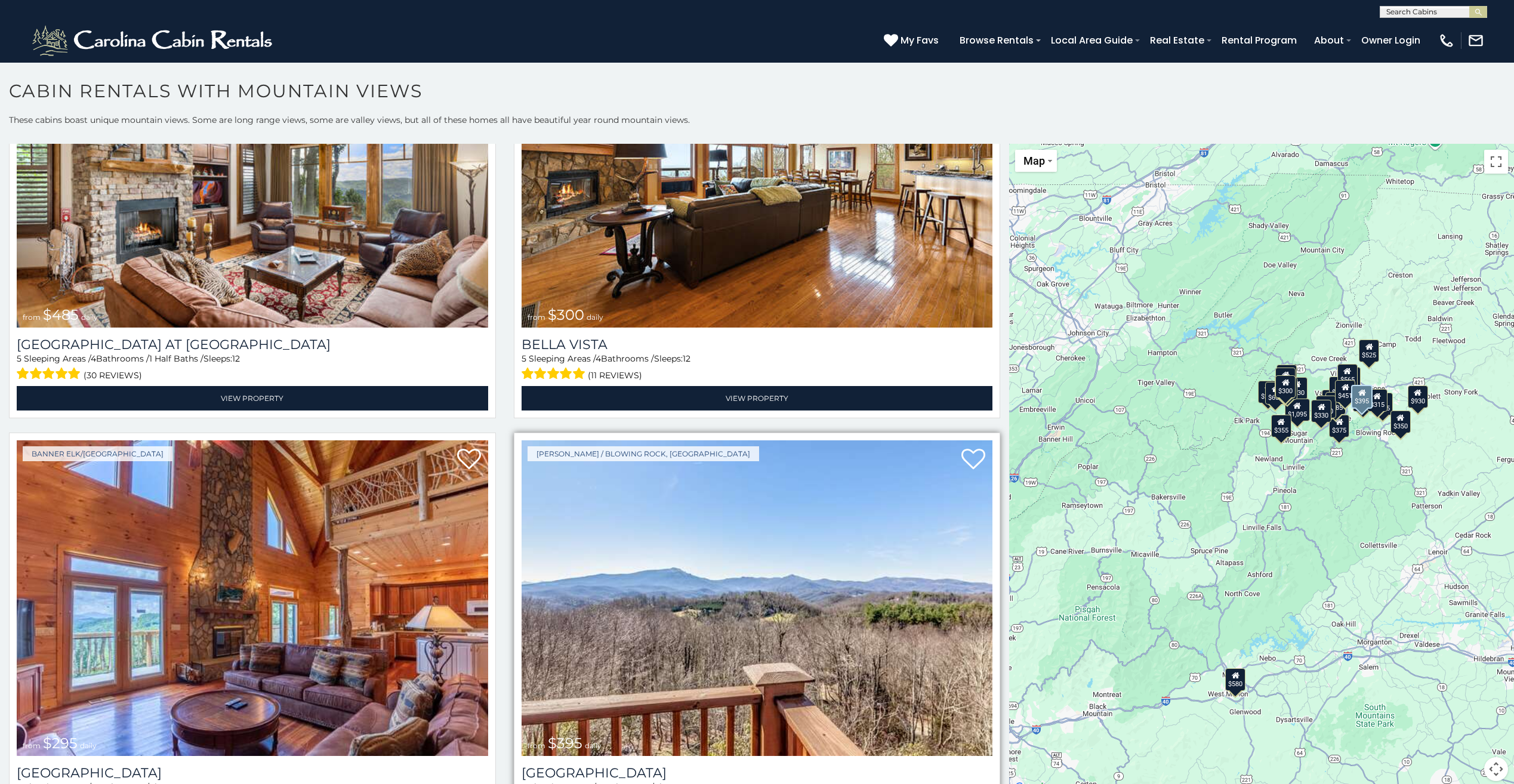
scroll to position [5311, 0]
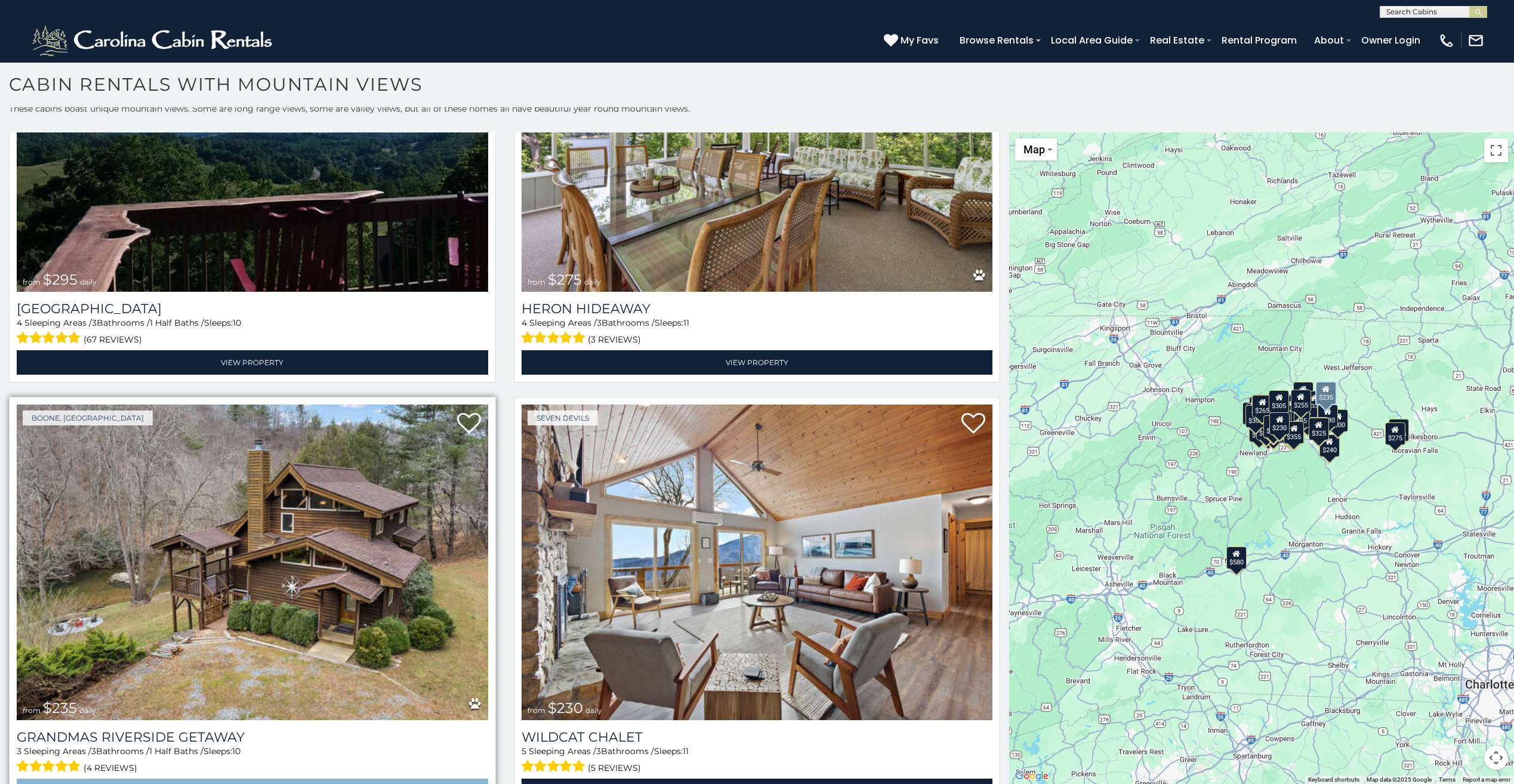
scroll to position [15236, 0]
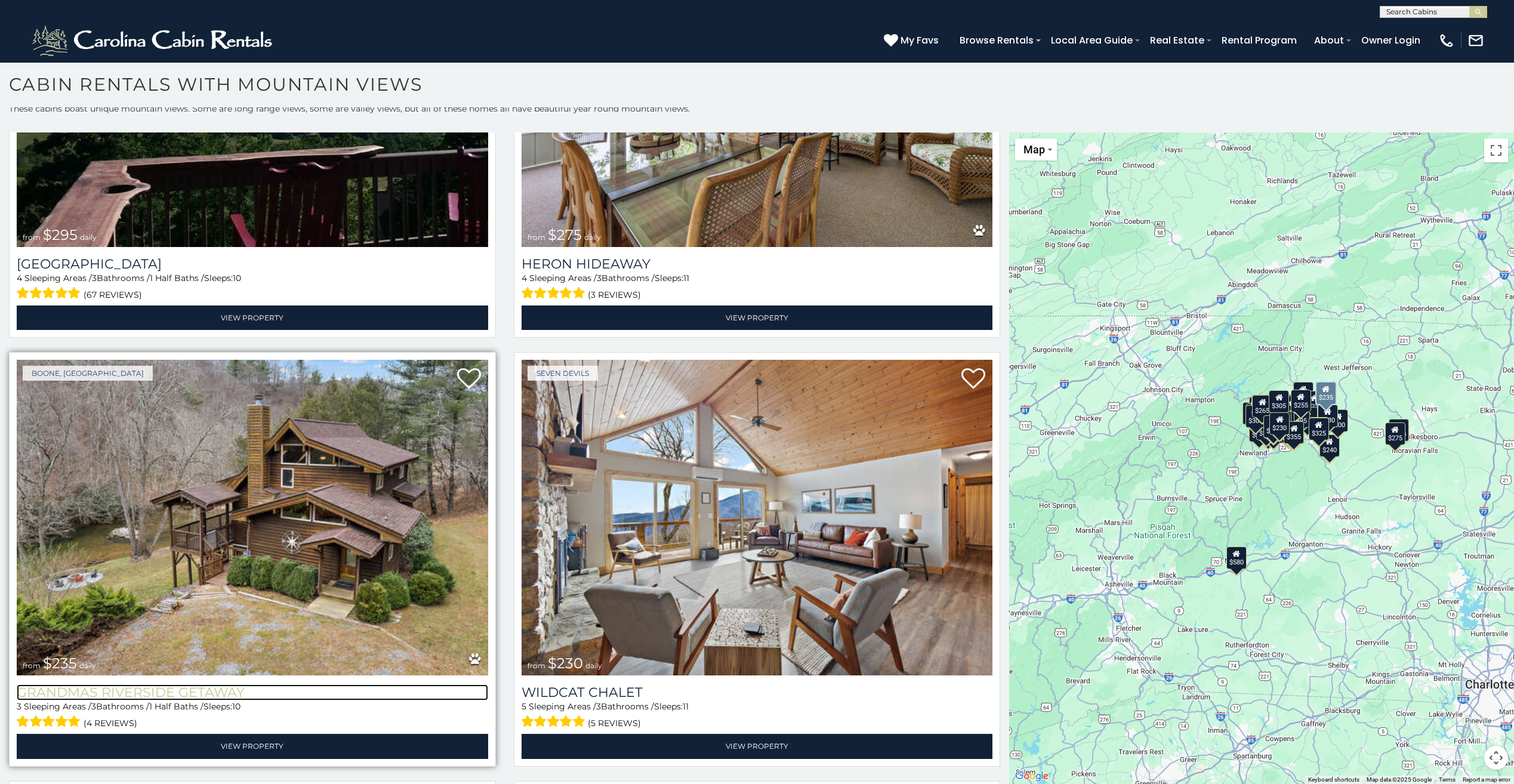
click at [151, 685] on h3 "Grandmas Riverside Getaway" at bounding box center [252, 692] width 471 height 16
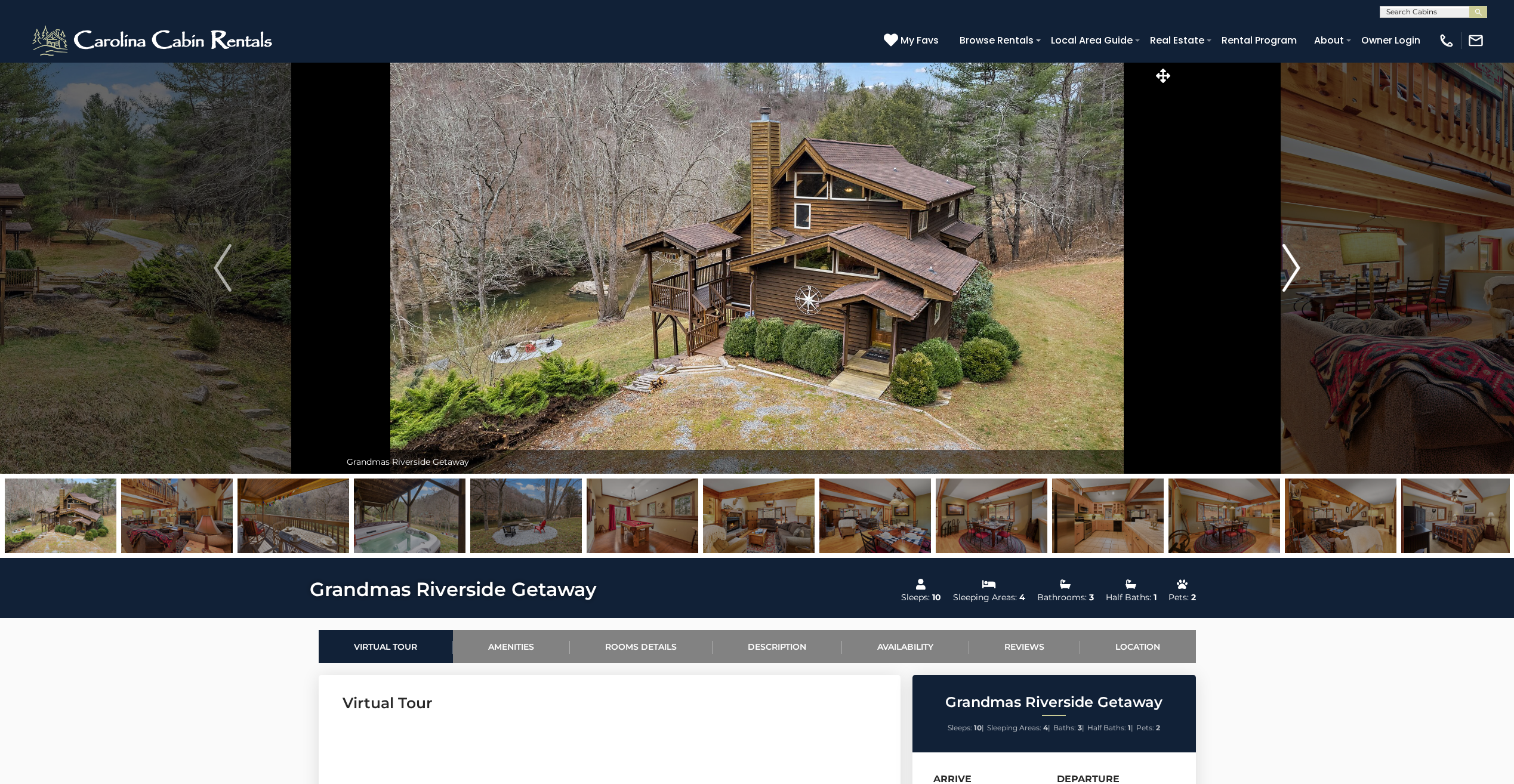
click at [1299, 263] on img "Next" at bounding box center [1292, 268] width 18 height 48
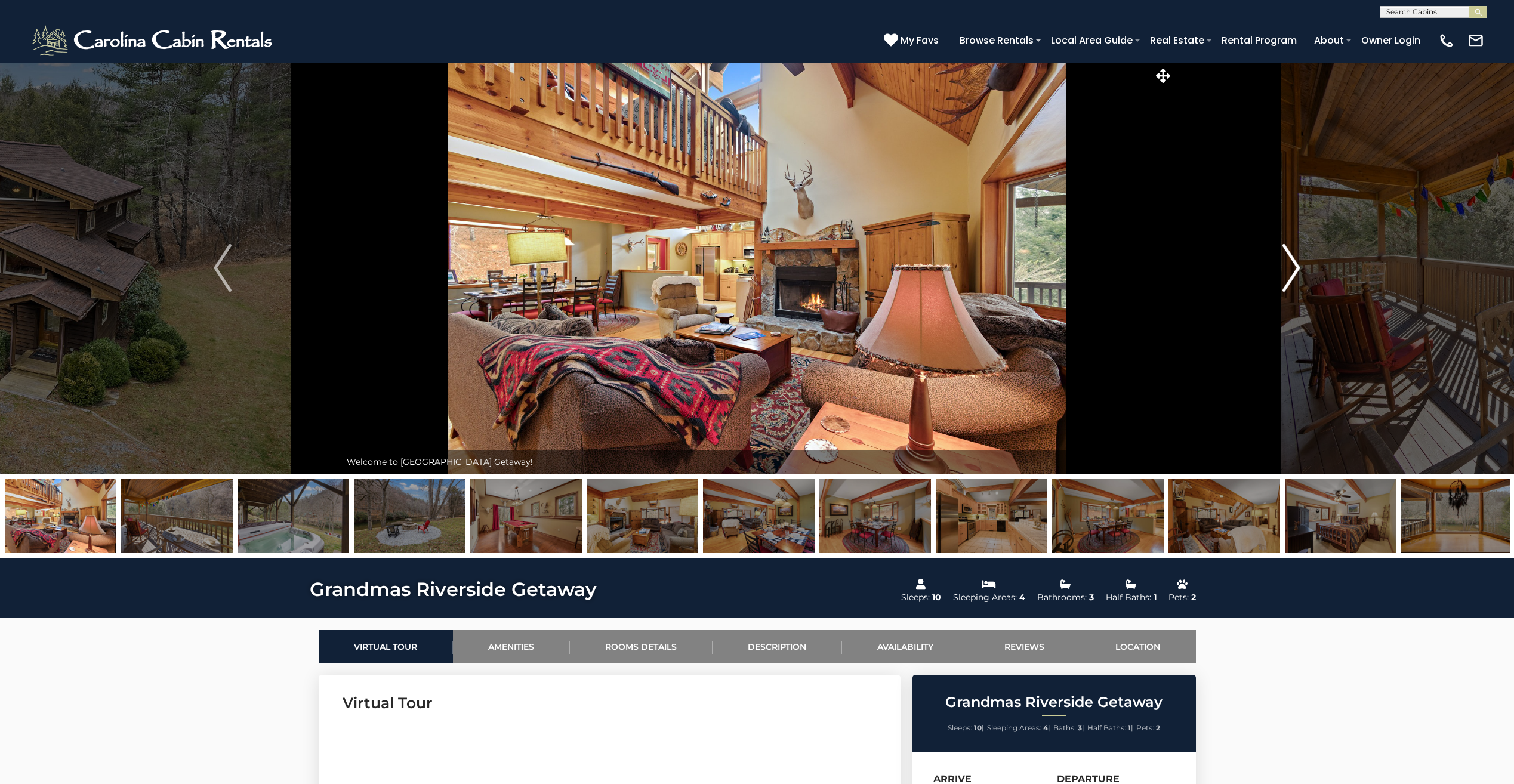
click at [1299, 263] on img "Next" at bounding box center [1292, 268] width 18 height 48
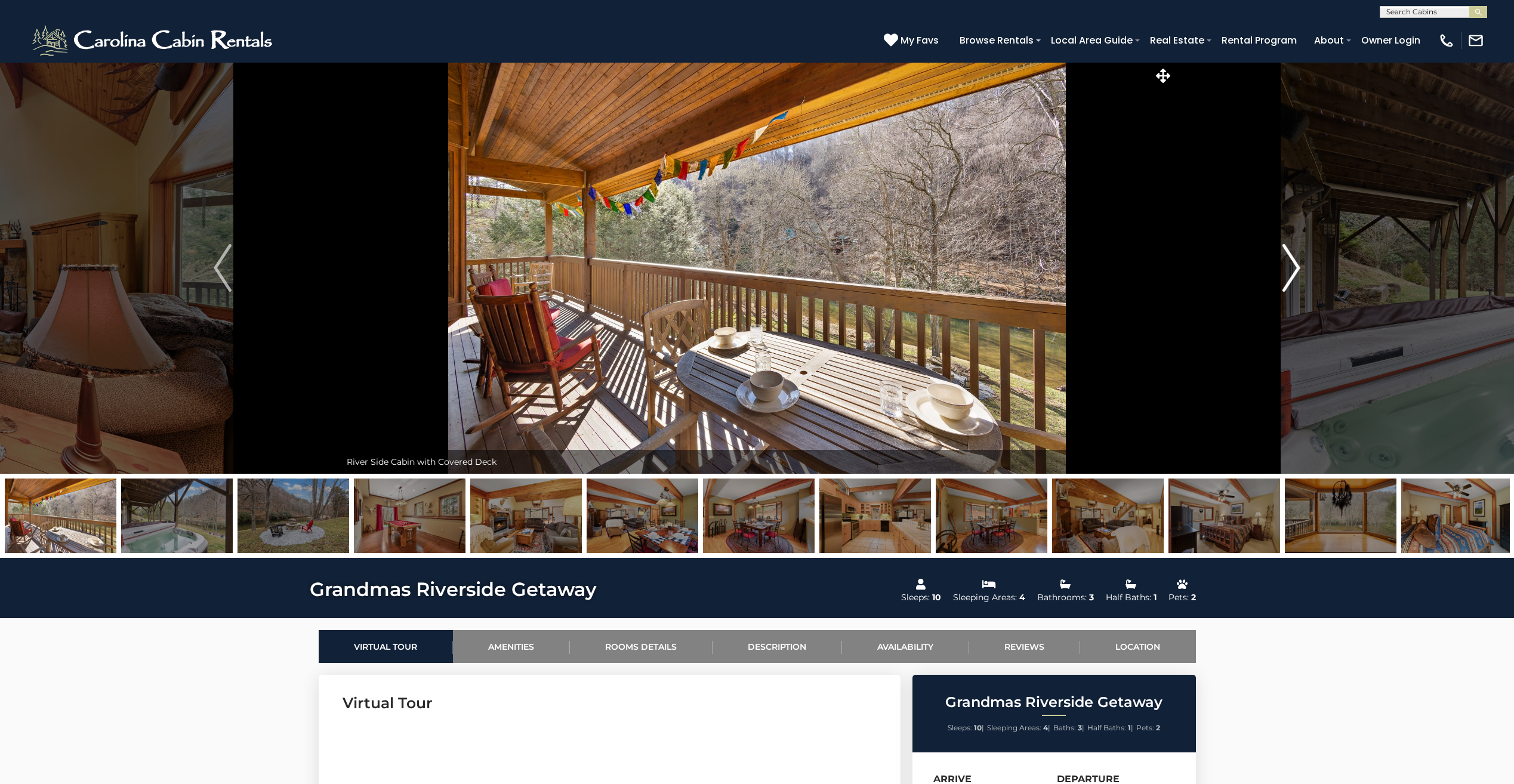
click at [1299, 263] on img "Next" at bounding box center [1292, 268] width 18 height 48
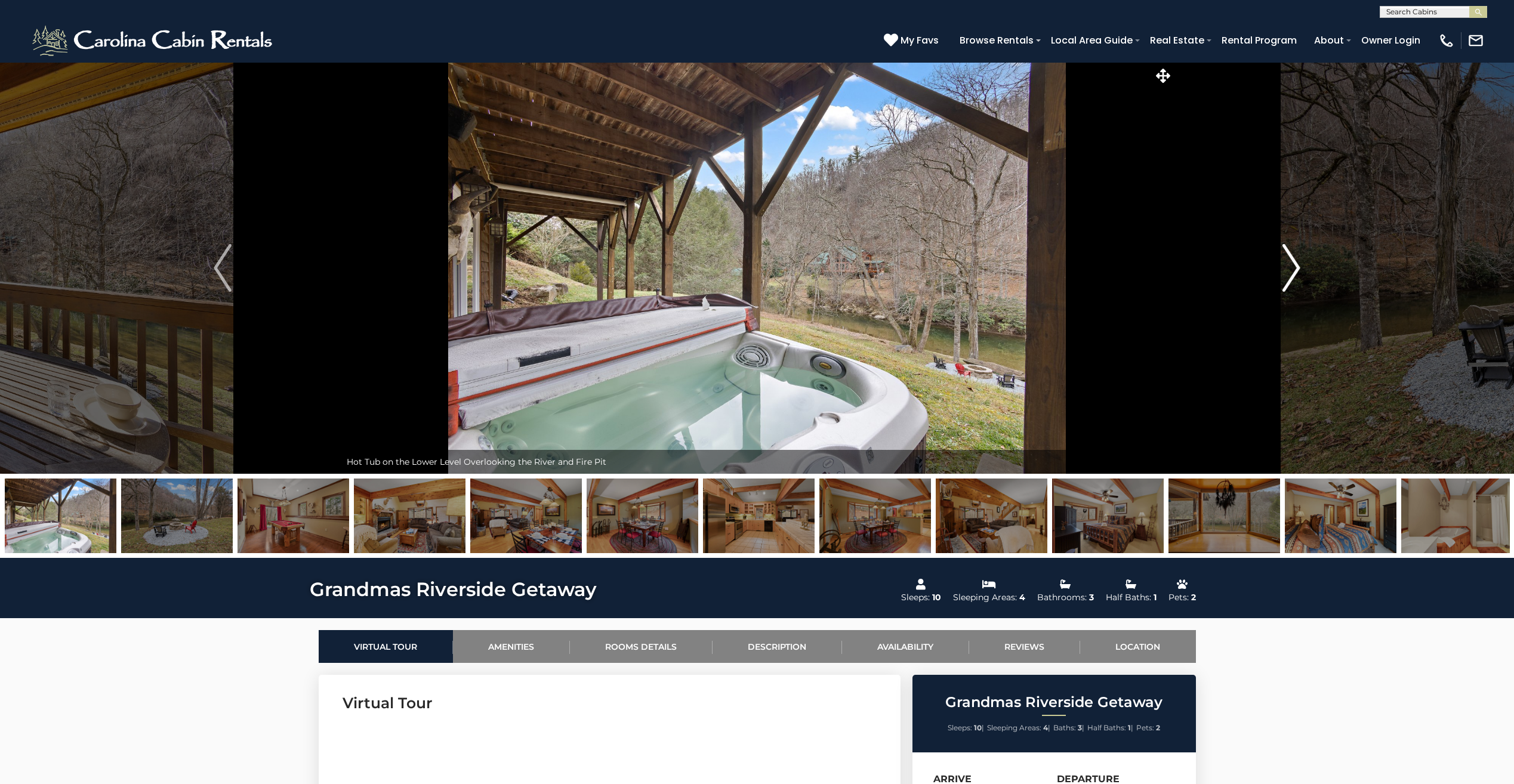
click at [1299, 263] on img "Next" at bounding box center [1292, 268] width 18 height 48
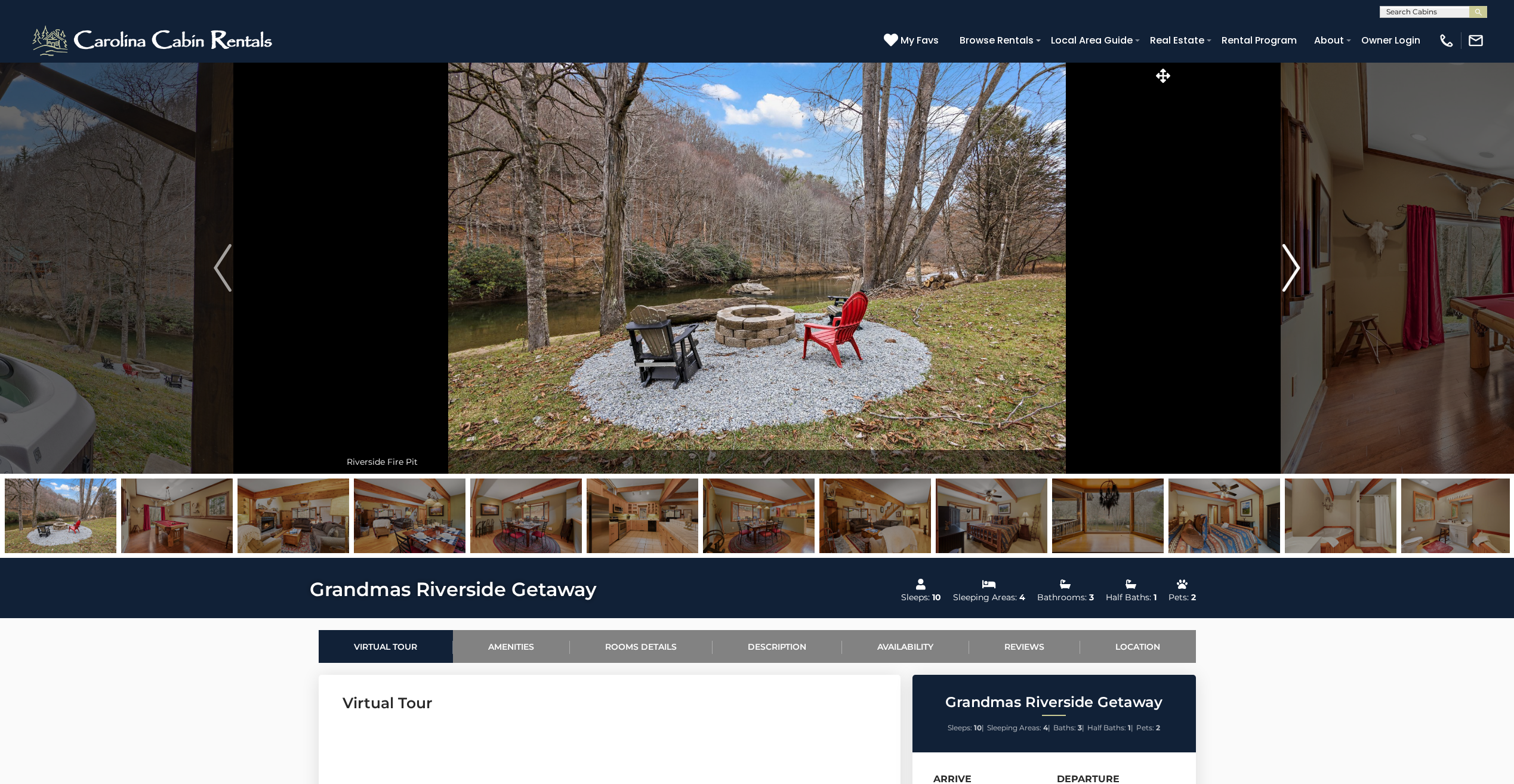
click at [1299, 263] on img "Next" at bounding box center [1292, 268] width 18 height 48
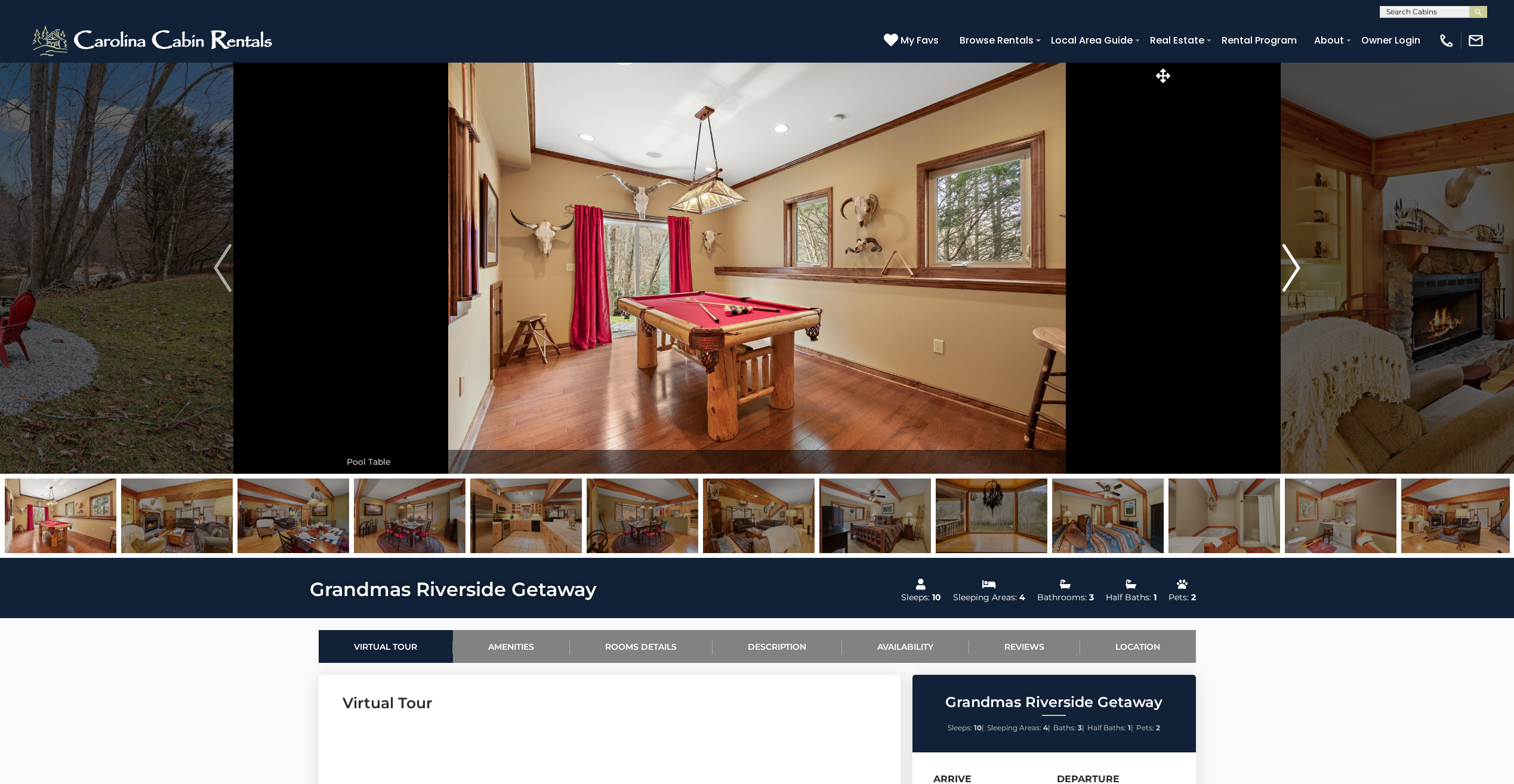
click at [1299, 263] on img "Next" at bounding box center [1292, 268] width 18 height 48
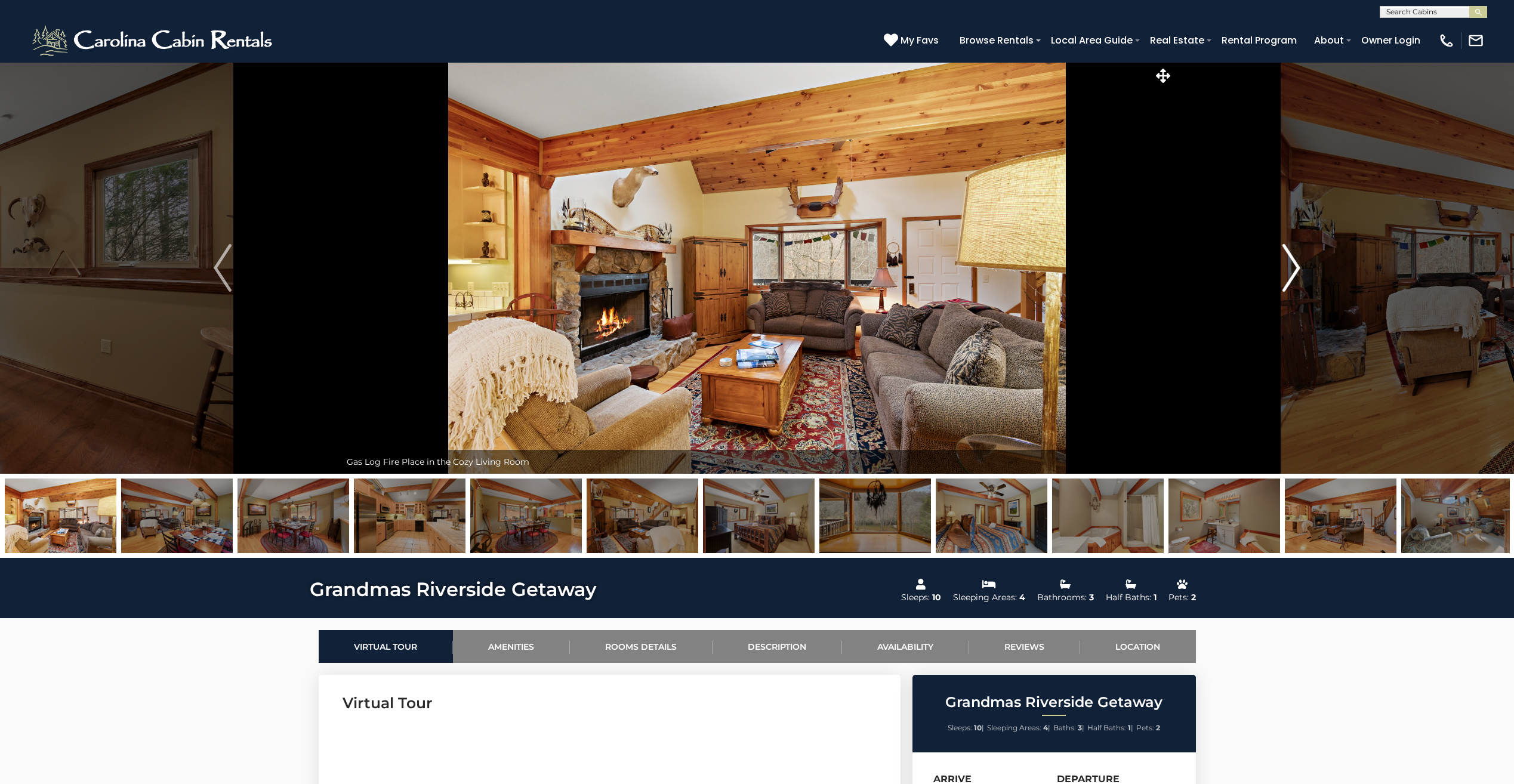
click at [1299, 263] on img "Next" at bounding box center [1292, 268] width 18 height 48
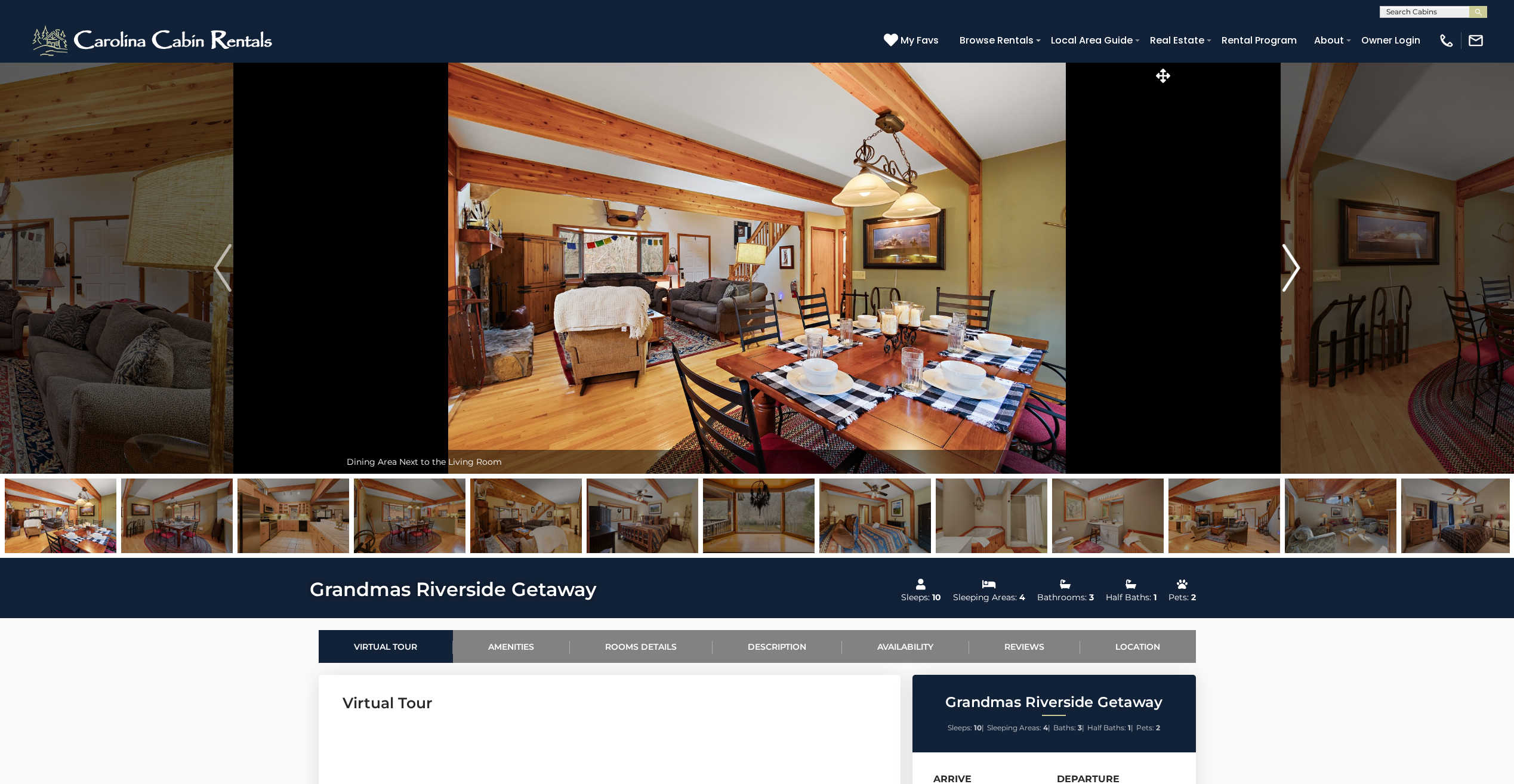
click at [1293, 262] on img "Next" at bounding box center [1292, 268] width 18 height 48
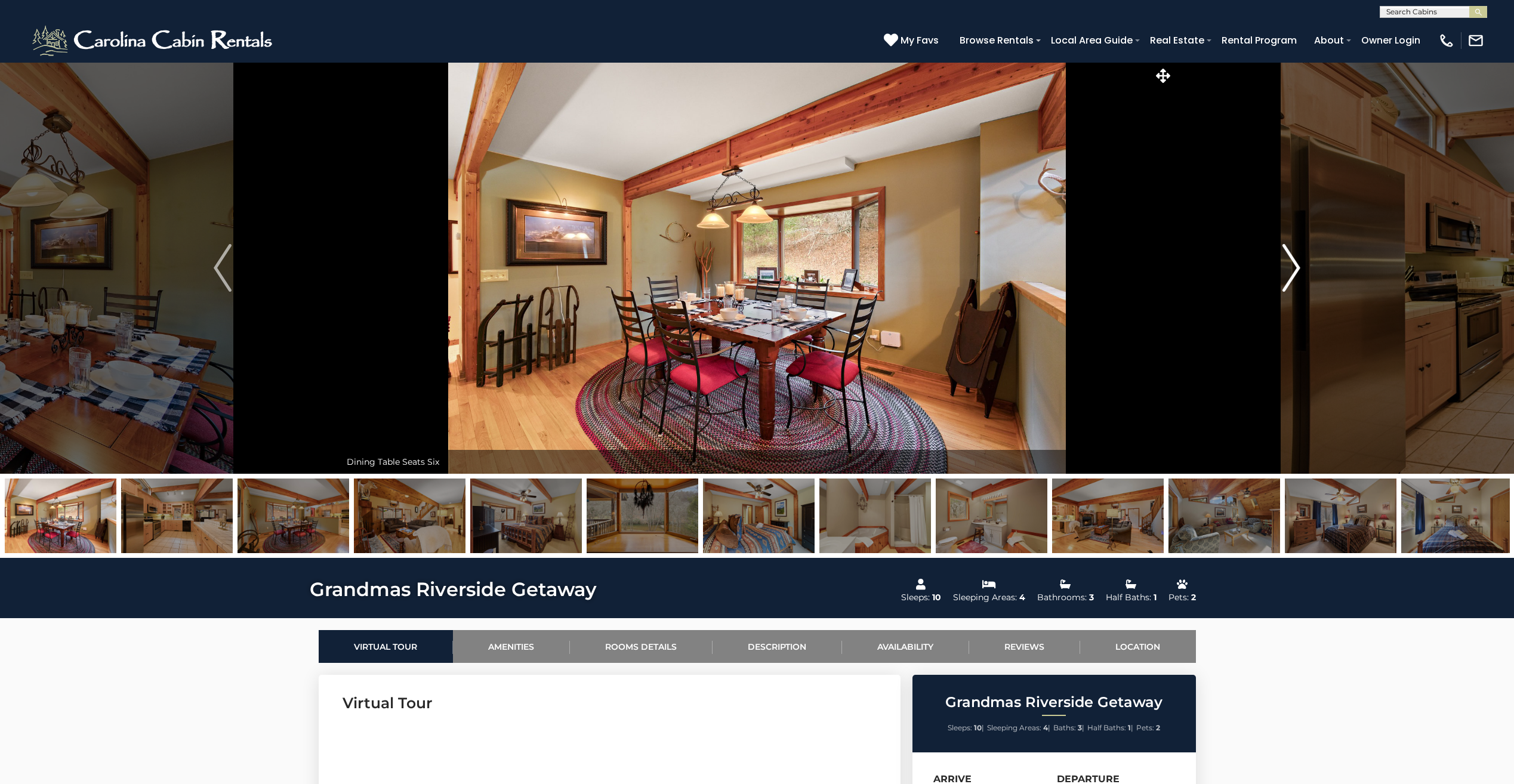
click at [1293, 262] on img "Next" at bounding box center [1292, 268] width 18 height 48
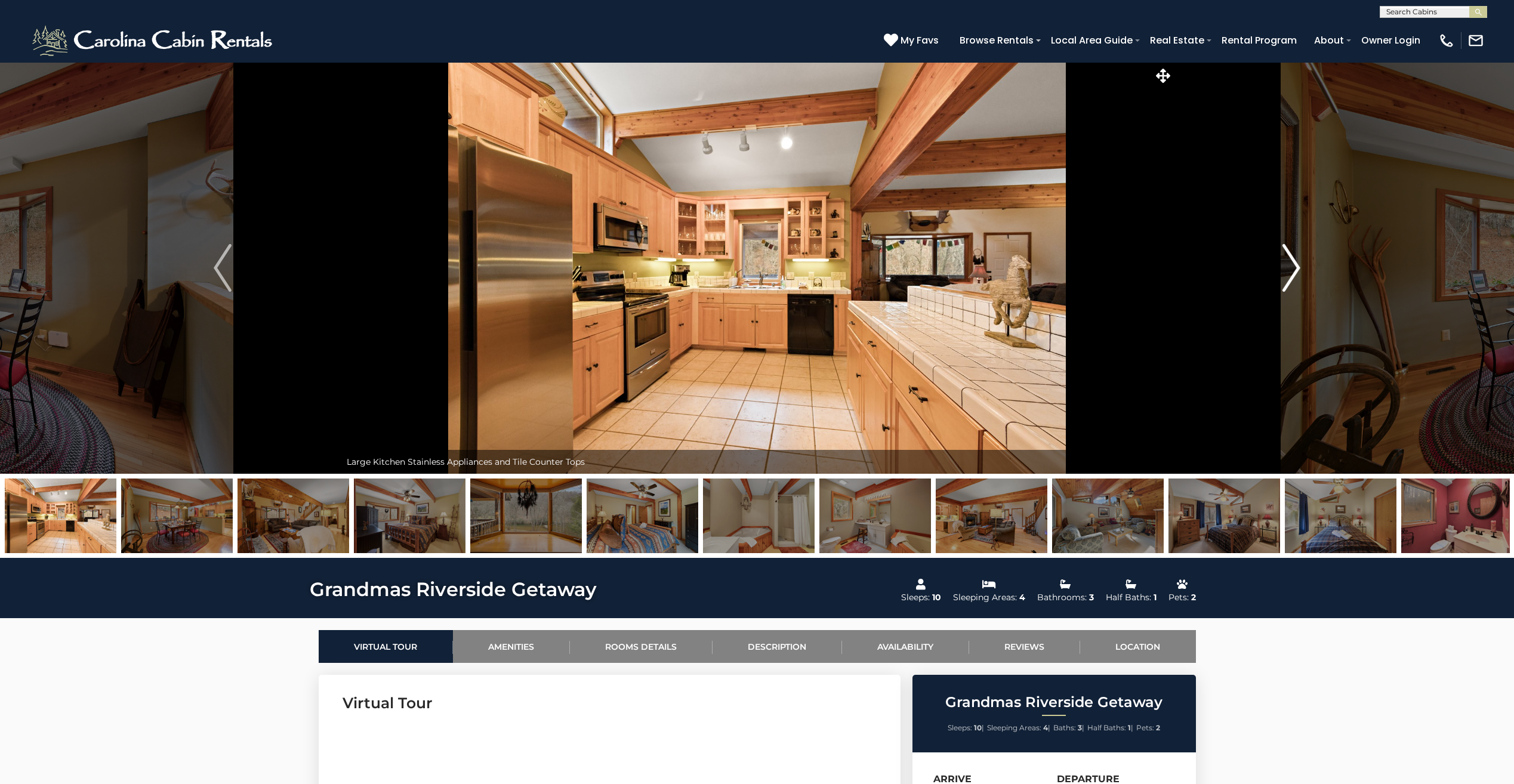
click at [1293, 262] on img "Next" at bounding box center [1292, 268] width 18 height 48
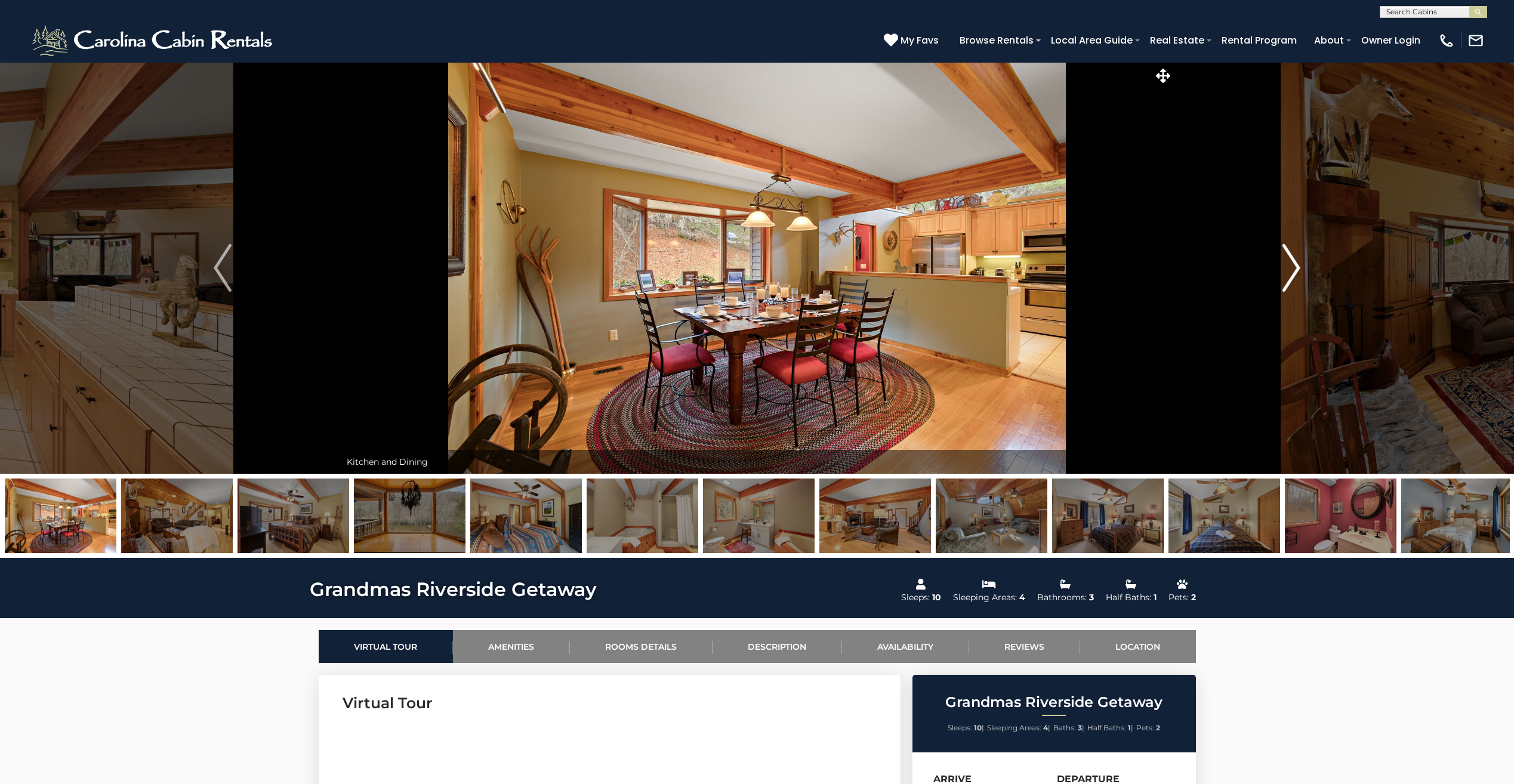
click at [1292, 266] on img "Next" at bounding box center [1292, 268] width 18 height 48
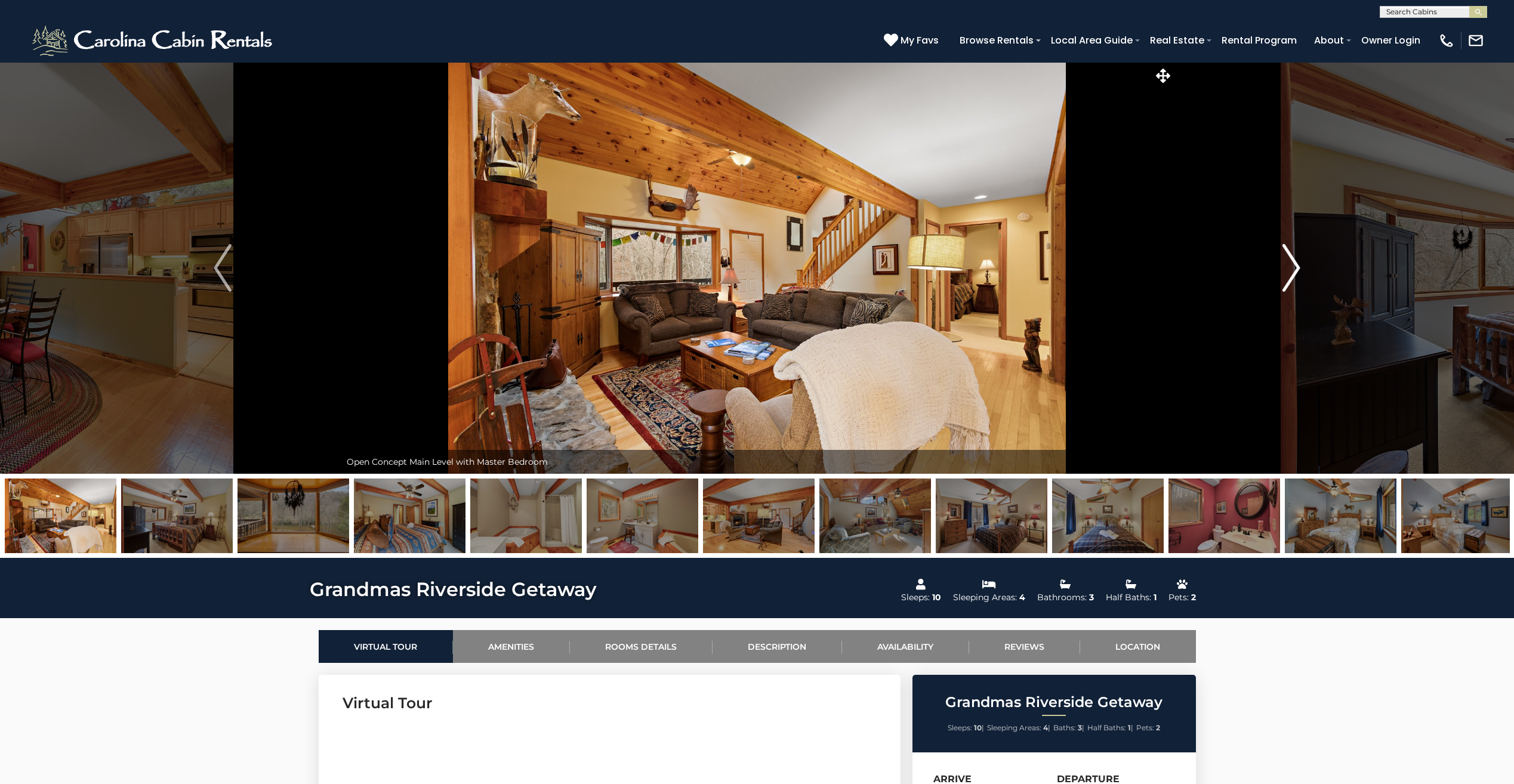
click at [1289, 266] on img "Next" at bounding box center [1292, 268] width 18 height 48
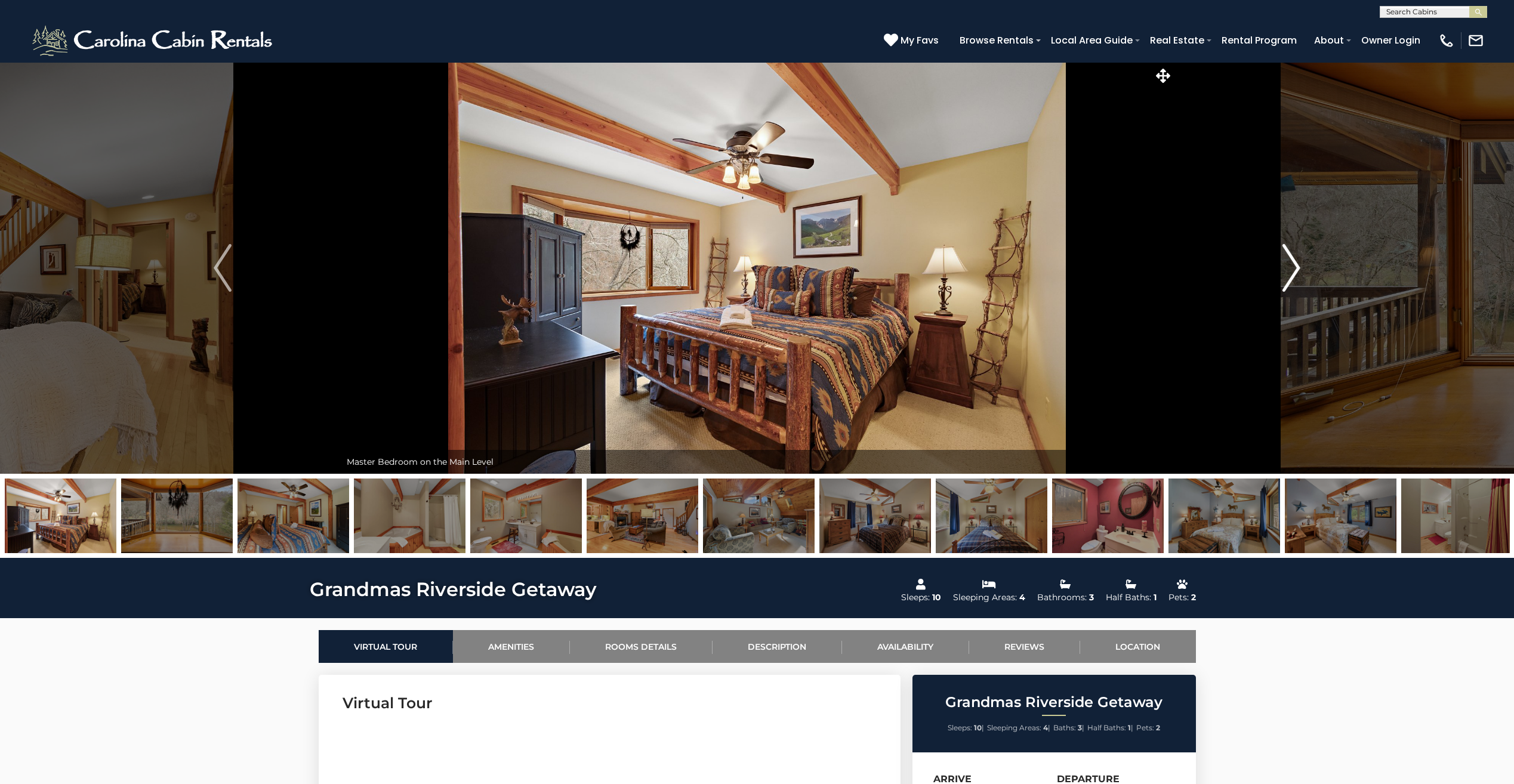
click at [1289, 266] on img "Next" at bounding box center [1292, 268] width 18 height 48
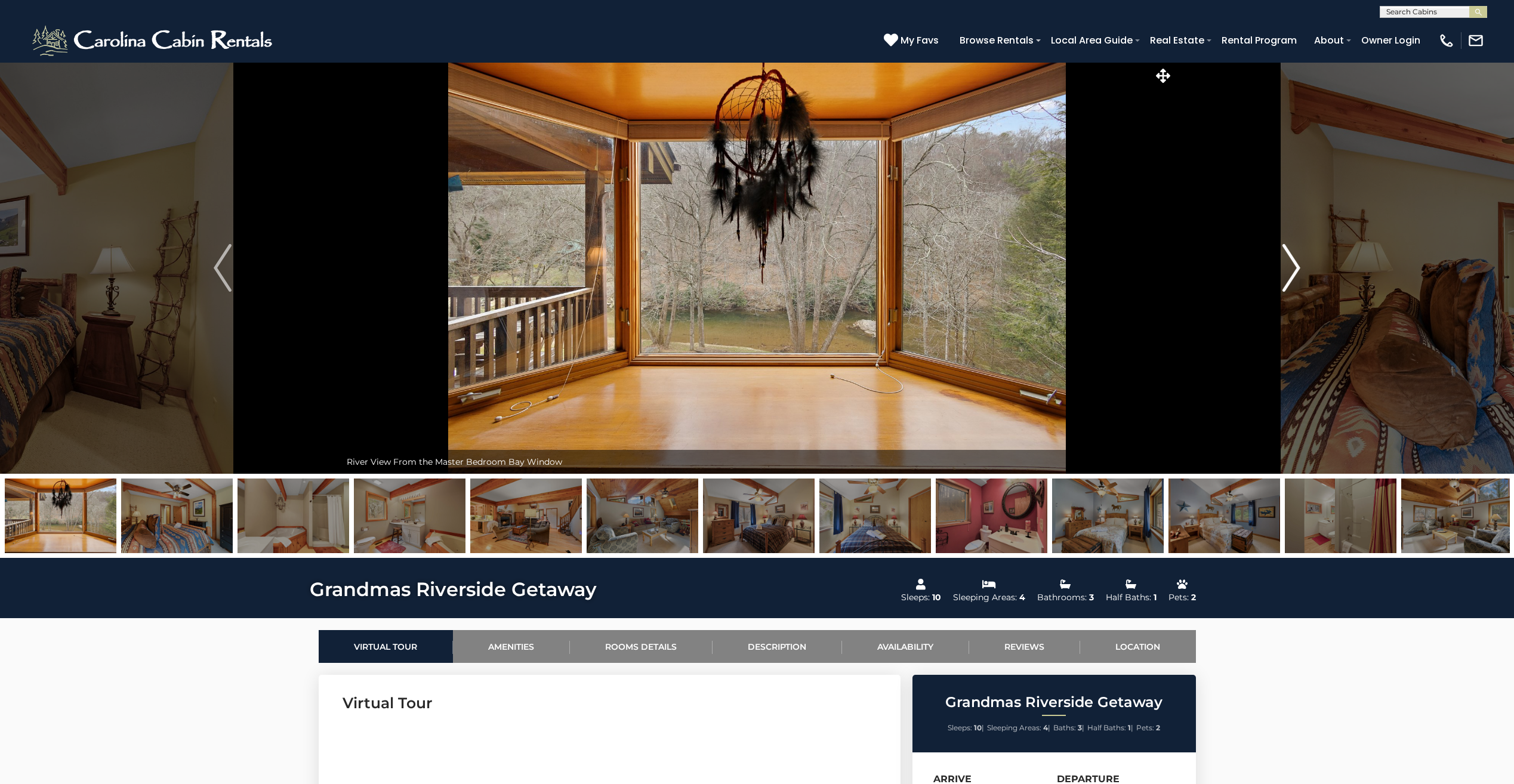
click at [1289, 266] on img "Next" at bounding box center [1292, 268] width 18 height 48
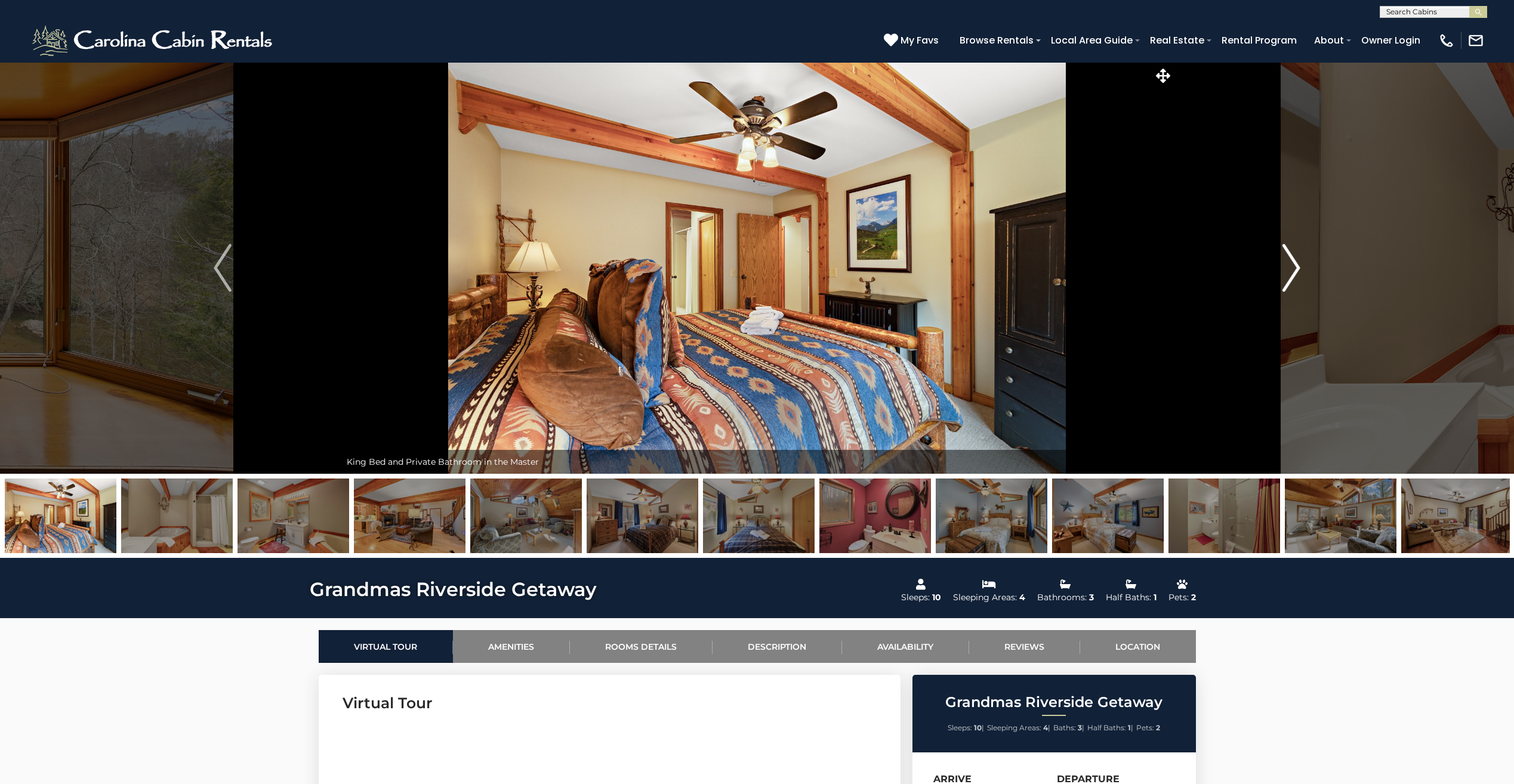
click at [1297, 266] on img "Next" at bounding box center [1292, 268] width 18 height 48
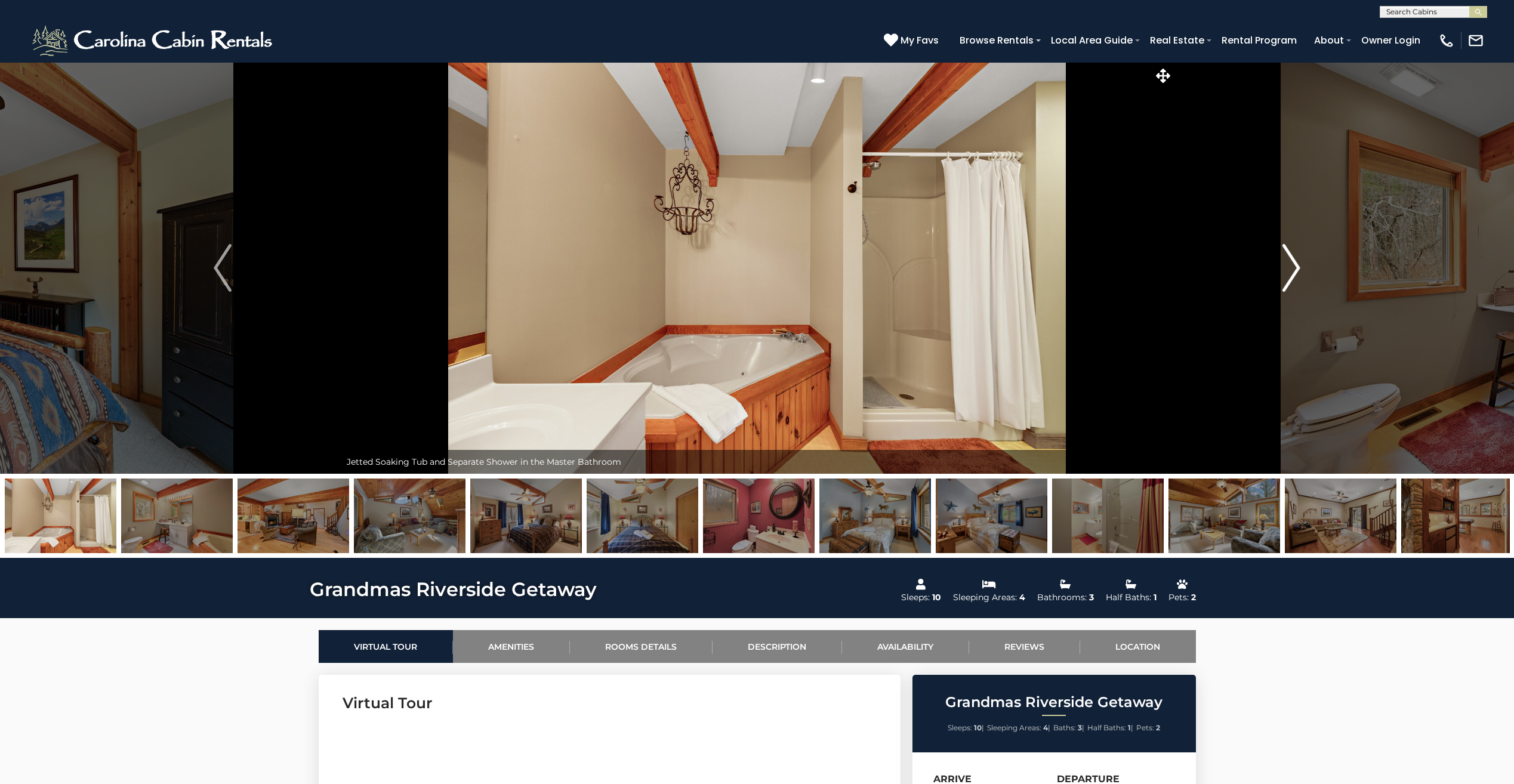
click at [1297, 266] on img "Next" at bounding box center [1292, 268] width 18 height 48
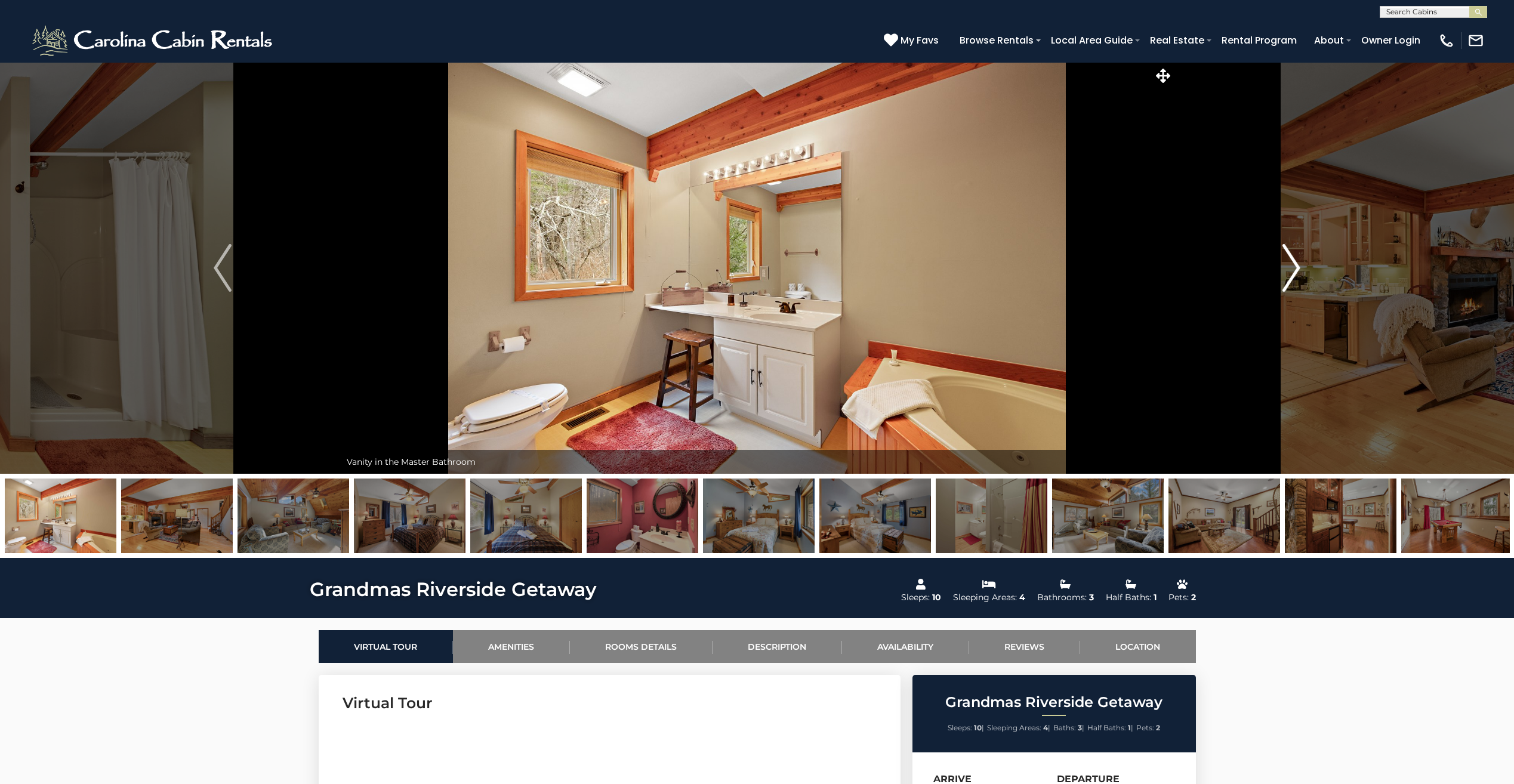
click at [1297, 268] on img "Next" at bounding box center [1292, 268] width 18 height 48
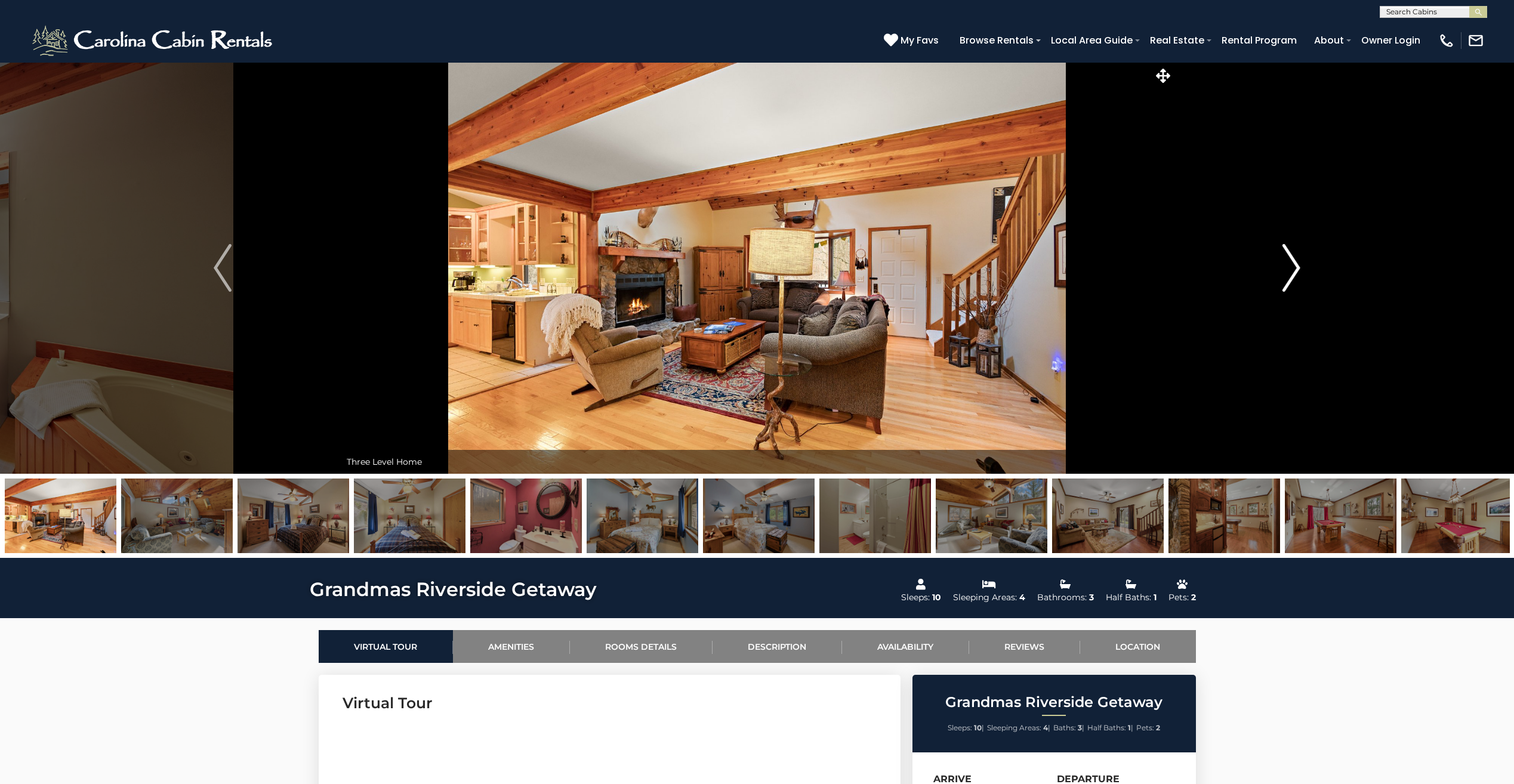
click at [1299, 270] on img "Next" at bounding box center [1292, 268] width 18 height 48
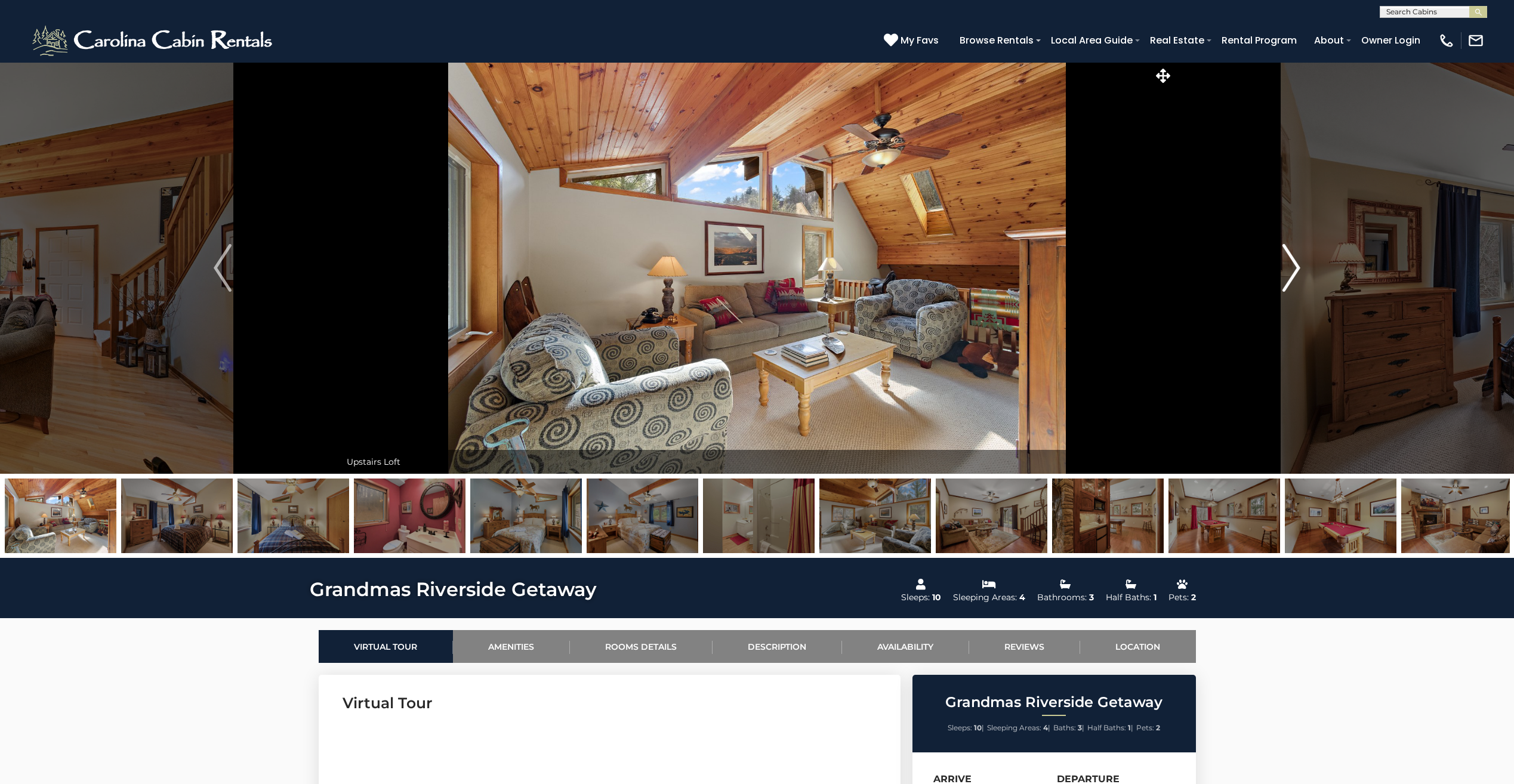
click at [1299, 270] on img "Next" at bounding box center [1292, 268] width 18 height 48
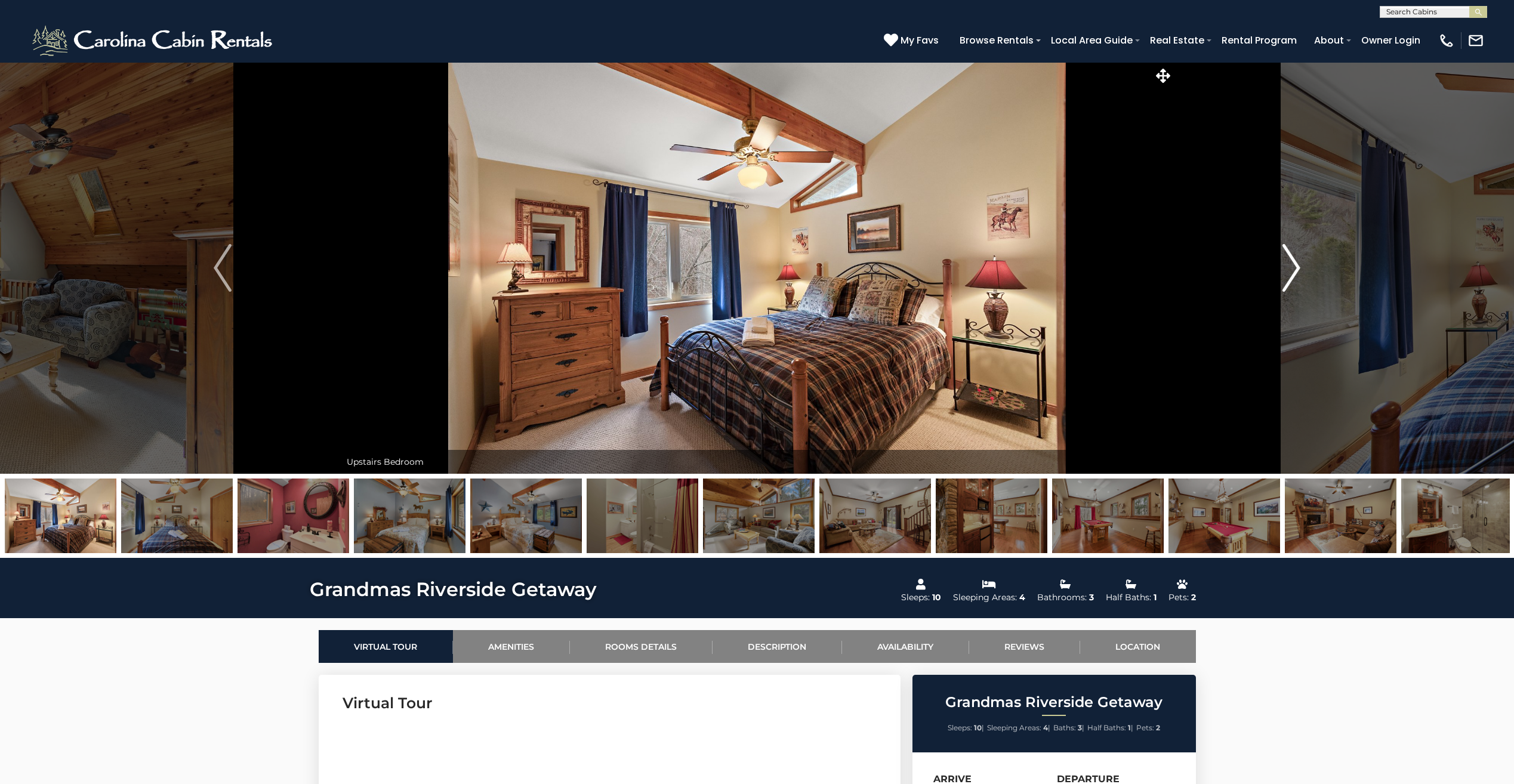
click at [1299, 270] on img "Next" at bounding box center [1292, 268] width 18 height 48
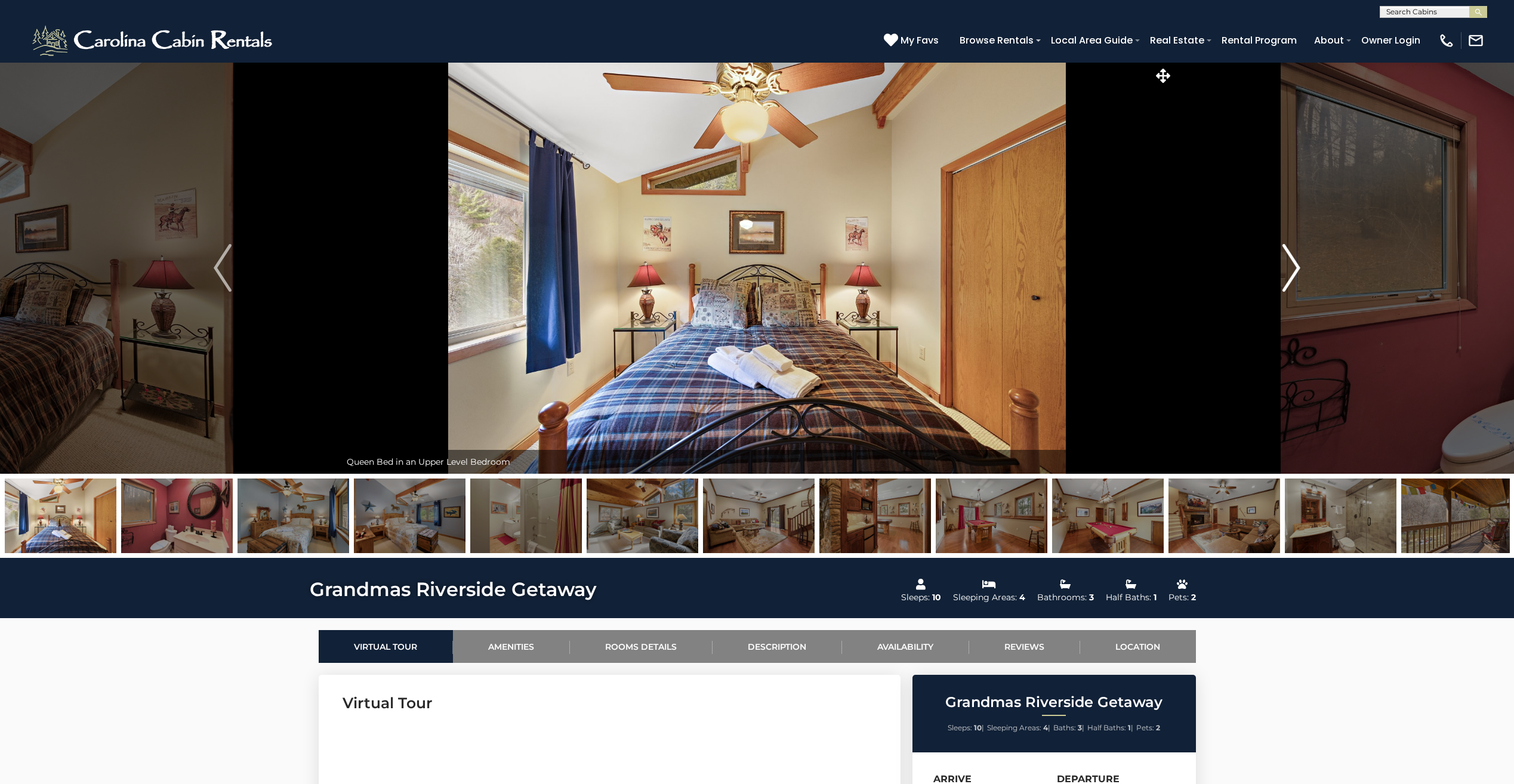
click at [1299, 270] on img "Next" at bounding box center [1292, 268] width 18 height 48
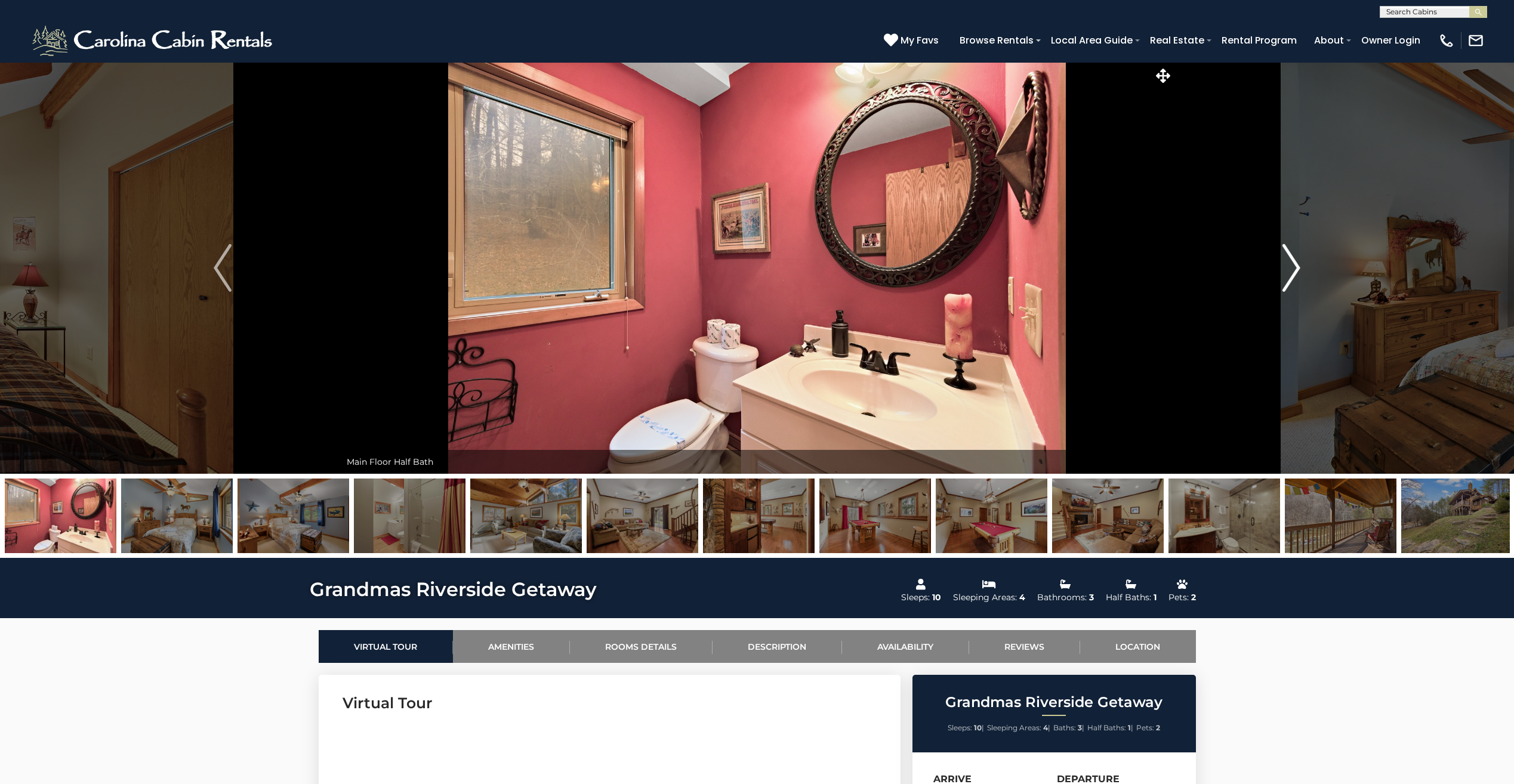
click at [1299, 270] on img "Next" at bounding box center [1292, 268] width 18 height 48
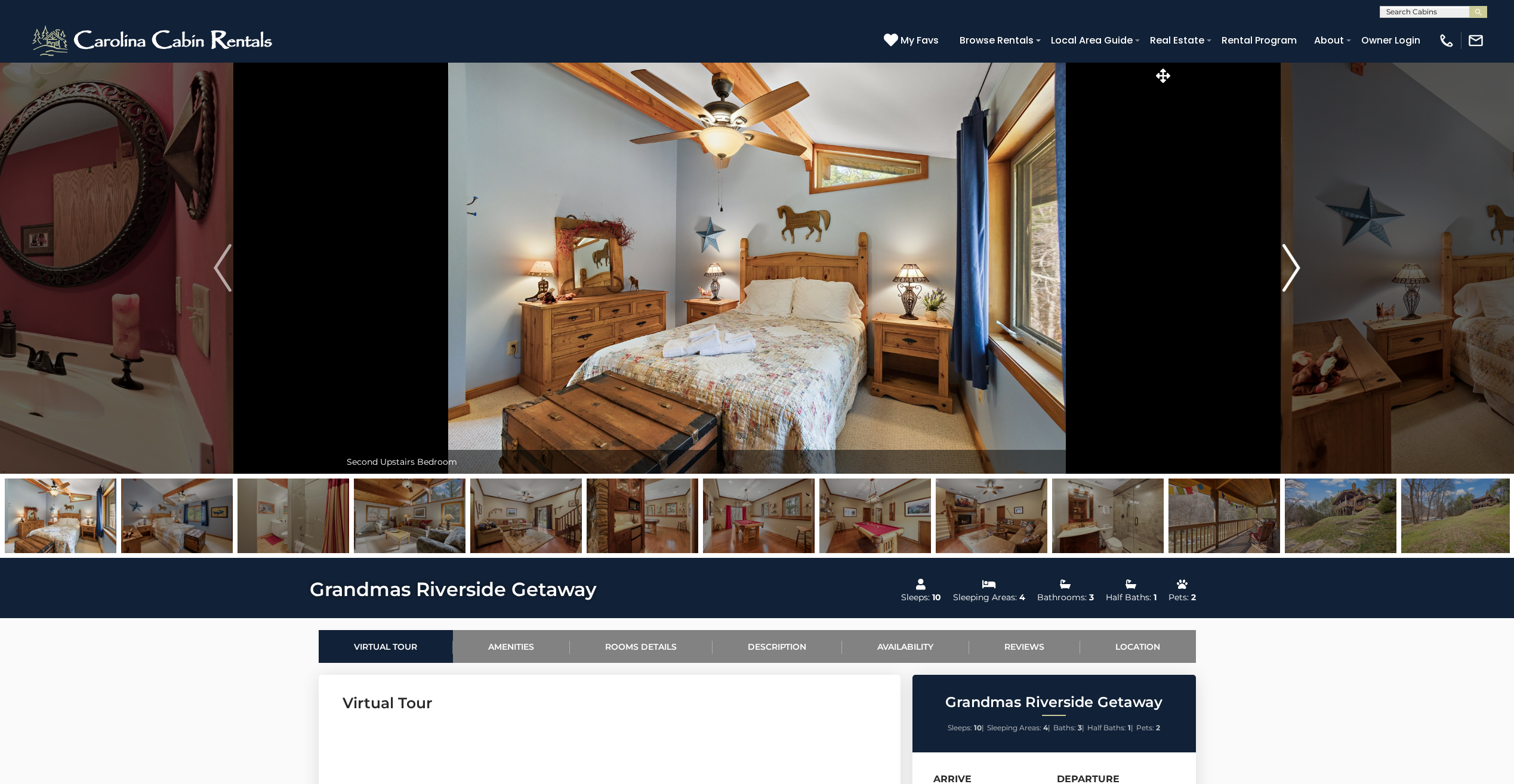
click at [1300, 270] on img "Next" at bounding box center [1292, 268] width 18 height 48
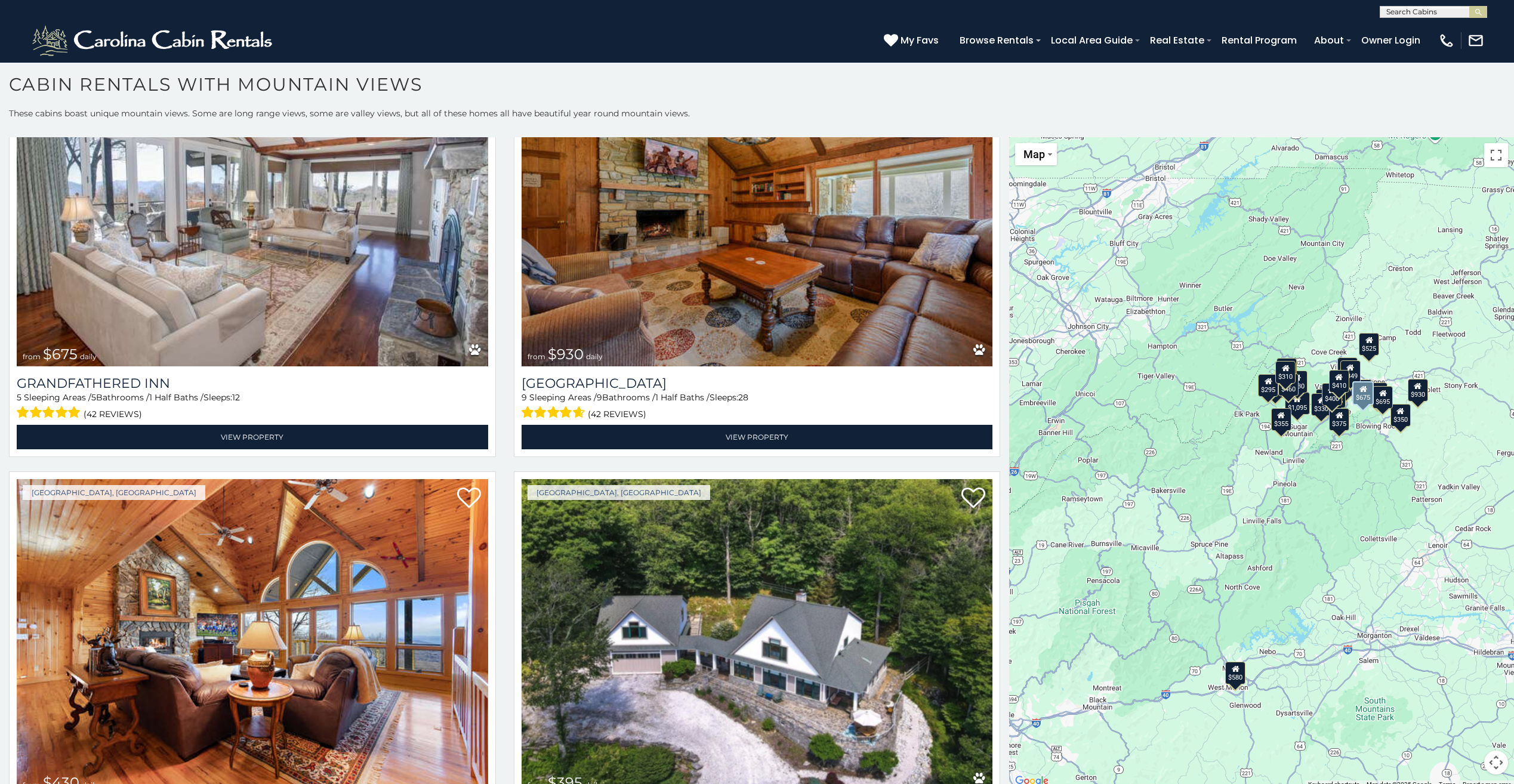
scroll to position [4476, 0]
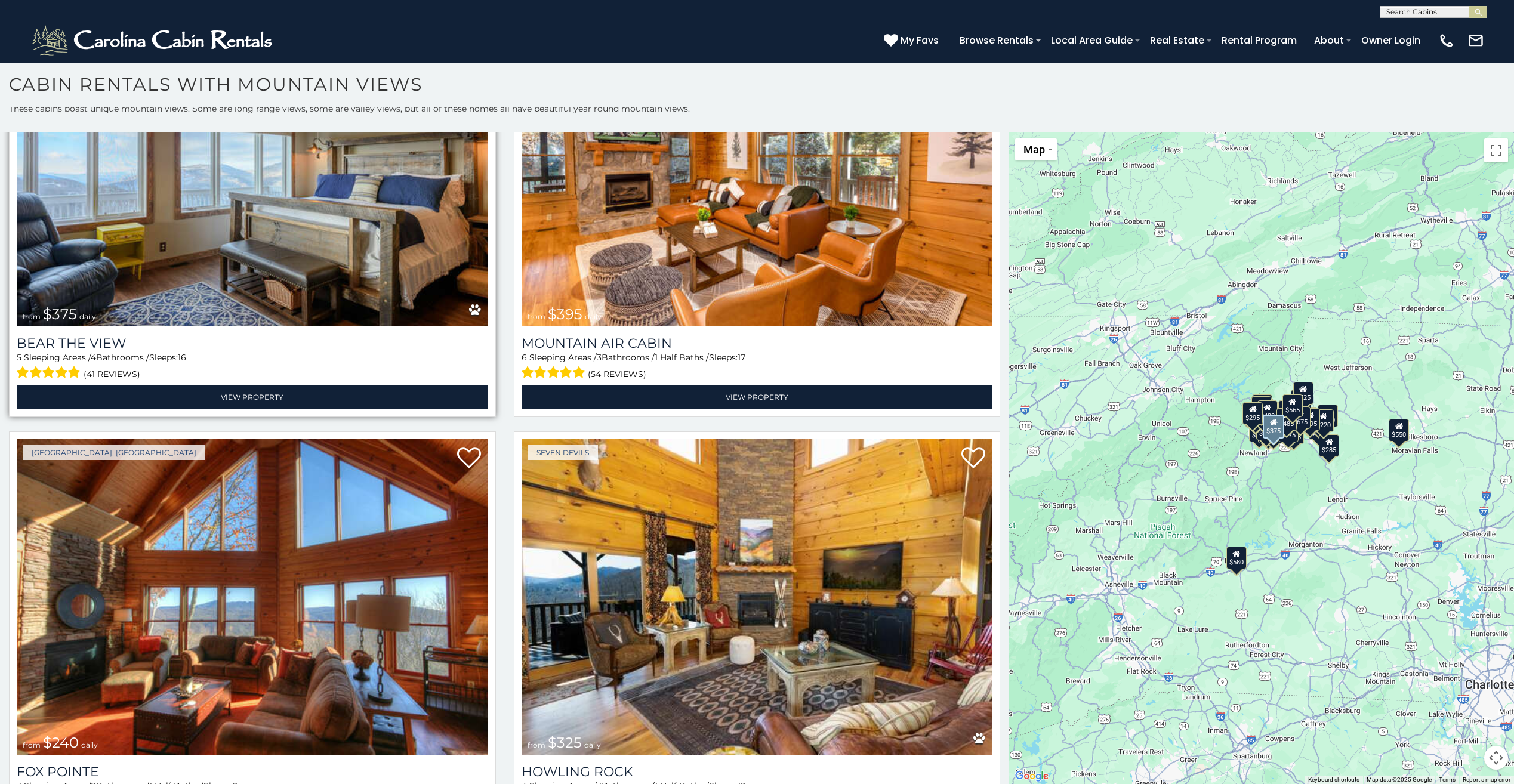
scroll to position [6649, 0]
